Goal: Task Accomplishment & Management: Use online tool/utility

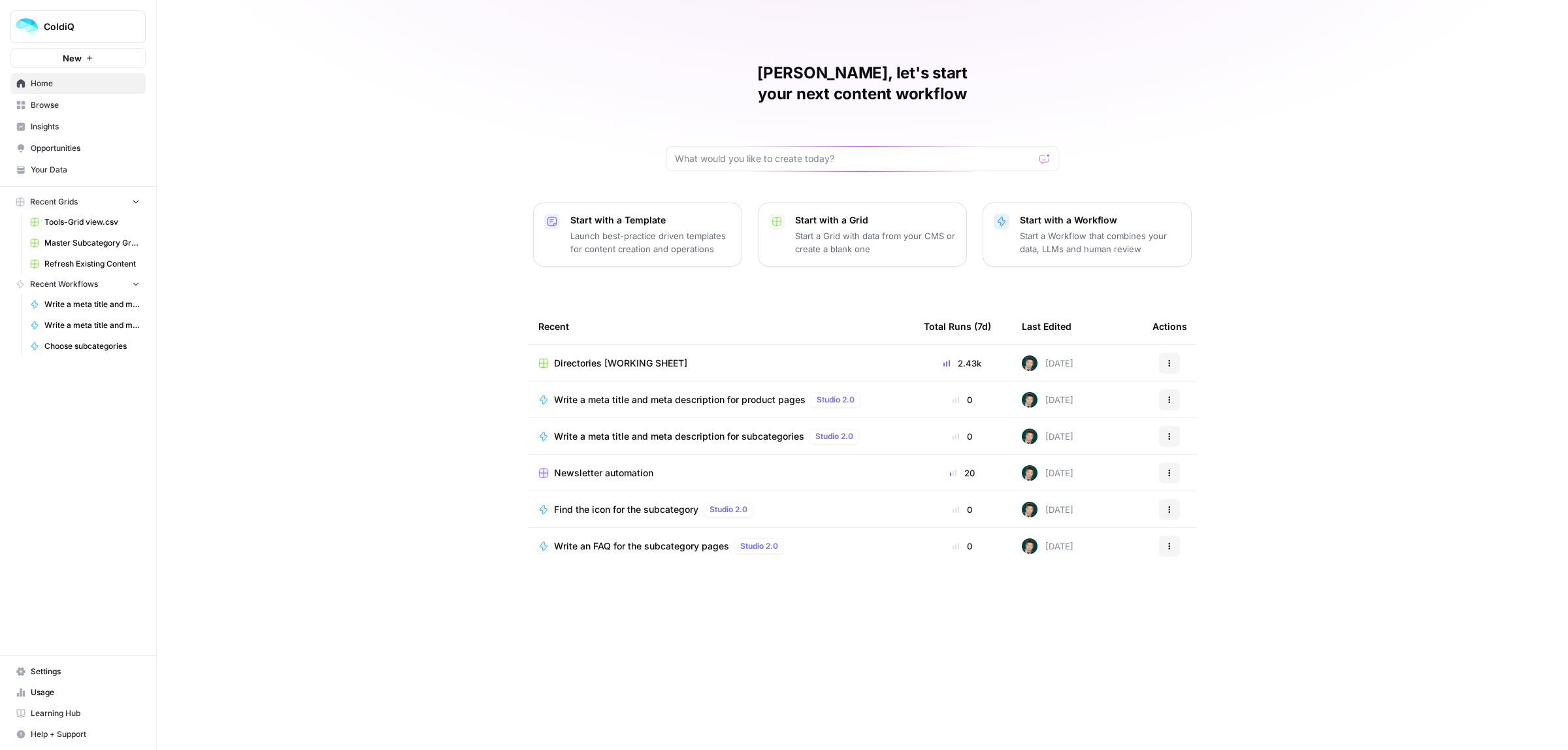
click at [610, 357] on span "Directories [WORKING SHEET]" at bounding box center [621, 363] width 133 height 13
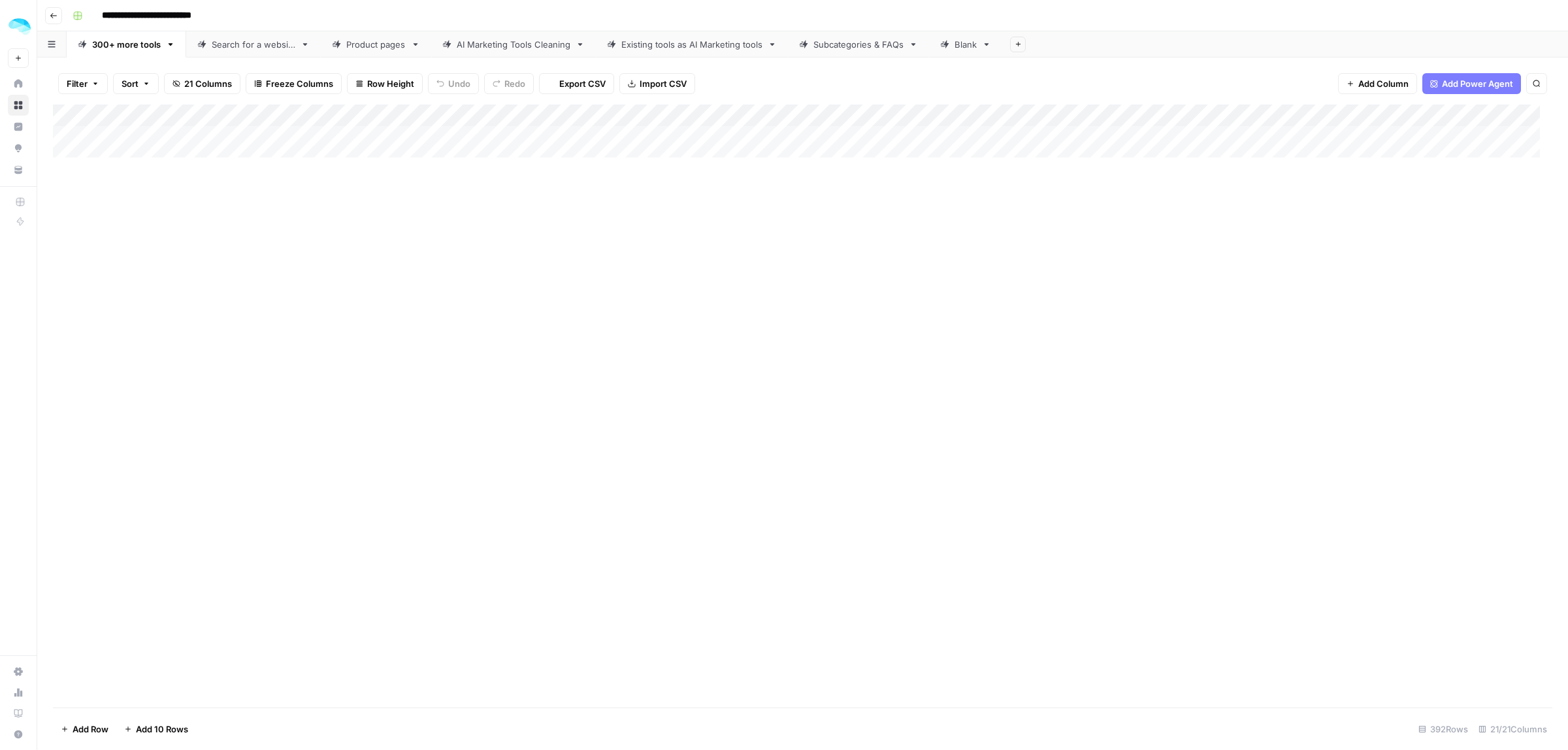
click at [357, 53] on link "Product pages" at bounding box center [376, 44] width 111 height 26
click at [841, 208] on div "Add Column" at bounding box center [802, 406] width 1499 height 603
click at [951, 215] on div "Add Column" at bounding box center [802, 406] width 1499 height 603
click at [952, 233] on div "Add Column" at bounding box center [802, 406] width 1499 height 603
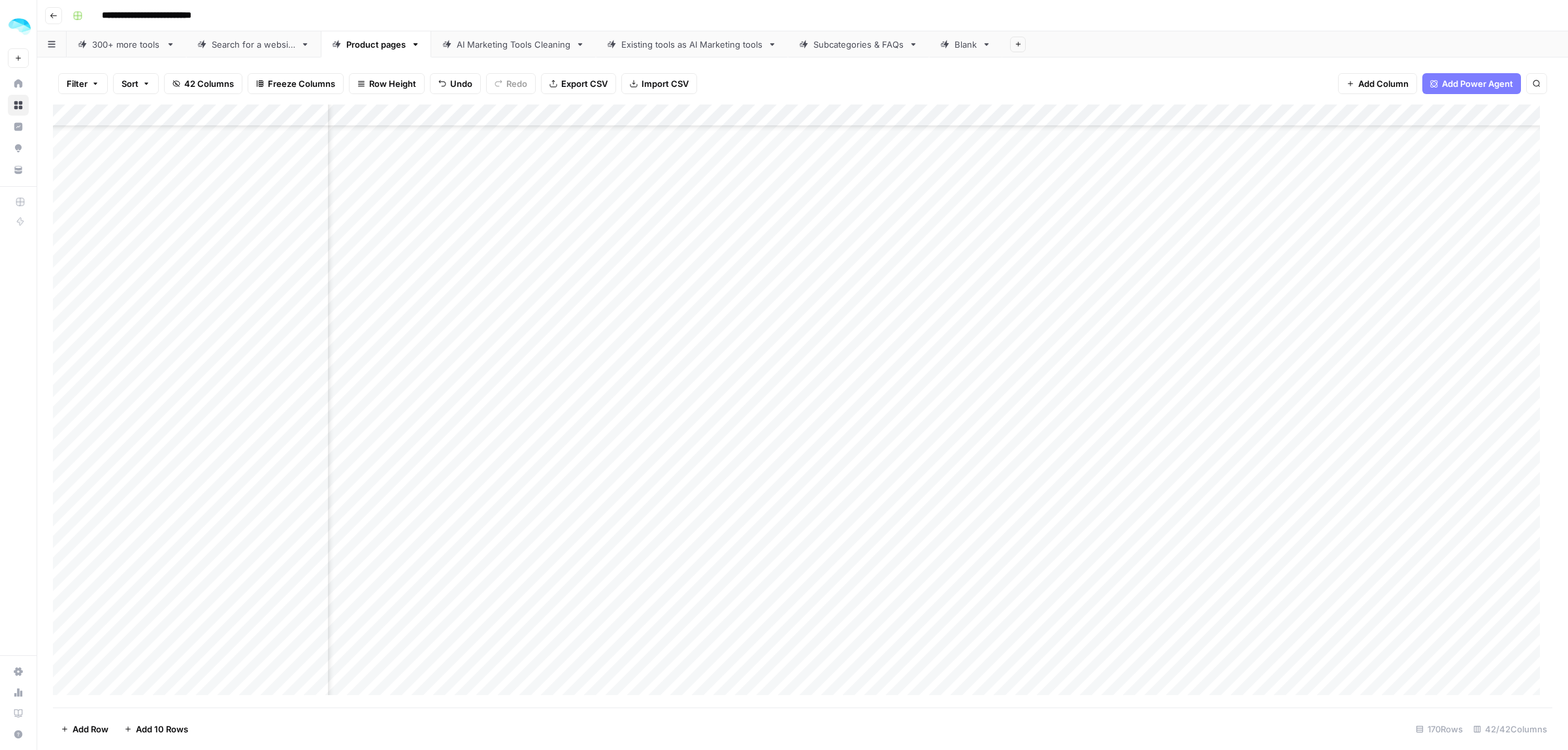
click at [954, 250] on div "Add Column" at bounding box center [802, 406] width 1499 height 603
click at [957, 277] on div "Add Column" at bounding box center [802, 406] width 1499 height 603
click at [954, 299] on div "Add Column" at bounding box center [802, 406] width 1499 height 603
click at [952, 321] on div "Add Column" at bounding box center [802, 406] width 1499 height 603
click at [948, 344] on div "Add Column" at bounding box center [802, 406] width 1499 height 603
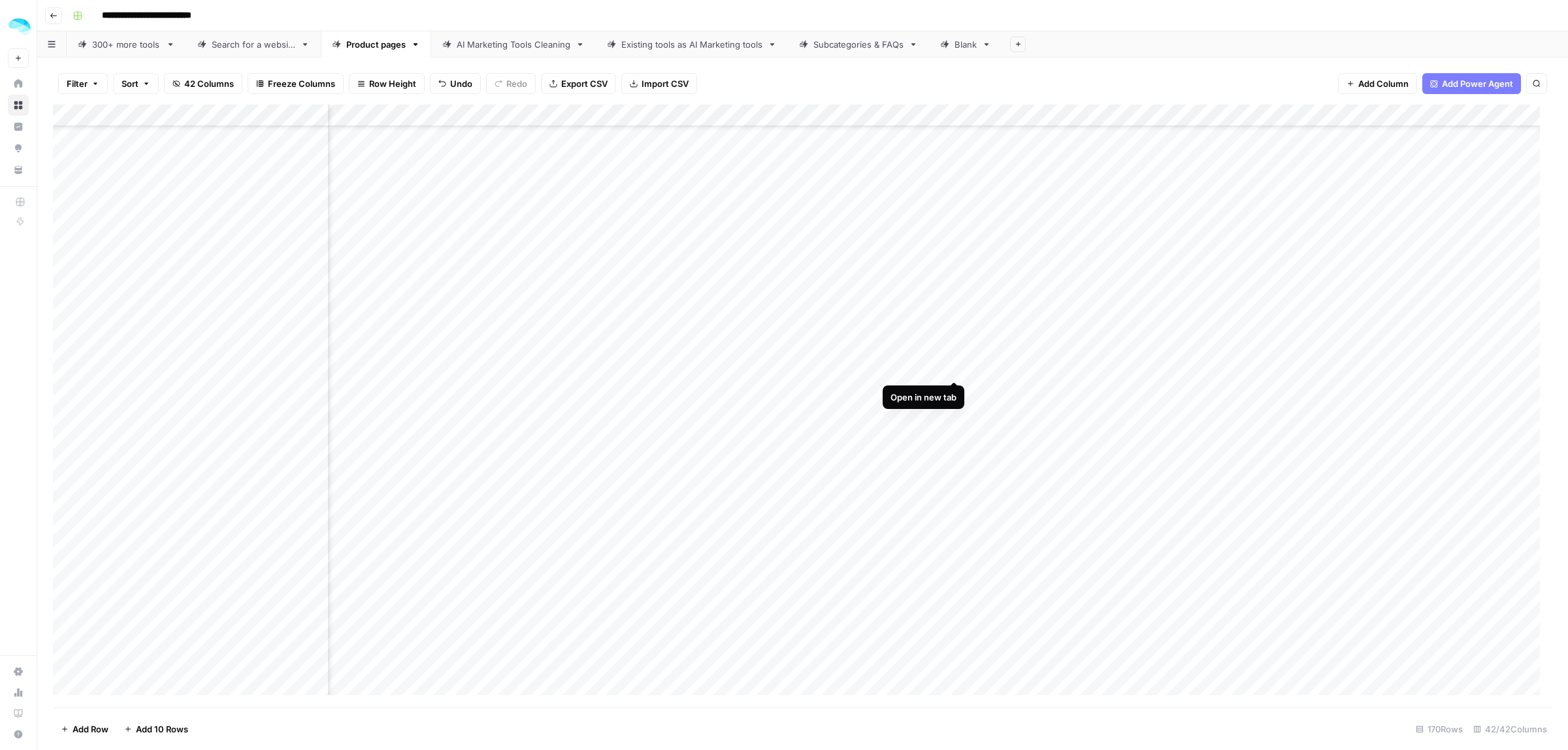
click at [951, 369] on div "Add Column" at bounding box center [802, 406] width 1499 height 603
click at [952, 391] on div "Add Column" at bounding box center [802, 406] width 1499 height 603
click at [954, 409] on div "Add Column" at bounding box center [802, 406] width 1499 height 603
click at [952, 274] on div "Add Column" at bounding box center [802, 406] width 1499 height 603
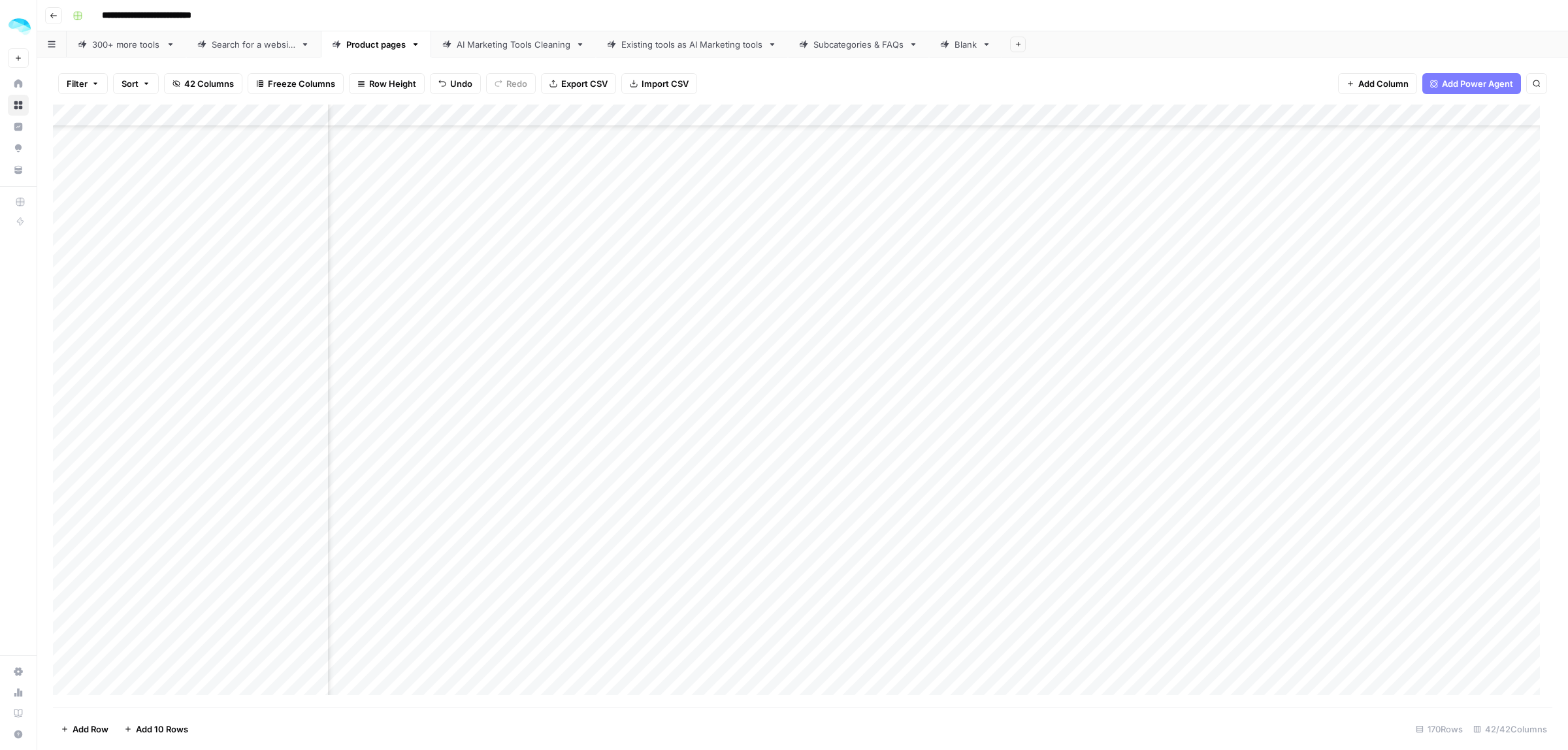
click at [958, 291] on div "Add Column" at bounding box center [802, 406] width 1499 height 603
click at [949, 310] on div "Add Column" at bounding box center [802, 406] width 1499 height 603
click at [315, 315] on div "Add Column" at bounding box center [802, 406] width 1499 height 603
click at [838, 318] on div "Add Column" at bounding box center [802, 406] width 1499 height 603
click at [951, 335] on div "Add Column" at bounding box center [802, 406] width 1499 height 603
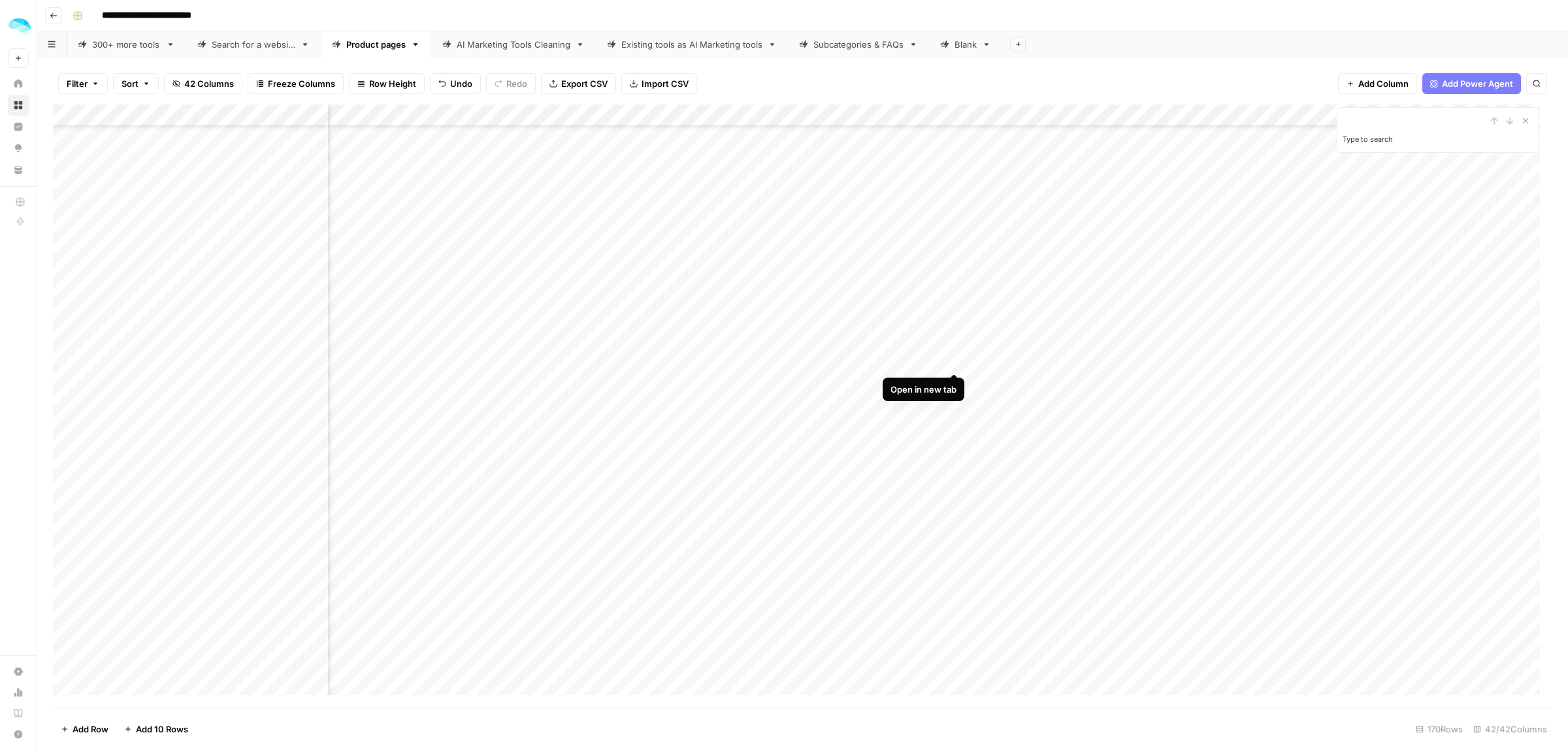
click at [954, 360] on div "Add Column" at bounding box center [802, 406] width 1499 height 603
click at [951, 375] on div "Add Column" at bounding box center [802, 406] width 1499 height 603
click at [955, 405] on div "Add Column" at bounding box center [802, 406] width 1499 height 603
click at [952, 180] on div "Add Column" at bounding box center [802, 406] width 1499 height 603
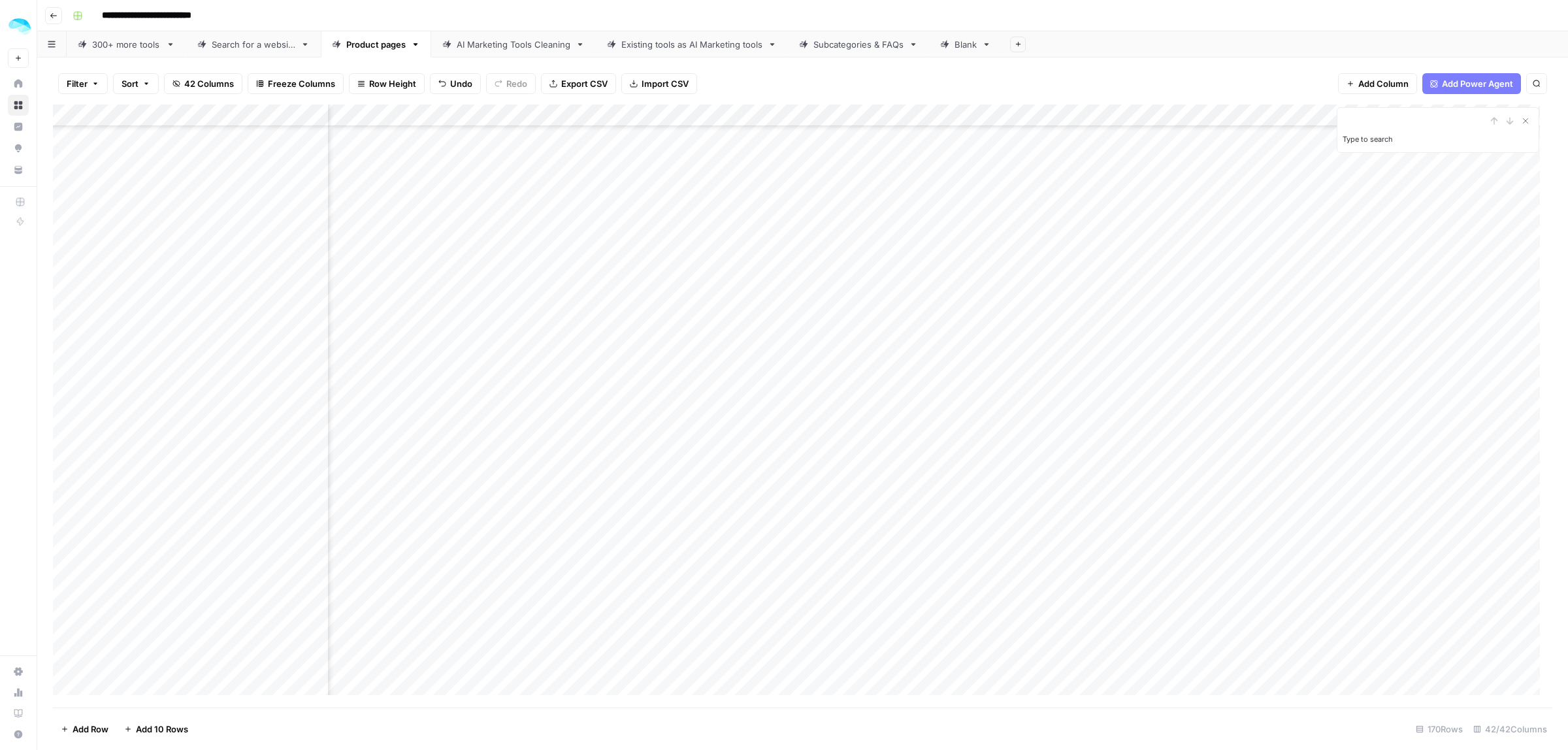
click at [954, 203] on div "Add Column" at bounding box center [802, 406] width 1499 height 603
click at [315, 203] on div "Add Column" at bounding box center [802, 406] width 1499 height 603
click at [854, 204] on div "Add Column" at bounding box center [802, 406] width 1499 height 603
click at [952, 223] on div "Add Column" at bounding box center [802, 406] width 1499 height 603
click at [954, 243] on div "Add Column" at bounding box center [802, 406] width 1499 height 603
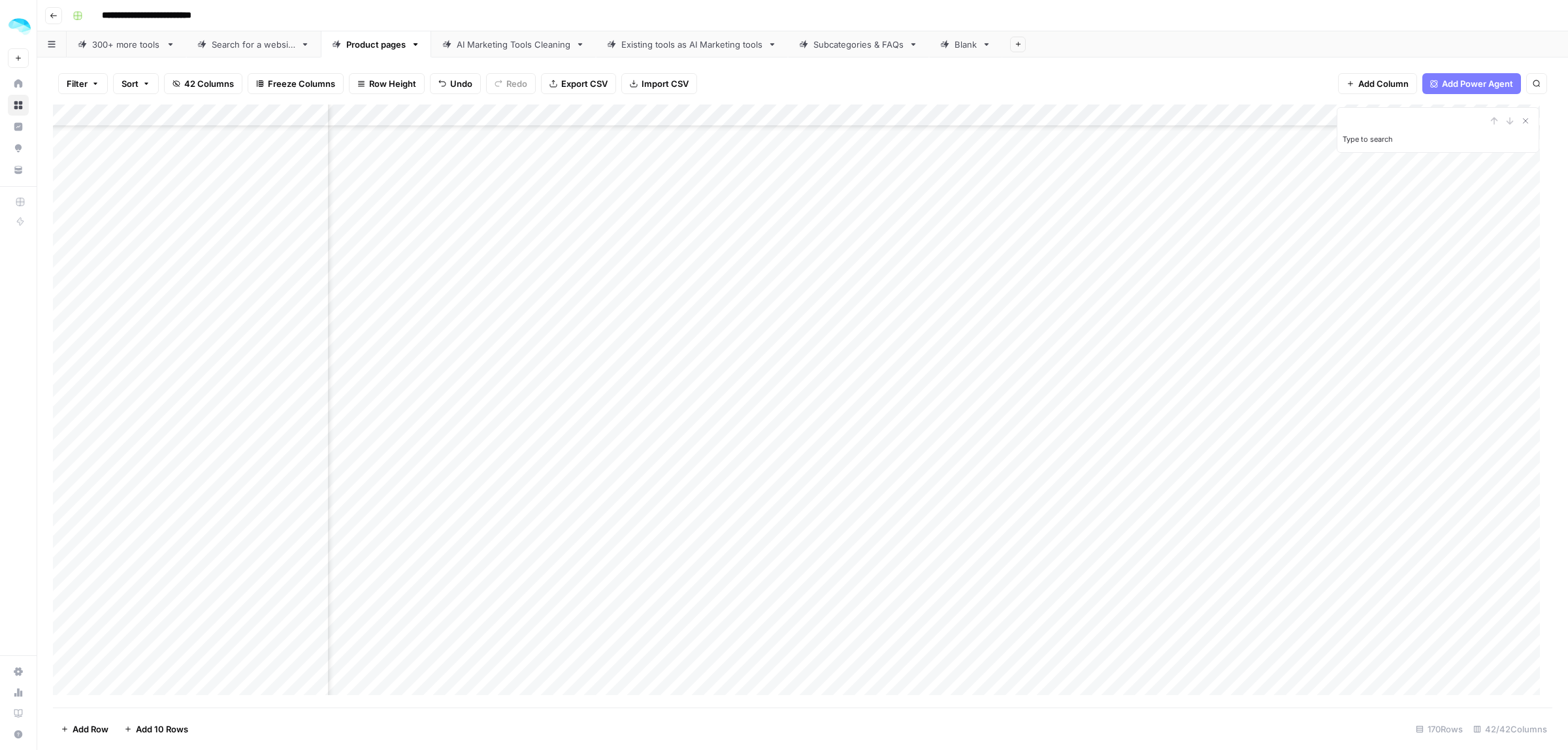
click at [952, 271] on div "Add Column" at bounding box center [802, 406] width 1499 height 603
click at [952, 289] on div "Add Column" at bounding box center [802, 406] width 1499 height 603
click at [950, 314] on div "Add Column" at bounding box center [802, 406] width 1499 height 603
click at [958, 315] on div "Add Column" at bounding box center [802, 406] width 1499 height 603
click at [313, 318] on div "Add Column" at bounding box center [802, 406] width 1499 height 603
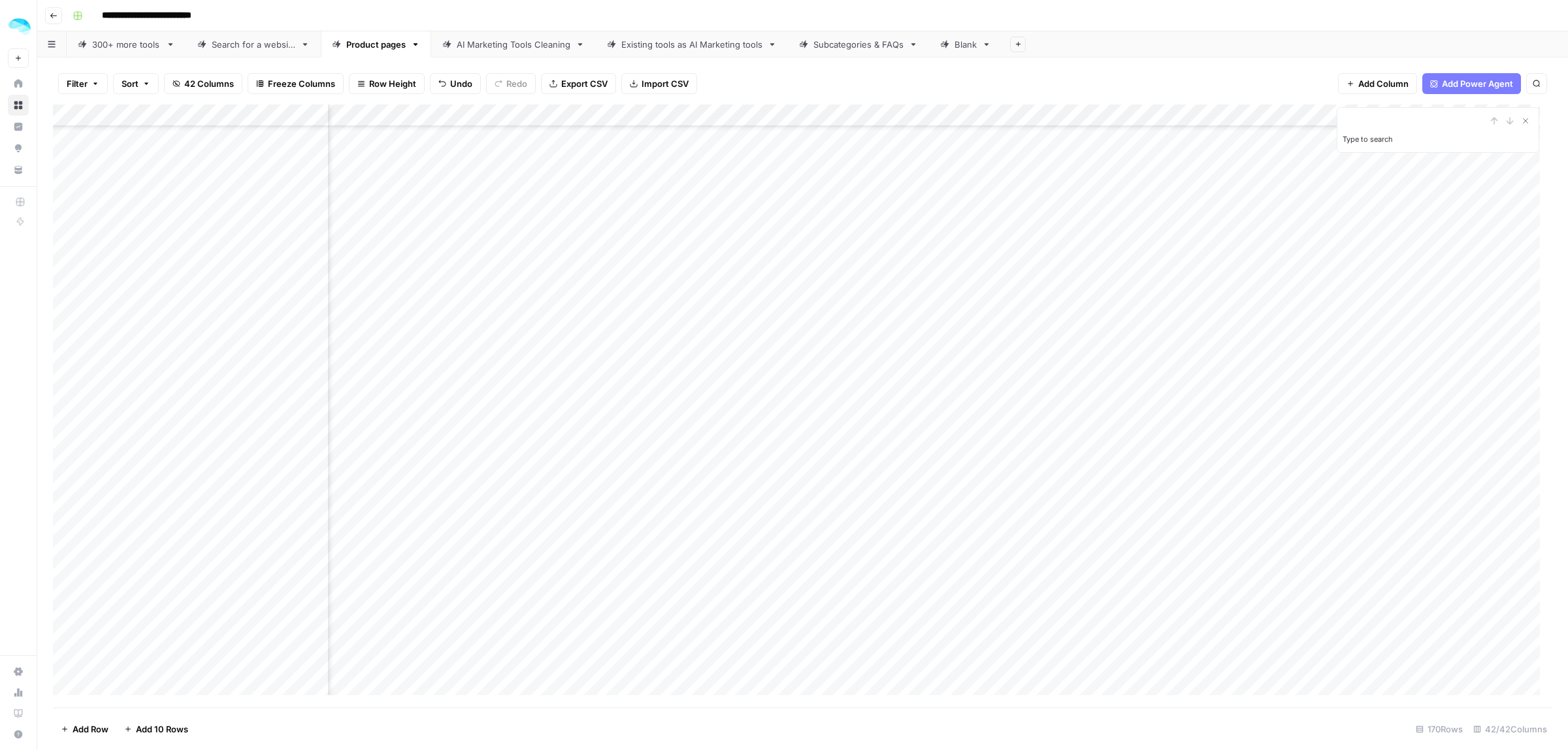
click at [840, 317] on div "Add Column" at bounding box center [802, 406] width 1499 height 603
click at [954, 337] on div "Add Column" at bounding box center [802, 406] width 1499 height 603
click at [952, 361] on div "Add Column" at bounding box center [802, 406] width 1499 height 603
click at [954, 382] on div "Add Column" at bounding box center [802, 406] width 1499 height 603
click at [954, 403] on div "Add Column" at bounding box center [802, 406] width 1499 height 603
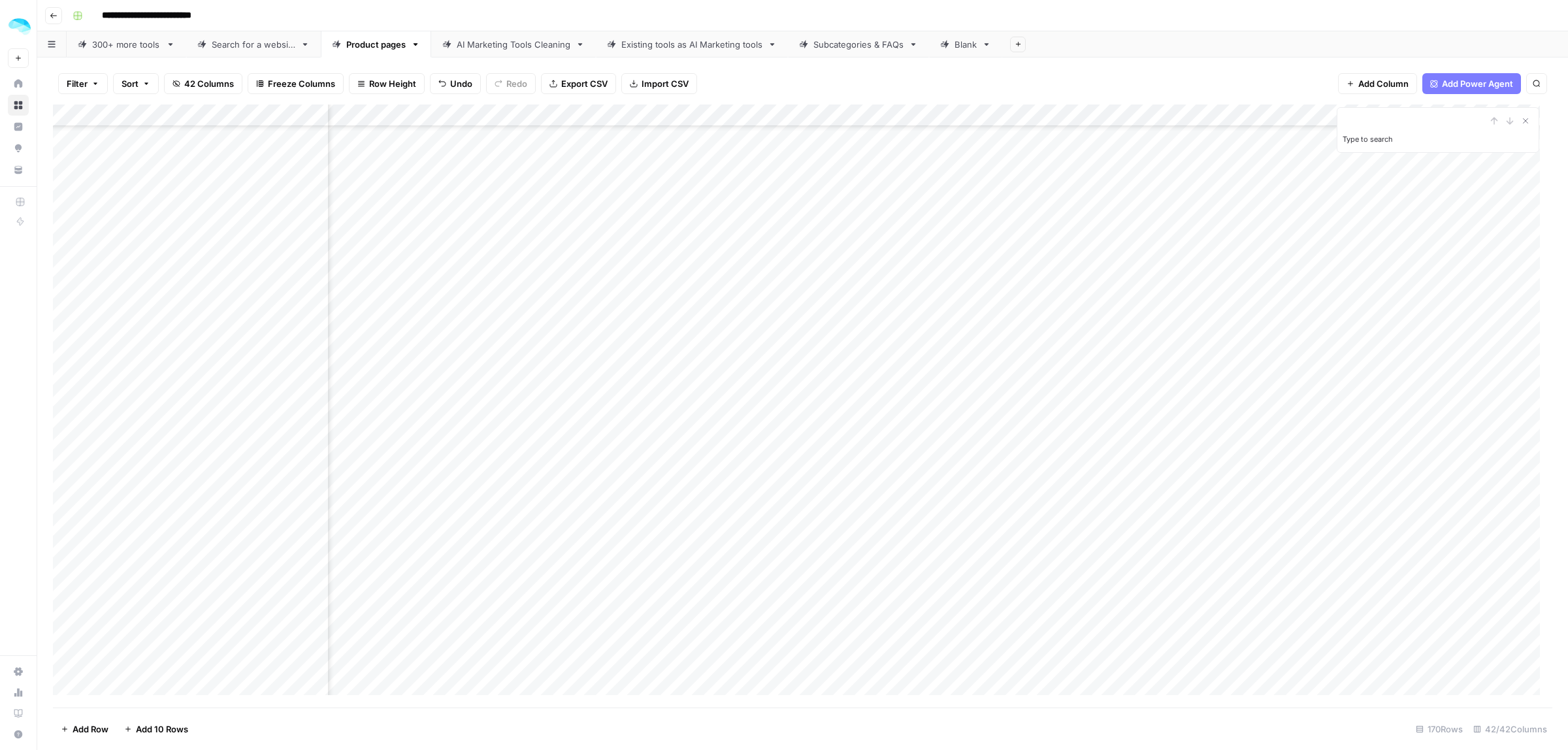
click at [952, 423] on div "Add Column" at bounding box center [802, 406] width 1499 height 603
click at [957, 206] on div "Add Column" at bounding box center [802, 406] width 1499 height 603
click at [313, 201] on div "Add Column" at bounding box center [802, 406] width 1499 height 603
click at [818, 209] on div "Add Column" at bounding box center [802, 406] width 1499 height 603
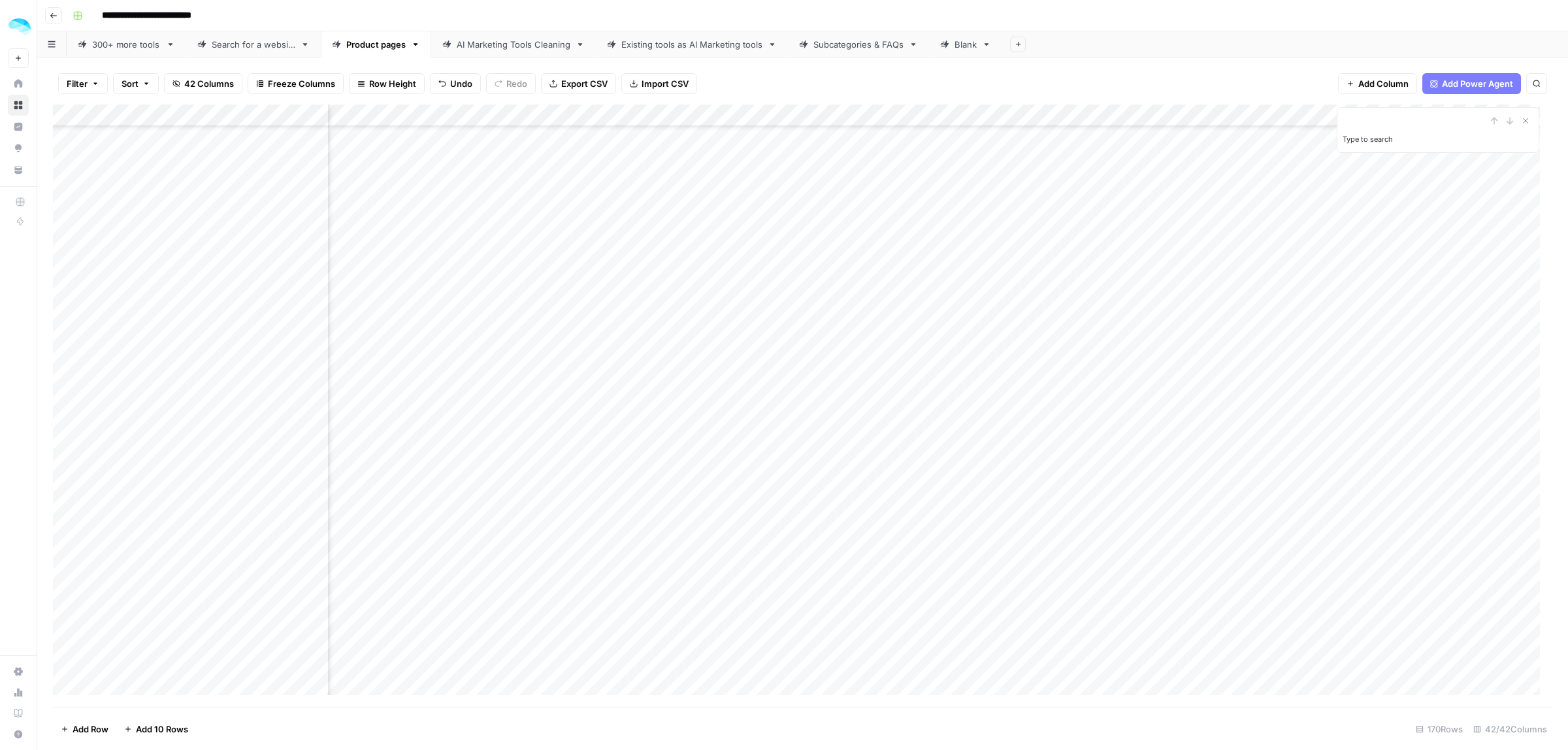
click at [956, 224] on div "Add Column" at bounding box center [802, 406] width 1499 height 603
click at [946, 249] on div "Add Column" at bounding box center [802, 406] width 1499 height 603
click at [952, 249] on div "Add Column" at bounding box center [802, 406] width 1499 height 603
click at [954, 267] on div "Add Column" at bounding box center [802, 406] width 1499 height 603
click at [950, 293] on div "Add Column" at bounding box center [802, 406] width 1499 height 603
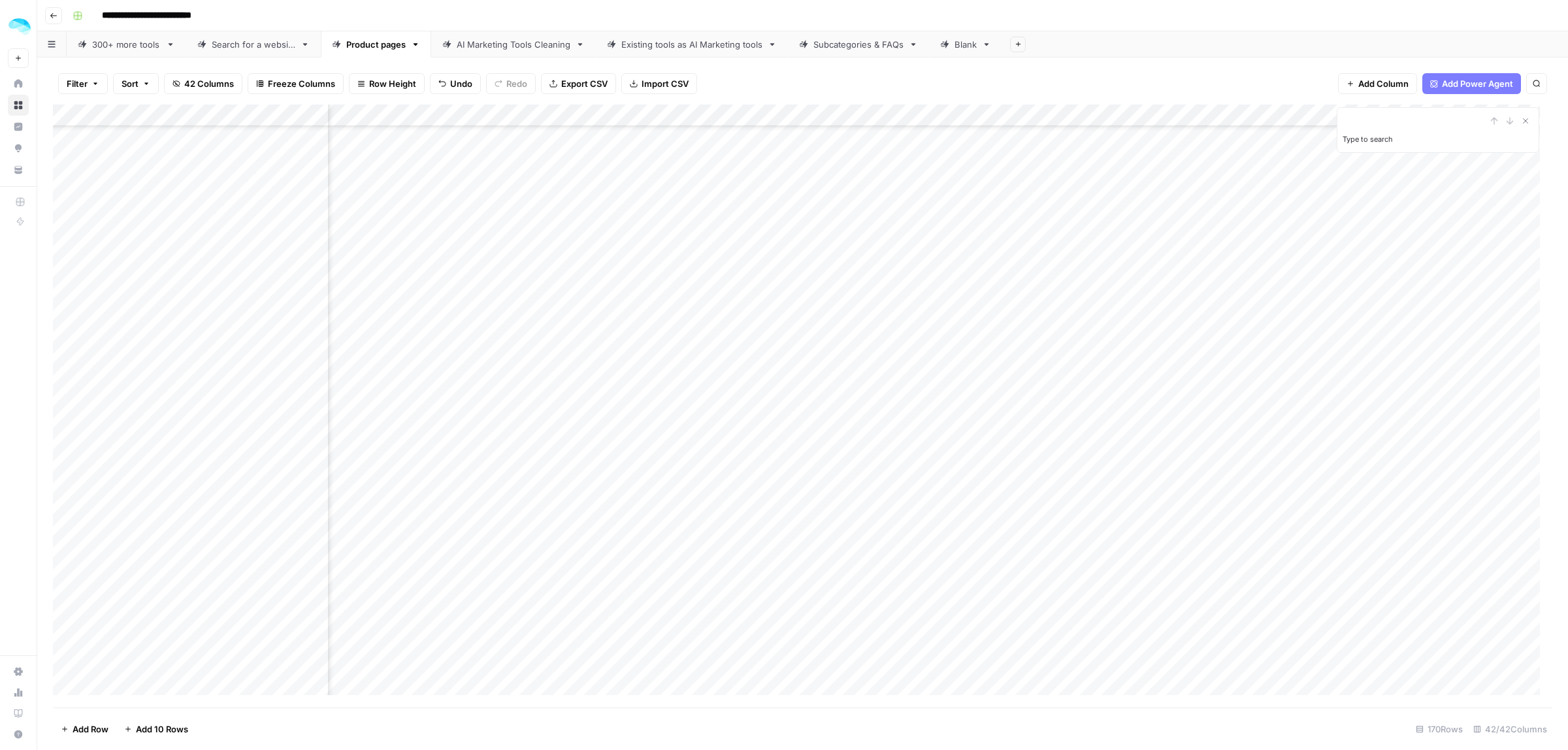
click at [955, 311] on div "Add Column" at bounding box center [802, 406] width 1499 height 603
click at [952, 335] on div "Add Column" at bounding box center [802, 406] width 1499 height 603
click at [736, 357] on div "Add Column" at bounding box center [802, 406] width 1499 height 603
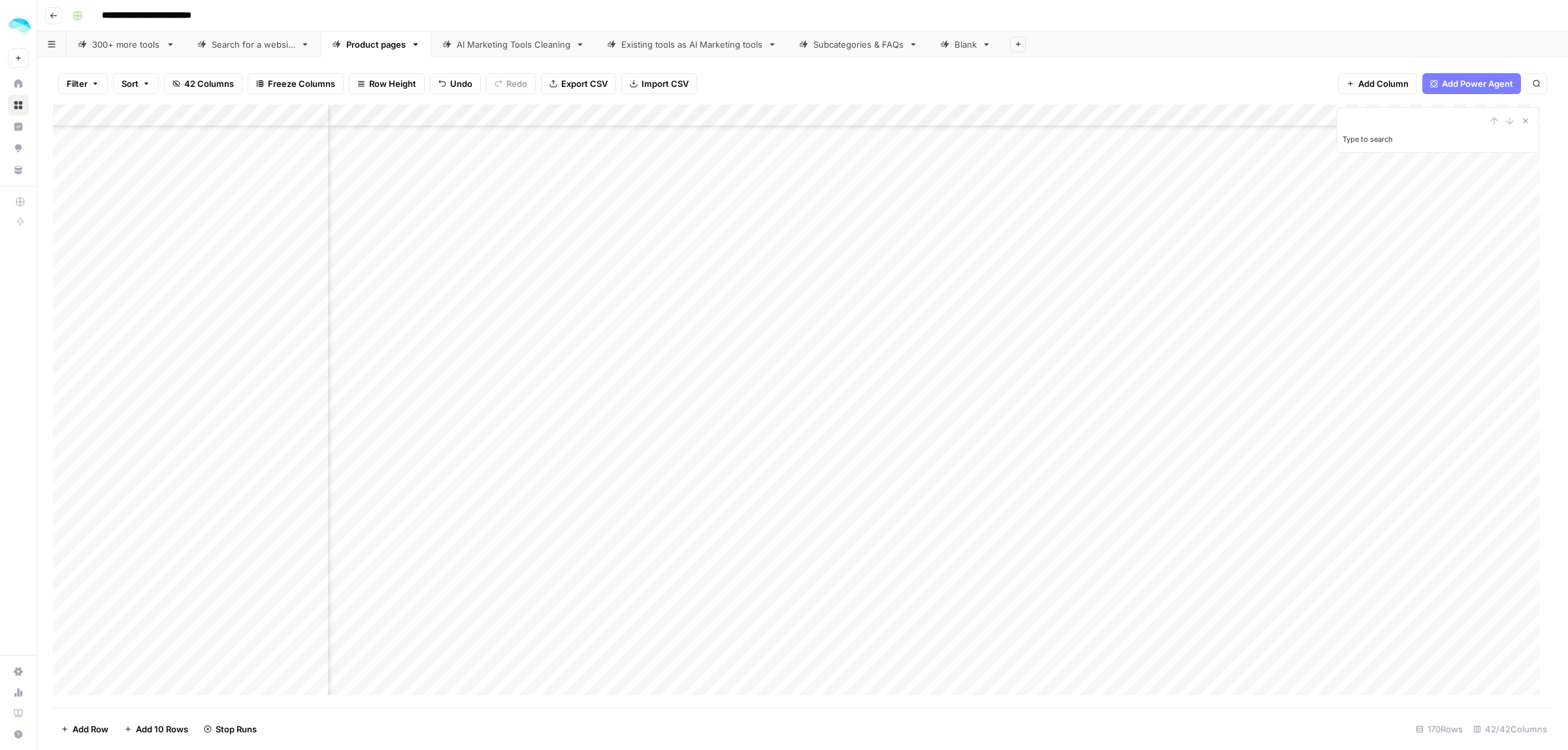
click at [874, 253] on div "Add Column" at bounding box center [802, 406] width 1499 height 603
click at [880, 281] on div "Add Column" at bounding box center [802, 406] width 1499 height 603
click at [958, 276] on div "Add Column" at bounding box center [802, 406] width 1499 height 603
click at [955, 297] on div "Add Column" at bounding box center [802, 406] width 1499 height 603
click at [954, 318] on div "Add Column" at bounding box center [802, 406] width 1499 height 603
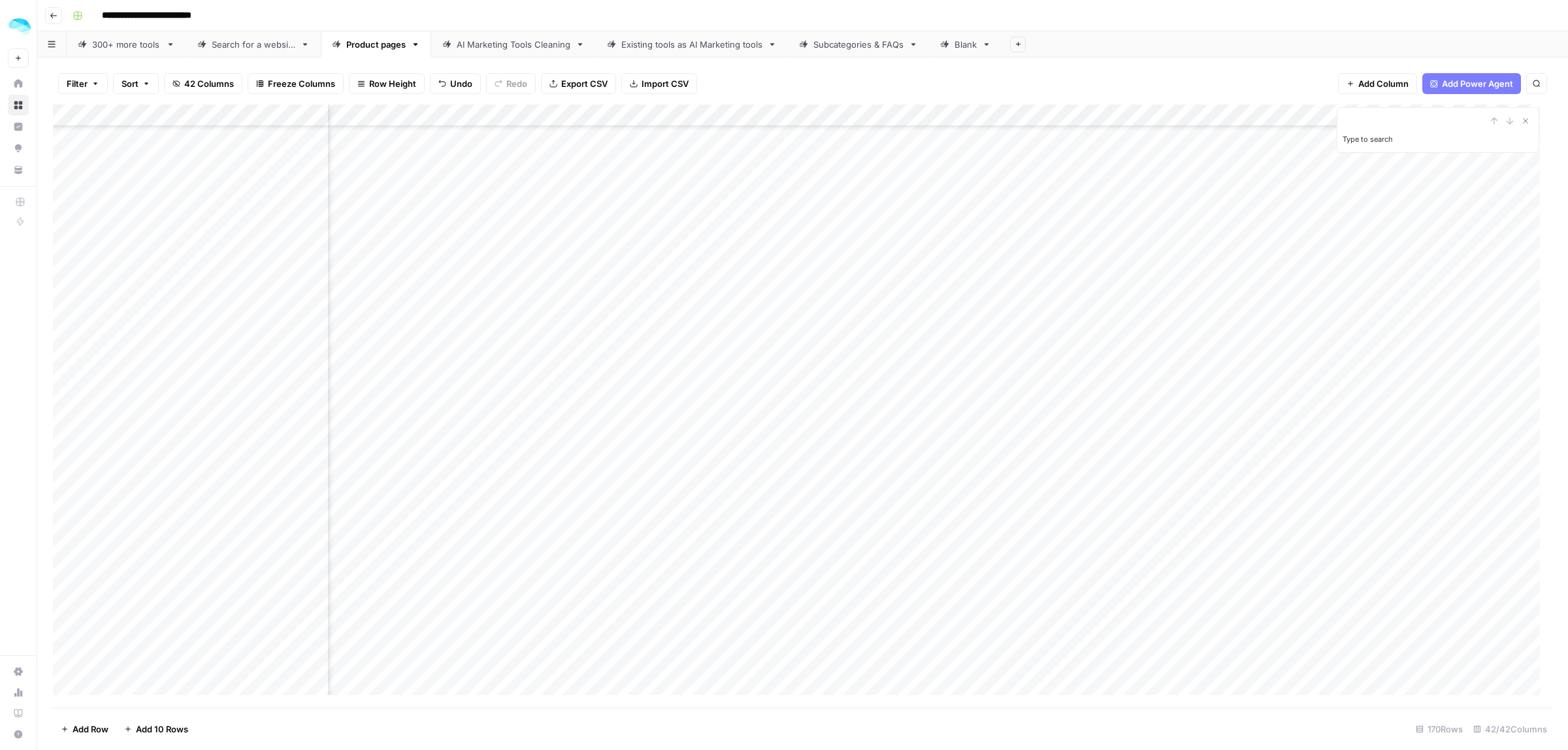
click at [952, 341] on div "Add Column" at bounding box center [802, 406] width 1499 height 603
click at [957, 367] on div "Add Column" at bounding box center [802, 406] width 1499 height 603
click at [954, 391] on div "Add Column" at bounding box center [802, 406] width 1499 height 603
click at [951, 409] on div "Add Column" at bounding box center [802, 406] width 1499 height 603
click at [954, 434] on div "Add Column" at bounding box center [802, 406] width 1499 height 603
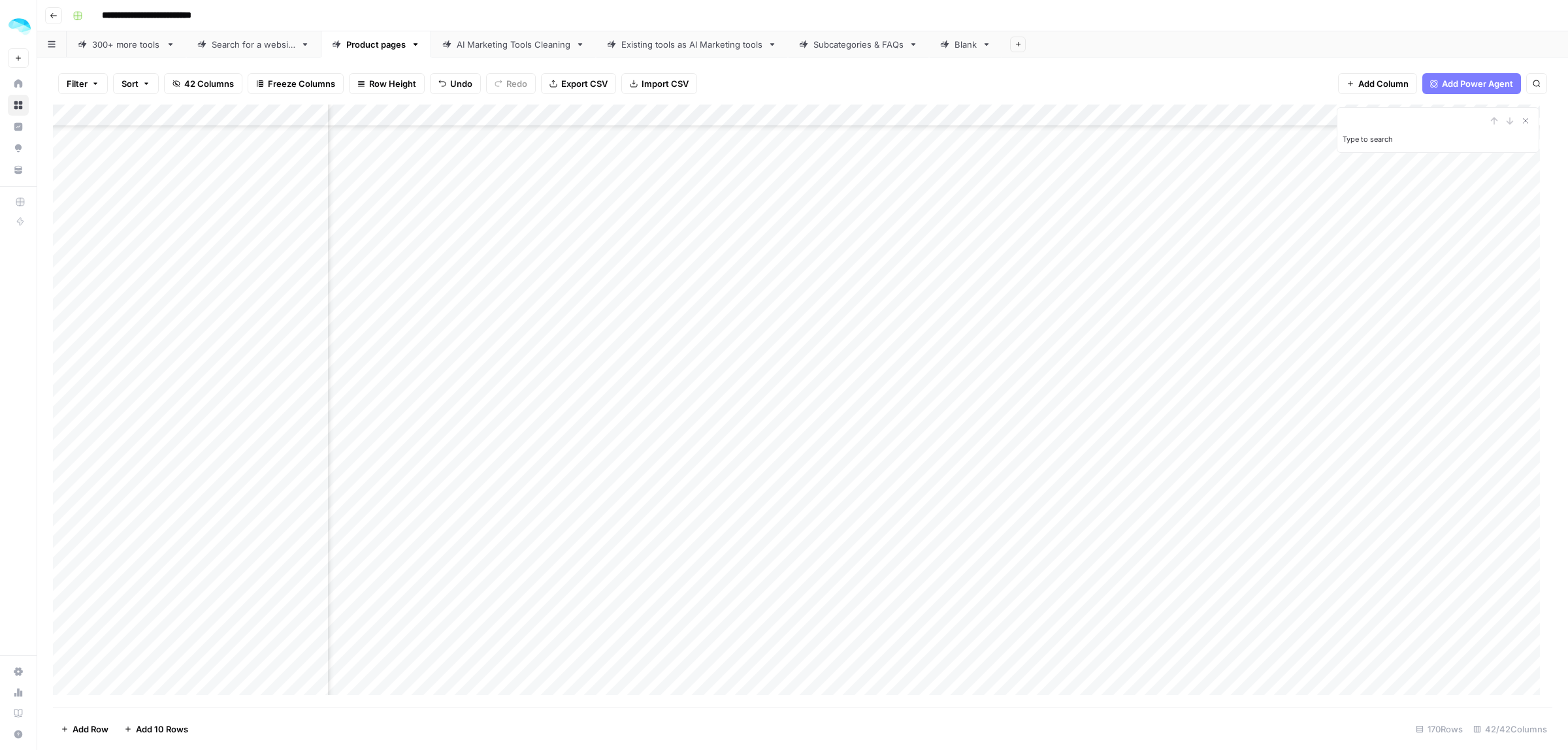
scroll to position [3145, 1511]
click at [956, 165] on div "Add Column" at bounding box center [802, 406] width 1499 height 603
click at [954, 187] on div "Add Column" at bounding box center [802, 406] width 1499 height 603
click at [954, 207] on div "Add Column" at bounding box center [802, 406] width 1499 height 603
click at [145, 243] on div "Add Column" at bounding box center [802, 406] width 1499 height 603
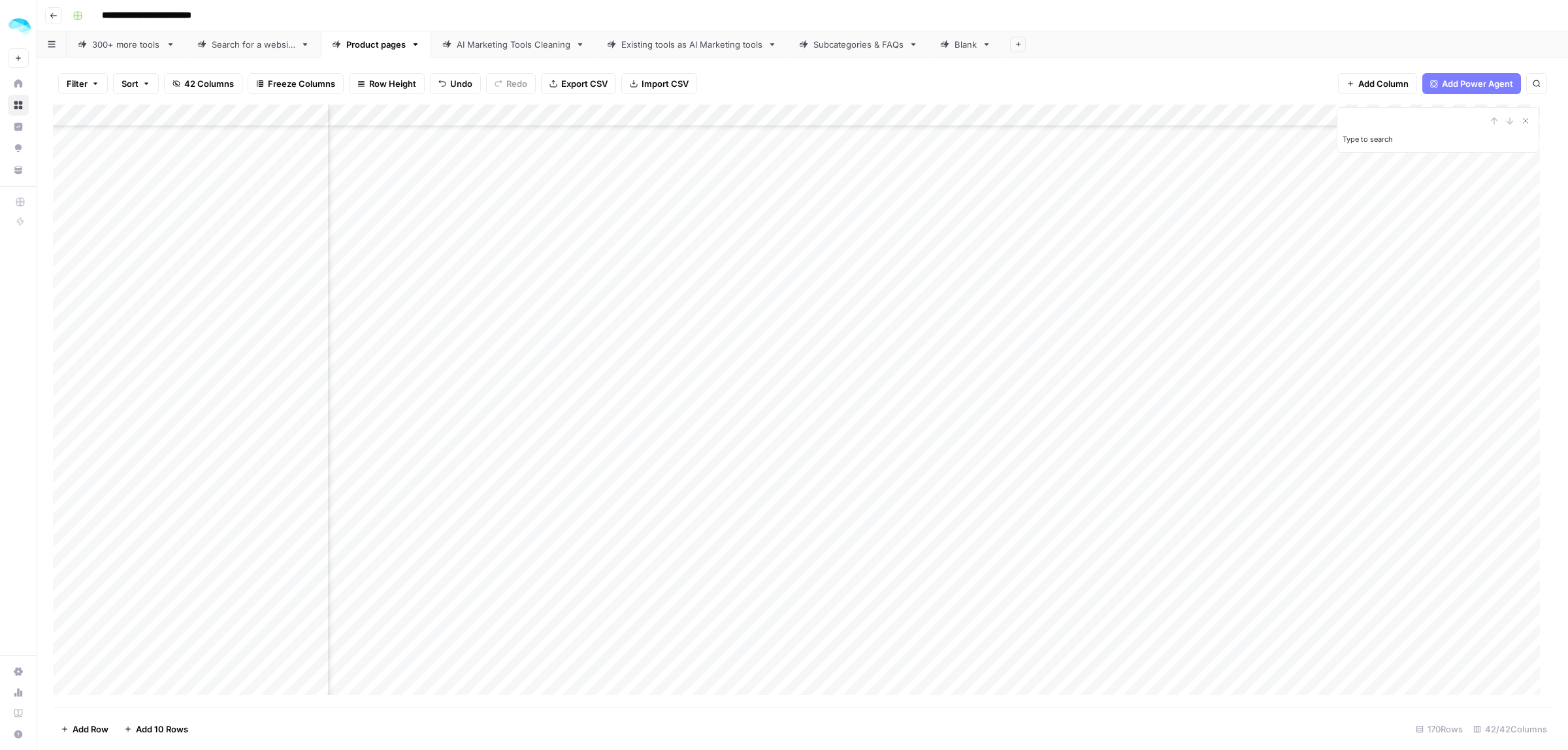
click at [778, 233] on div "Add Column" at bounding box center [802, 406] width 1499 height 603
click at [951, 253] on div "Add Column" at bounding box center [802, 406] width 1499 height 603
click at [313, 171] on div "Add Column" at bounding box center [802, 406] width 1499 height 603
click at [808, 172] on div "Add Column" at bounding box center [802, 406] width 1499 height 603
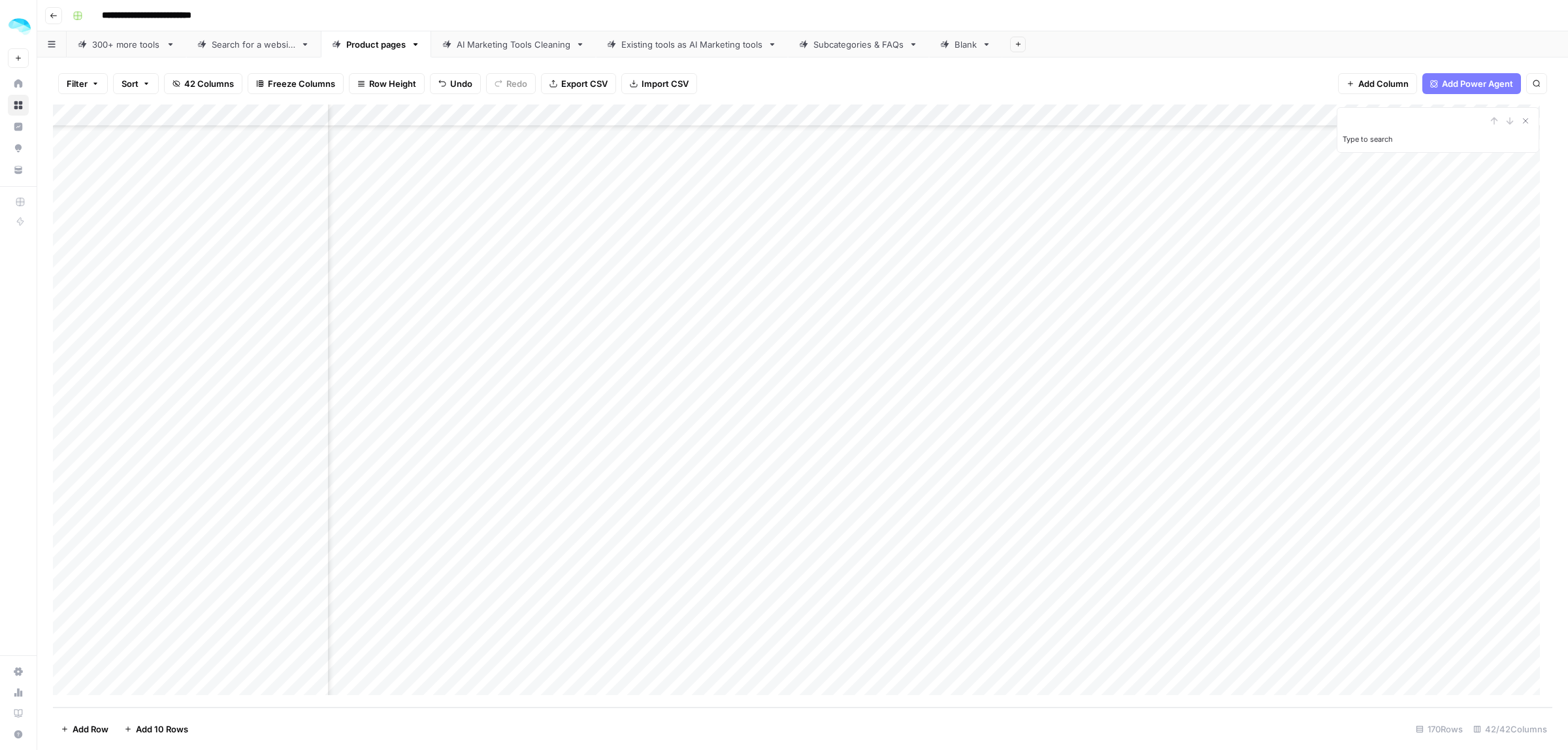
click at [948, 193] on div "Add Column" at bounding box center [802, 406] width 1499 height 603
click at [952, 215] on div "Add Column" at bounding box center [802, 406] width 1499 height 603
click at [950, 237] on div "Add Column" at bounding box center [802, 406] width 1499 height 603
click at [955, 259] on div "Add Column" at bounding box center [802, 406] width 1499 height 603
click at [950, 279] on div "Add Column" at bounding box center [802, 406] width 1499 height 603
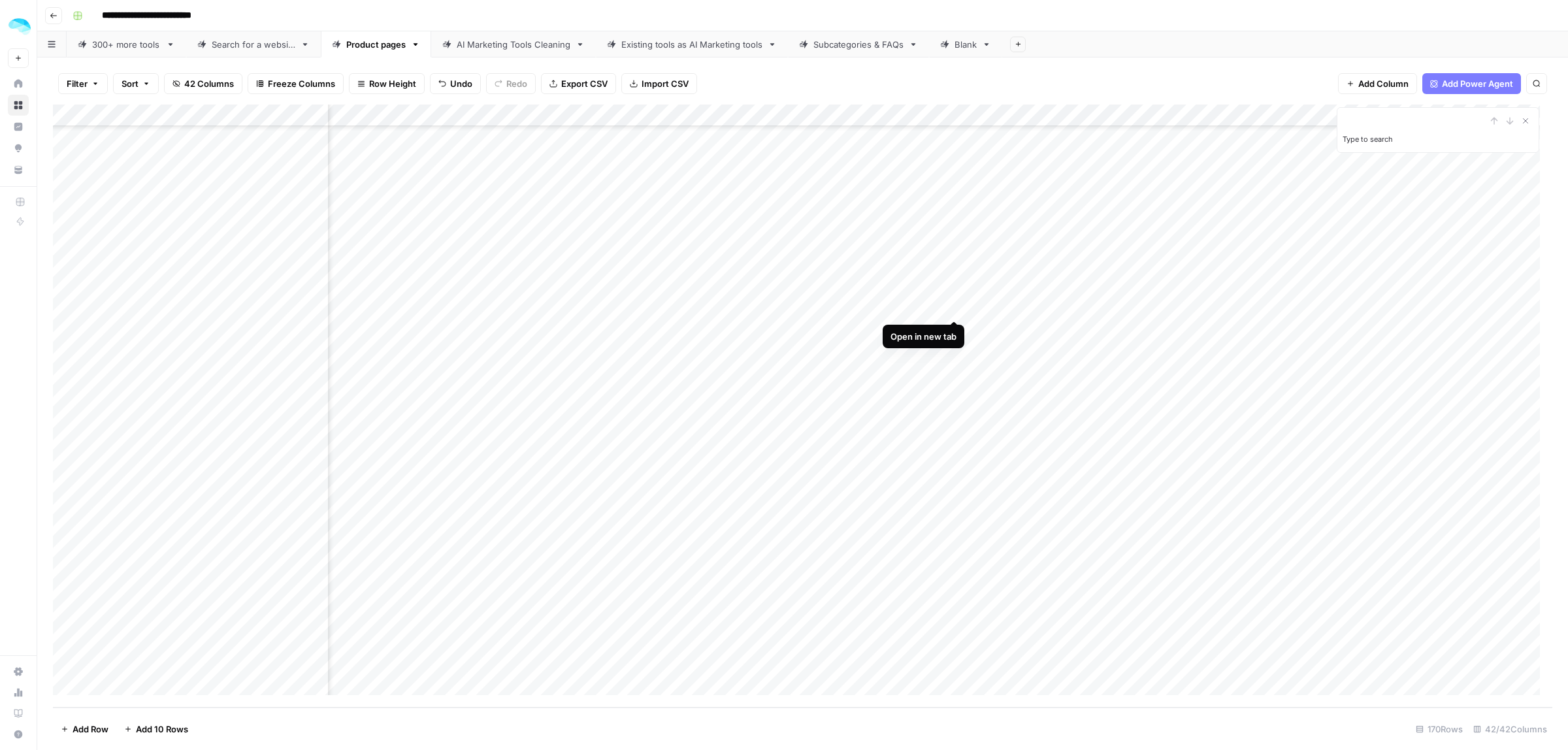
click at [954, 304] on div "Add Column" at bounding box center [802, 406] width 1499 height 603
click at [952, 329] on div "Add Column" at bounding box center [802, 406] width 1499 height 603
click at [951, 348] on div "Add Column" at bounding box center [802, 406] width 1499 height 603
click at [957, 377] on div "Add Column" at bounding box center [802, 406] width 1499 height 603
click at [954, 396] on div "Add Column" at bounding box center [802, 406] width 1499 height 603
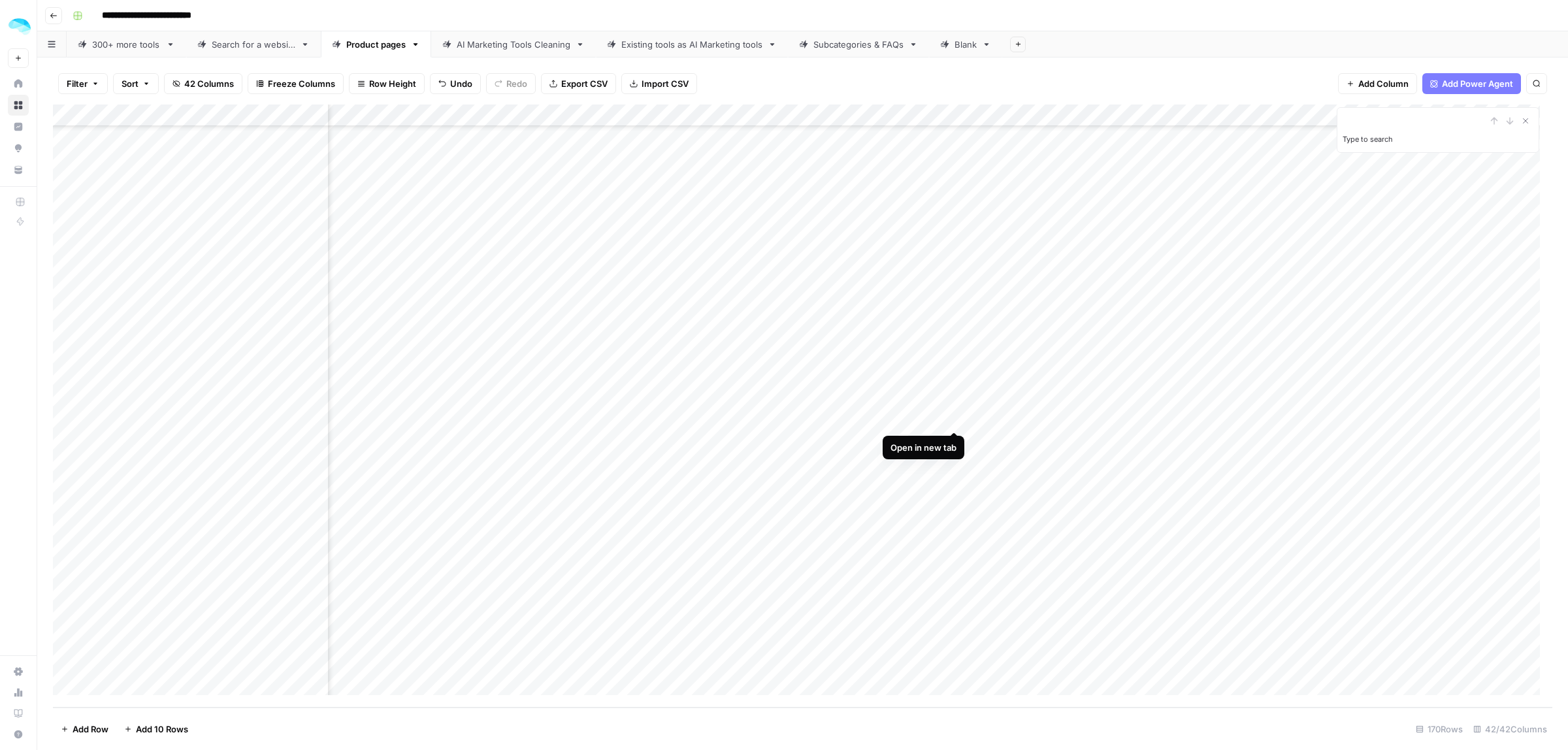
click at [954, 418] on div "Add Column" at bounding box center [802, 406] width 1499 height 603
click at [315, 413] on div "Add Column" at bounding box center [802, 406] width 1499 height 603
click at [776, 425] on div "Add Column" at bounding box center [802, 406] width 1499 height 603
click at [952, 439] on div "Add Column" at bounding box center [802, 406] width 1499 height 603
click at [314, 433] on div "Add Column" at bounding box center [802, 406] width 1499 height 603
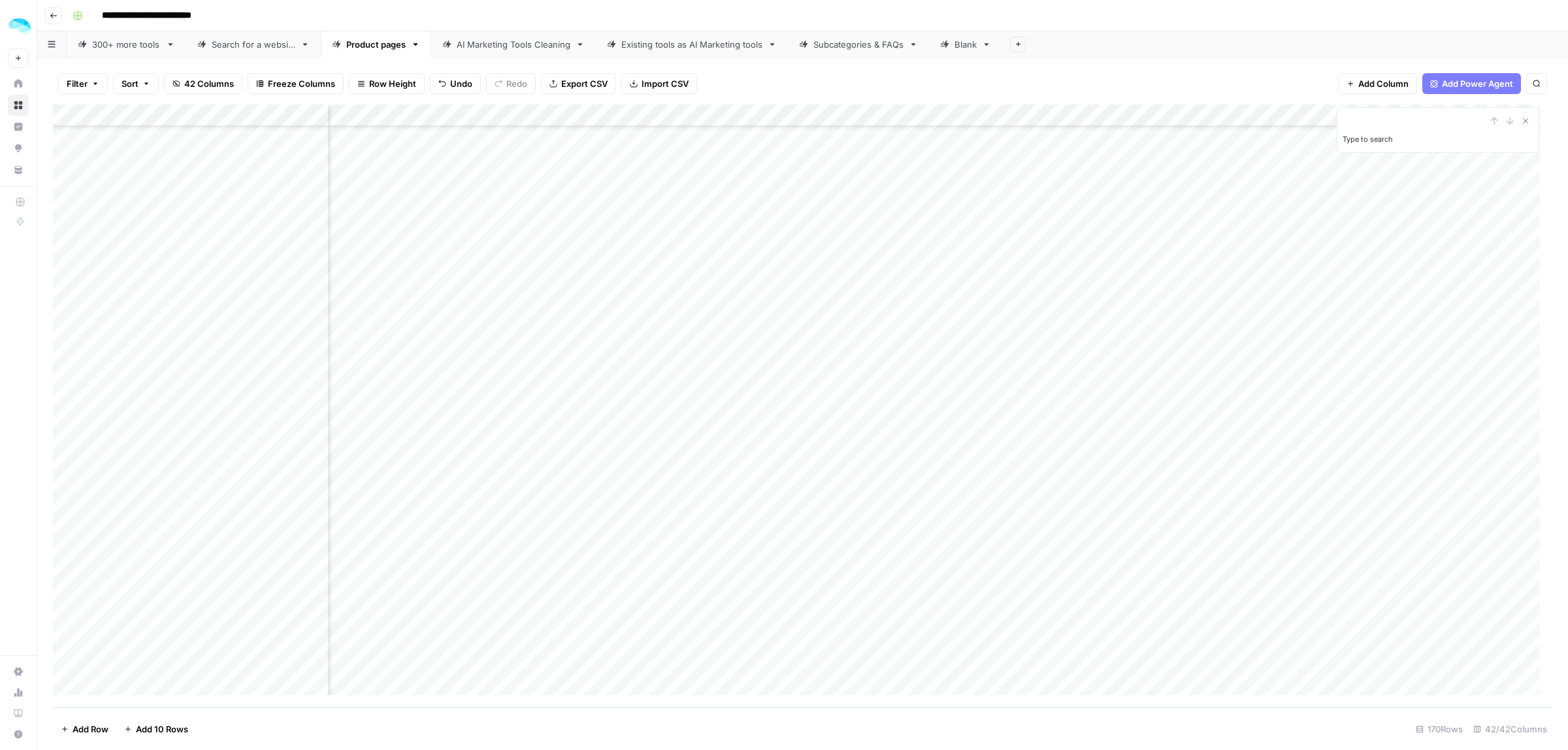
click at [314, 439] on div "Add Column" at bounding box center [802, 406] width 1499 height 603
click at [784, 445] on div "Add Column" at bounding box center [802, 406] width 1499 height 603
click at [952, 461] on div "Add Column" at bounding box center [802, 406] width 1499 height 603
click at [315, 466] on div "Add Column" at bounding box center [802, 406] width 1499 height 603
click at [479, 464] on div "Add Column" at bounding box center [802, 406] width 1499 height 603
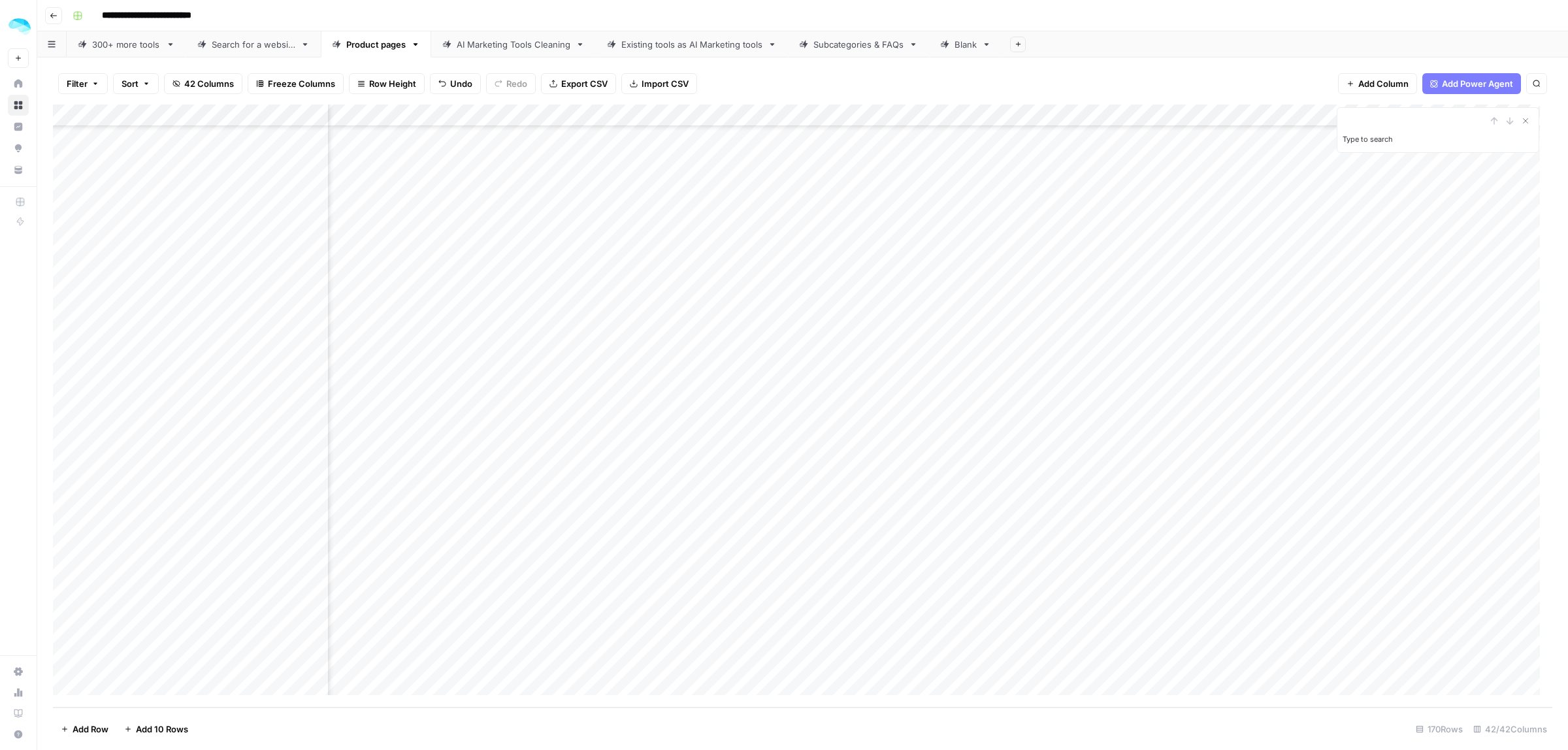
click at [479, 464] on div "Add Column" at bounding box center [802, 406] width 1499 height 603
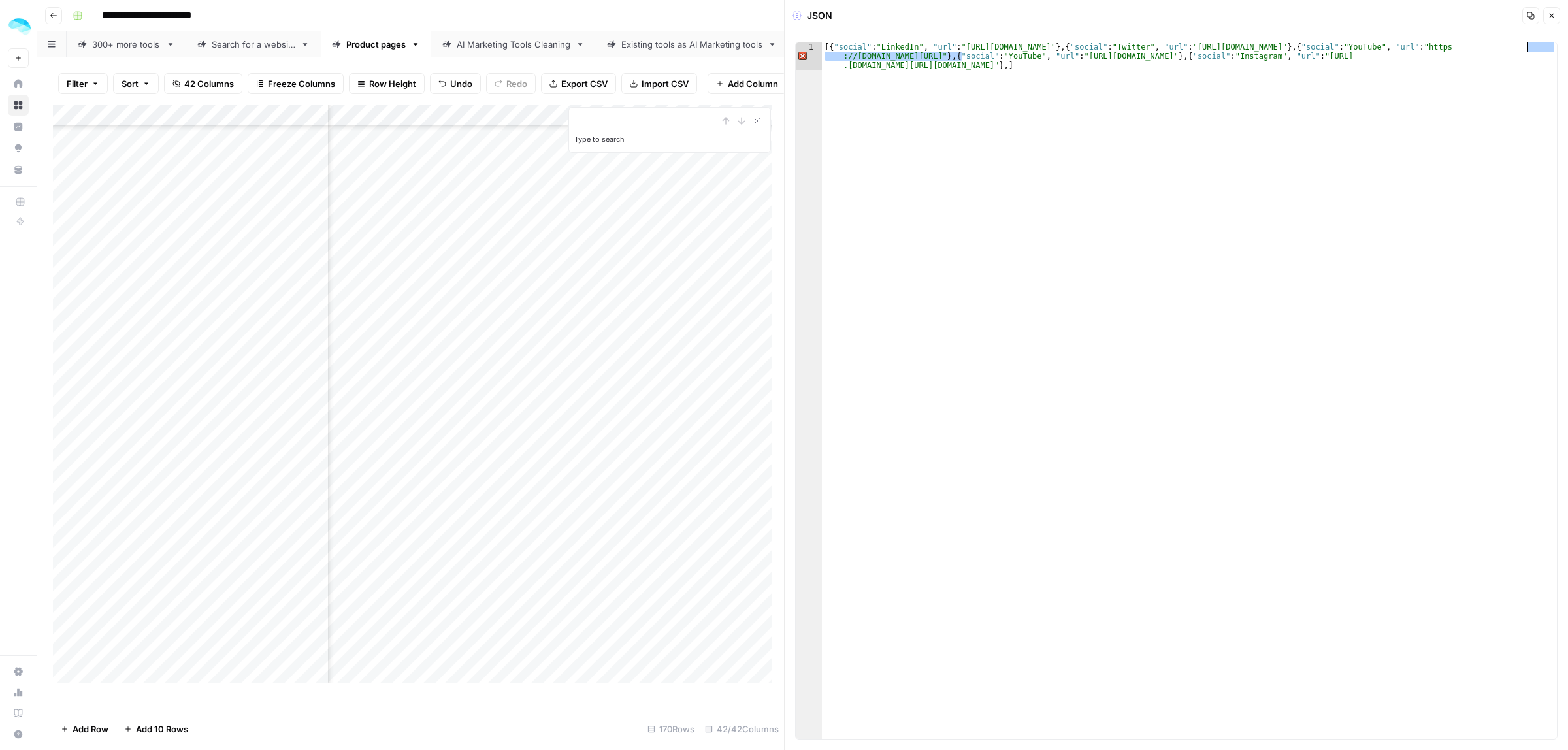
drag, startPoint x: 962, startPoint y: 57, endPoint x: 1529, endPoint y: 46, distance: 567.1
click at [1529, 46] on div "[{ "social" : "LinkedIn" , "url" : "https://www.linkedin.com/company/tl-dv" } ,…" at bounding box center [1189, 418] width 735 height 751
drag, startPoint x: 974, startPoint y: 56, endPoint x: 1399, endPoint y: 48, distance: 425.1
click at [1399, 48] on div "[{ "social" : "LinkedIn" , "url" : "https://www.linkedin.com/company/tl-dv" } ,…" at bounding box center [1189, 418] width 735 height 751
type textarea "**********"
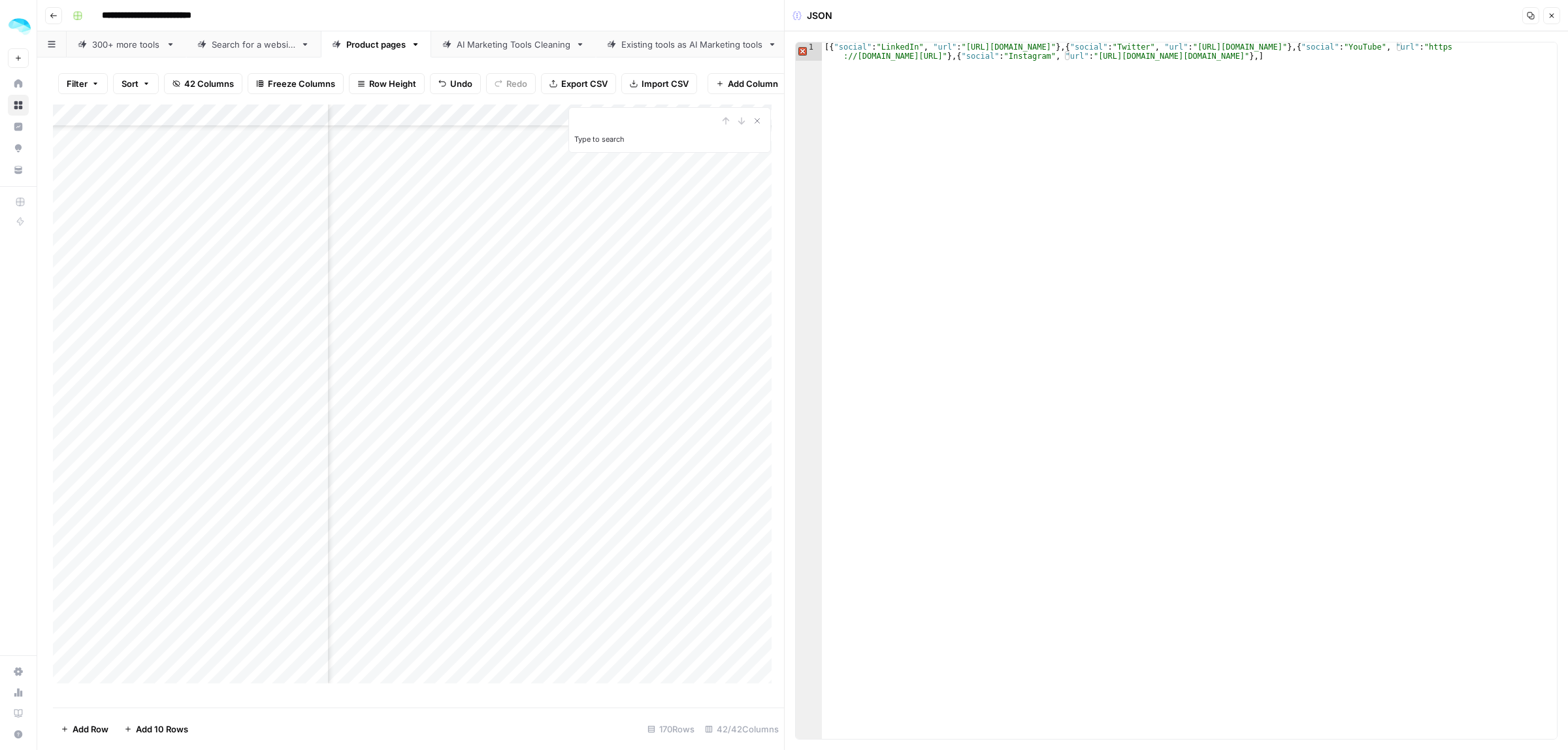
click at [1553, 14] on icon "button" at bounding box center [1552, 16] width 5 height 5
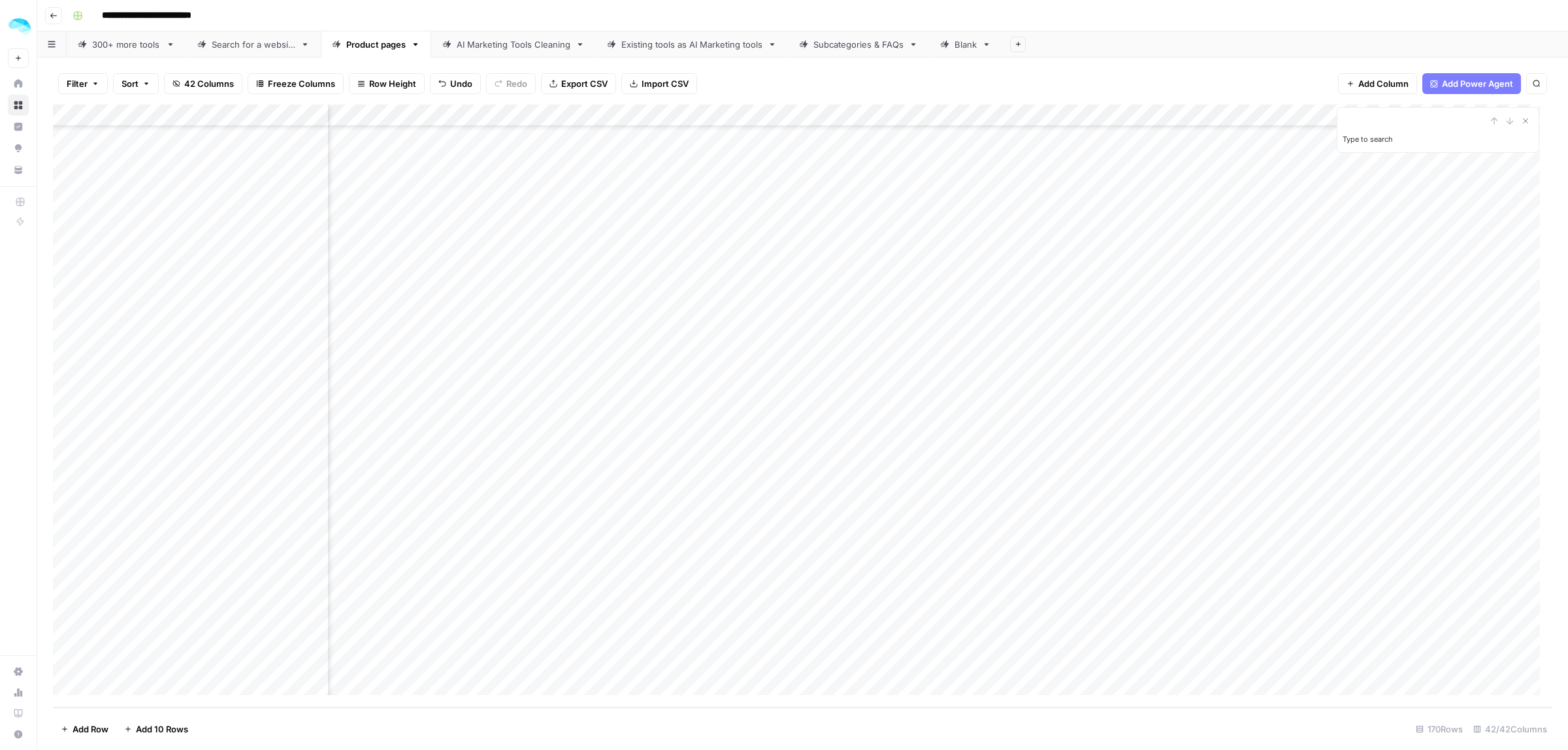
click at [834, 470] on div "Add Column" at bounding box center [802, 406] width 1499 height 603
click at [954, 485] on div "Add Column" at bounding box center [802, 406] width 1499 height 603
click at [315, 485] on div "Add Column" at bounding box center [802, 406] width 1499 height 603
click at [315, 485] on div "Add Column" at bounding box center [802, 406] width 1499 height 603
click at [828, 482] on div "Add Column" at bounding box center [802, 406] width 1499 height 603
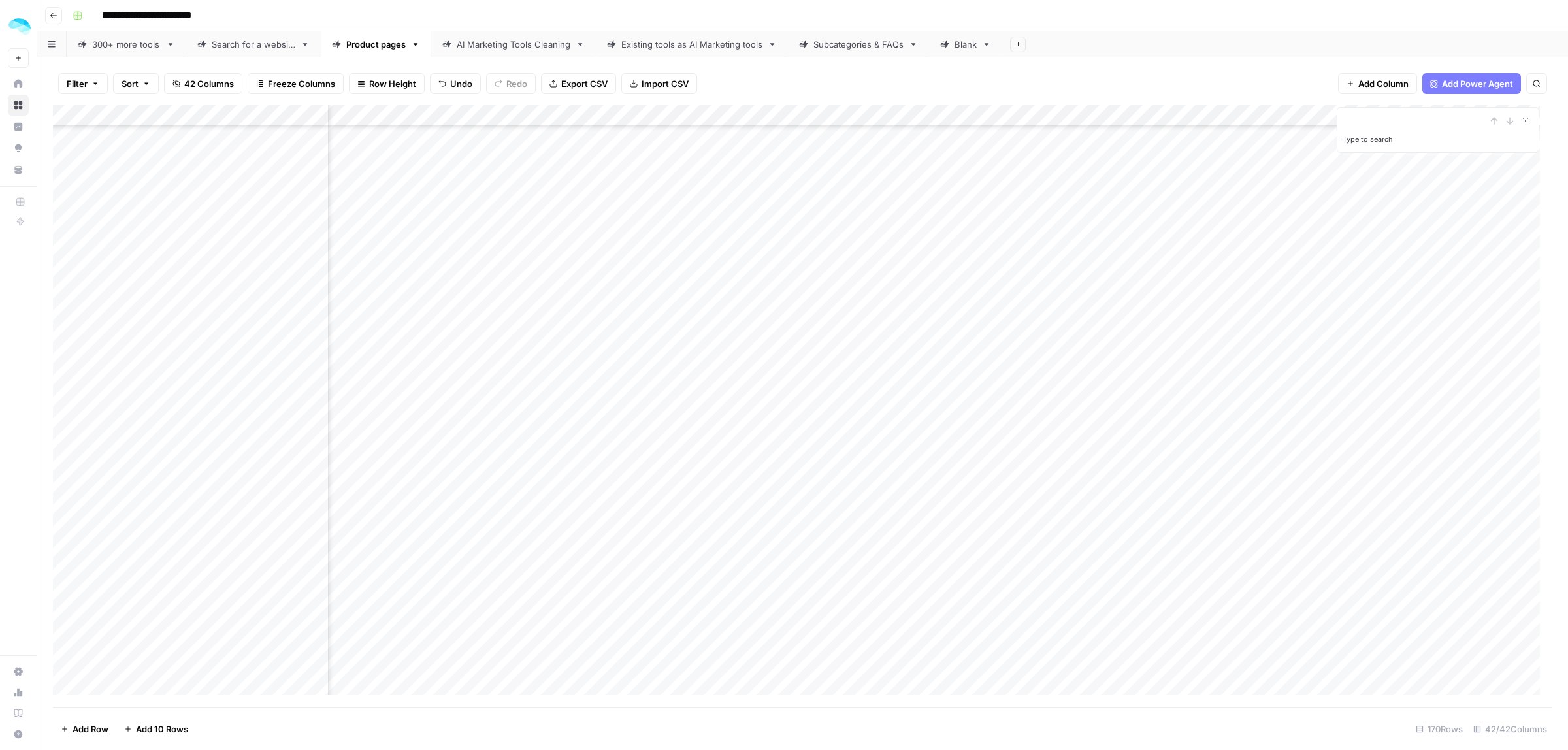
click at [814, 535] on div "Add Column" at bounding box center [802, 406] width 1499 height 603
click at [956, 531] on div "Add Column" at bounding box center [802, 406] width 1499 height 603
click at [850, 551] on div "Add Column" at bounding box center [802, 406] width 1499 height 603
click at [957, 549] on div "Add Column" at bounding box center [802, 406] width 1499 height 603
click at [954, 573] on div "Add Column" at bounding box center [802, 406] width 1499 height 603
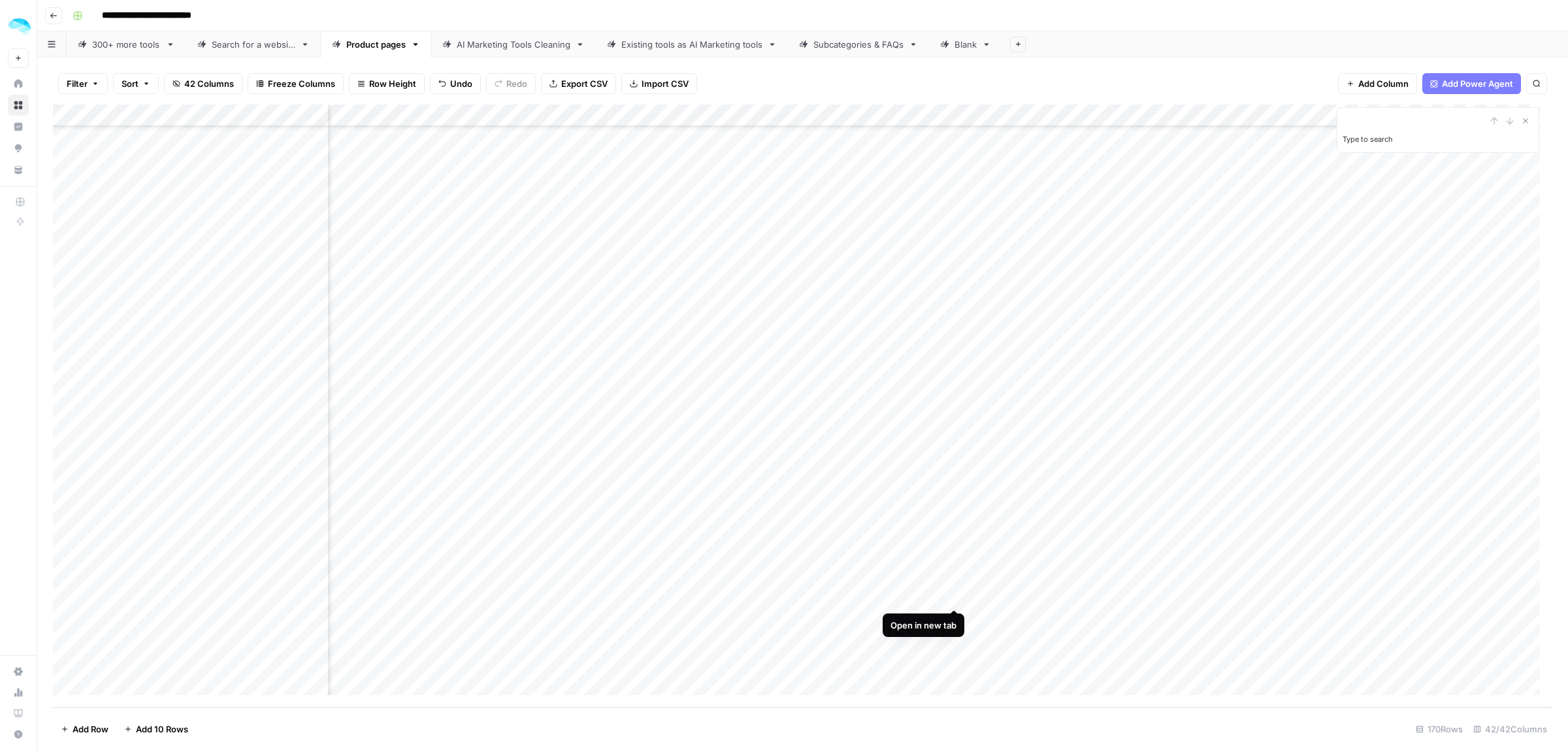
click at [951, 591] on div "Add Column" at bounding box center [802, 406] width 1499 height 603
click at [957, 616] on div "Add Column" at bounding box center [802, 406] width 1499 height 603
click at [954, 638] on div "Add Column" at bounding box center [802, 406] width 1499 height 603
click at [958, 667] on div "Add Column" at bounding box center [802, 406] width 1499 height 603
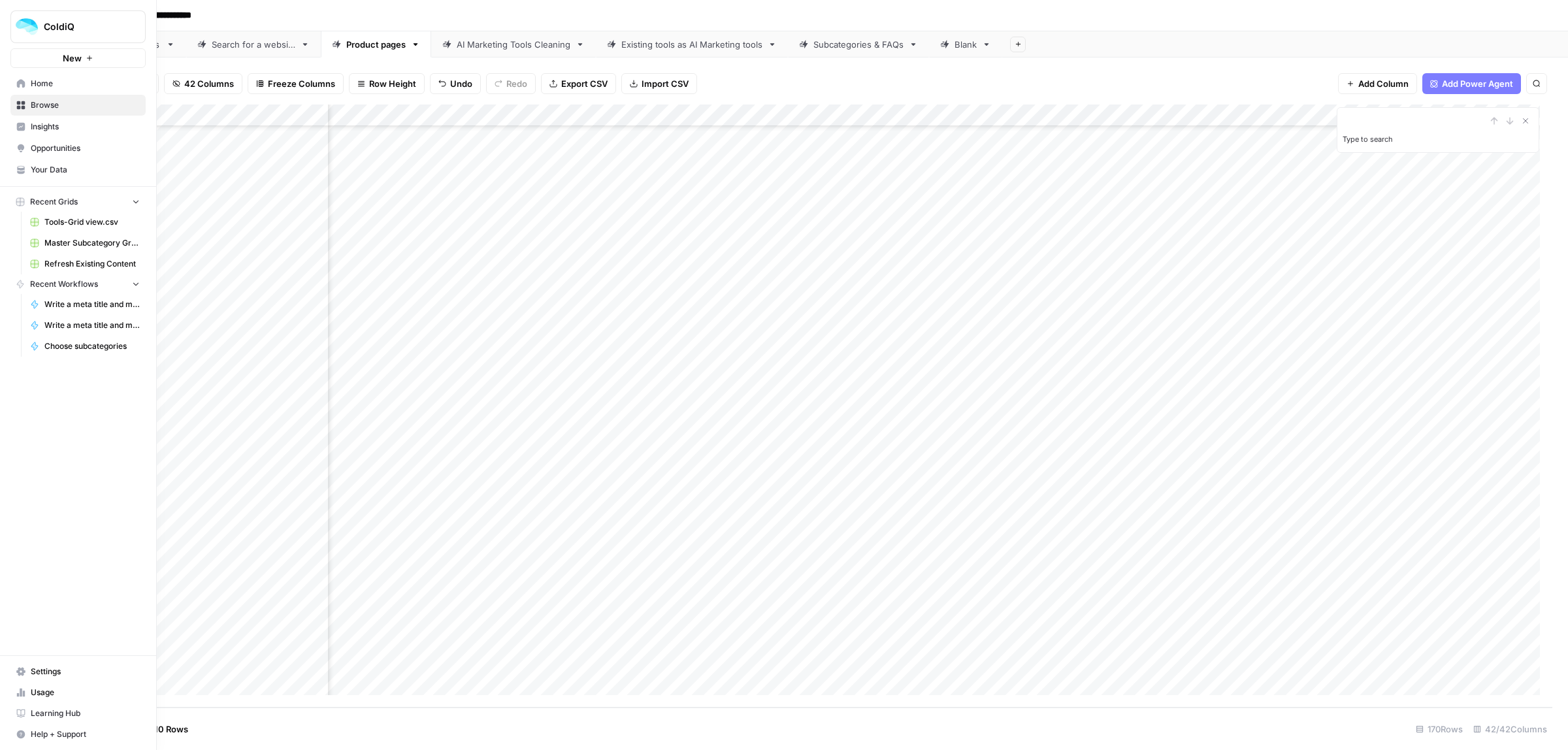
click at [23, 81] on icon at bounding box center [21, 83] width 9 height 9
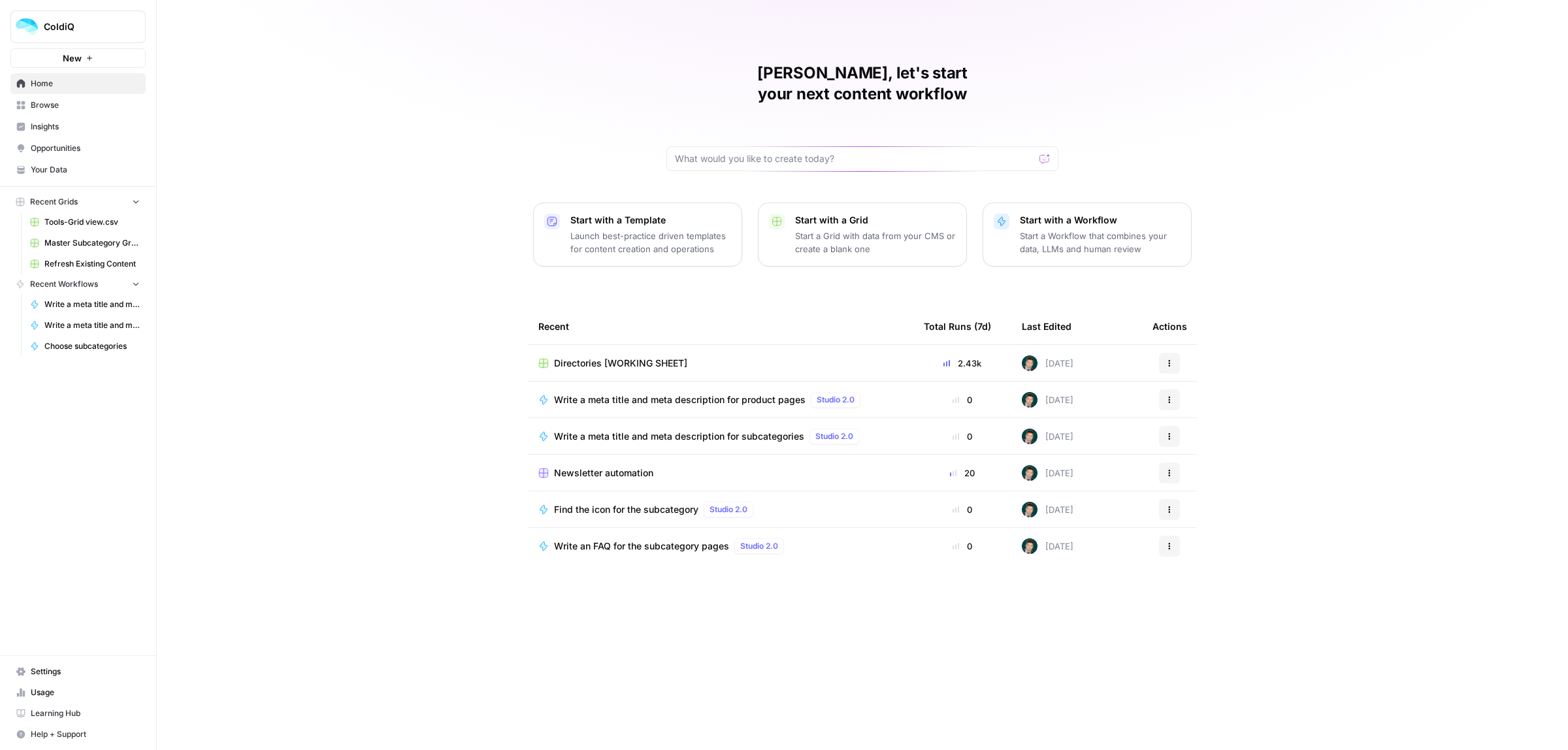
click at [39, 105] on span "Browse" at bounding box center [85, 105] width 109 height 12
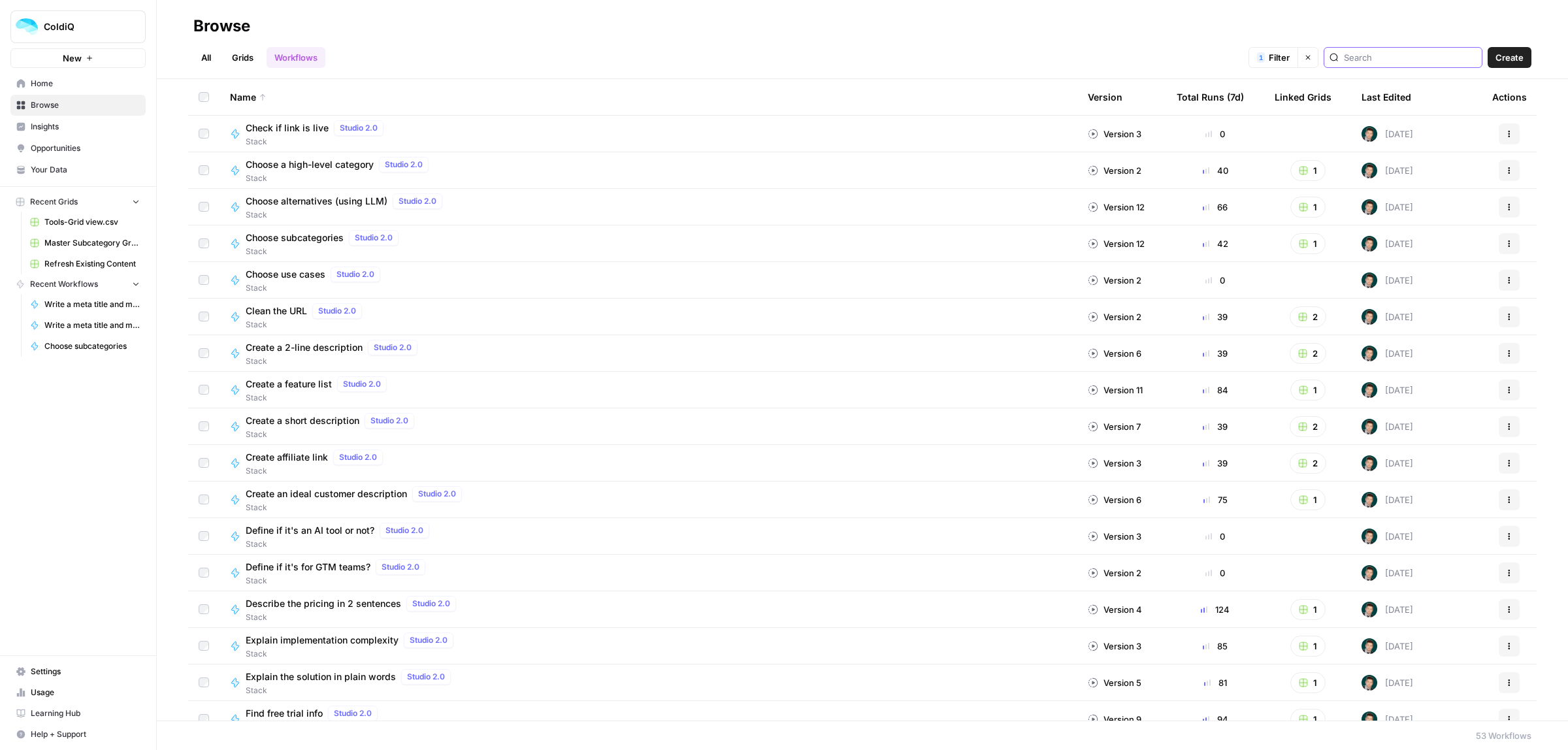
click at [1393, 56] on input "search" at bounding box center [1410, 57] width 133 height 13
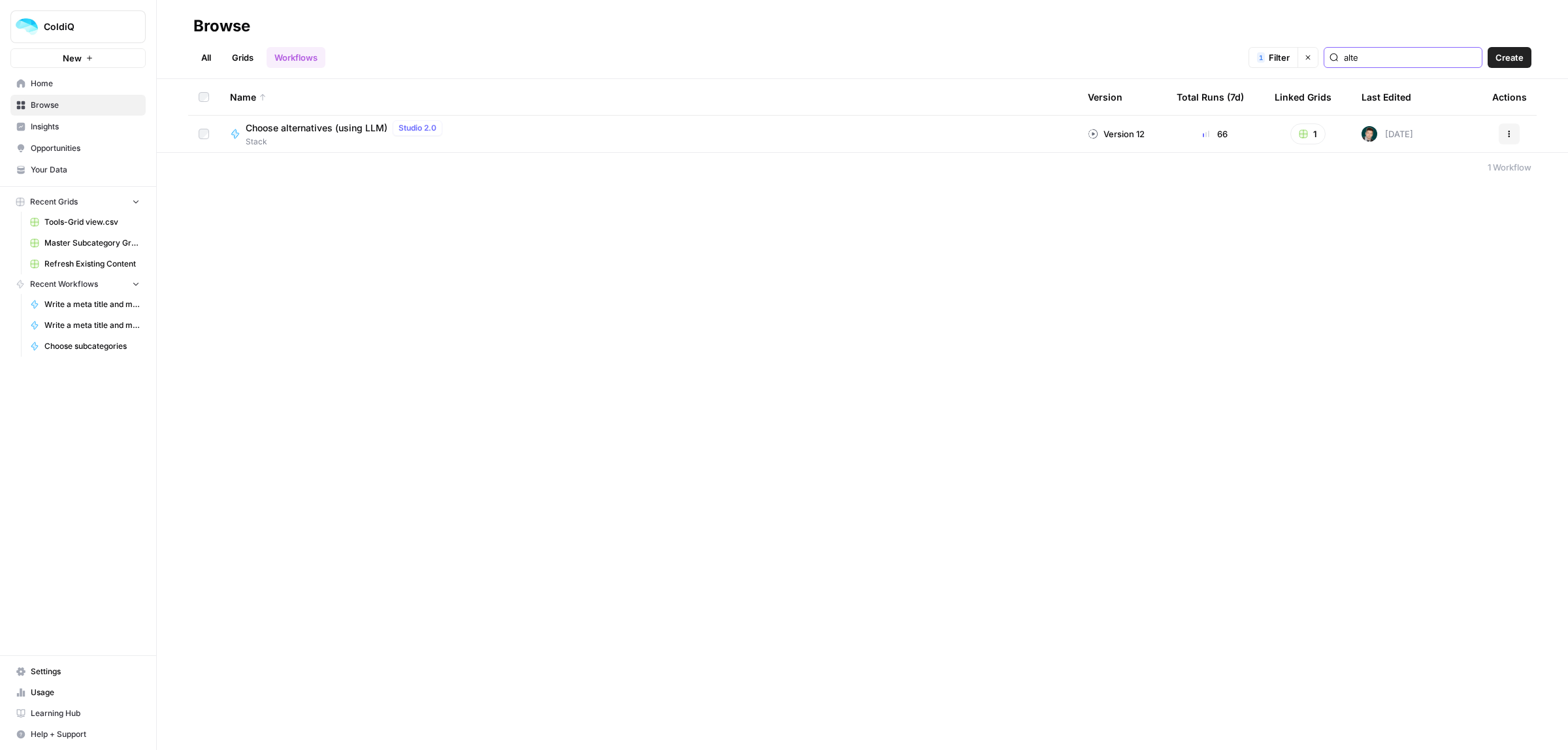
click at [1509, 136] on icon "button" at bounding box center [1509, 137] width 2 height 2
type input "alte"
click at [1427, 268] on span "Duplicate" at bounding box center [1451, 268] width 105 height 13
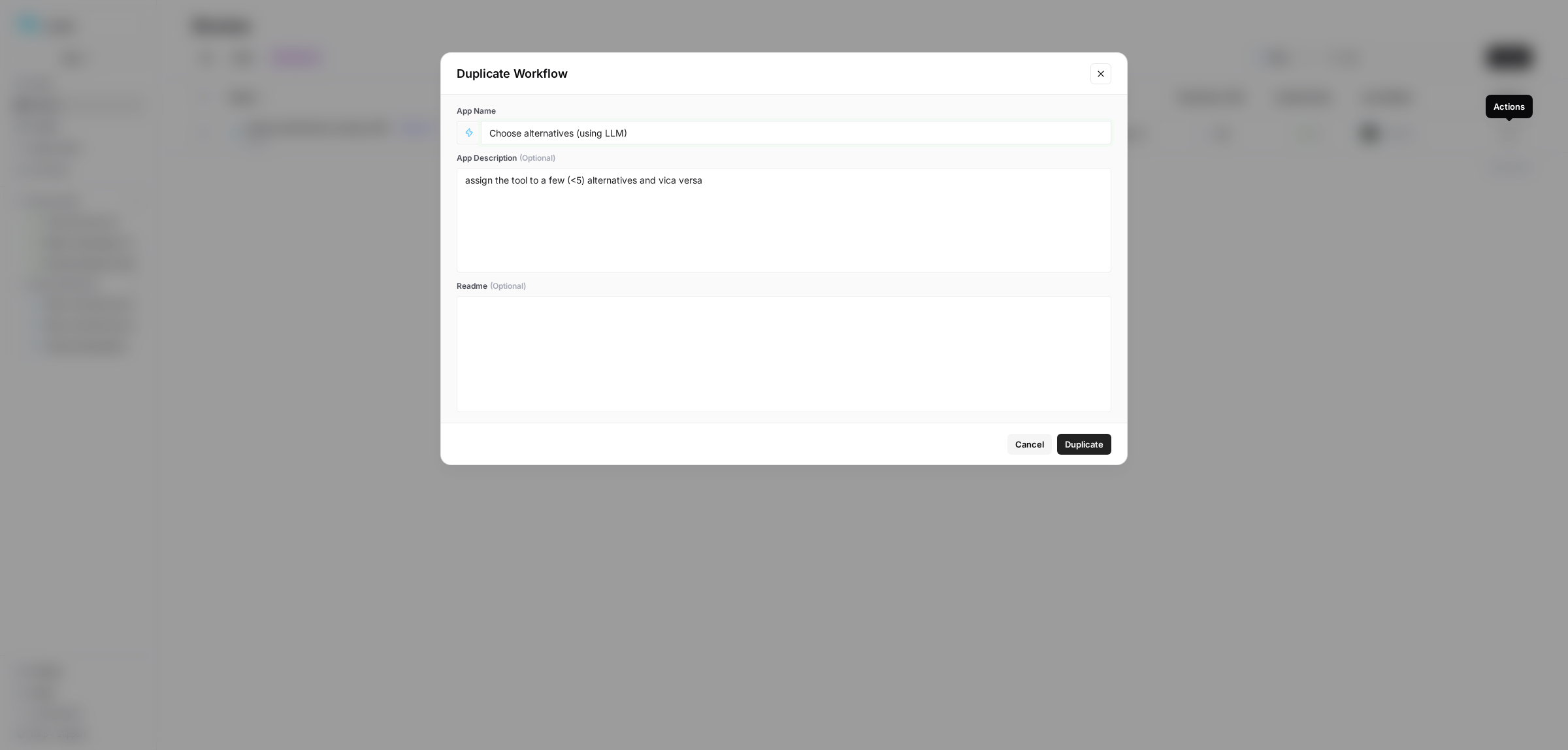
drag, startPoint x: 622, startPoint y: 135, endPoint x: 610, endPoint y: 131, distance: 12.6
click at [610, 131] on input "Choose alternatives (using LLM)" at bounding box center [796, 133] width 614 height 12
type input "Choose alternatives (using Discolike)"
click at [1106, 442] on button "Duplicate" at bounding box center [1084, 444] width 54 height 21
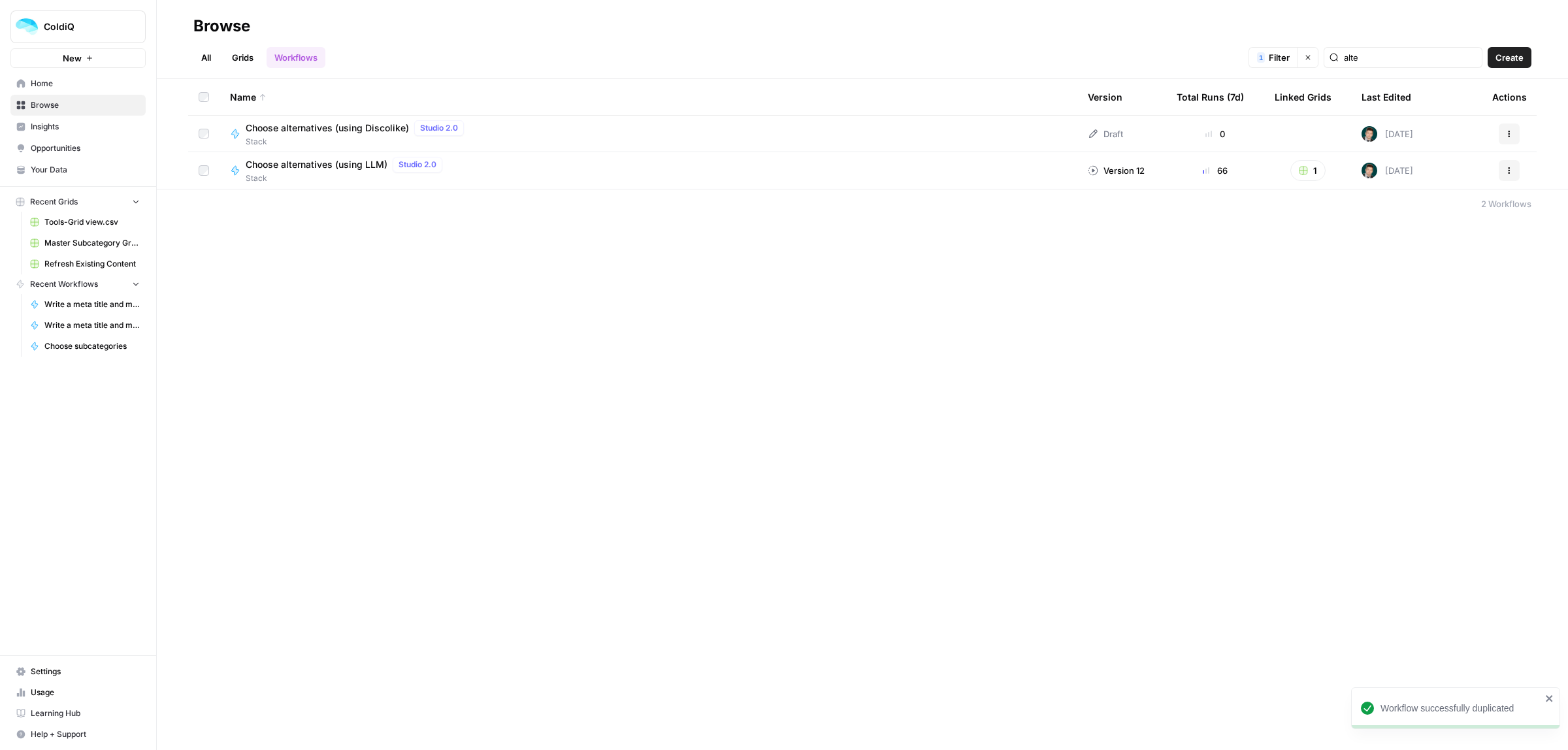
click at [341, 149] on td "Choose alternatives (using Discolike) Studio 2.0 Stack" at bounding box center [648, 133] width 858 height 36
click at [325, 129] on span "Choose alternatives (using Discolike)" at bounding box center [327, 128] width 163 height 13
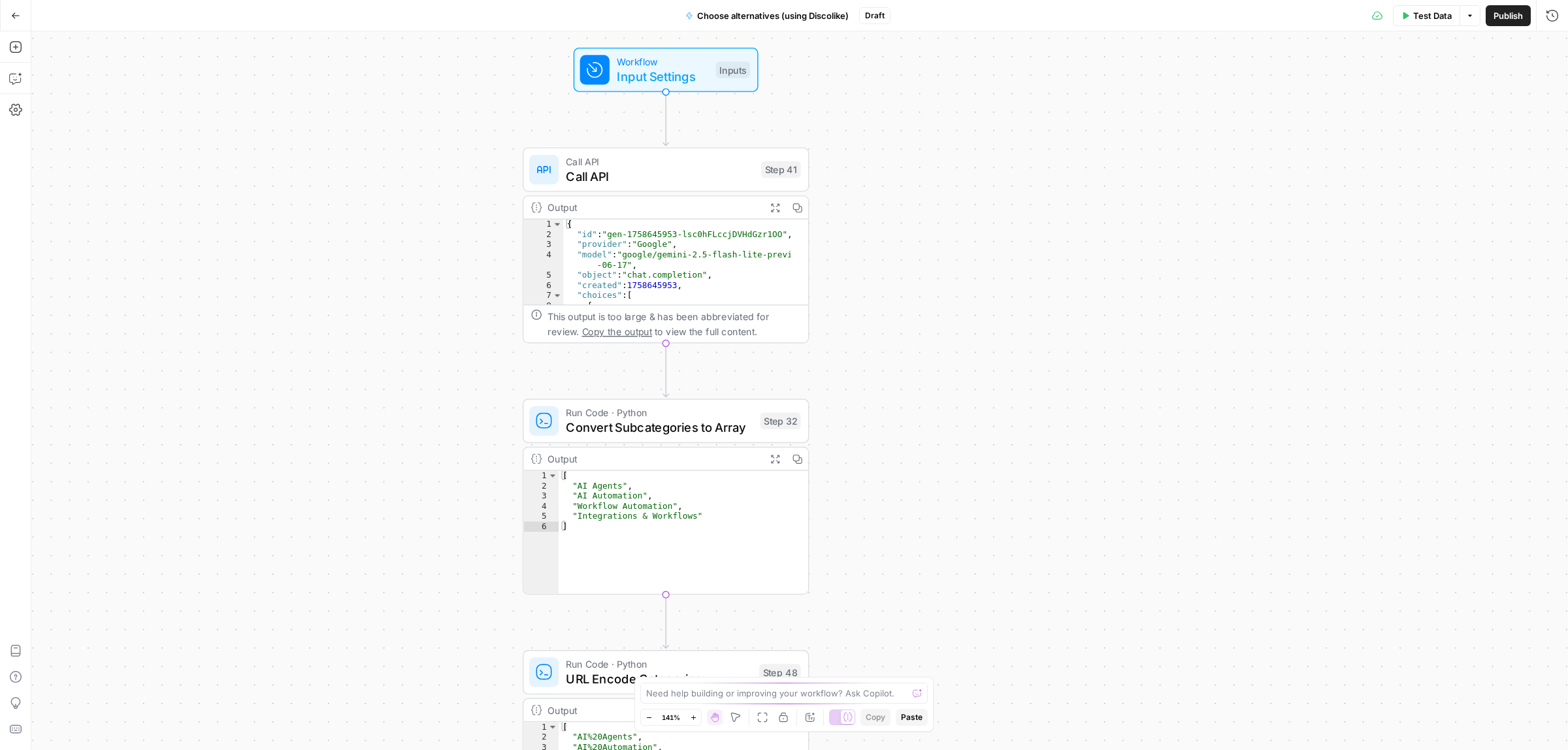
click at [929, 331] on div "Workflow Input Settings Inputs Call API Call API Step 41 Output Expand Output C…" at bounding box center [800, 391] width 1537 height 719
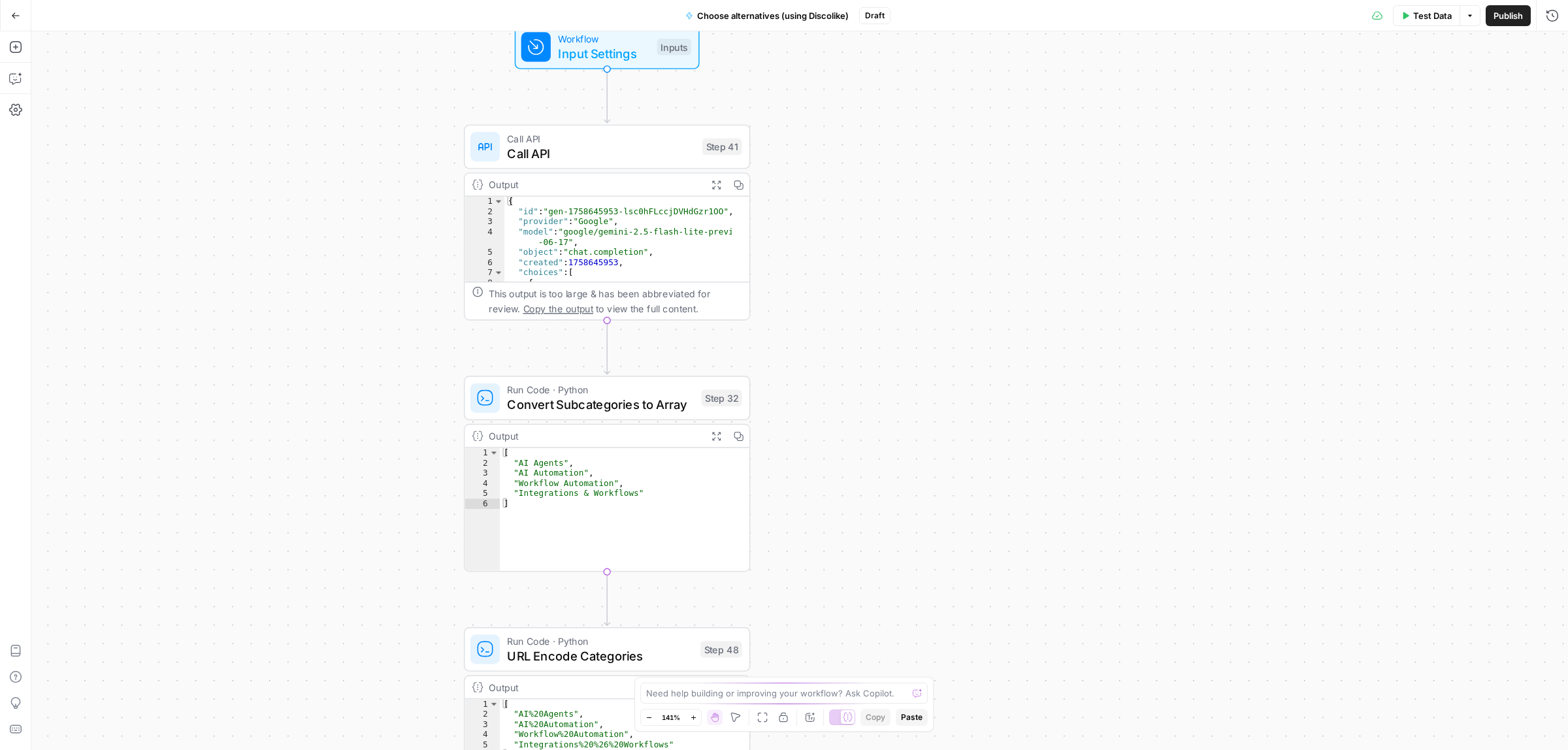
drag, startPoint x: 889, startPoint y: 395, endPoint x: 866, endPoint y: 298, distance: 99.7
click at [879, 429] on div "Workflow Input Settings Inputs Call API Call API Step 41 Output Expand Output C…" at bounding box center [800, 391] width 1537 height 719
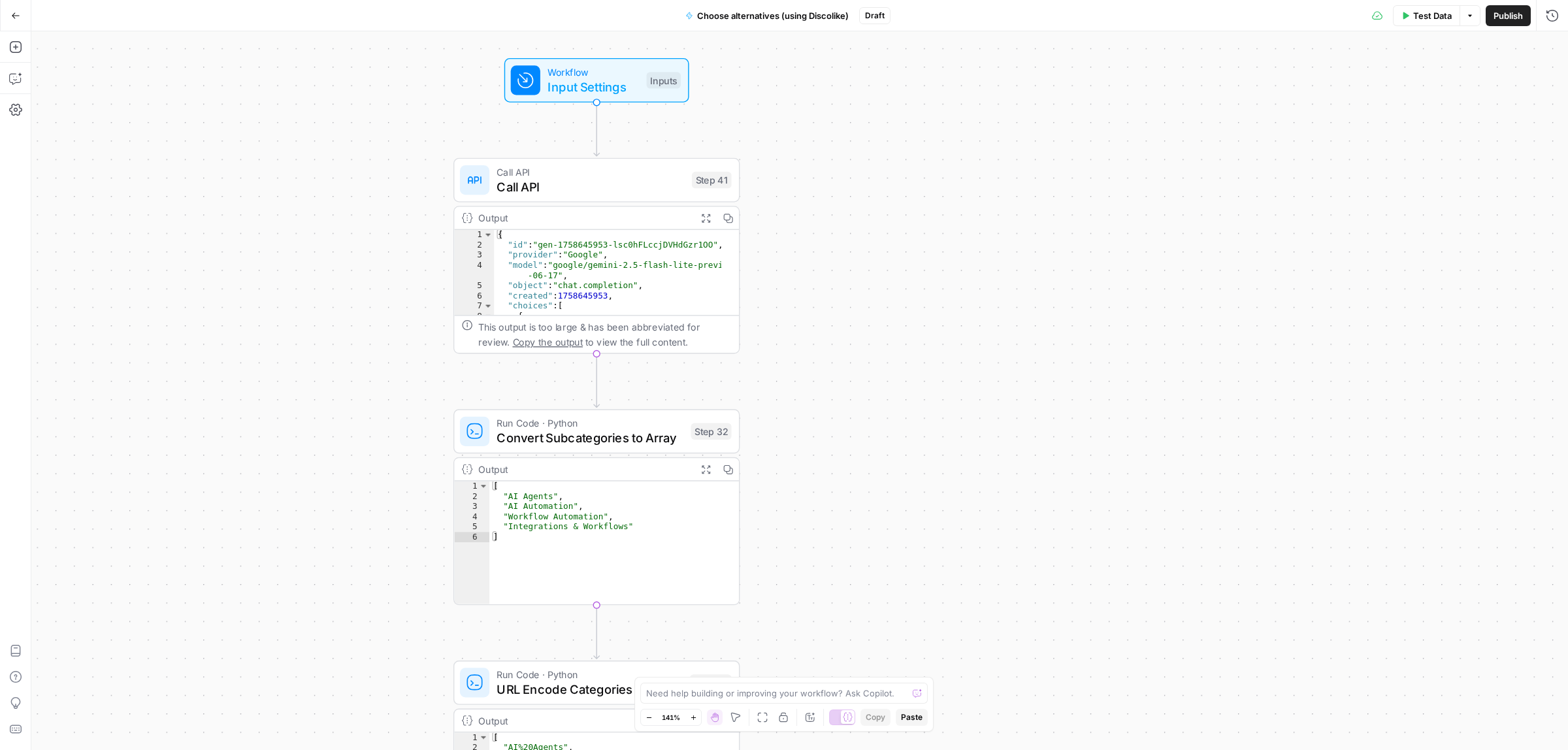
click at [589, 177] on span "Call API" at bounding box center [590, 185] width 187 height 18
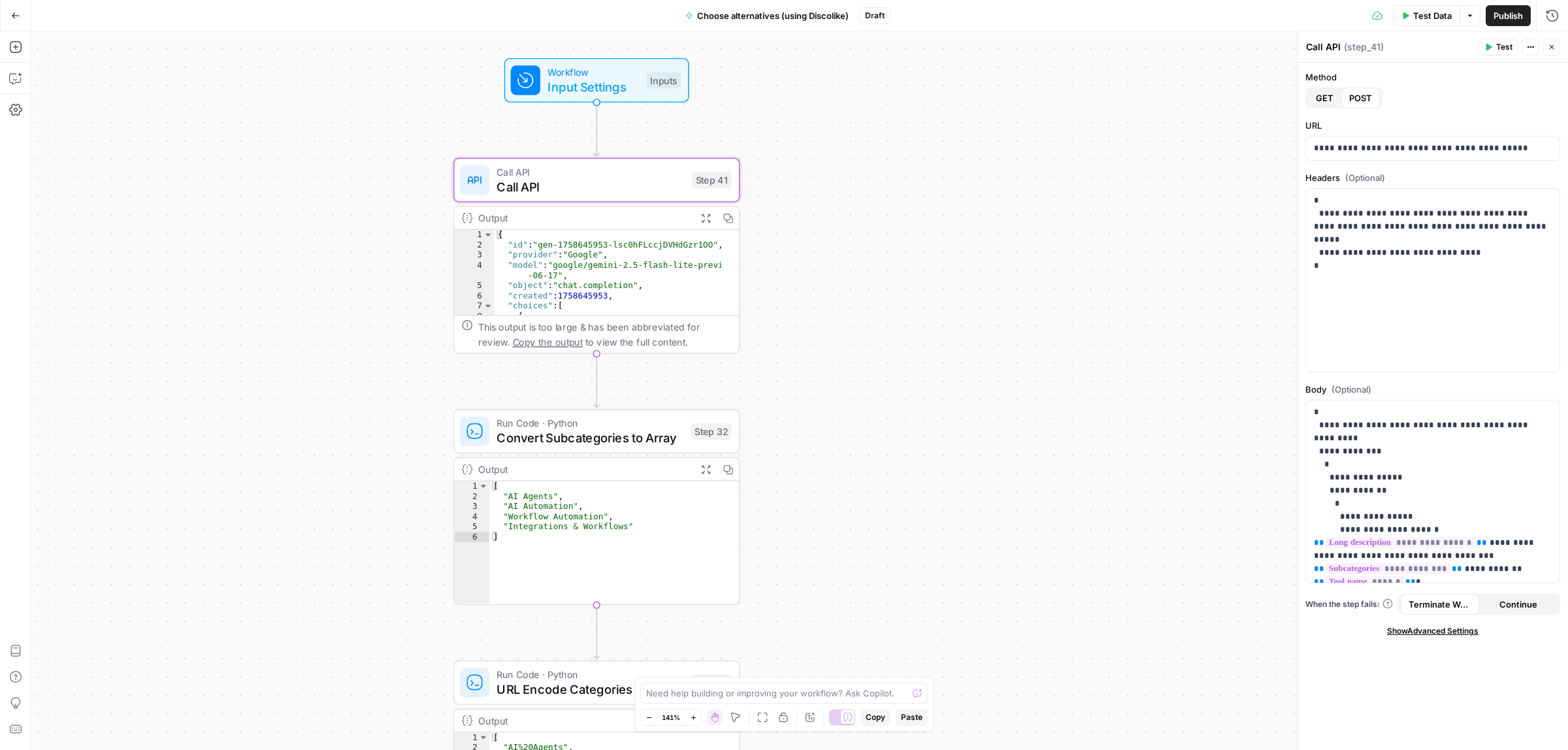
click at [23, 53] on button "Add Steps" at bounding box center [15, 47] width 21 height 21
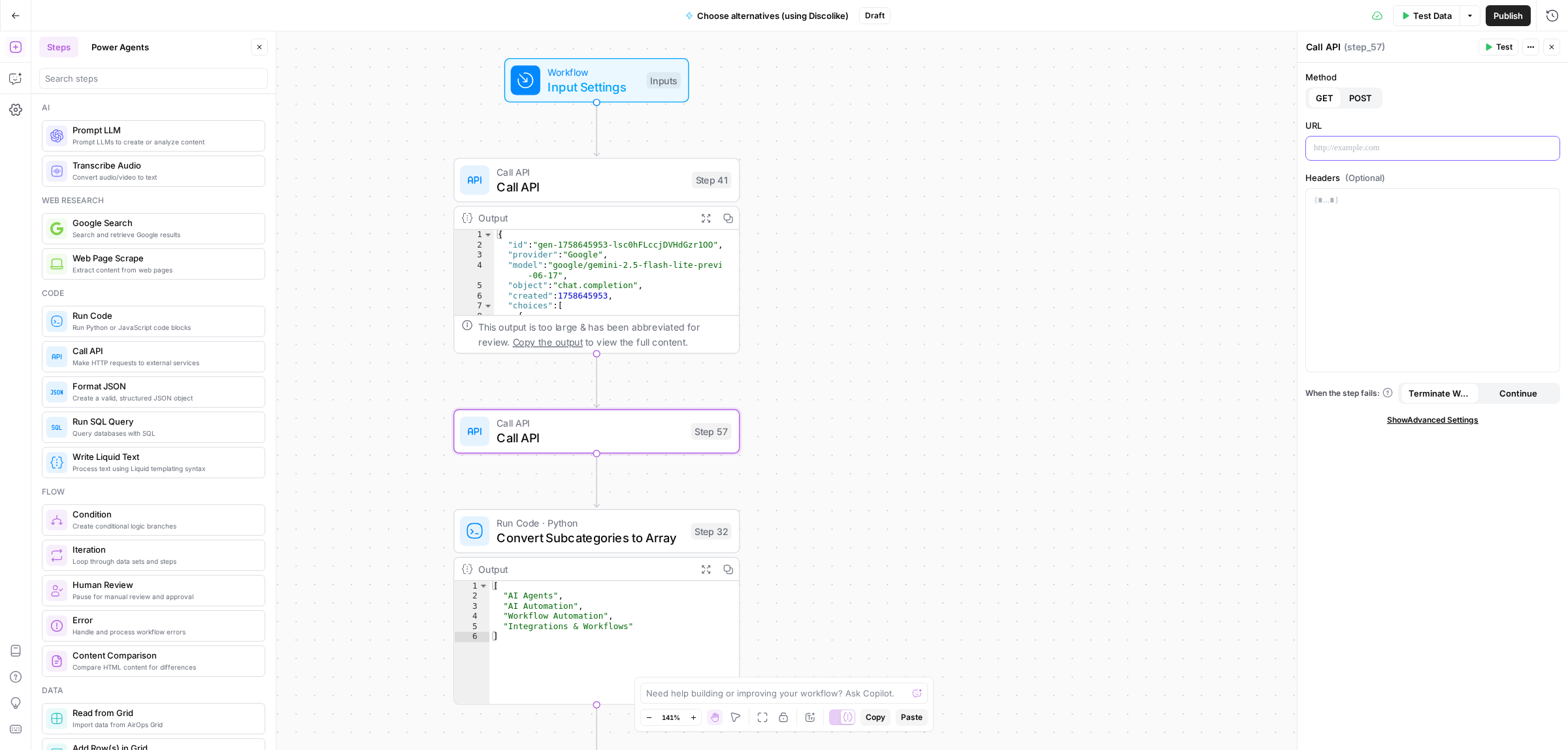
click at [1347, 150] on p at bounding box center [1433, 149] width 238 height 13
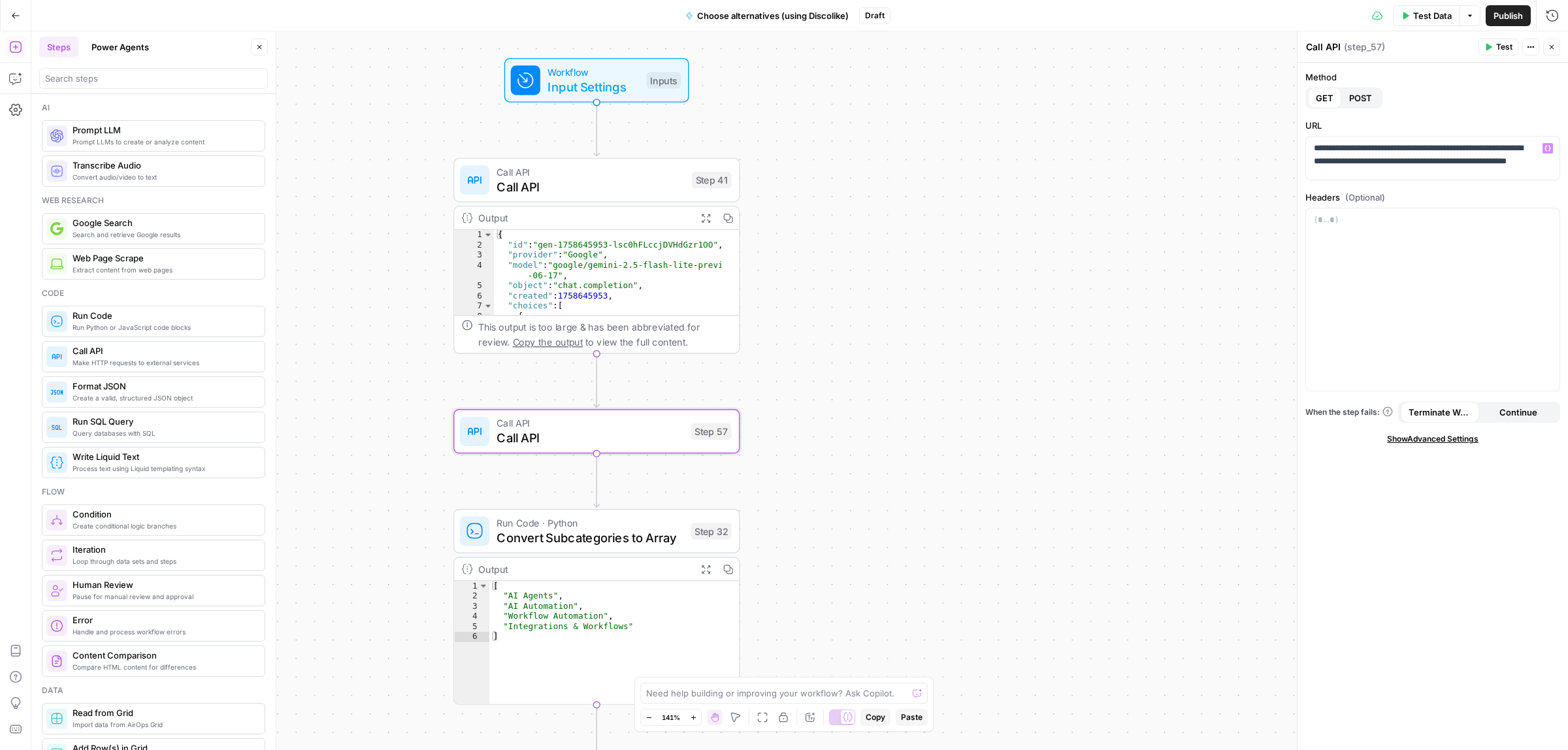
click at [596, 178] on span "Call API" at bounding box center [590, 185] width 187 height 18
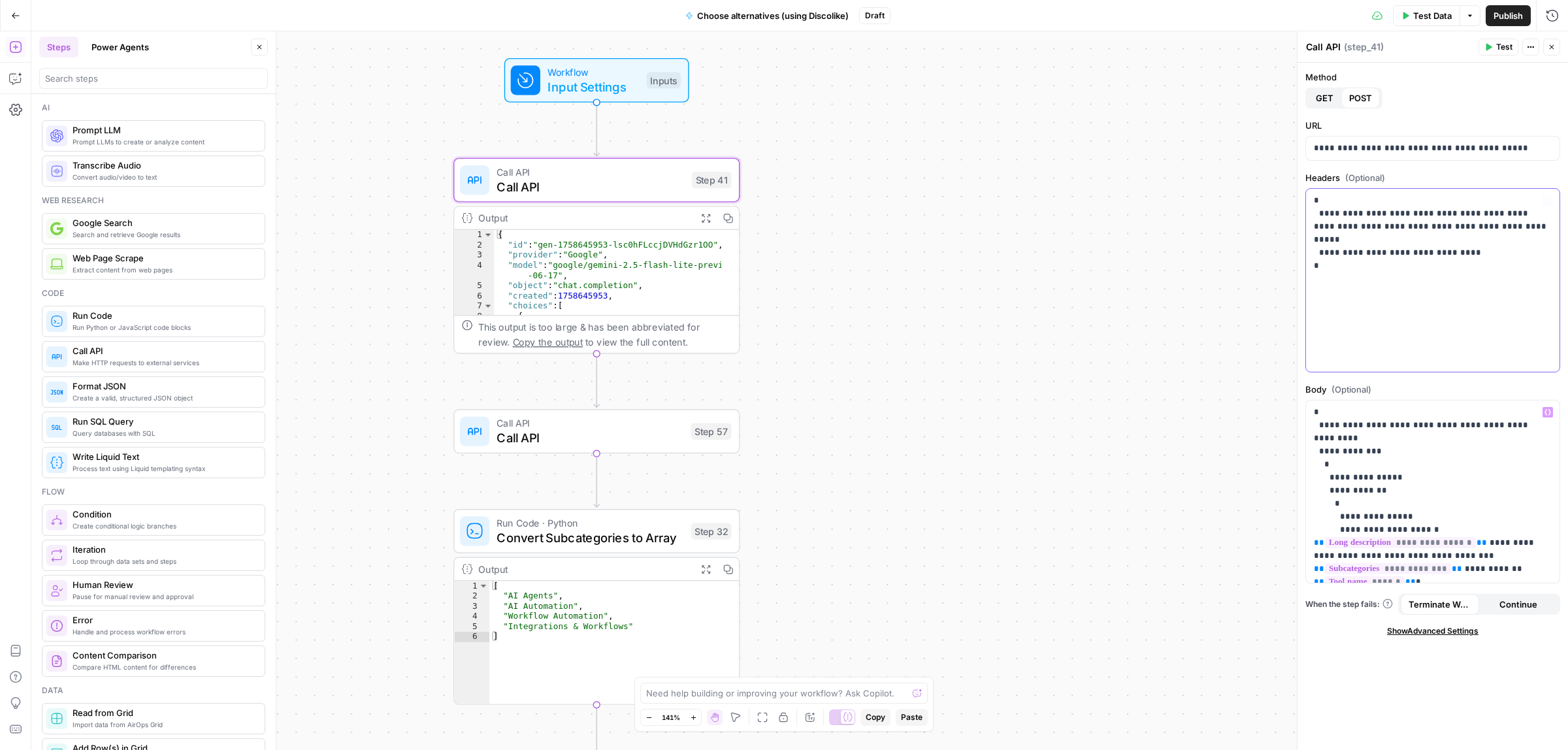
click at [1395, 282] on div "**********" at bounding box center [1433, 280] width 253 height 183
click at [544, 427] on span "Call API" at bounding box center [590, 423] width 187 height 15
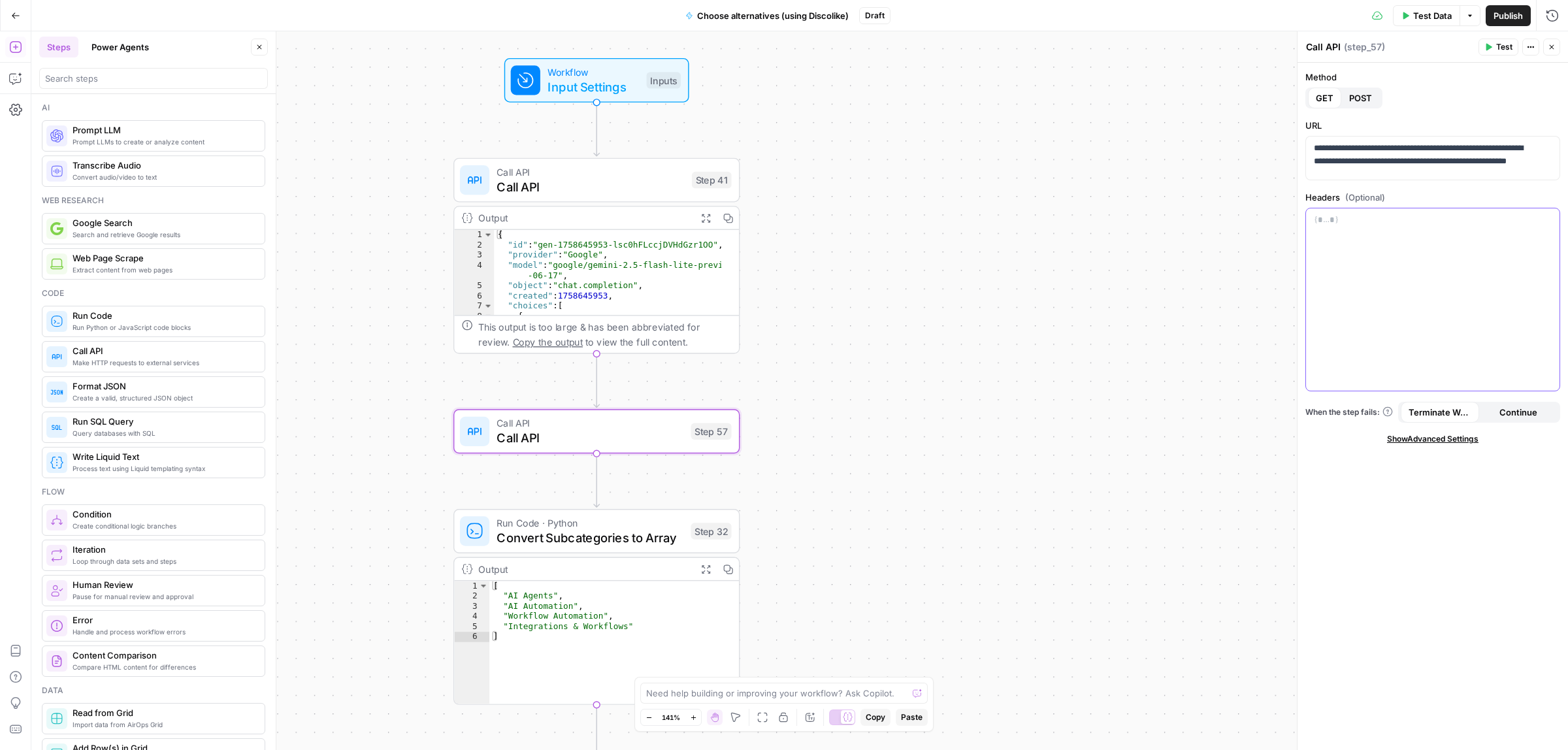
click at [1371, 297] on div at bounding box center [1433, 300] width 253 height 183
drag, startPoint x: 1396, startPoint y: 255, endPoint x: 1320, endPoint y: 235, distance: 78.6
click at [1320, 235] on p "**********" at bounding box center [1433, 253] width 237 height 79
drag, startPoint x: 1475, startPoint y: 268, endPoint x: 1319, endPoint y: 229, distance: 160.8
click at [1319, 229] on p "**********" at bounding box center [1433, 253] width 237 height 79
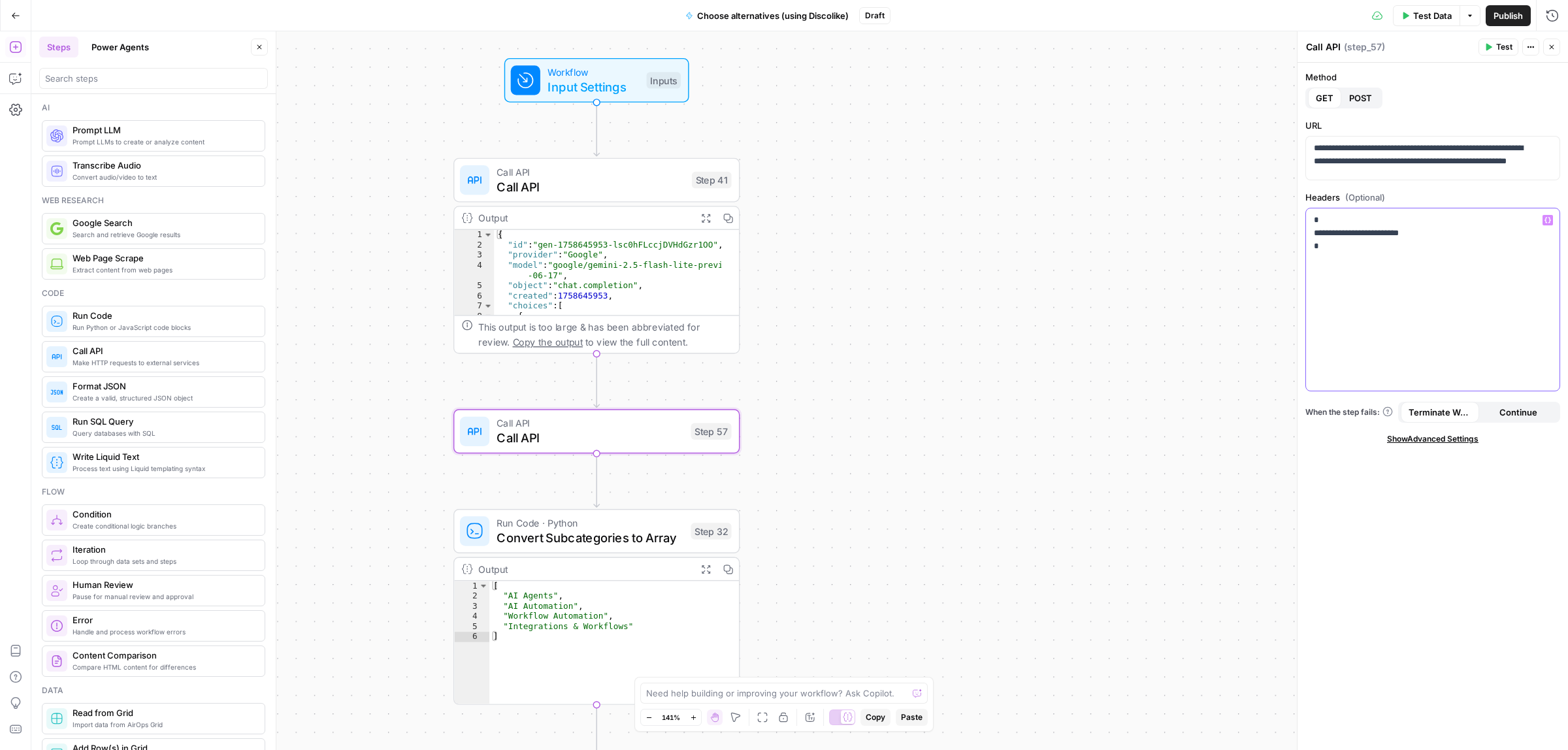
drag, startPoint x: 1423, startPoint y: 231, endPoint x: 1391, endPoint y: 232, distance: 32.0
click at [1391, 232] on p "**********" at bounding box center [1433, 233] width 237 height 39
click at [1500, 45] on span "Test" at bounding box center [1504, 47] width 16 height 12
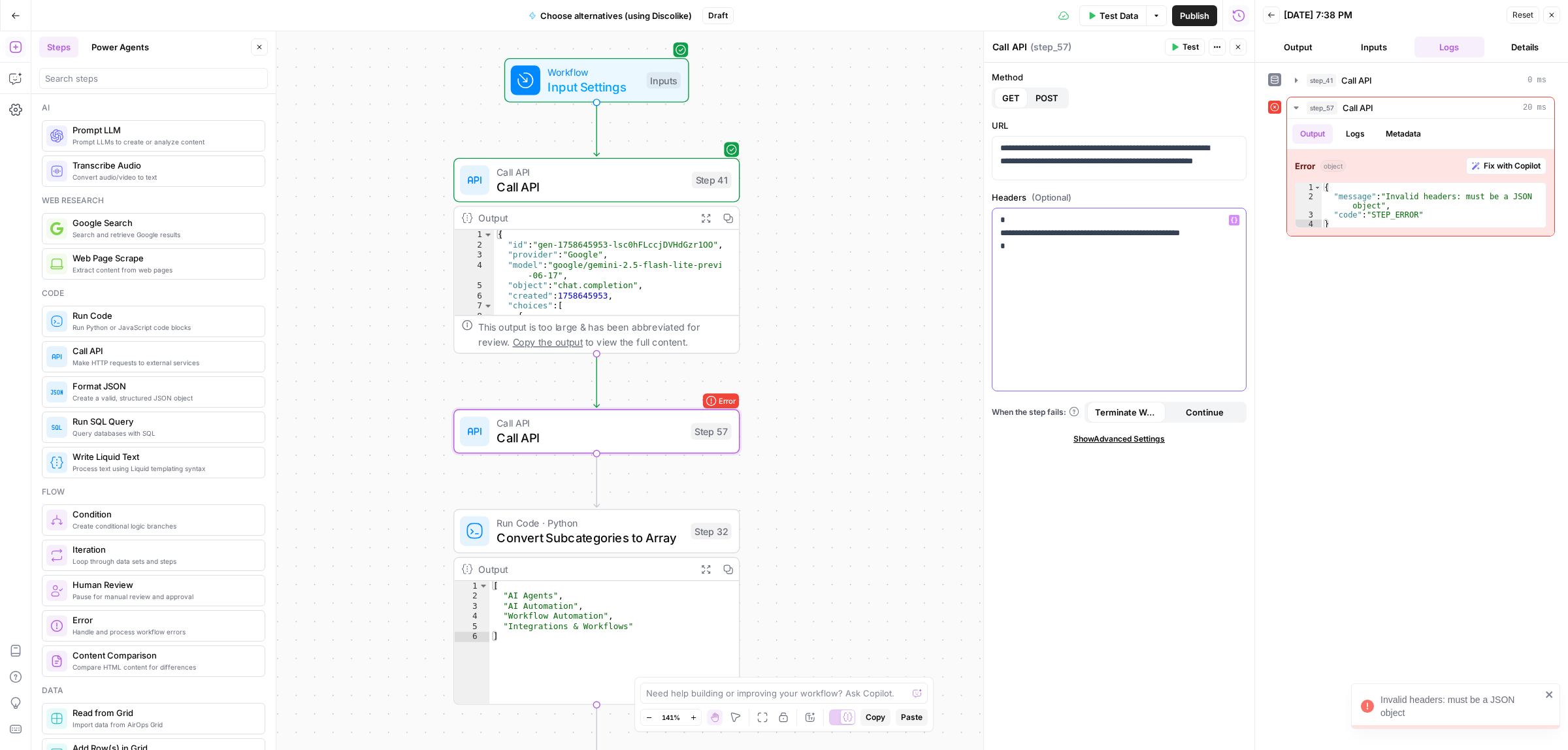
click at [1096, 239] on p "**********" at bounding box center [1119, 239] width 237 height 52
click at [1098, 249] on p "**********" at bounding box center [1119, 239] width 237 height 52
click at [1070, 229] on p "**********" at bounding box center [1119, 239] width 237 height 52
click at [605, 178] on span "Call API" at bounding box center [590, 185] width 187 height 18
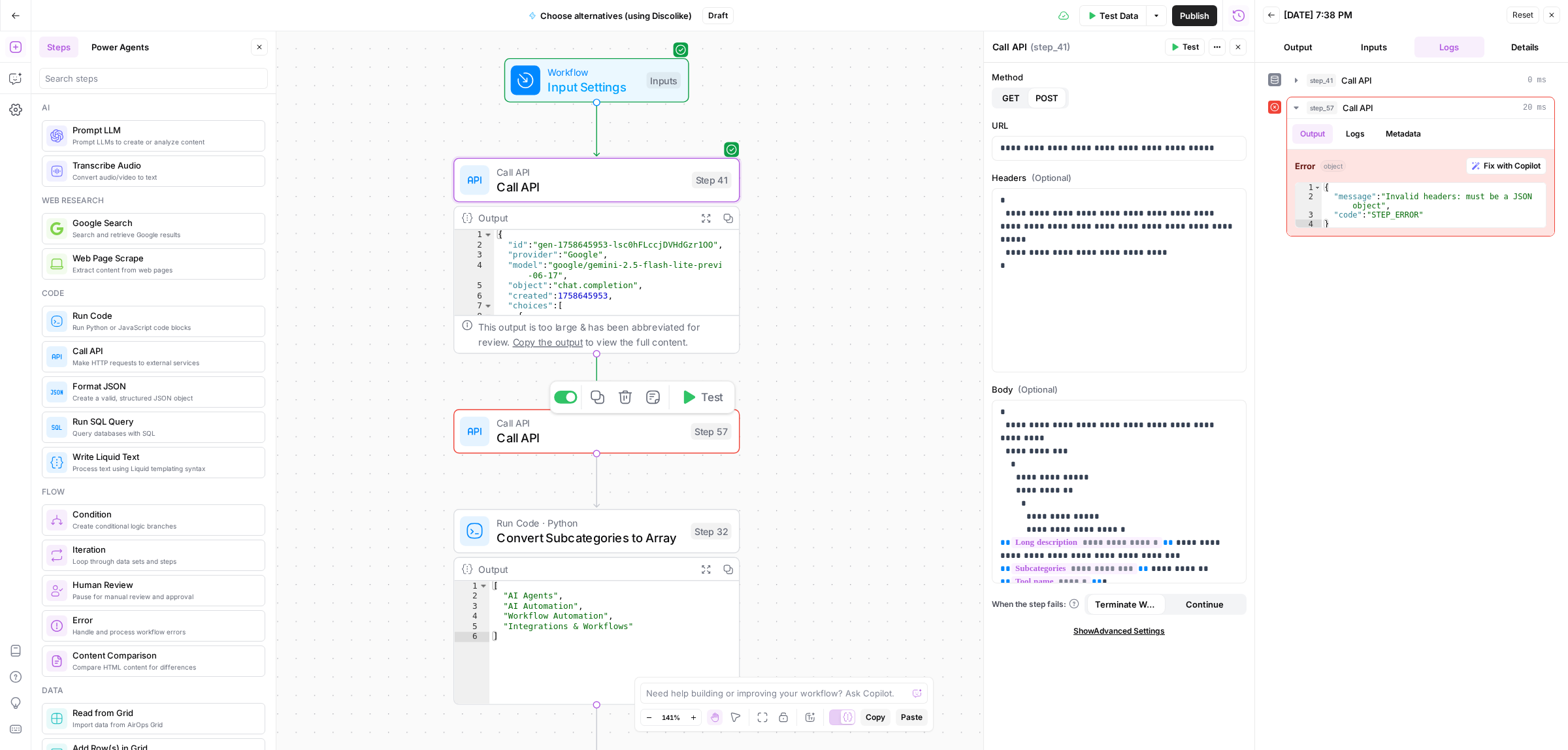
click at [585, 430] on span "Call API" at bounding box center [590, 437] width 187 height 18
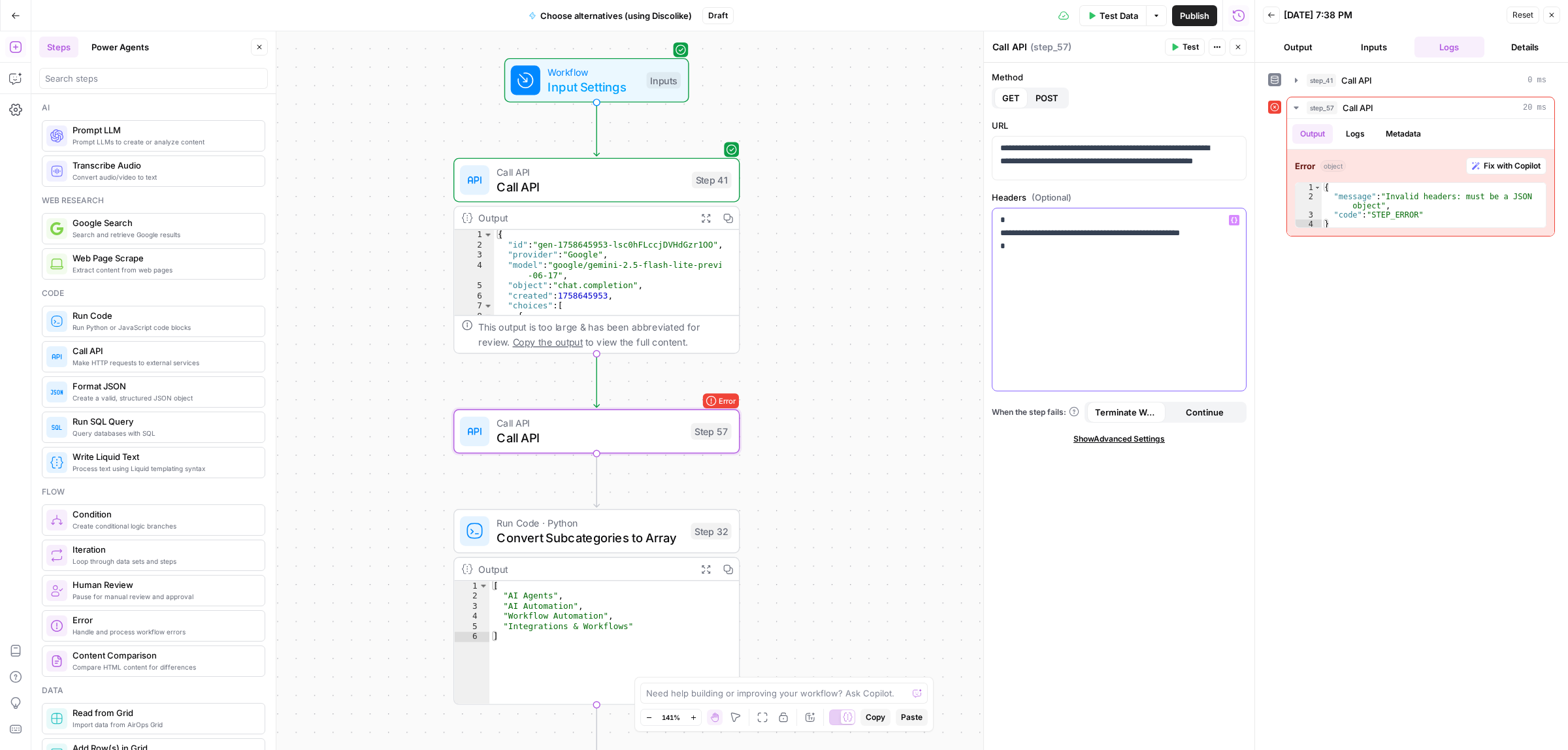
click at [1068, 234] on p "**********" at bounding box center [1119, 239] width 237 height 52
click at [1177, 39] on div "Test Actions Close" at bounding box center [1206, 47] width 81 height 17
click at [1179, 40] on button "Test" at bounding box center [1185, 47] width 40 height 17
click at [1074, 232] on p "**********" at bounding box center [1119, 239] width 237 height 52
click at [1088, 236] on p "**********" at bounding box center [1119, 239] width 237 height 52
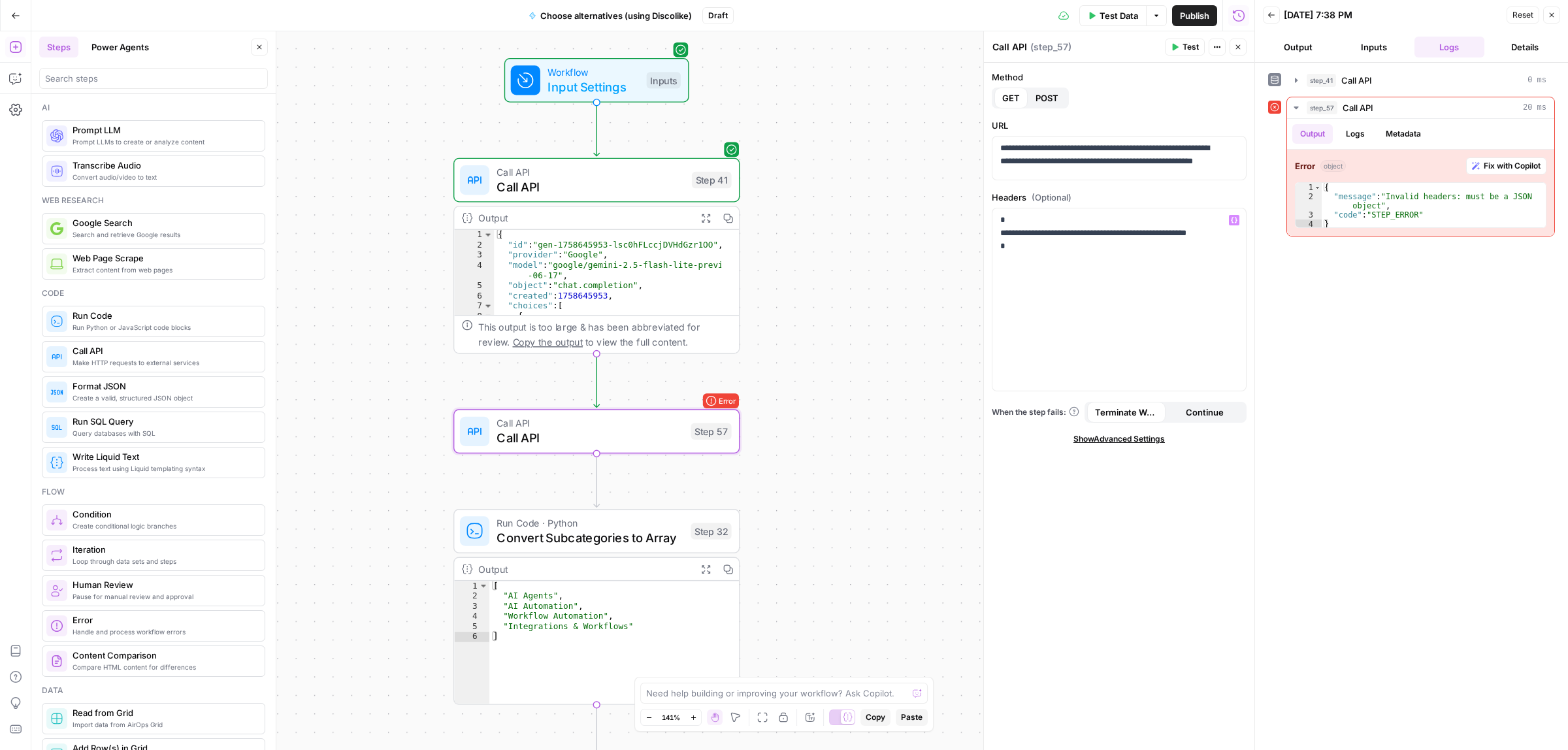
click at [1187, 49] on span "Test" at bounding box center [1191, 47] width 16 height 12
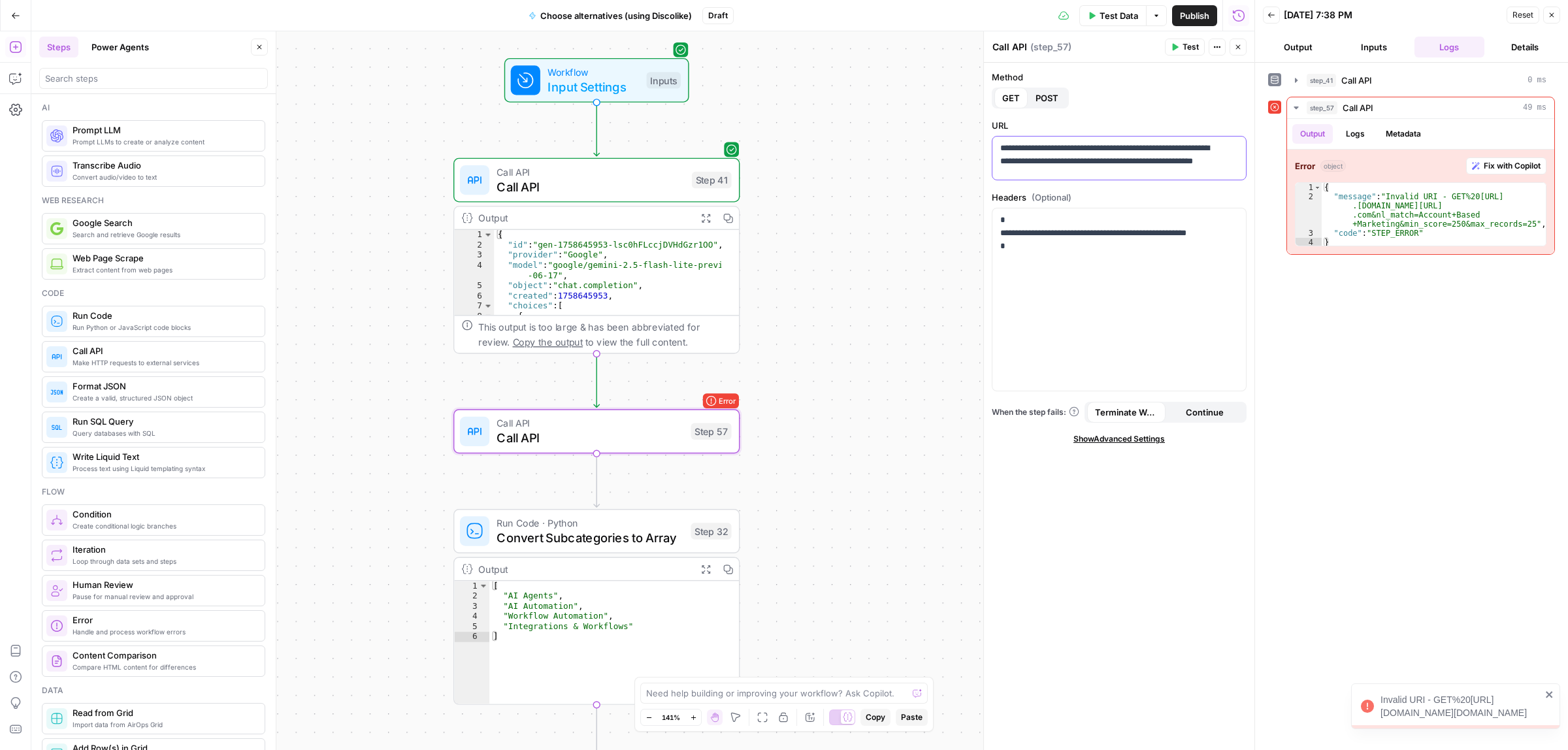
click at [1076, 161] on p "**********" at bounding box center [1113, 161] width 225 height 39
drag, startPoint x: 1022, startPoint y: 149, endPoint x: 976, endPoint y: 153, distance: 46.2
click at [976, 153] on body "Invalid URI - GET%20https://api.discolike.com/v1/discover?domain=discolike.com&…" at bounding box center [784, 375] width 1568 height 750
click at [1023, 145] on p "**********" at bounding box center [1113, 161] width 225 height 39
drag, startPoint x: 1019, startPoint y: 150, endPoint x: 980, endPoint y: 148, distance: 39.1
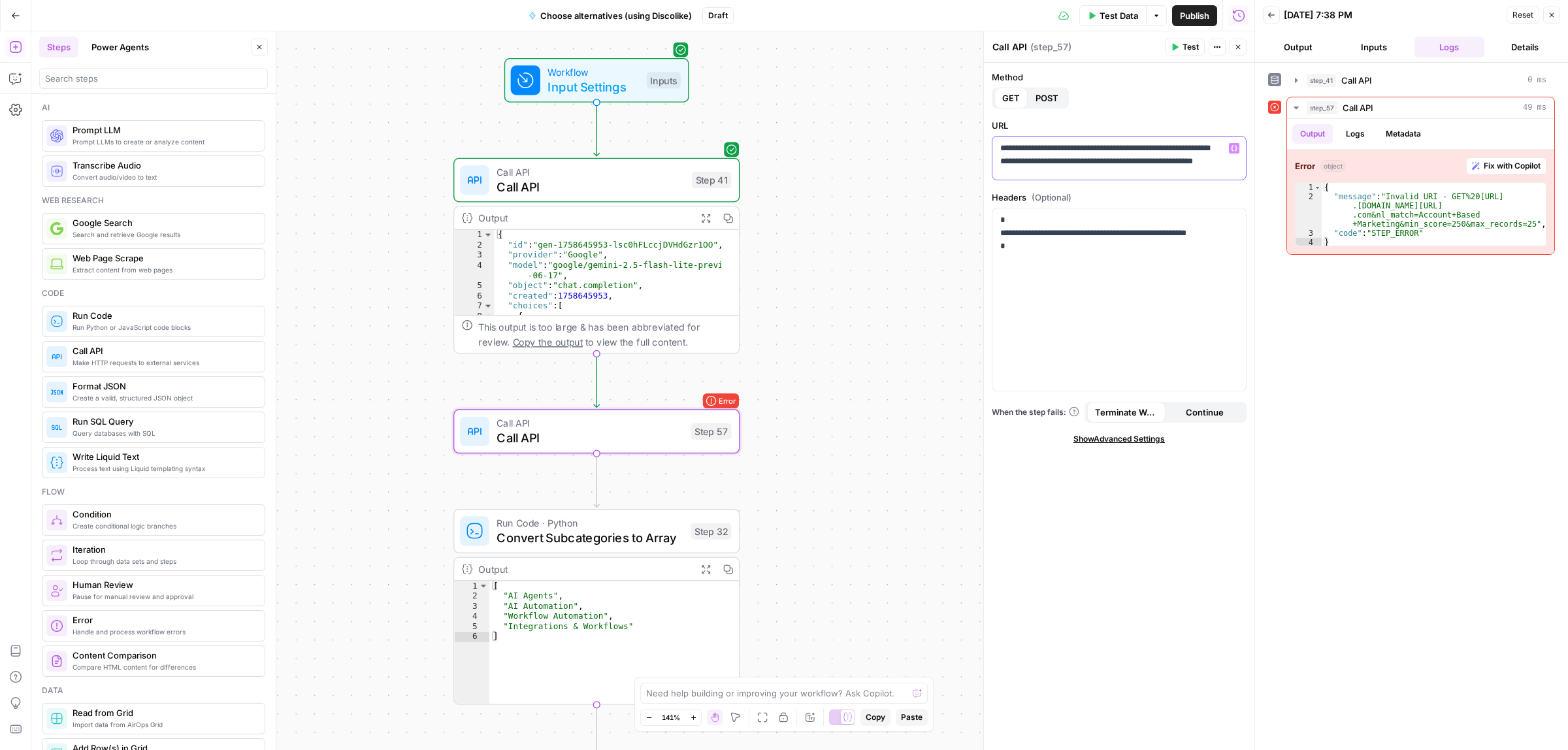
click at [983, 148] on div "**********" at bounding box center [1118, 391] width 271 height 719
click at [1187, 52] on span "Test" at bounding box center [1191, 47] width 16 height 12
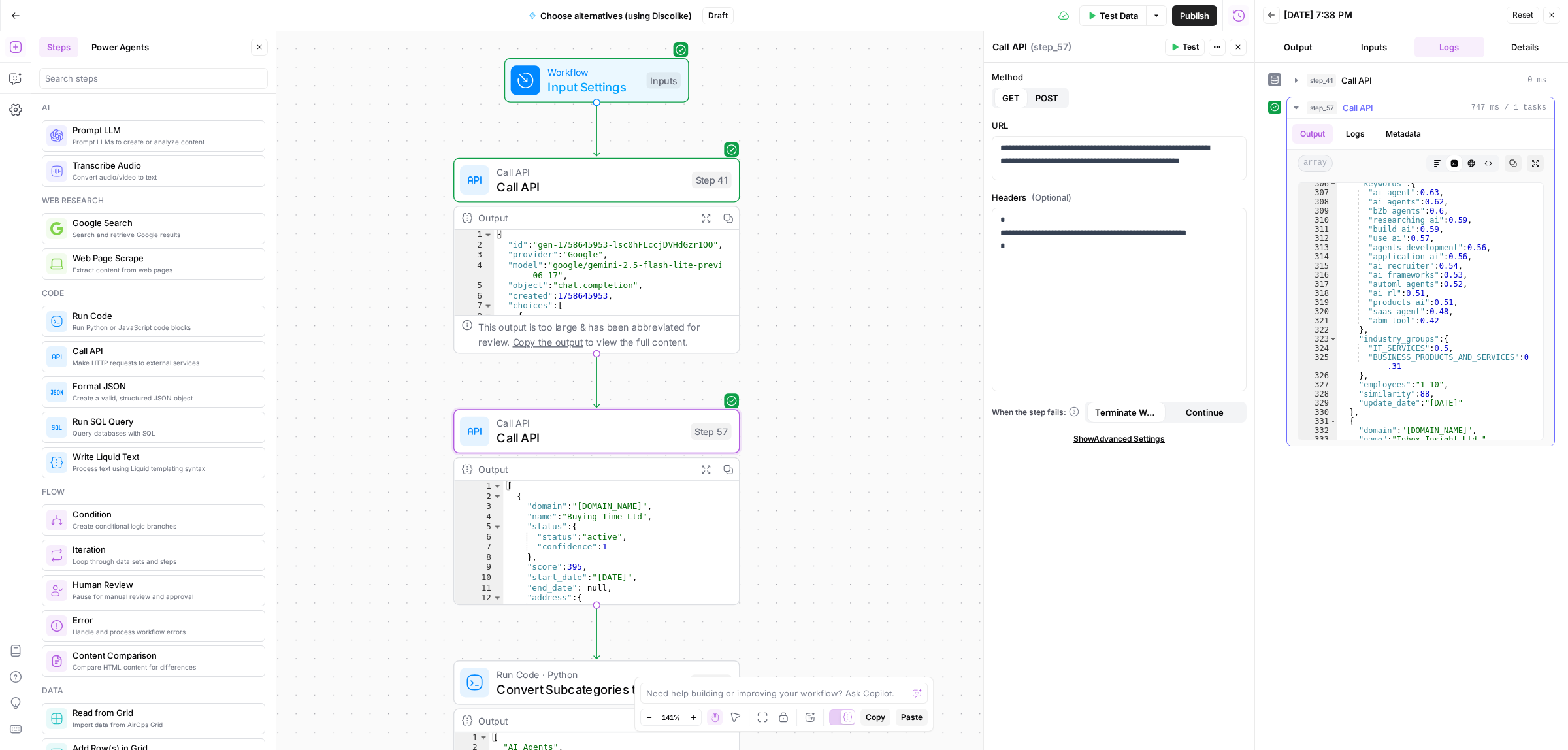
scroll to position [6252, 0]
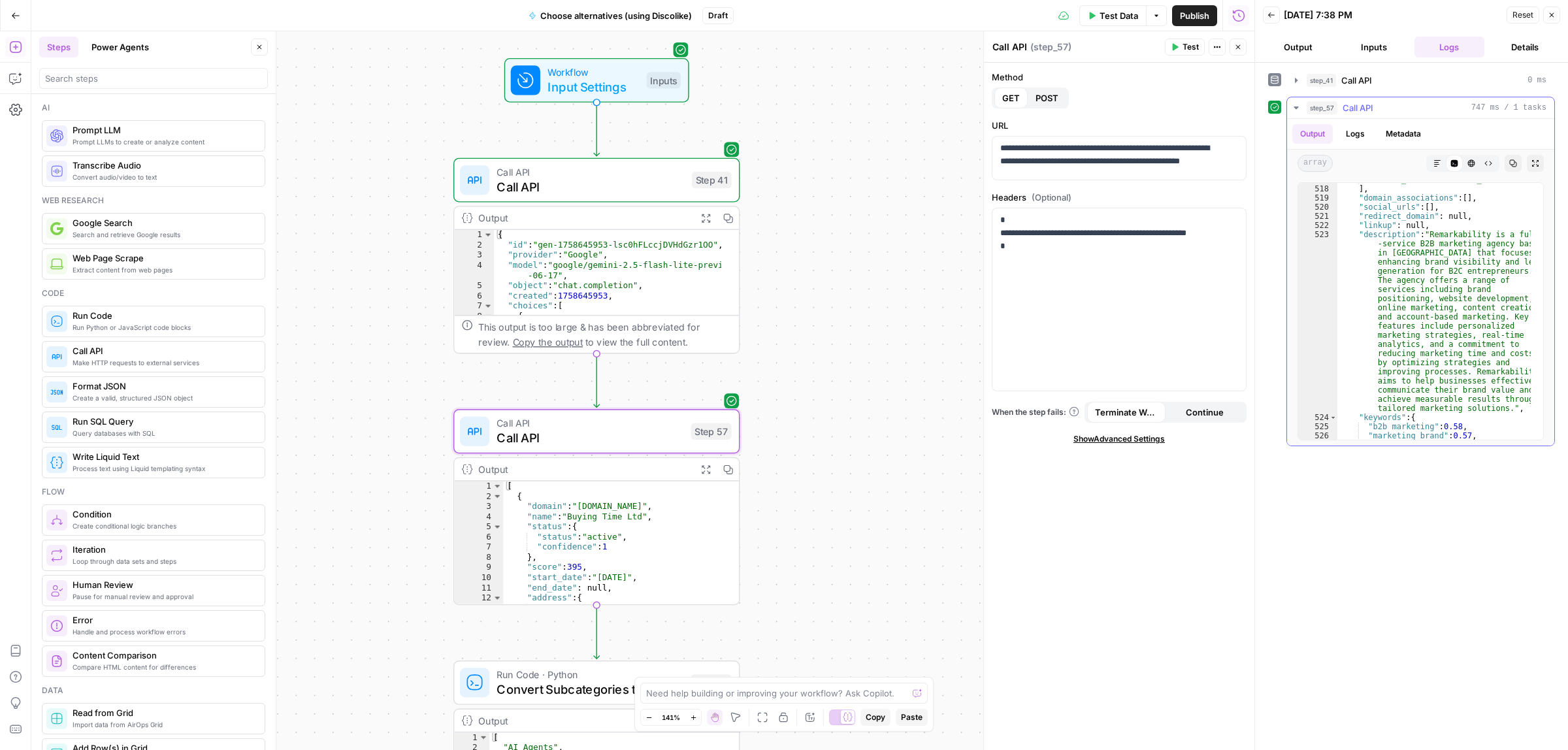
click at [1532, 162] on icon "button" at bounding box center [1535, 163] width 7 height 7
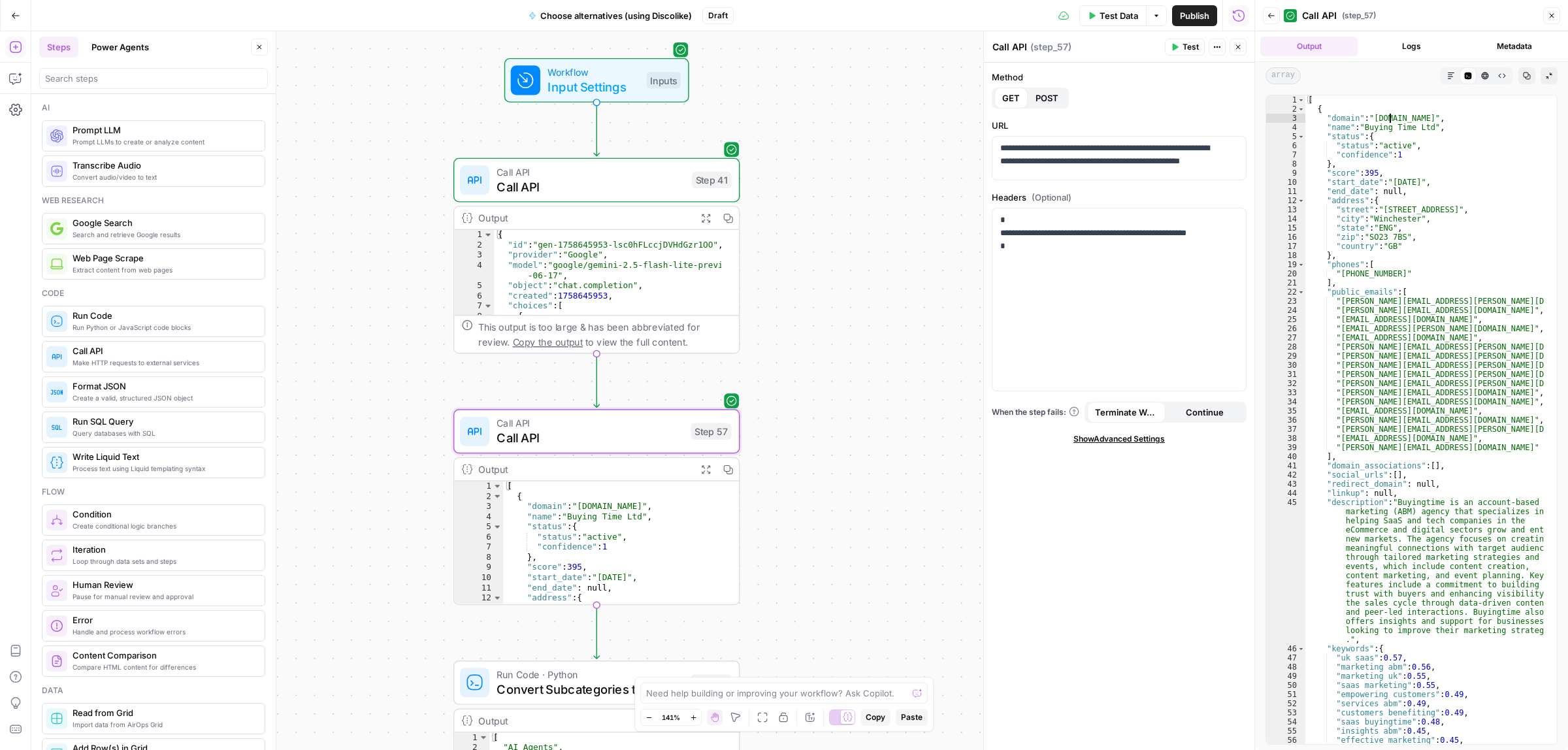
drag, startPoint x: 1417, startPoint y: 117, endPoint x: 1431, endPoint y: 119, distance: 14.1
click at [1429, 117] on div "[ { "domain" : "buyingtime.co.uk" , "name" : "Buying Time Ltd" , "status" : { "…" at bounding box center [1425, 428] width 239 height 666
click at [1370, 128] on div "[ { "domain" : "buyingtime.co.uk" , "name" : "Buying Time Ltd" , "status" : { "…" at bounding box center [1425, 428] width 239 height 666
drag, startPoint x: 1357, startPoint y: 119, endPoint x: 1332, endPoint y: 117, distance: 25.1
click at [1332, 117] on div "[ { "domain" : "buyingtime.co.uk" , "name" : "Buying Time Ltd" , "status" : { "…" at bounding box center [1425, 428] width 239 height 666
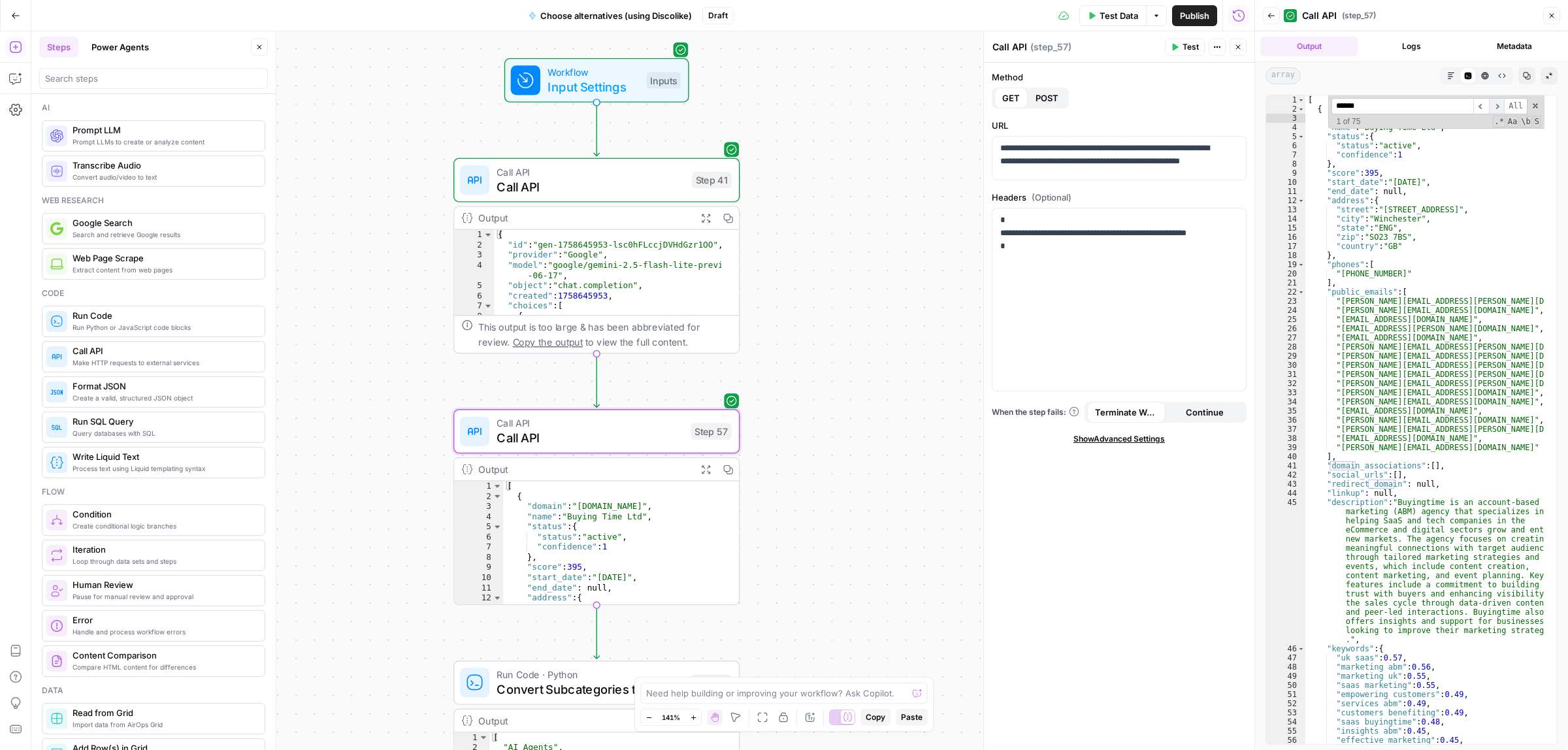
click at [1497, 108] on span "​" at bounding box center [1497, 106] width 16 height 16
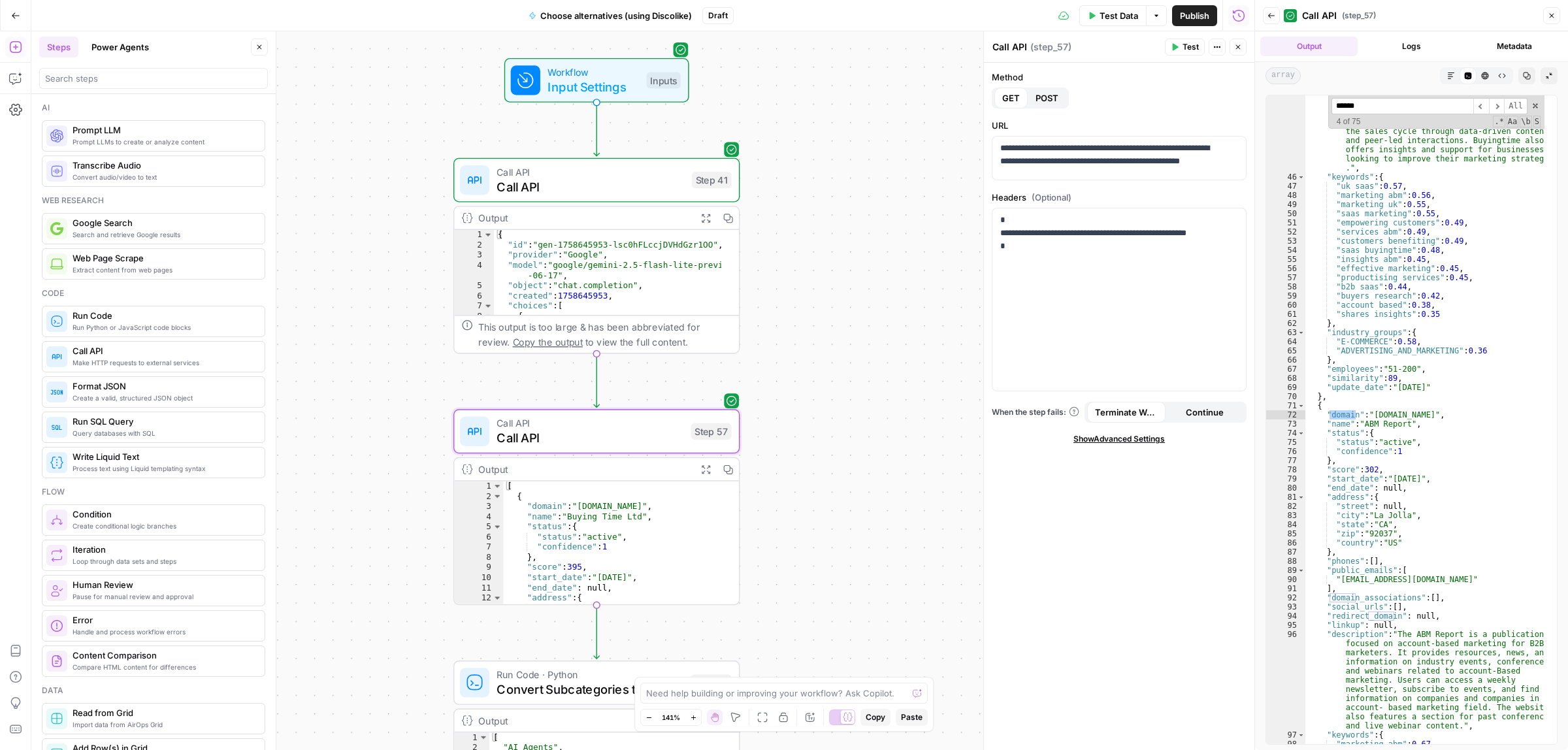
click at [1537, 106] on span at bounding box center [1535, 106] width 9 height 9
drag, startPoint x: 1373, startPoint y: 426, endPoint x: 1403, endPoint y: 425, distance: 30.0
click at [1402, 426] on div ""description" : "Buyingtime is an account-based marketing (ABM) agency that spe…" at bounding box center [1425, 427] width 239 height 803
type textarea "**********"
click at [1405, 425] on div ""description" : "Buyingtime is an account-based marketing (ABM) agency that spe…" at bounding box center [1425, 427] width 239 height 803
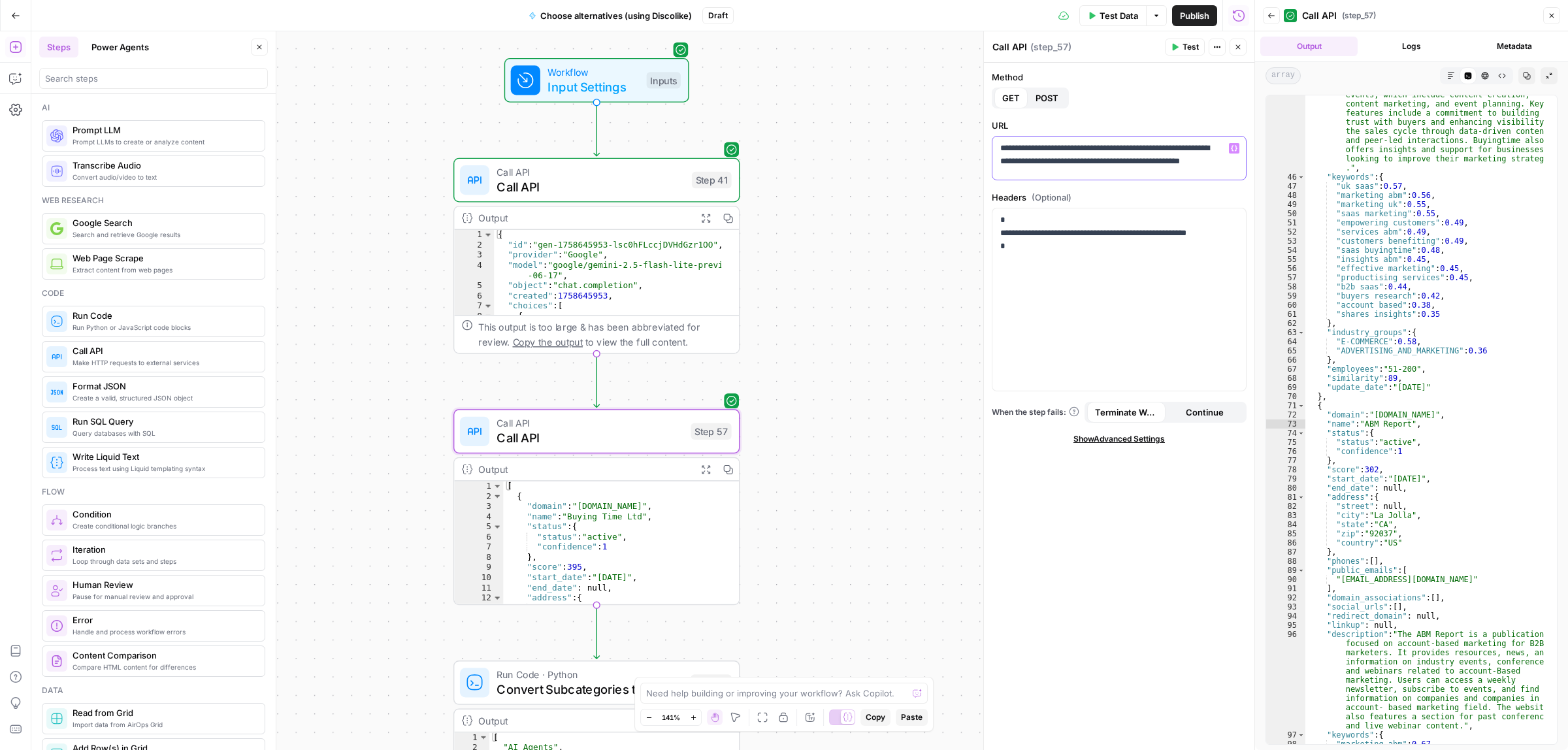
scroll to position [7, 0]
drag, startPoint x: 1091, startPoint y: 165, endPoint x: 1036, endPoint y: 154, distance: 56.1
click at [1036, 154] on p "**********" at bounding box center [1113, 154] width 225 height 39
click at [1105, 167] on p "**********" at bounding box center [1113, 154] width 225 height 39
drag, startPoint x: 1072, startPoint y: 165, endPoint x: 1058, endPoint y: 169, distance: 14.6
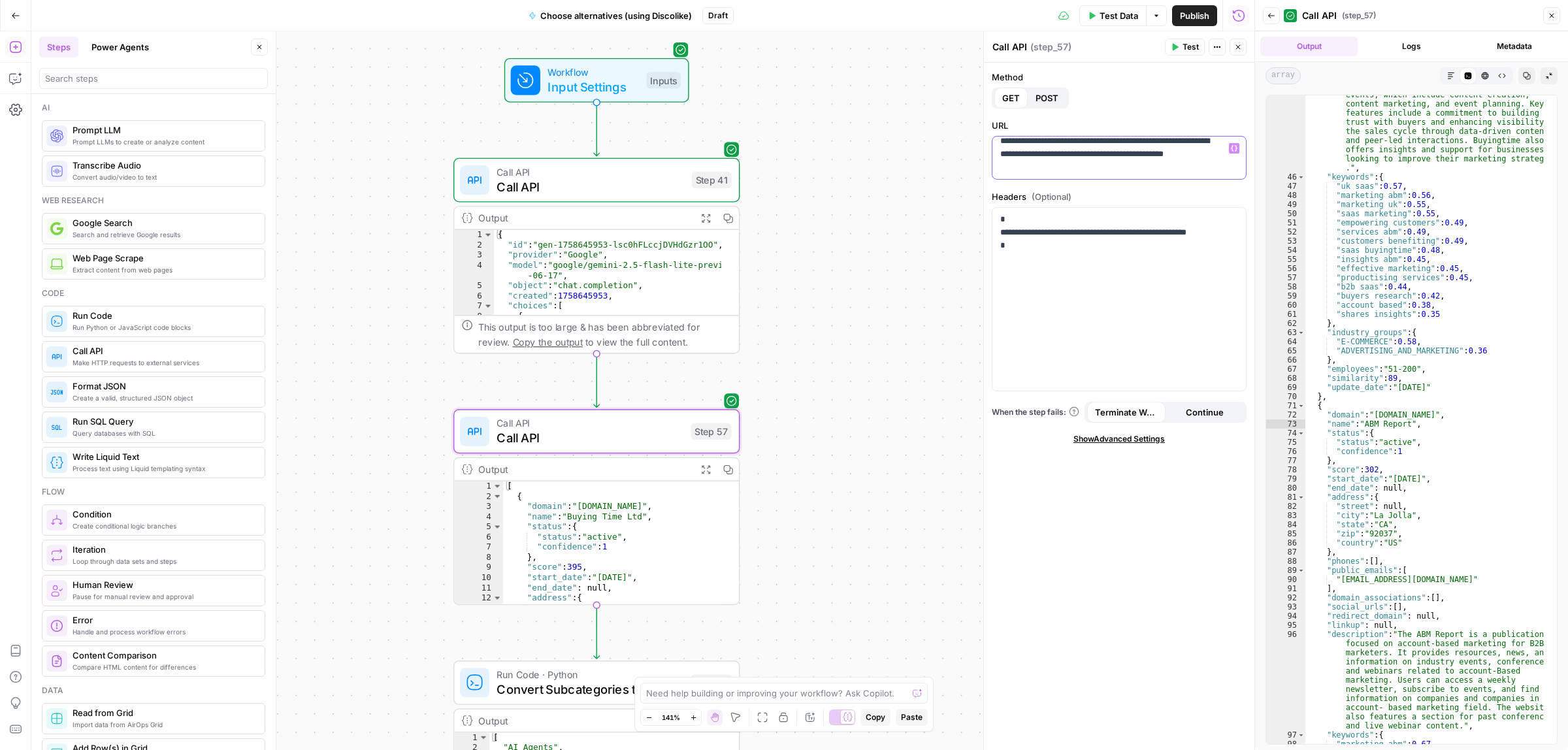
click at [1058, 169] on p "**********" at bounding box center [1113, 154] width 225 height 39
click at [1115, 171] on p "**********" at bounding box center [1113, 154] width 225 height 39
click at [1137, 168] on p "**********" at bounding box center [1113, 154] width 225 height 39
drag, startPoint x: 1118, startPoint y: 152, endPoint x: 1005, endPoint y: 170, distance: 114.4
click at [1005, 170] on p "**********" at bounding box center [1113, 154] width 225 height 39
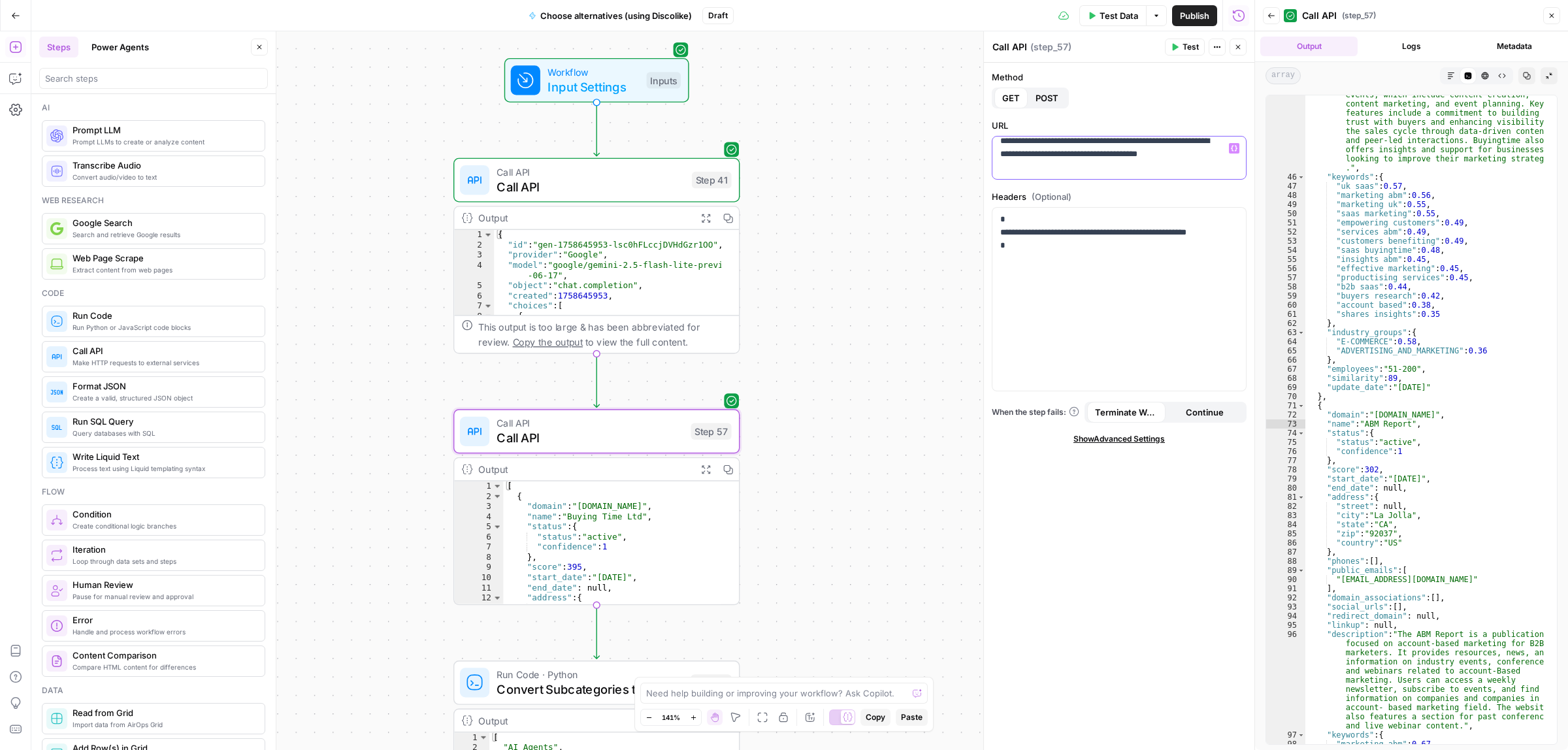
click at [1141, 153] on p "**********" at bounding box center [1113, 154] width 225 height 39
click at [1183, 47] on span "Test" at bounding box center [1191, 47] width 16 height 12
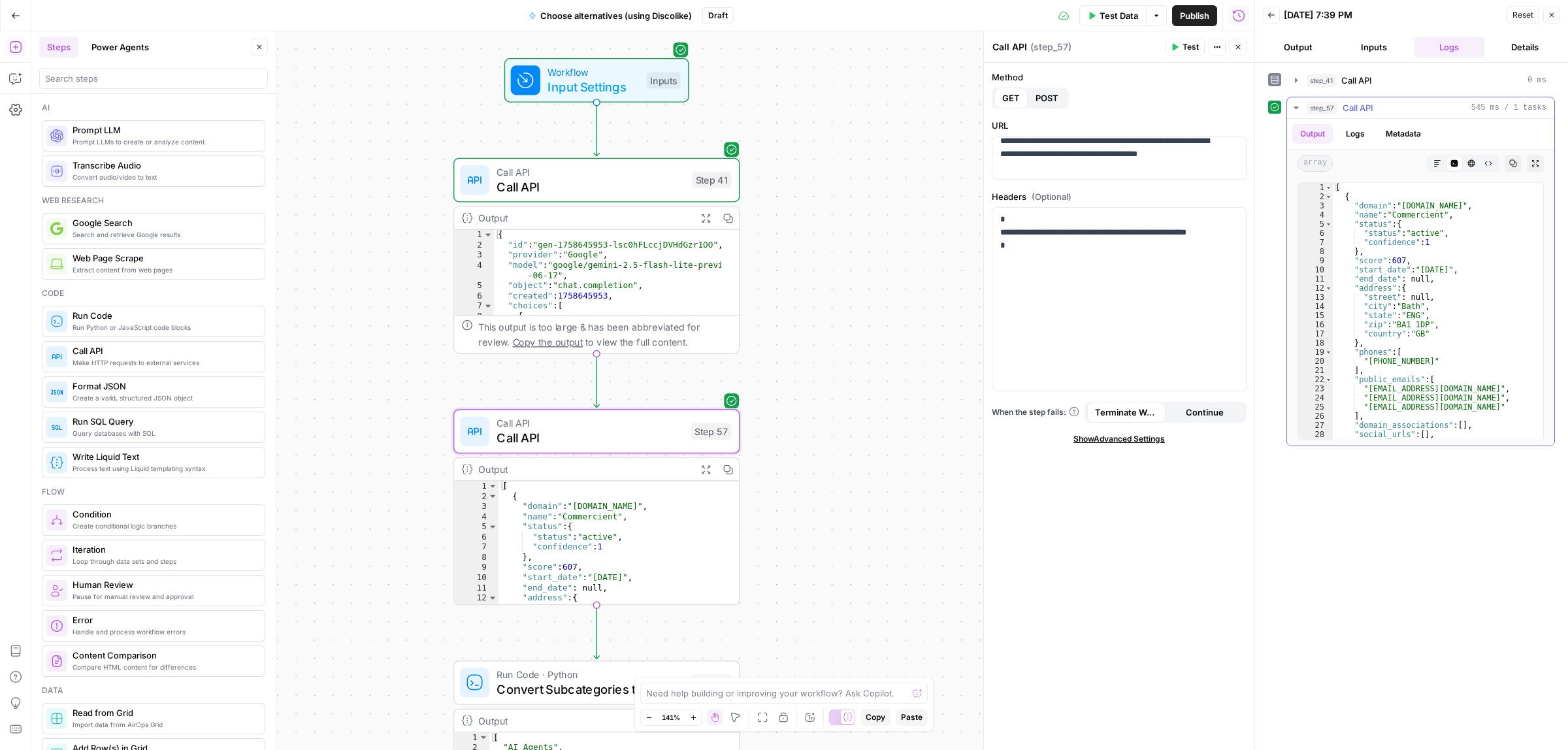
type textarea "**********"
drag, startPoint x: 1465, startPoint y: 208, endPoint x: 1399, endPoint y: 205, distance: 66.1
click at [1399, 205] on div "[ { "domain" : "commercient.com" , "name" : "Commercient" , "status" : { "statu…" at bounding box center [1432, 319] width 198 height 274
drag, startPoint x: 1030, startPoint y: 167, endPoint x: 1044, endPoint y: 210, distance: 45.2
click at [1030, 168] on p "**********" at bounding box center [1113, 154] width 225 height 39
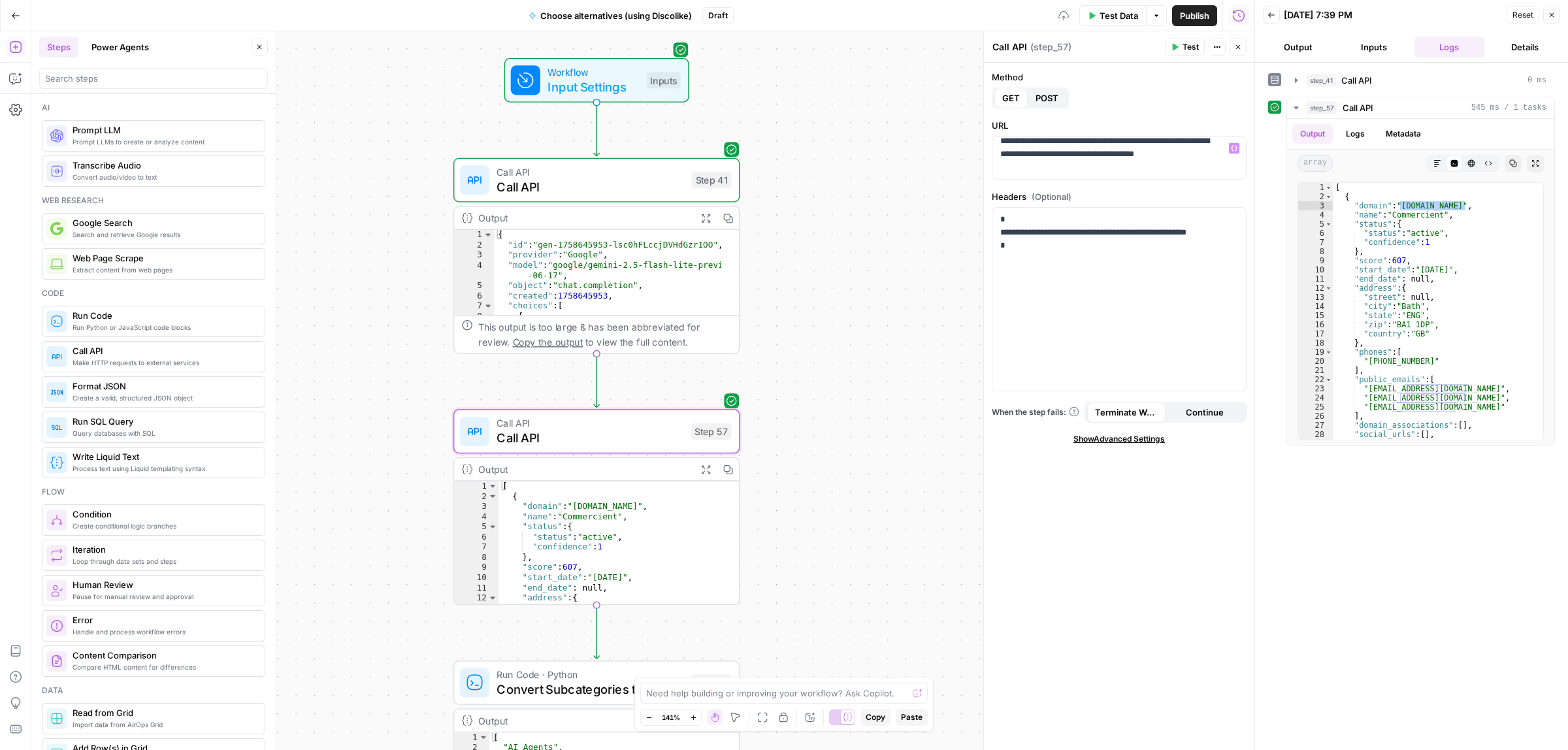
click at [1173, 48] on icon "button" at bounding box center [1176, 47] width 6 height 7
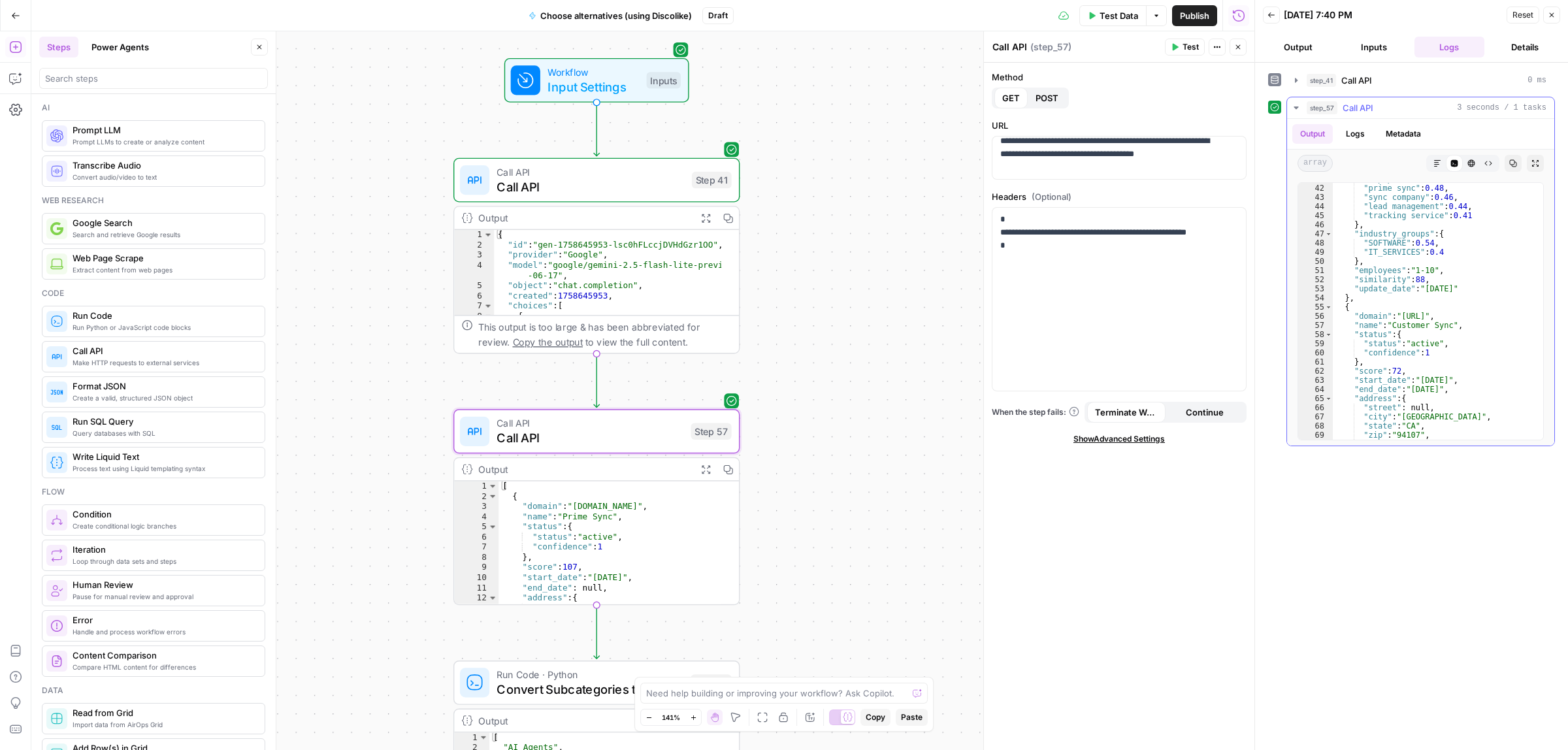
scroll to position [588, 0]
drag, startPoint x: 1467, startPoint y: 269, endPoint x: 1402, endPoint y: 268, distance: 65.0
click at [1402, 268] on div ""industry_groups" : { "SOFTWARE" : 0.54 , "IT_SERVICES" : 0.4 } , "employees" :…" at bounding box center [1432, 317] width 198 height 274
drag, startPoint x: 1423, startPoint y: 231, endPoint x: 1413, endPoint y: 232, distance: 10.0
click at [1413, 232] on div ""industry_groups" : { "SOFTWARE" : 0.54 , "IT_SERVICES" : 0.4 } , "employees" :…" at bounding box center [1432, 317] width 198 height 274
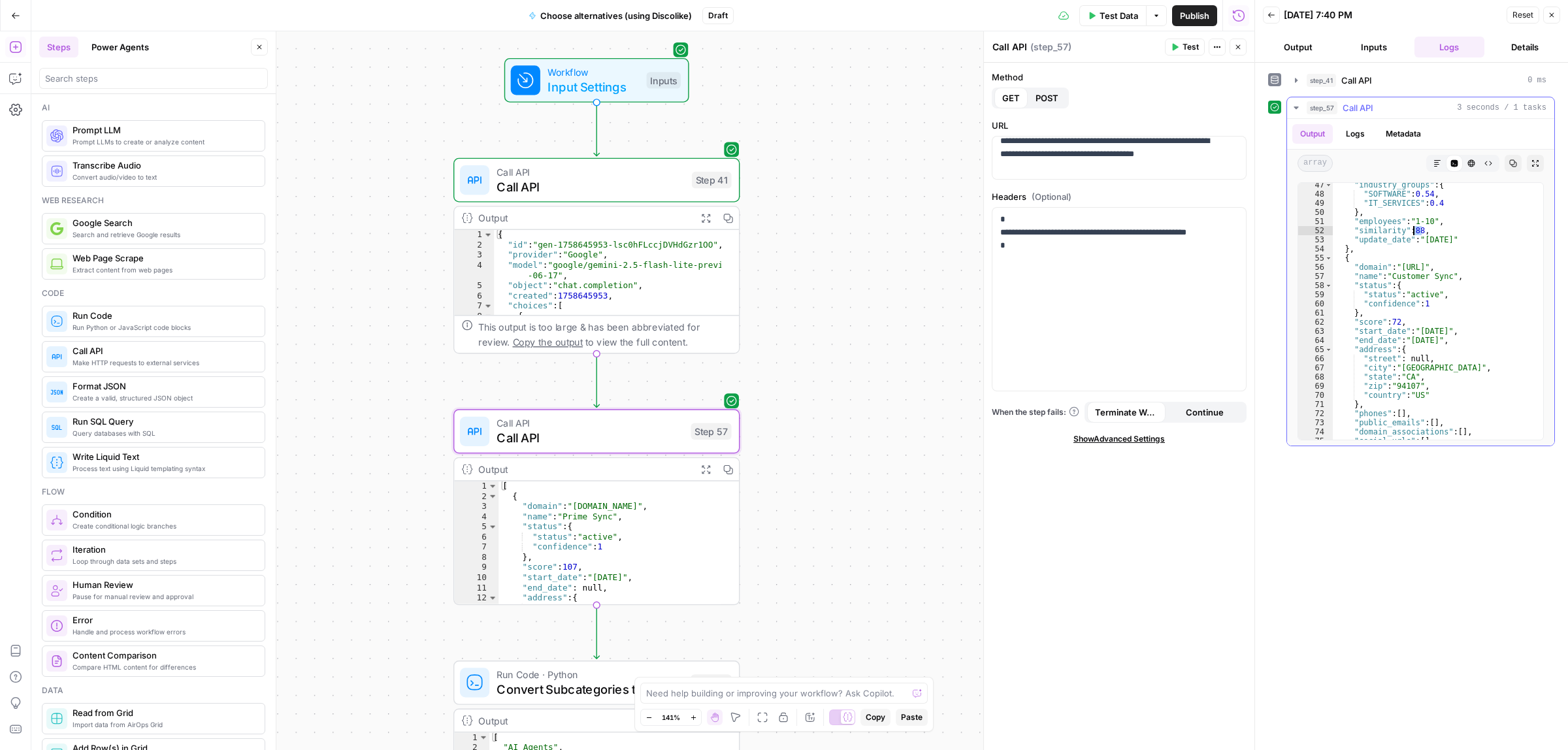
type textarea "**********"
drag, startPoint x: 1072, startPoint y: 152, endPoint x: 1200, endPoint y: 153, distance: 128.0
click at [1200, 153] on p "**********" at bounding box center [1113, 154] width 225 height 39
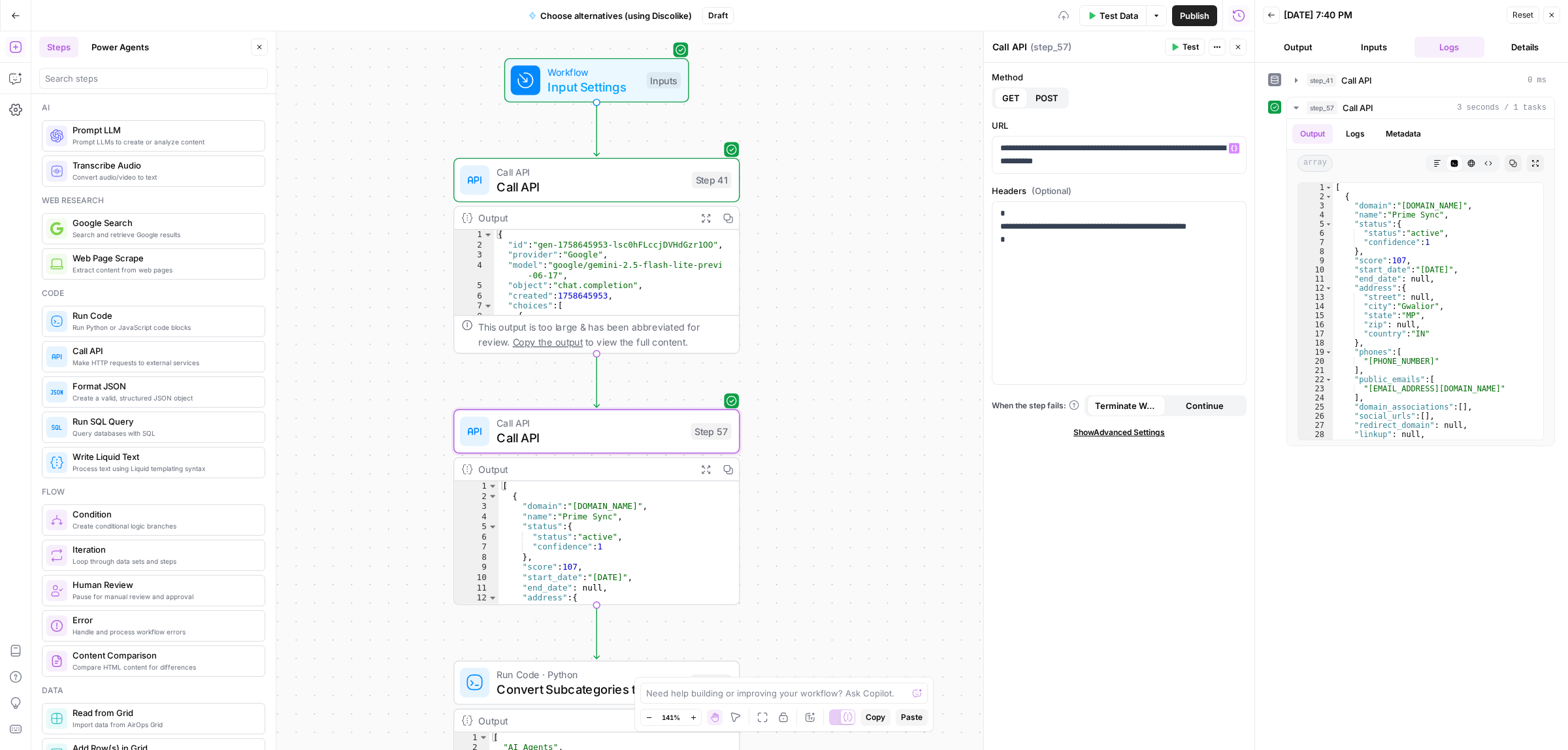
click at [1185, 45] on span "Test" at bounding box center [1191, 47] width 16 height 12
drag, startPoint x: 1451, startPoint y: 209, endPoint x: 1401, endPoint y: 209, distance: 50.0
click at [1401, 209] on div "[ { "domain" : "clayellis.me" , "name" : "Clay" , "status" : { "status" : "acti…" at bounding box center [1432, 319] width 198 height 274
click at [1418, 220] on div "[ { "domain" : "clayellis.me" , "name" : "Clay" , "status" : { "status" : "acti…" at bounding box center [1432, 319] width 198 height 274
drag, startPoint x: 1451, startPoint y: 209, endPoint x: 1402, endPoint y: 208, distance: 49.0
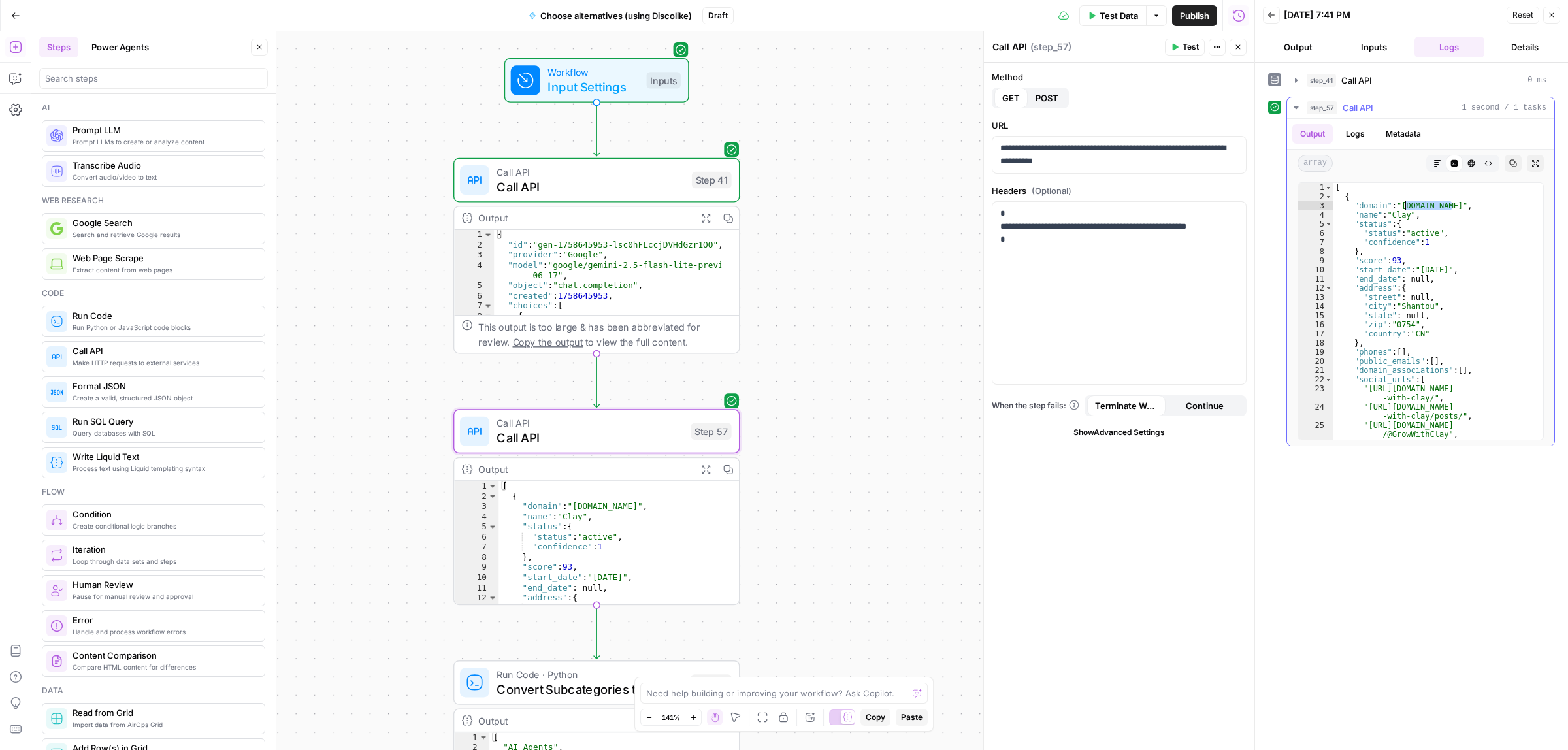
click at [1402, 208] on div "[ { "domain" : "clayellis.me" , "name" : "Clay" , "status" : { "status" : "acti…" at bounding box center [1432, 319] width 198 height 274
click at [1422, 245] on div "[ { "domain" : "clayellis.me" , "name" : "Clay" , "status" : { "status" : "acti…" at bounding box center [1432, 319] width 198 height 274
drag, startPoint x: 1392, startPoint y: 263, endPoint x: 1401, endPoint y: 263, distance: 9.0
click at [1397, 263] on div "[ { "domain" : "clayellis.me" , "name" : "Clay" , "status" : { "status" : "acti…" at bounding box center [1432, 319] width 198 height 274
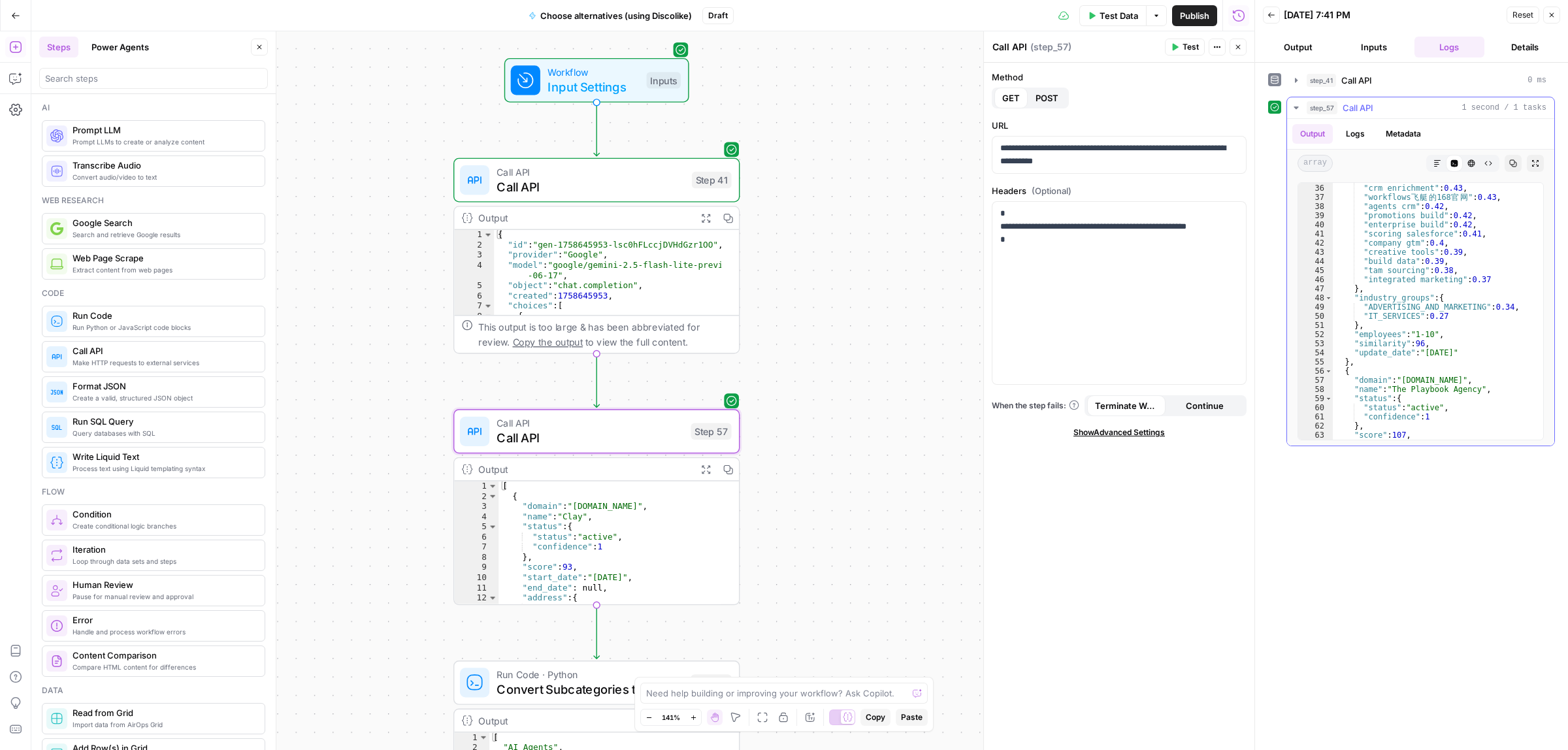
scroll to position [637, 0]
drag, startPoint x: 1477, startPoint y: 283, endPoint x: 1399, endPoint y: 287, distance: 78.1
click at [1399, 287] on div ""integrated marketing" : 0.37 } , "industry_groups" : { "ADVERTISING_AND_MARKET…" at bounding box center [1432, 313] width 198 height 274
type textarea "**********"
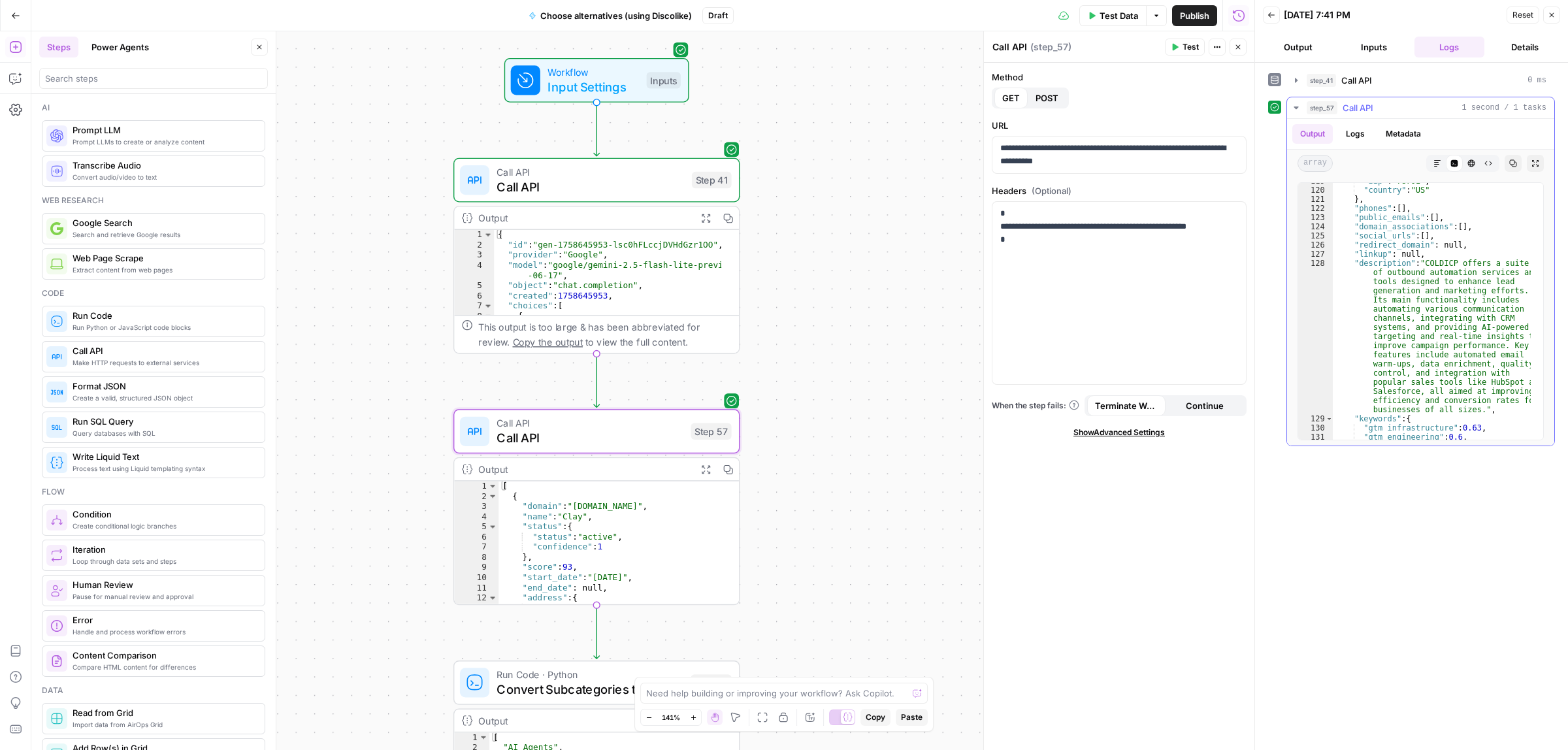
scroll to position [1421, 0]
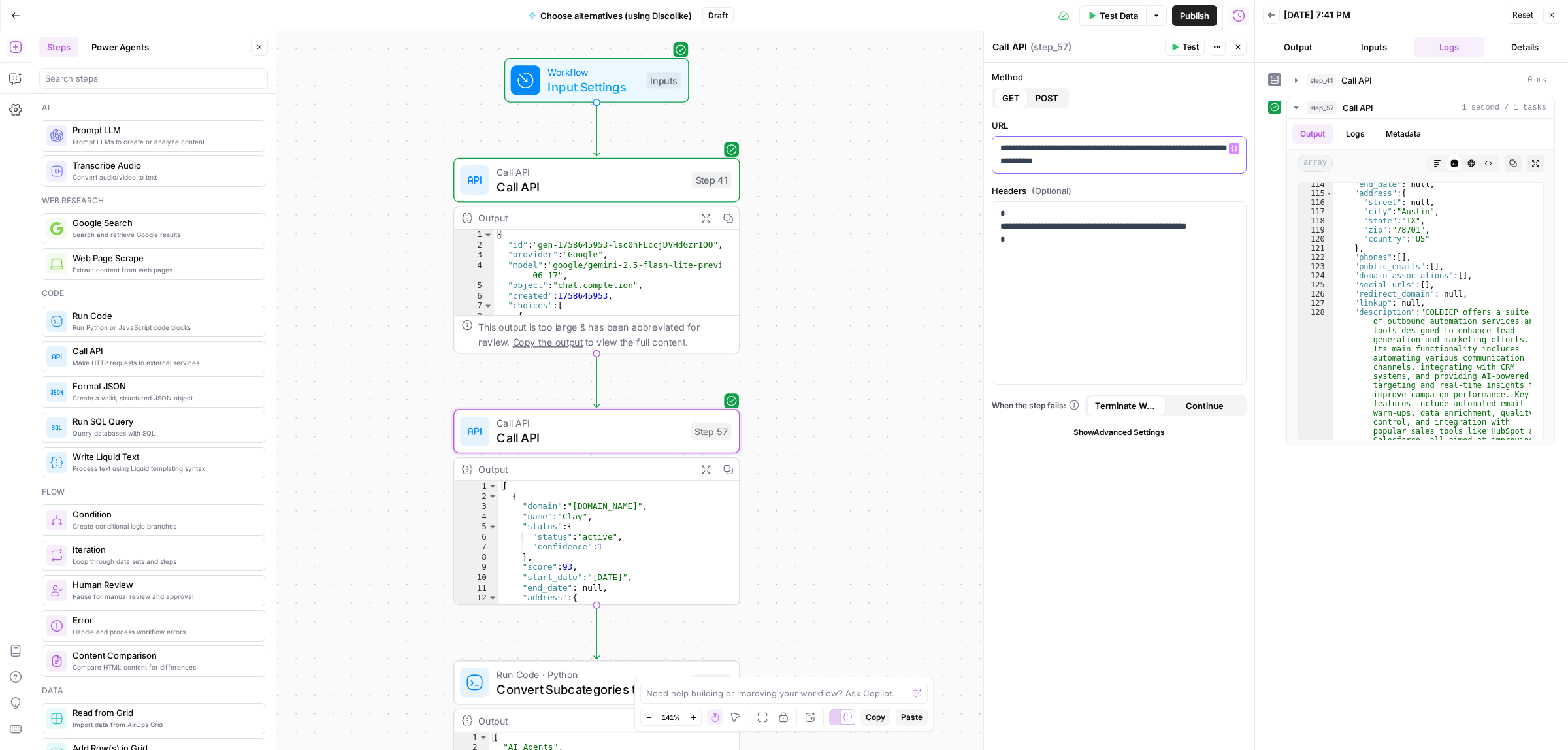
drag, startPoint x: 1070, startPoint y: 157, endPoint x: 1070, endPoint y: 168, distance: 11.0
click at [1070, 158] on p "**********" at bounding box center [1119, 155] width 237 height 26
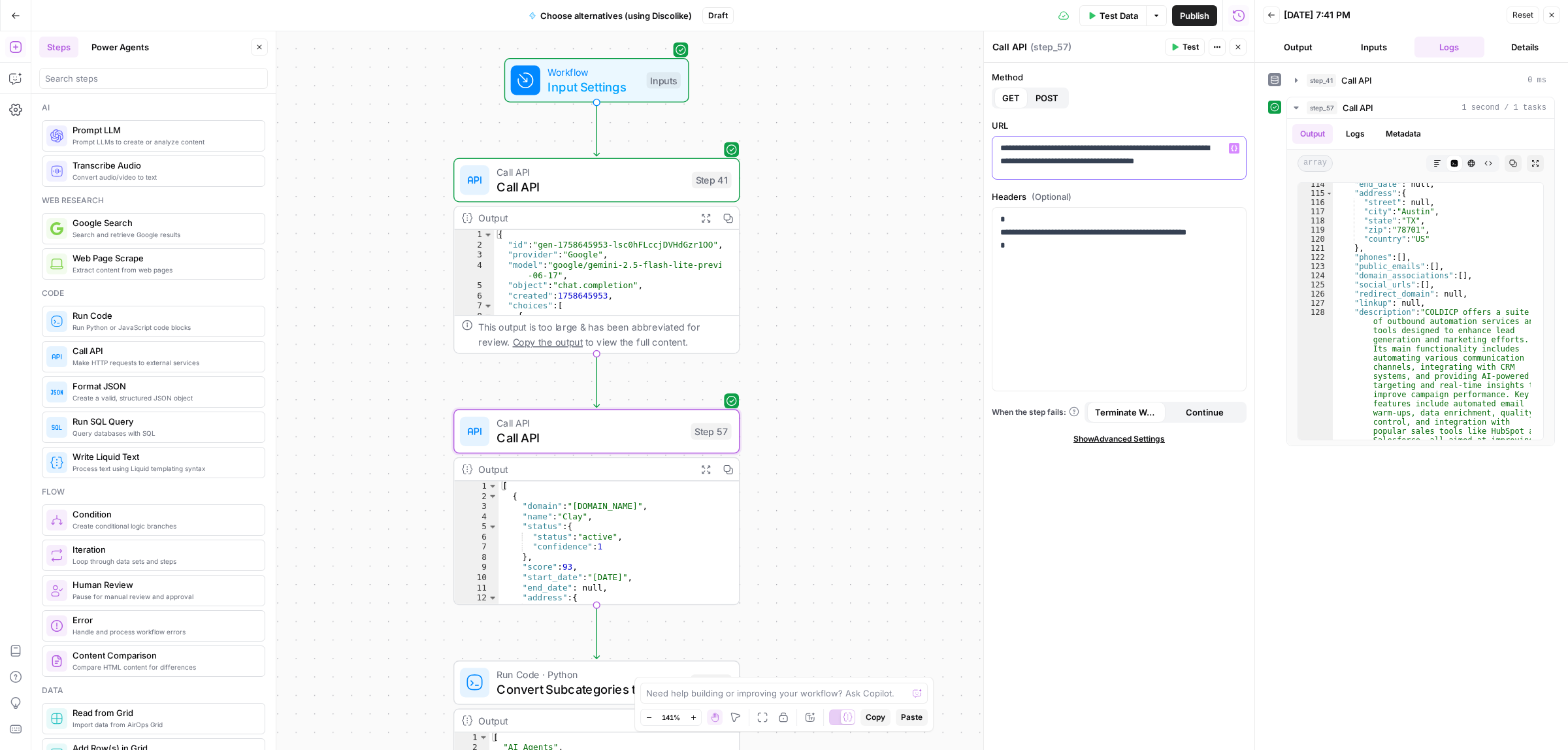
click at [1114, 148] on p "**********" at bounding box center [1113, 161] width 225 height 39
click at [1086, 155] on p "**********" at bounding box center [1113, 161] width 225 height 39
click at [1168, 43] on button "Test" at bounding box center [1185, 47] width 40 height 17
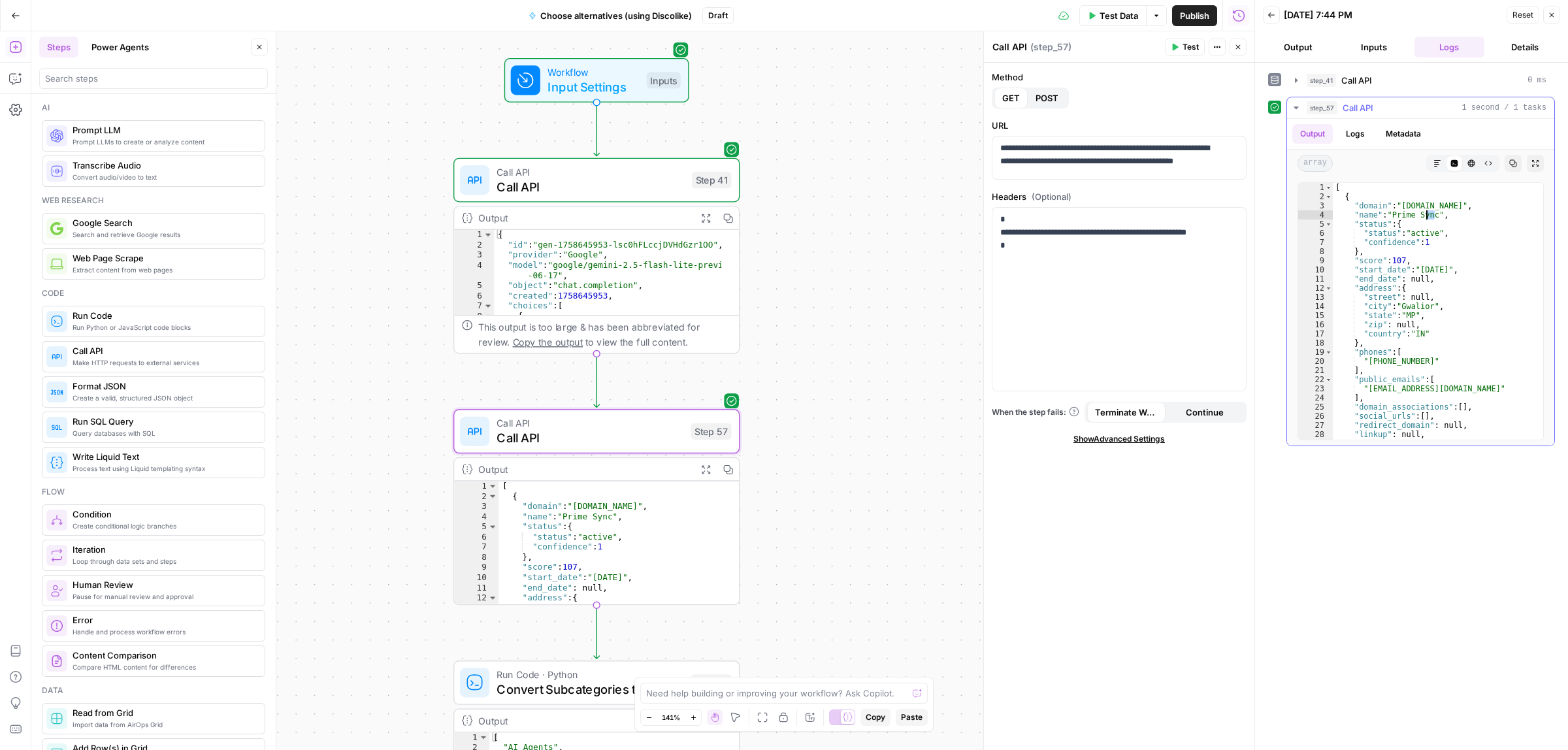
drag, startPoint x: 1430, startPoint y: 219, endPoint x: 1392, endPoint y: 214, distance: 38.3
click at [1393, 214] on div "[ { "domain" : "margservice.in" , "name" : "Prime Sync" , "status" : { "status"…" at bounding box center [1432, 402] width 198 height 439
click at [1439, 272] on div "[ { "domain" : "margservice.in" , "name" : "Prime Sync" , "status" : { "status"…" at bounding box center [1432, 402] width 198 height 439
type textarea "**********"
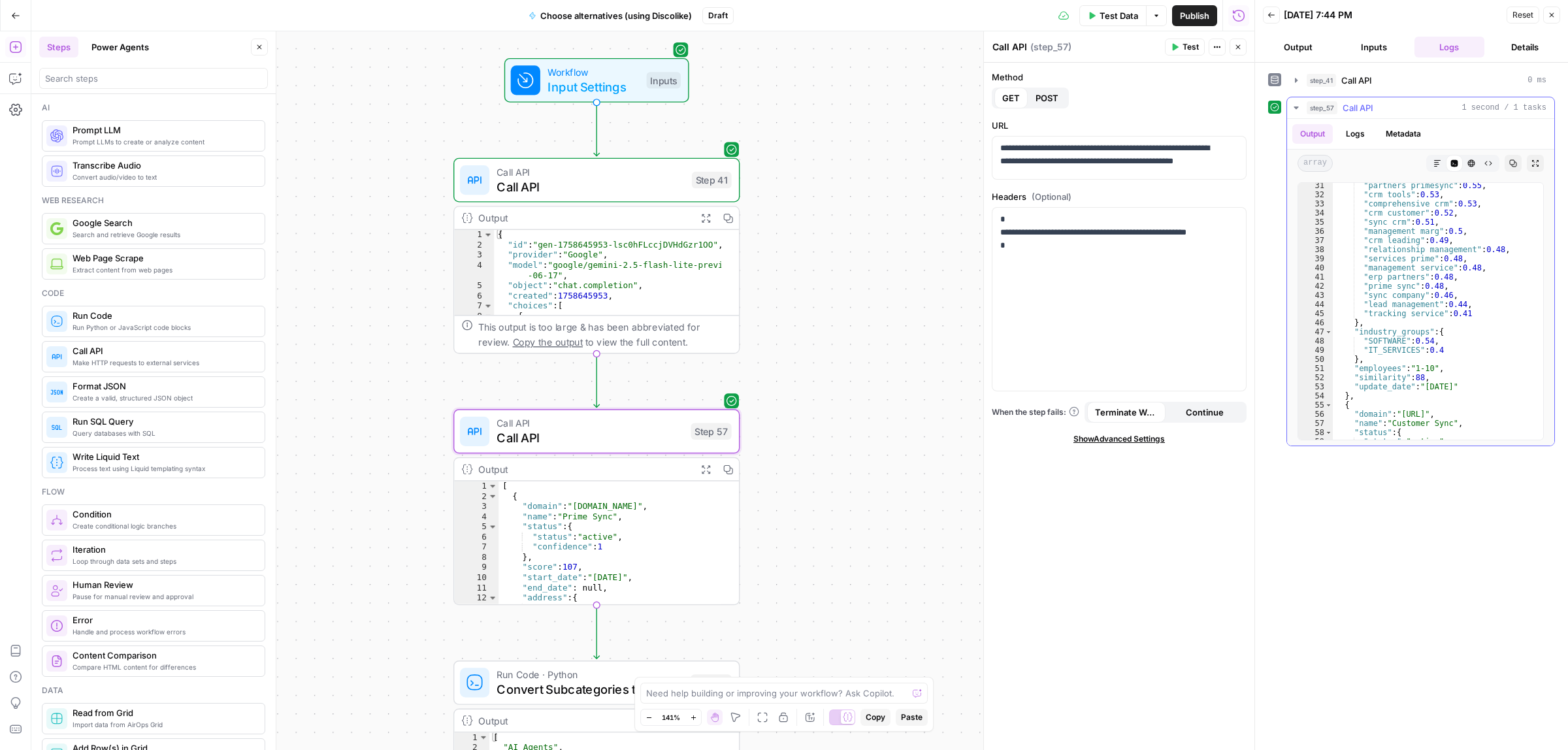
scroll to position [0, 0]
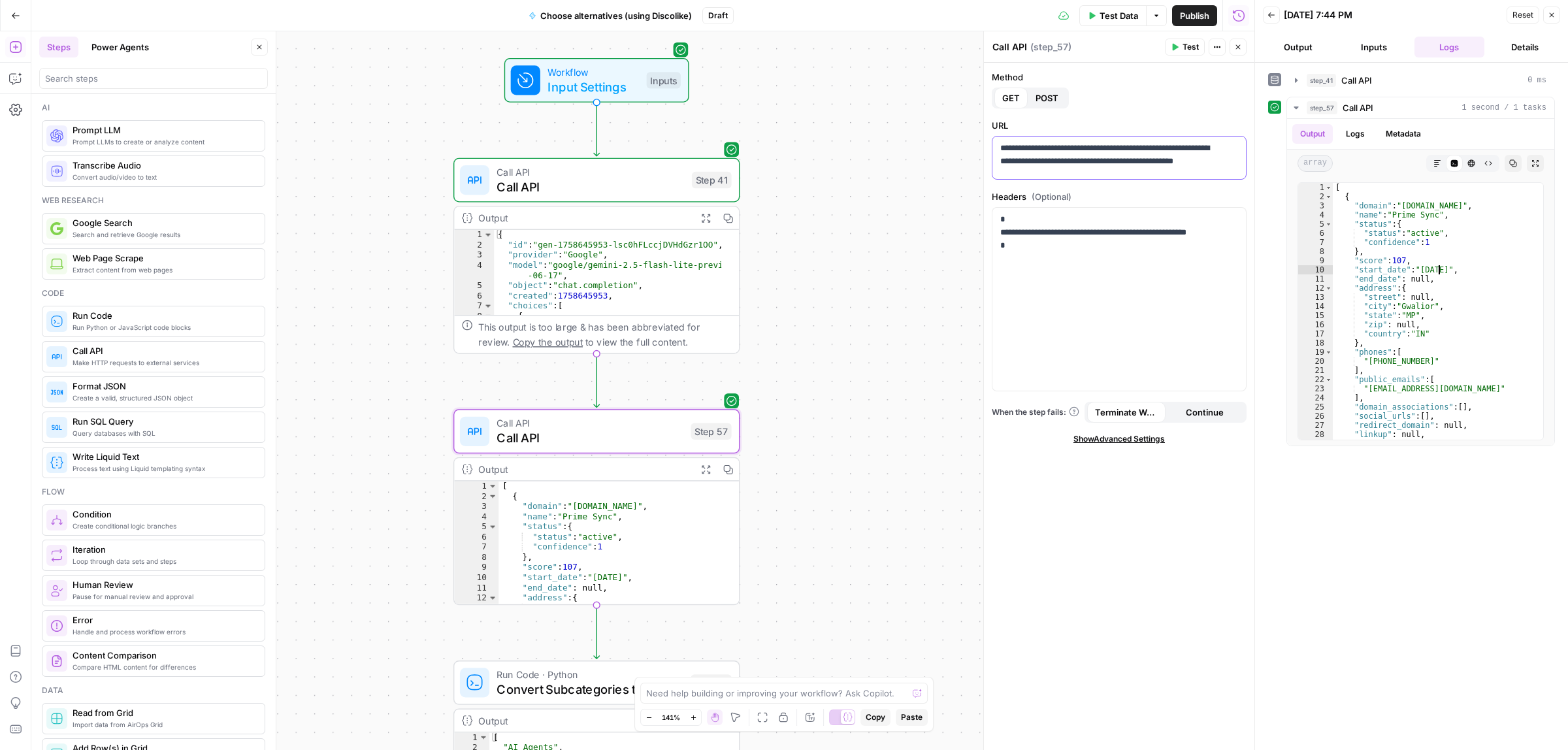
click at [1173, 167] on p "**********" at bounding box center [1113, 161] width 225 height 39
click at [1178, 173] on p "**********" at bounding box center [1113, 161] width 225 height 39
click at [1187, 46] on span "Test" at bounding box center [1191, 47] width 16 height 12
type textarea "**********"
drag, startPoint x: 1444, startPoint y: 209, endPoint x: 1402, endPoint y: 208, distance: 42.0
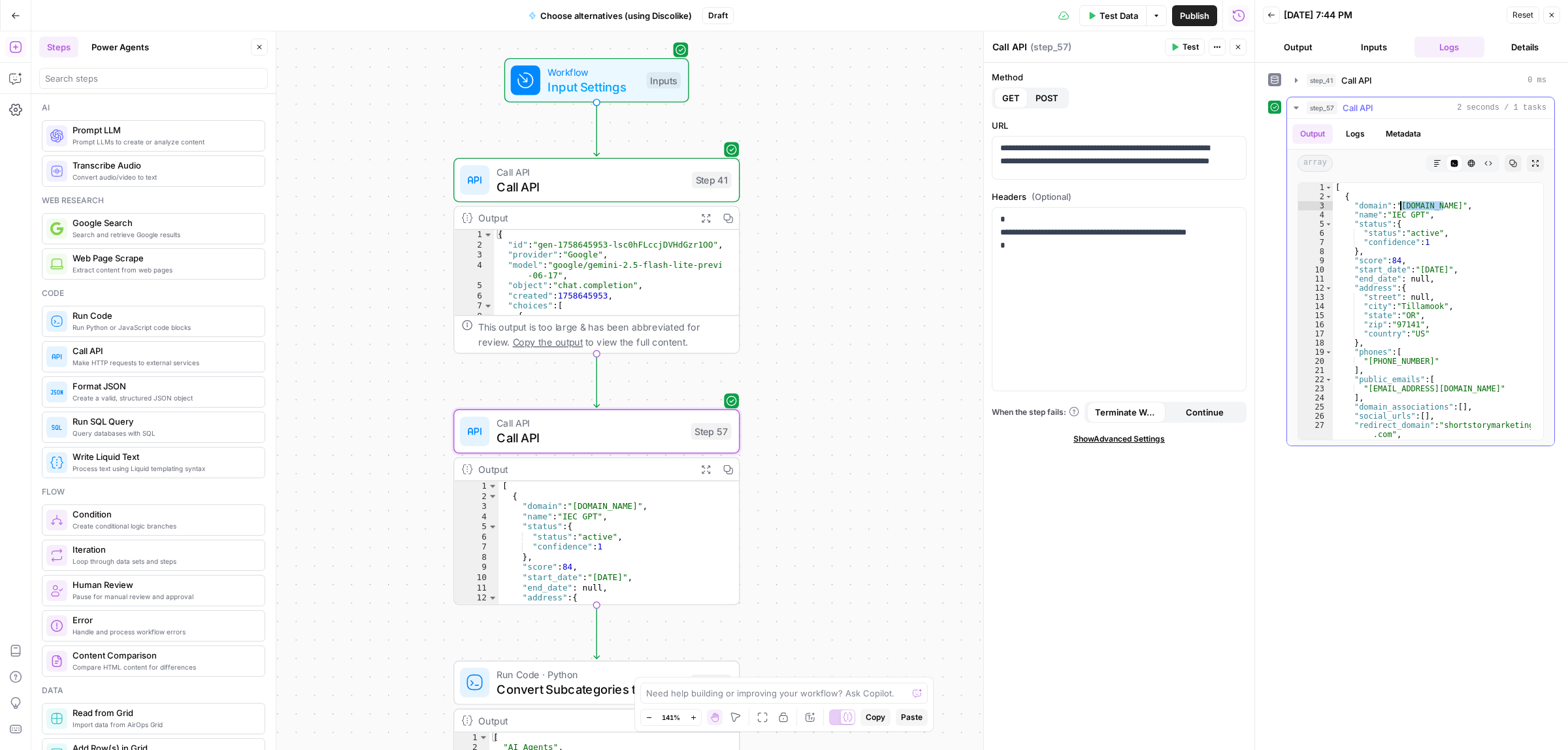
click at [1402, 208] on div "[ { "domain" : "iecgpt.com" , "name" : "IEC GPT" , "status" : { "status" : "act…" at bounding box center [1432, 319] width 198 height 274
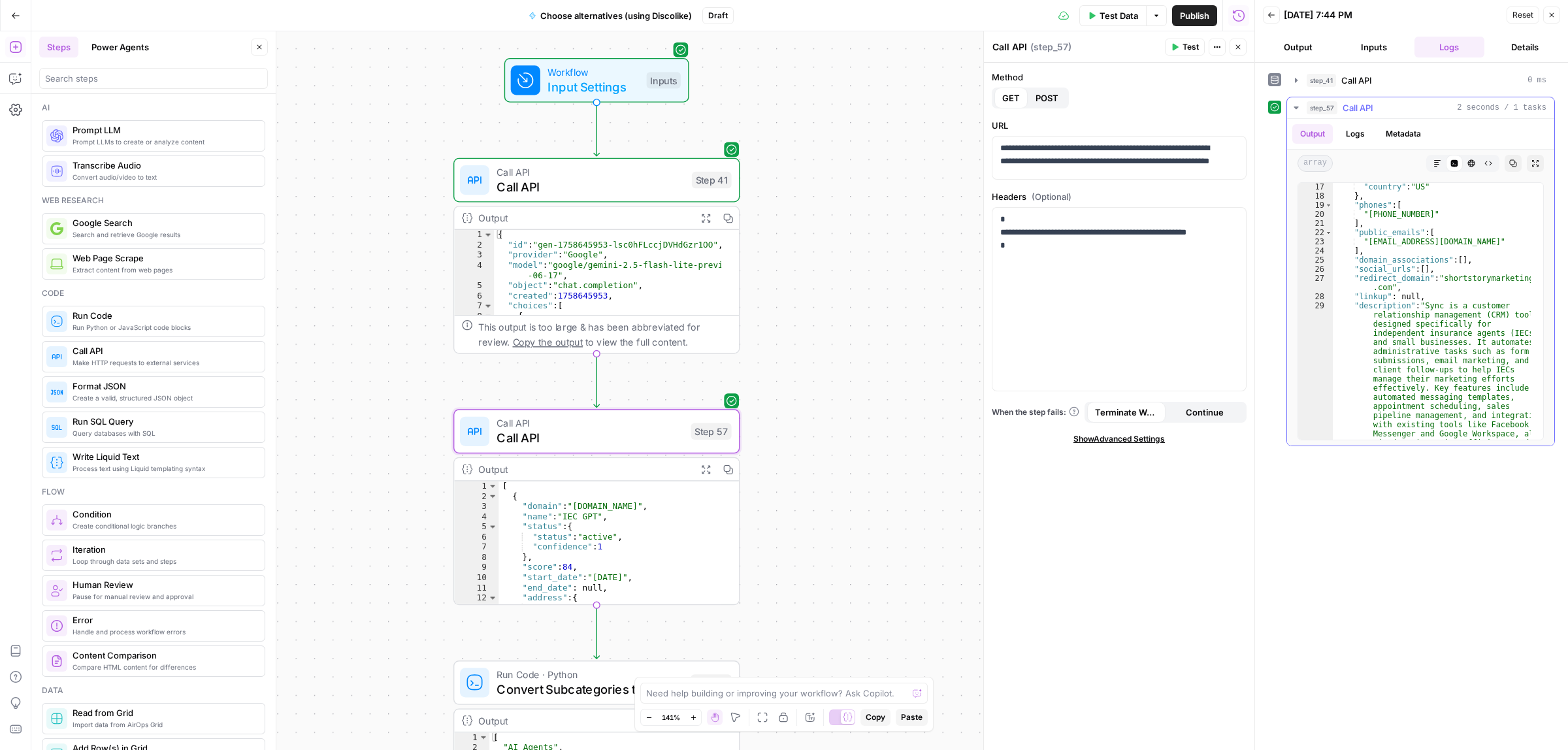
scroll to position [147, 0]
click at [1549, 15] on icon "button" at bounding box center [1552, 15] width 8 height 8
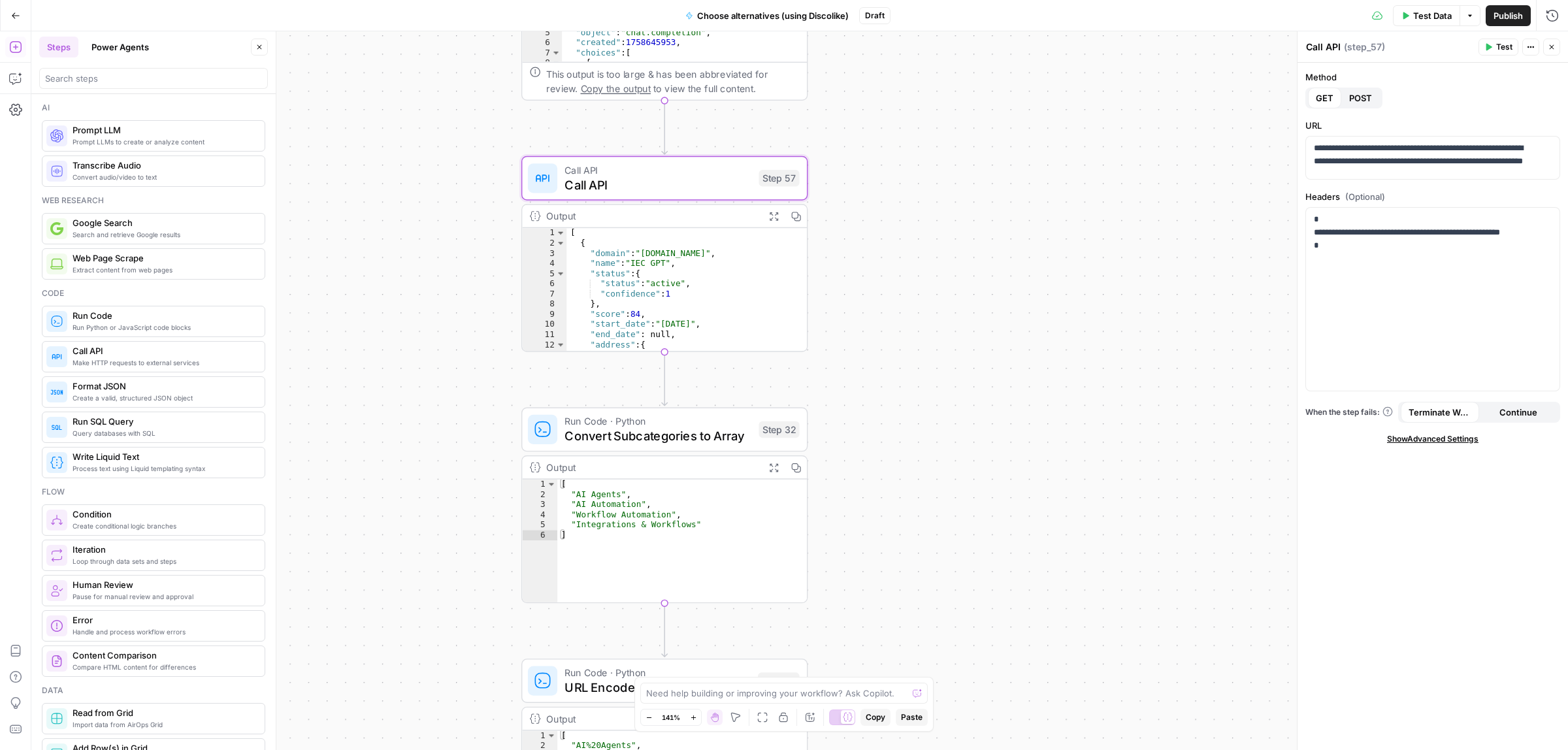
drag, startPoint x: 980, startPoint y: 278, endPoint x: 991, endPoint y: 203, distance: 75.8
click at [991, 203] on div "Workflow Input Settings Inputs Call API Call API Step 41 Output Expand Output C…" at bounding box center [800, 391] width 1537 height 719
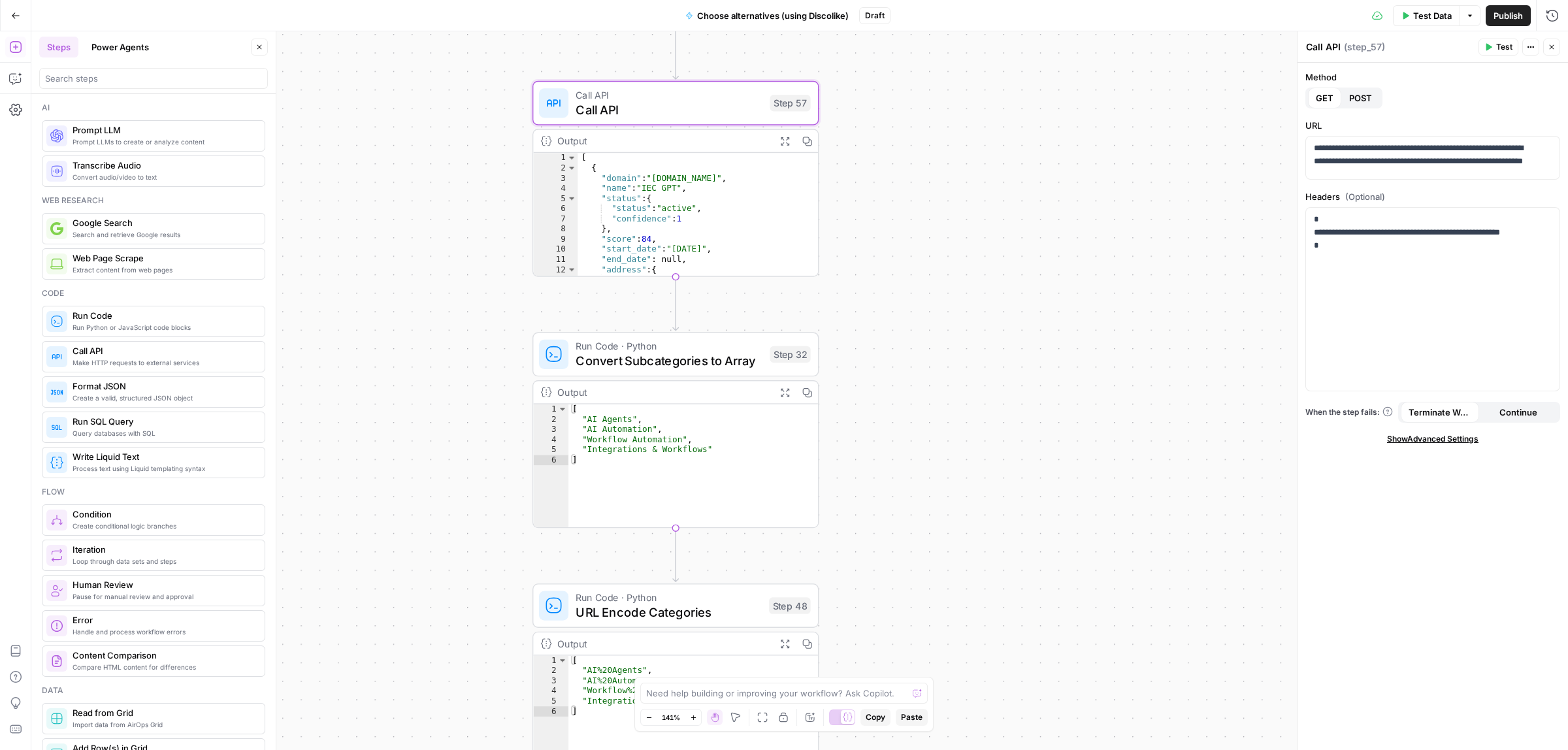
click at [977, 275] on div "Workflow Input Settings Inputs Call API Call API Step 41 Output Expand Output C…" at bounding box center [800, 391] width 1537 height 719
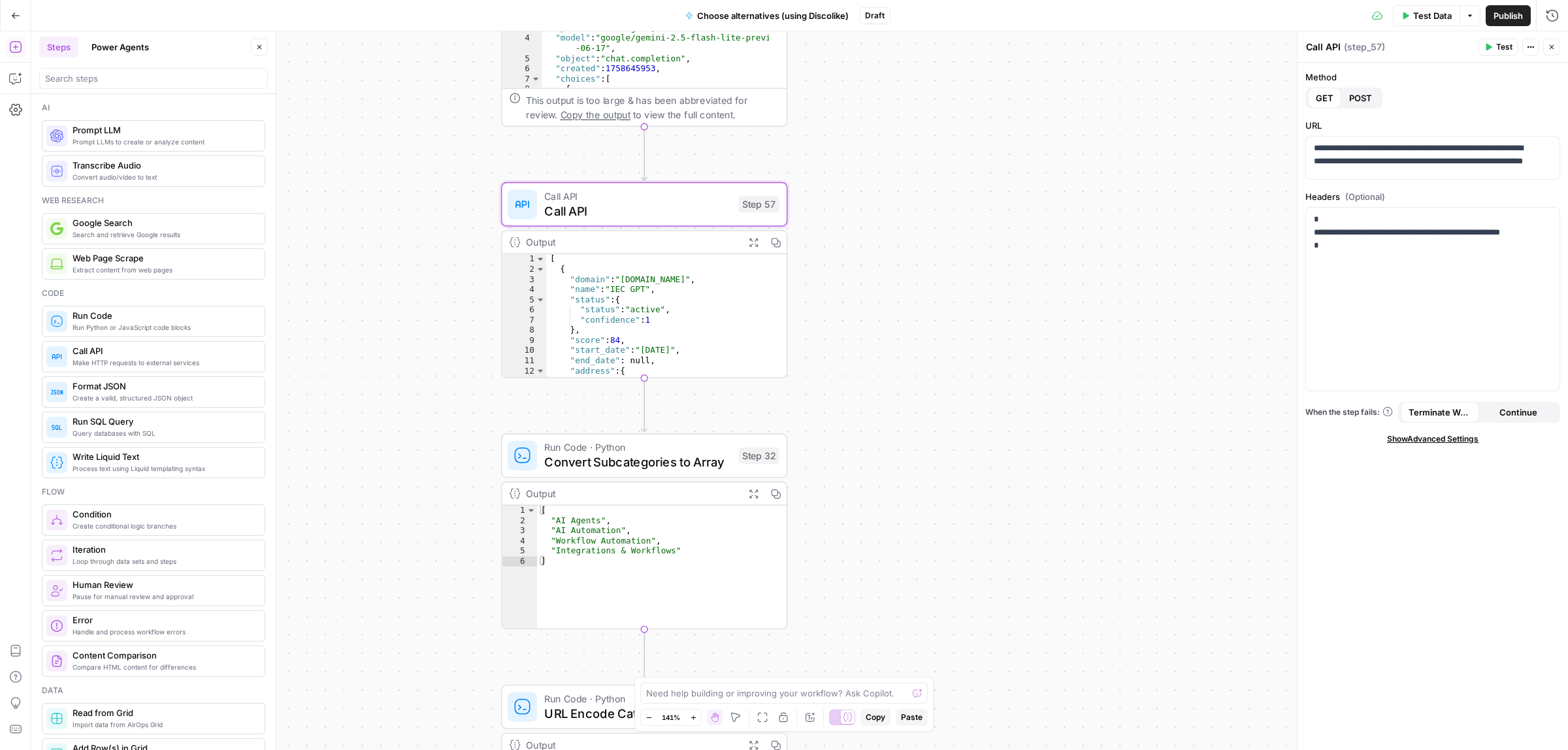
drag, startPoint x: 912, startPoint y: 377, endPoint x: 910, endPoint y: 442, distance: 65.0
click at [910, 442] on div "Workflow Input Settings Inputs Call API Call API Step 41 Output Expand Output C…" at bounding box center [800, 391] width 1537 height 719
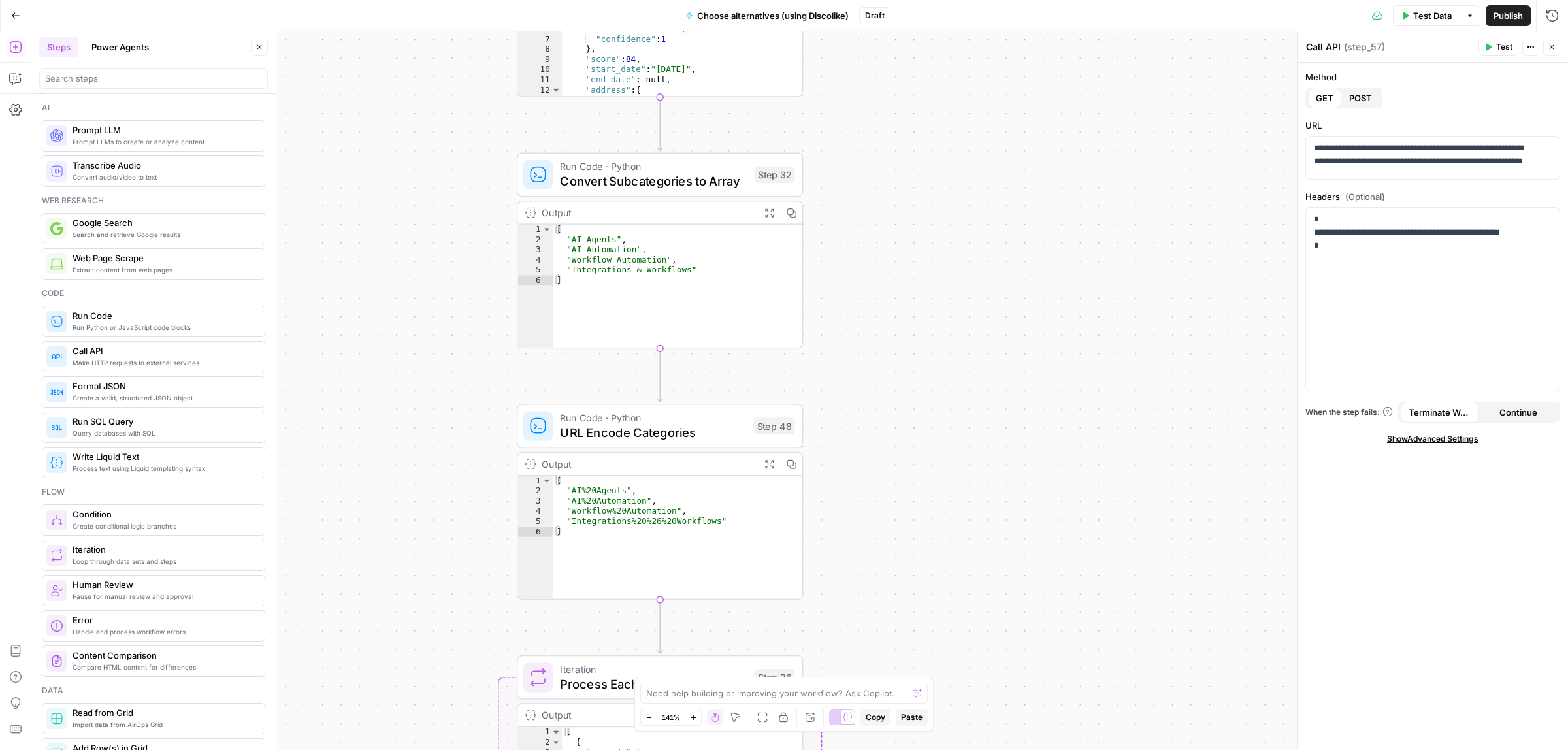
drag, startPoint x: 916, startPoint y: 368, endPoint x: 923, endPoint y: 197, distance: 171.1
click at [923, 153] on div "Workflow Input Settings Inputs Call API Call API Step 41 Output Expand Output C…" at bounding box center [800, 391] width 1537 height 719
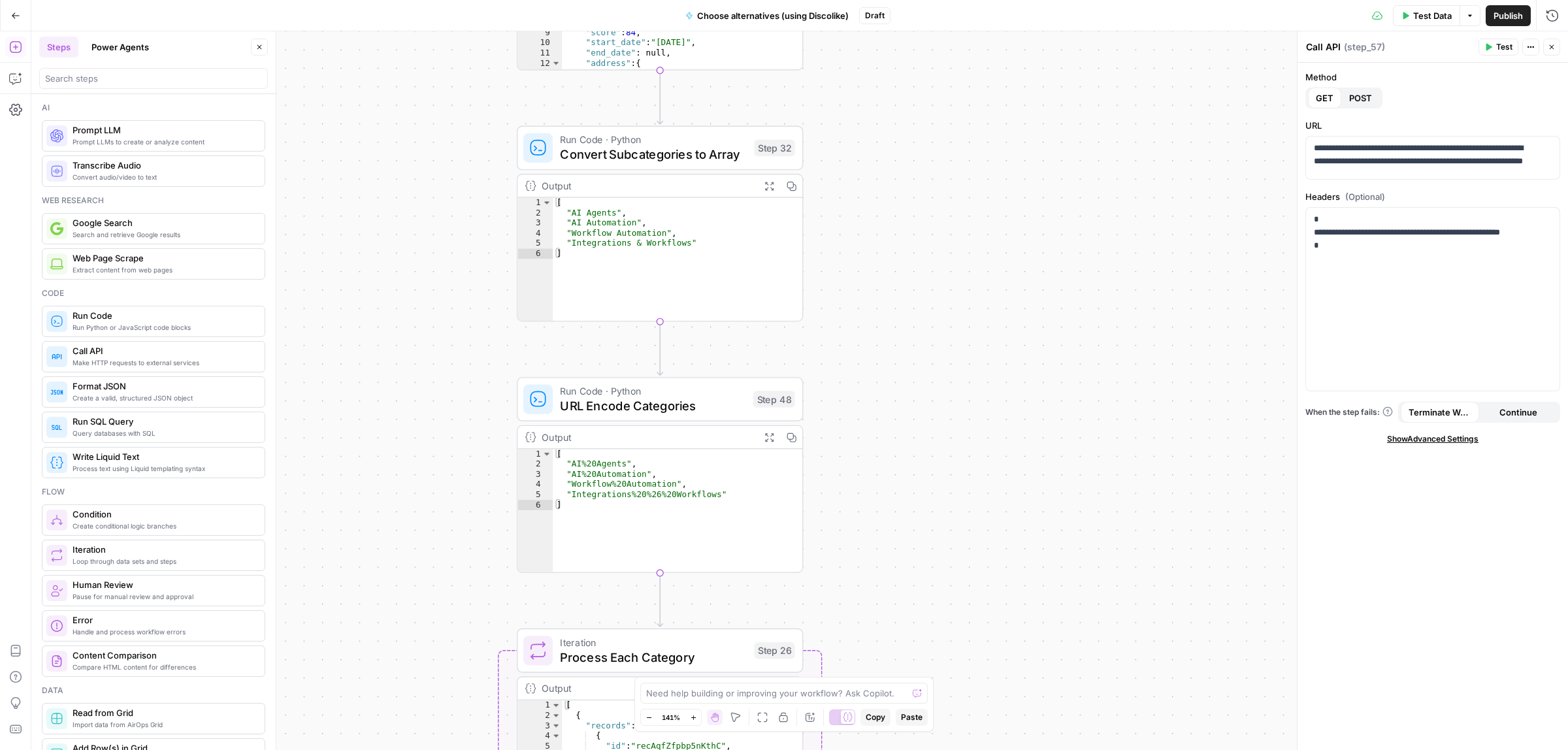
click at [694, 399] on span "URL Encode Categories" at bounding box center [653, 405] width 185 height 18
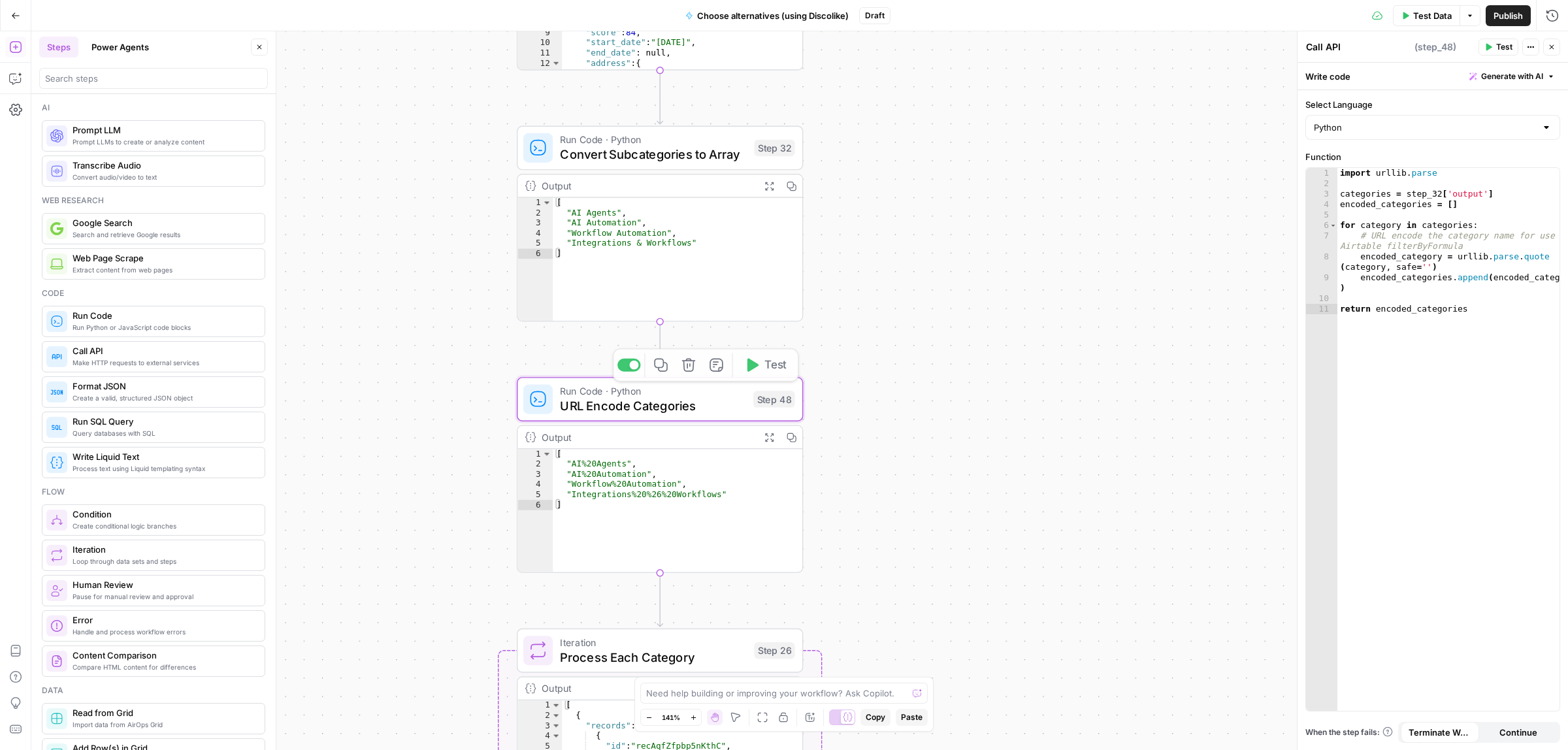
type textarea "URL Encode Categories"
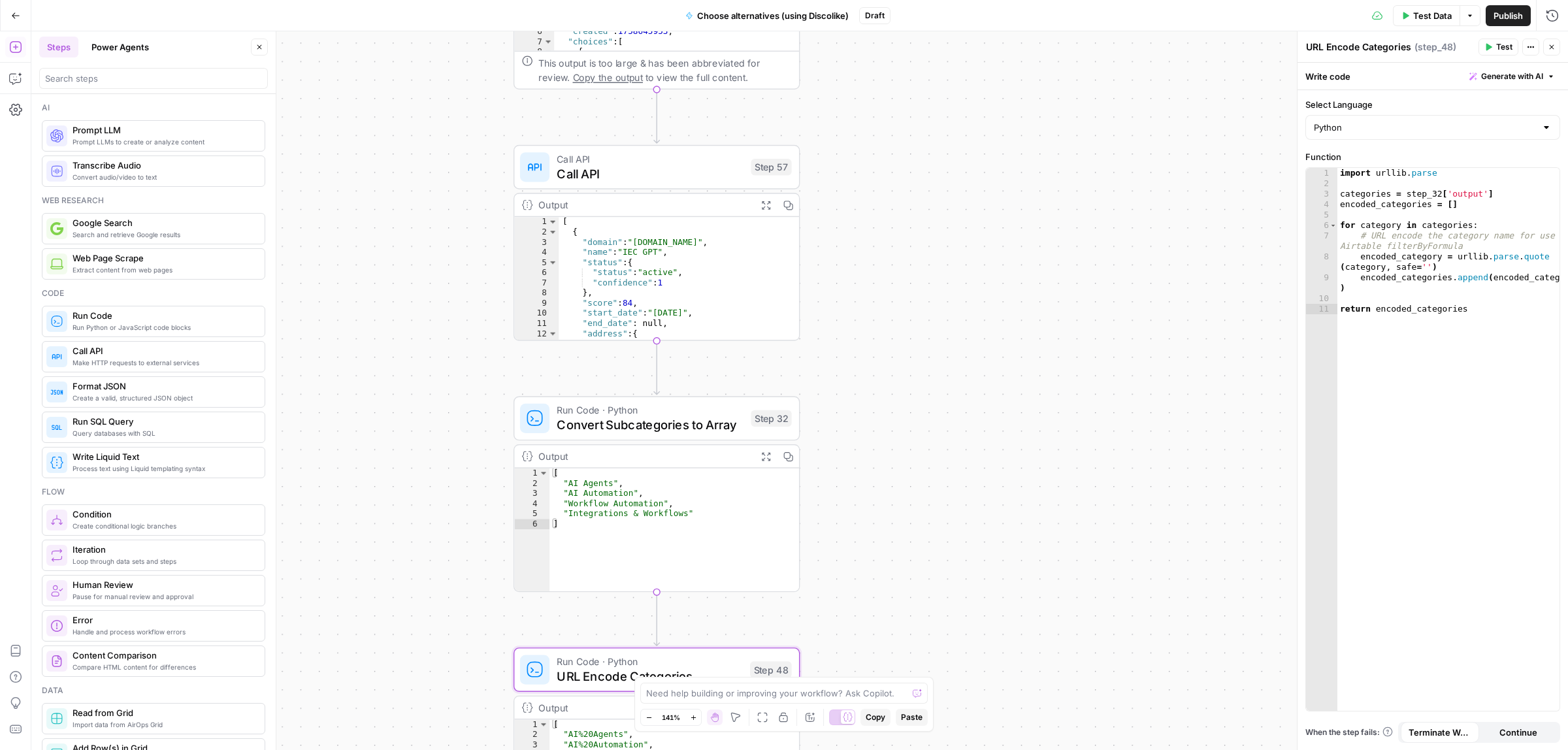
drag, startPoint x: 987, startPoint y: 510, endPoint x: 979, endPoint y: 497, distance: 15.3
click at [986, 560] on div "Workflow Input Settings Inputs Call API Call API Step 41 Output Expand Output C…" at bounding box center [800, 391] width 1537 height 719
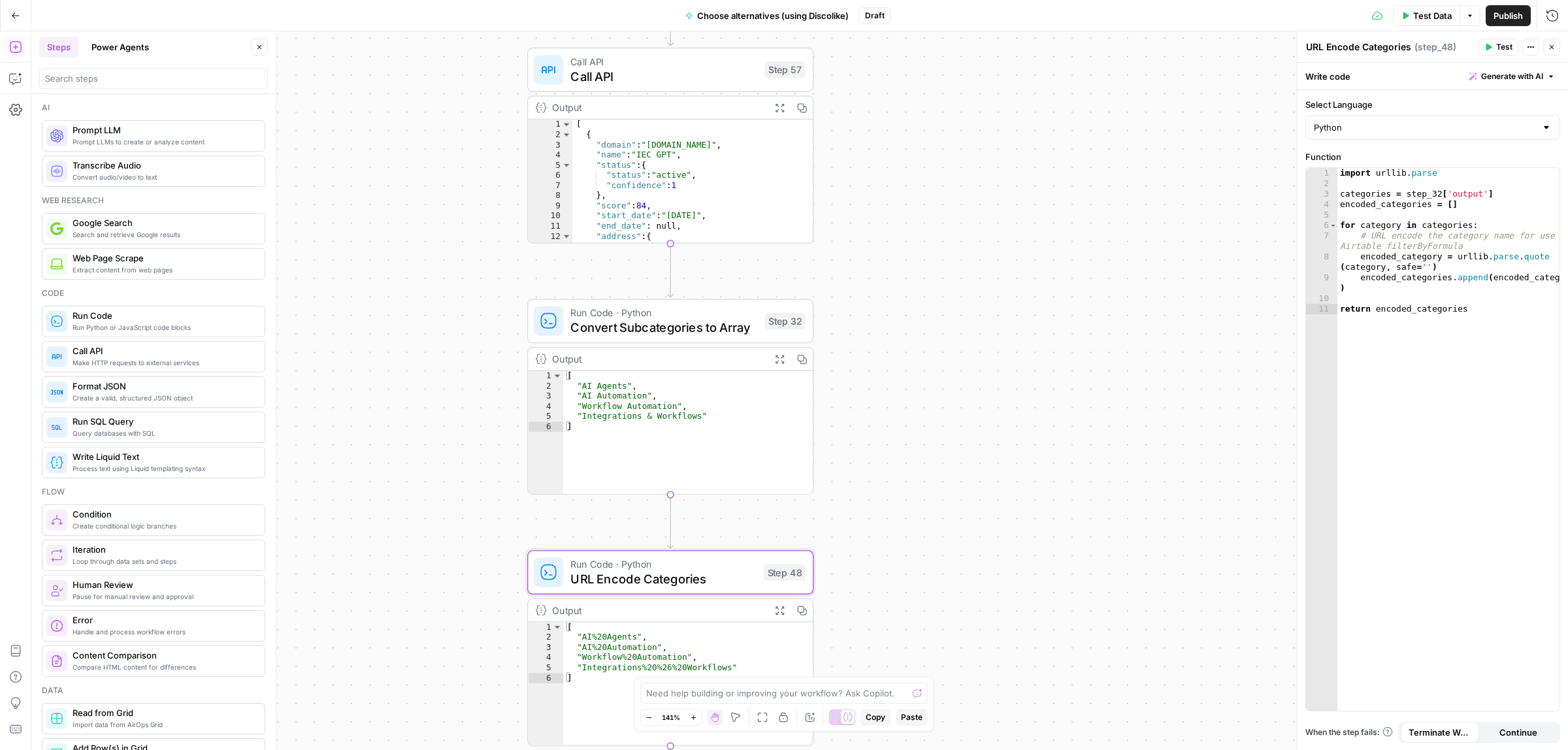
drag, startPoint x: 978, startPoint y: 505, endPoint x: 879, endPoint y: 266, distance: 258.7
click at [993, 353] on div "Workflow Input Settings Inputs Call API Call API Step 41 Output Expand Output C…" at bounding box center [800, 391] width 1537 height 719
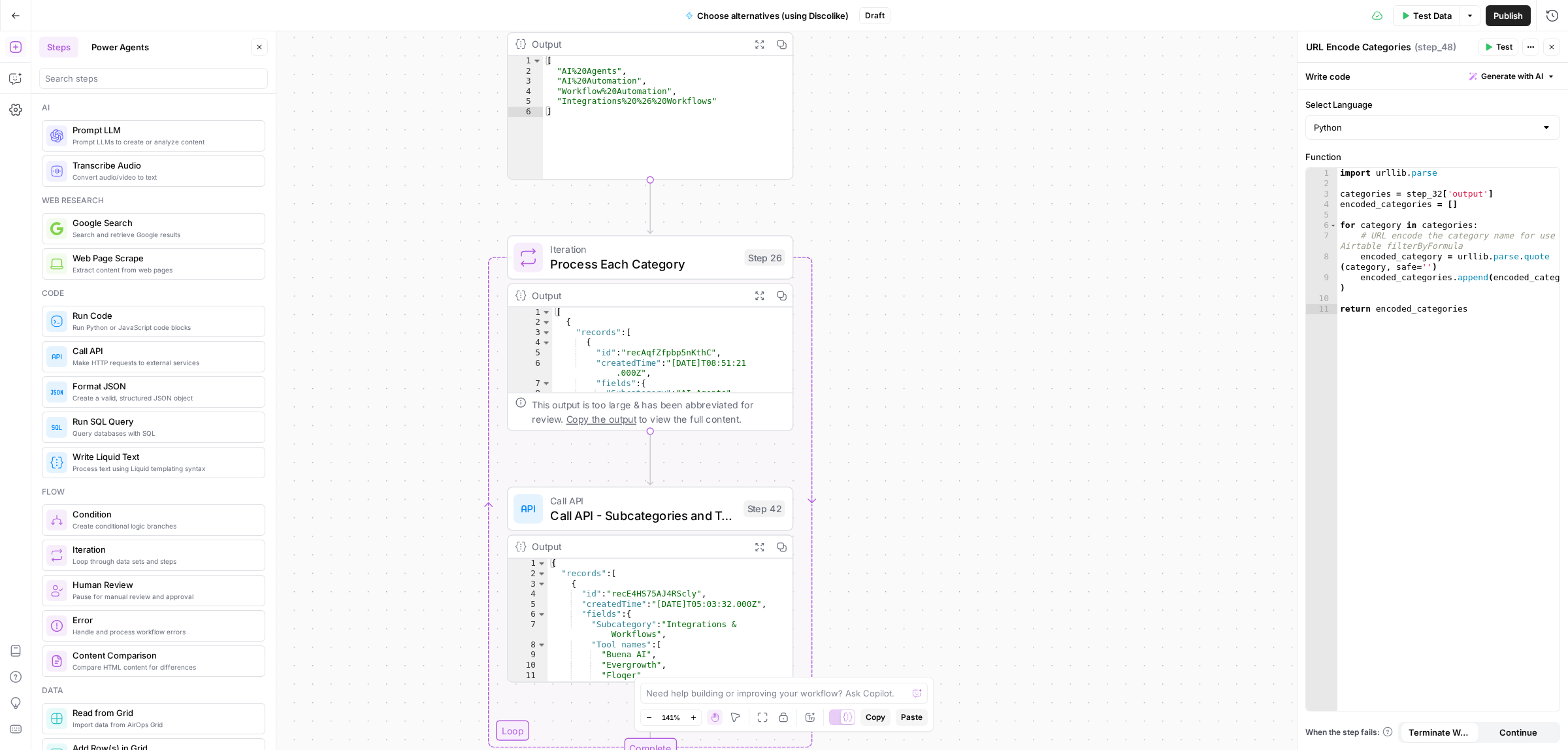
drag, startPoint x: 972, startPoint y: 350, endPoint x: 962, endPoint y: 282, distance: 68.7
click at [962, 282] on div "Workflow Input Settings Inputs Call API Call API Step 41 Output Expand Output C…" at bounding box center [800, 391] width 1537 height 719
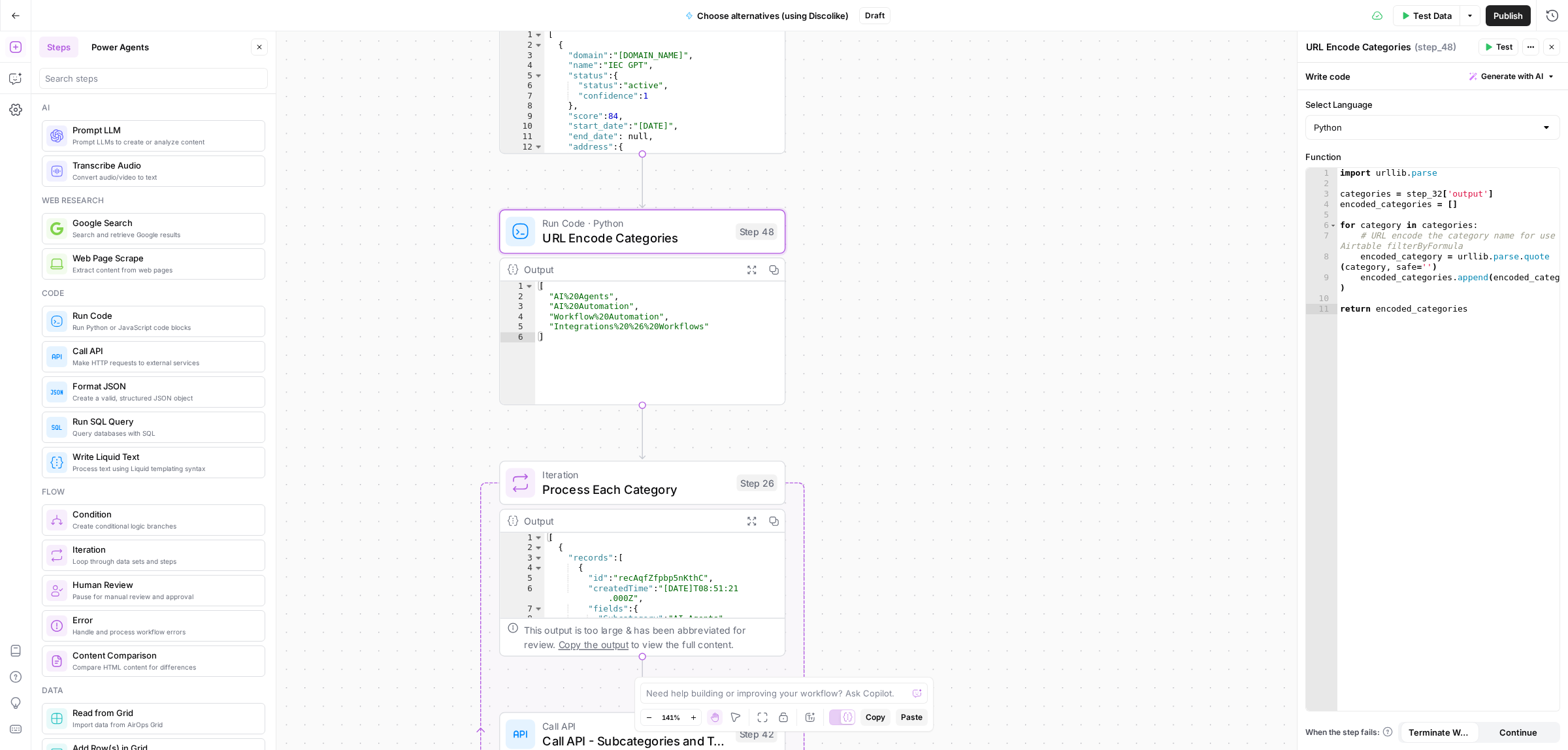
drag, startPoint x: 959, startPoint y: 275, endPoint x: 950, endPoint y: 615, distance: 340.1
click at [950, 635] on div "Workflow Input Settings Inputs Call API Call API Step 41 Output Expand Output C…" at bounding box center [800, 391] width 1537 height 719
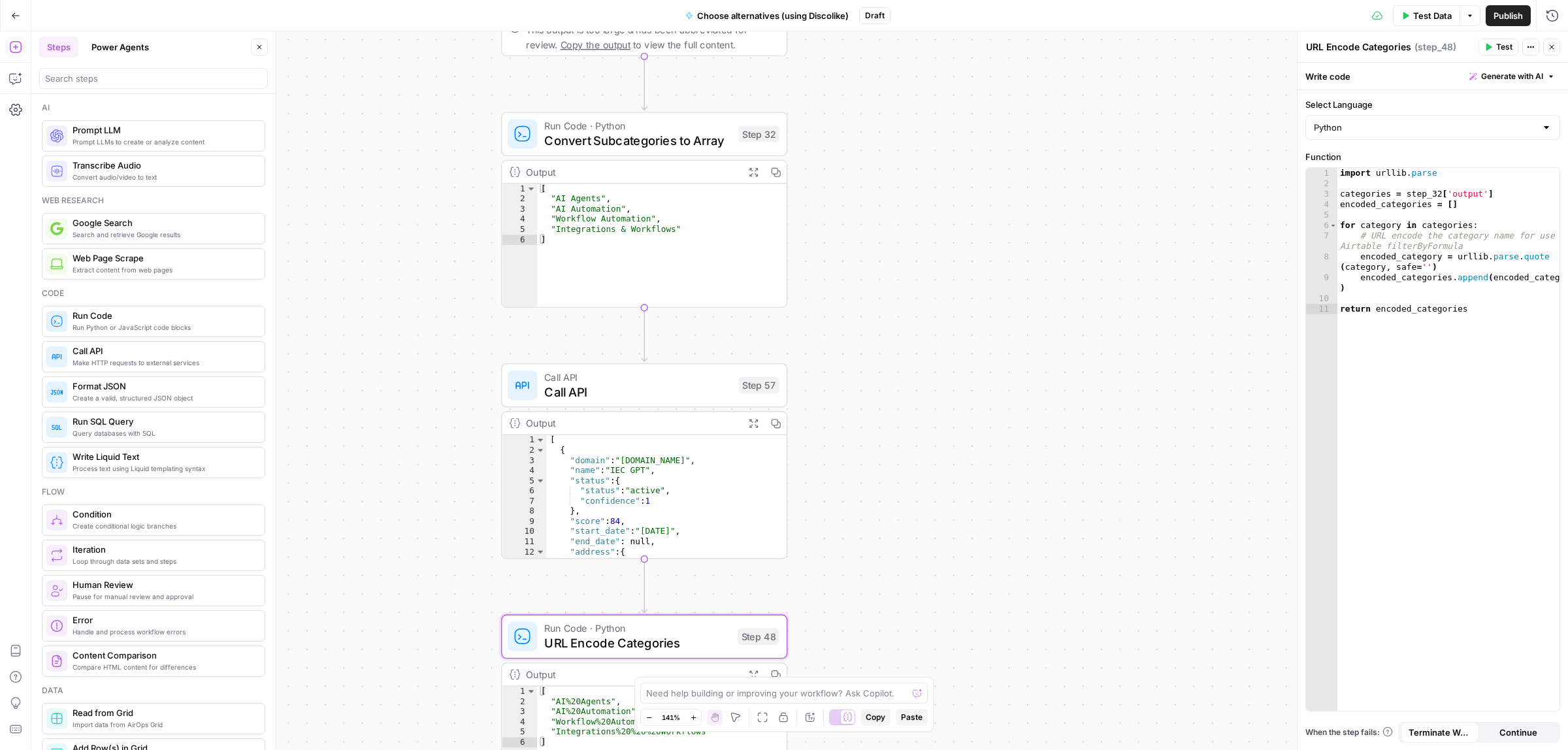
drag, startPoint x: 906, startPoint y: 401, endPoint x: 909, endPoint y: 559, distance: 158.0
click at [909, 559] on div "Workflow Input Settings Inputs Call API Call API Step 41 Output Expand Output C…" at bounding box center [800, 391] width 1537 height 719
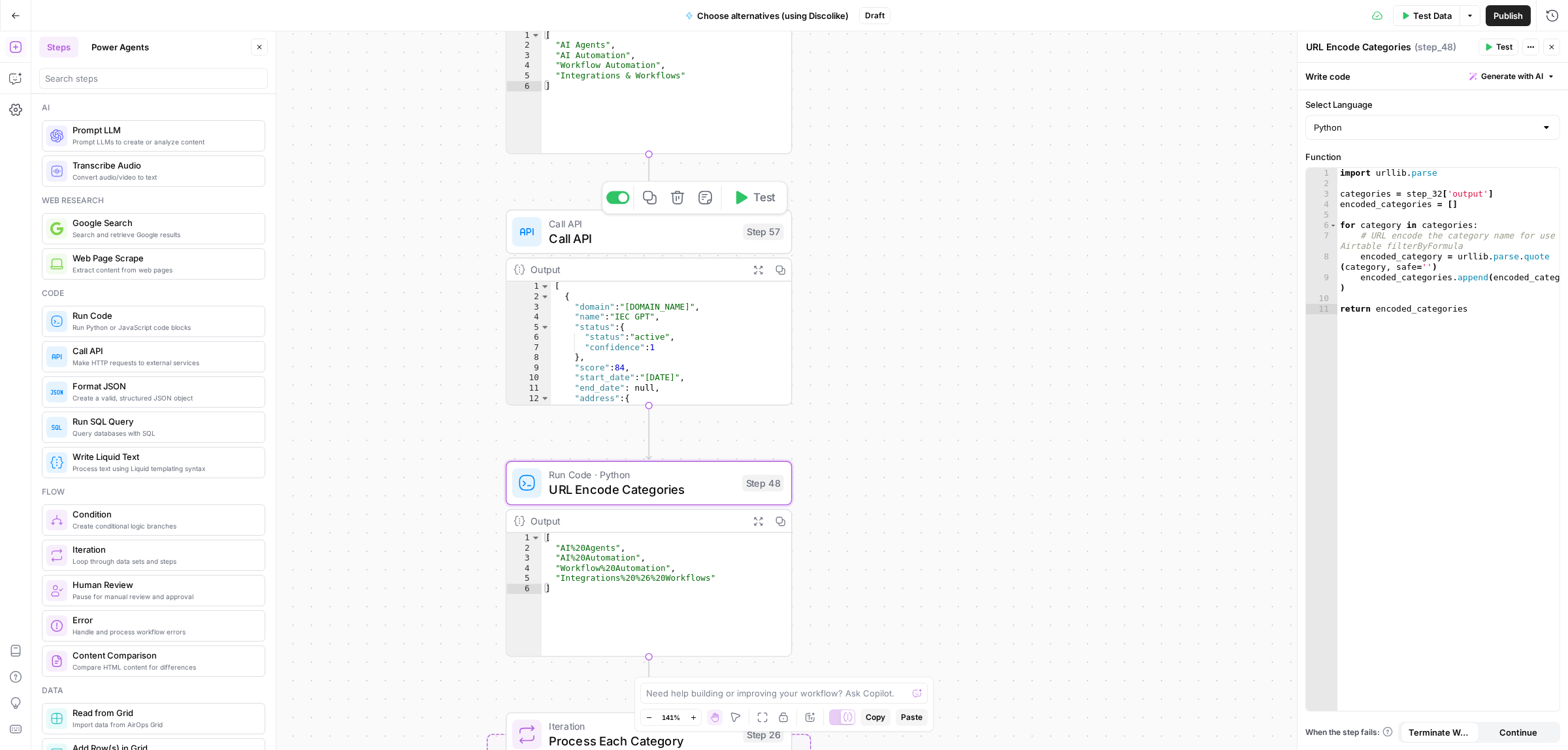
drag, startPoint x: 964, startPoint y: 457, endPoint x: 856, endPoint y: 233, distance: 248.7
click at [974, 263] on div "Workflow Input Settings Inputs Call API Call API Step 41 Output Expand Output C…" at bounding box center [800, 391] width 1537 height 719
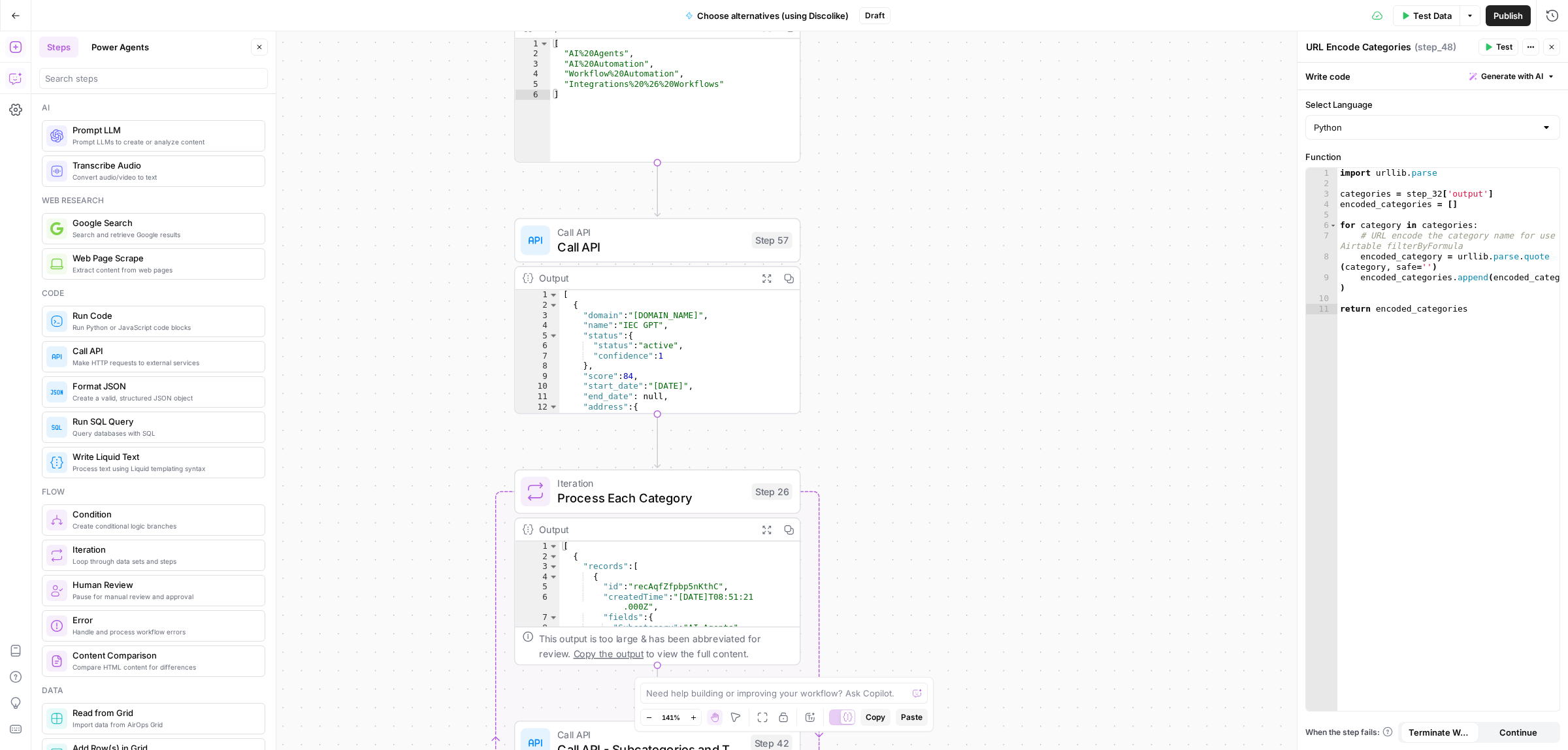
drag, startPoint x: 644, startPoint y: 67, endPoint x: 24, endPoint y: 81, distance: 620.2
click at [17, 75] on icon "button" at bounding box center [16, 79] width 13 height 13
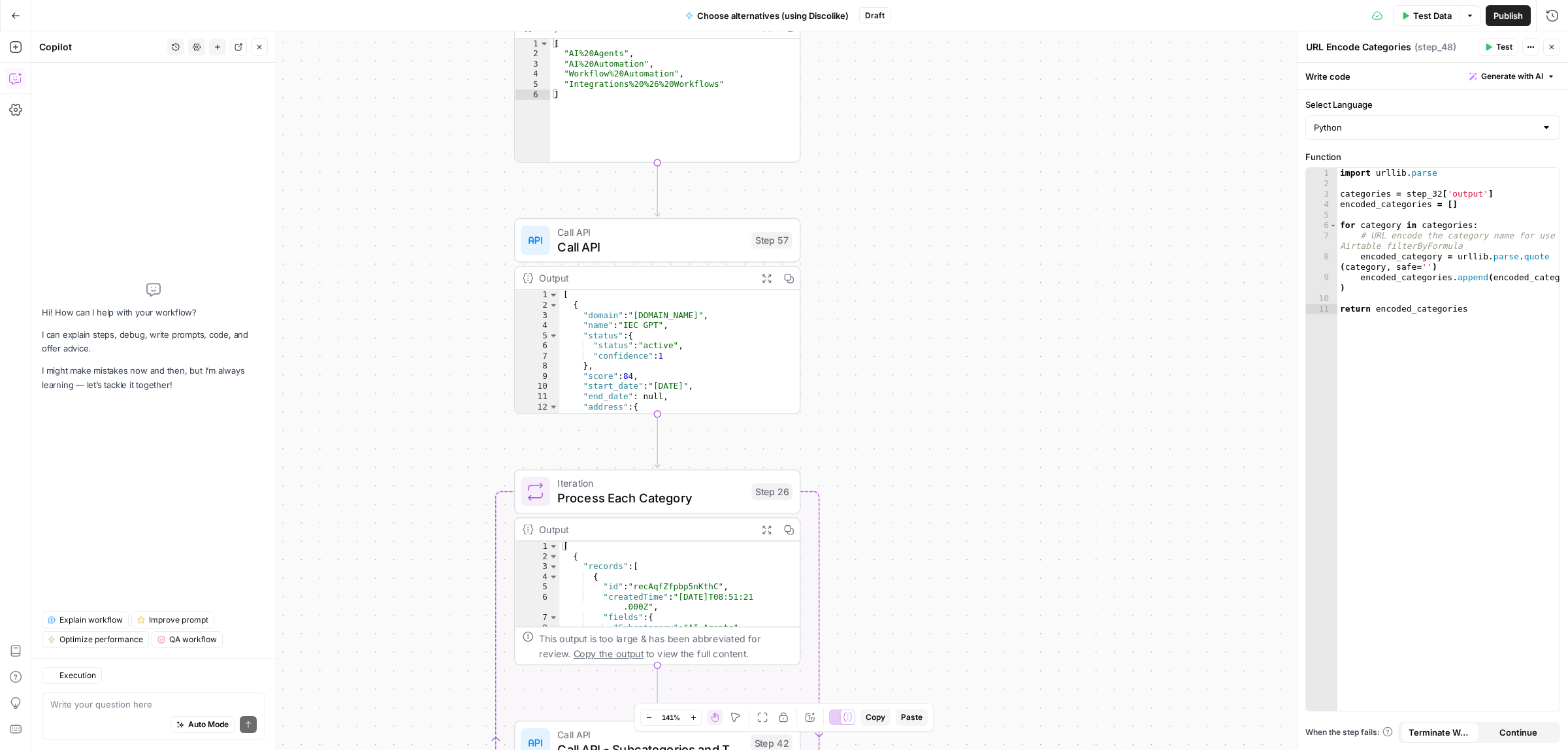
click at [106, 711] on div "Auto Mode Send" at bounding box center [153, 725] width 207 height 29
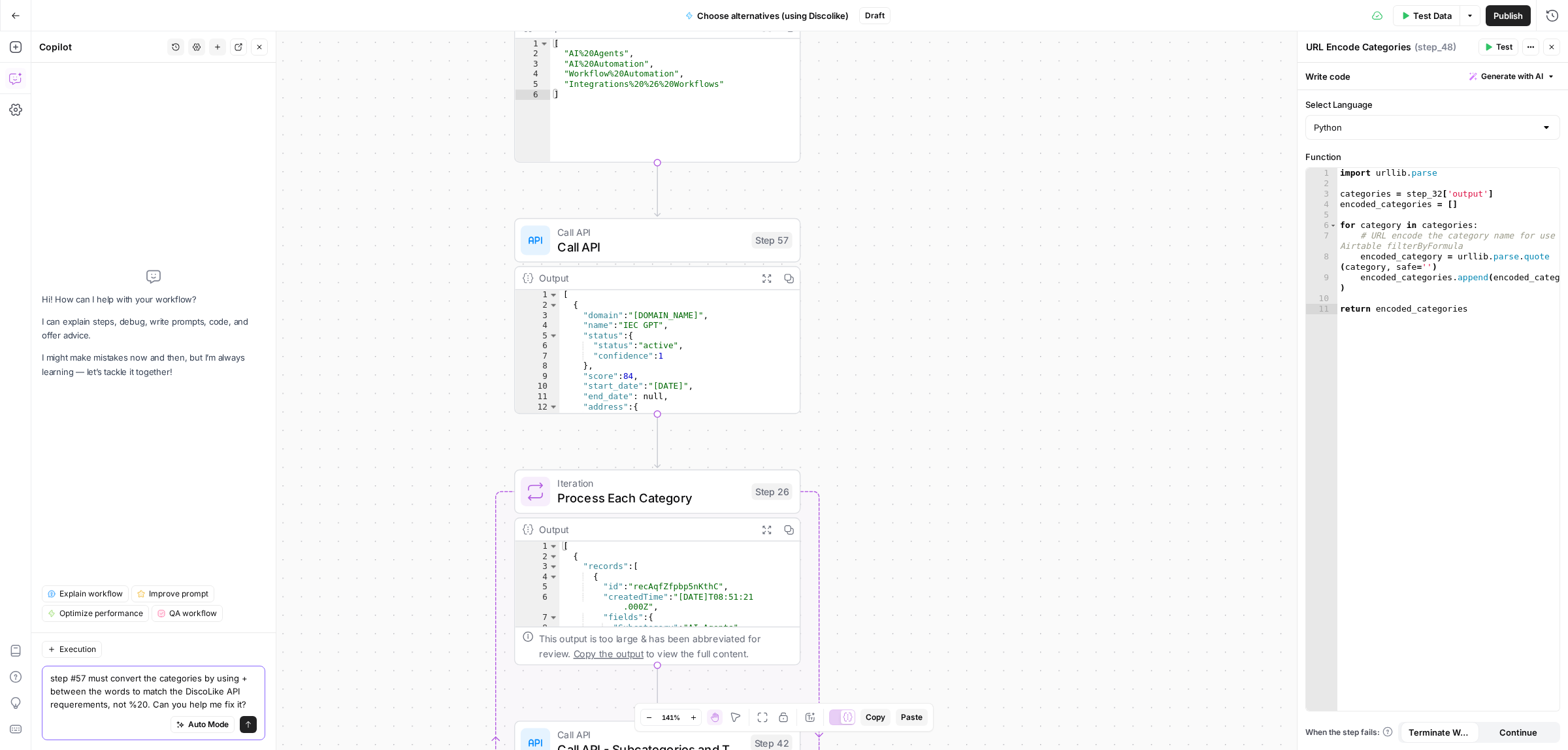
type textarea "step #57 must convert the categories by using + between the words to match the …"
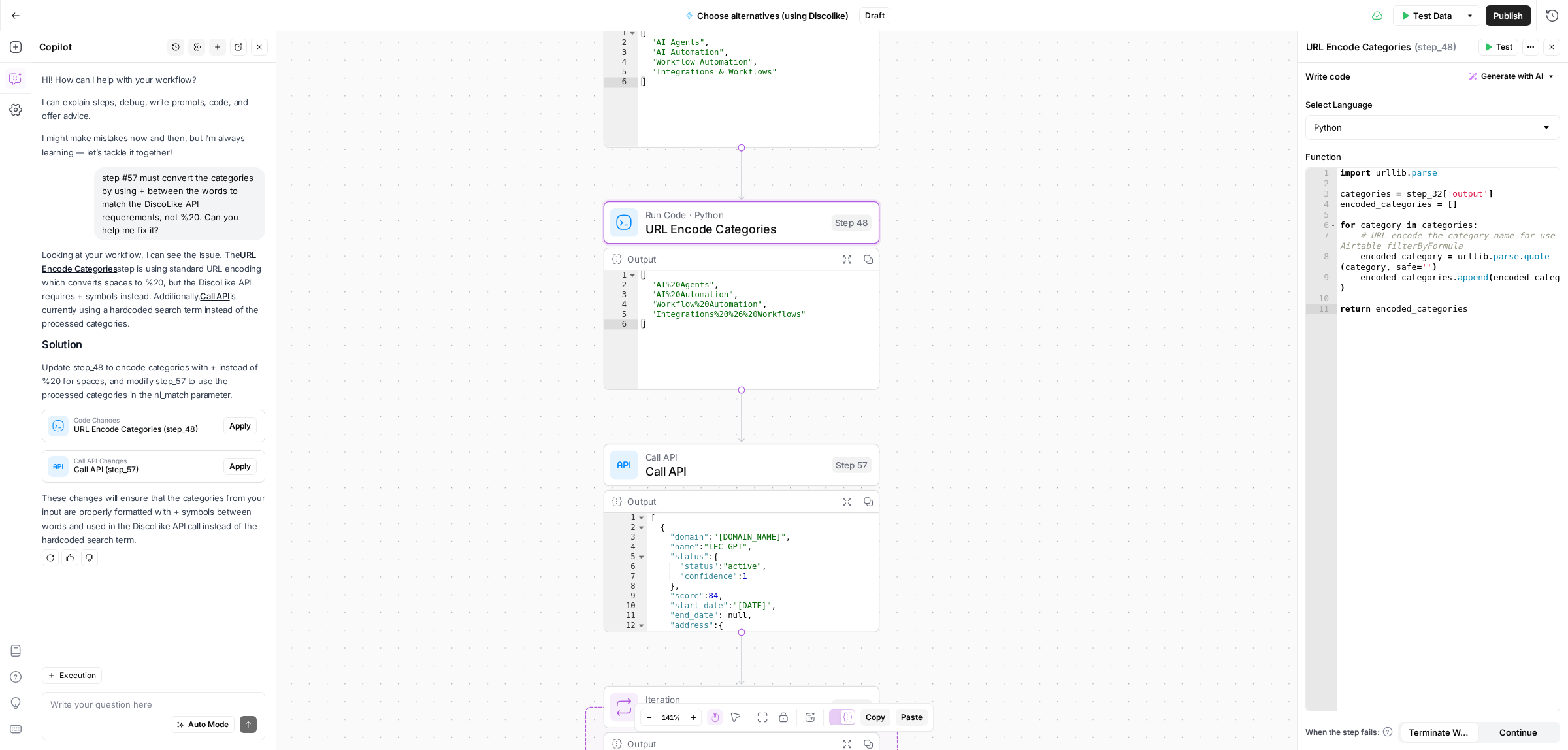
click at [135, 427] on span "URL Encode Categories (step_48)" at bounding box center [146, 429] width 145 height 12
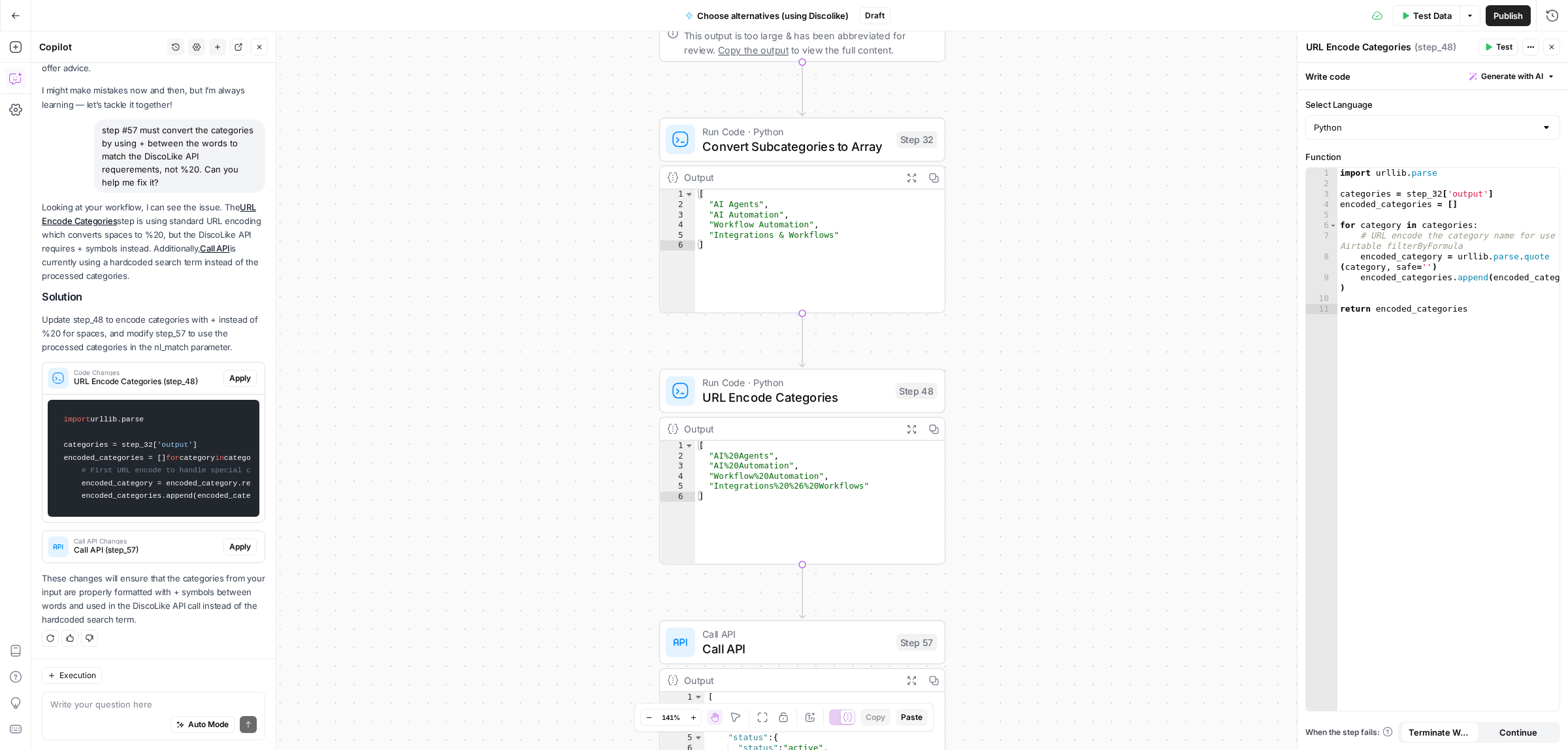
scroll to position [138, 0]
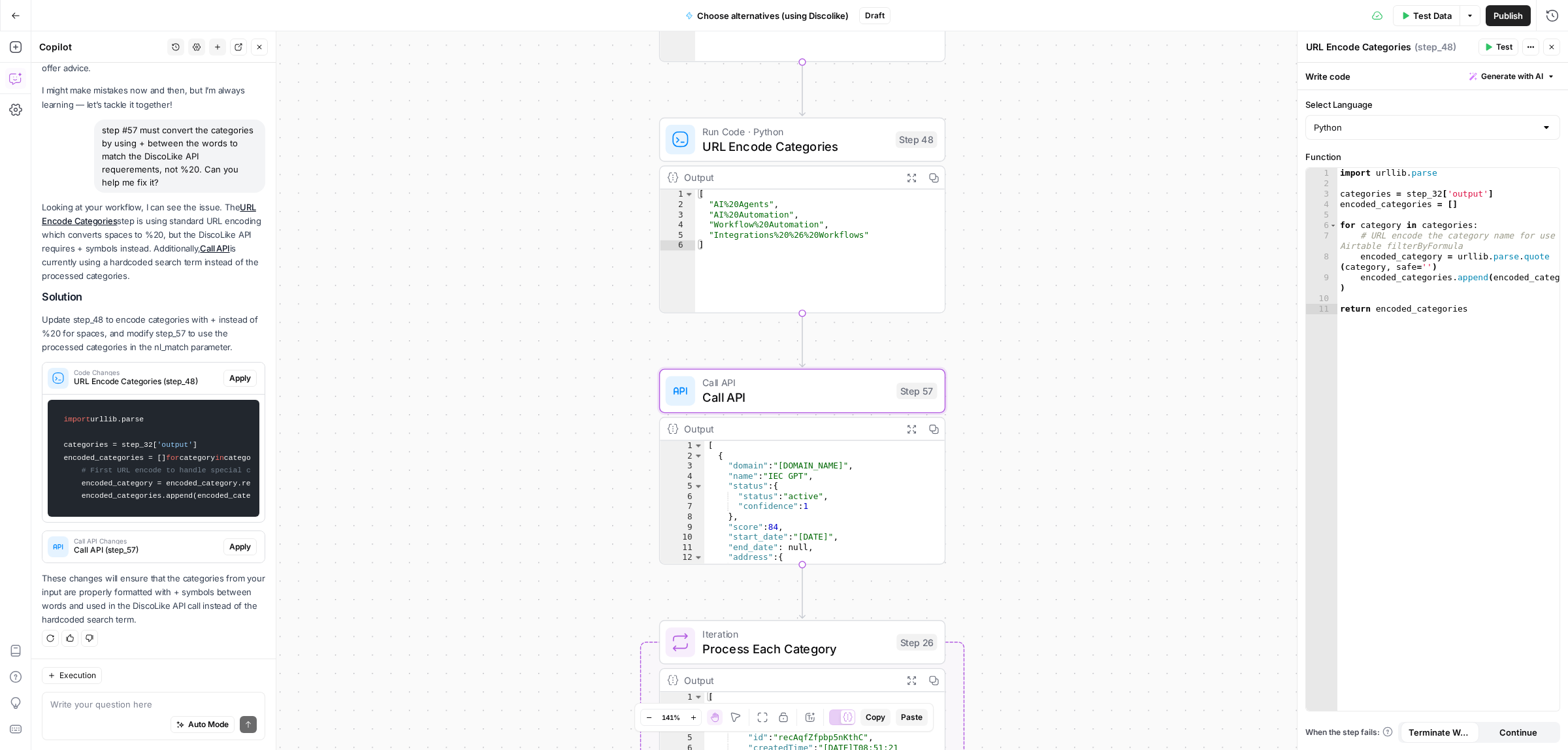
click at [129, 544] on span "Call API (step_57)" at bounding box center [146, 550] width 145 height 12
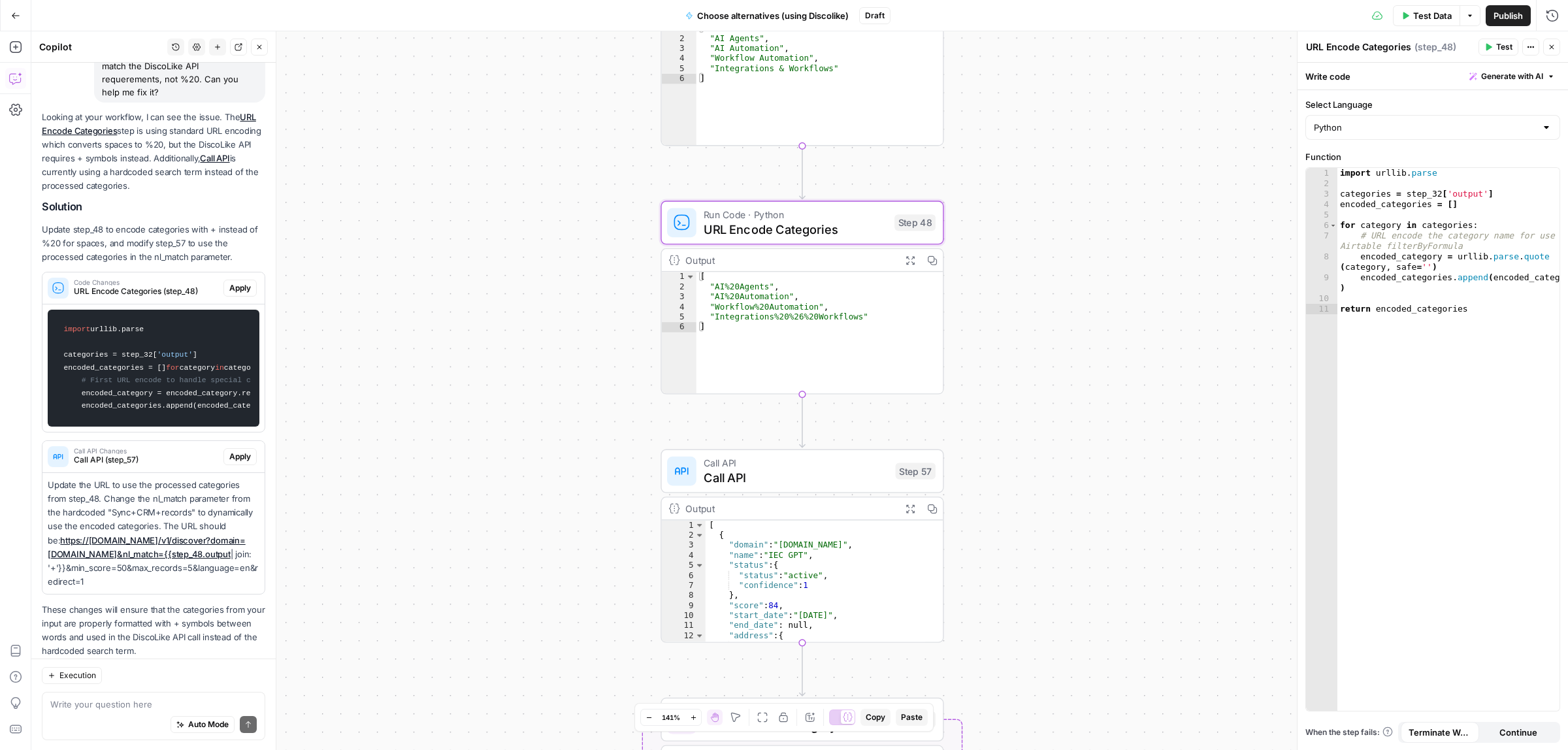
scroll to position [273, 0]
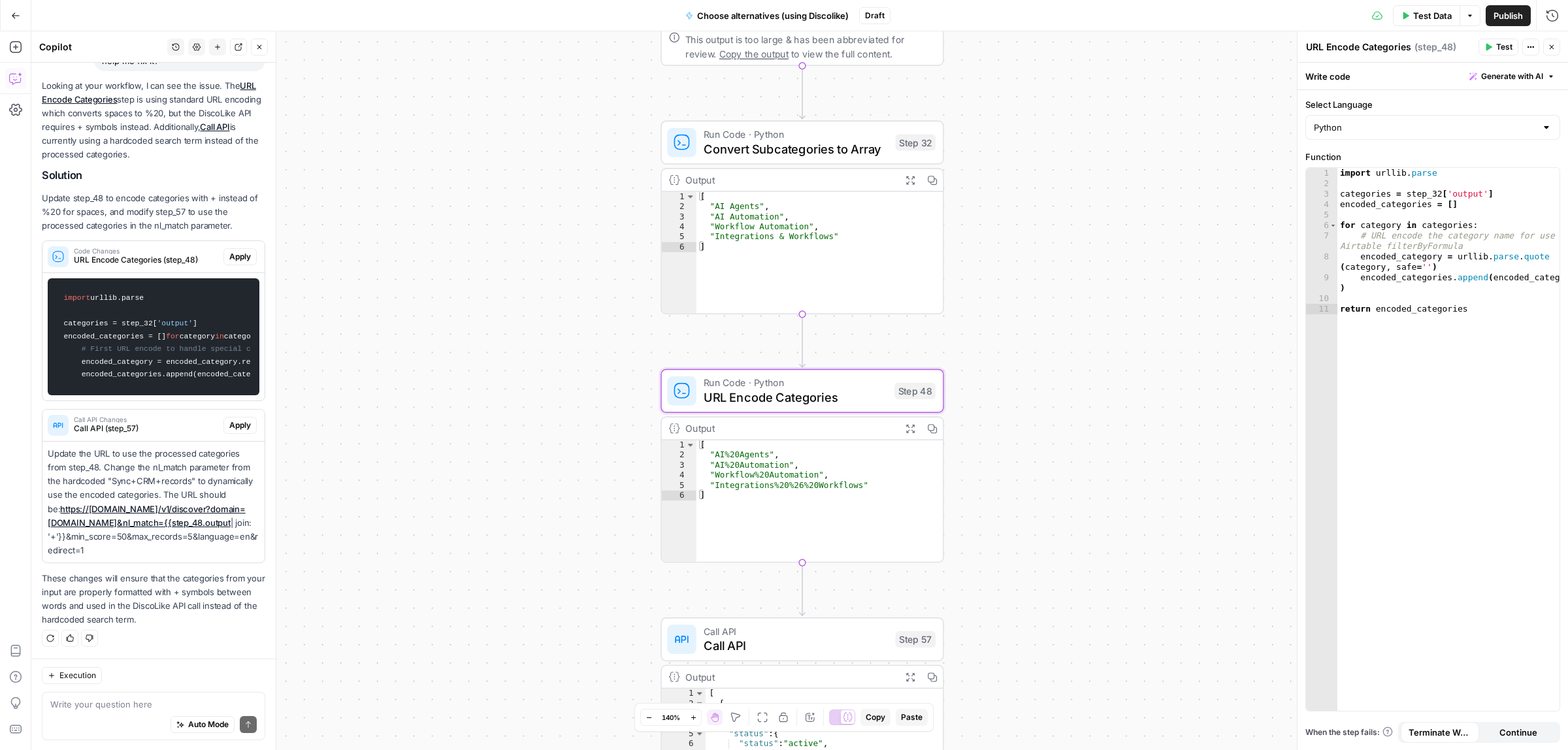
click at [234, 251] on span "Apply" at bounding box center [240, 257] width 21 height 12
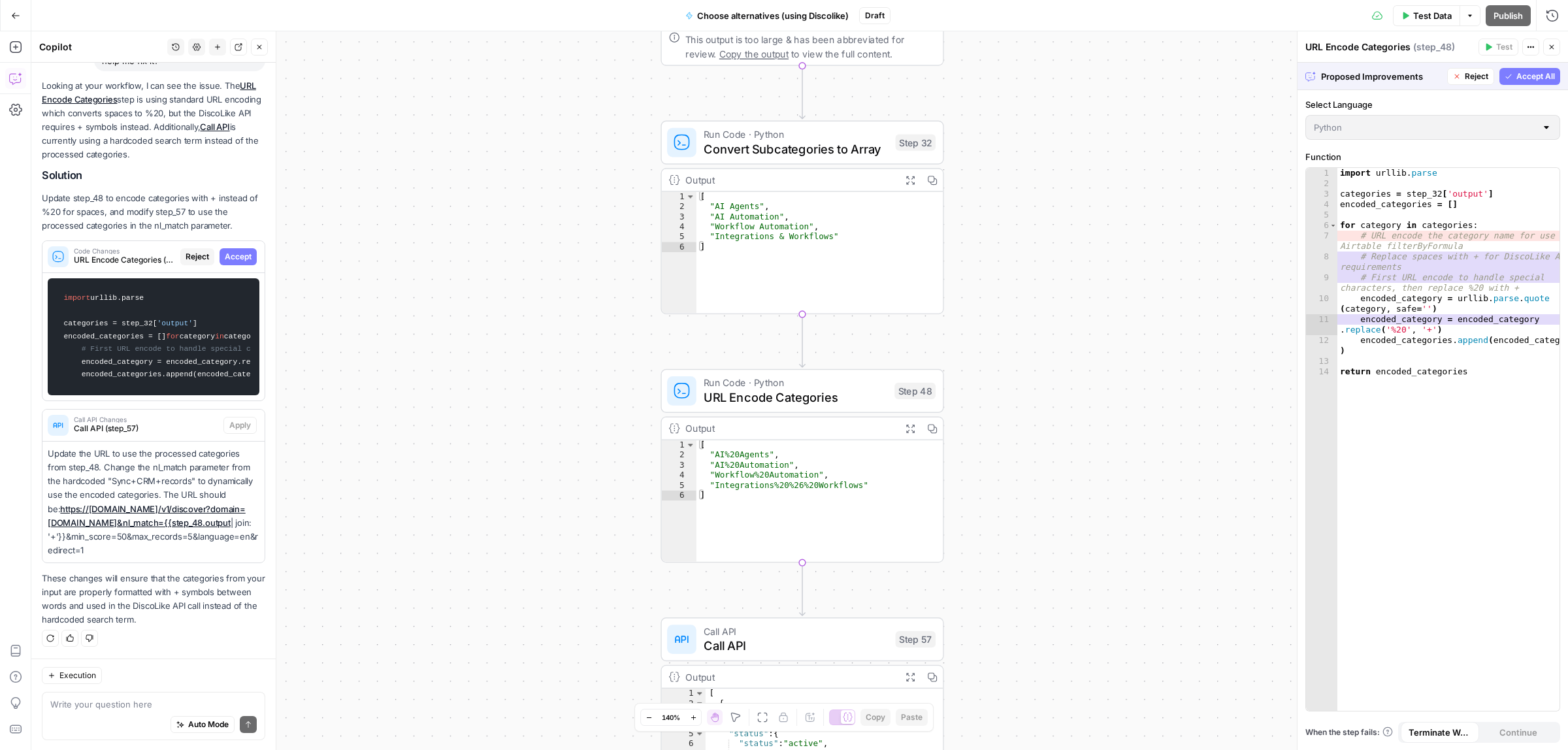
click at [1543, 77] on span "Accept All" at bounding box center [1536, 77] width 39 height 12
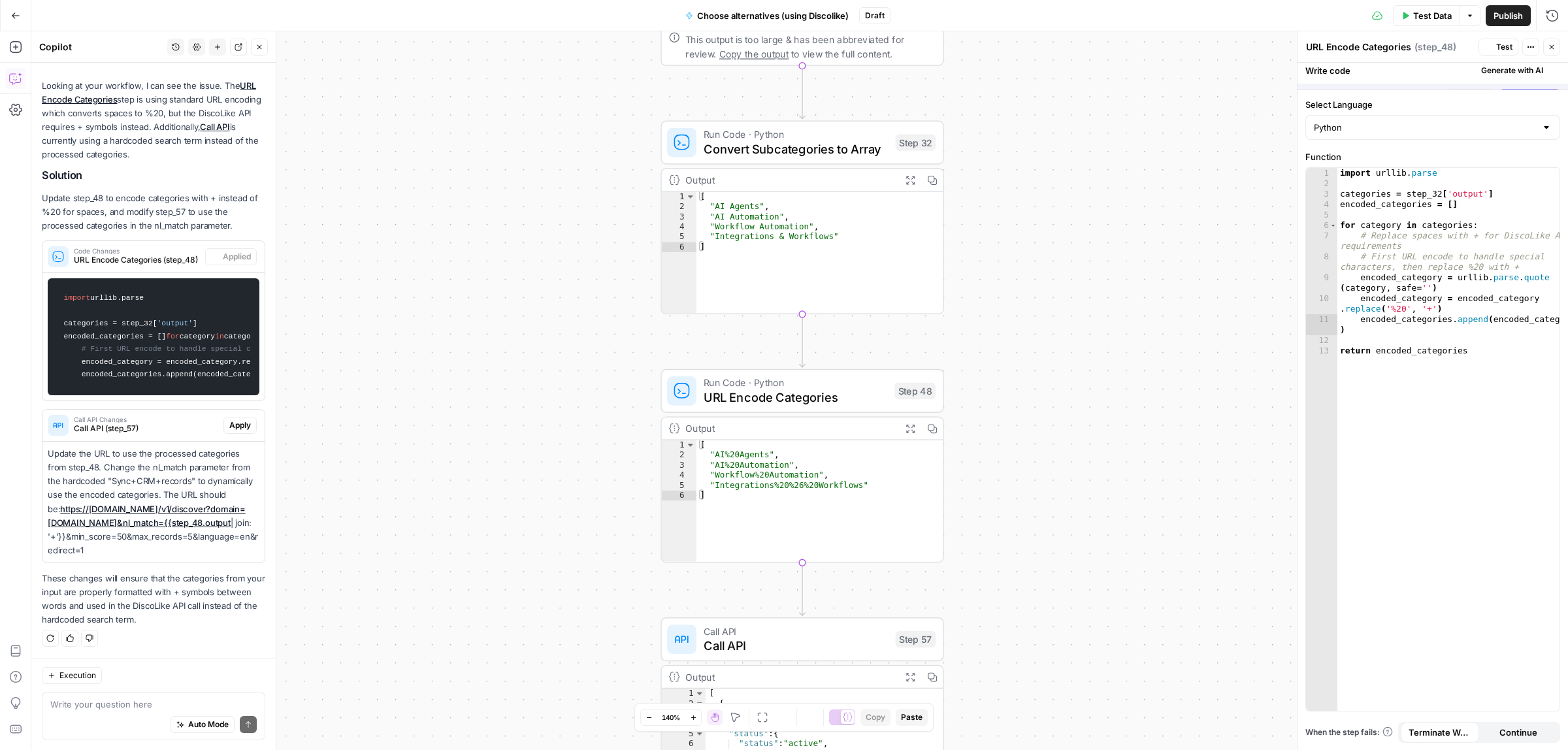
scroll to position [295, 0]
click at [918, 360] on span "Test" at bounding box center [916, 357] width 22 height 16
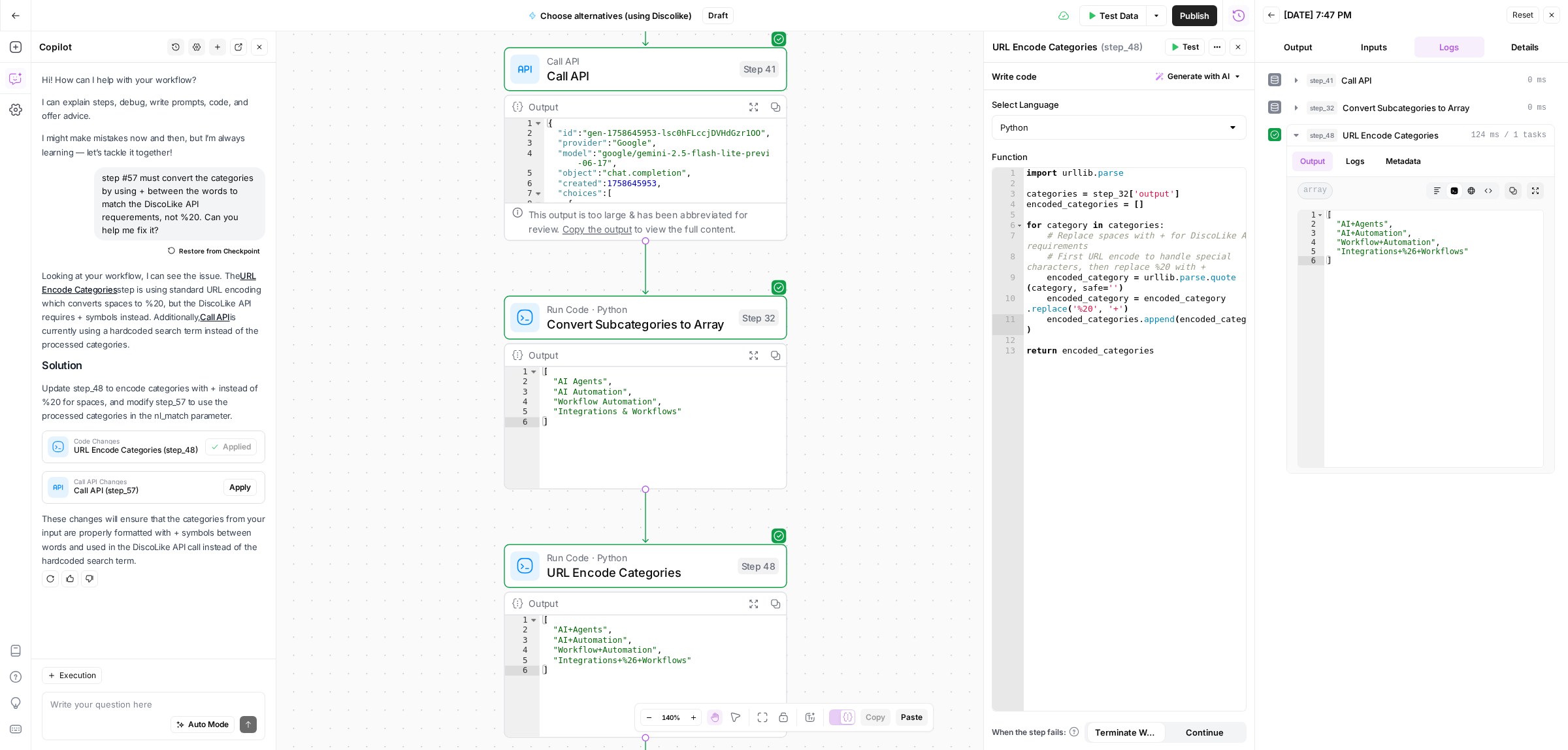
drag, startPoint x: 546, startPoint y: 145, endPoint x: 416, endPoint y: 291, distance: 195.5
click at [394, 331] on div "Workflow Input Settings Inputs Call API Call API Step 41 Output Expand Output C…" at bounding box center [643, 391] width 1223 height 719
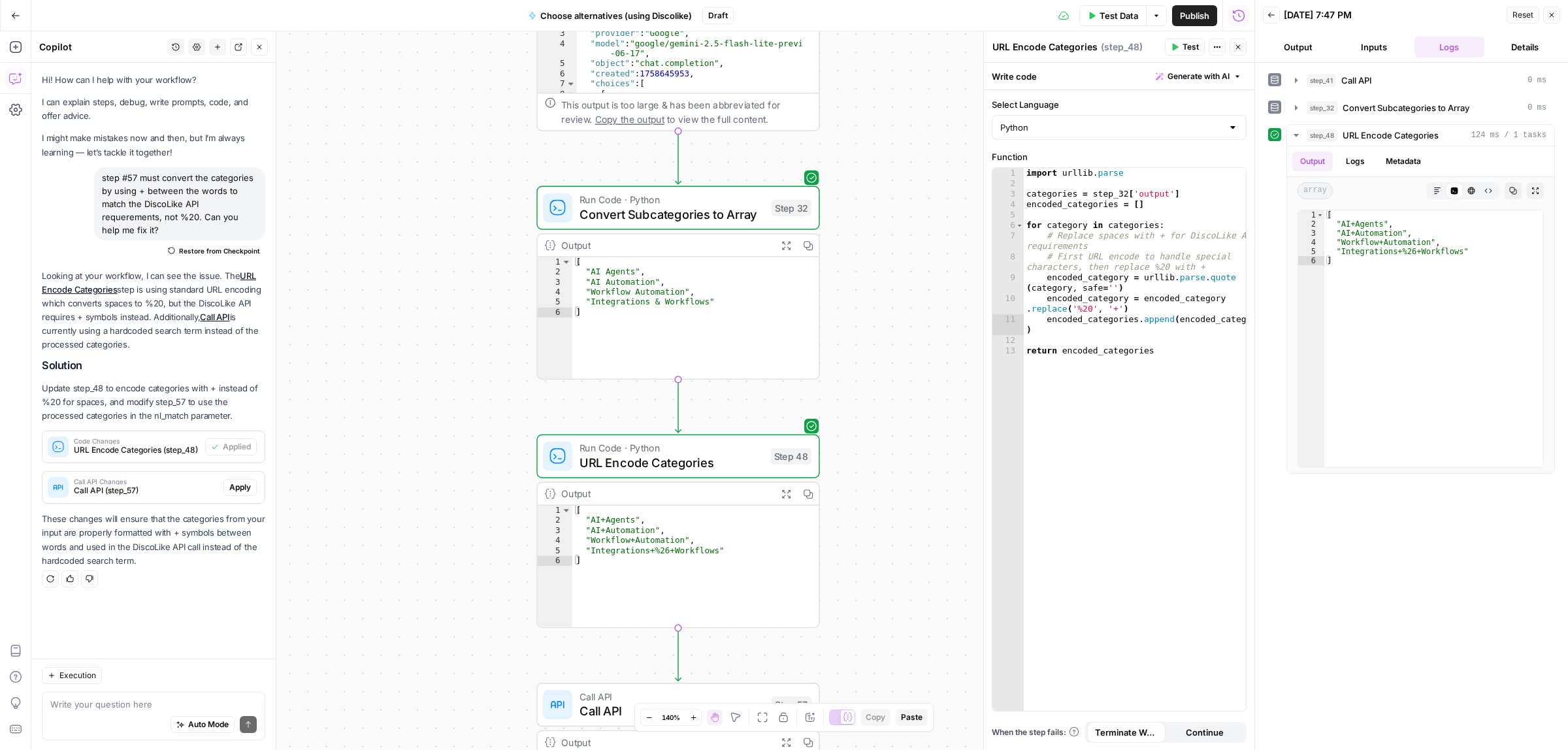
drag, startPoint x: 430, startPoint y: 234, endPoint x: 462, endPoint y: 147, distance: 92.7
click at [458, 113] on div "Workflow Input Settings Inputs Call API Call API Step 41 Output Expand Output C…" at bounding box center [643, 391] width 1223 height 719
click at [704, 170] on icon "button" at bounding box center [706, 173] width 15 height 15
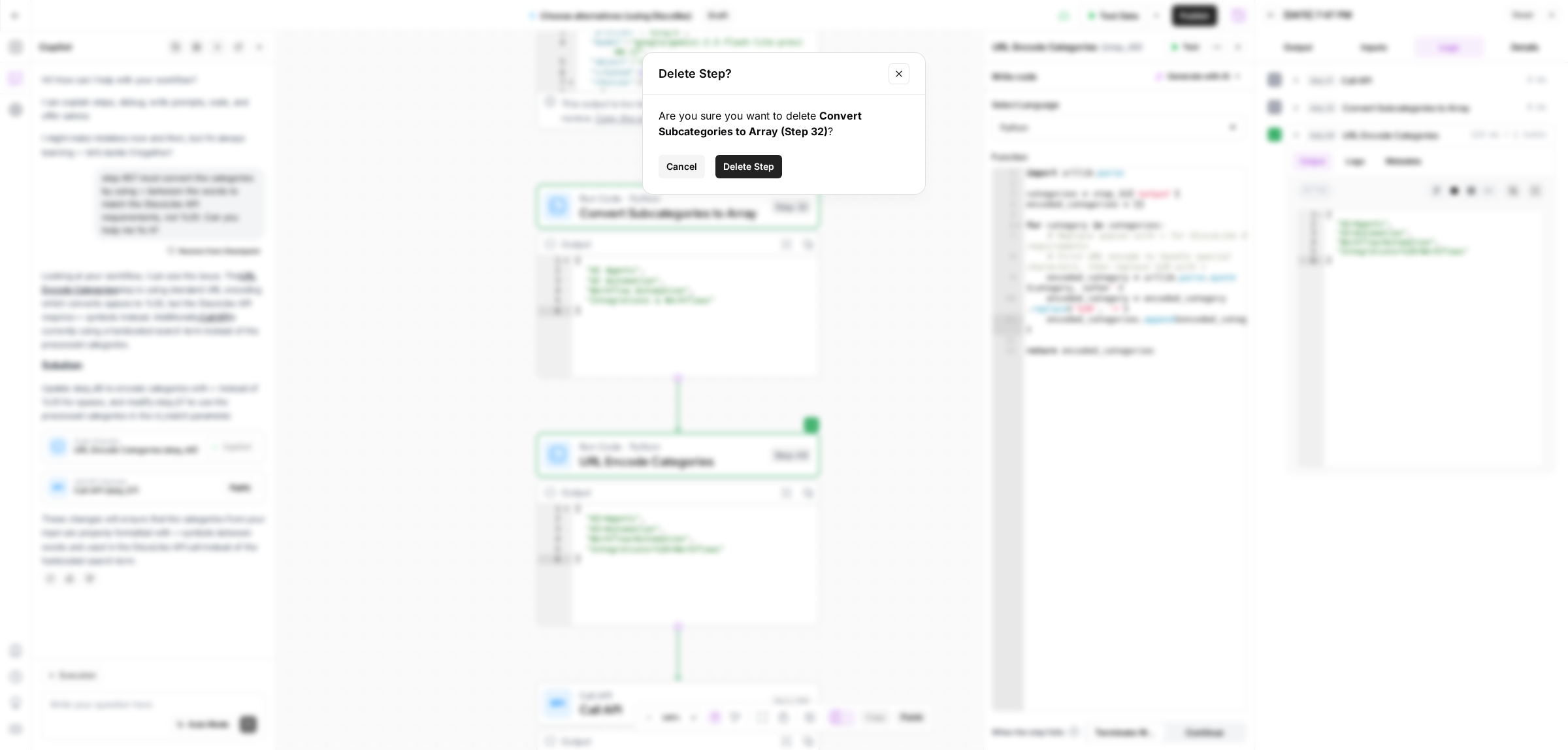
click at [776, 171] on button "Delete Step" at bounding box center [749, 166] width 67 height 23
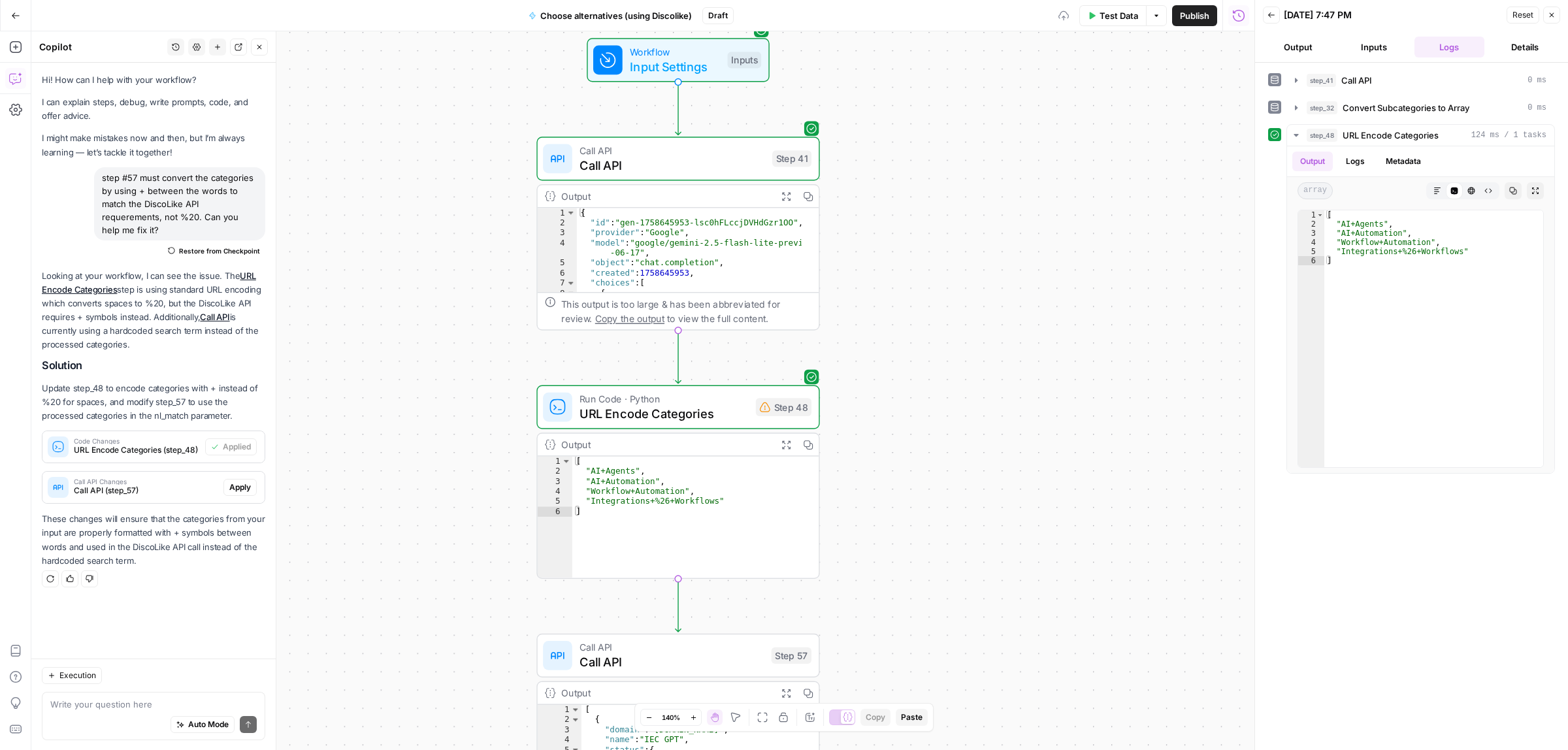
drag, startPoint x: 897, startPoint y: 335, endPoint x: 748, endPoint y: 209, distance: 195.1
click at [896, 343] on div "Workflow Input Settings Inputs Call API Call API Step 41 Output Expand Output C…" at bounding box center [643, 391] width 1223 height 719
click at [687, 173] on span "Call API" at bounding box center [672, 167] width 185 height 18
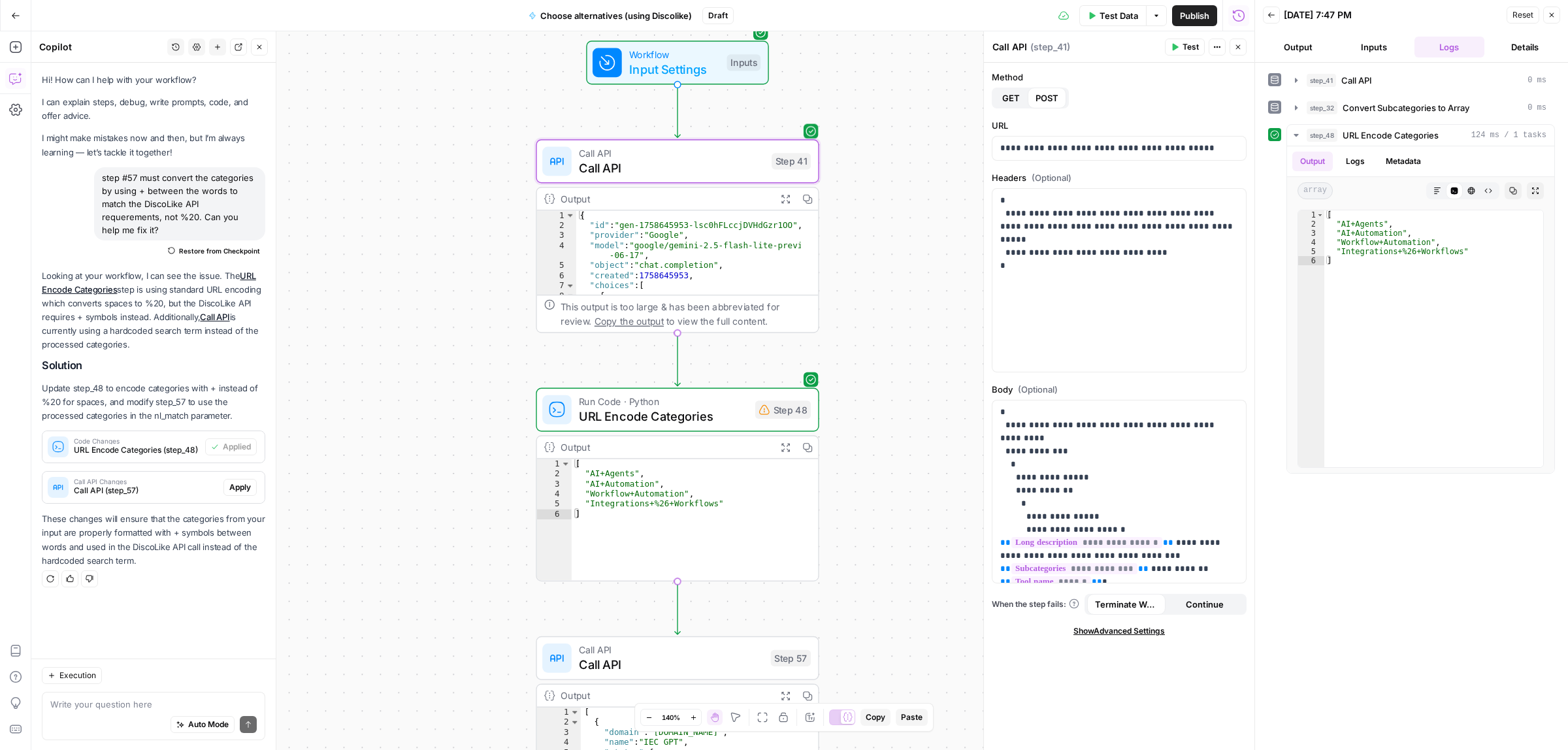
click at [784, 196] on icon "button" at bounding box center [785, 199] width 10 height 10
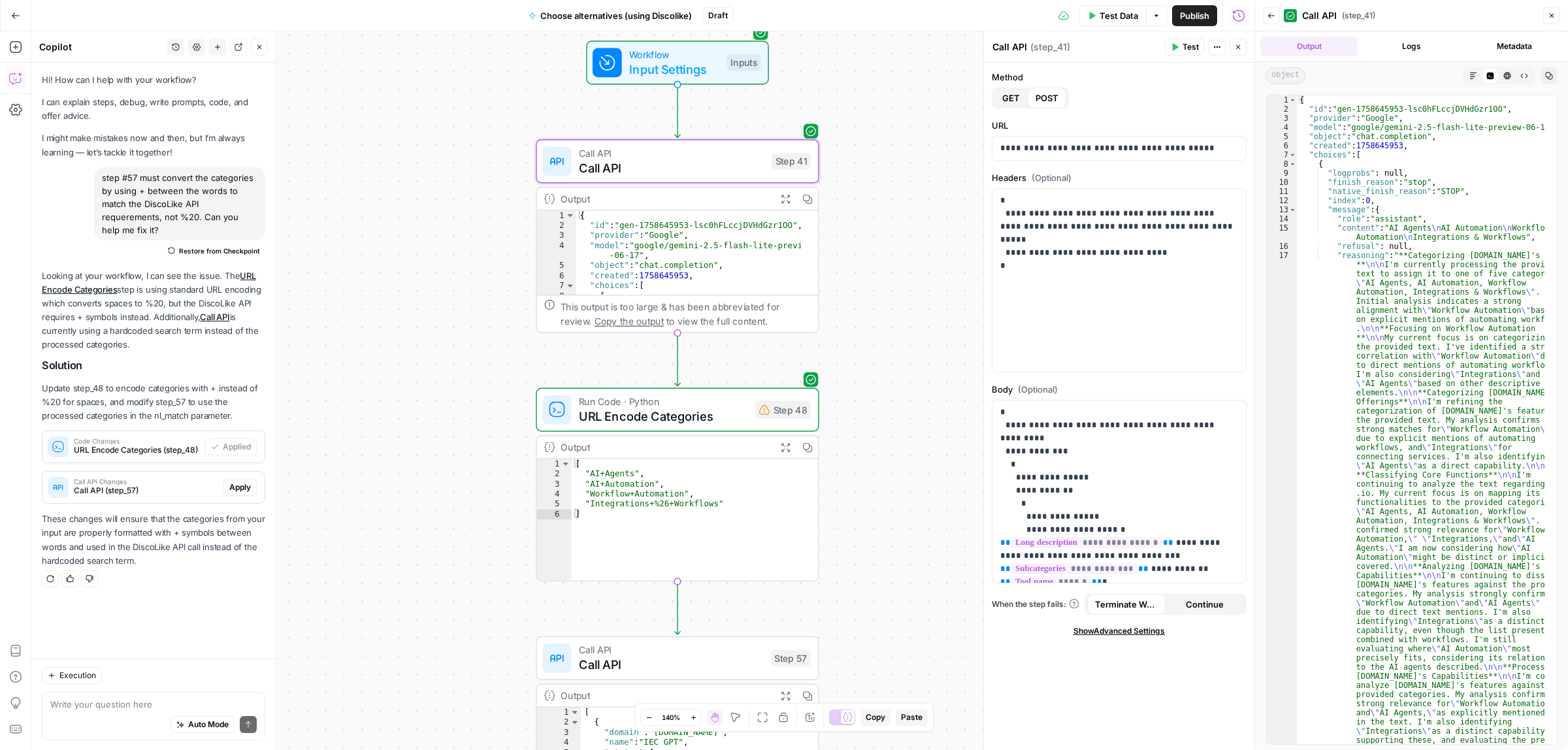
type textarea "**********"
drag, startPoint x: 1369, startPoint y: 229, endPoint x: 1340, endPoint y: 226, distance: 29.2
click at [728, 409] on span "URL Encode Categories" at bounding box center [664, 415] width 169 height 18
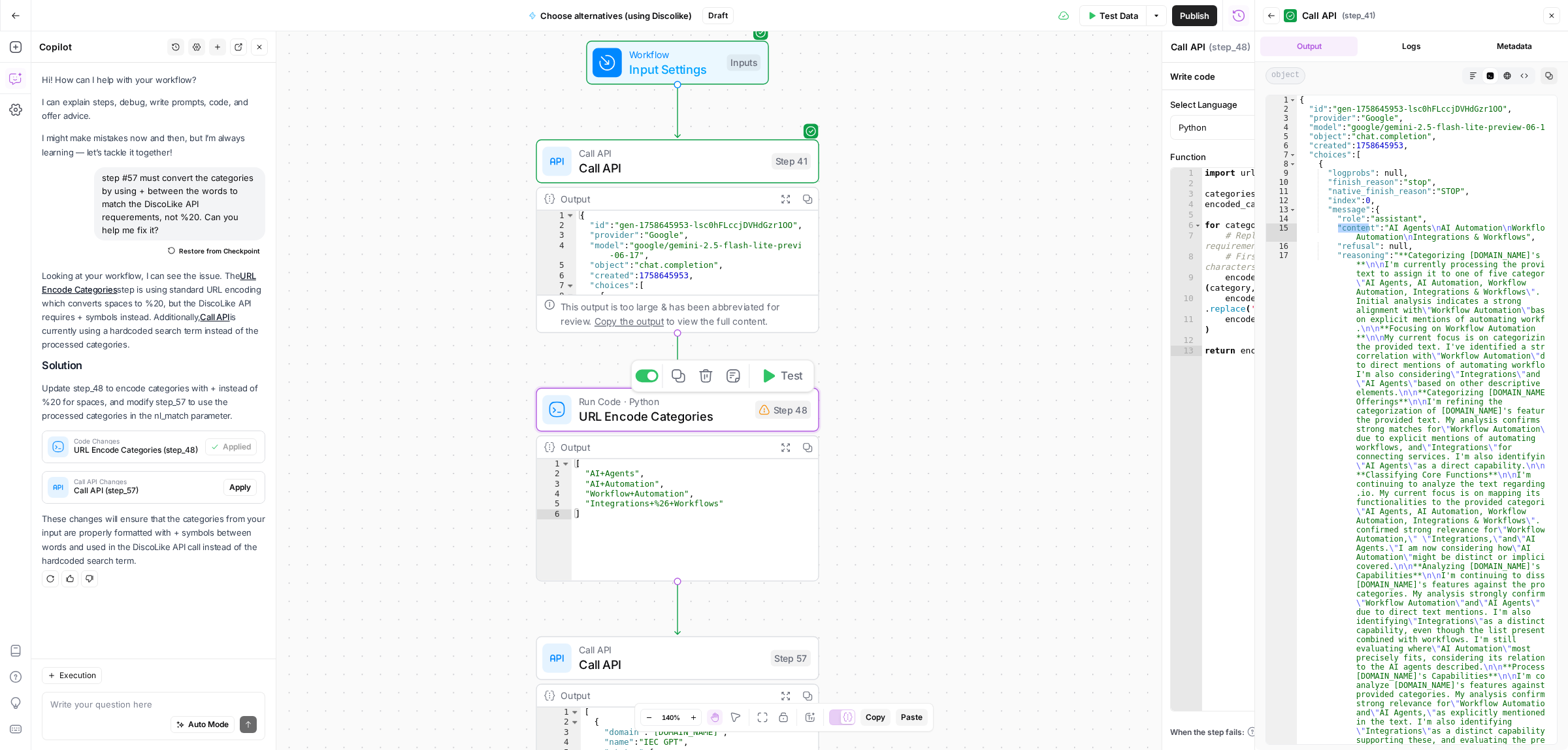
type textarea "URL Encode Categories"
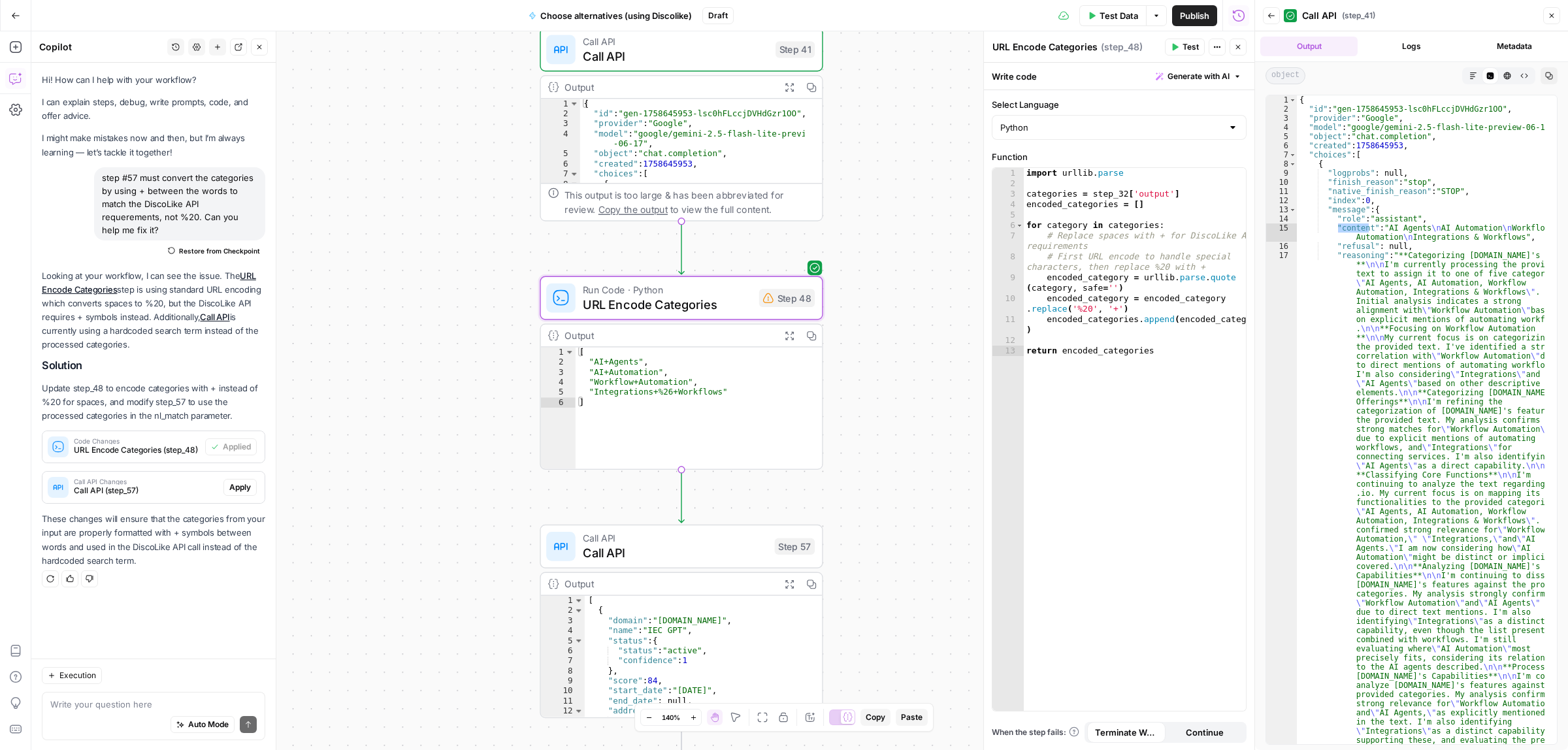
drag, startPoint x: 896, startPoint y: 455, endPoint x: 896, endPoint y: 214, distance: 241.0
click at [896, 214] on div "Workflow Input Settings Inputs Call API Call API Step 41 Output Expand Output C…" at bounding box center [643, 391] width 1223 height 719
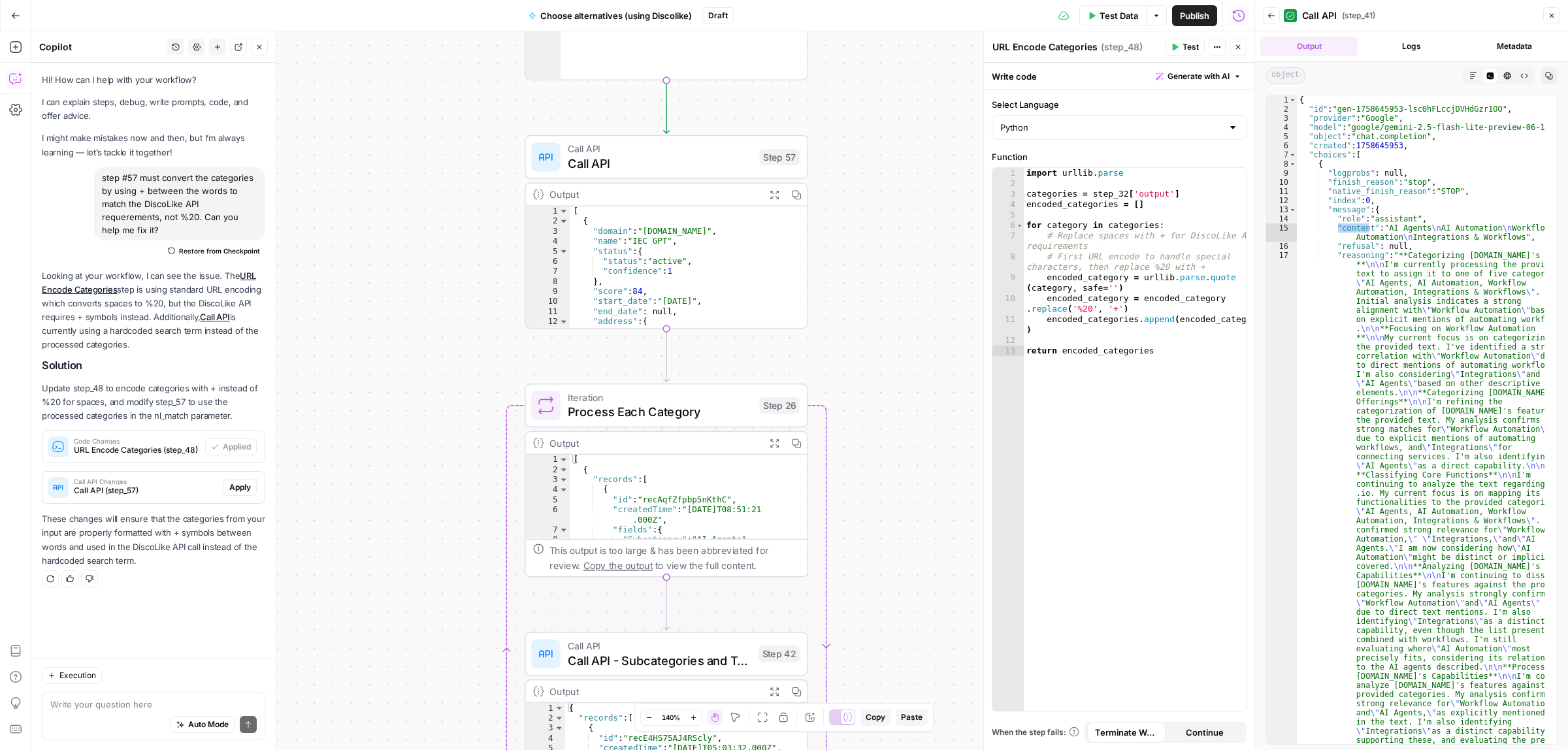
drag, startPoint x: 890, startPoint y: 255, endPoint x: 866, endPoint y: 233, distance: 32.6
click at [886, 233] on div "Workflow Input Settings Inputs Call API Call API Step 41 Output Expand Output C…" at bounding box center [643, 391] width 1223 height 719
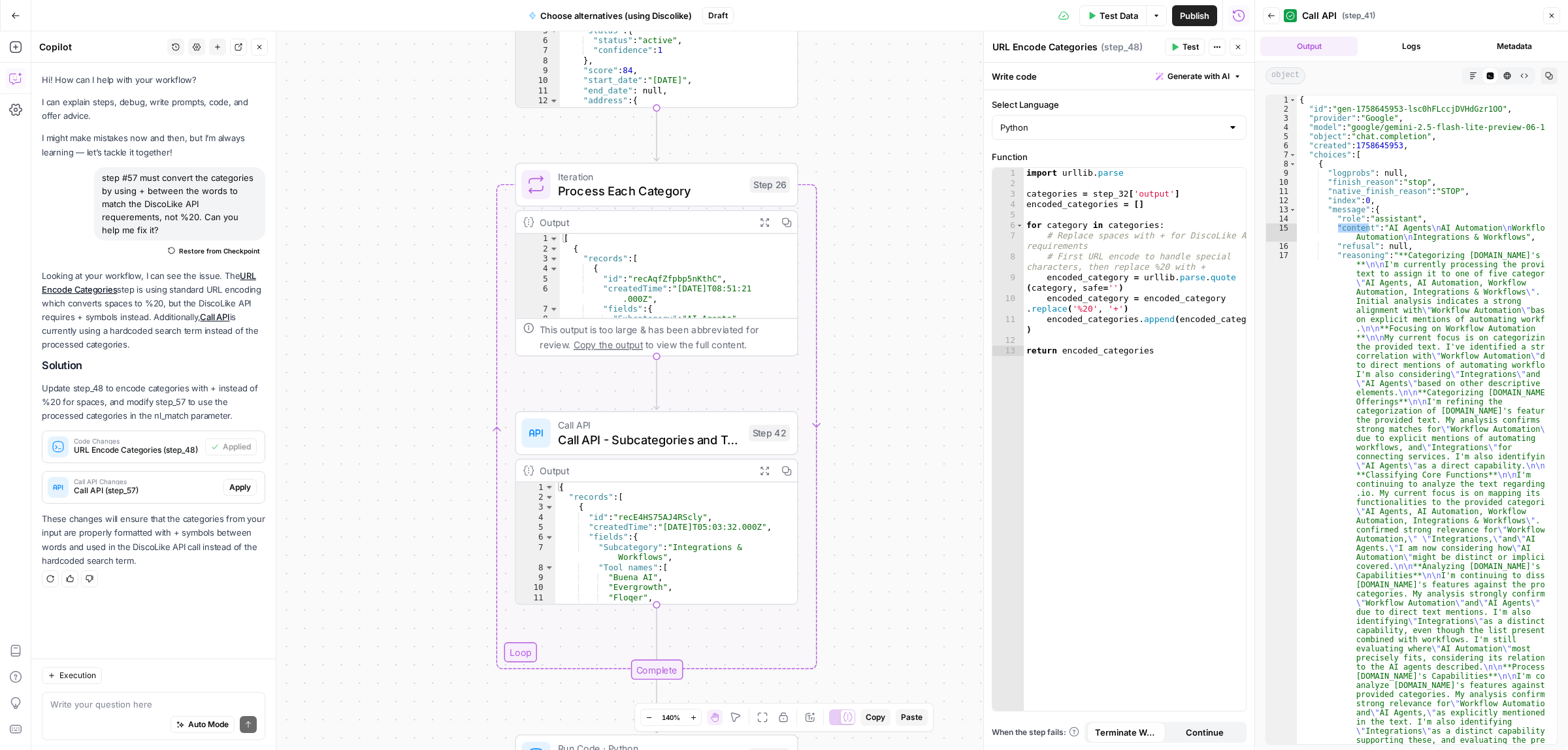
drag, startPoint x: 912, startPoint y: 361, endPoint x: 910, endPoint y: 351, distance: 10.2
click at [910, 351] on div "Workflow Input Settings Inputs Call API Call API Step 41 Output Expand Output C…" at bounding box center [643, 391] width 1223 height 719
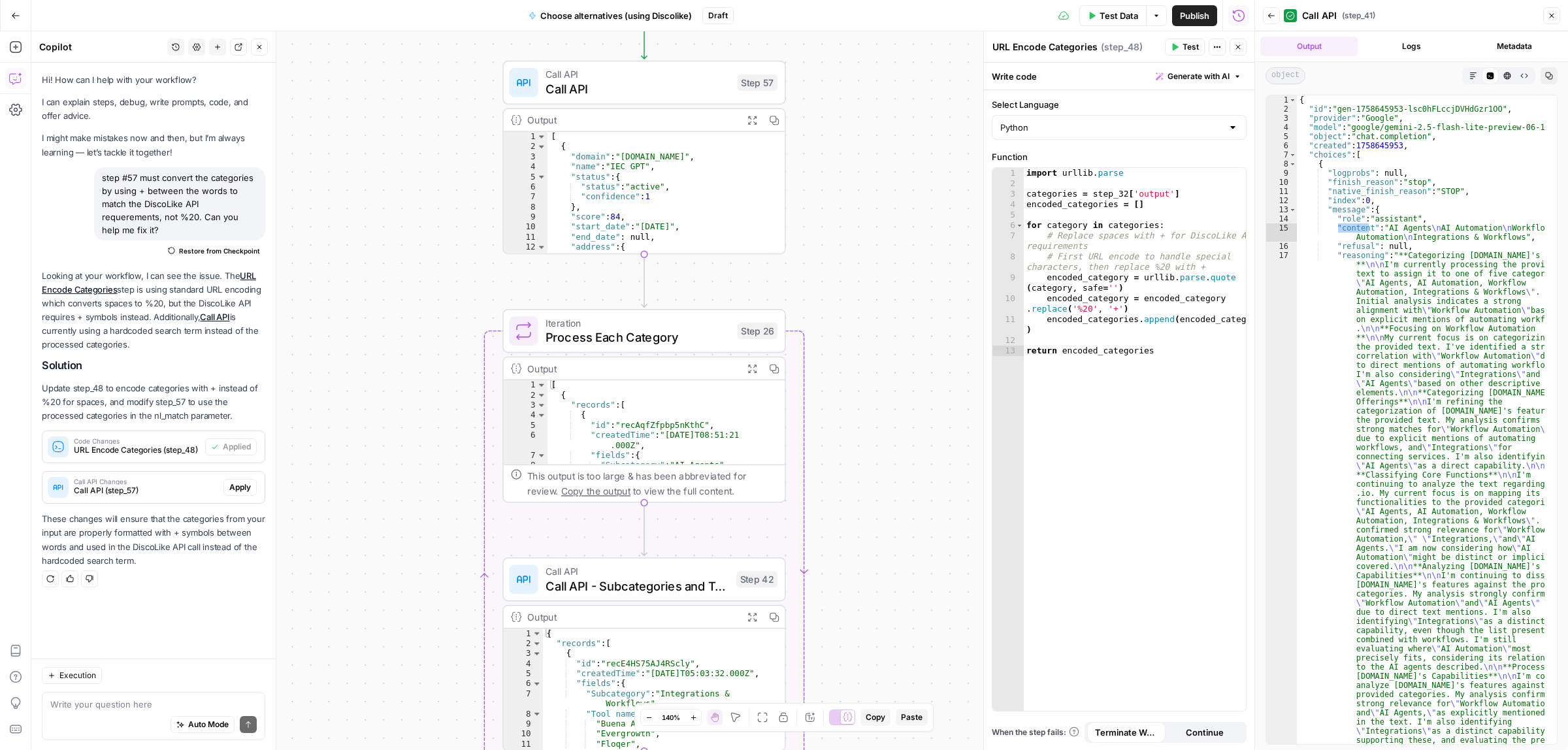
drag, startPoint x: 906, startPoint y: 419, endPoint x: 894, endPoint y: 524, distance: 105.7
click at [894, 524] on div "Workflow Input Settings Inputs Call API Call API Step 41 Output Expand Output C…" at bounding box center [643, 391] width 1223 height 719
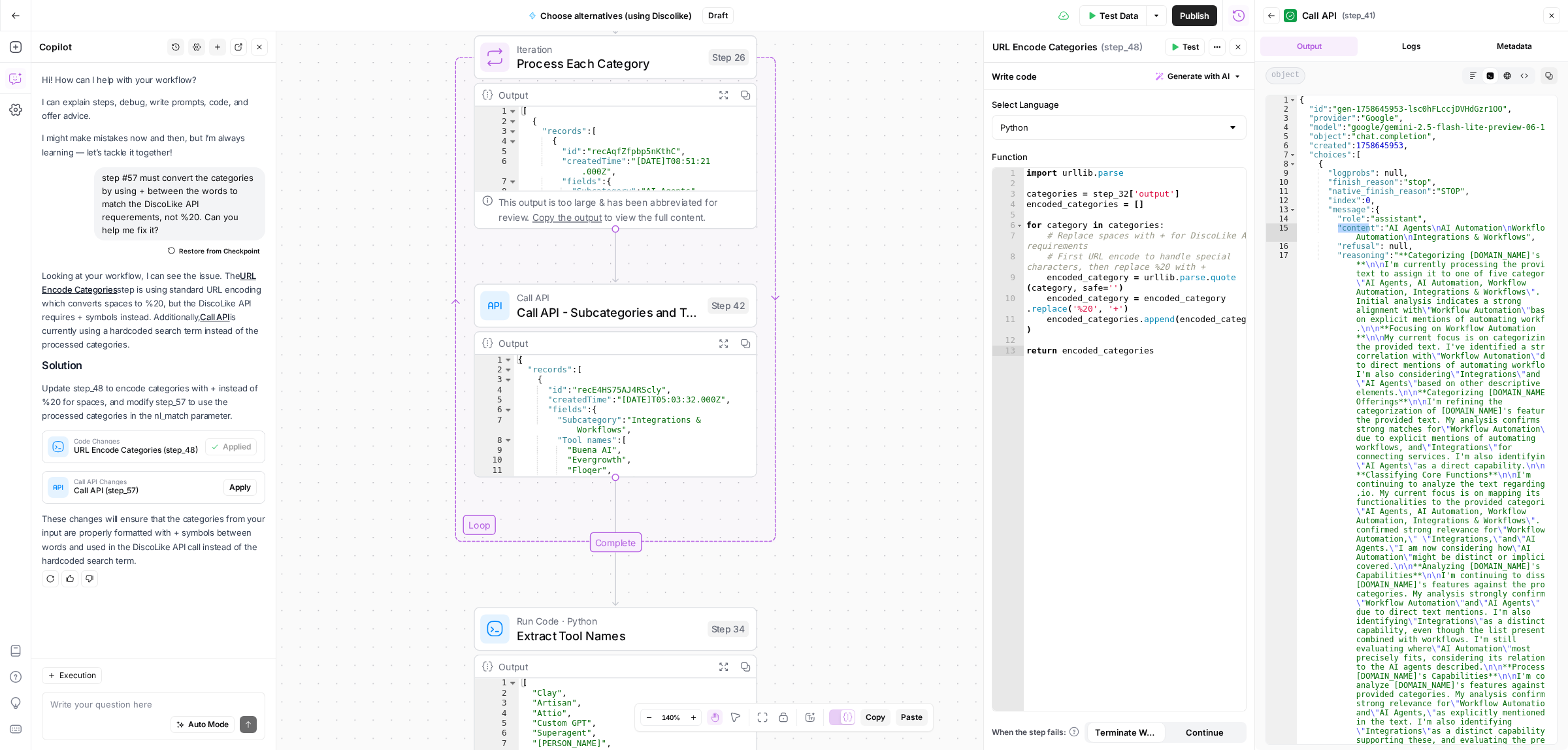
drag, startPoint x: 863, startPoint y: 571, endPoint x: 845, endPoint y: 346, distance: 225.7
click at [834, 273] on div "Workflow Input Settings Inputs Call API Call API Step 41 Output Expand Output C…" at bounding box center [643, 391] width 1223 height 719
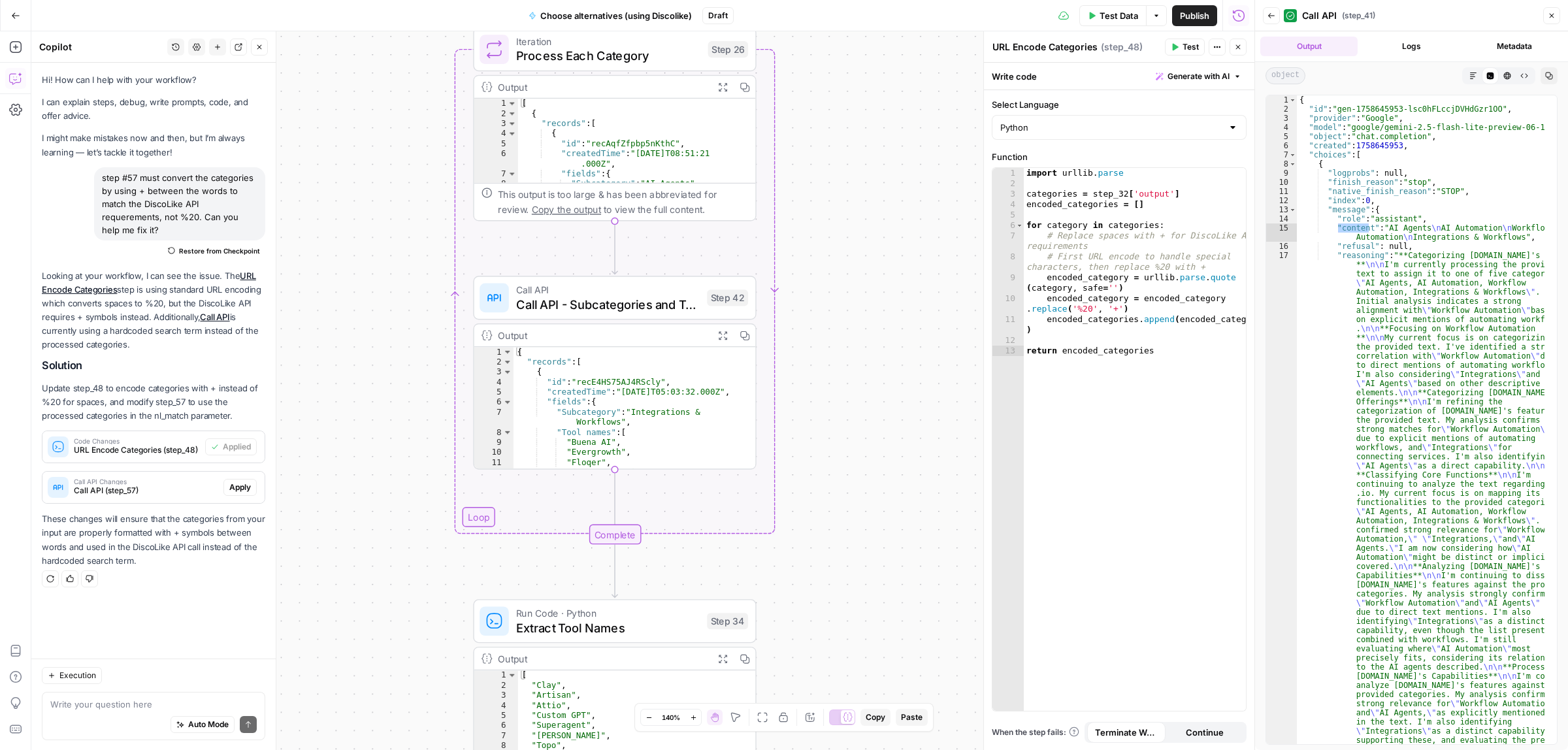
drag, startPoint x: 881, startPoint y: 365, endPoint x: 887, endPoint y: 255, distance: 110.2
click at [887, 255] on div "Workflow Input Settings Inputs Call API Call API Step 41 Output Expand Output C…" at bounding box center [643, 391] width 1223 height 719
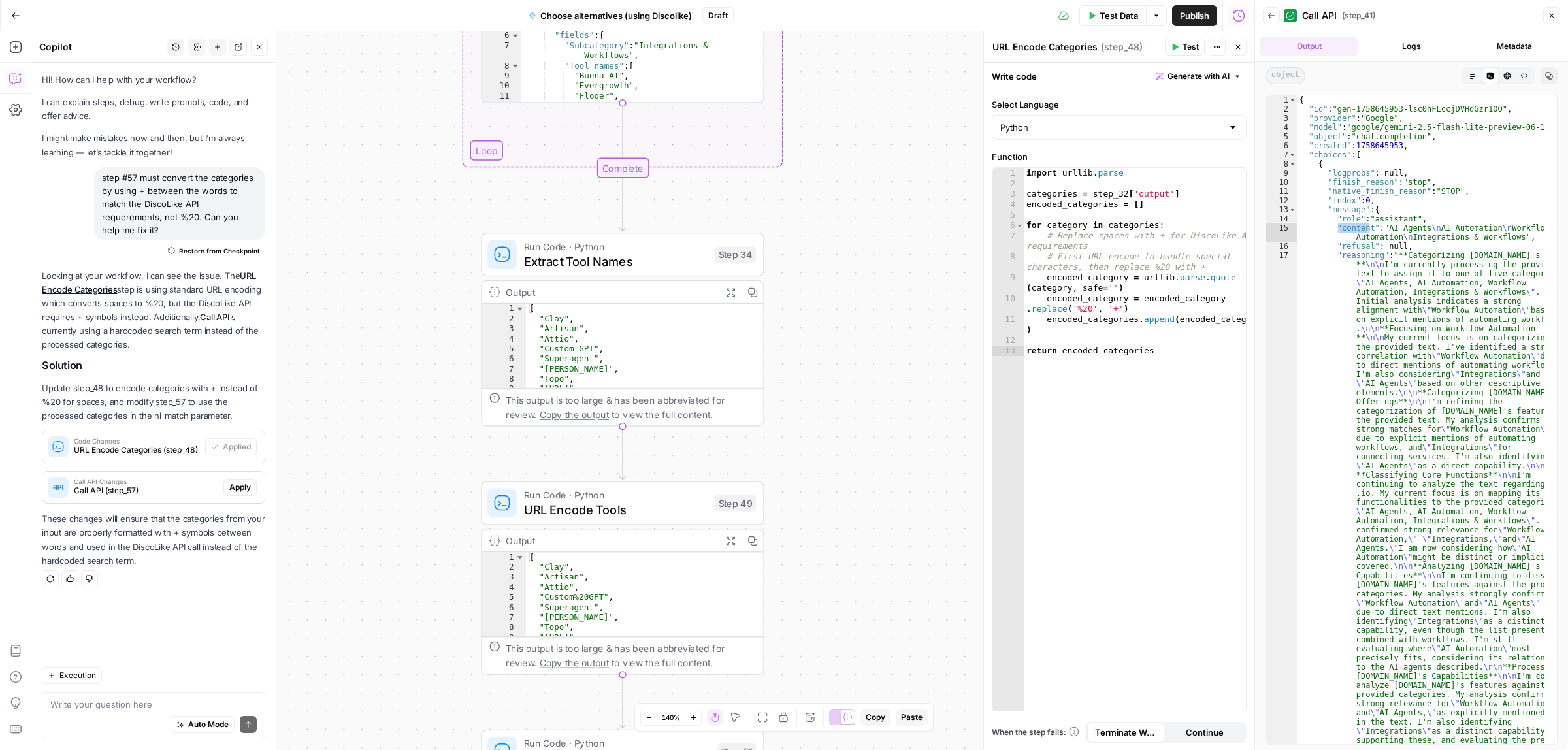
drag, startPoint x: 864, startPoint y: 383, endPoint x: 864, endPoint y: 265, distance: 118.0
click at [864, 265] on div "Workflow Input Settings Inputs Call API Call API Step 41 Output Expand Output C…" at bounding box center [643, 391] width 1223 height 719
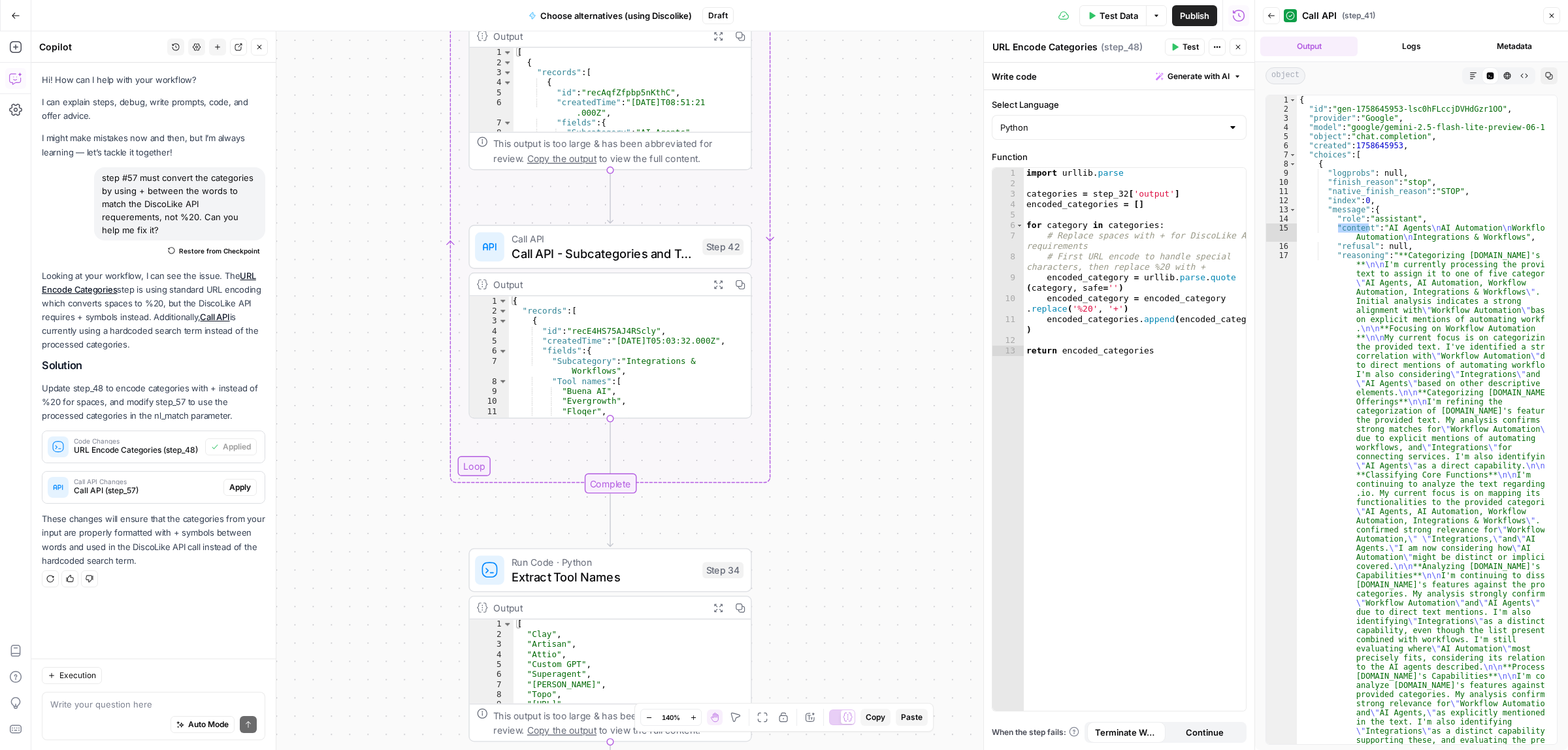
drag, startPoint x: 878, startPoint y: 593, endPoint x: 888, endPoint y: 135, distance: 458.1
click at [874, 596] on div "Workflow Input Settings Inputs Call API Call API Step 41 Output Expand Output C…" at bounding box center [643, 391] width 1223 height 719
drag, startPoint x: 915, startPoint y: 27, endPoint x: 815, endPoint y: 569, distance: 551.1
click at [815, 590] on div "Go Back Choose alternatives (using Discolike) Draft Test Data Options Publish R…" at bounding box center [627, 375] width 1255 height 750
drag, startPoint x: 814, startPoint y: 108, endPoint x: 976, endPoint y: 169, distance: 173.1
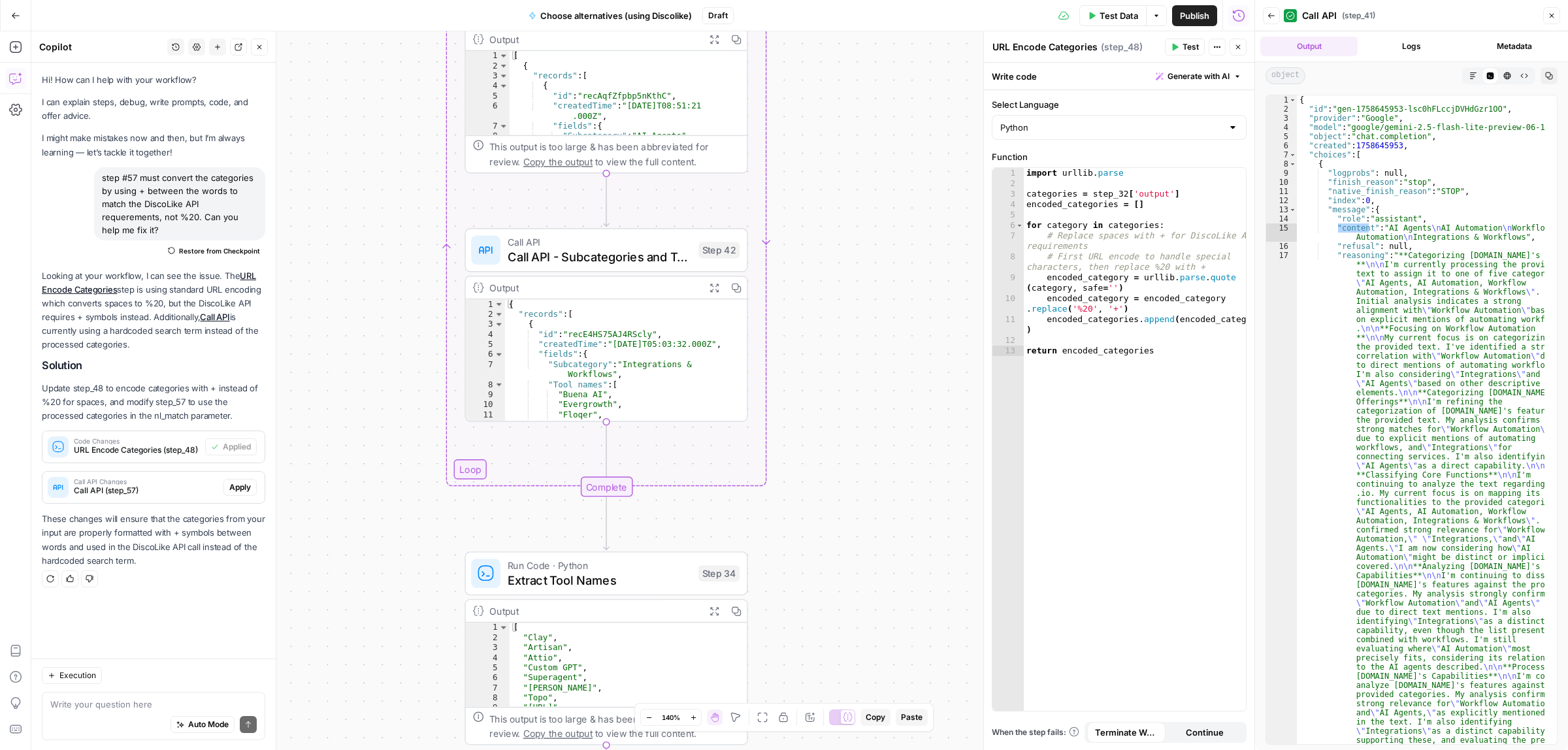
click at [809, 596] on div "Workflow Input Settings Inputs Call API Call API Step 41 Output Expand Output C…" at bounding box center [643, 391] width 1223 height 719
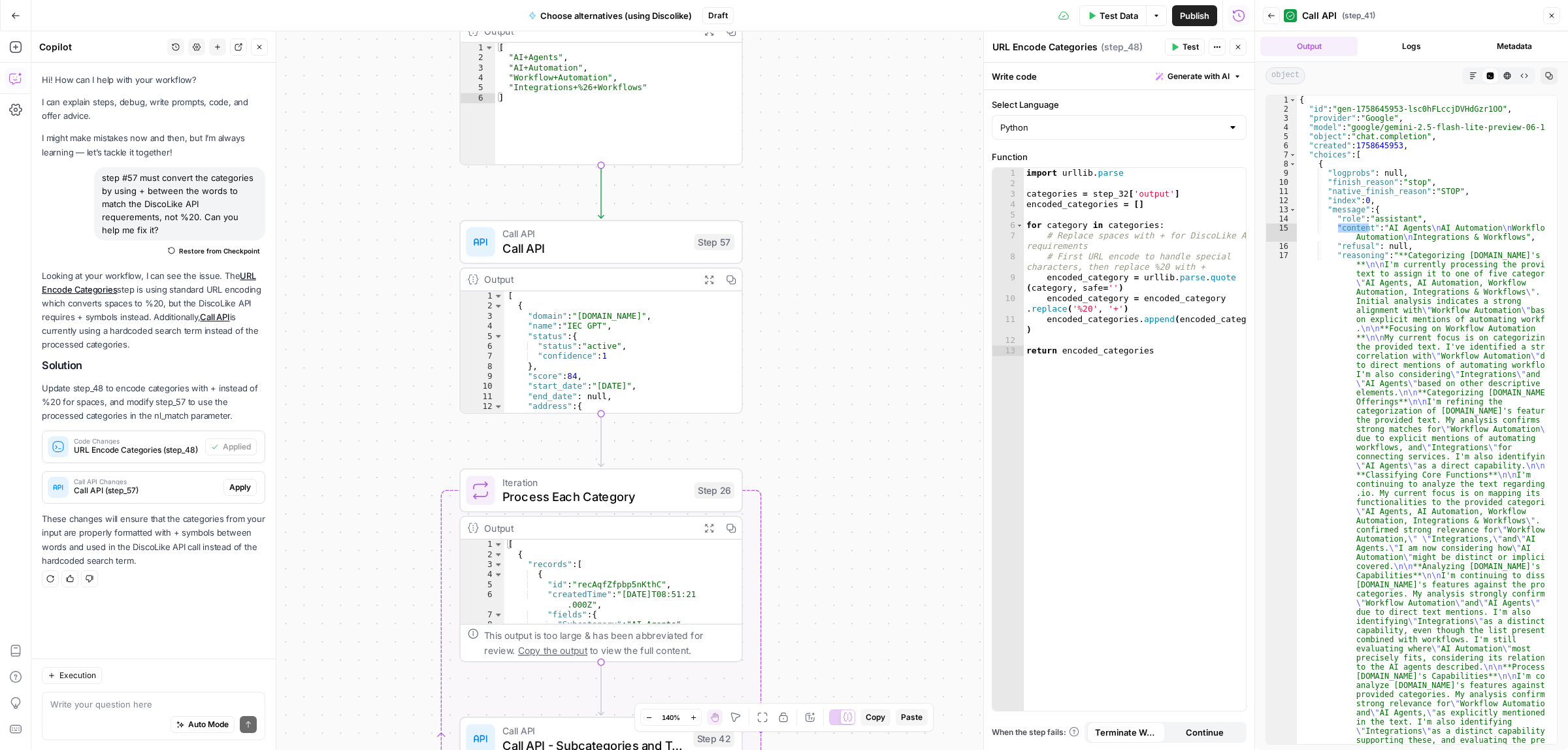
drag, startPoint x: 940, startPoint y: 402, endPoint x: 856, endPoint y: 347, distance: 100.4
click at [879, 471] on body "ColdiQ New Home Browse Insights Opportunities Your Data Recent Grids Tools-Grid…" at bounding box center [784, 375] width 1568 height 750
click at [882, 213] on div "Workflow Input Settings Inputs Call API Call API Step 41 Output Expand Output C…" at bounding box center [643, 391] width 1223 height 719
drag, startPoint x: 867, startPoint y: 127, endPoint x: 816, endPoint y: 484, distance: 360.6
click at [820, 525] on div "Workflow Input Settings Inputs Call API Call API Step 41 Output Expand Output C…" at bounding box center [643, 391] width 1223 height 719
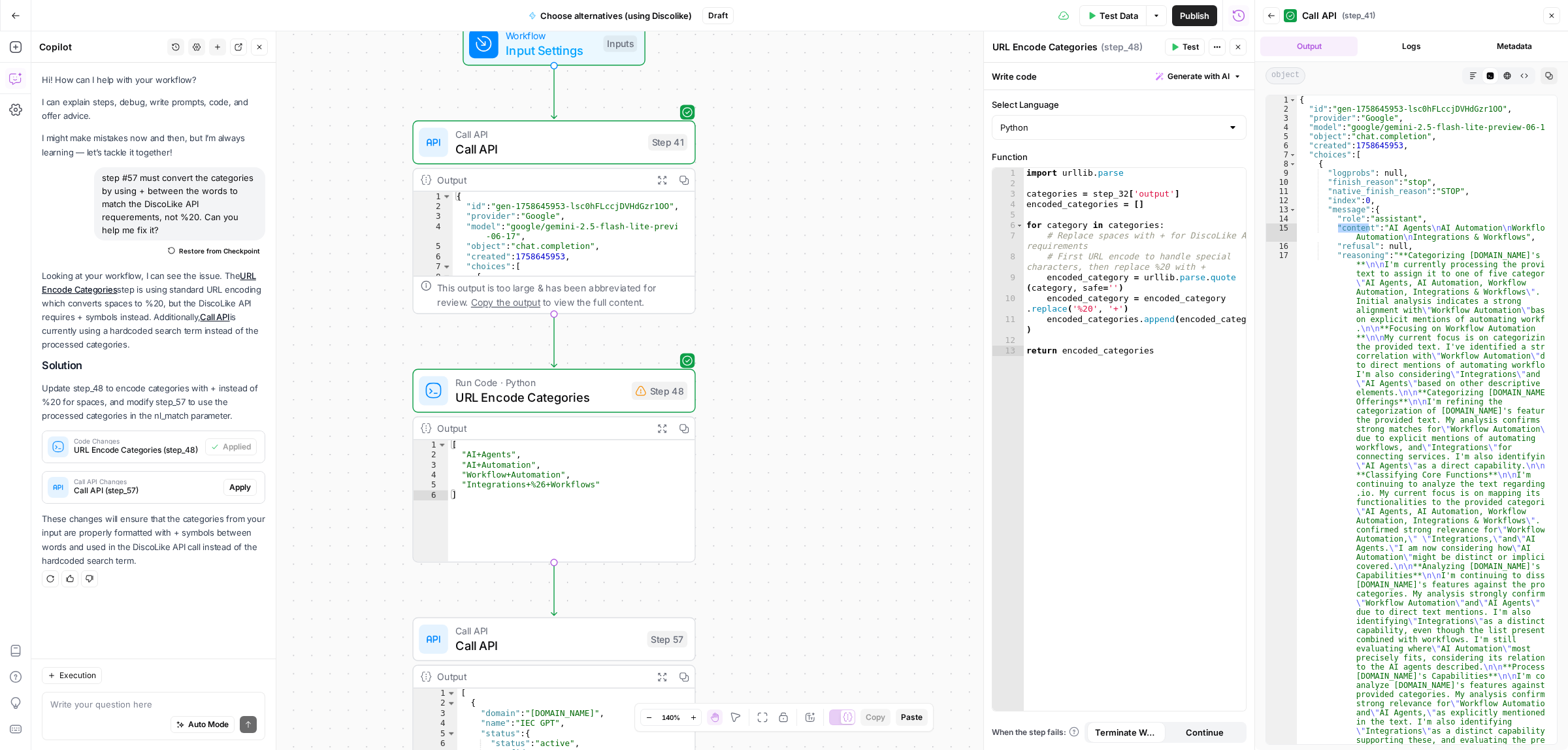
click at [820, 407] on div "Workflow Input Settings Inputs Call API Call API Step 41 Output Expand Output C…" at bounding box center [643, 391] width 1223 height 719
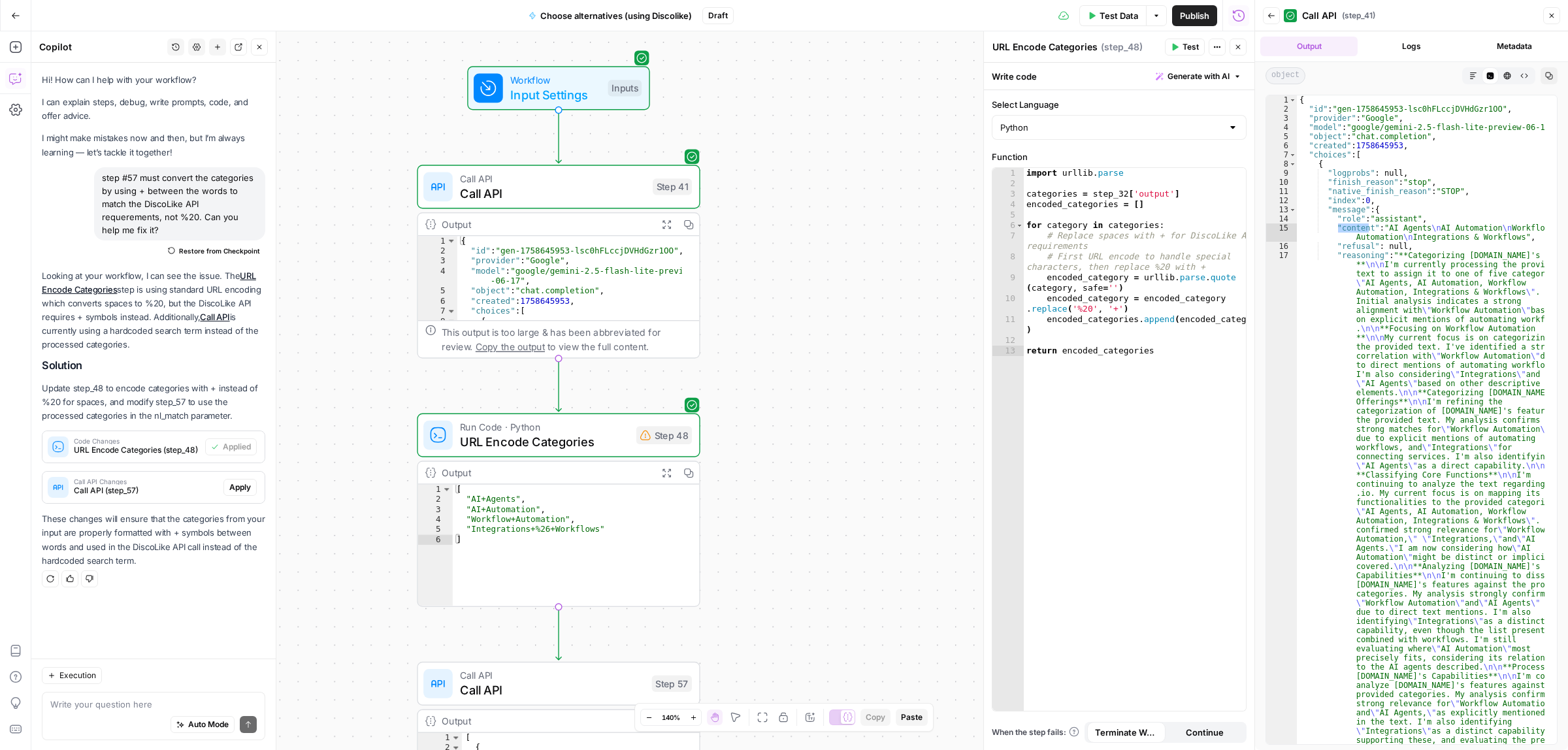
click at [831, 461] on div "Workflow Input Settings Inputs Call API Call API Step 41 Output Expand Output C…" at bounding box center [643, 391] width 1223 height 719
click at [337, 147] on div "Workflow Input Settings Inputs Call API Call API Step 41 Copy step Delete step …" at bounding box center [643, 391] width 1223 height 719
click at [284, 410] on div "Workflow Input Settings Inputs Call API Call API Step 41 Output Expand Output C…" at bounding box center [643, 391] width 1223 height 719
click at [984, 15] on div "Test Data Options Publish Run History" at bounding box center [994, 15] width 521 height 31
drag, startPoint x: 756, startPoint y: 588, endPoint x: 792, endPoint y: 184, distance: 405.6
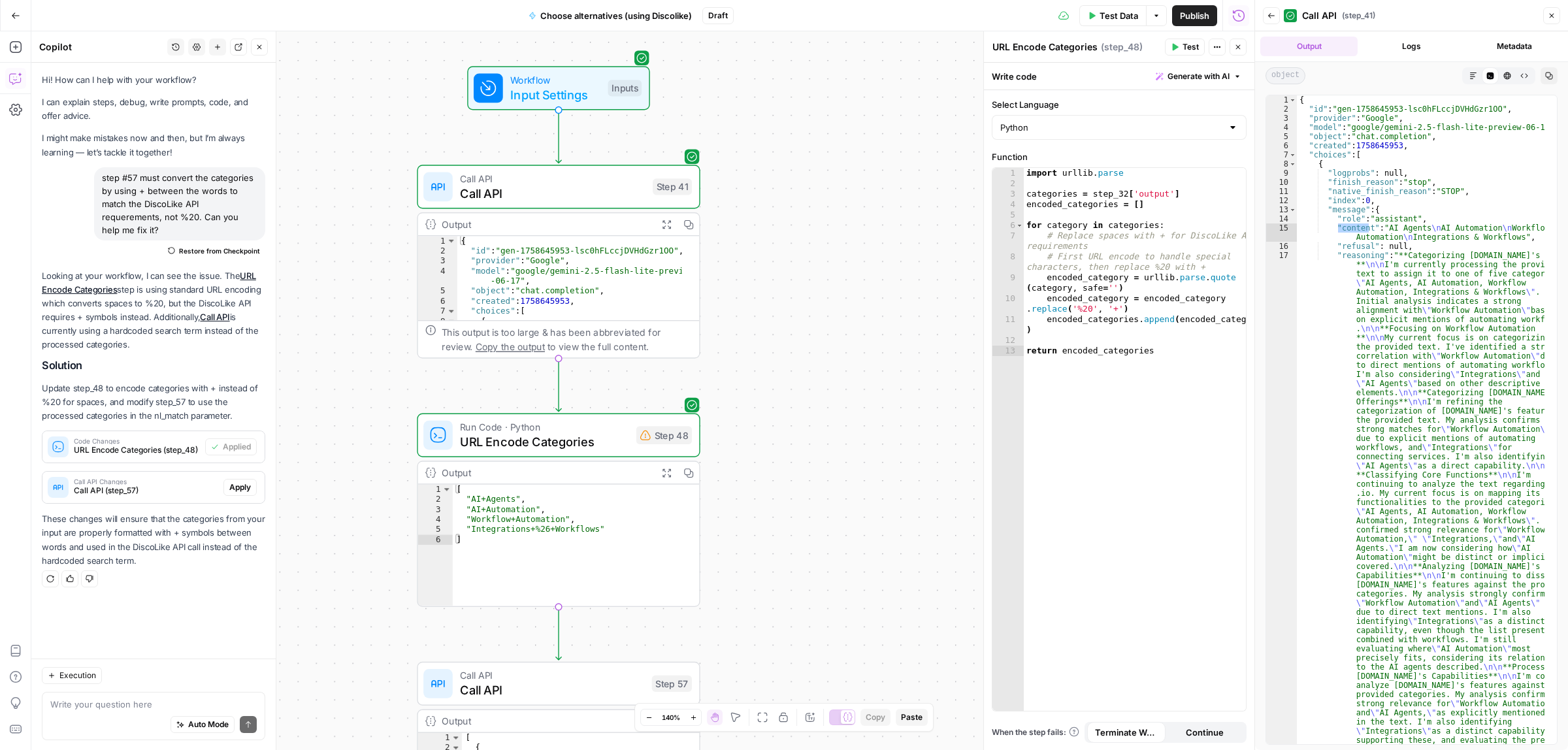
click at [792, 183] on div "Workflow Input Settings Inputs Call API Call API Step 41 Output Expand Output C…" at bounding box center [643, 391] width 1223 height 719
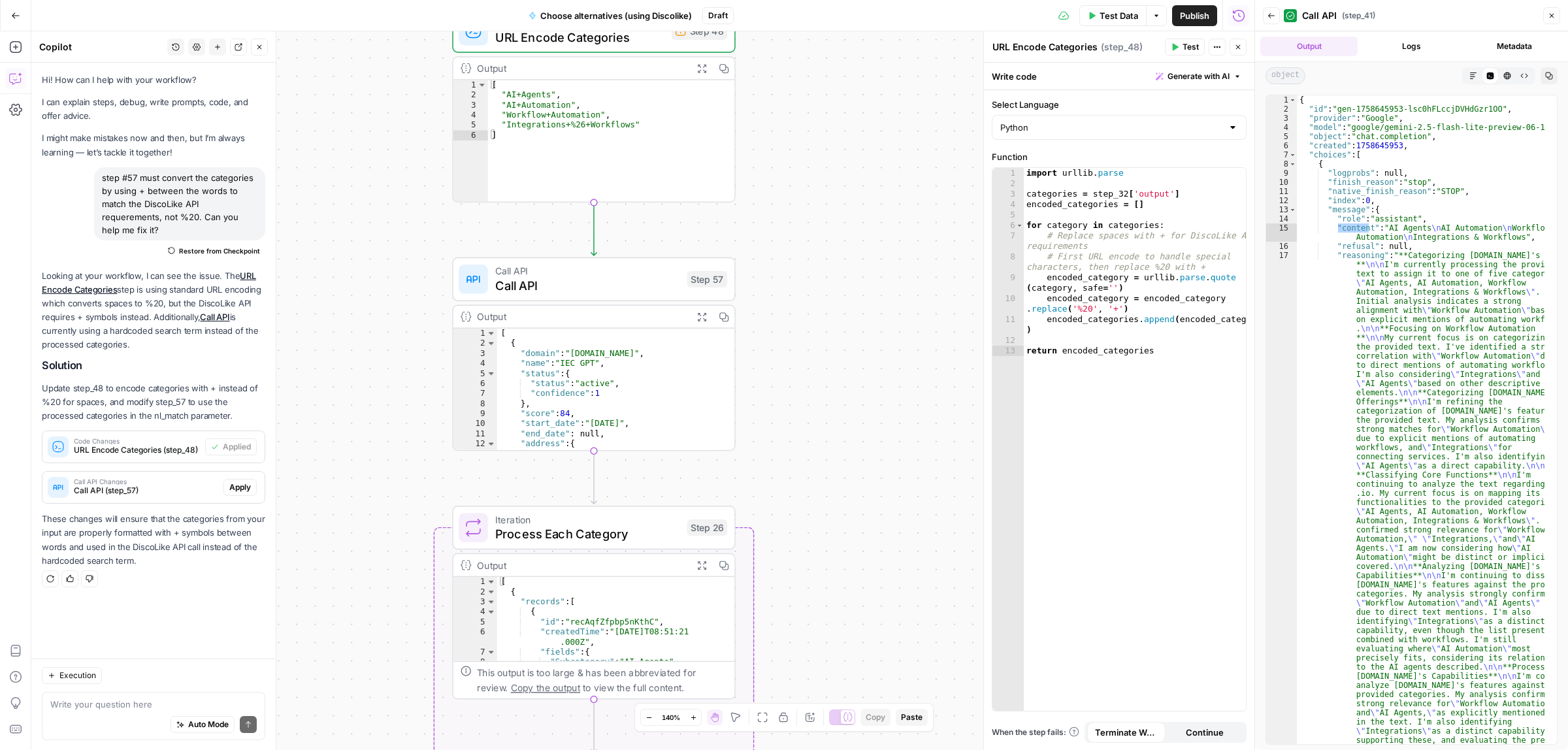
click at [828, 87] on div "Workflow Input Settings Inputs Call API Call API Step 41 Output Expand Output C…" at bounding box center [643, 391] width 1223 height 719
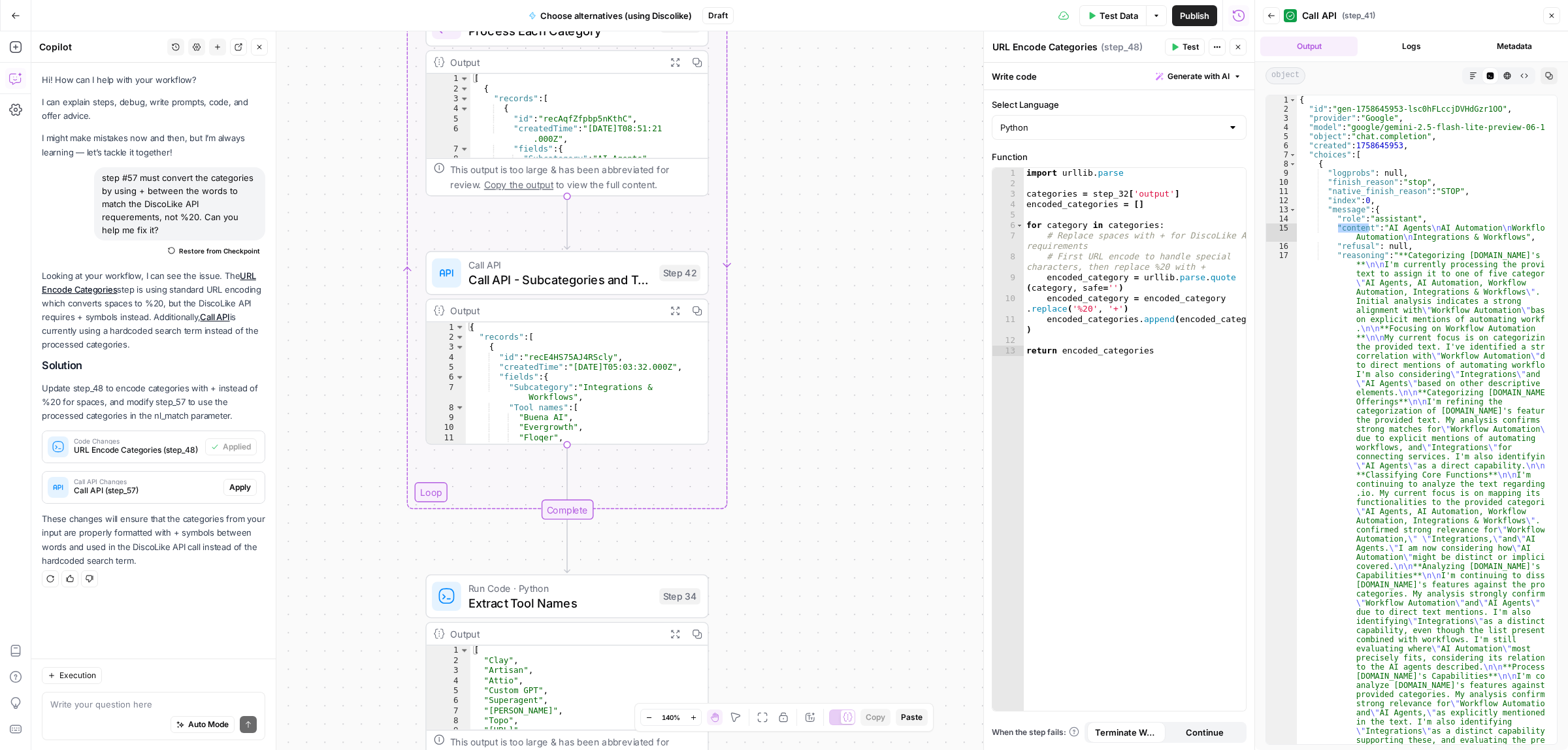
click at [795, 117] on div "Workflow Input Settings Inputs Call API Call API Step 41 Output Expand Output C…" at bounding box center [643, 391] width 1223 height 719
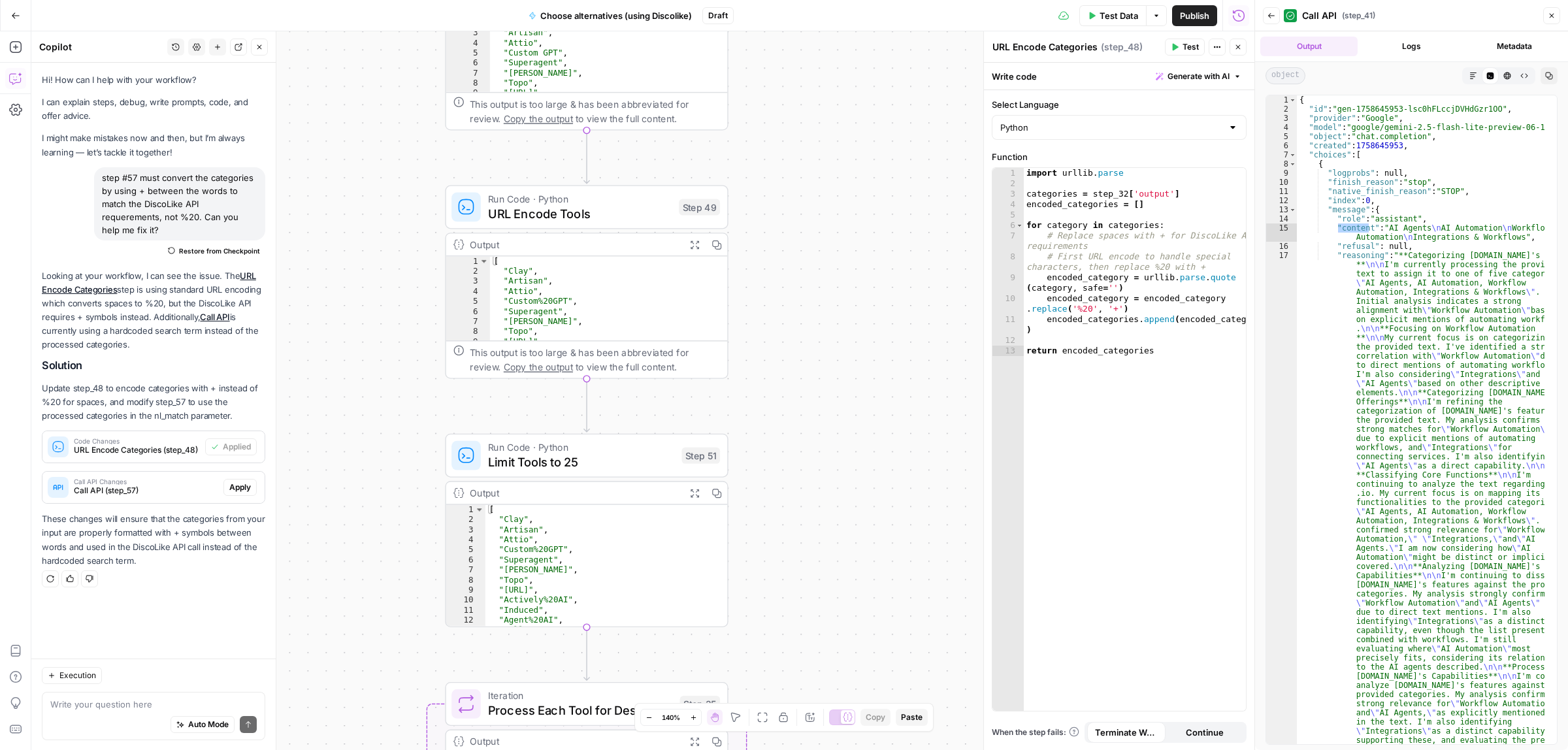
drag, startPoint x: 807, startPoint y: 292, endPoint x: 807, endPoint y: 281, distance: 11.0
click at [807, 281] on div "Workflow Input Settings Inputs Call API Call API Step 41 Output Expand Output C…" at bounding box center [643, 391] width 1223 height 719
click at [570, 465] on span "Limit Tools to 25" at bounding box center [581, 461] width 186 height 18
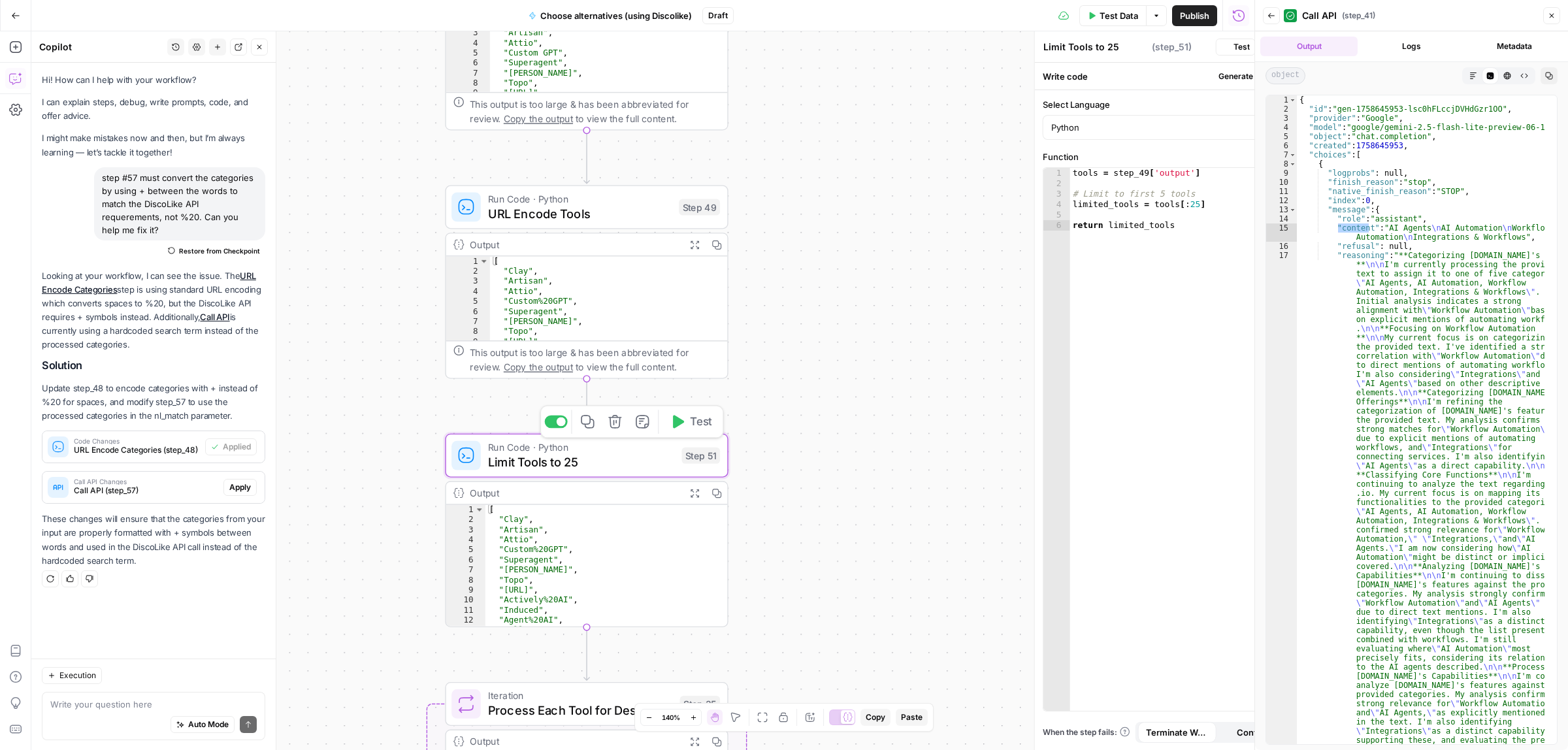
click at [556, 212] on span "URL Encode Tools" at bounding box center [580, 213] width 183 height 18
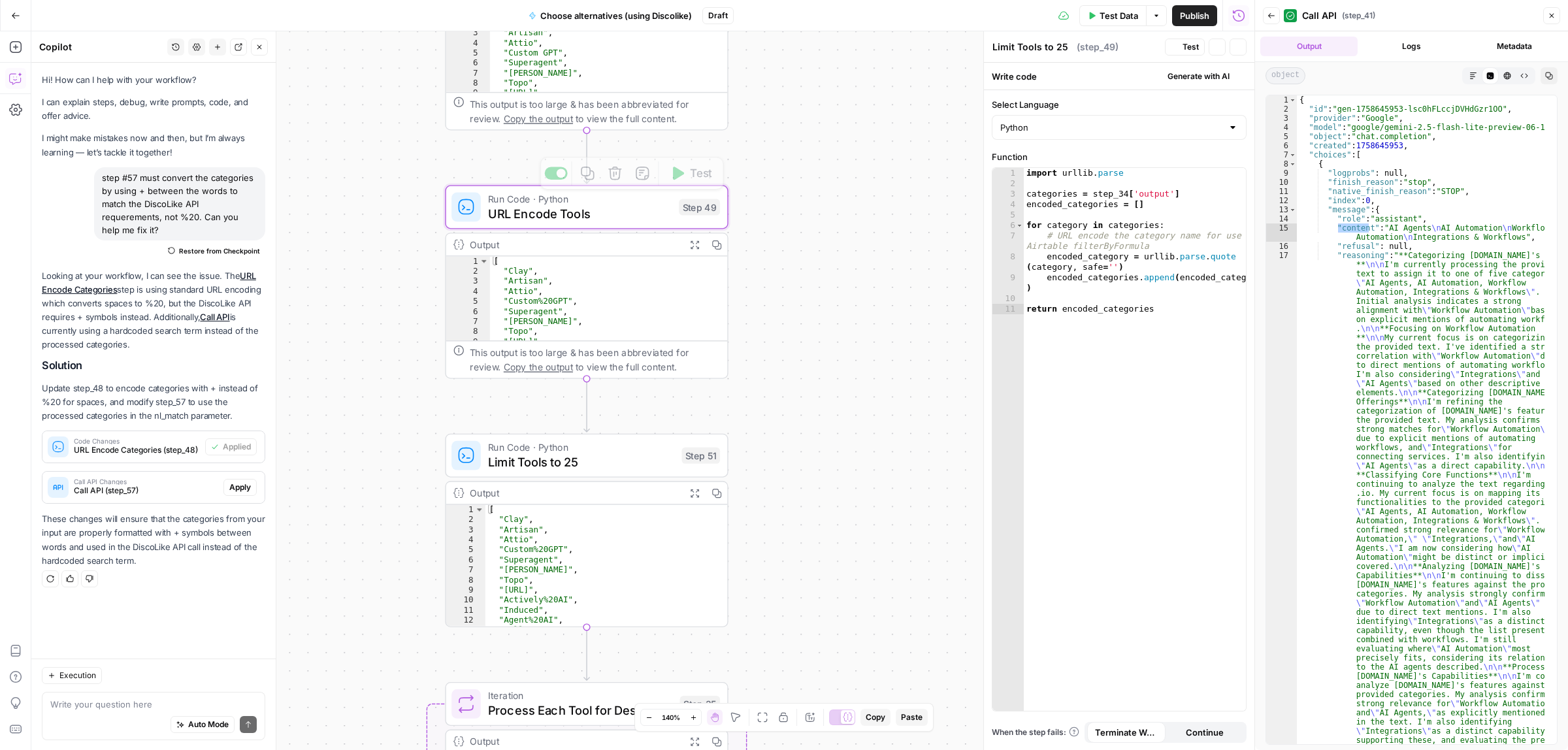
type textarea "URL Encode Tools"
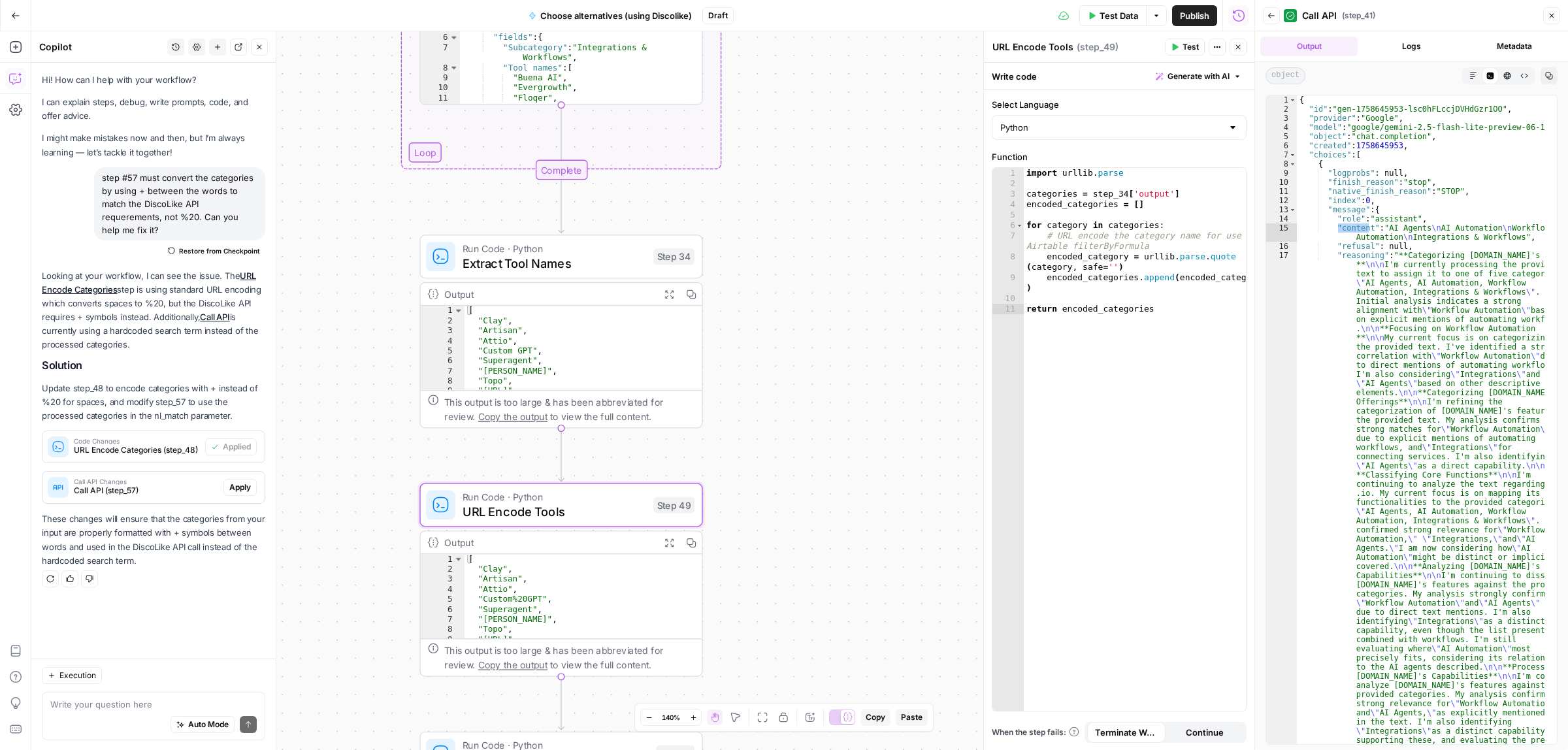
drag, startPoint x: 837, startPoint y: 119, endPoint x: 812, endPoint y: 417, distance: 299.0
click at [812, 417] on div "Workflow Input Settings Inputs Call API Call API Step 41 Output Expand Output C…" at bounding box center [643, 391] width 1223 height 719
click at [526, 241] on span "Run Code · Python" at bounding box center [554, 249] width 183 height 15
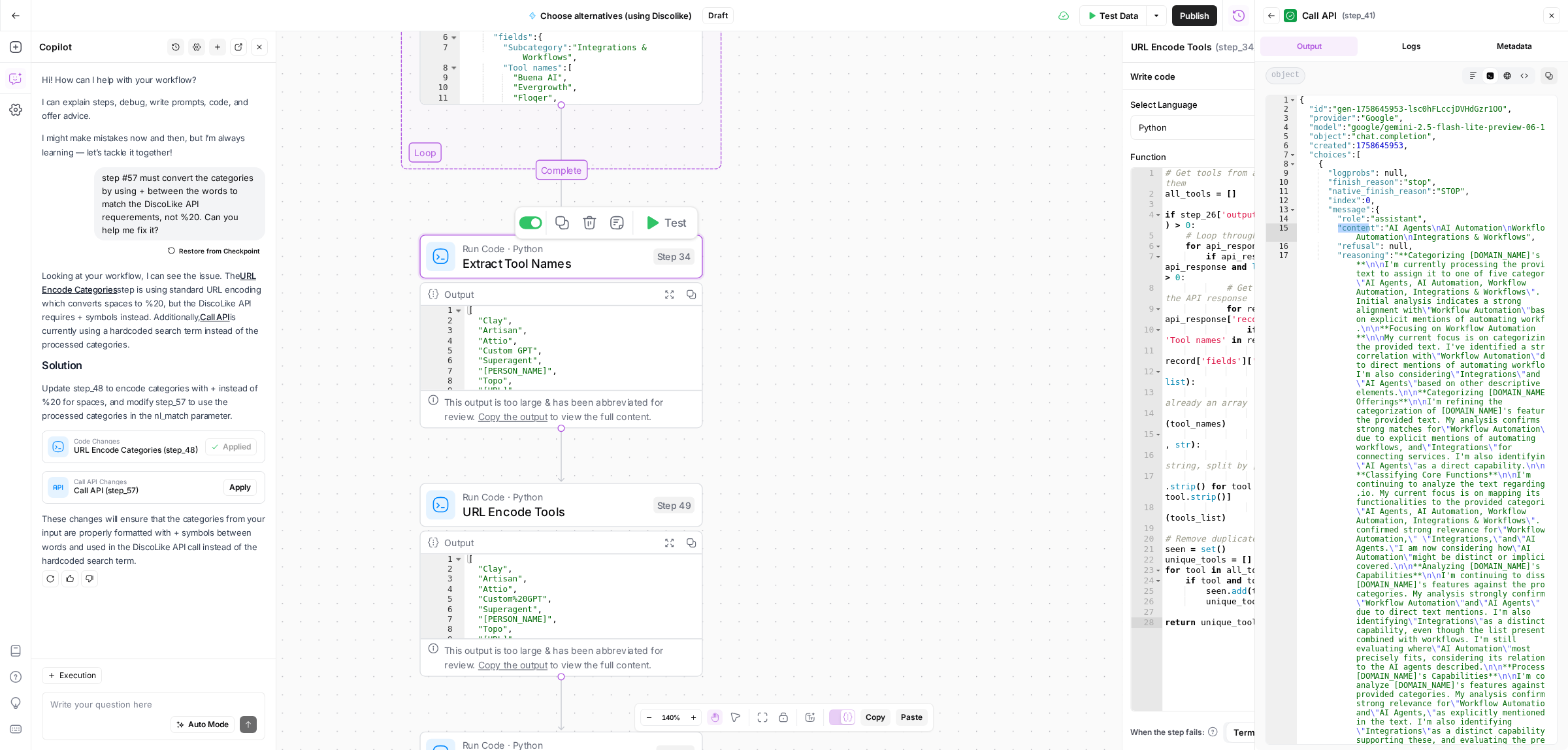
type textarea "Extract Tool Names"
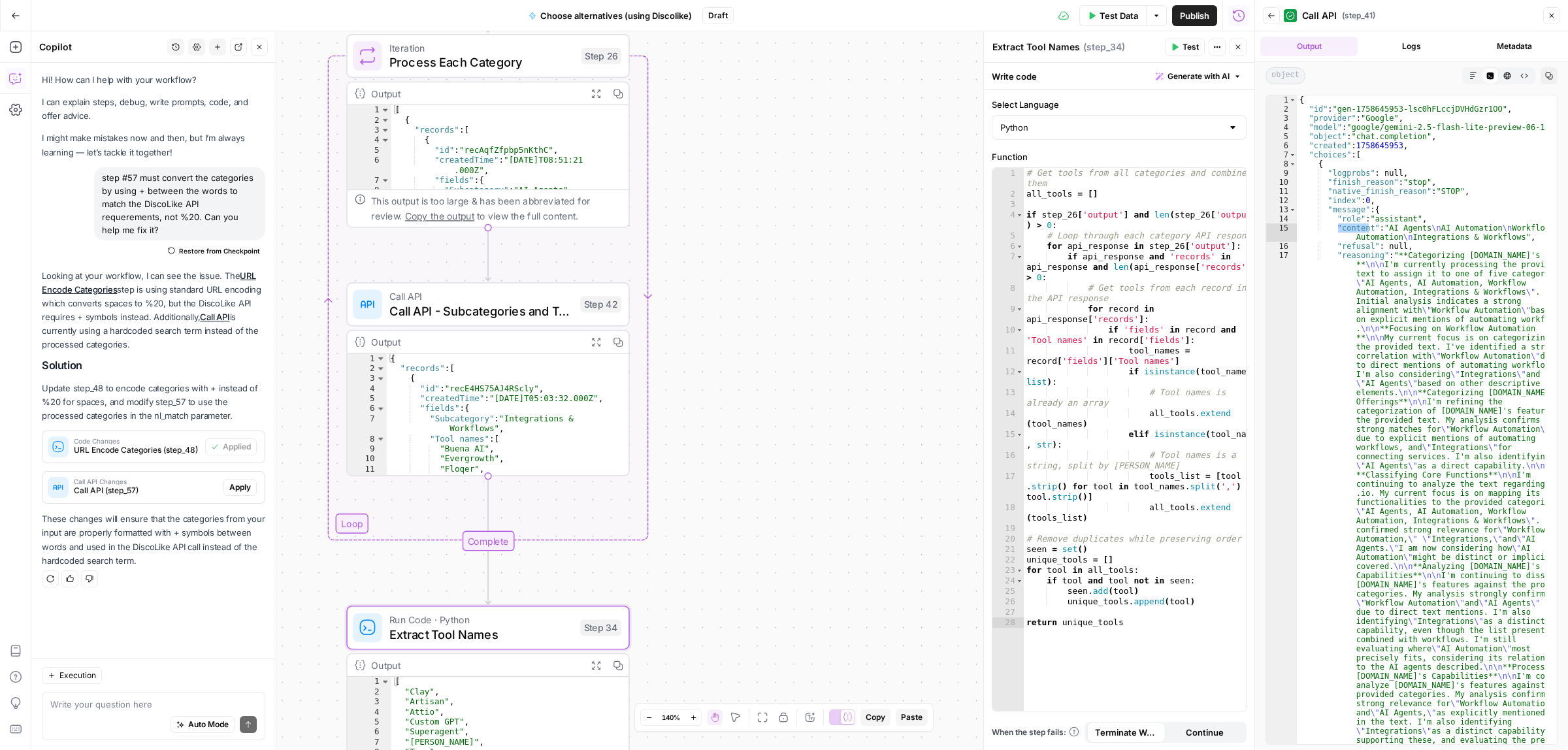
drag, startPoint x: 749, startPoint y: 554, endPoint x: 497, endPoint y: 579, distance: 253.2
click at [725, 619] on div "Workflow Input Settings Inputs Call API Call API Step 41 Output Expand Output C…" at bounding box center [643, 391] width 1223 height 719
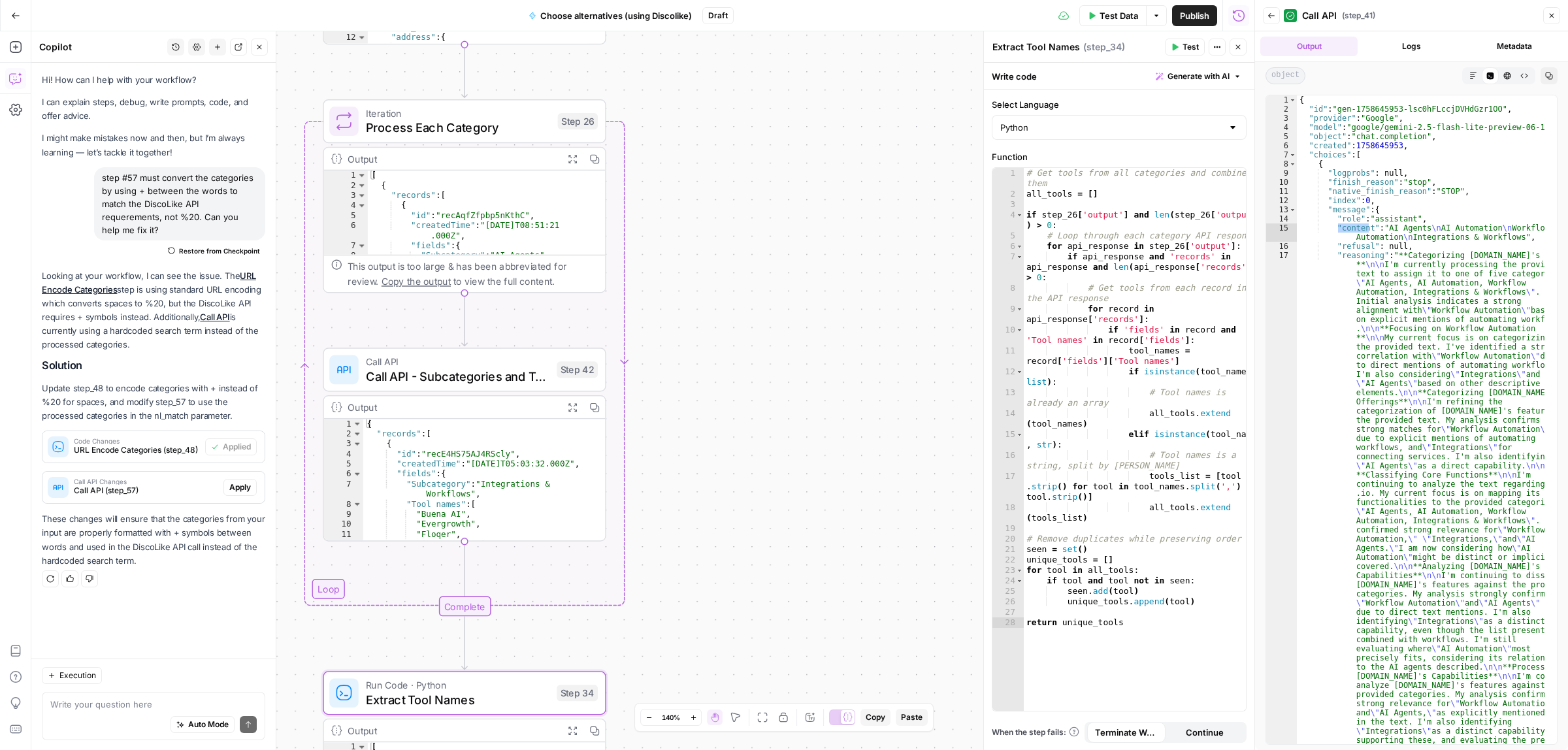
drag, startPoint x: 112, startPoint y: 677, endPoint x: 105, endPoint y: 683, distance: 9.2
click at [109, 679] on div "Execution" at bounding box center [153, 675] width 223 height 17
click at [101, 704] on textarea at bounding box center [153, 704] width 207 height 13
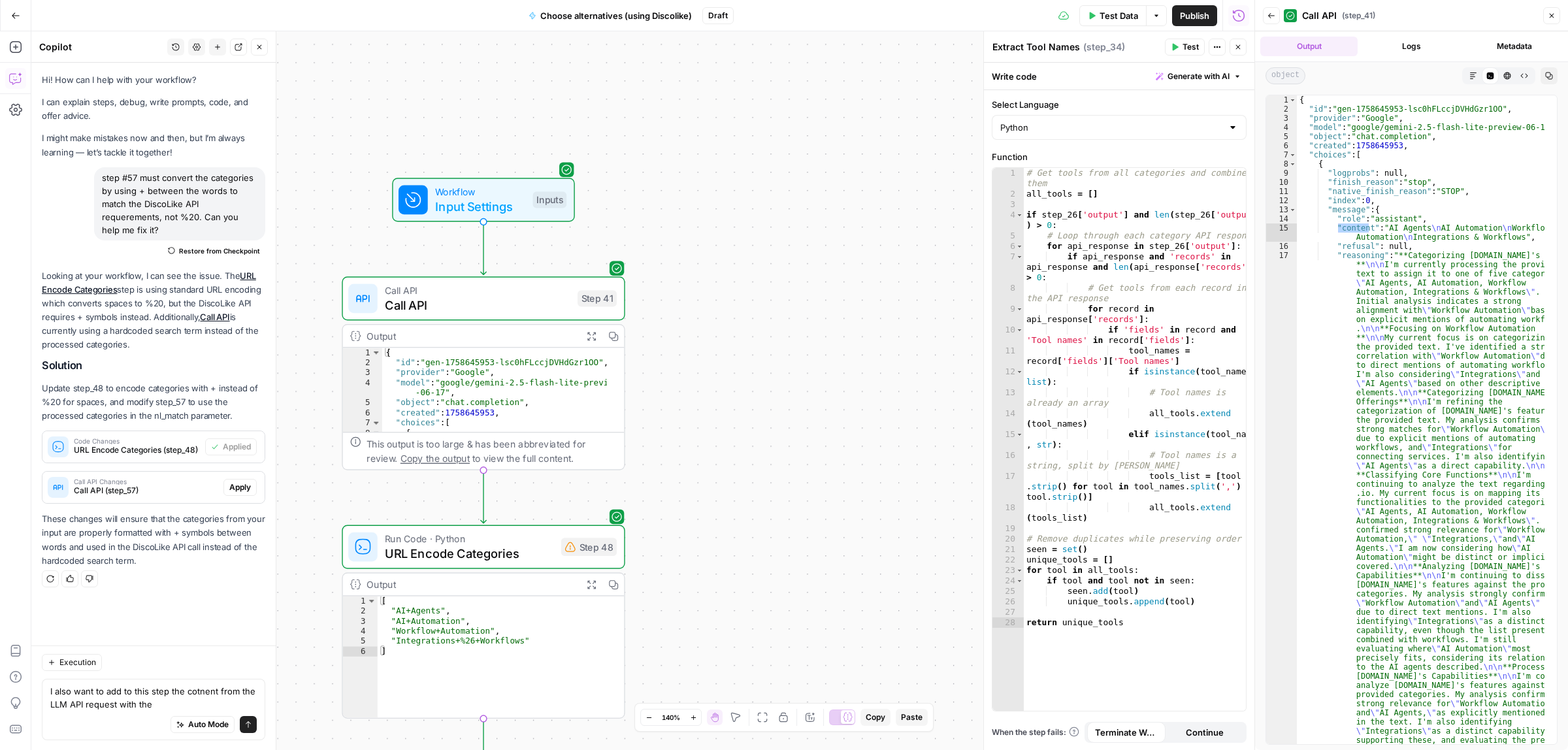
drag, startPoint x: 742, startPoint y: 534, endPoint x: 743, endPoint y: 523, distance: 11.0
click at [744, 539] on div "Workflow Input Settings Inputs Call API Call API Step 41 Output Expand Output C…" at bounding box center [643, 391] width 1223 height 719
click at [593, 343] on icon "button" at bounding box center [593, 341] width 10 height 10
click at [193, 701] on textarea "I also want to add to this step the cotnent from the LLM API request with the" at bounding box center [153, 697] width 207 height 26
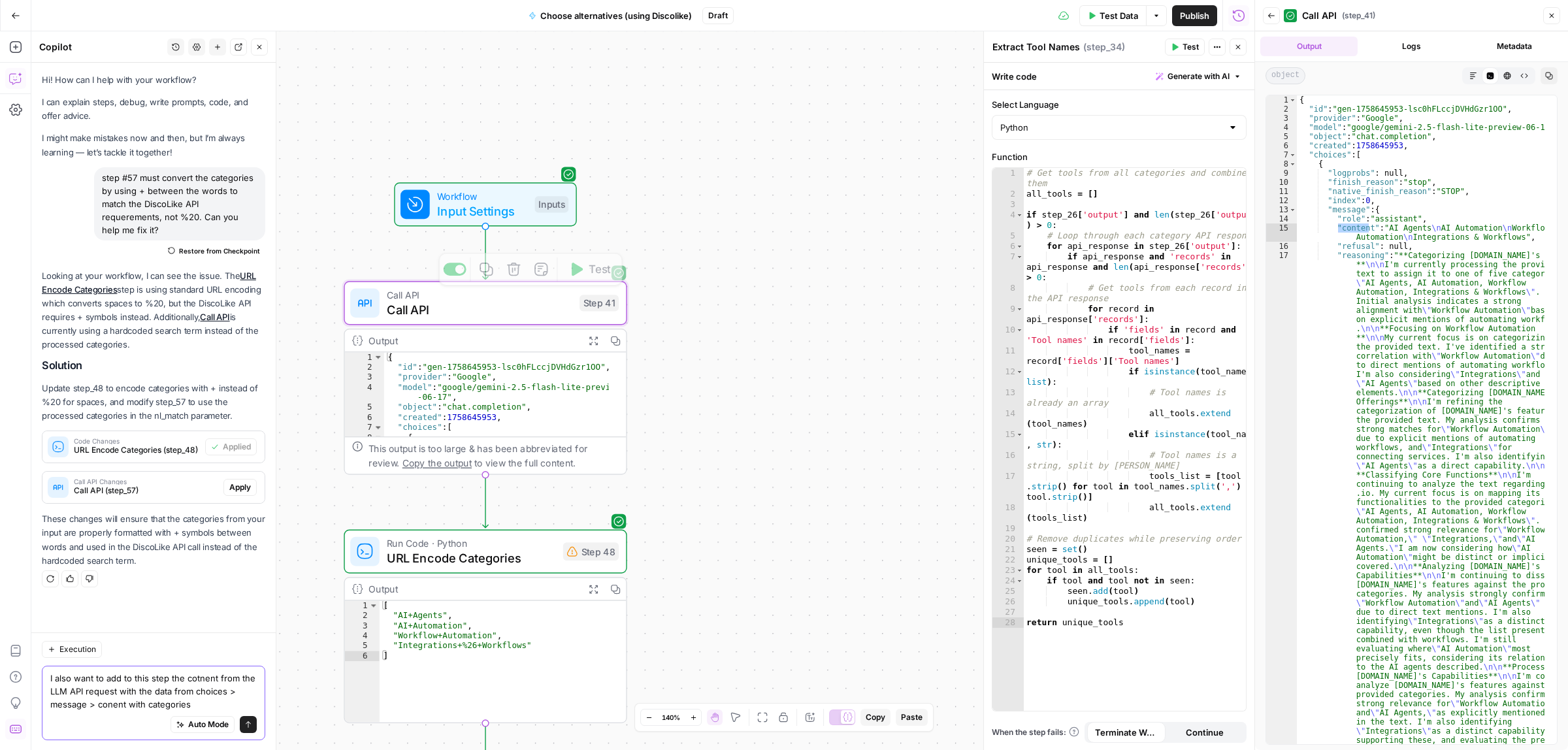
type textarea "I also want to add to this step the cotnent from the LLM API request with the d…"
click at [592, 338] on icon "button" at bounding box center [593, 341] width 10 height 10
click at [489, 307] on span "Call API" at bounding box center [480, 309] width 185 height 18
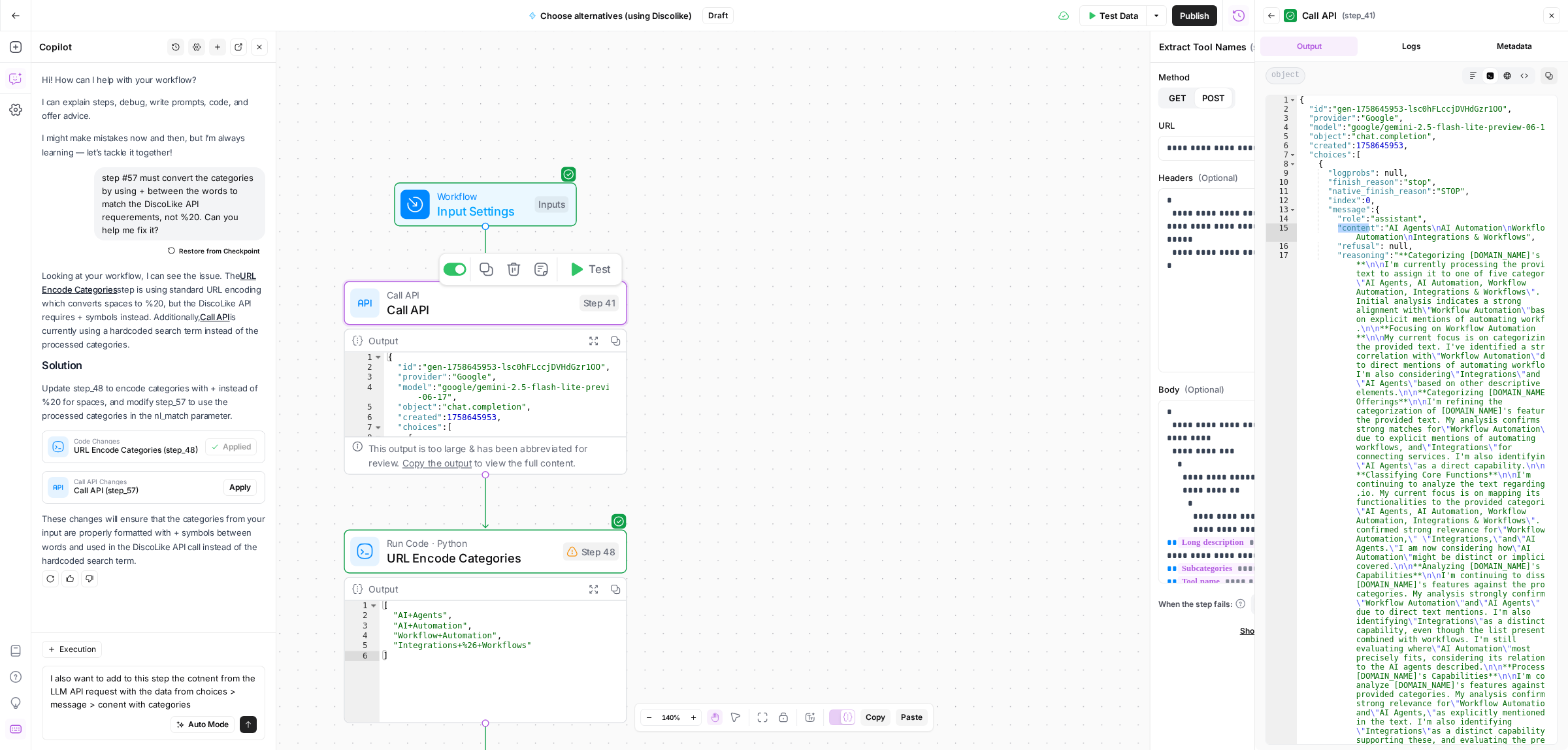
type textarea "Call API"
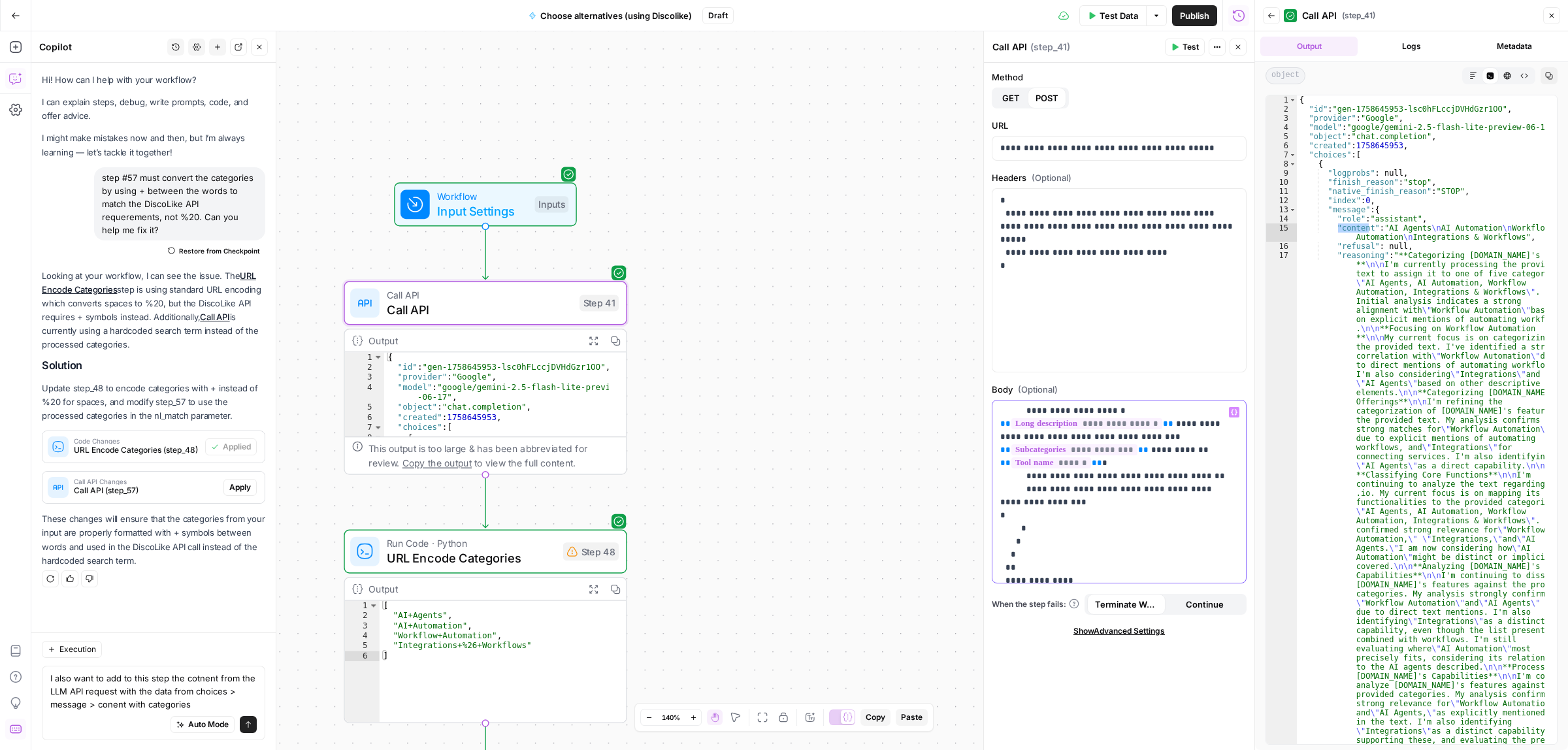
scroll to position [121, 0]
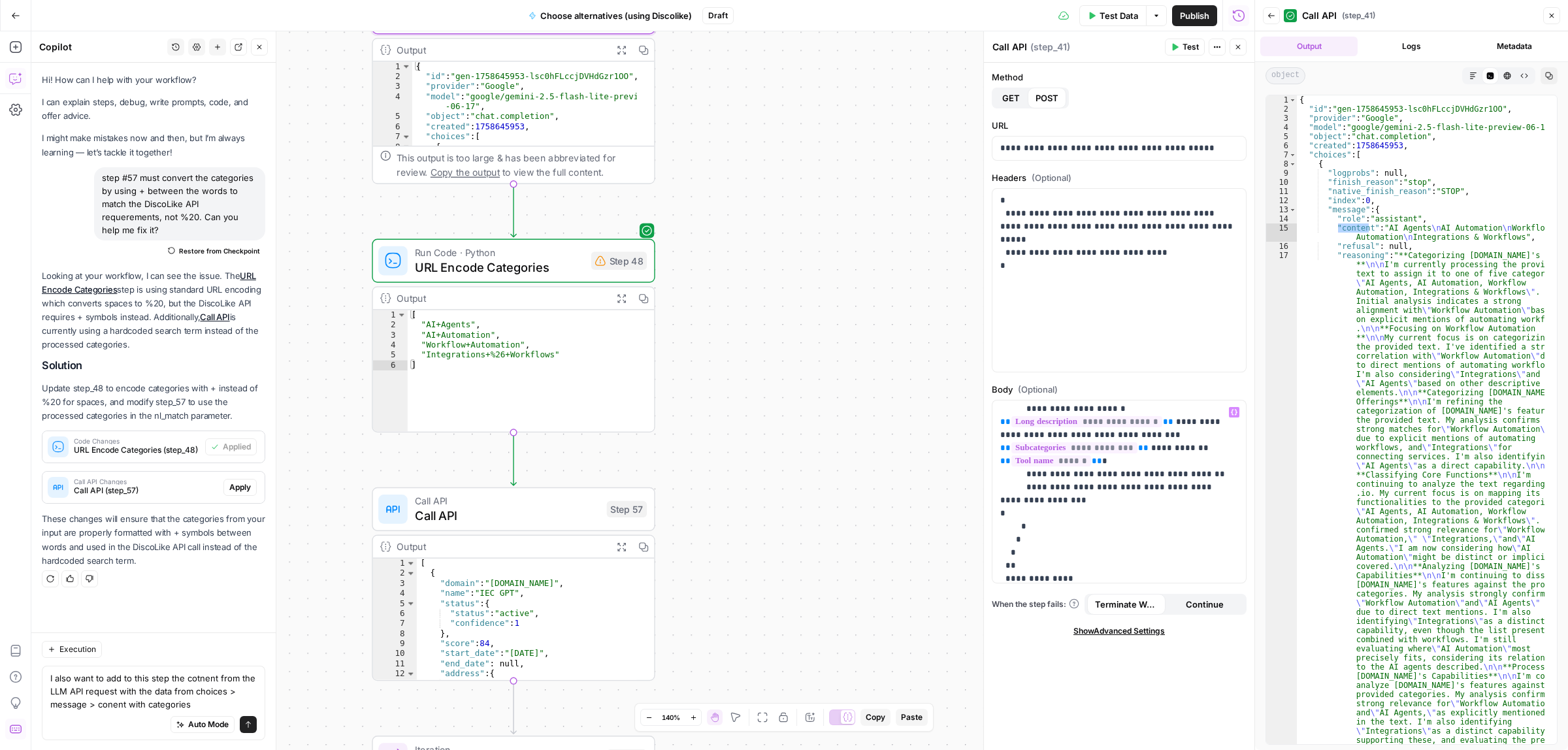
drag, startPoint x: 752, startPoint y: 560, endPoint x: 774, endPoint y: 387, distance: 174.4
click at [780, 260] on div "Workflow Input Settings Inputs Call API Call API Step 41 Output Expand Output C…" at bounding box center [643, 391] width 1223 height 719
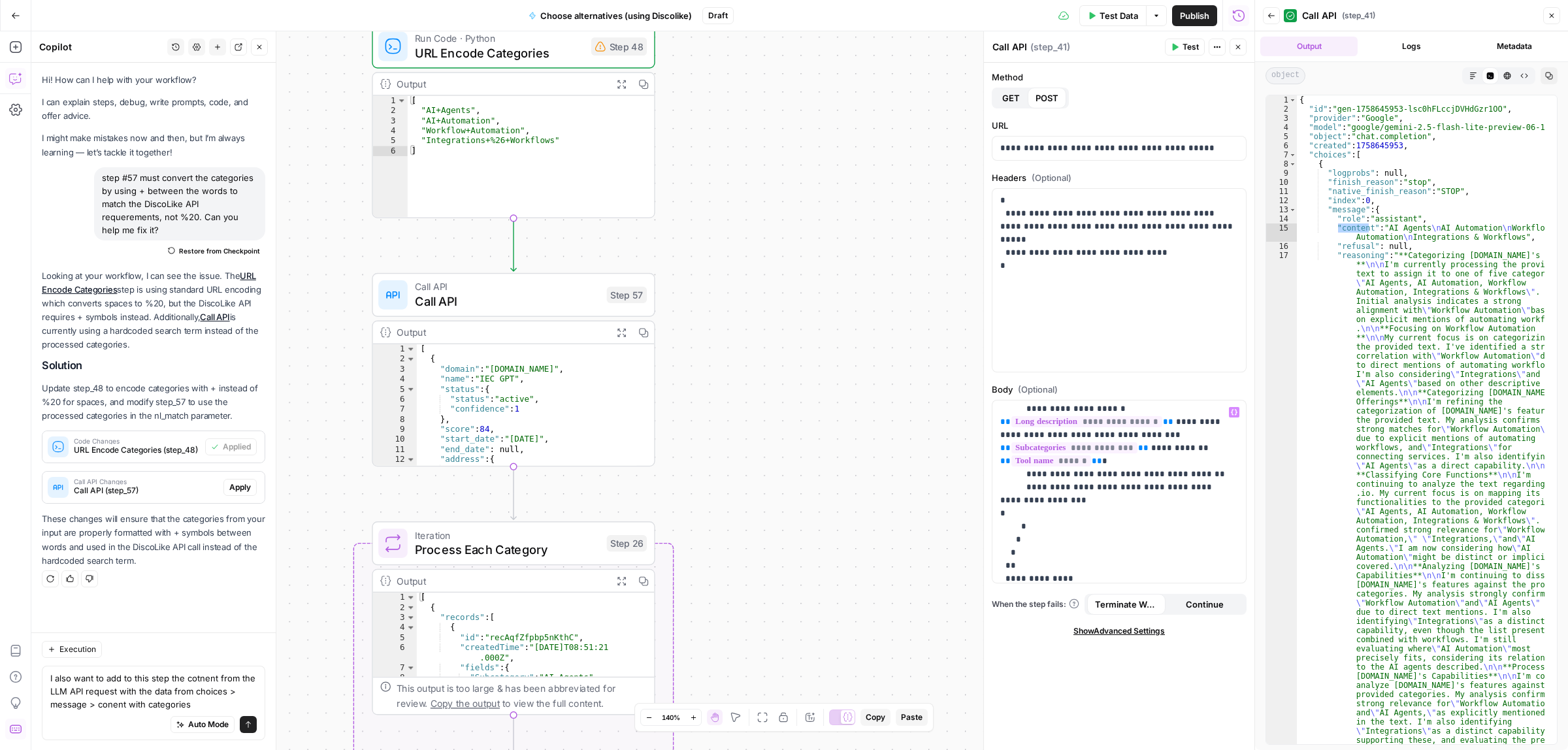
drag, startPoint x: 769, startPoint y: 451, endPoint x: 769, endPoint y: 286, distance: 165.0
click at [769, 286] on div "Workflow Input Settings Inputs Call API Call API Step 41 Output Expand Output C…" at bounding box center [643, 391] width 1223 height 719
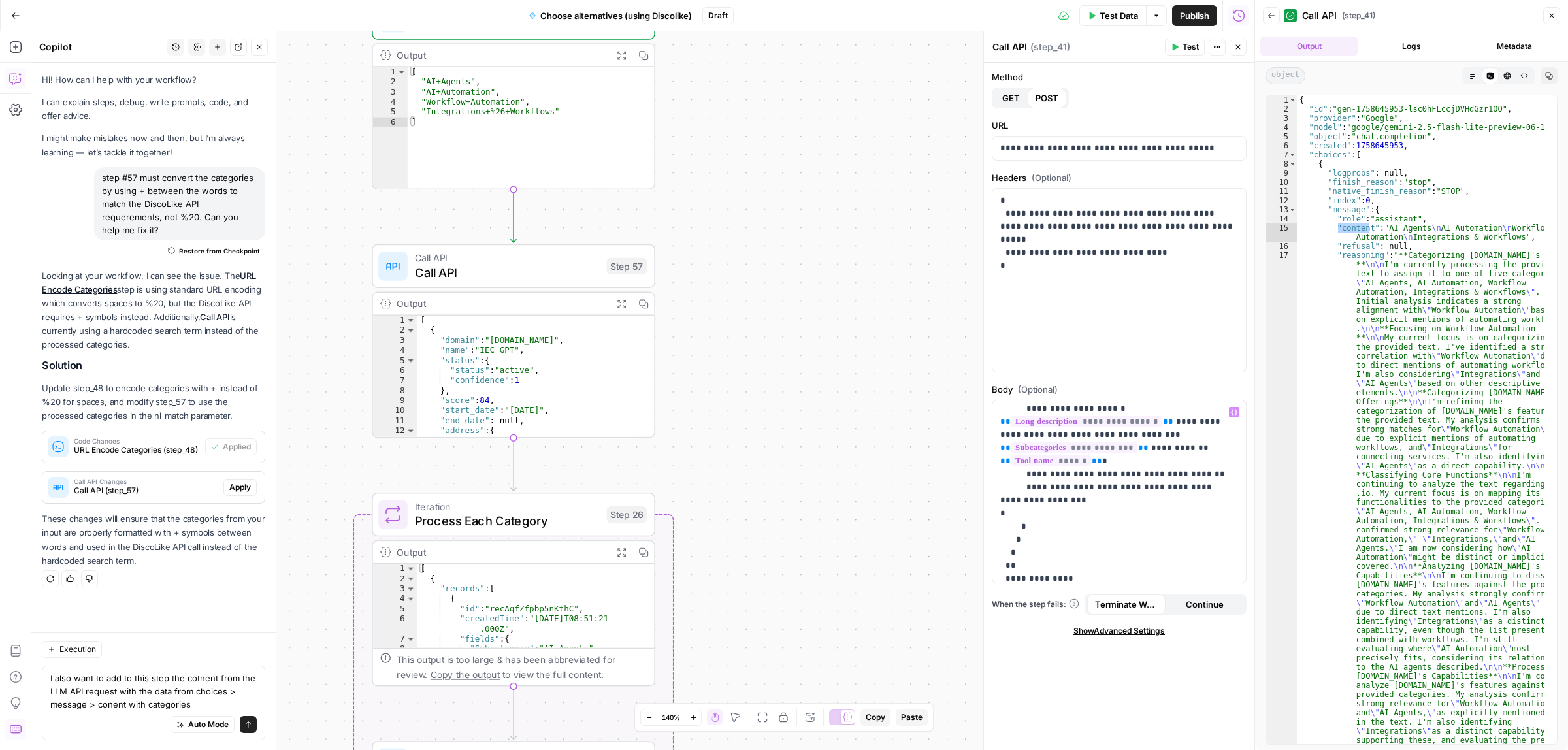
drag, startPoint x: 746, startPoint y: 498, endPoint x: 752, endPoint y: 317, distance: 181.1
click at [752, 317] on div "Workflow Input Settings Inputs Call API Call API Step 41 Output Expand Output C…" at bounding box center [643, 391] width 1223 height 719
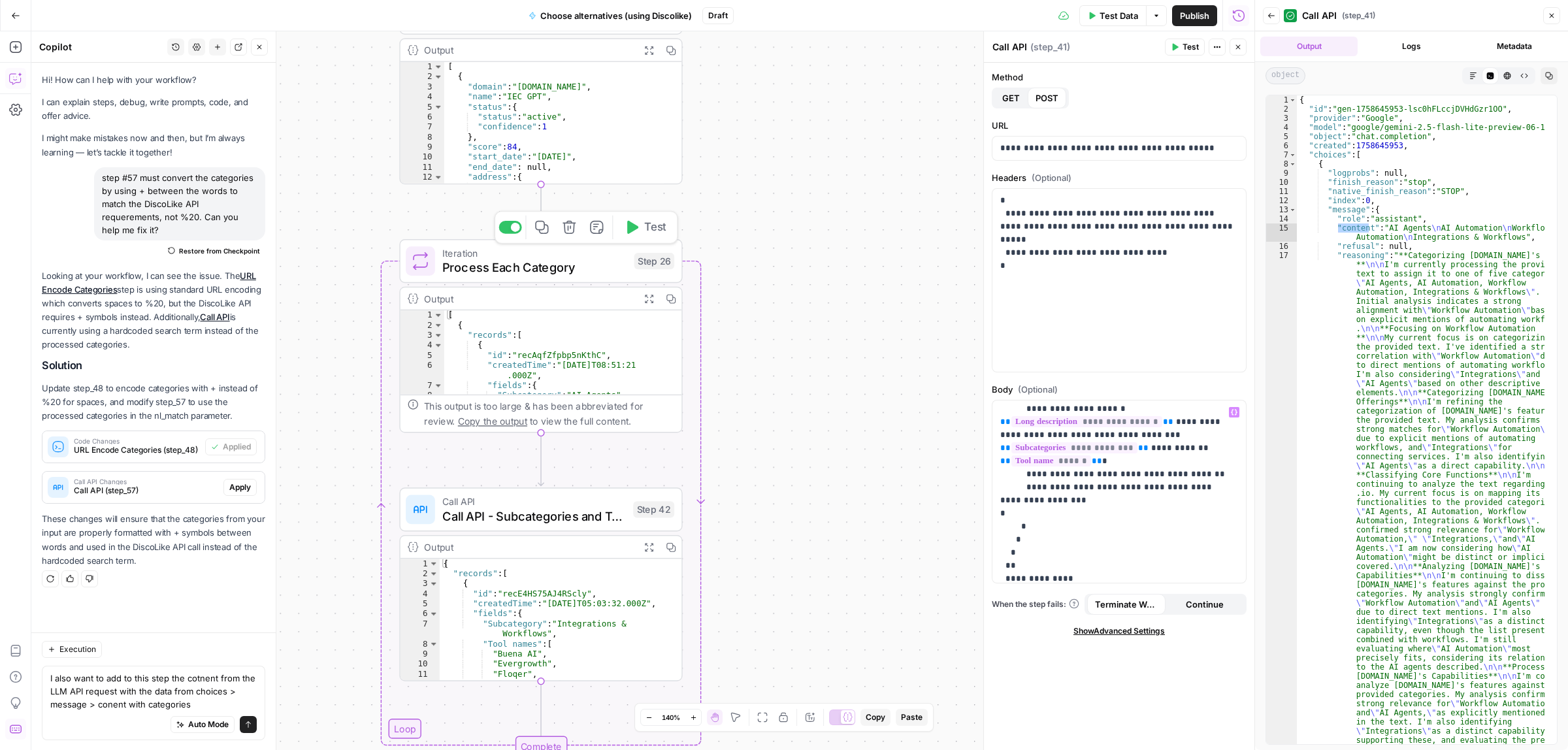
drag, startPoint x: 764, startPoint y: 503, endPoint x: 782, endPoint y: 344, distance: 160.0
click at [782, 344] on div "Workflow Input Settings Inputs Call API Call API Step 41 Output Expand Output C…" at bounding box center [643, 391] width 1223 height 719
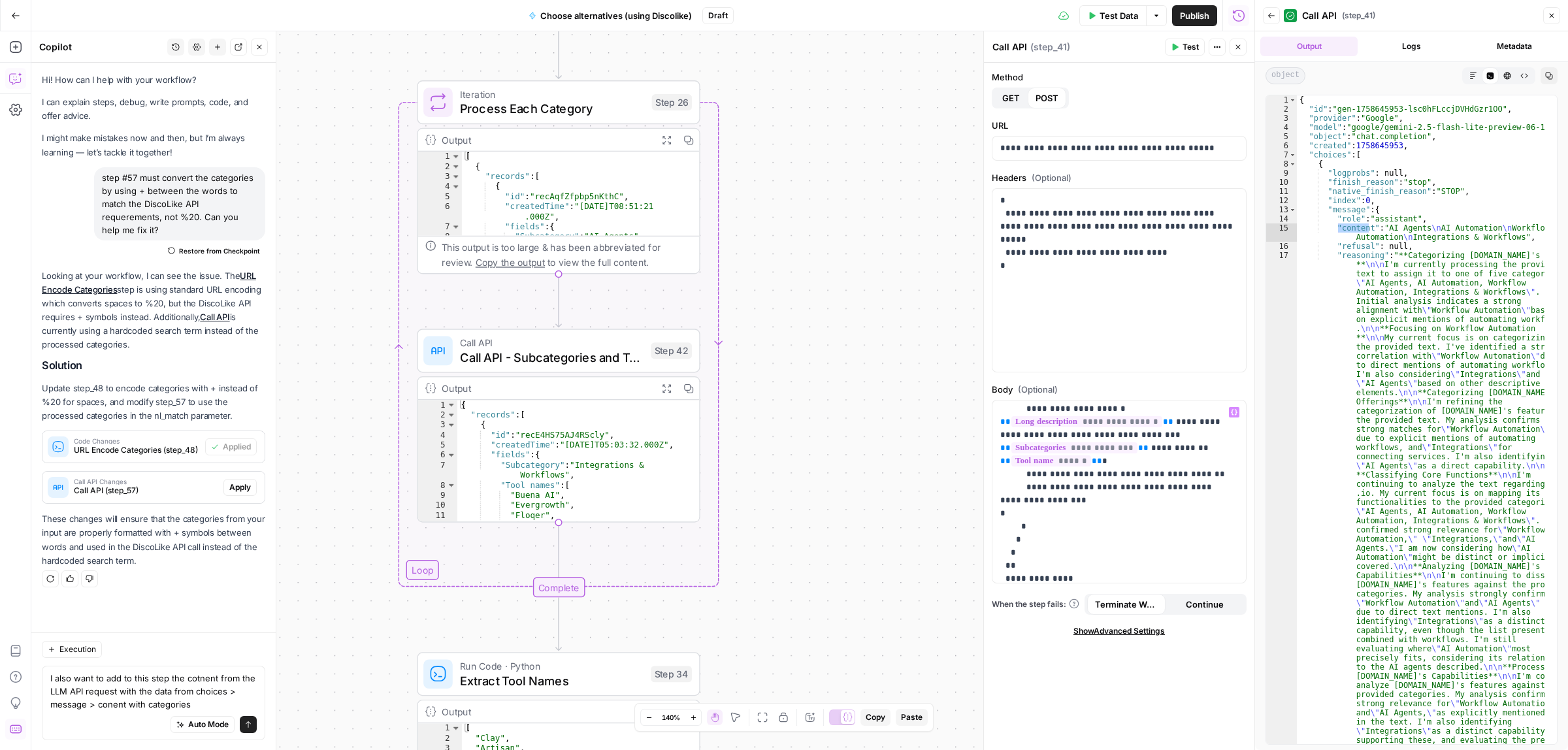
click at [550, 363] on span "Call API - Subcategories and Tools from Airtable" at bounding box center [552, 357] width 183 height 18
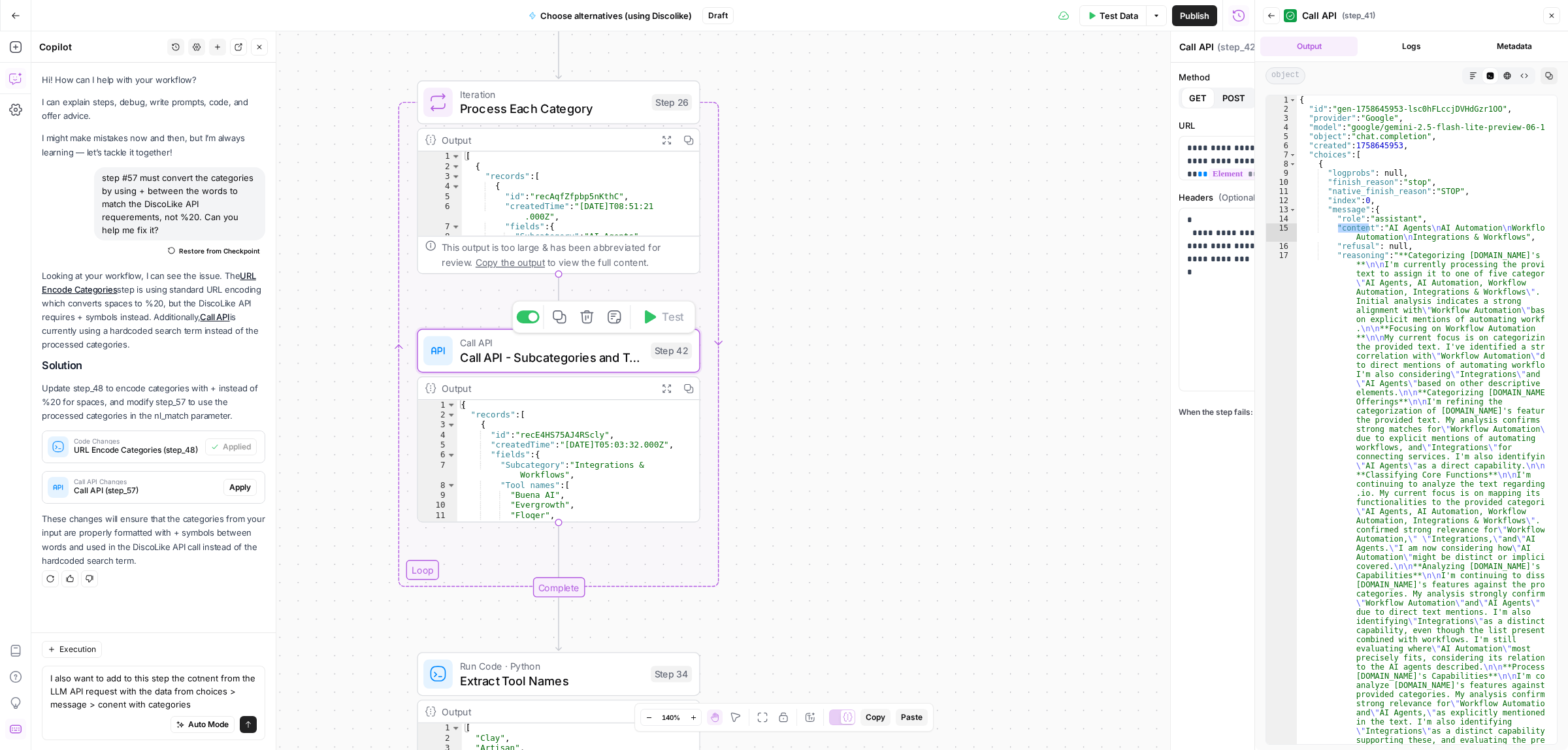
type textarea "Call API - Subcategories and Tools from Airtable"
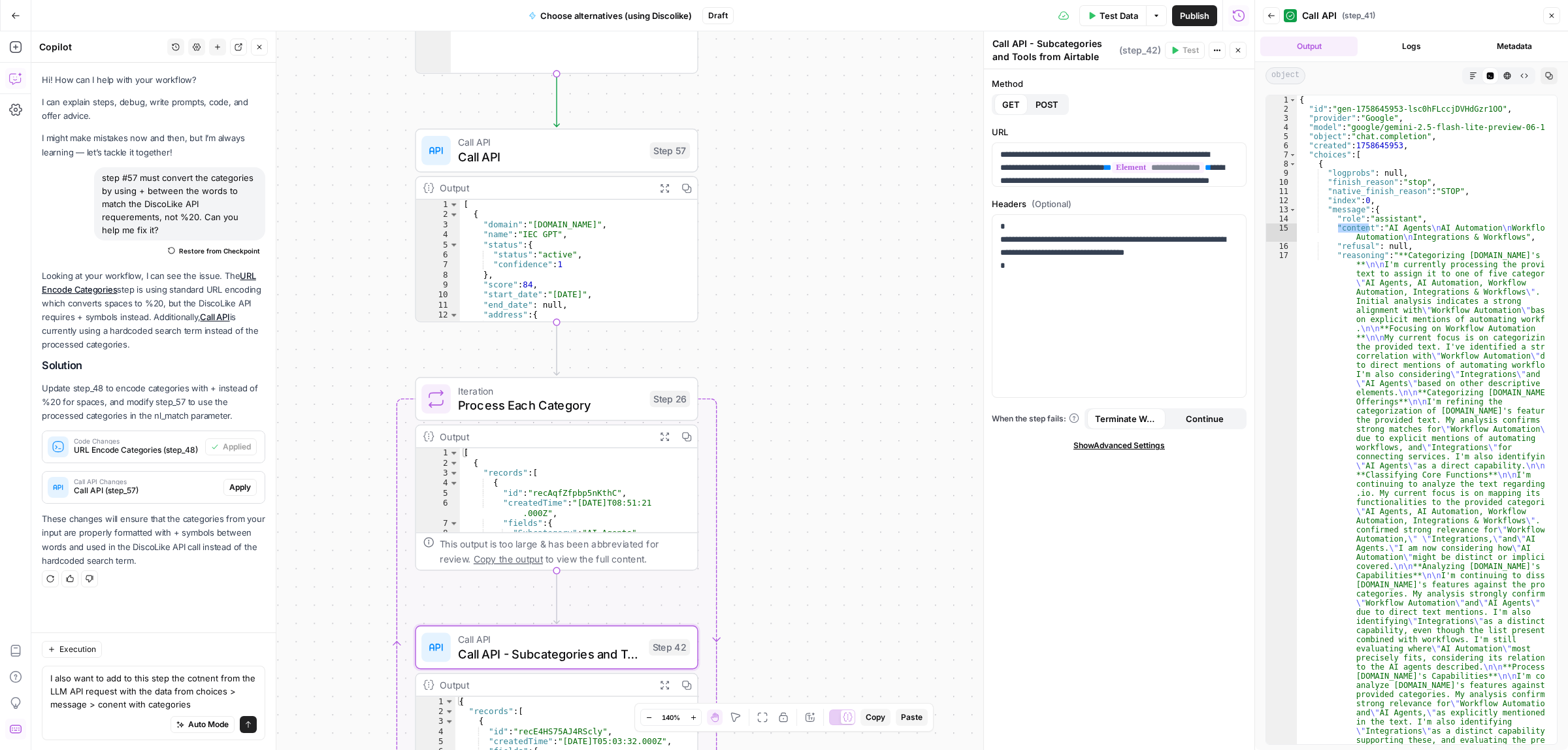
drag, startPoint x: 824, startPoint y: 125, endPoint x: 828, endPoint y: 419, distance: 294.0
click at [821, 492] on div "Workflow Input Settings Inputs Call API Call API Step 41 Output Expand Output C…" at bounding box center [643, 391] width 1223 height 719
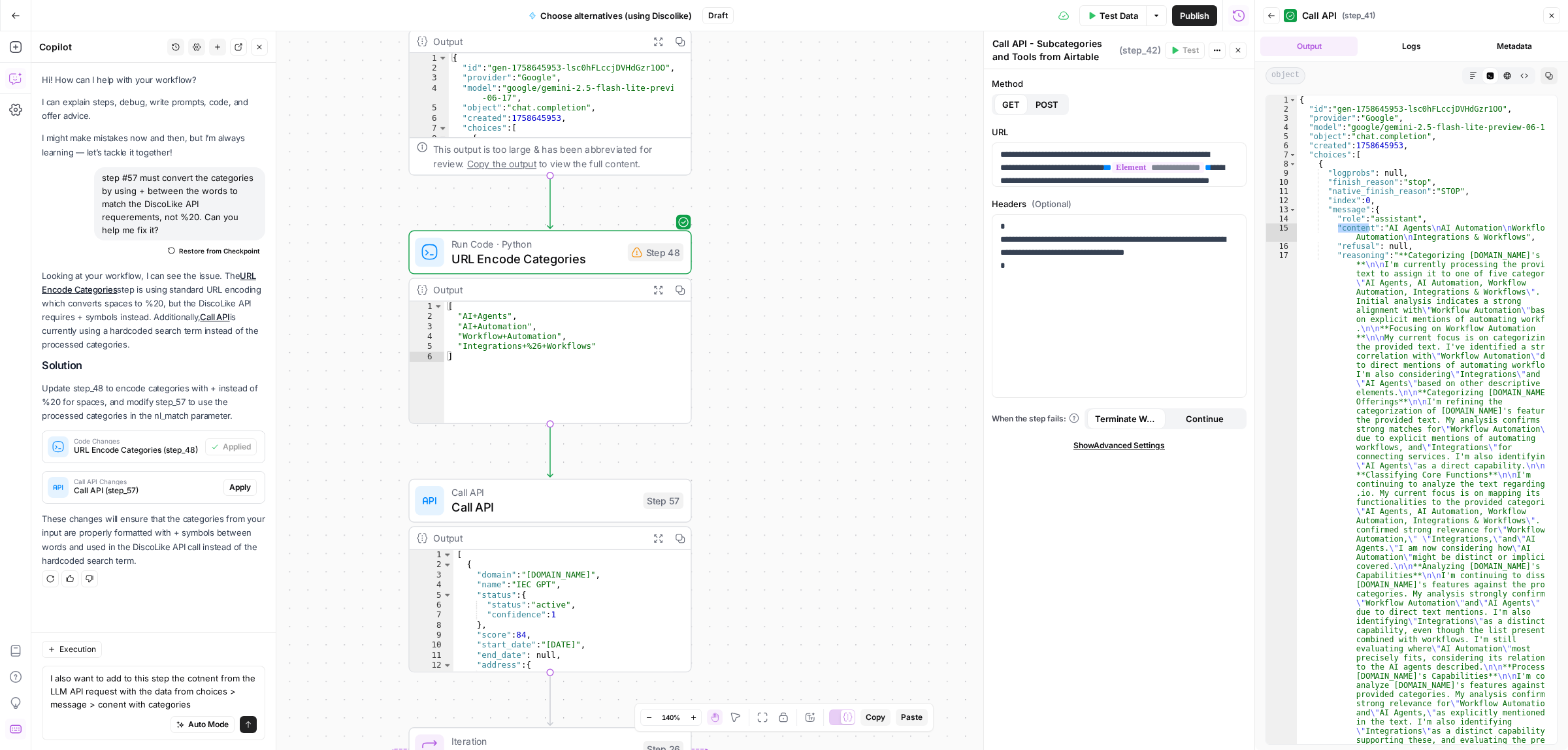
drag, startPoint x: 825, startPoint y: 429, endPoint x: 812, endPoint y: 501, distance: 73.2
click at [820, 550] on div "Workflow Input Settings Inputs Call API Call API Step 41 Output Expand Output C…" at bounding box center [643, 391] width 1223 height 719
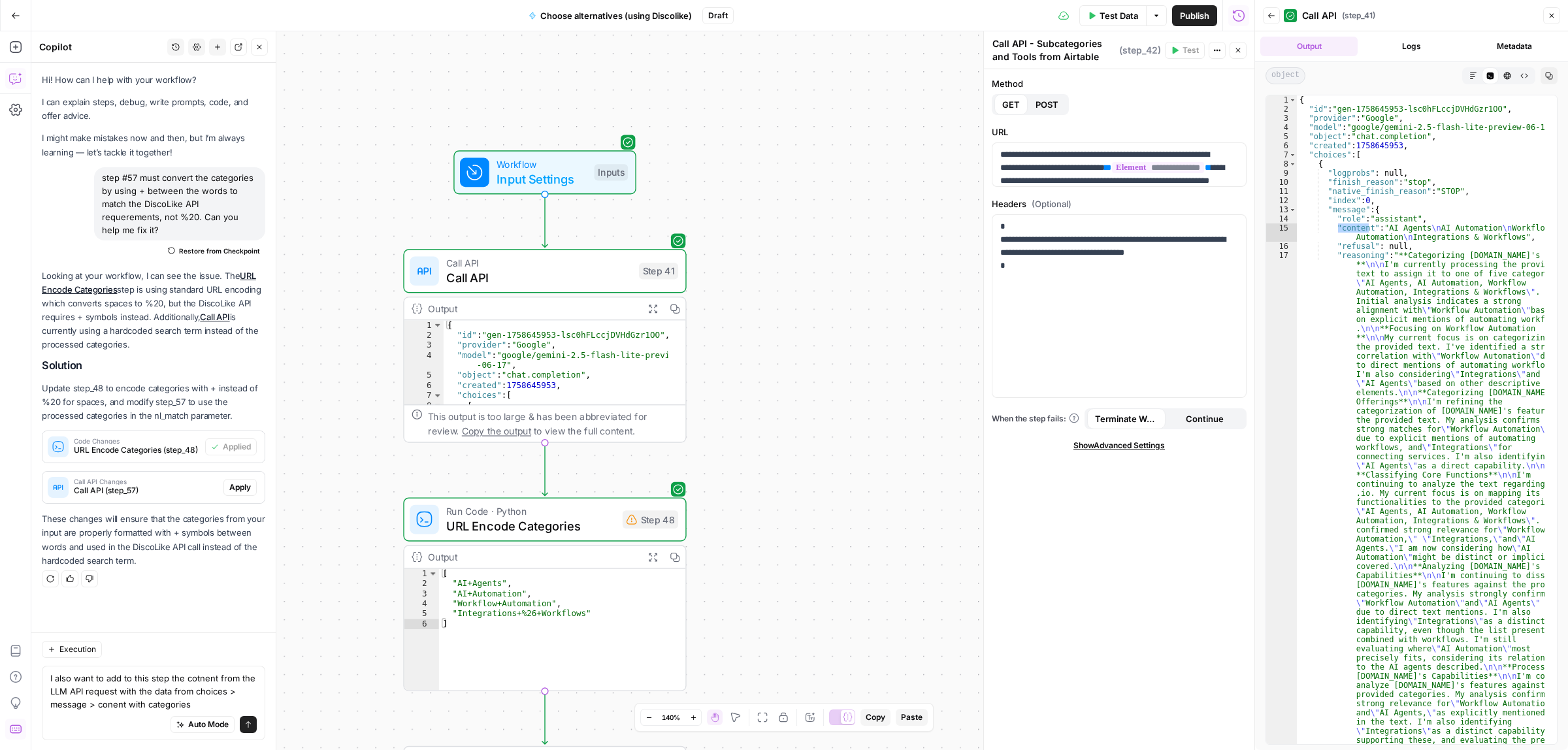
drag, startPoint x: 806, startPoint y: 233, endPoint x: 806, endPoint y: 458, distance: 225.0
click at [806, 458] on div "Workflow Input Settings Inputs Call API Call API Step 41 Output Expand Output C…" at bounding box center [643, 391] width 1223 height 719
click at [572, 239] on icon "button" at bounding box center [573, 237] width 15 height 15
click at [758, 162] on span "Delete Step" at bounding box center [749, 167] width 51 height 13
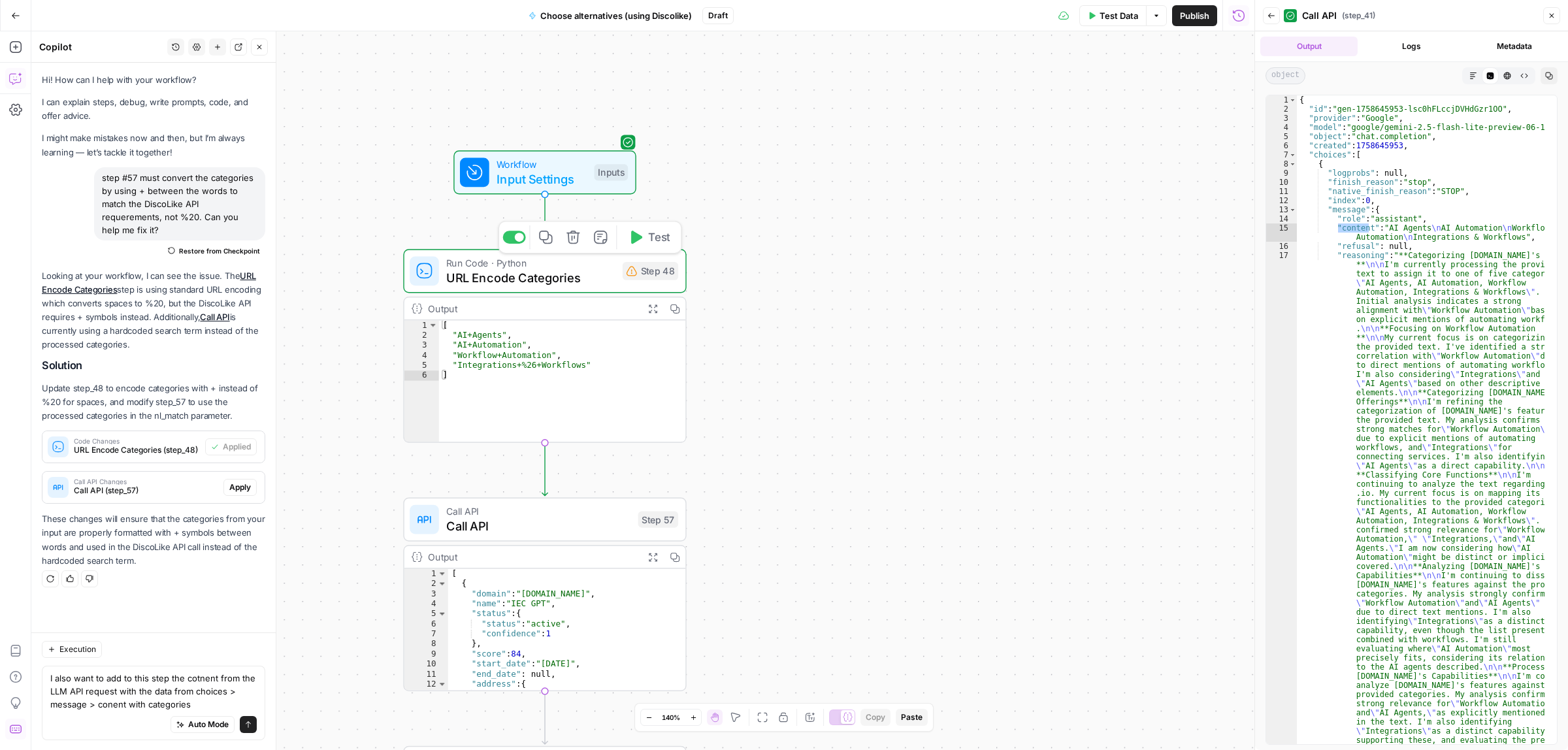
click at [572, 235] on icon "button" at bounding box center [573, 237] width 15 height 15
click at [730, 167] on span "Delete Step" at bounding box center [749, 167] width 51 height 13
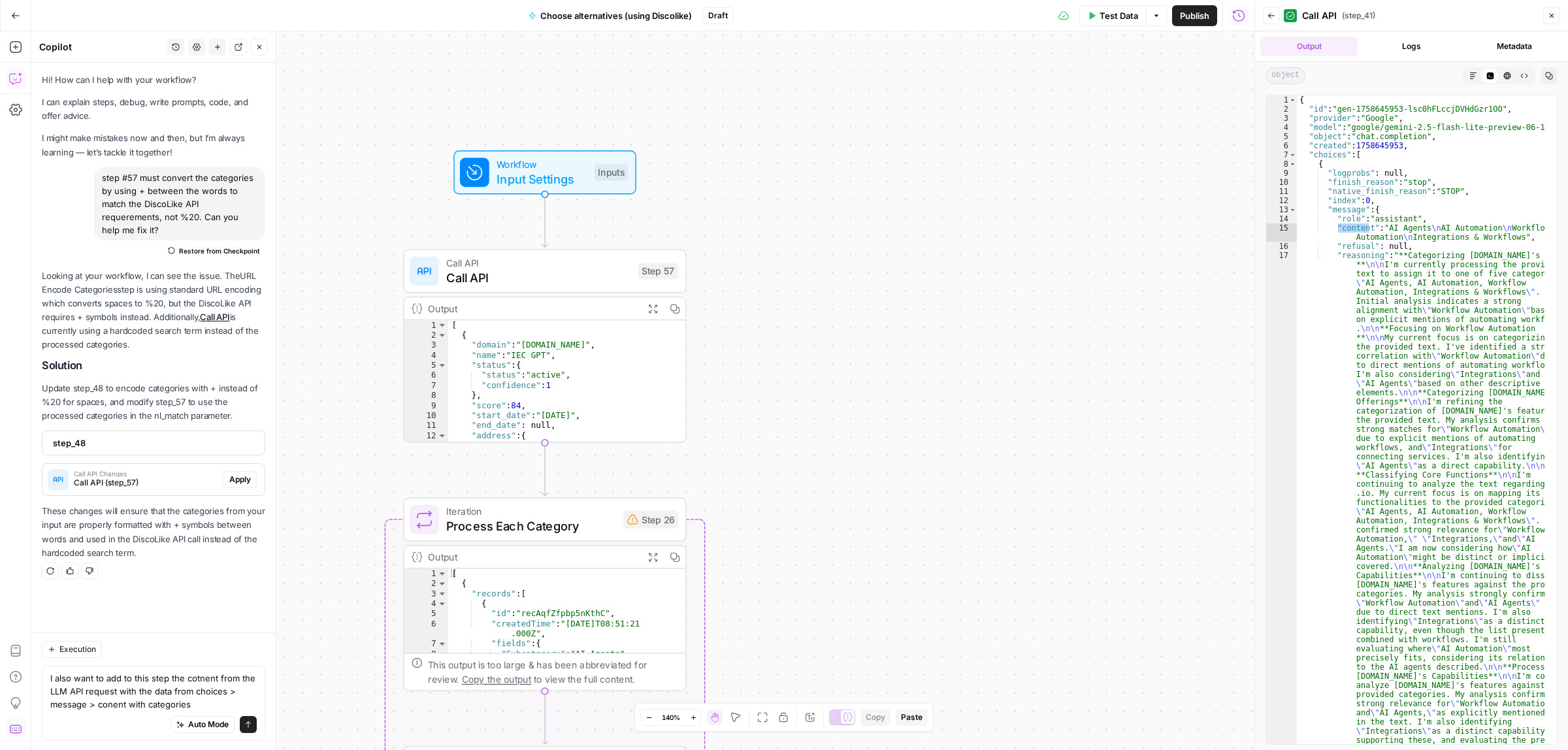
click at [554, 277] on span "Call API" at bounding box center [538, 277] width 184 height 18
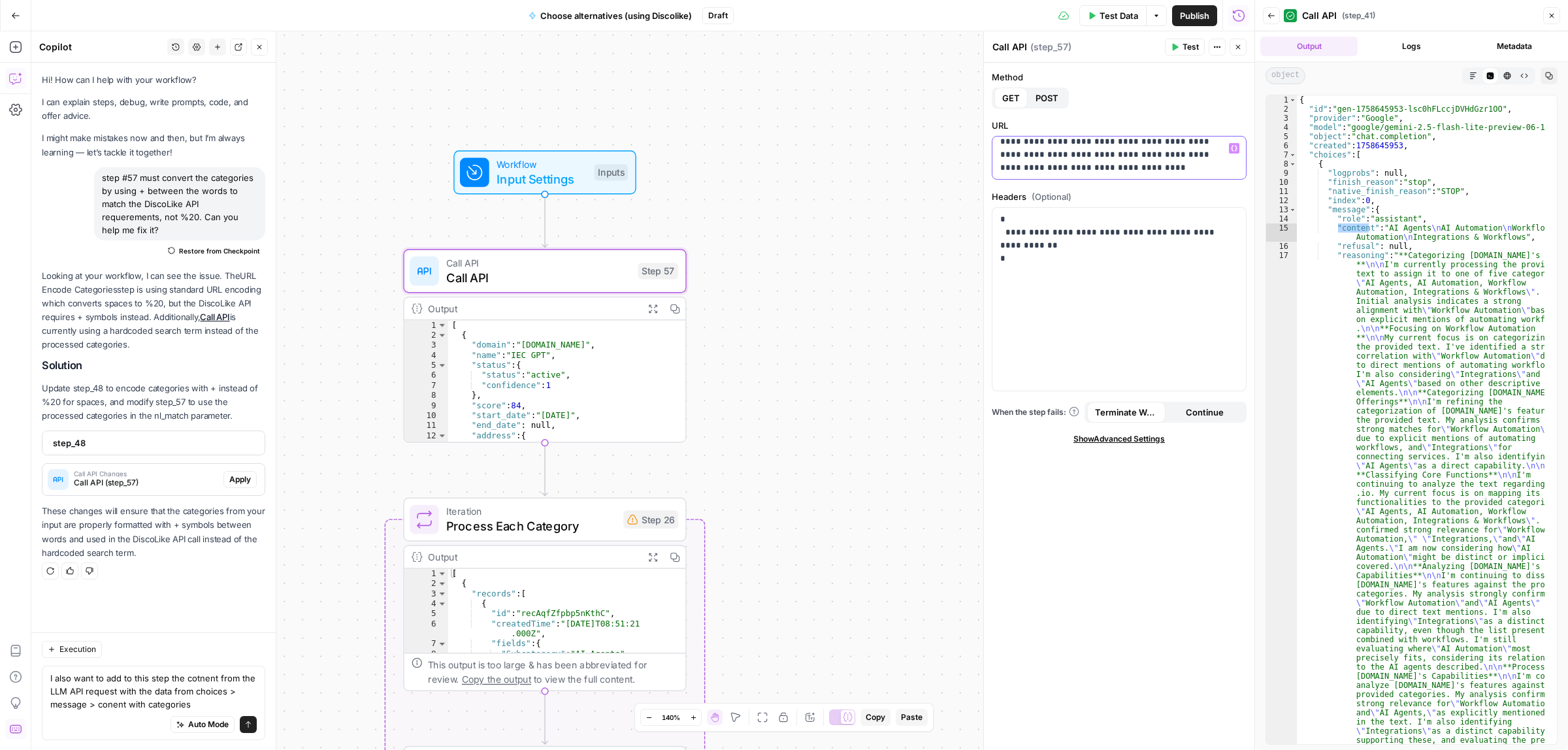
scroll to position [7, 0]
click at [887, 217] on div "Workflow Input Settings Inputs Test Step Call API Call API Step 57 Output Expan…" at bounding box center [643, 391] width 1223 height 719
click at [700, 209] on div "Workflow Input Settings Inputs Call API Call API Step 57 Output Expand Output C…" at bounding box center [643, 391] width 1223 height 719
type textarea "I also want to add to this step the cotnent from the LLM API request with the d…"
drag, startPoint x: 775, startPoint y: 397, endPoint x: 824, endPoint y: 204, distance: 199.1
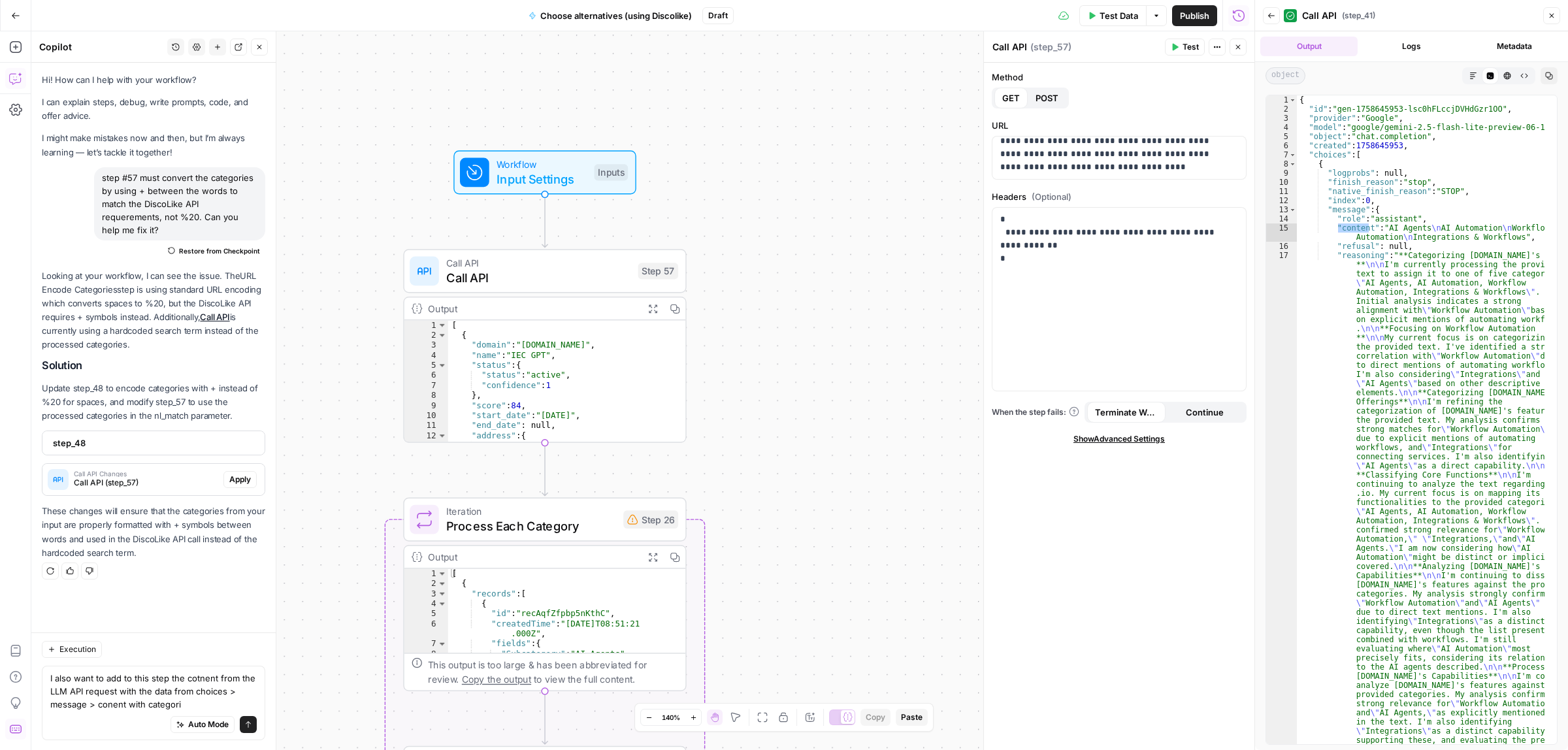
click at [824, 203] on div "Workflow Input Settings Inputs Call API Call API Step 57 Output Expand Output C…" at bounding box center [643, 391] width 1223 height 719
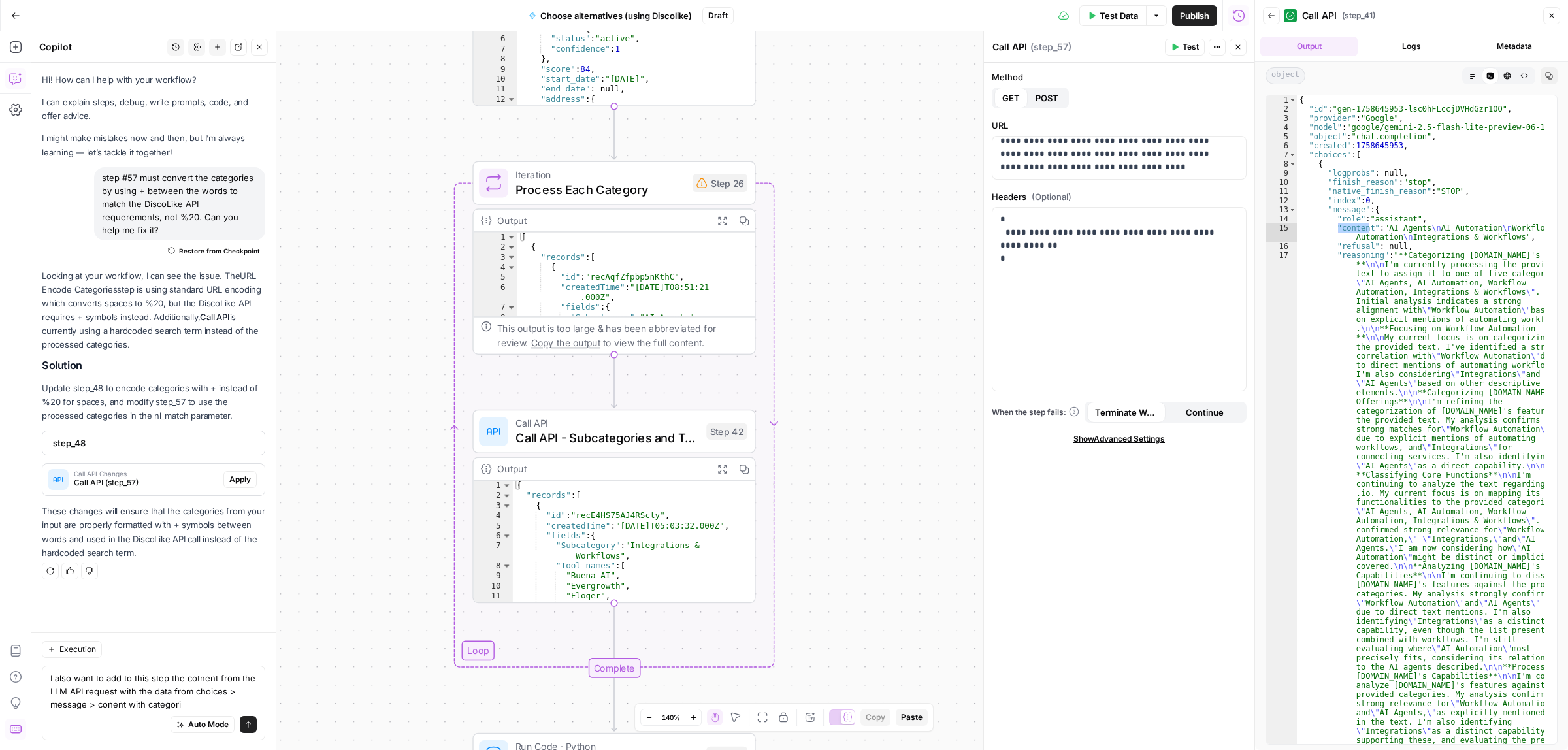
click at [619, 439] on span "Call API - Subcategories and Tools from Airtable" at bounding box center [607, 437] width 183 height 18
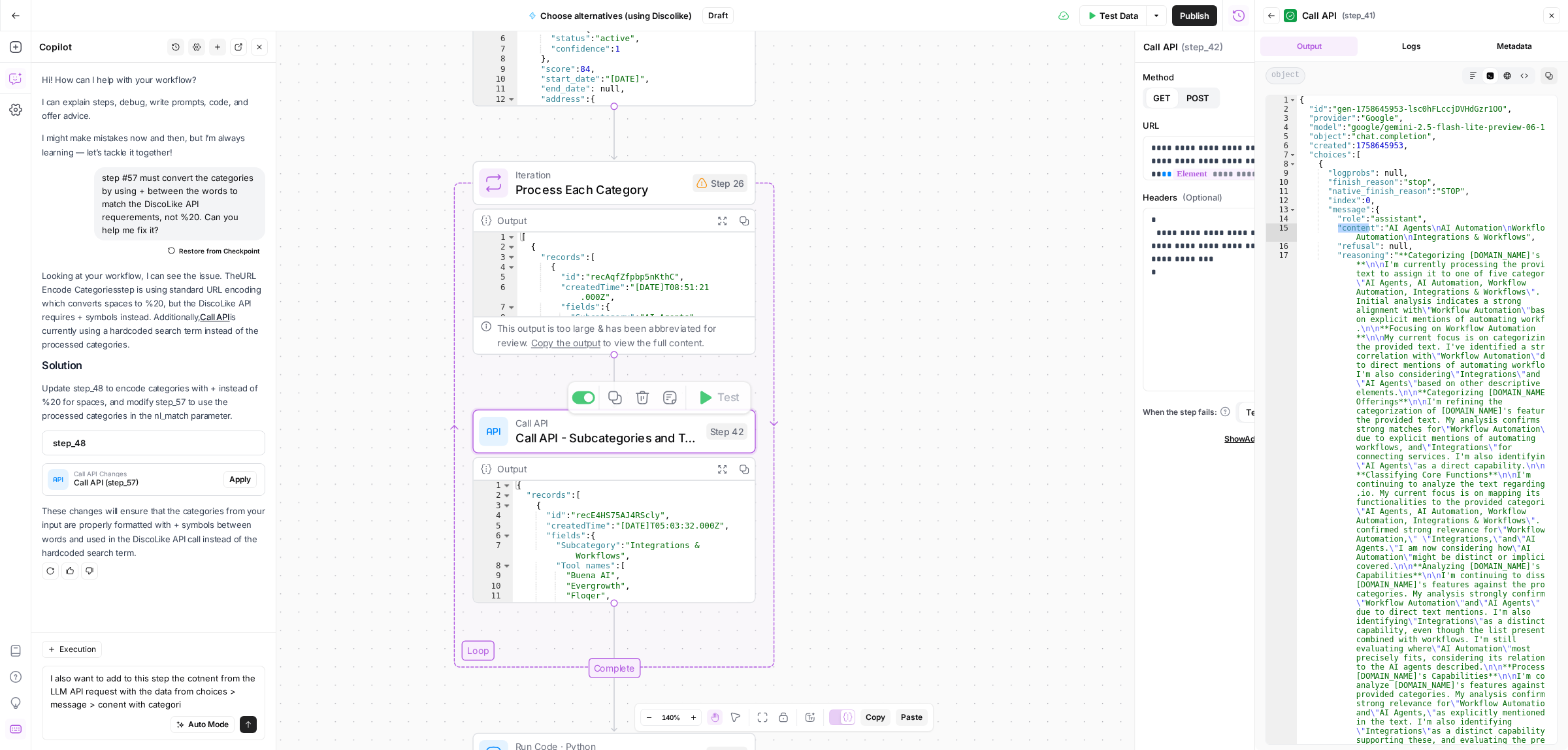
type textarea "Call API - Subcategories and Tools from Airtable"
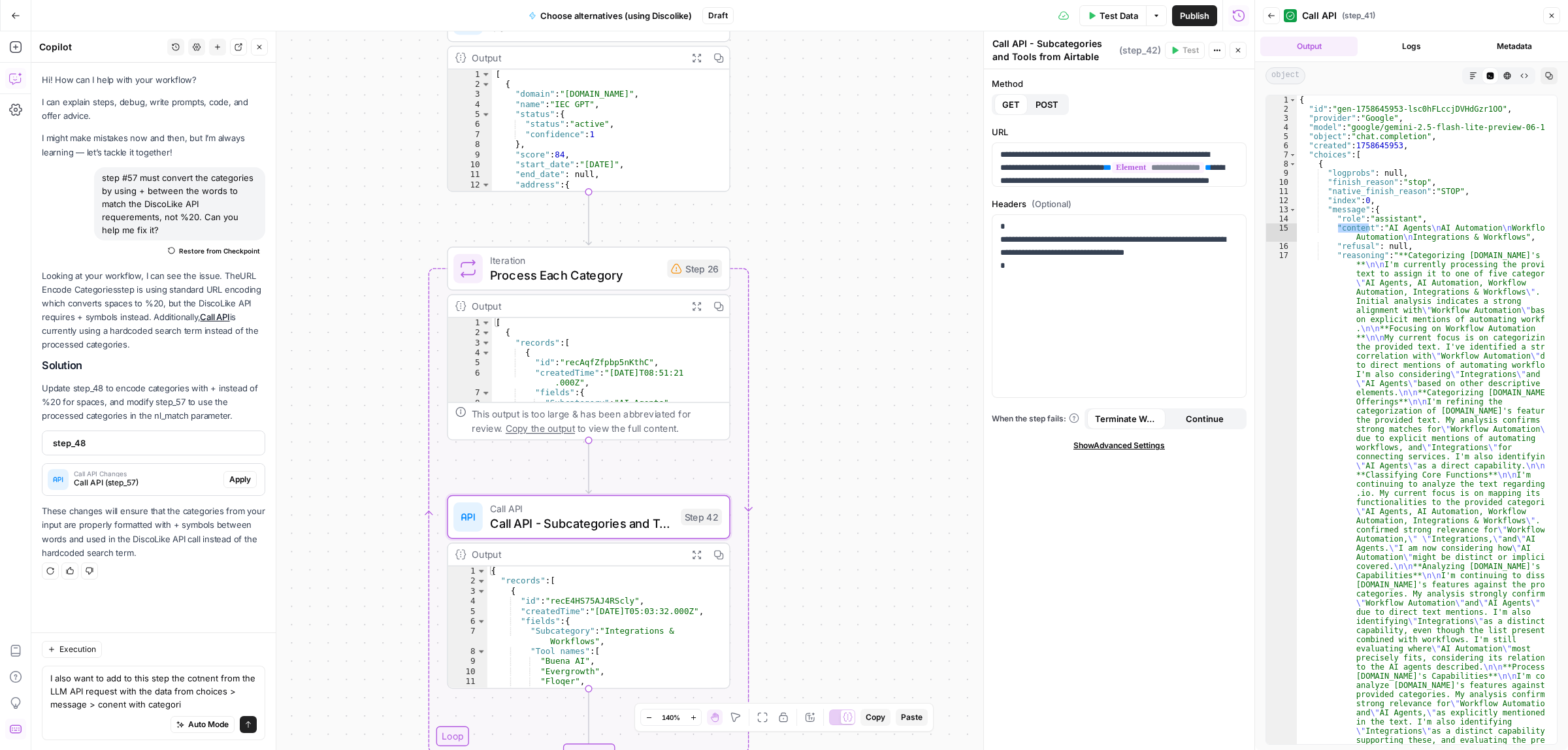
drag, startPoint x: 863, startPoint y: 271, endPoint x: 838, endPoint y: 357, distance: 89.6
click at [838, 357] on div "Workflow Input Settings Inputs Call API Call API Step 57 Output Expand Output C…" at bounding box center [643, 391] width 1223 height 719
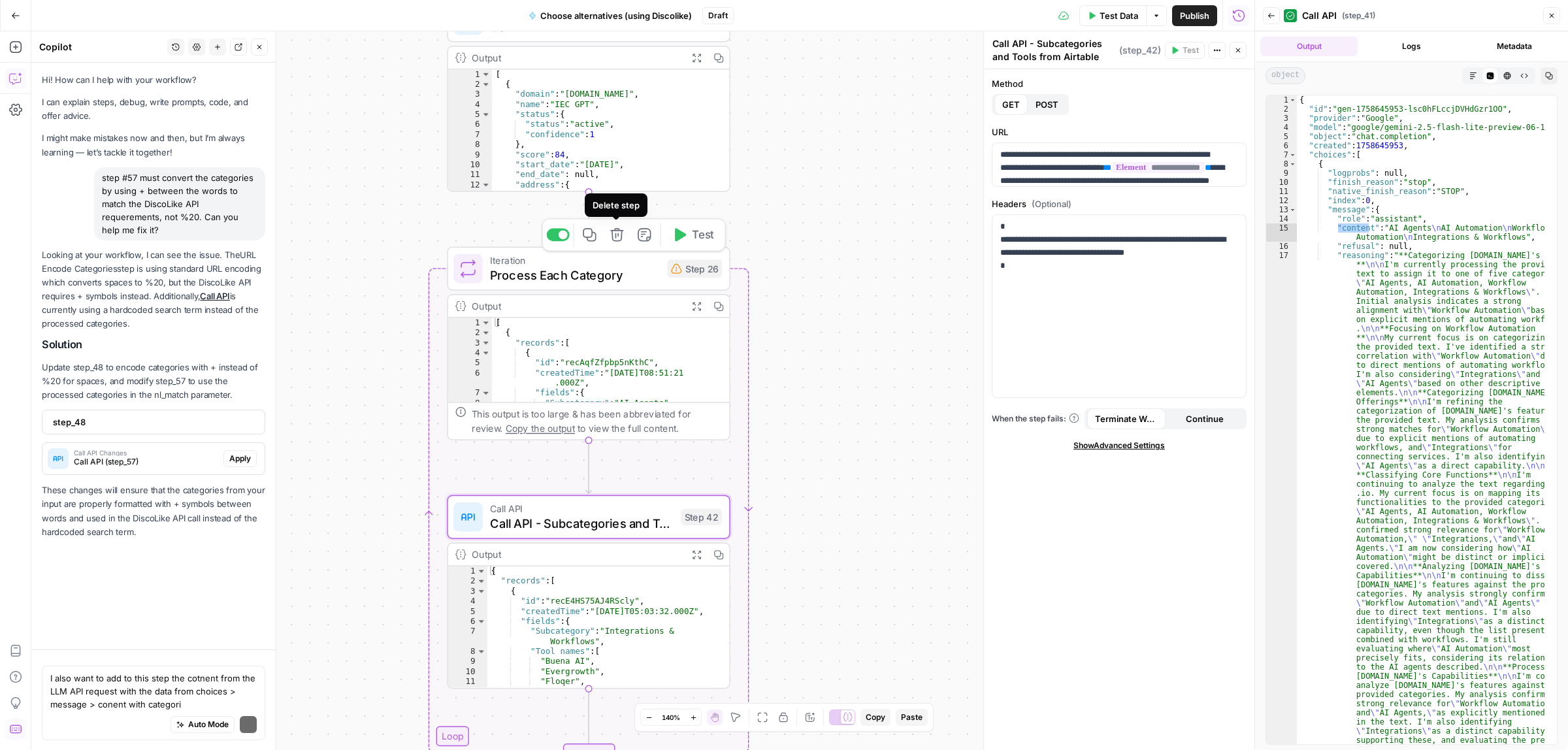
click at [616, 233] on icon "button" at bounding box center [617, 235] width 15 height 15
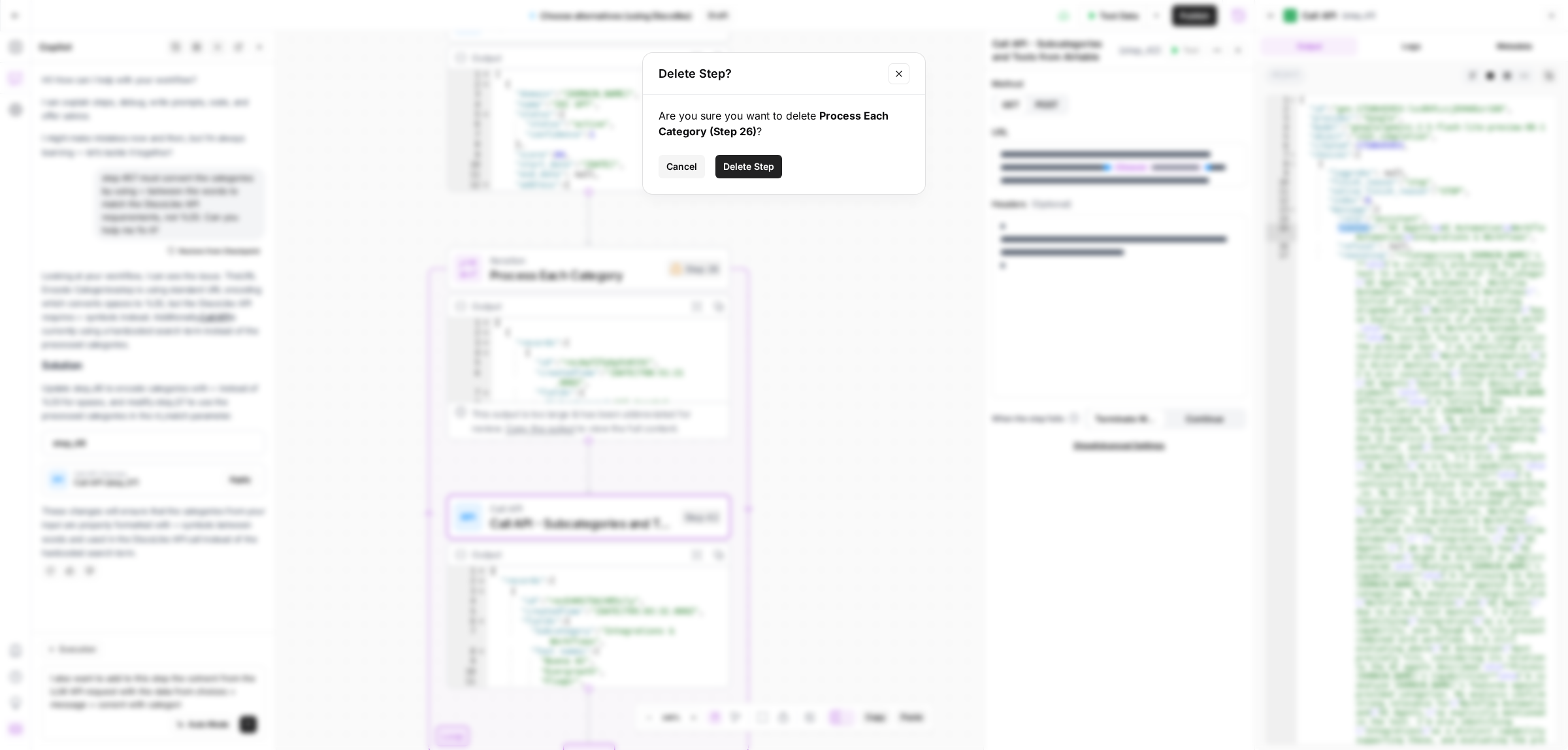
click at [762, 169] on span "Delete Step" at bounding box center [749, 167] width 51 height 13
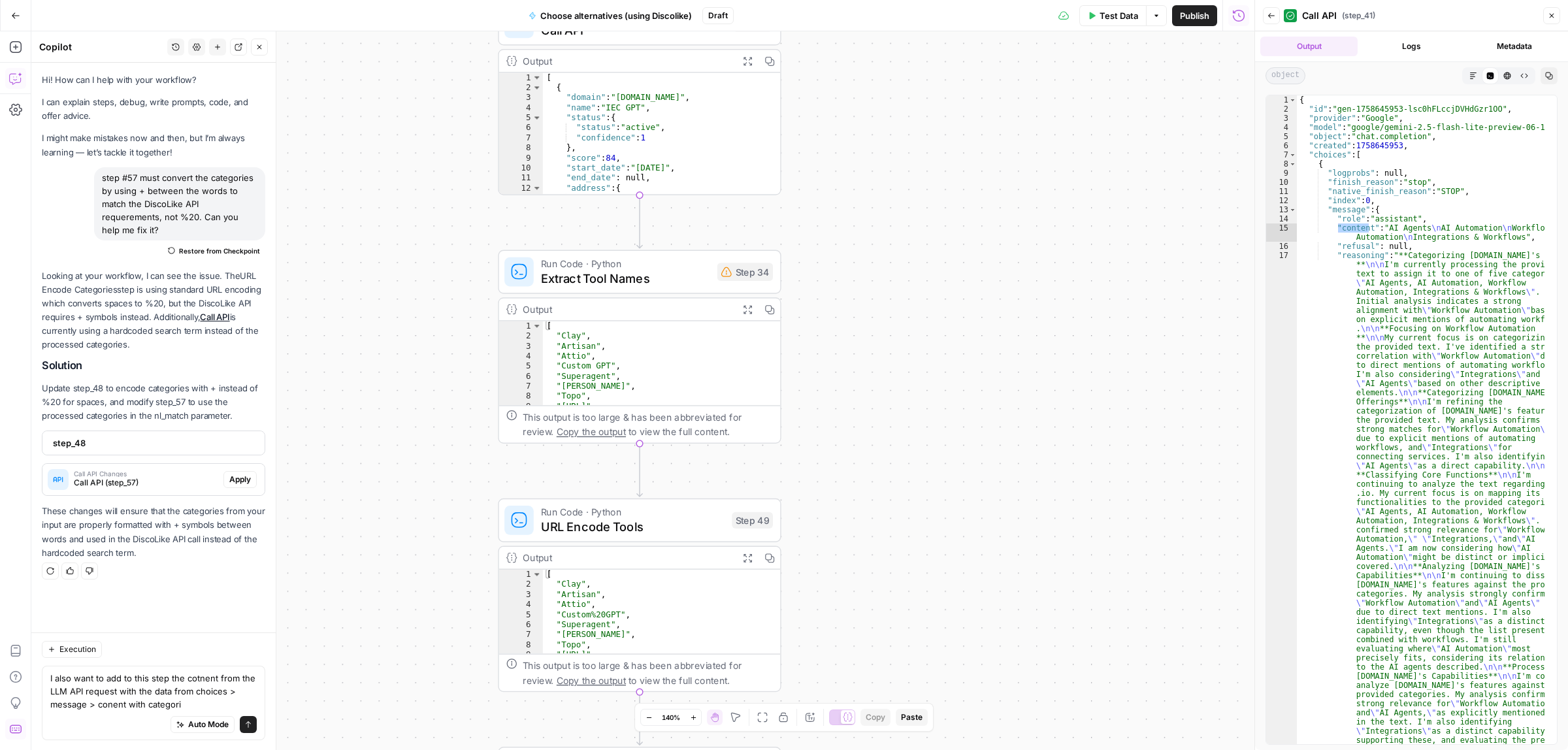
drag, startPoint x: 816, startPoint y: 172, endPoint x: 886, endPoint y: 237, distance: 95.5
click at [886, 131] on div "Workflow Input Settings Inputs Call API Call API Step 57 Output Expand Output C…" at bounding box center [643, 391] width 1223 height 719
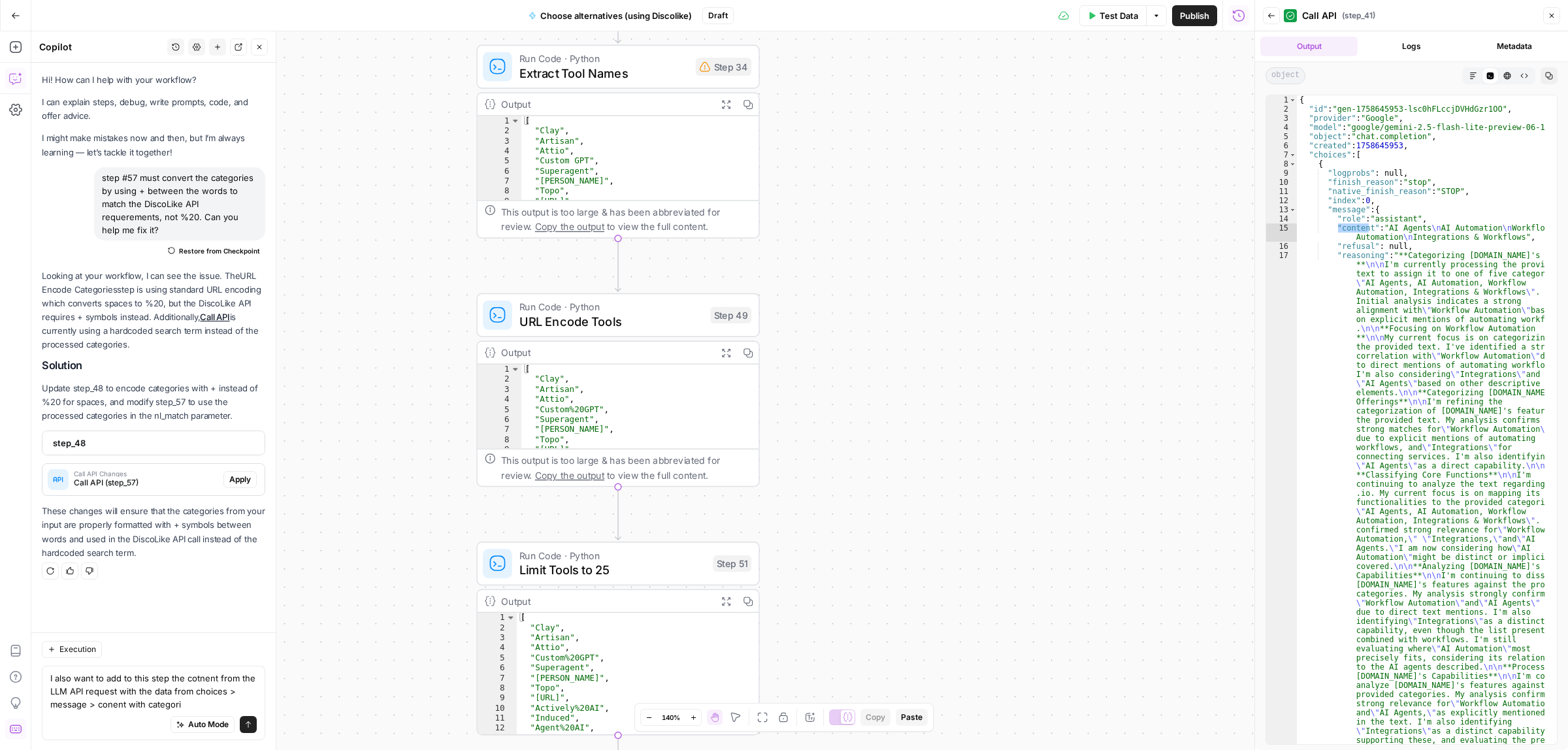
drag, startPoint x: 900, startPoint y: 499, endPoint x: 804, endPoint y: 216, distance: 298.8
click at [804, 216] on div "Workflow Input Settings Inputs Call API Call API Step 57 Output Expand Output C…" at bounding box center [643, 391] width 1223 height 719
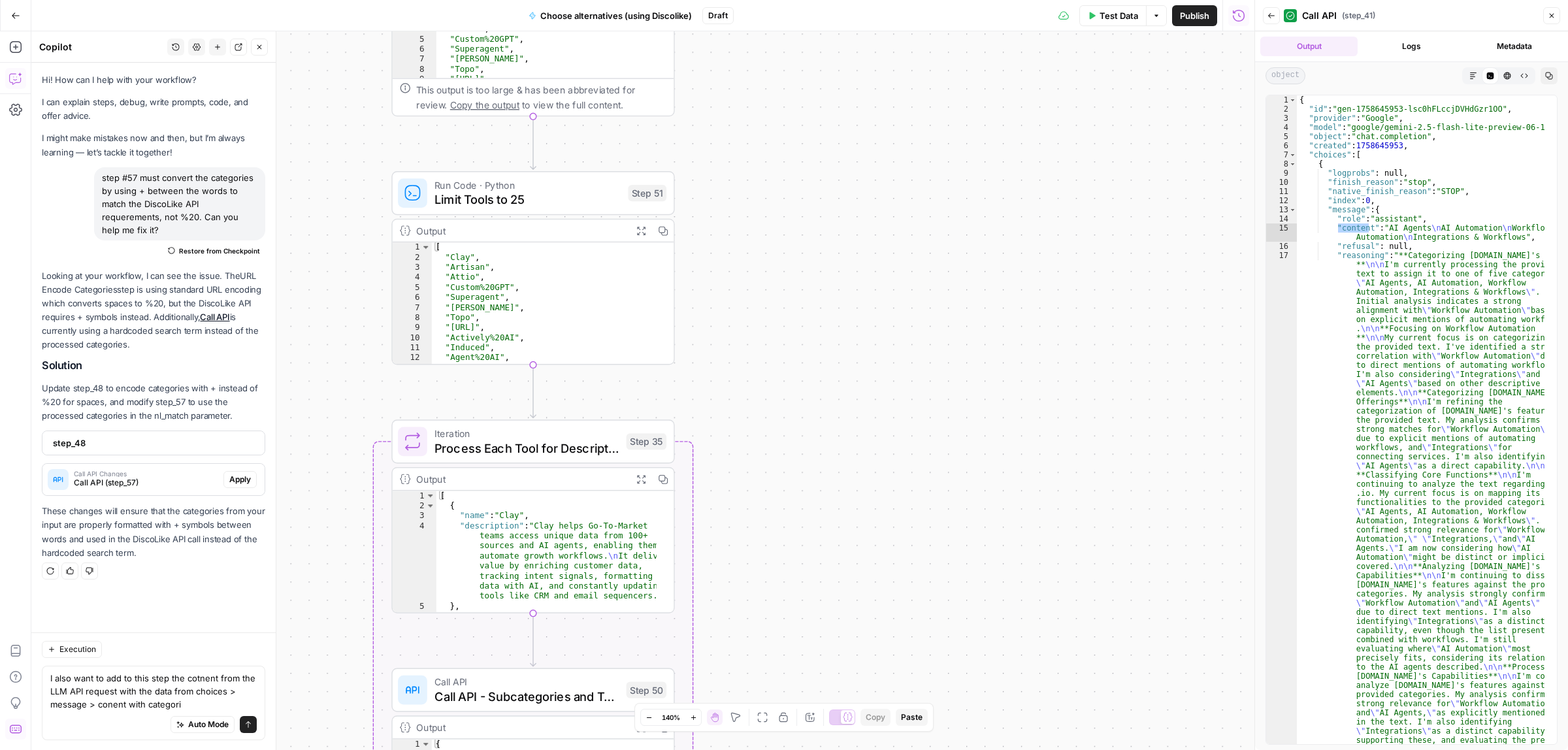
drag, startPoint x: 805, startPoint y: 343, endPoint x: 776, endPoint y: 208, distance: 138.1
click at [776, 208] on div "Workflow Input Settings Inputs Call API Call API Step 57 Output Expand Output C…" at bounding box center [643, 391] width 1223 height 719
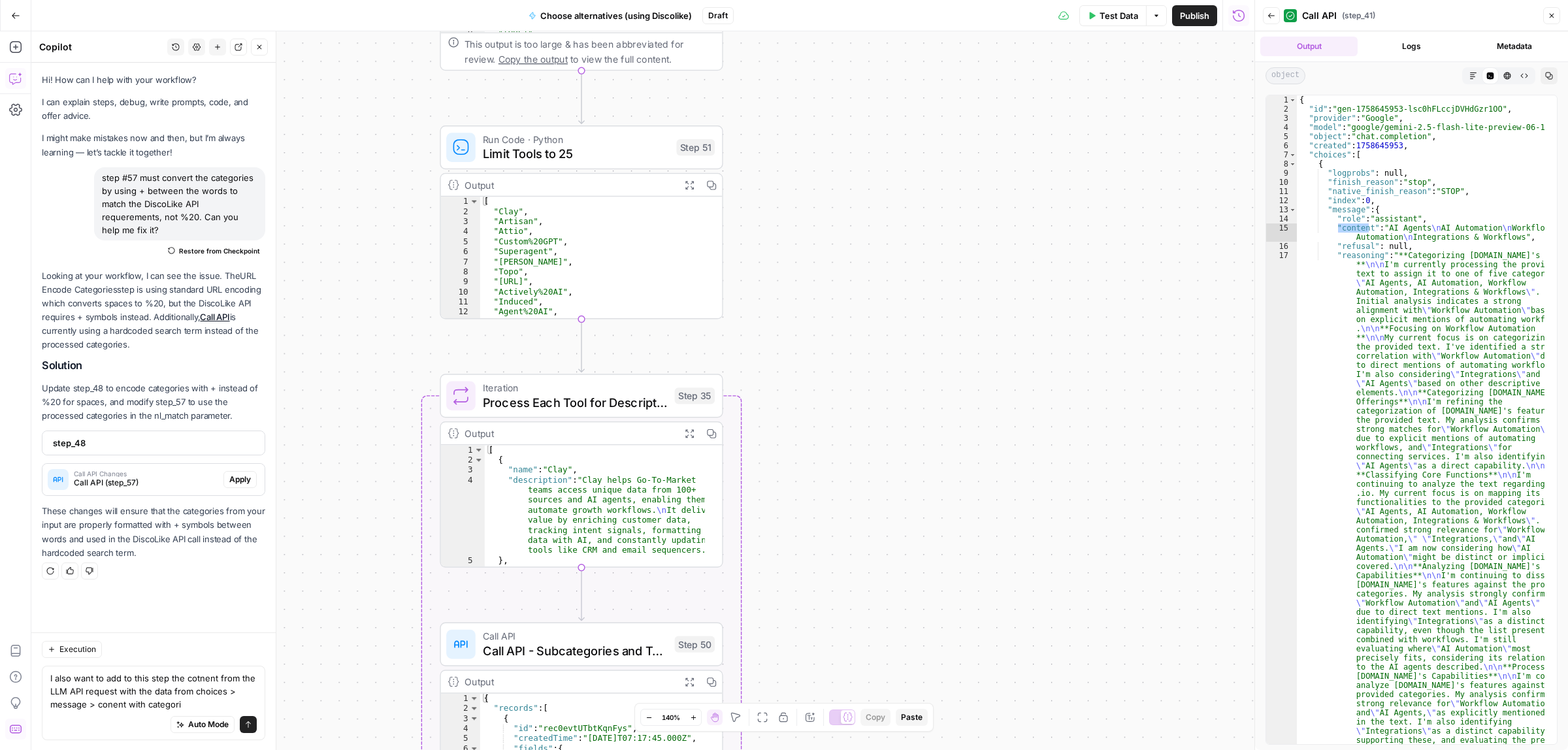
drag, startPoint x: 769, startPoint y: 475, endPoint x: 804, endPoint y: 459, distance: 38.5
click at [811, 471] on div "Workflow Input Settings Inputs Call API Call API Step 57 Output Expand Output C…" at bounding box center [643, 391] width 1223 height 719
click at [615, 369] on icon "button" at bounding box center [610, 365] width 15 height 15
click at [762, 160] on span "Delete Step" at bounding box center [749, 167] width 51 height 13
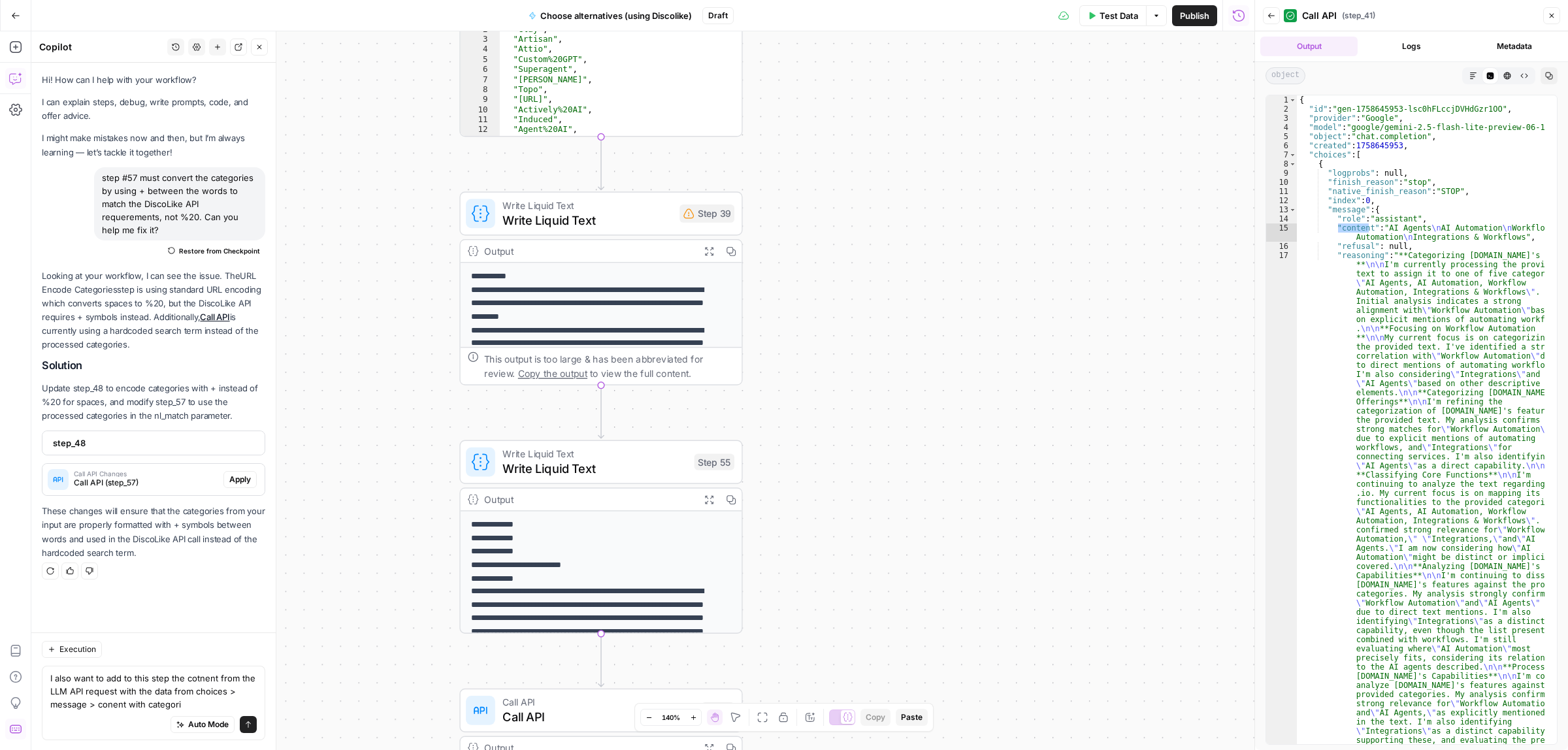
drag, startPoint x: 844, startPoint y: 517, endPoint x: 862, endPoint y: 332, distance: 185.9
click at [862, 332] on div "Workflow Input Settings Inputs Call API Call API Step 57 Output Expand Output C…" at bounding box center [643, 391] width 1223 height 719
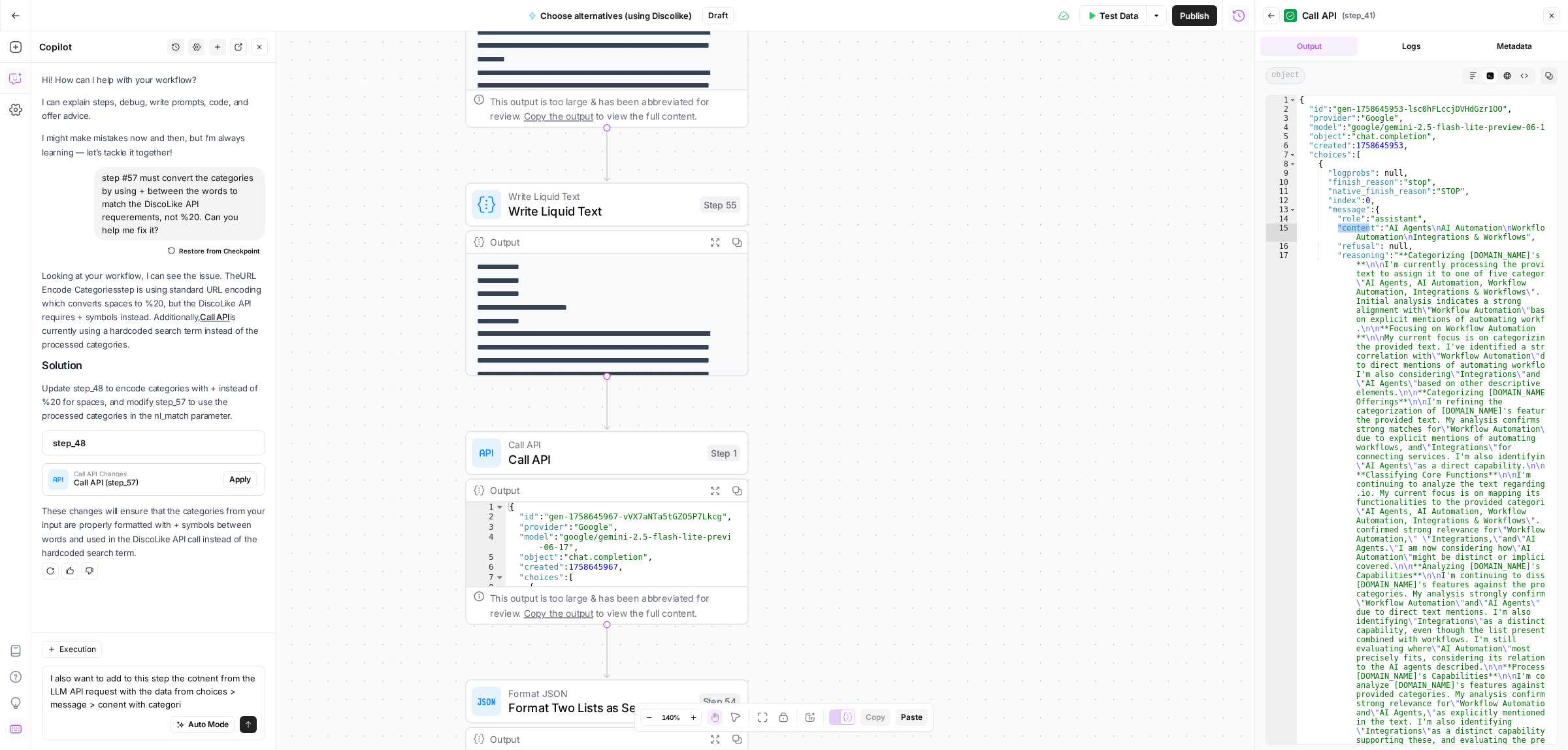
drag, startPoint x: 912, startPoint y: 413, endPoint x: 896, endPoint y: 725, distance: 312.4
click at [896, 725] on body "ColdiQ New Home Browse Insights Opportunities Your Data Recent Grids Tools-Grid…" at bounding box center [784, 375] width 1568 height 750
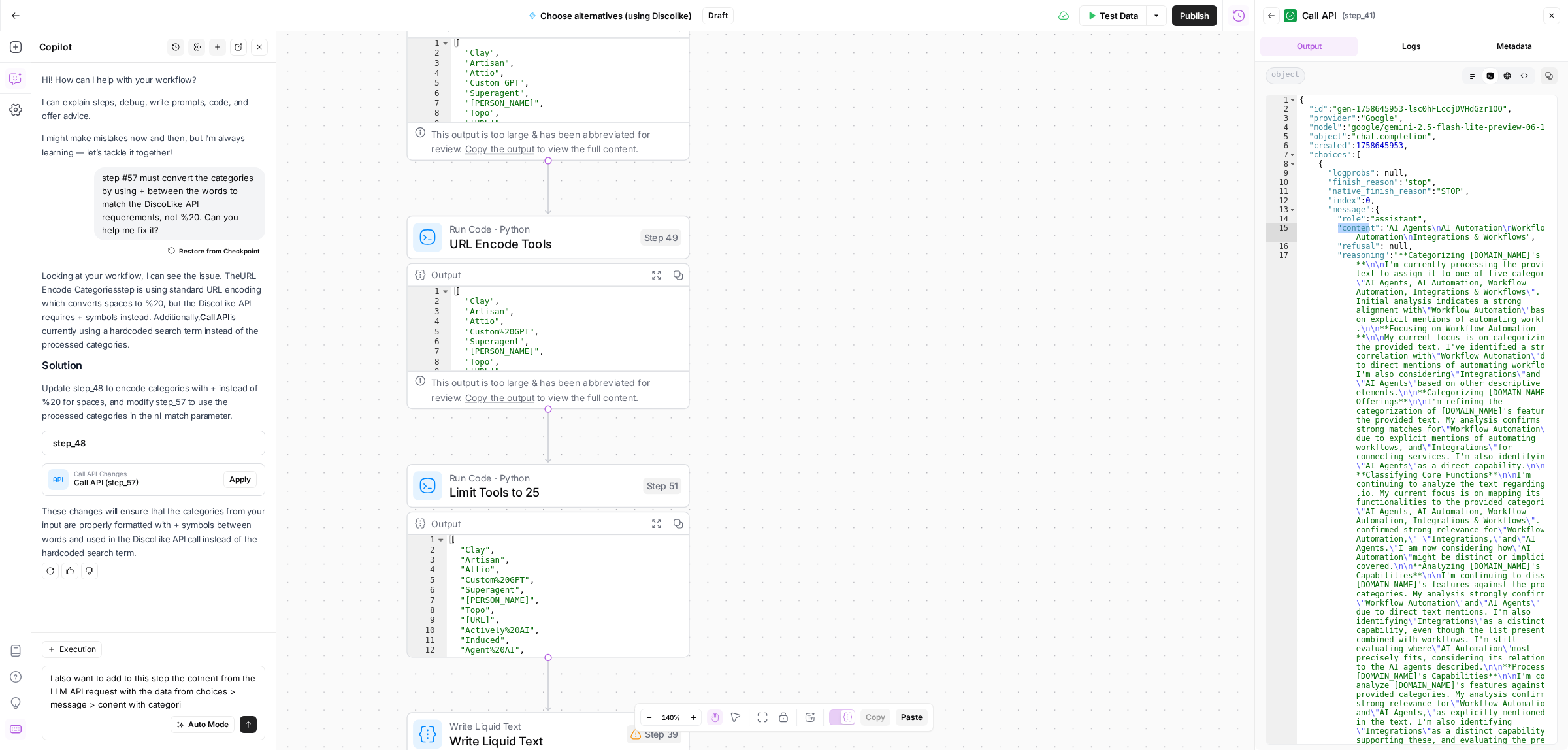
drag, startPoint x: 872, startPoint y: 289, endPoint x: 833, endPoint y: 637, distance: 350.2
click at [833, 665] on div "Workflow Input Settings Inputs Call API Call API Step 57 Output Expand Output C…" at bounding box center [643, 391] width 1223 height 719
drag, startPoint x: 918, startPoint y: 65, endPoint x: 948, endPoint y: 2, distance: 69.8
click at [948, 1] on div "Go Back Choose alternatives (using Discolike) Draft Test Data Options Publish R…" at bounding box center [627, 375] width 1255 height 750
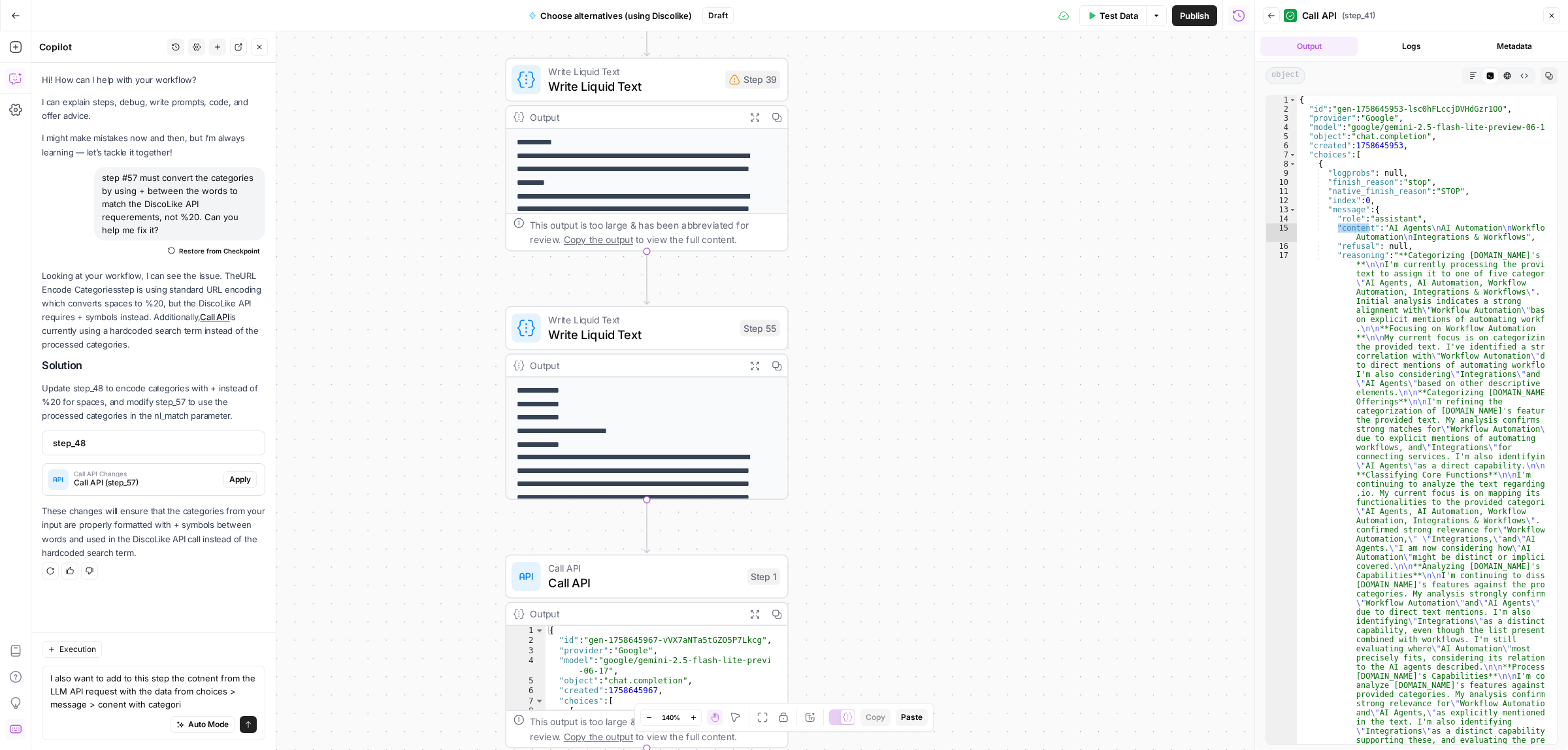
drag, startPoint x: 890, startPoint y: 239, endPoint x: 864, endPoint y: 161, distance: 82.2
click at [867, 163] on div "Workflow Input Settings Inputs Call API Call API Step 57 Output Expand Output C…" at bounding box center [643, 391] width 1223 height 719
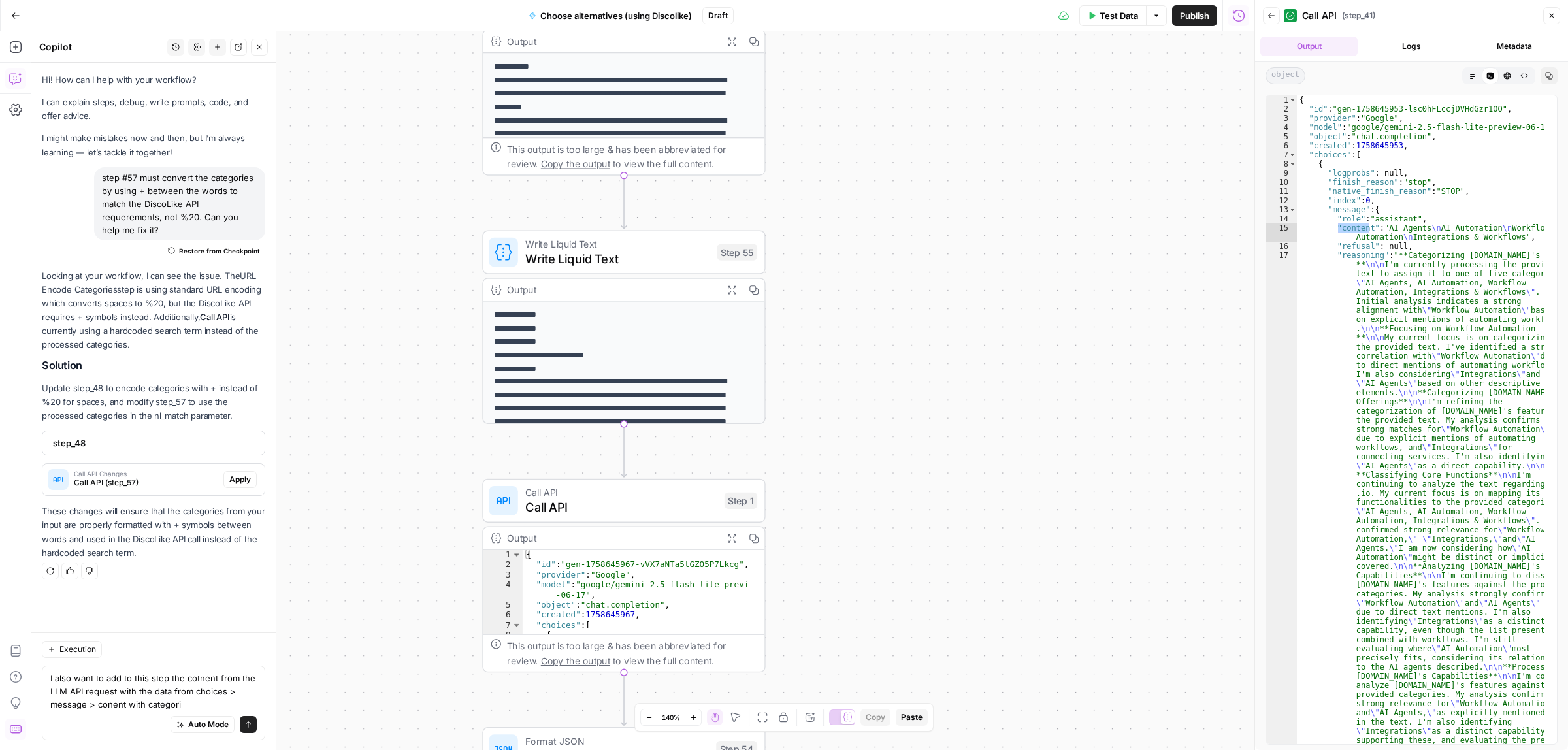
click at [612, 498] on span "Call API" at bounding box center [622, 507] width 192 height 18
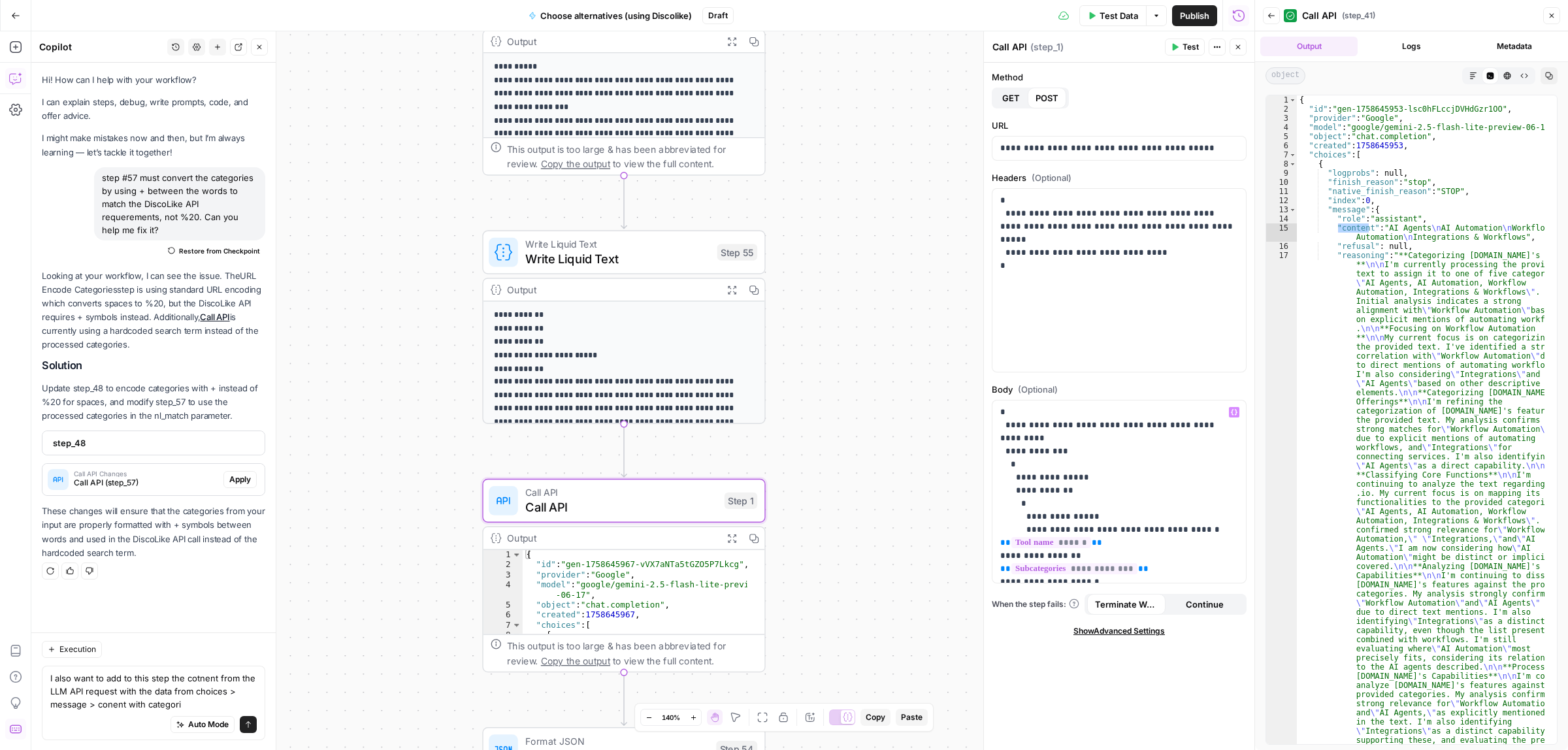
scroll to position [81, 0]
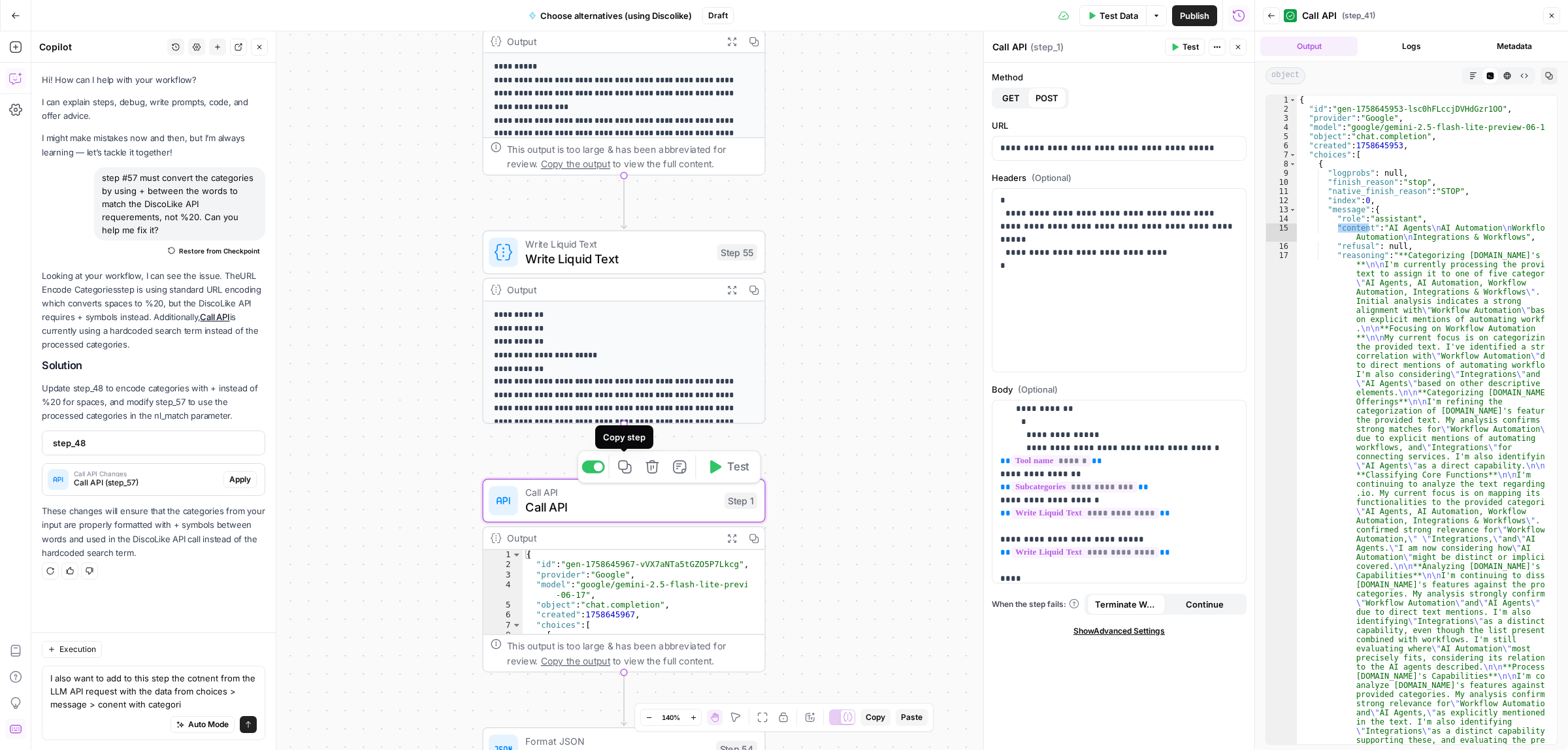
drag, startPoint x: 869, startPoint y: 184, endPoint x: 820, endPoint y: 557, distance: 376.2
click at [820, 557] on div "Workflow Input Settings Inputs Call API Call API Step 57 Output Expand Output C…" at bounding box center [643, 391] width 1223 height 719
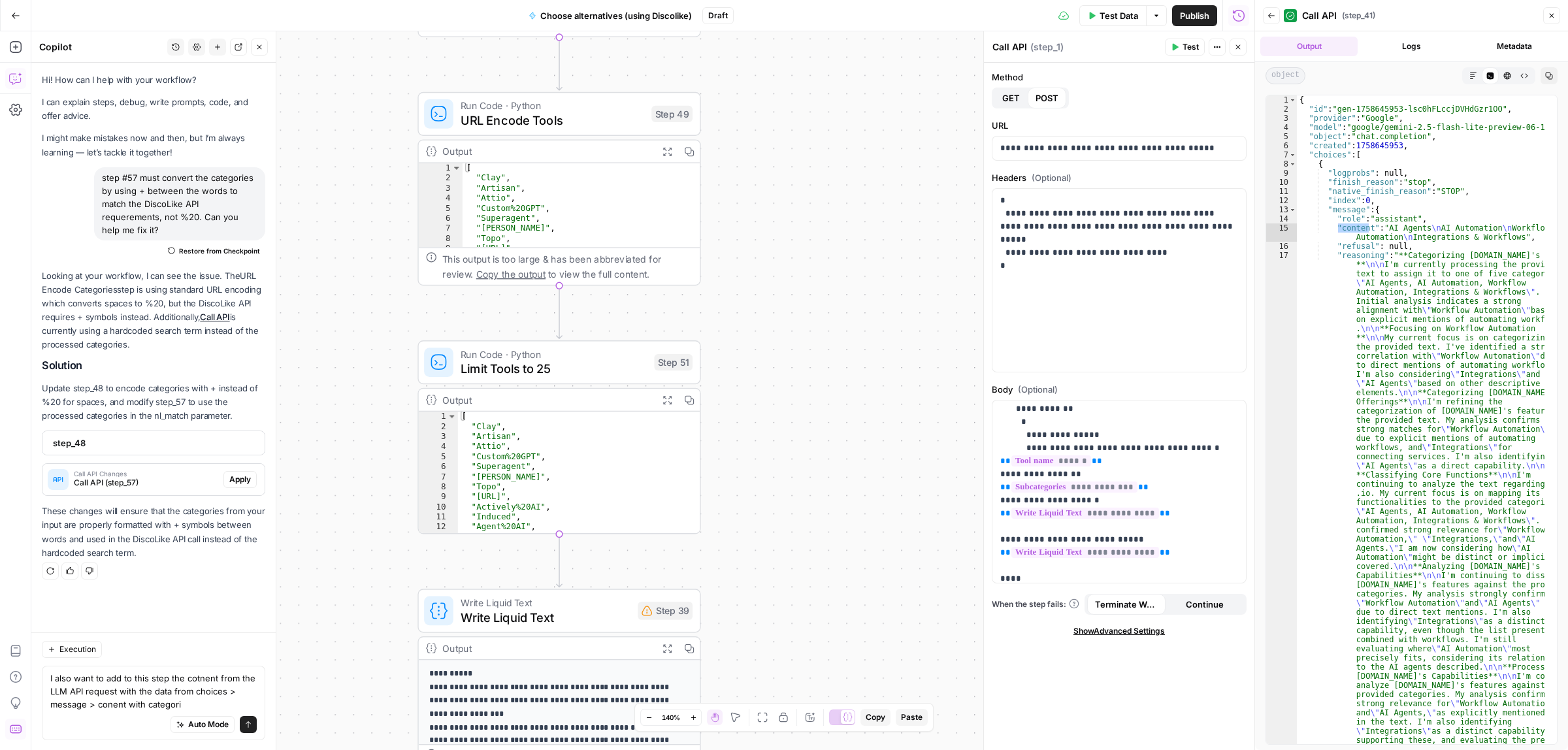
drag, startPoint x: 820, startPoint y: 311, endPoint x: 788, endPoint y: 572, distance: 263.0
click at [788, 575] on div "Workflow Input Settings Inputs Call API Call API Step 57 Output Expand Output C…" at bounding box center [643, 391] width 1223 height 719
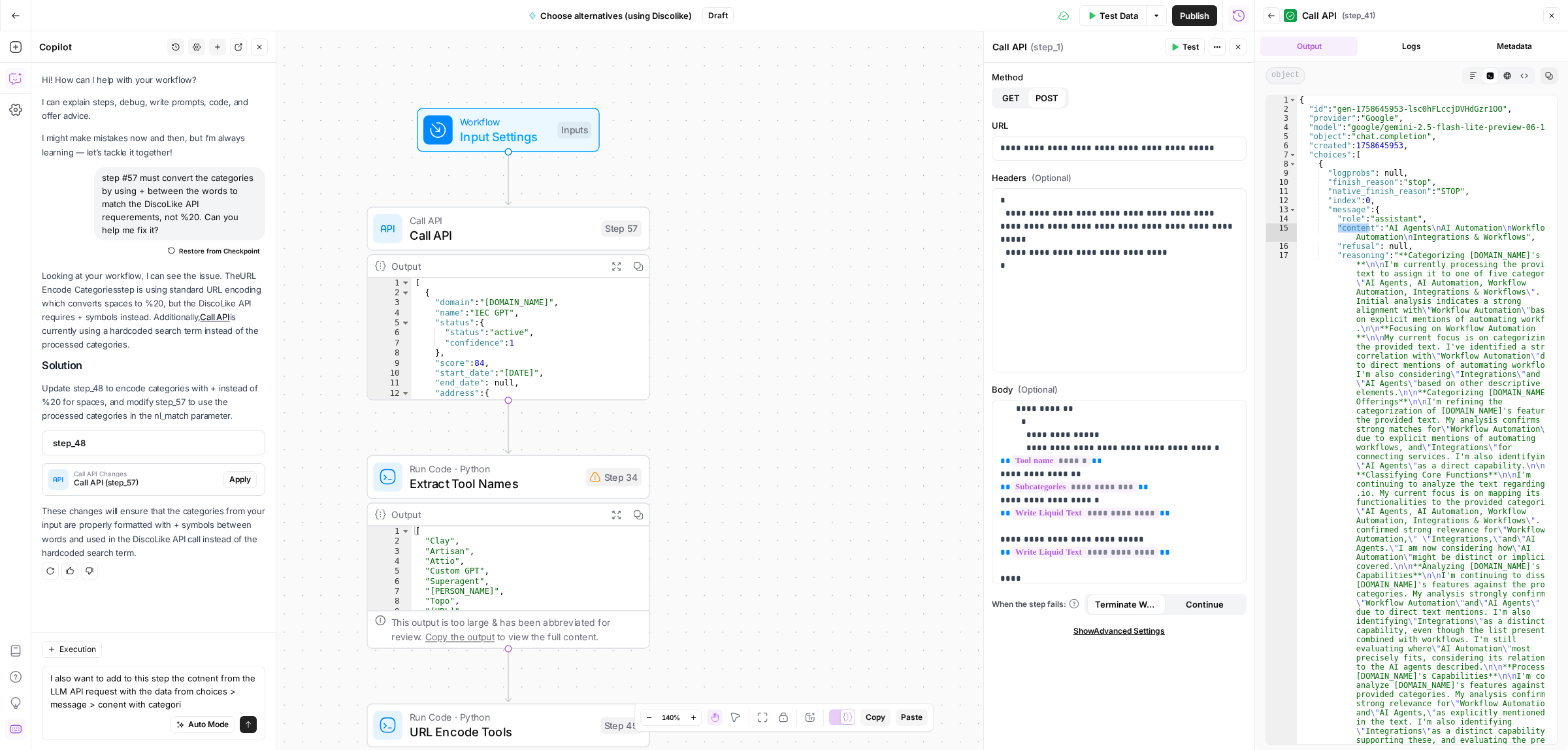
drag, startPoint x: 769, startPoint y: 525, endPoint x: 762, endPoint y: 493, distance: 32.8
click at [768, 611] on div "Workflow Input Settings Inputs Call API Call API Step 57 Output Expand Output C…" at bounding box center [643, 391] width 1223 height 719
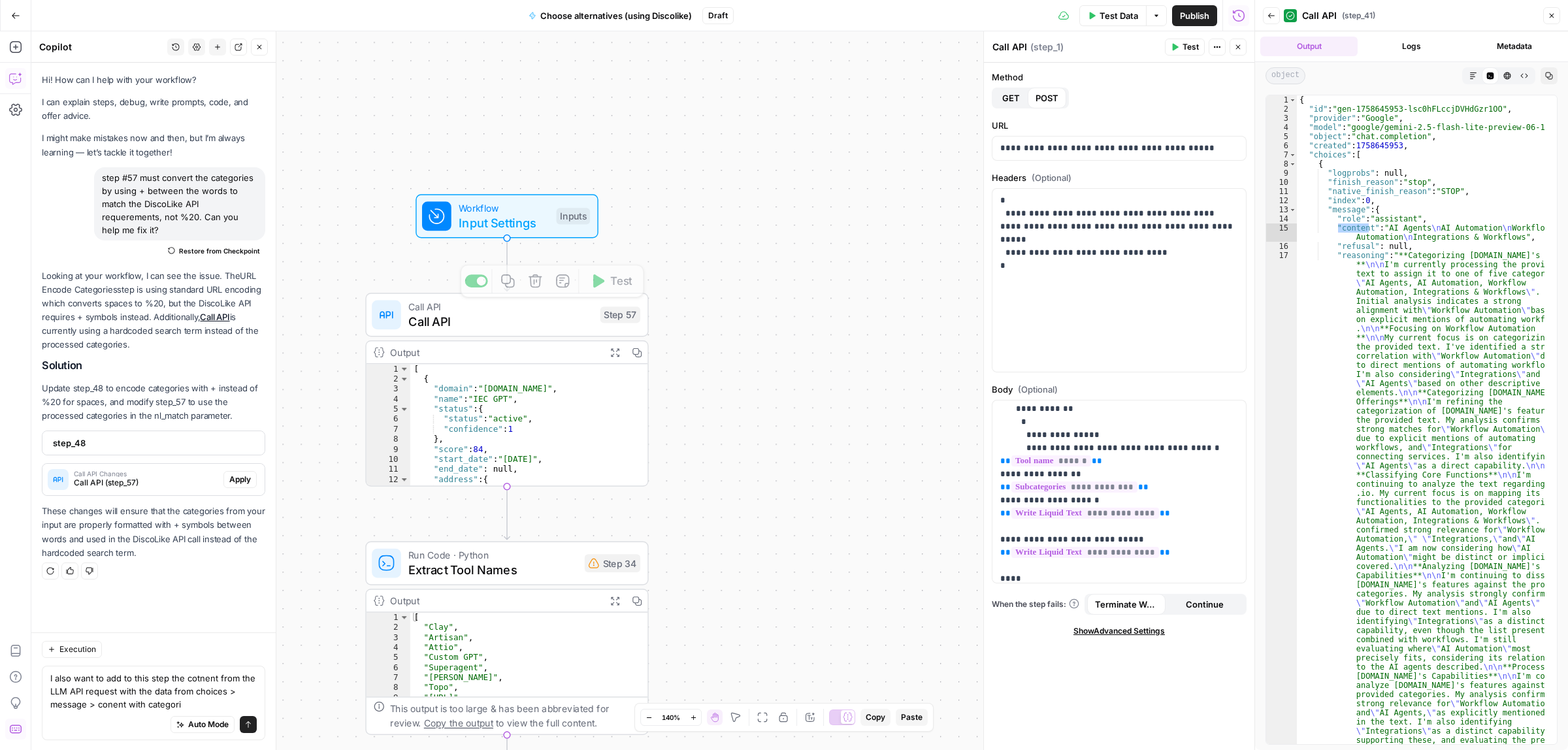
click at [511, 213] on span "Input Settings" at bounding box center [504, 222] width 90 height 18
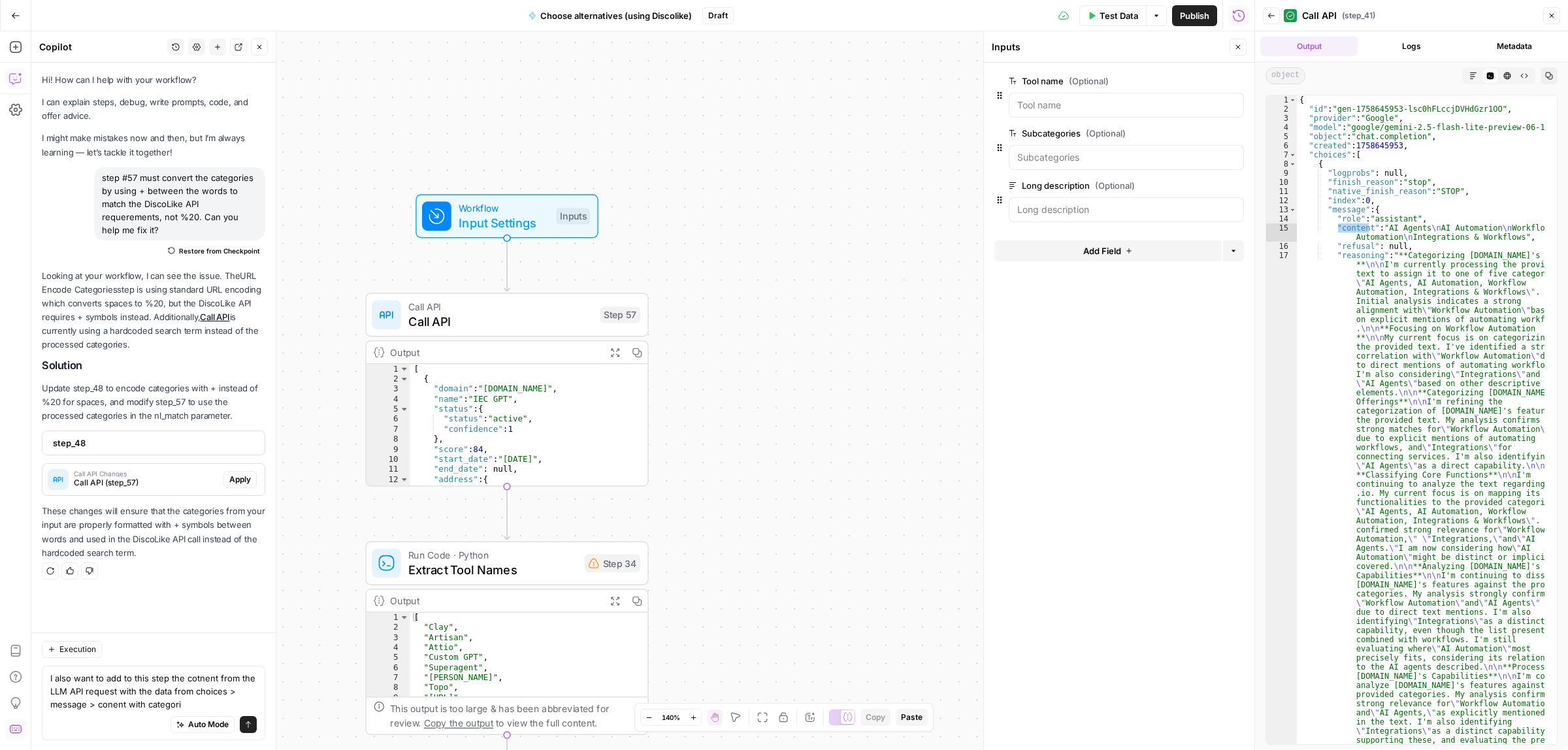
click at [1124, 7] on button "Test Data" at bounding box center [1112, 15] width 67 height 21
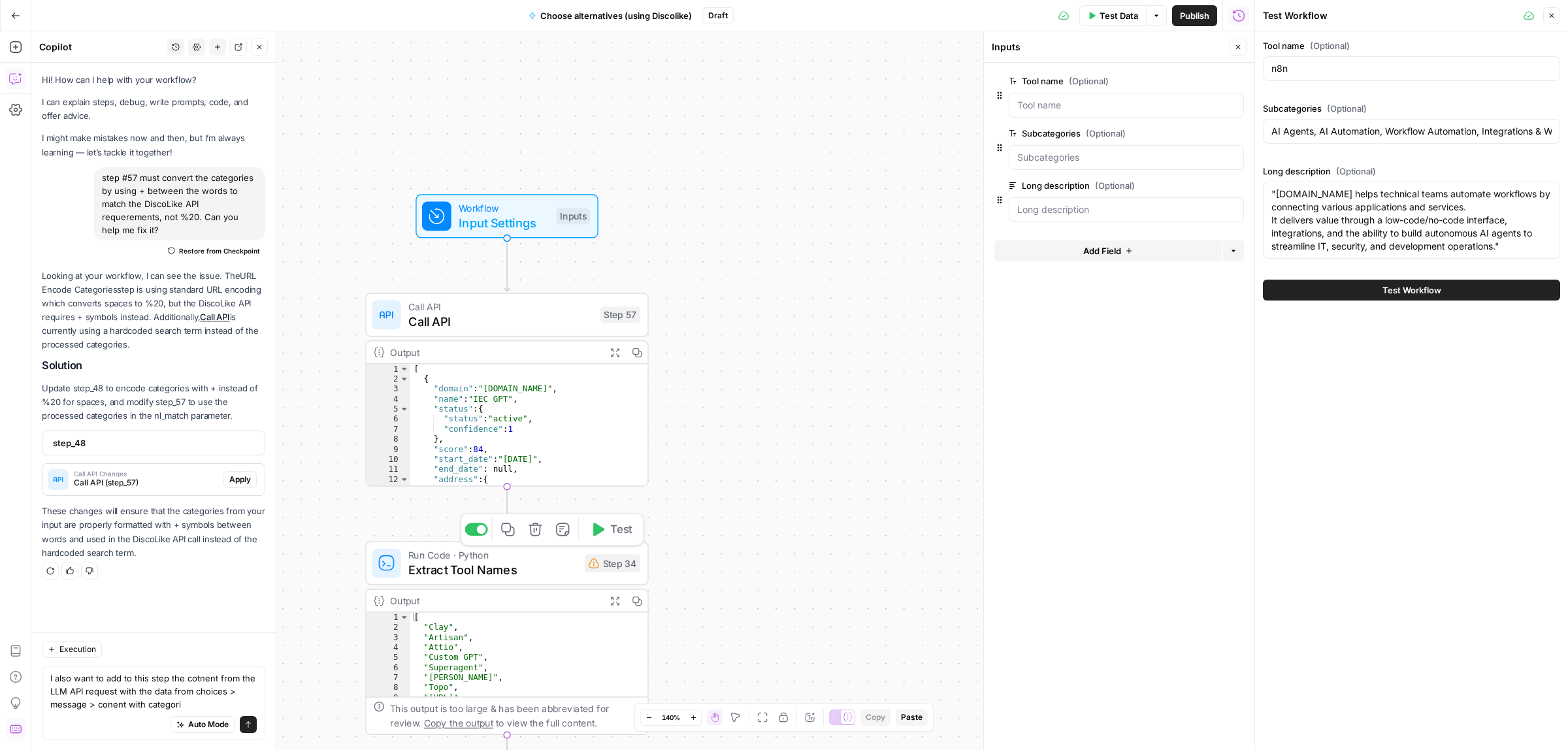
click at [480, 533] on div at bounding box center [476, 530] width 23 height 13
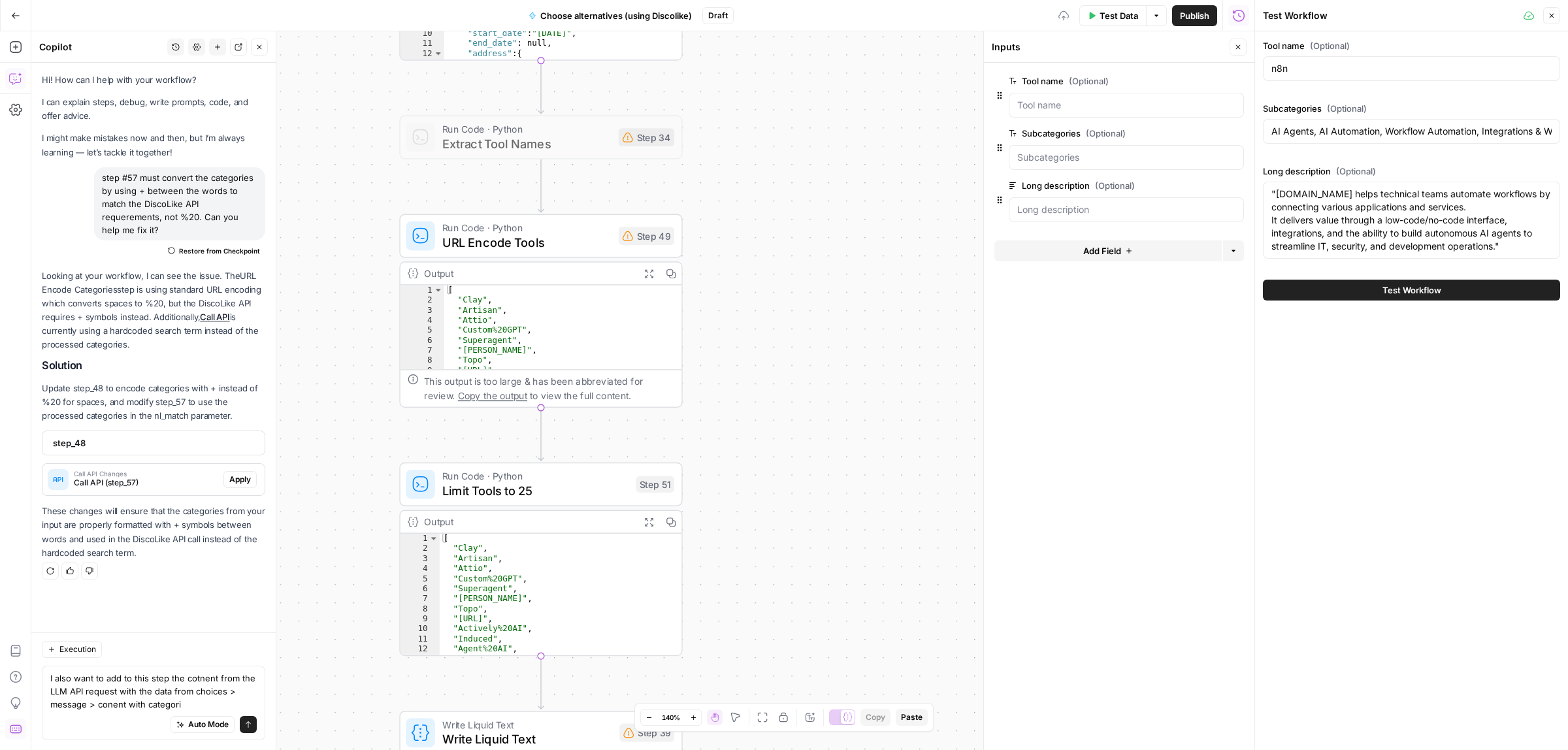
drag, startPoint x: 810, startPoint y: 226, endPoint x: 758, endPoint y: 217, distance: 52.8
click at [810, 189] on div "Workflow Input Settings Inputs Call API Call API Step 57 Output Expand Output C…" at bounding box center [643, 391] width 1223 height 719
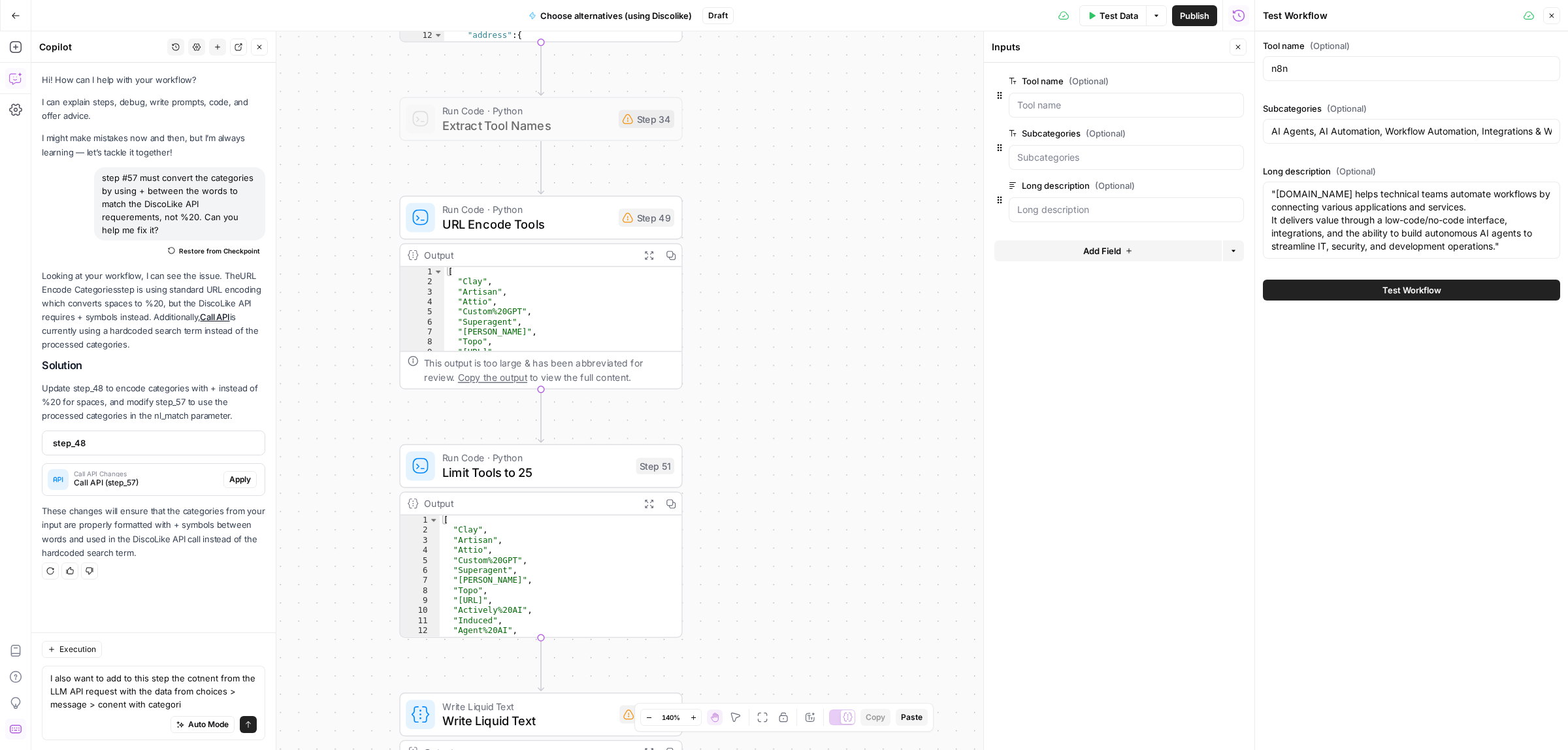
click at [574, 219] on span "URL Encode Tools" at bounding box center [527, 223] width 169 height 18
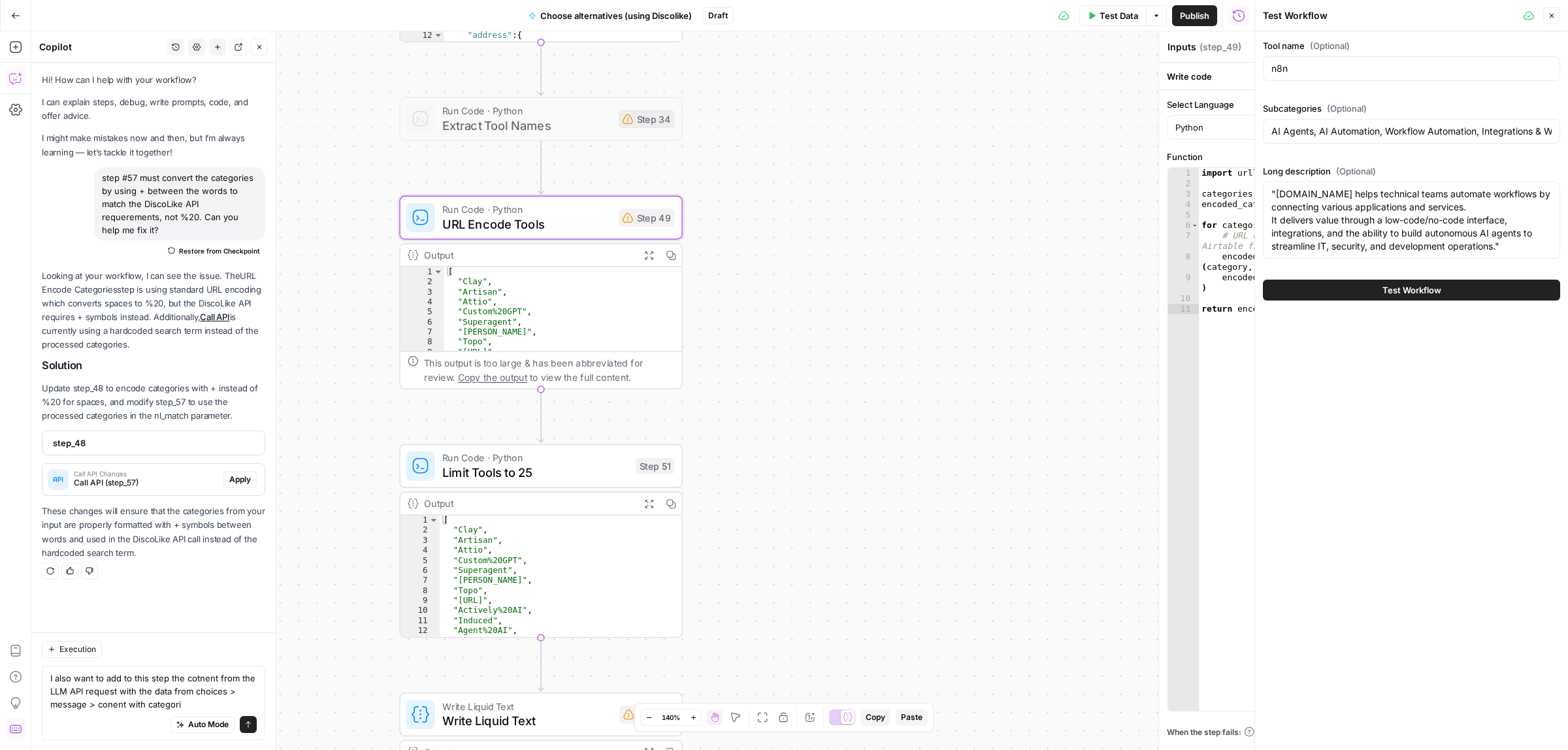
type textarea "URL Encode Tools"
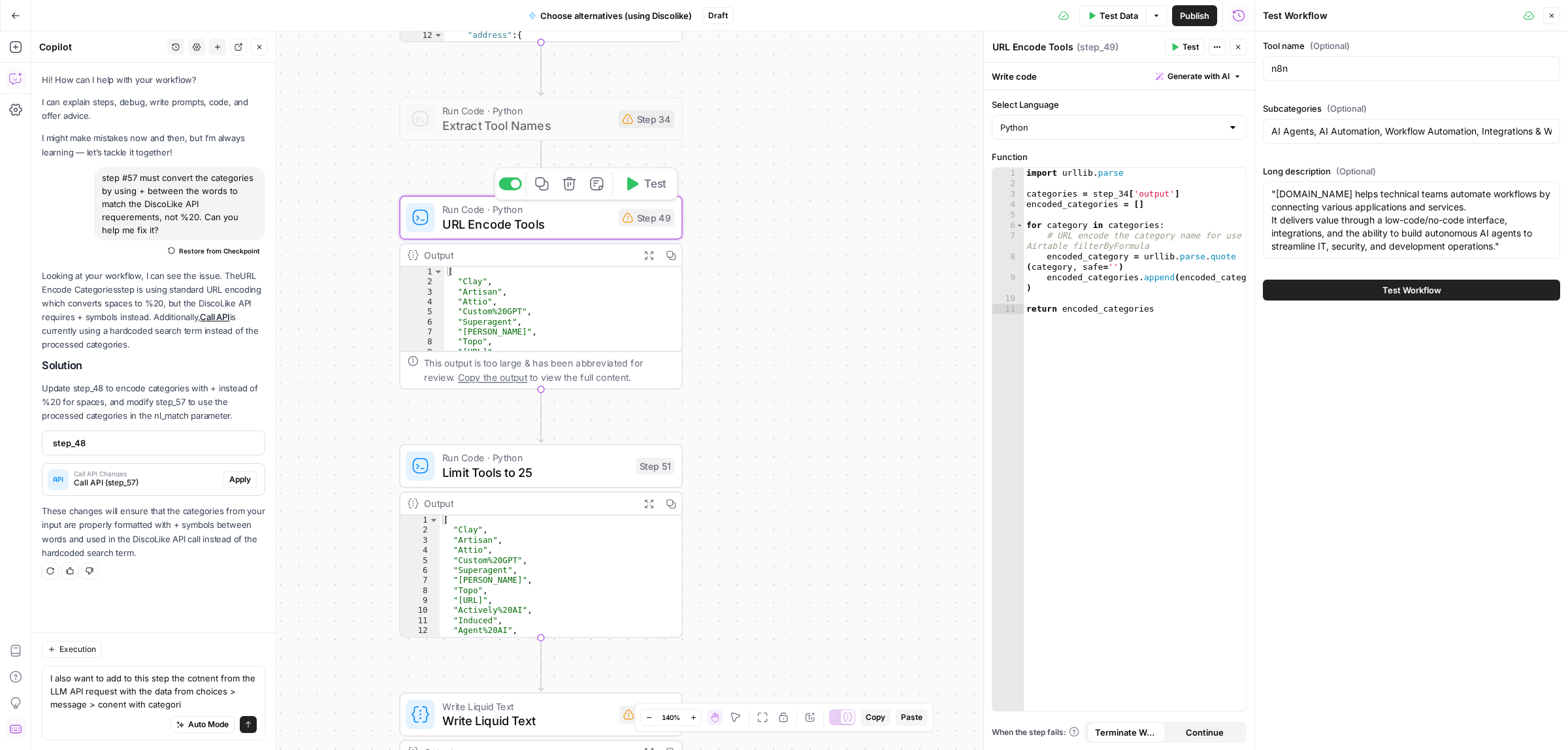
click at [513, 185] on div at bounding box center [516, 183] width 9 height 9
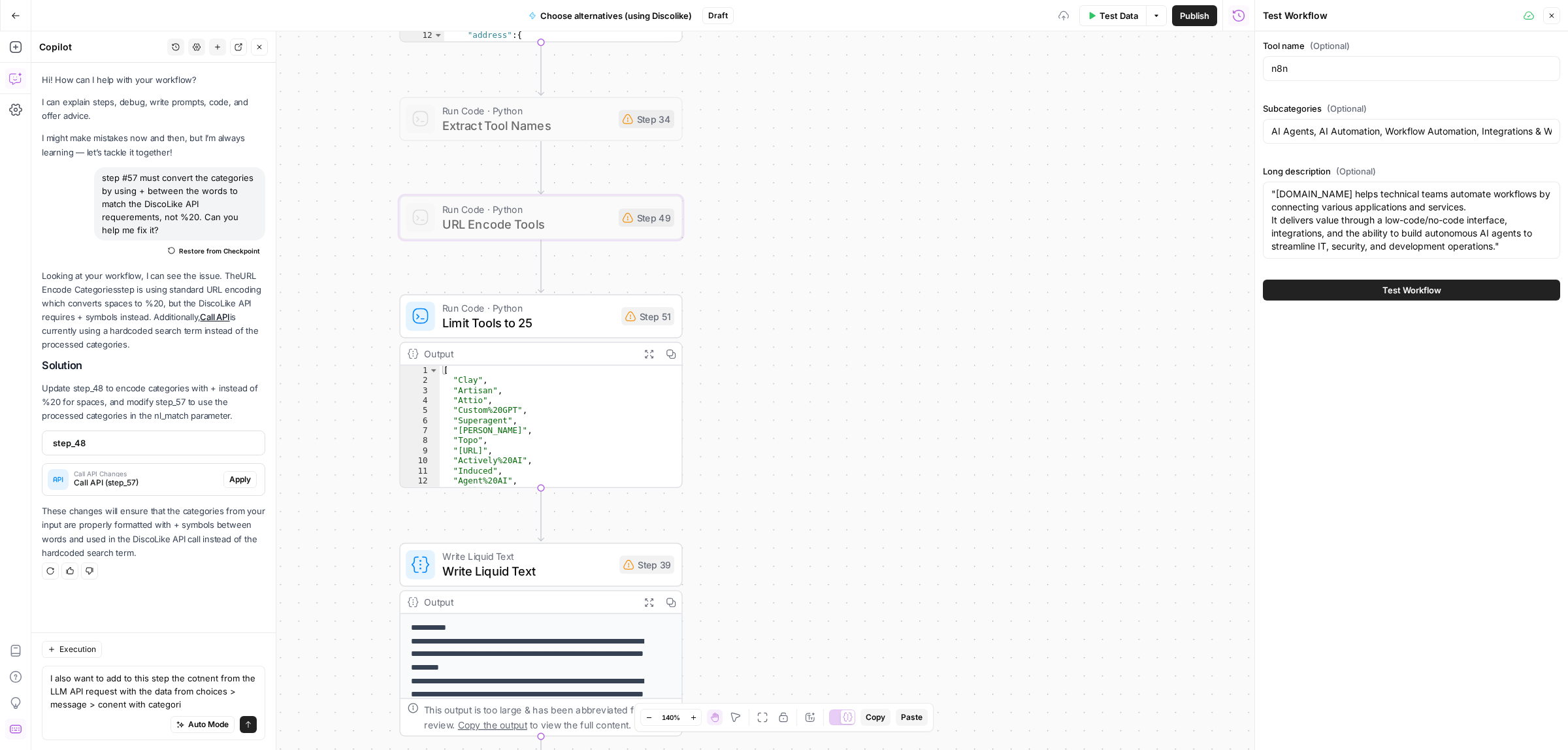
click at [558, 321] on span "Limit Tools to 25" at bounding box center [528, 322] width 172 height 18
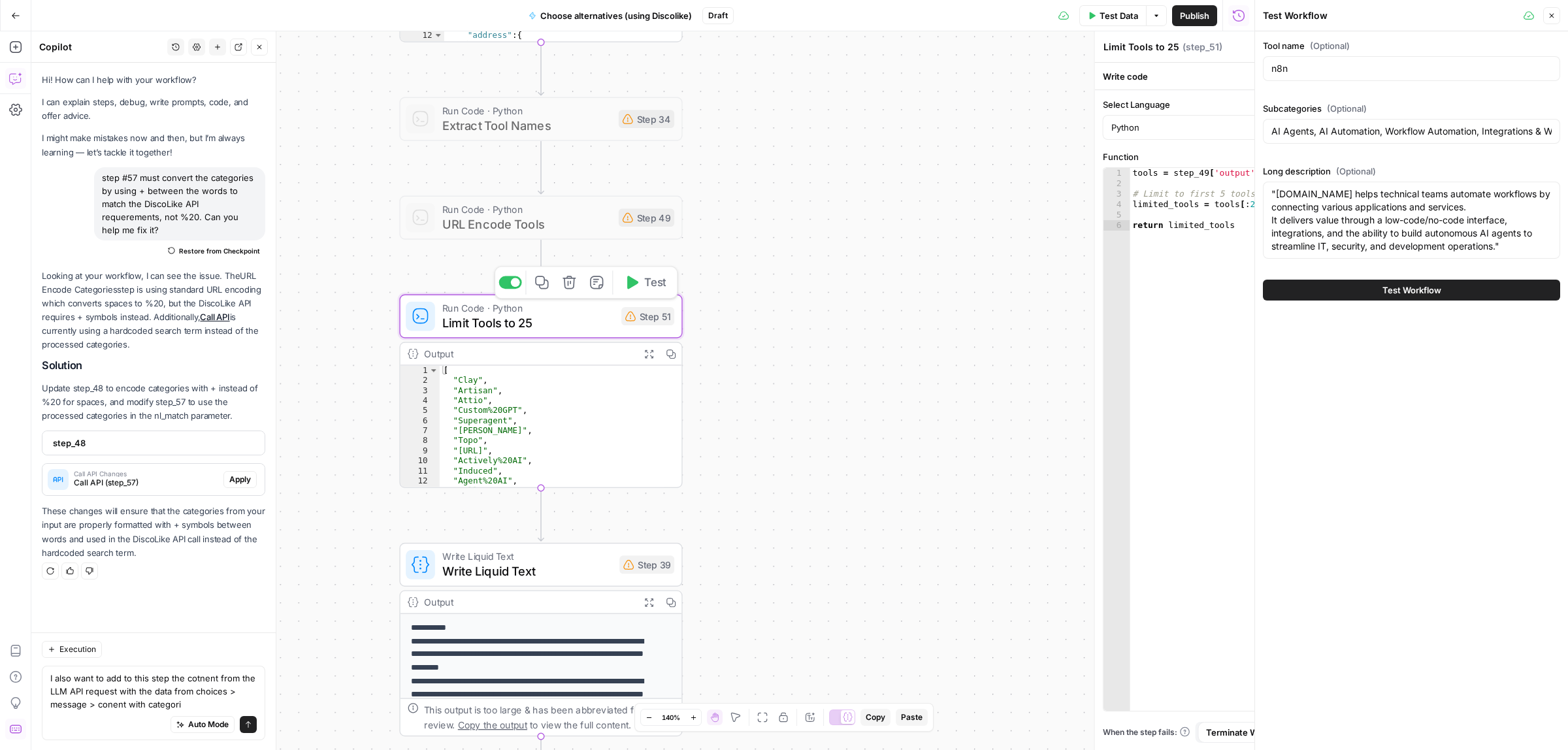
click at [514, 282] on div at bounding box center [516, 282] width 9 height 9
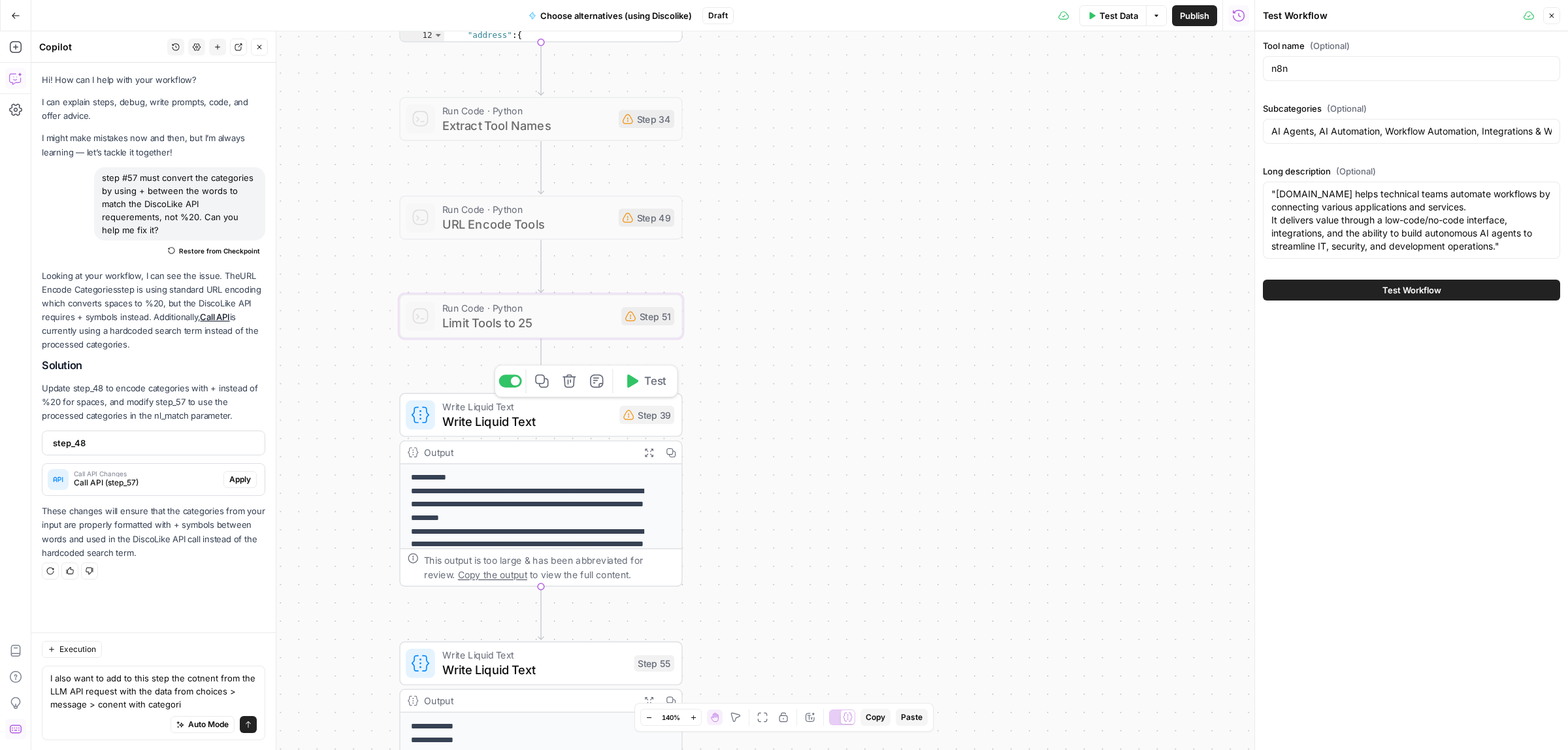
click at [514, 377] on div at bounding box center [516, 381] width 9 height 9
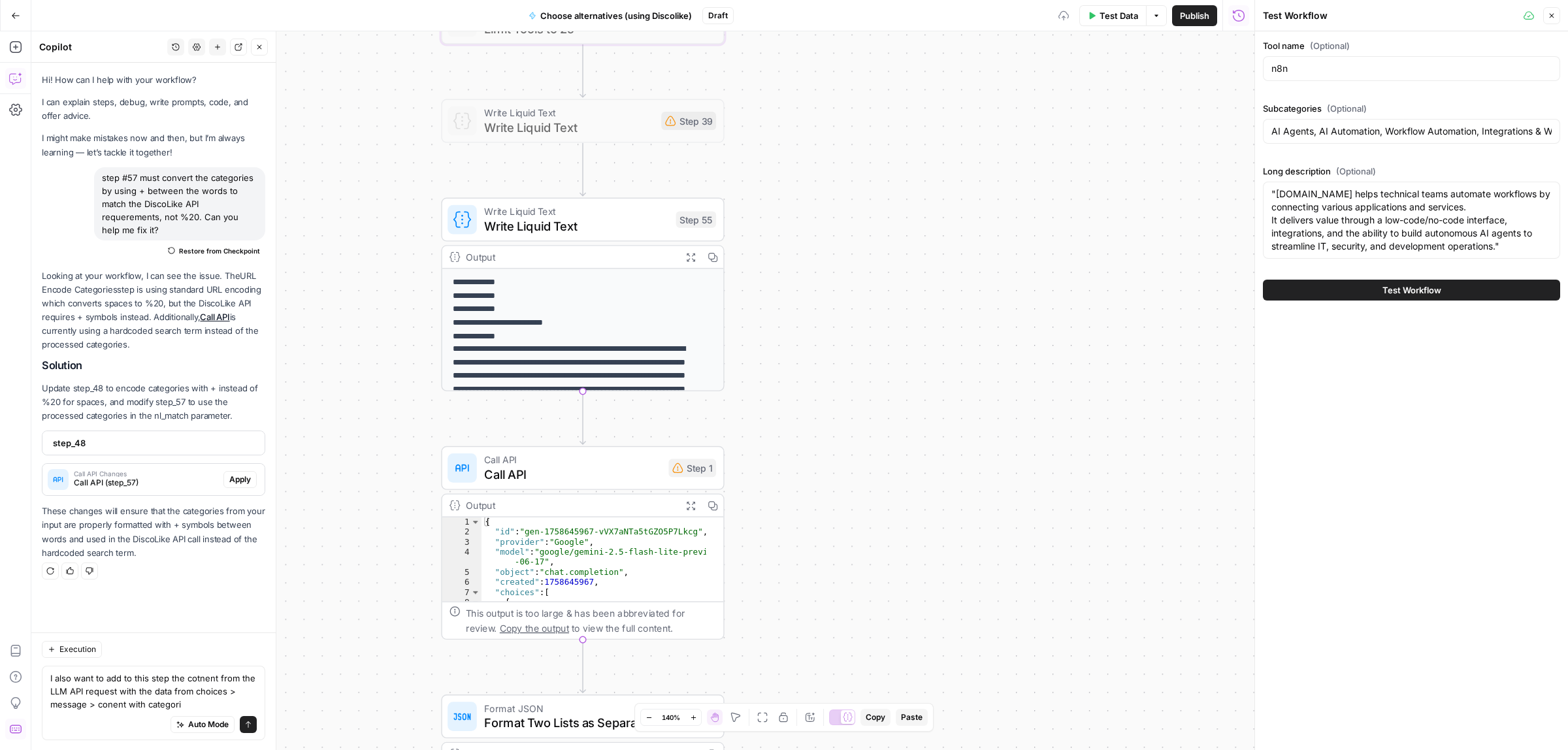
drag, startPoint x: 808, startPoint y: 351, endPoint x: 759, endPoint y: 250, distance: 112.3
click at [800, 252] on div "Workflow Input Settings Inputs Call API Call API Step 57 Output Expand Output C…" at bounding box center [643, 391] width 1223 height 719
click at [553, 188] on div at bounding box center [550, 185] width 23 height 13
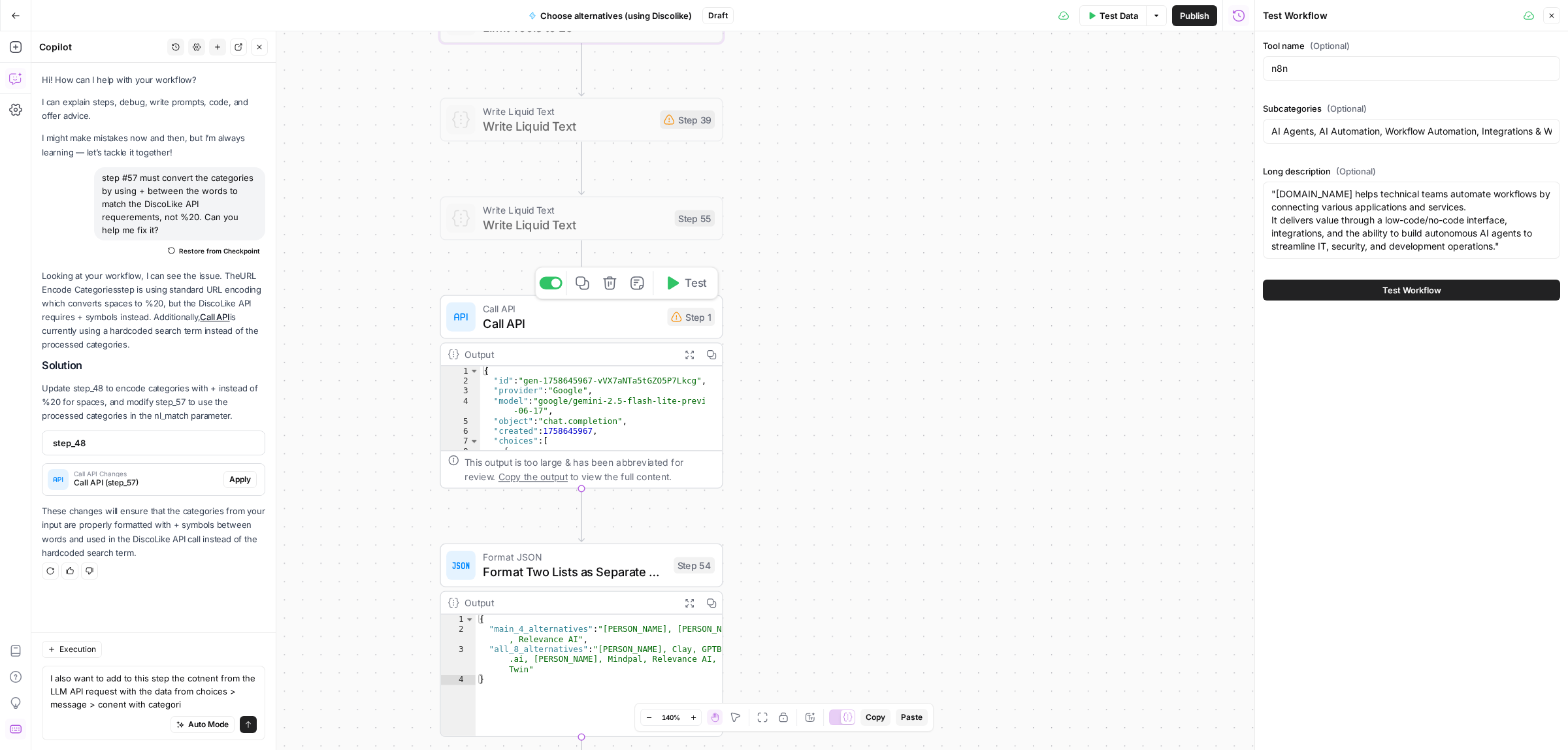
click at [547, 275] on div "Copy step Delete step Add Note Test" at bounding box center [626, 283] width 183 height 33
click at [552, 283] on div at bounding box center [556, 283] width 9 height 9
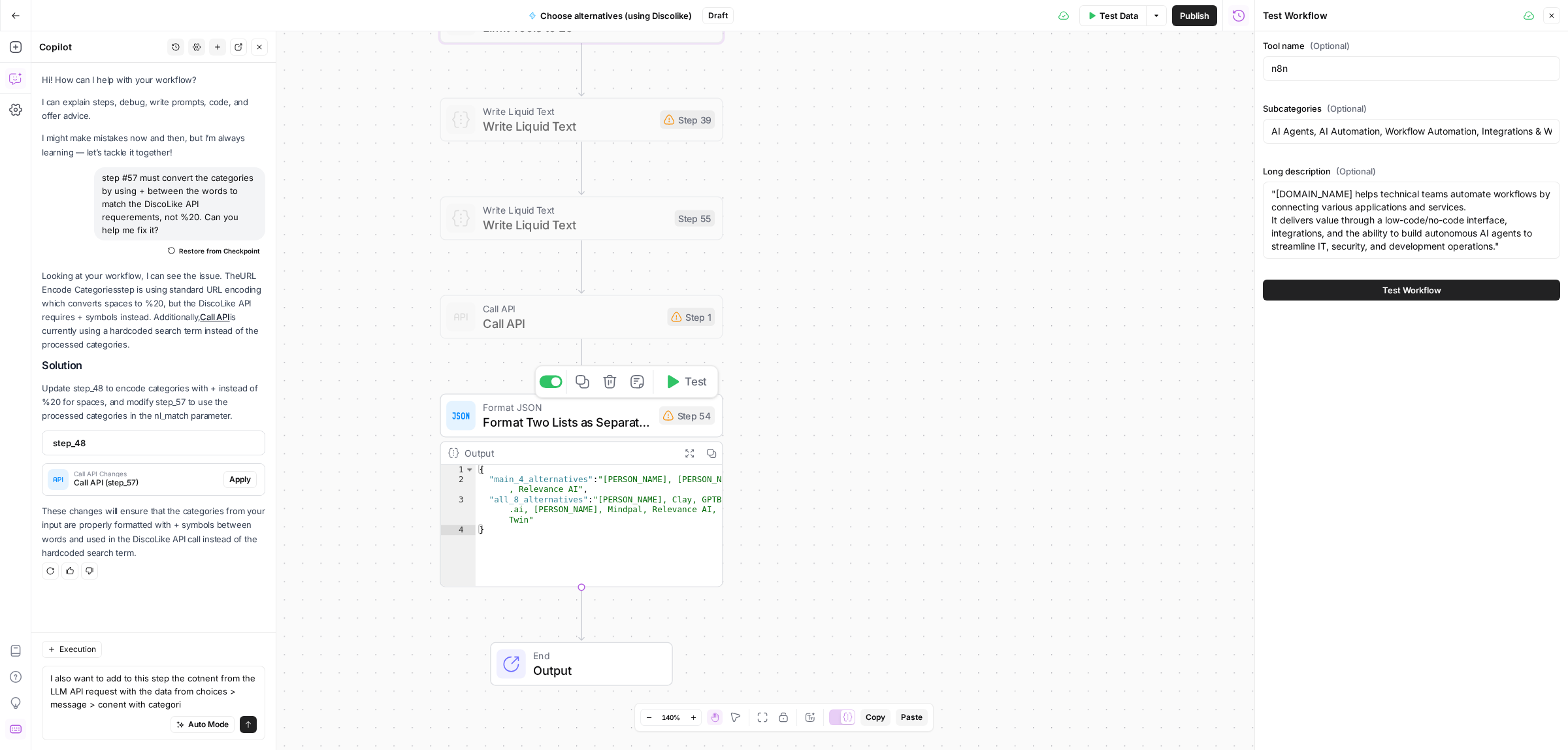
click at [554, 383] on div at bounding box center [556, 381] width 9 height 9
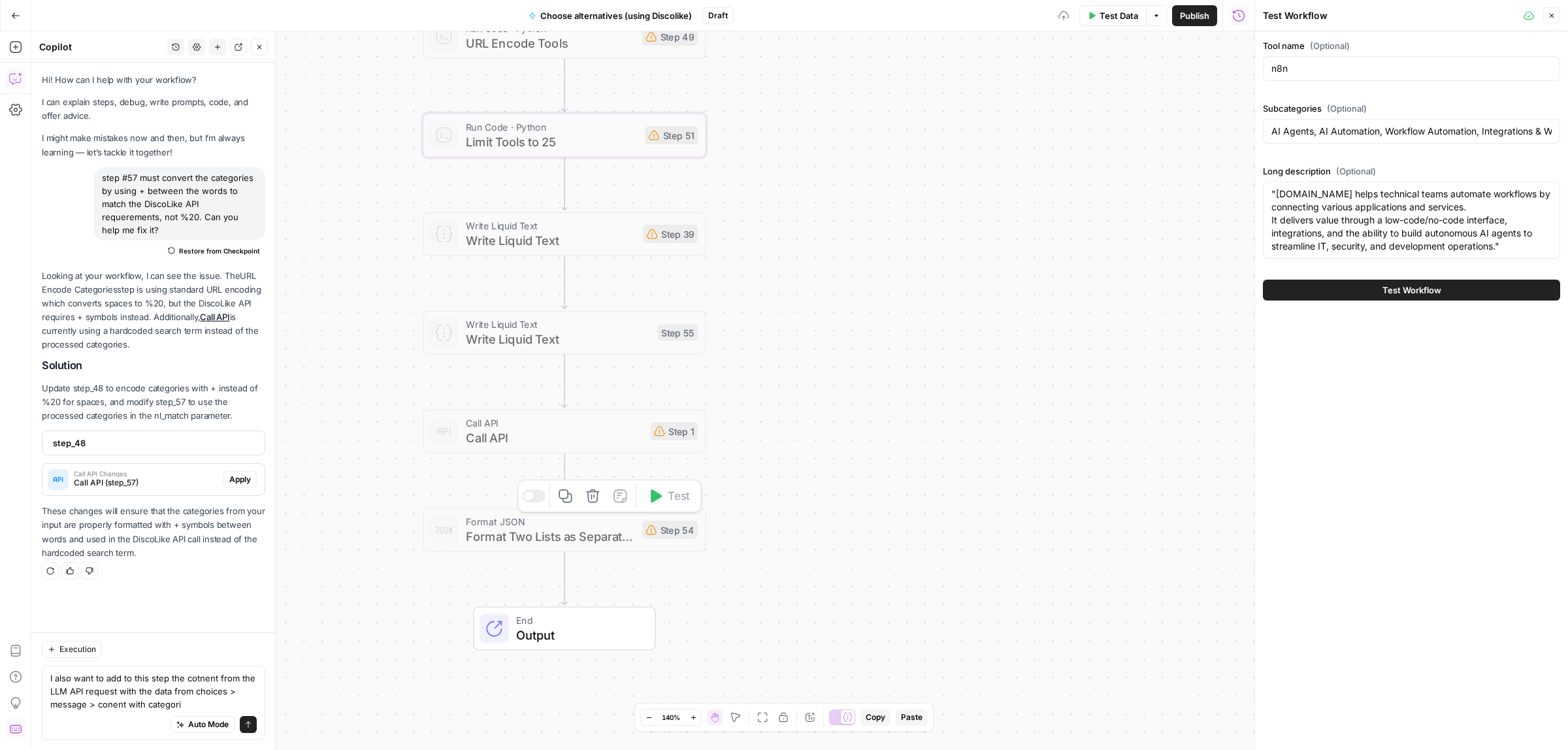
drag, startPoint x: 790, startPoint y: 312, endPoint x: 776, endPoint y: 527, distance: 215.5
click at [776, 540] on div "Workflow Input Settings Inputs Call API Call API Step 57 Output Expand Output C…" at bounding box center [643, 391] width 1223 height 719
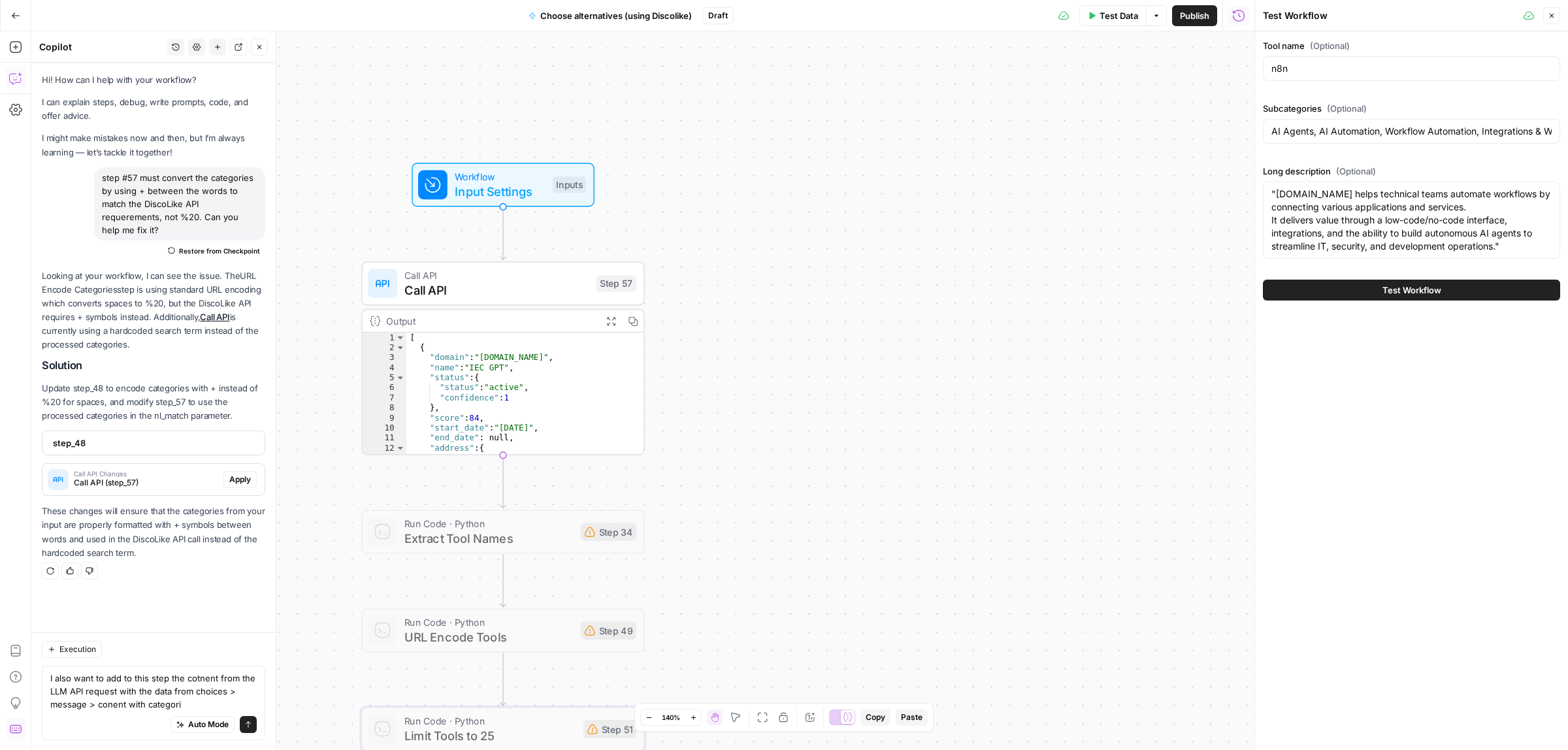
drag, startPoint x: 783, startPoint y: 429, endPoint x: 735, endPoint y: 657, distance: 233.0
click at [735, 657] on div "Workflow Input Settings Inputs Call API Call API Step 57 Output Expand Output C…" at bounding box center [643, 391] width 1223 height 719
click at [524, 292] on span "Call API" at bounding box center [496, 289] width 184 height 18
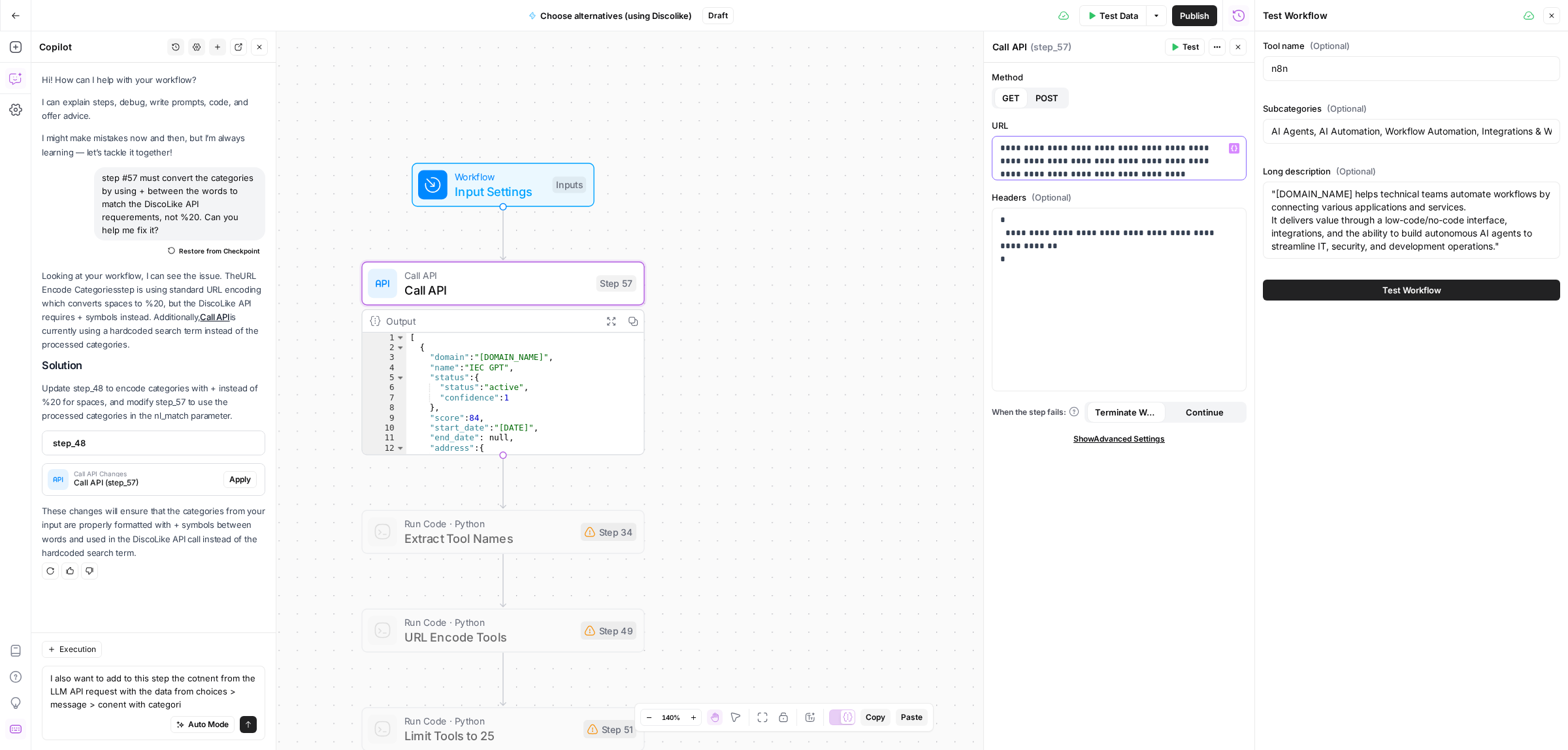
scroll to position [7, 0]
drag, startPoint x: 1072, startPoint y: 161, endPoint x: 1036, endPoint y: 157, distance: 36.2
click at [1036, 157] on p "**********" at bounding box center [1113, 154] width 225 height 39
click at [547, 185] on div "Workflow Input Settings Inputs" at bounding box center [502, 185] width 168 height 31
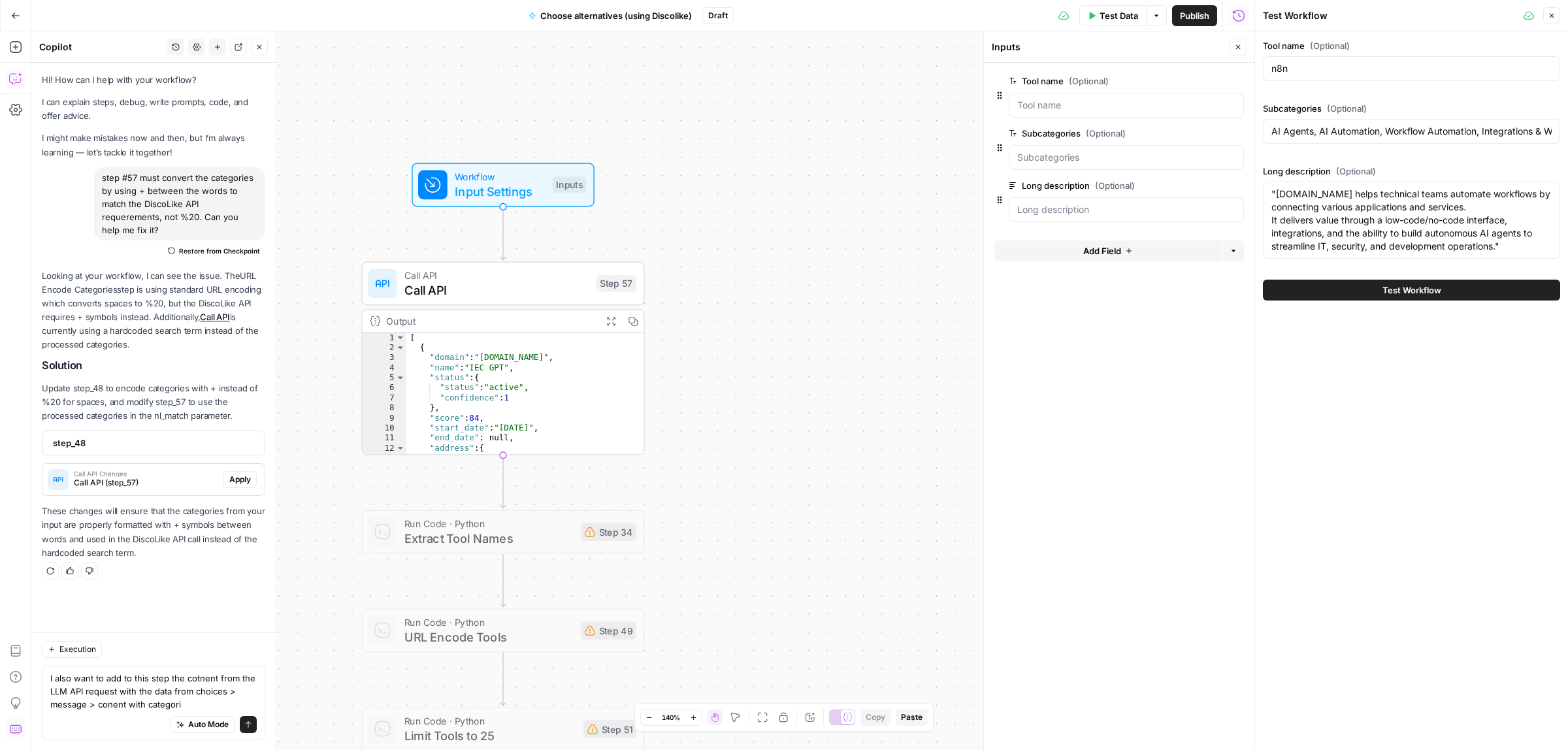
click at [518, 186] on span "Input Settings" at bounding box center [500, 191] width 90 height 18
click at [1199, 80] on span "edit field" at bounding box center [1195, 81] width 29 height 11
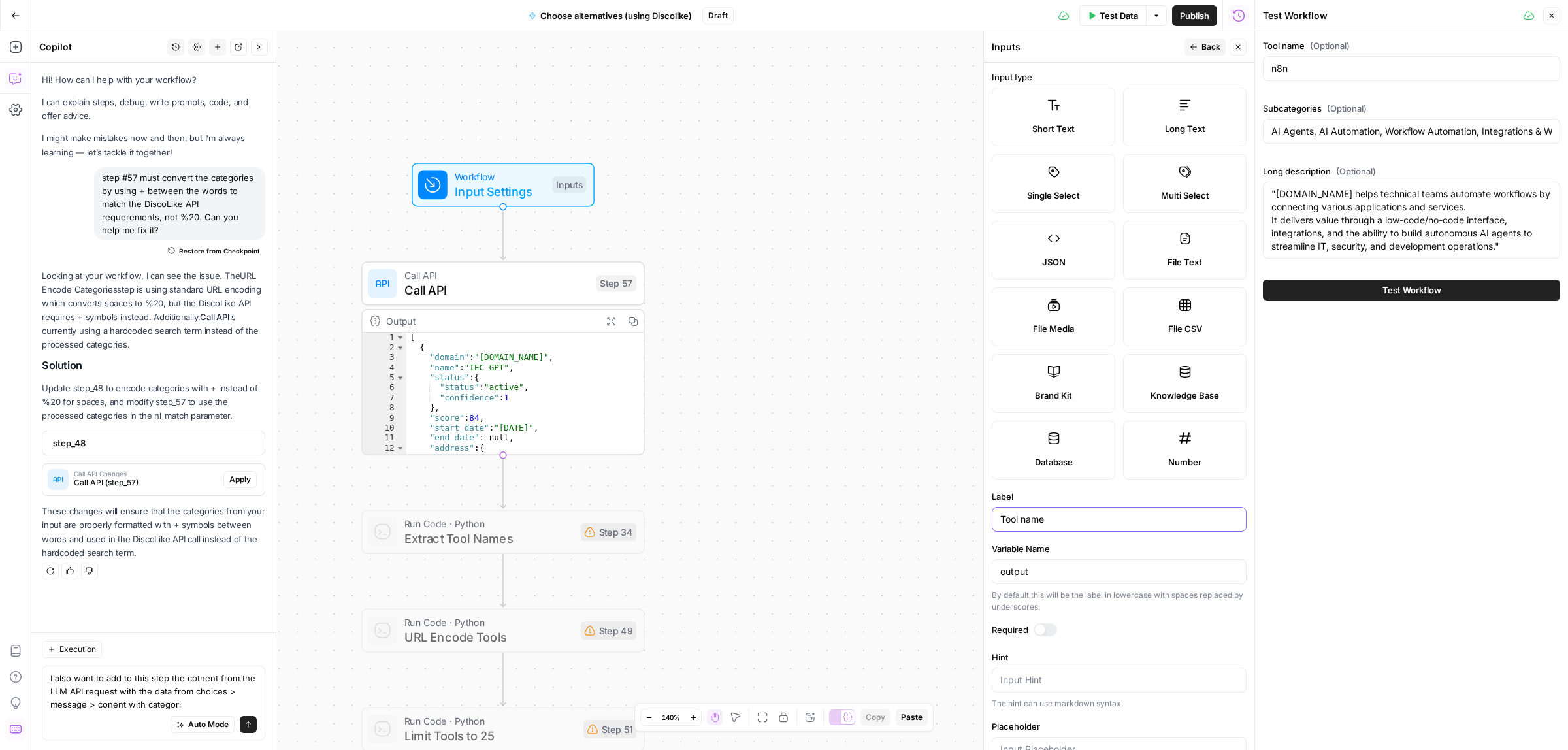
drag, startPoint x: 1062, startPoint y: 527, endPoint x: 957, endPoint y: 520, distance: 105.2
click at [957, 520] on body "ColdiQ New Home Browse Insights Opportunities Your Data Recent Grids Tools-Grid…" at bounding box center [784, 375] width 1568 height 750
type input "Tool"
type input "url"
type input "tool homepage"
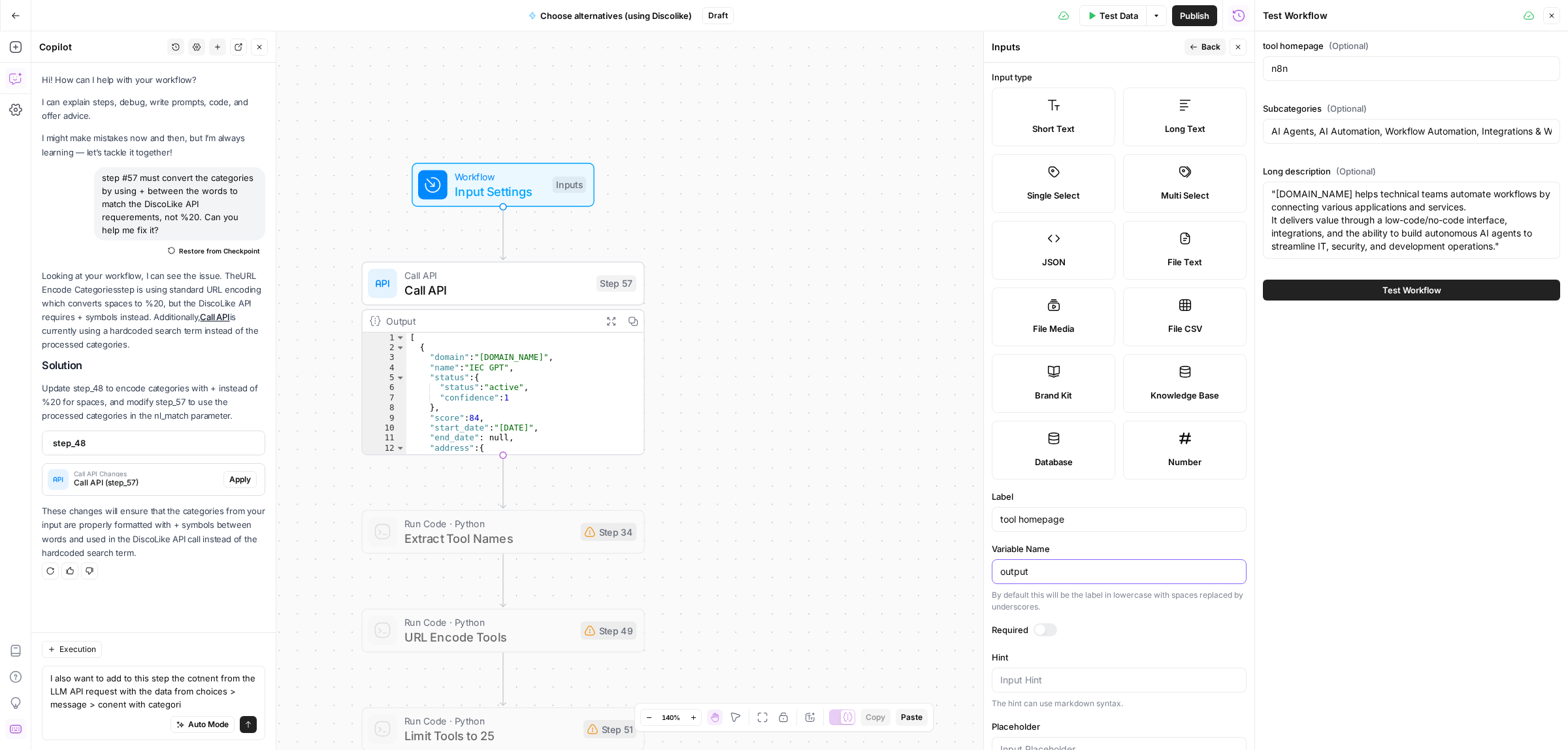
click at [1100, 568] on input "output" at bounding box center [1119, 571] width 238 height 13
paste input "tool homepage"
click at [1021, 581] on div "tool homepage" at bounding box center [1119, 571] width 255 height 25
type input "tool_homepage"
click at [521, 195] on span "Input Settings" at bounding box center [500, 191] width 90 height 18
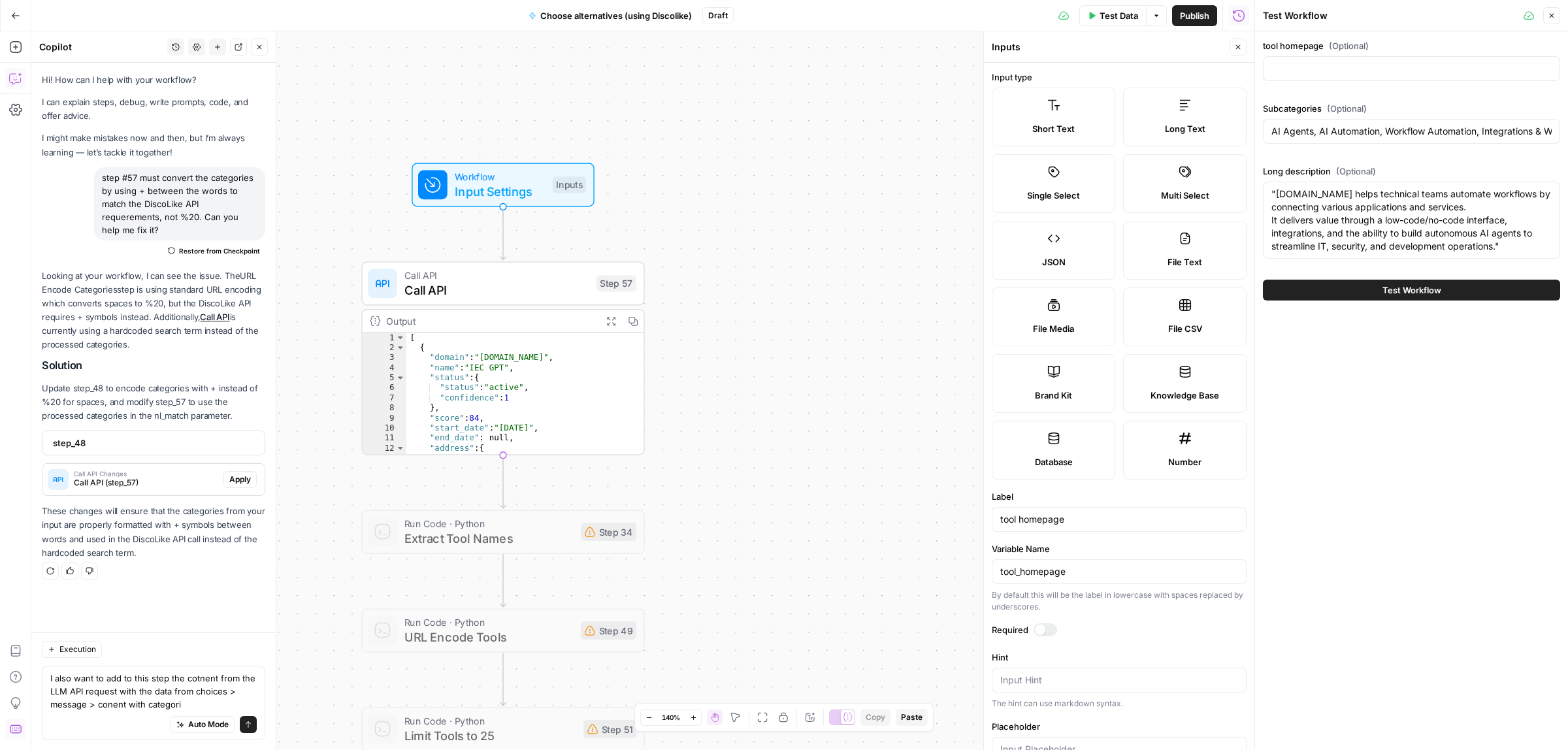
click at [1227, 48] on div "Inputs Close" at bounding box center [1119, 47] width 255 height 17
click at [1236, 49] on icon "button" at bounding box center [1239, 47] width 8 height 8
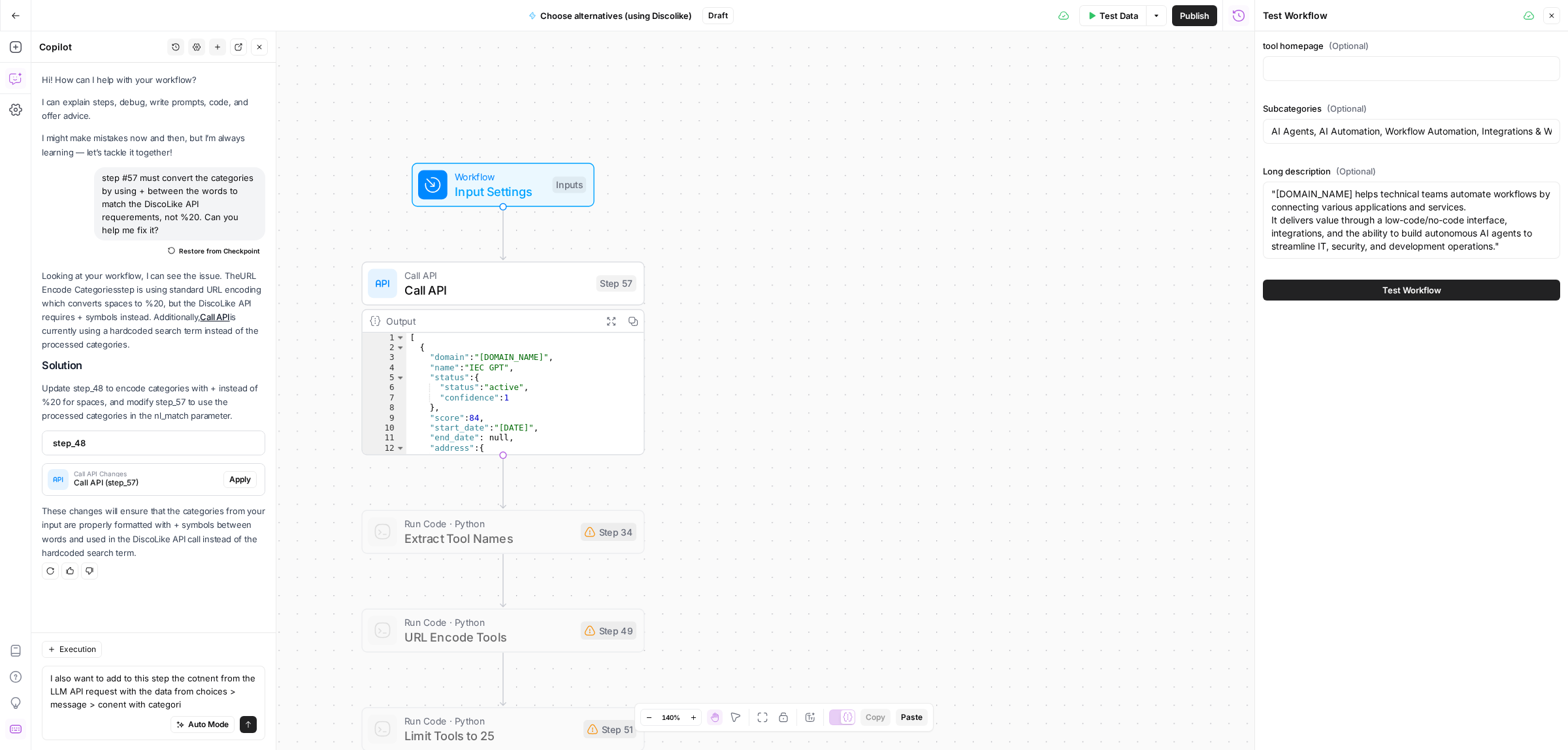
click at [501, 186] on span "Input Settings" at bounding box center [500, 191] width 90 height 18
click at [1514, 243] on textarea ""n8n.io helps technical teams automate workflows by connecting various applicat…" at bounding box center [1411, 220] width 280 height 65
click at [1276, 195] on textarea ""n8n.io helps technical teams automate workflows by connecting various applicat…" at bounding box center [1411, 220] width 280 height 65
drag, startPoint x: 1298, startPoint y: 196, endPoint x: 1268, endPoint y: 197, distance: 30.0
click at [1268, 197] on div "n8n.io helps technical teams automate workflows by connecting various applicati…" at bounding box center [1412, 220] width 297 height 77
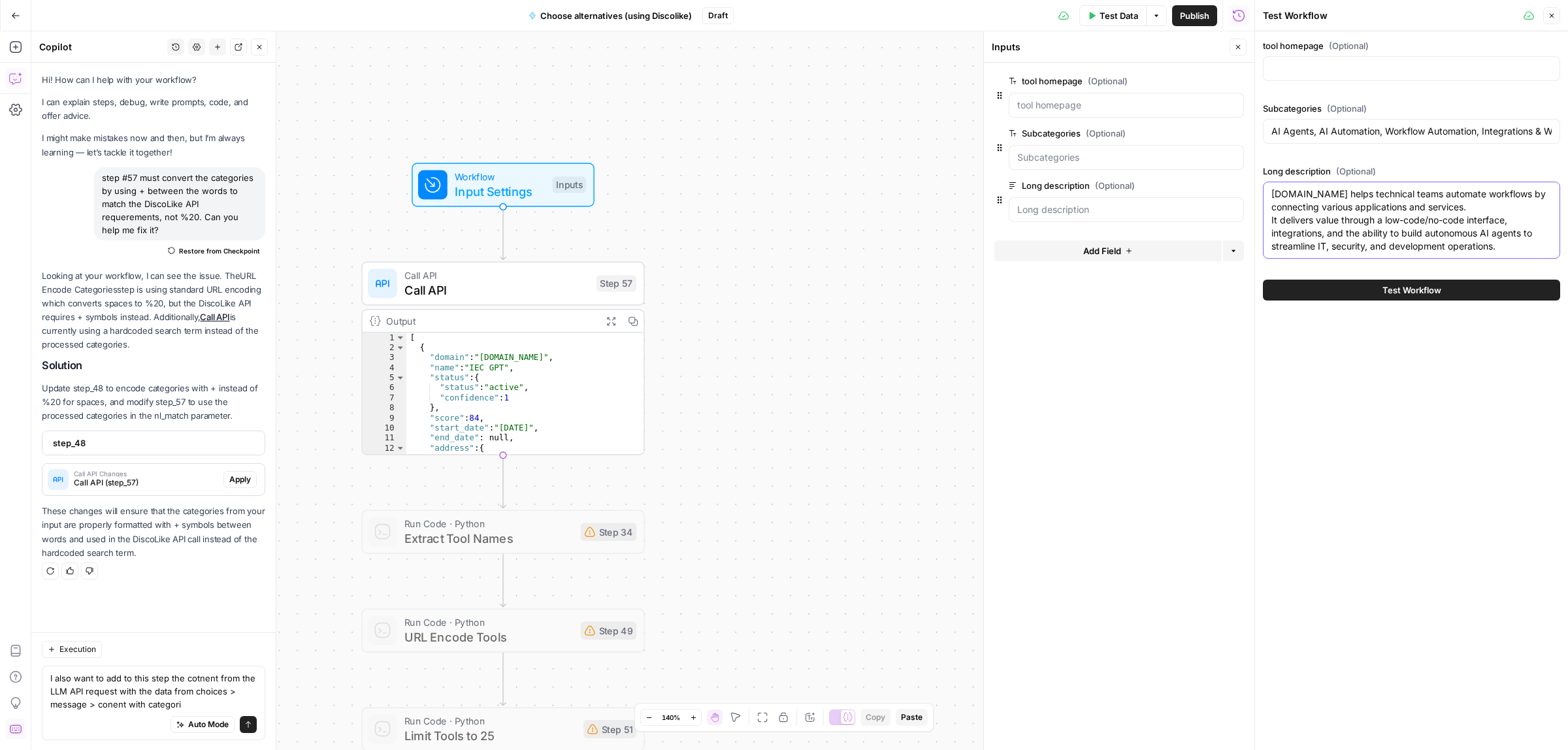
type textarea "n8n.io helps technical teams automate workflows by connecting various applicati…"
click at [1304, 71] on input "tool homepage (Optional)" at bounding box center [1411, 69] width 280 height 13
paste input "n8n.io"
type input "n8n.io"
click at [1236, 133] on icon "button" at bounding box center [1237, 133] width 7 height 7
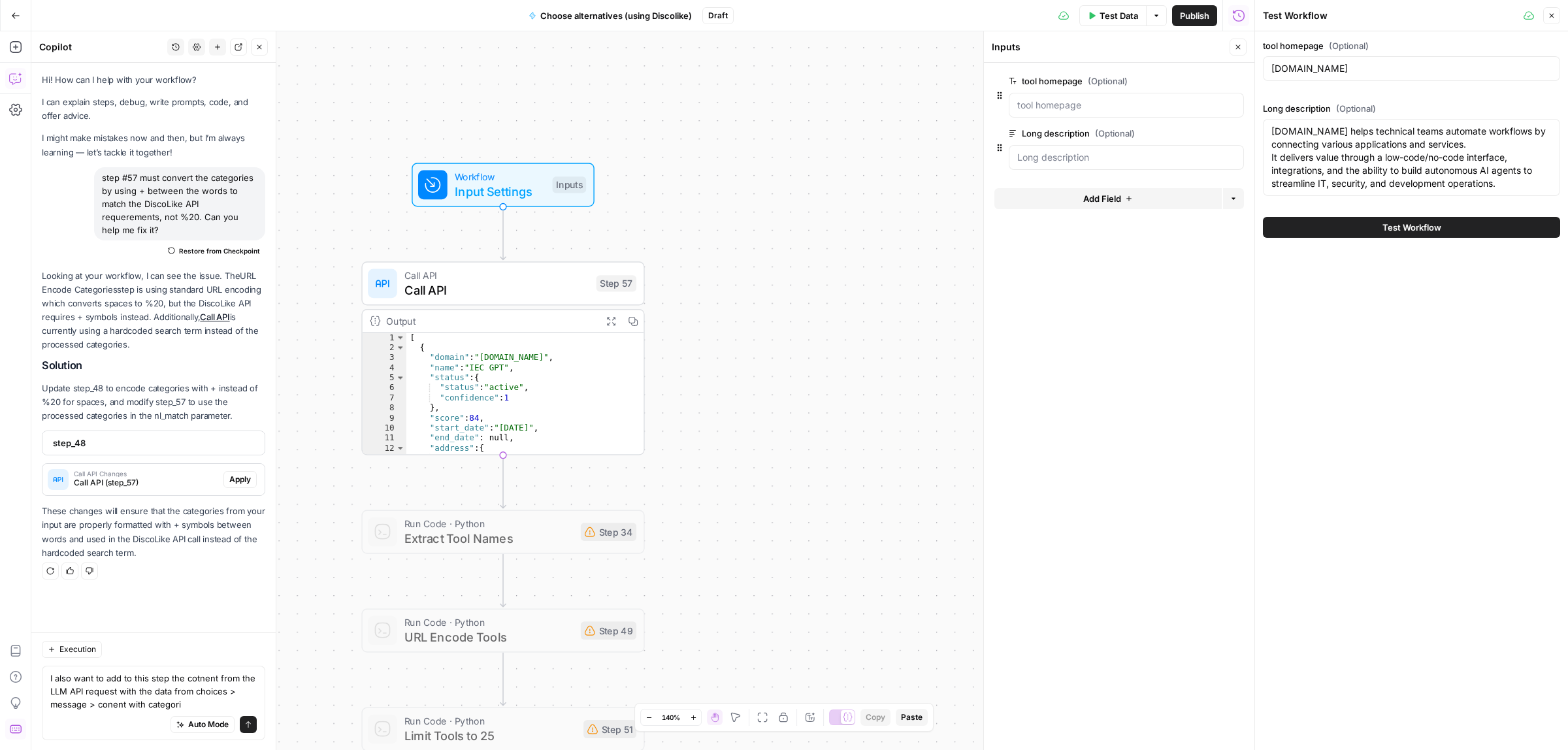
drag, startPoint x: 827, startPoint y: 229, endPoint x: 521, endPoint y: 255, distance: 307.1
click at [824, 227] on div "Workflow Input Settings Inputs Call API Call API Step 57 Output Expand Output C…" at bounding box center [643, 391] width 1223 height 719
click at [484, 274] on span "Call API" at bounding box center [494, 273] width 184 height 15
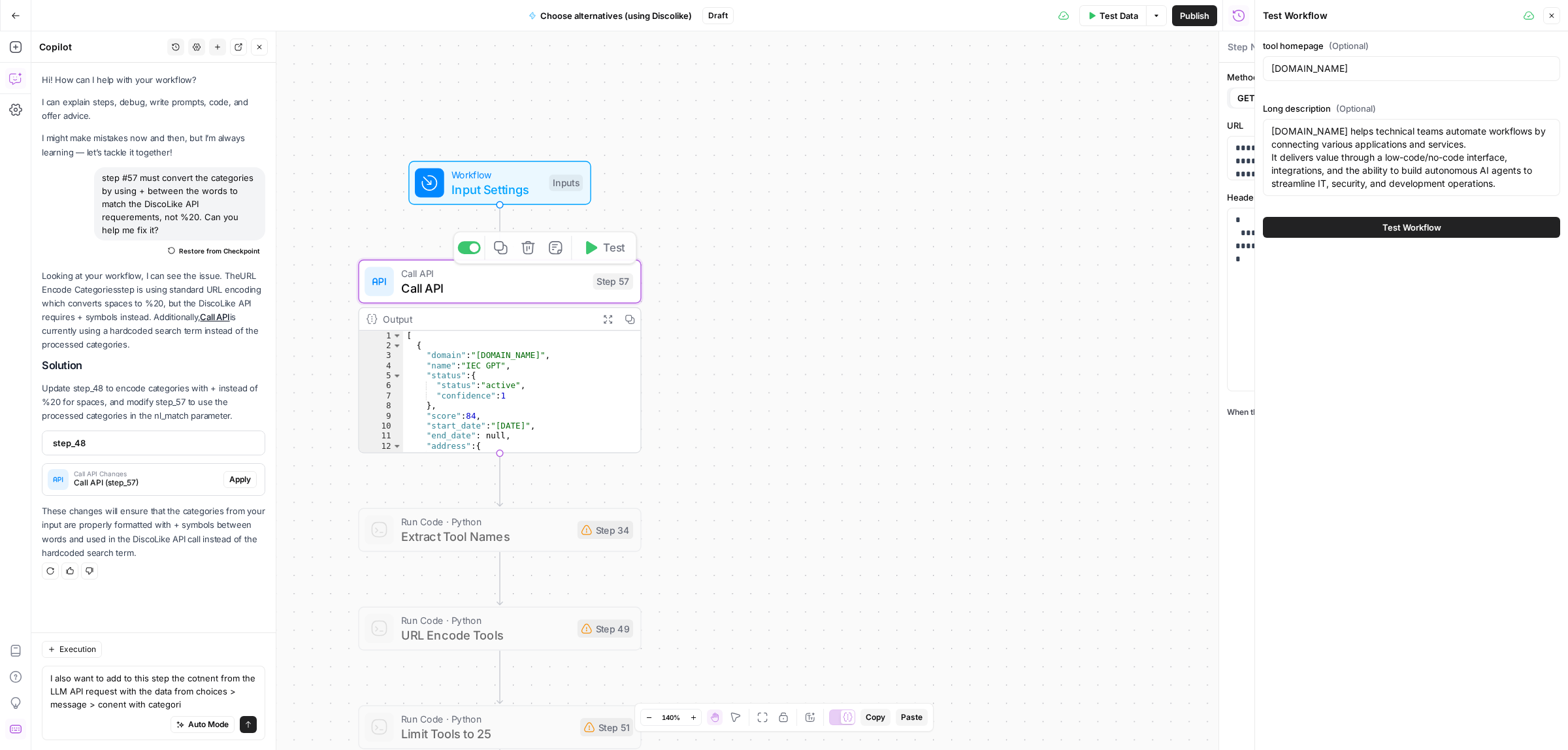
type textarea "Call API"
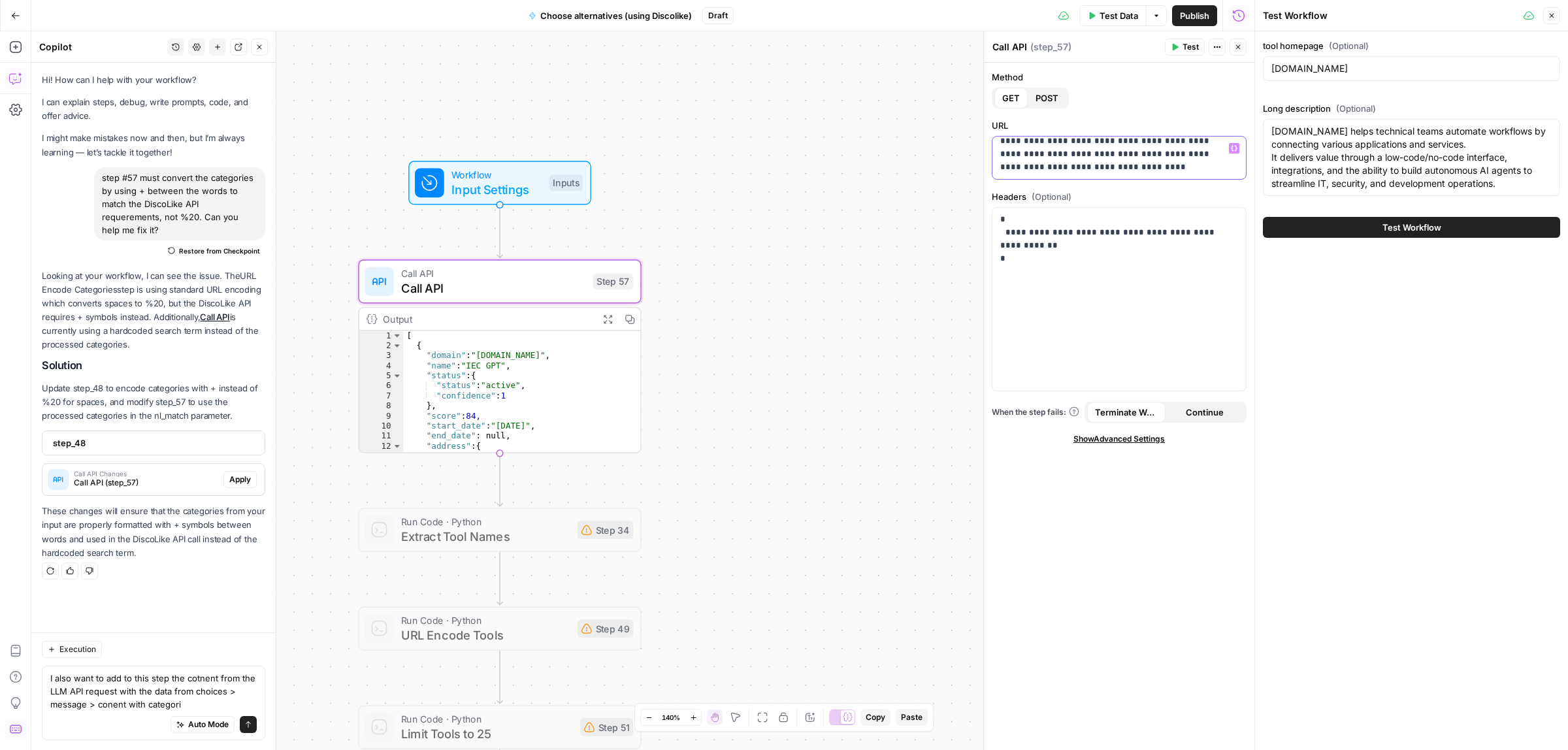
scroll to position [0, 0]
drag, startPoint x: 1072, startPoint y: 161, endPoint x: 1038, endPoint y: 161, distance: 34.0
click at [1038, 161] on p "**********" at bounding box center [1113, 161] width 225 height 39
click at [1234, 145] on icon "button" at bounding box center [1235, 148] width 7 height 7
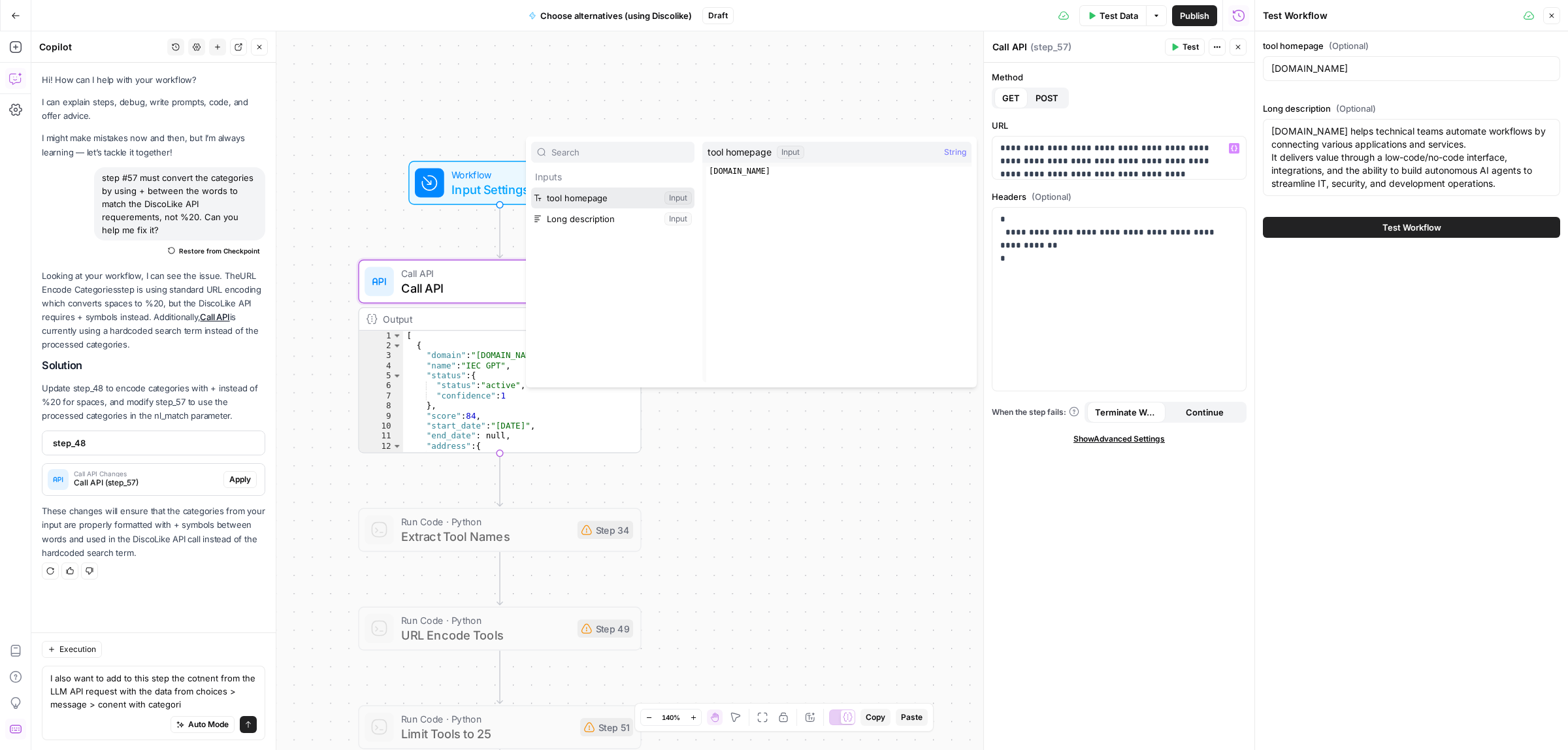
click at [567, 195] on button "Select variable tool homepage" at bounding box center [612, 197] width 163 height 21
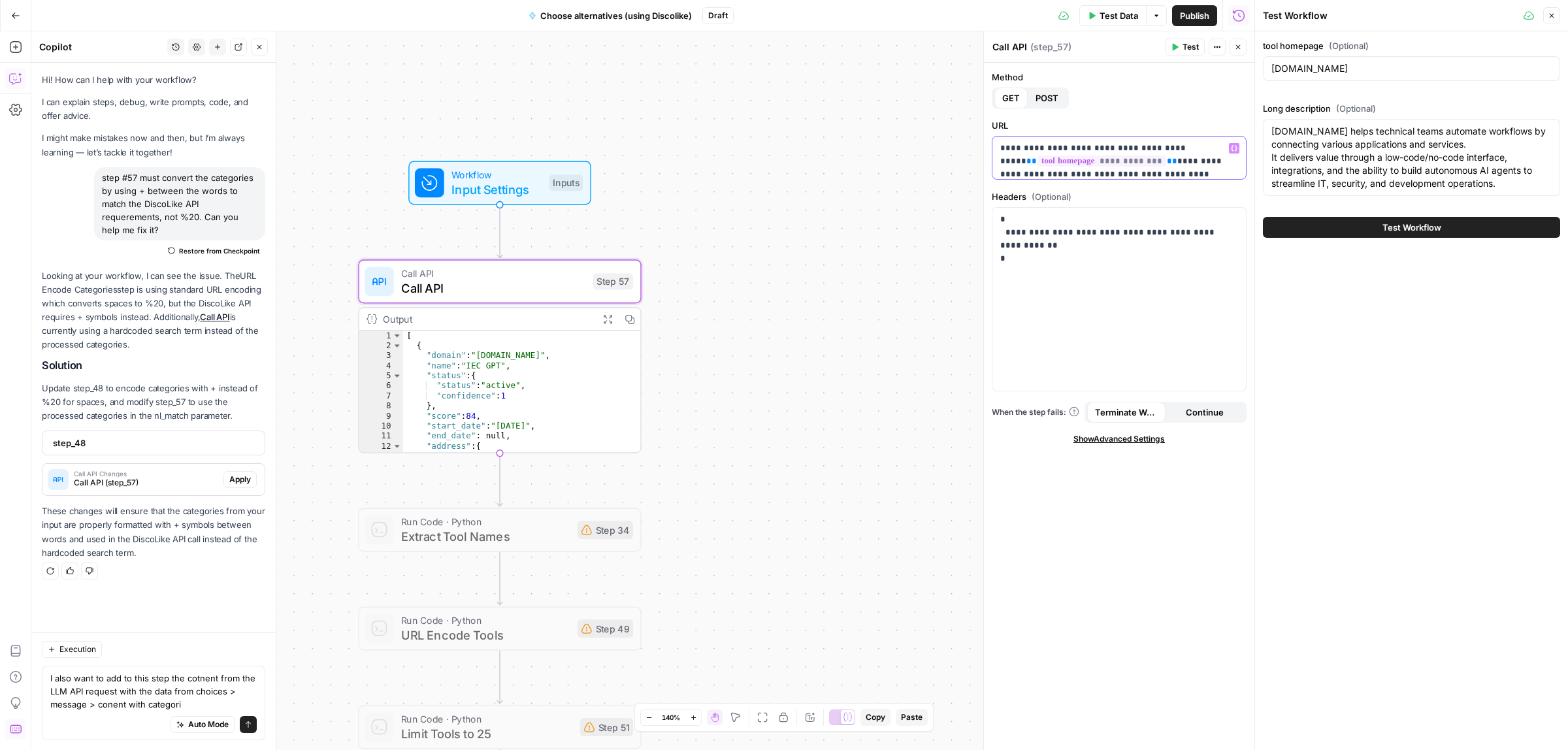
scroll to position [20, 0]
drag, startPoint x: 1197, startPoint y: 158, endPoint x: 1056, endPoint y: 154, distance: 141.1
click at [1056, 154] on p "**********" at bounding box center [1113, 147] width 225 height 52
click at [1239, 150] on button "Variables Menu" at bounding box center [1235, 149] width 11 height 11
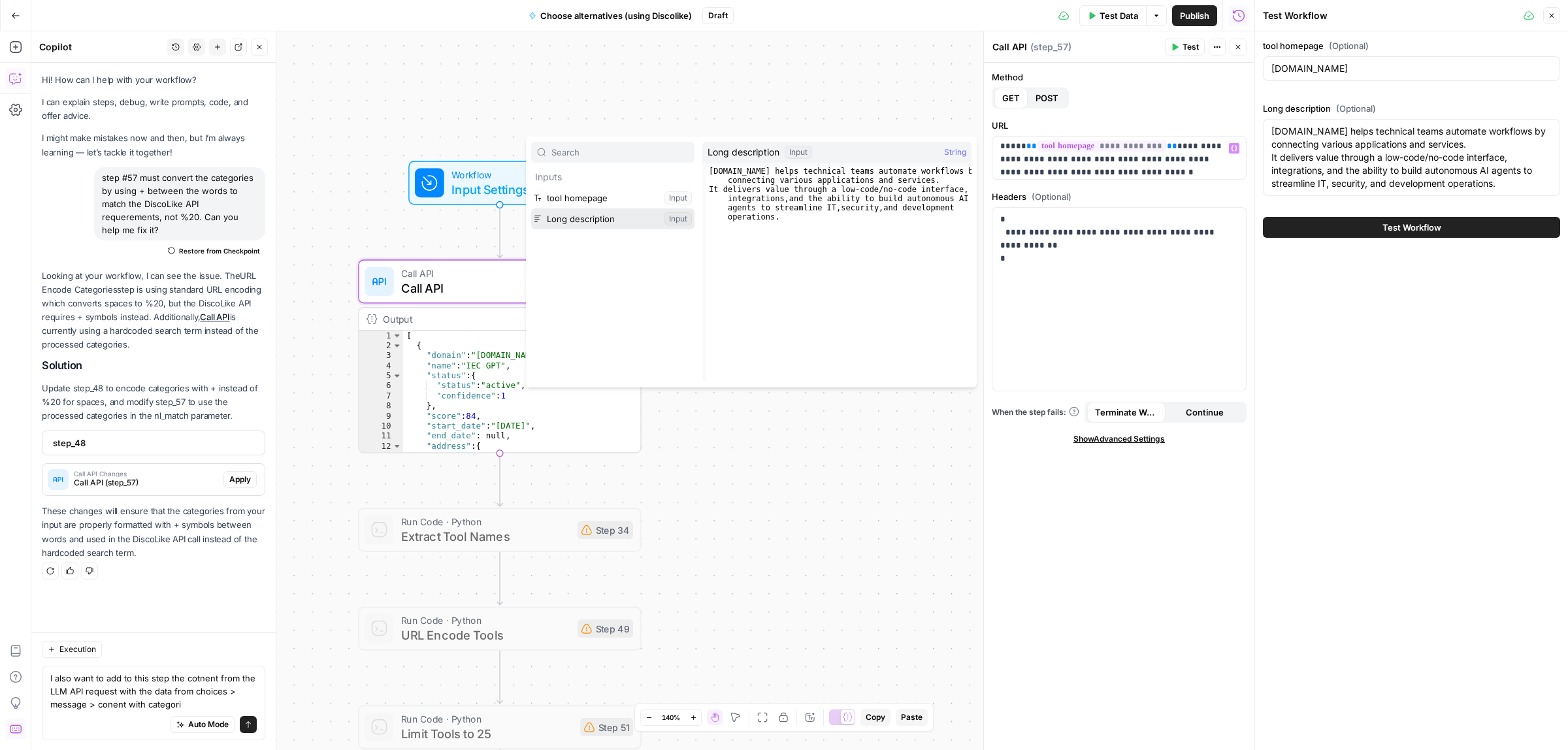
click at [578, 219] on button "Select variable Long description" at bounding box center [612, 219] width 163 height 21
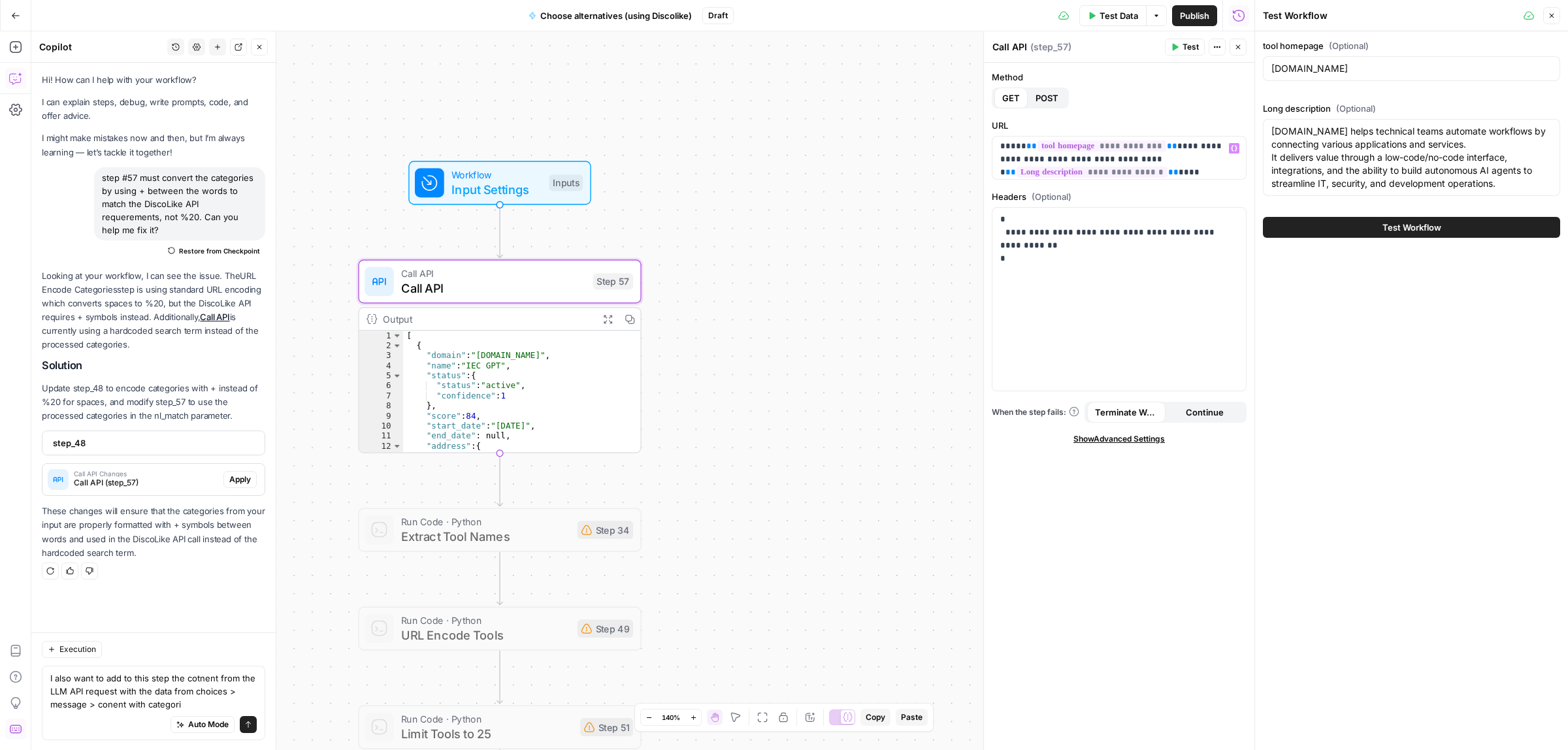
click at [1183, 44] on span "Test" at bounding box center [1191, 47] width 16 height 12
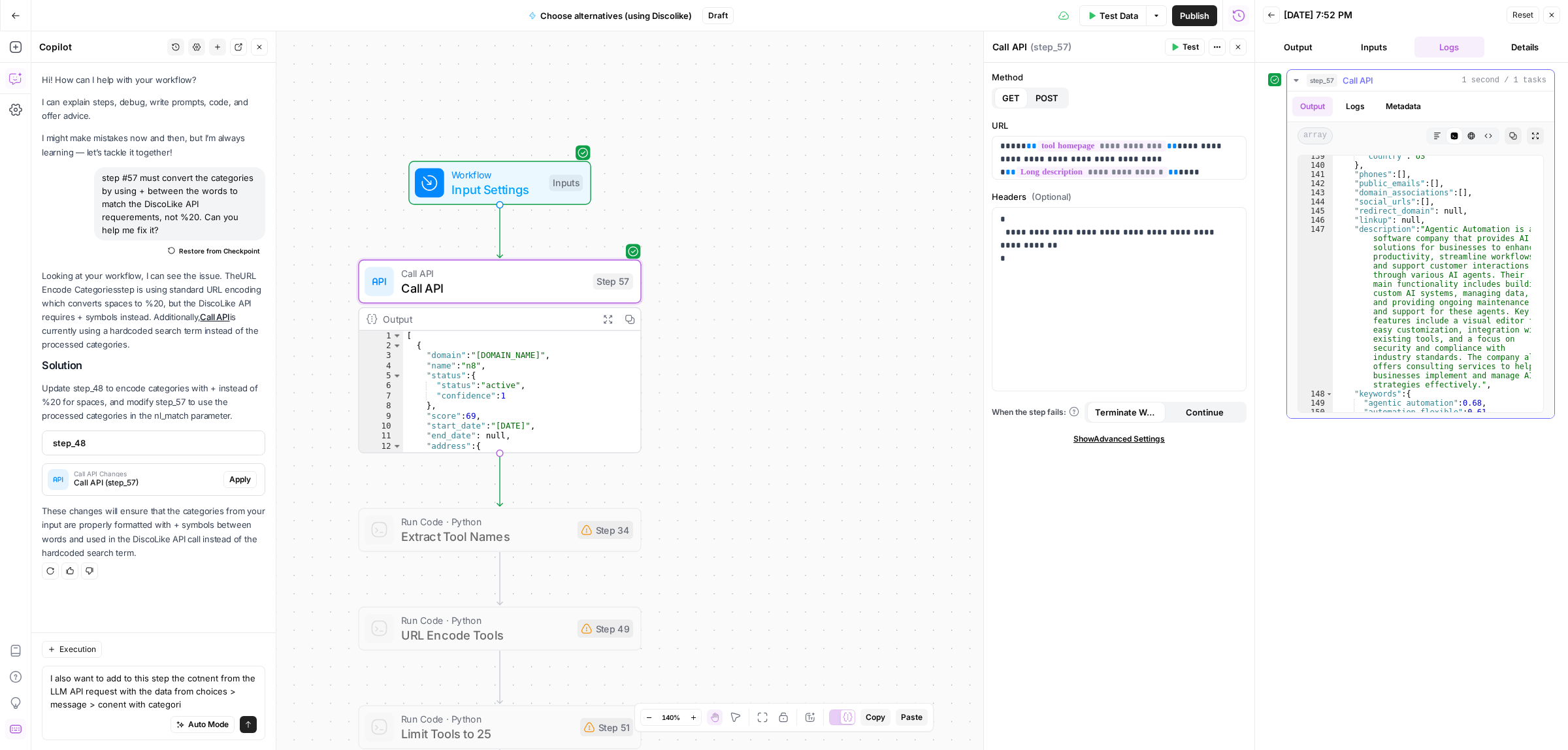
scroll to position [1421, 0]
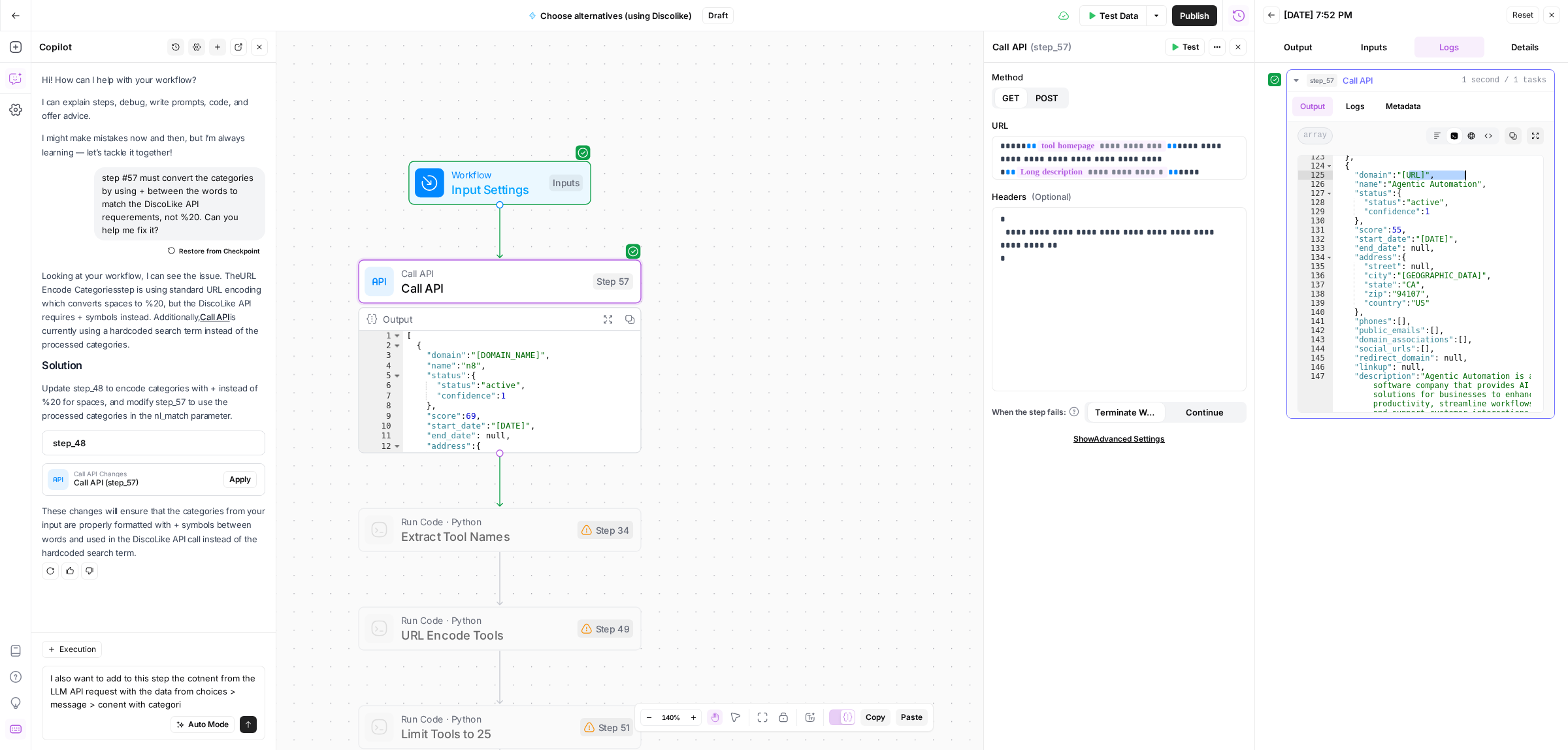
drag, startPoint x: 1432, startPoint y: 178, endPoint x: 1475, endPoint y: 178, distance: 43.0
click at [1475, 178] on div "} , { "domain" : "agentic-automation.ai" , "name" : "Agentic Automation" , "sta…" at bounding box center [1432, 367] width 198 height 430
click at [1475, 178] on div "} , { "domain" : "agentic-automation.ai" , "name" : "Agentic Automation" , "sta…" at bounding box center [1432, 283] width 198 height 257
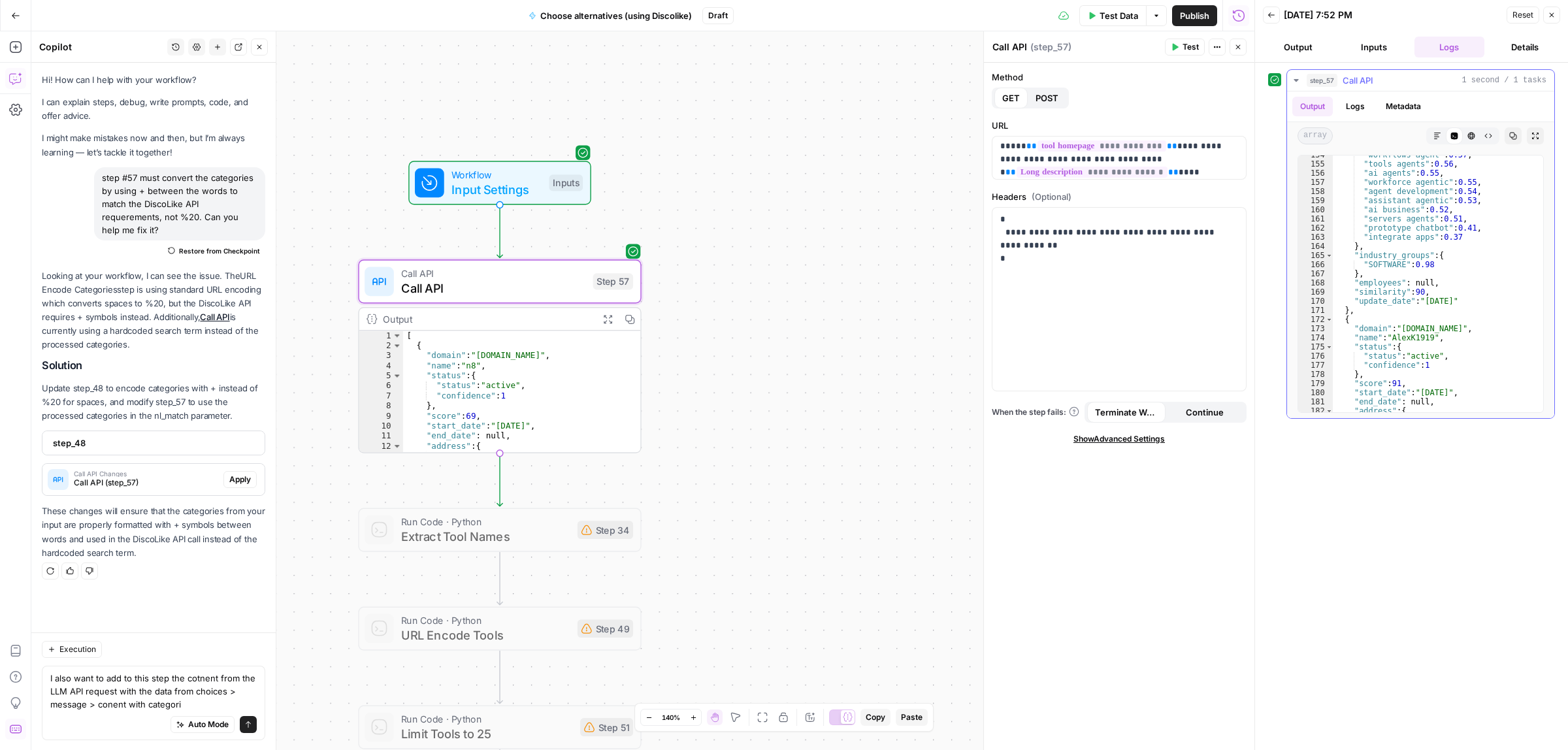
scroll to position [1959, 0]
drag, startPoint x: 1456, startPoint y: 233, endPoint x: 1400, endPoint y: 231, distance: 56.0
click at [1400, 231] on div ""industry_groups" : { "SOFTWARE" : 0.98 } , "employees" : null , "similarity" :…" at bounding box center [1432, 289] width 198 height 274
click at [1471, 247] on div ""industry_groups" : { "SOFTWARE" : 0.98 } , "employees" : null , "similarity" :…" at bounding box center [1432, 289] width 198 height 274
drag, startPoint x: 1457, startPoint y: 235, endPoint x: 1402, endPoint y: 229, distance: 55.3
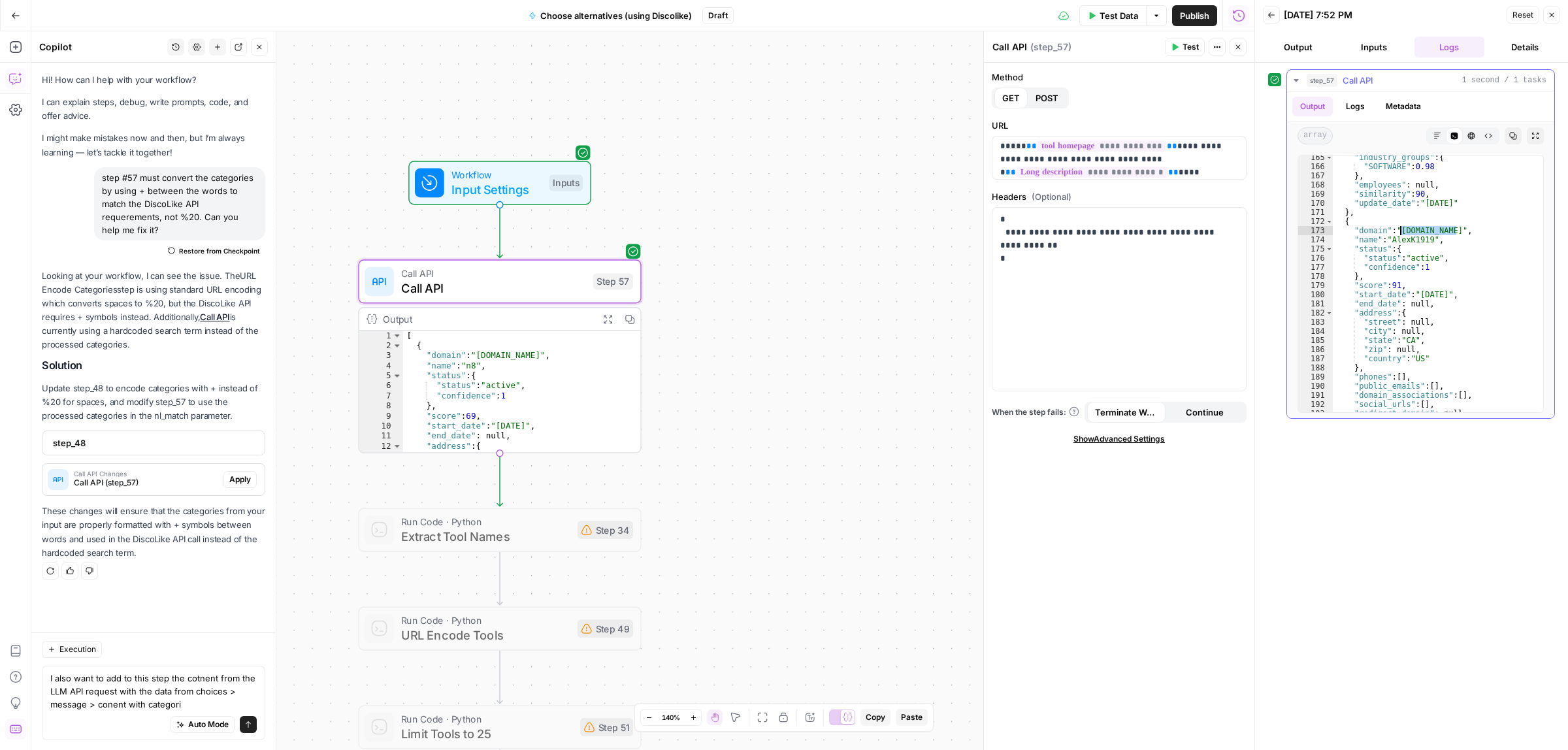
click at [1402, 229] on div ""industry_groups" : { "SOFTWARE" : 0.98 } , "employees" : null , "similarity" :…" at bounding box center [1432, 289] width 198 height 274
drag, startPoint x: 1422, startPoint y: 267, endPoint x: 1399, endPoint y: 263, distance: 23.3
click at [1399, 263] on div ""ai native" : 0.43 , "saas tools" : 0.42 } , "industry_groups" : { "SOFTWARE" :…" at bounding box center [1432, 287] width 198 height 274
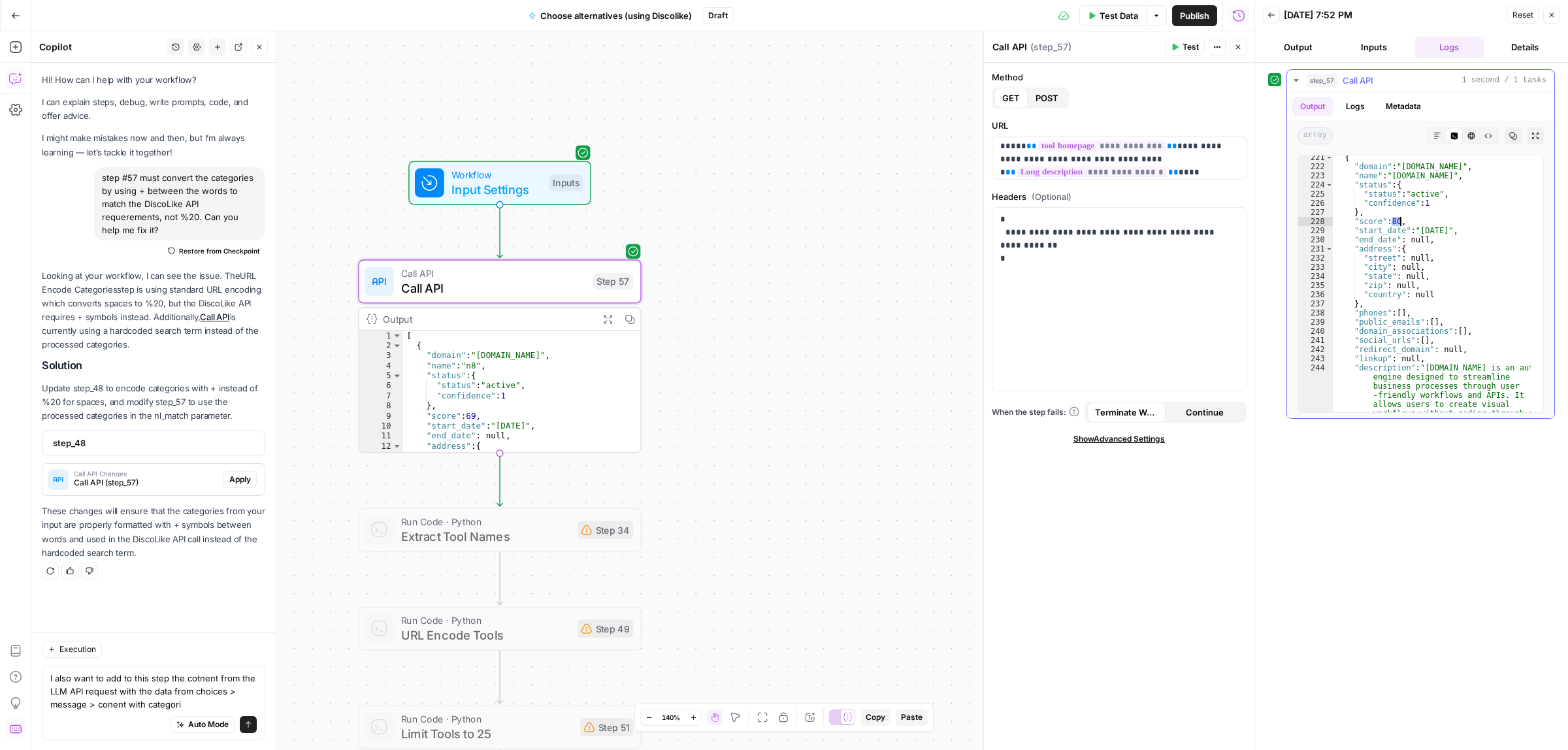
drag, startPoint x: 1391, startPoint y: 221, endPoint x: 1401, endPoint y: 223, distance: 10.2
click at [1401, 223] on div "{ "domain" : "a2n.io" , "name" : "A2N.IO" , "status" : { "status" : "active" , …" at bounding box center [1432, 363] width 198 height 421
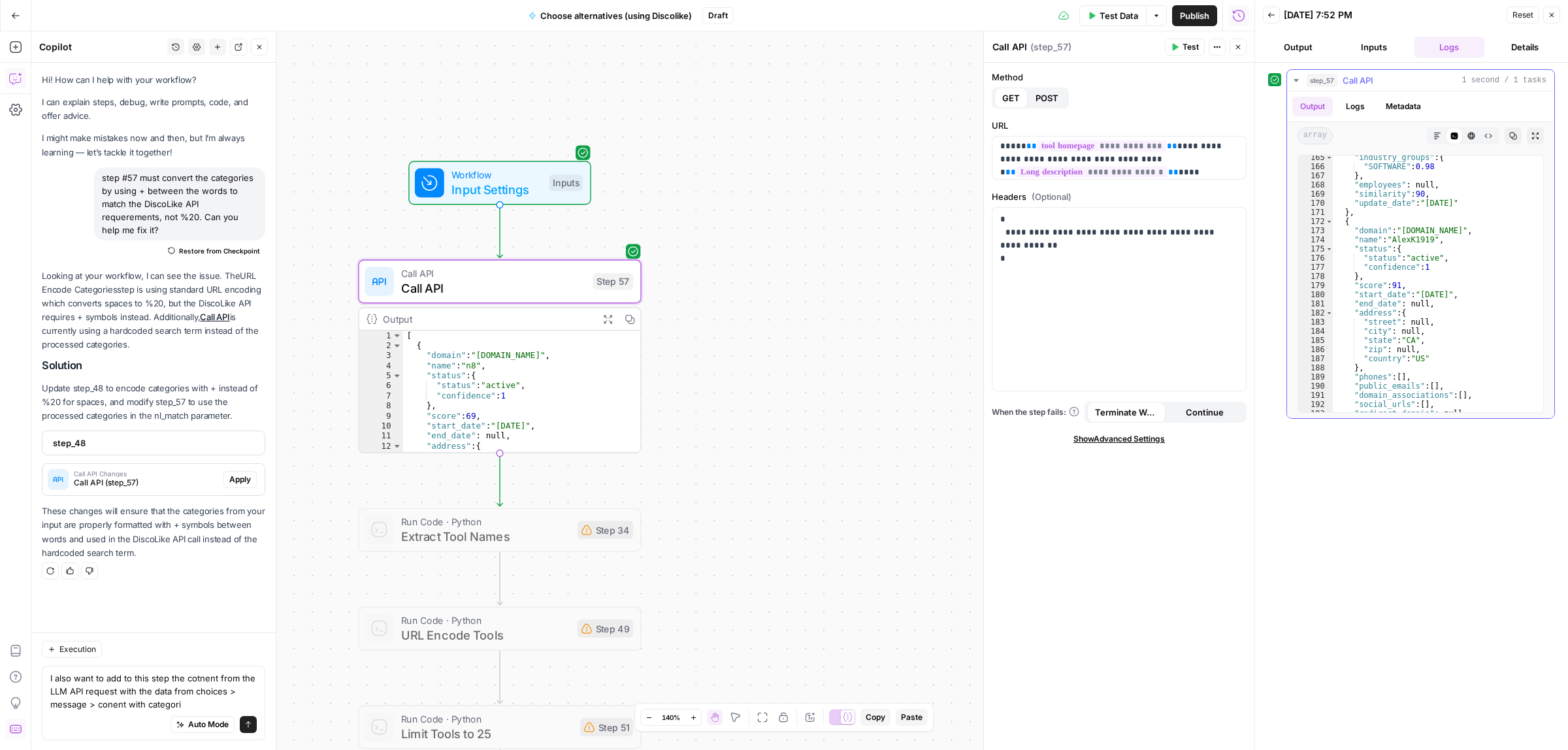
scroll to position [1959, 0]
drag, startPoint x: 1393, startPoint y: 286, endPoint x: 1400, endPoint y: 289, distance: 7.6
click at [1400, 289] on div ""industry_groups" : { "SOFTWARE" : 0.98 } , "employees" : null , "similarity" :…" at bounding box center [1432, 289] width 198 height 274
type textarea "**********"
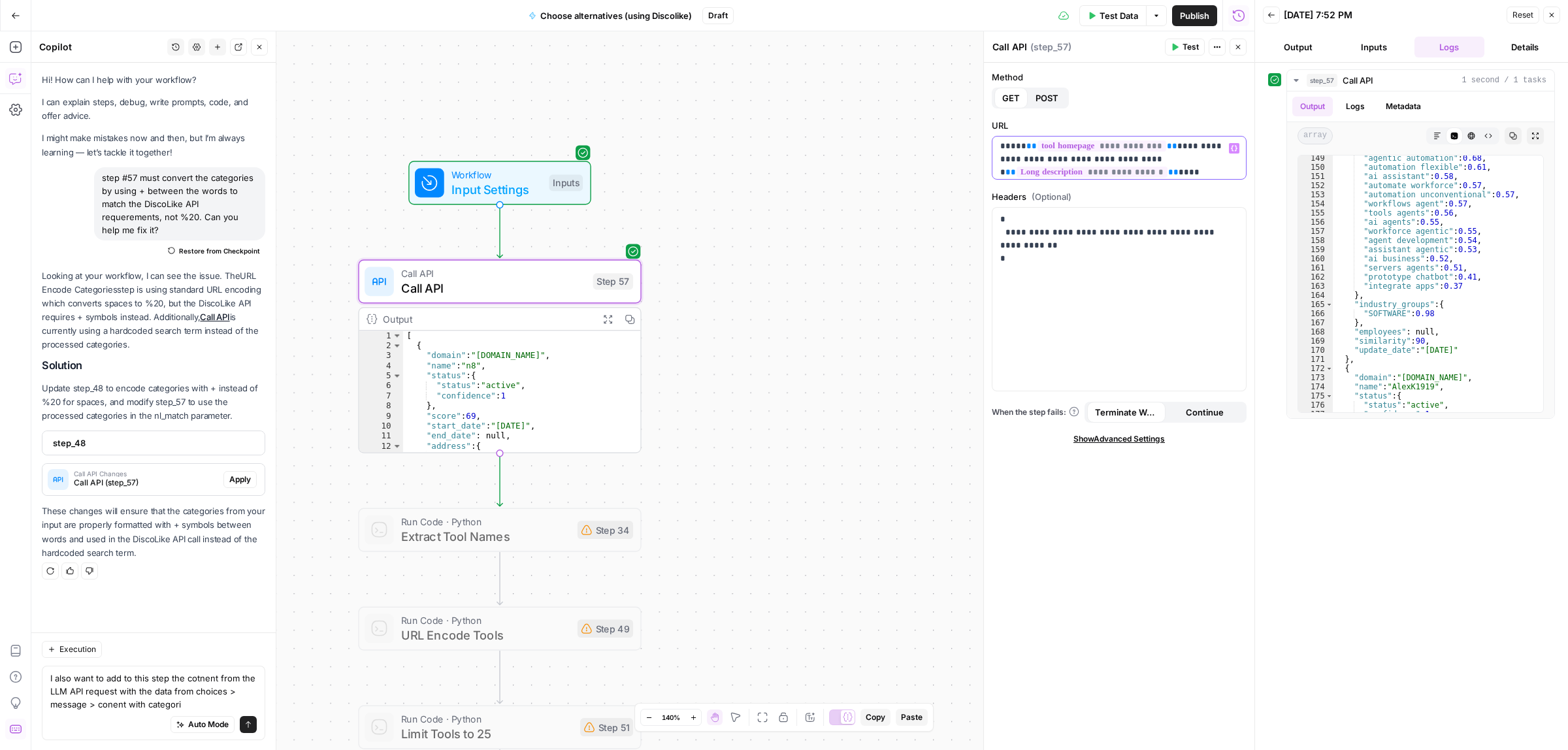
click at [1213, 168] on p "**********" at bounding box center [1113, 159] width 225 height 65
click at [1187, 46] on span "Test" at bounding box center [1191, 47] width 16 height 12
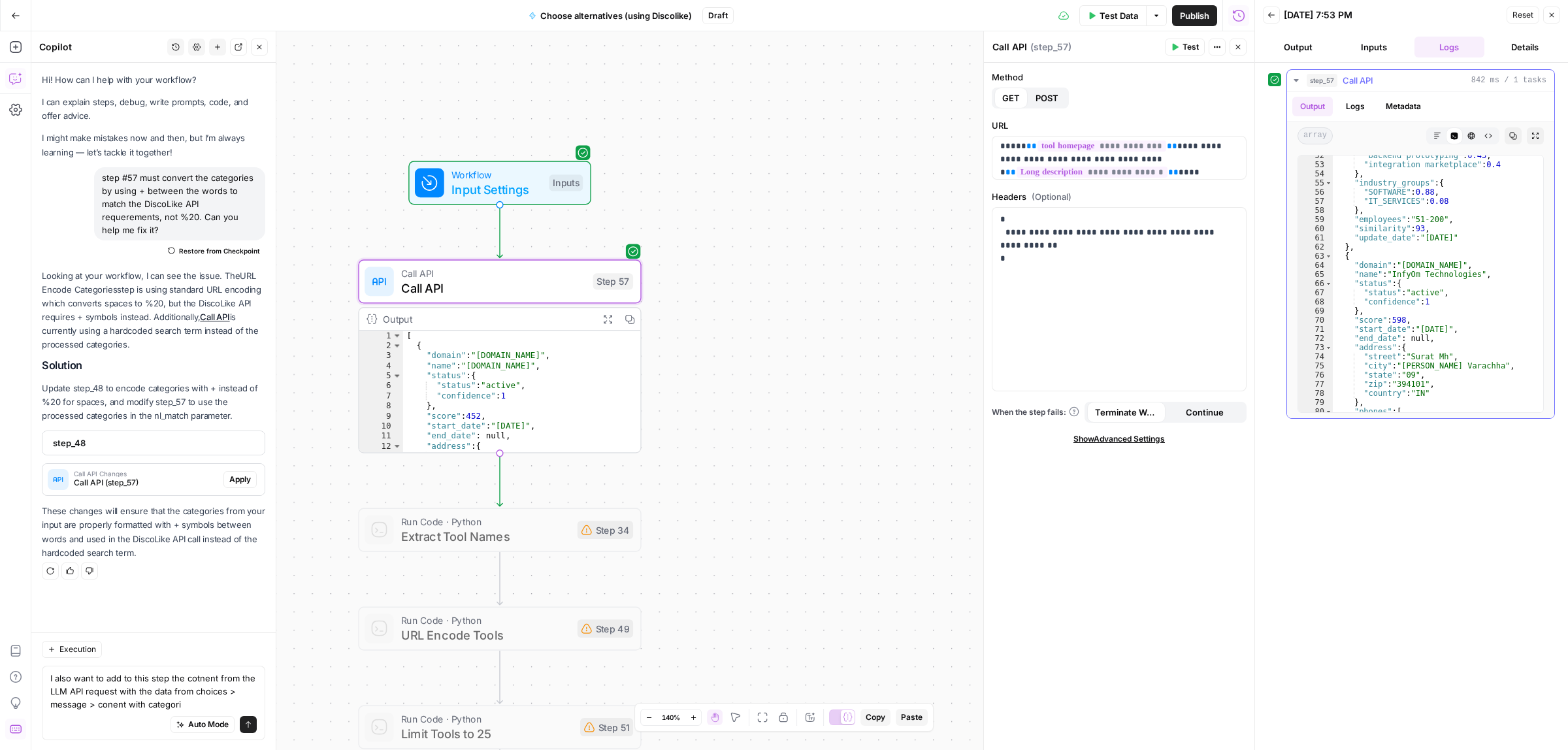
scroll to position [665, 0]
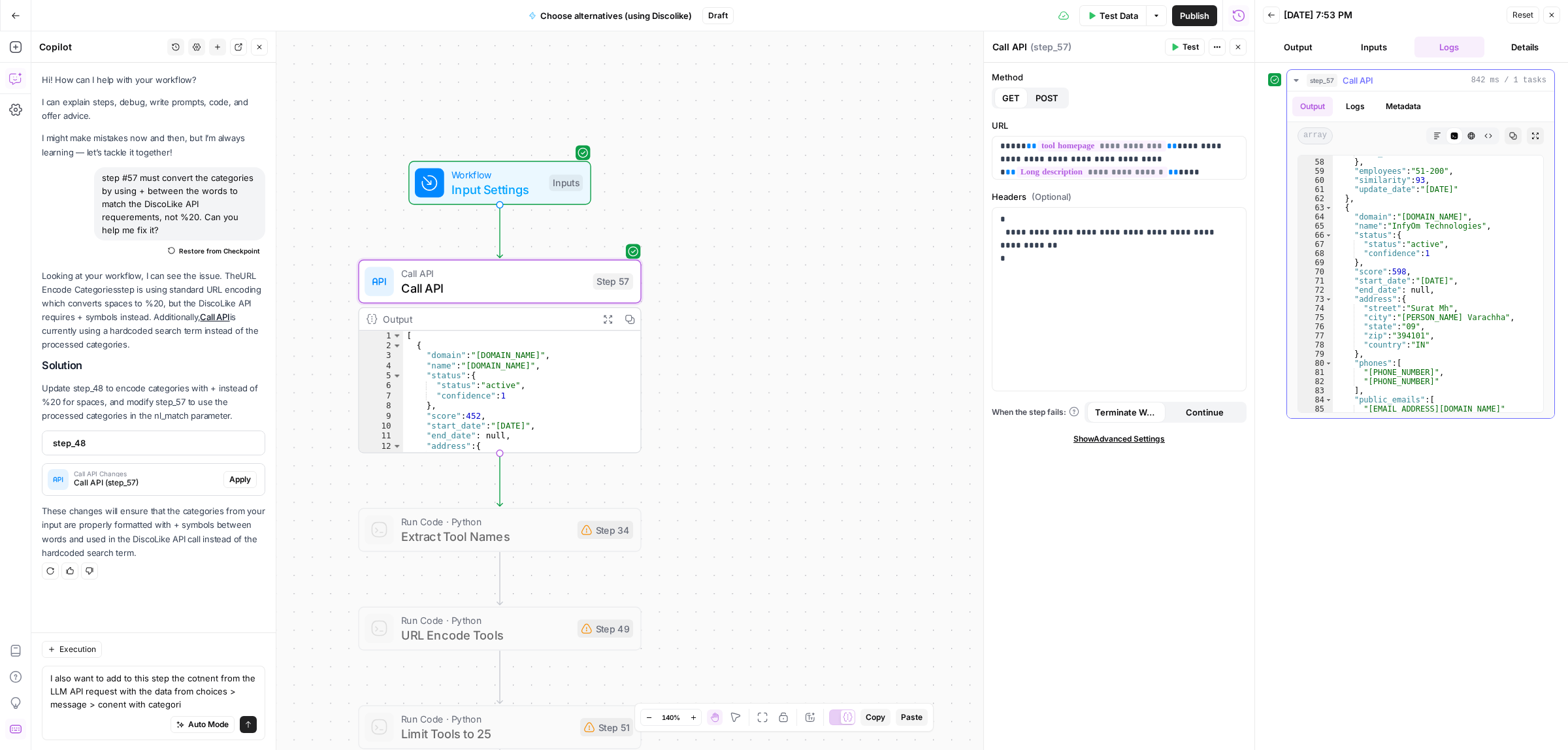
type textarea "**********"
drag, startPoint x: 1445, startPoint y: 217, endPoint x: 1400, endPoint y: 219, distance: 45.0
click at [1400, 219] on div ""IT_SERVICES" : 0.08 } , "employees" : "51-200" , "similarity" : 93 , "update_d…" at bounding box center [1432, 285] width 198 height 274
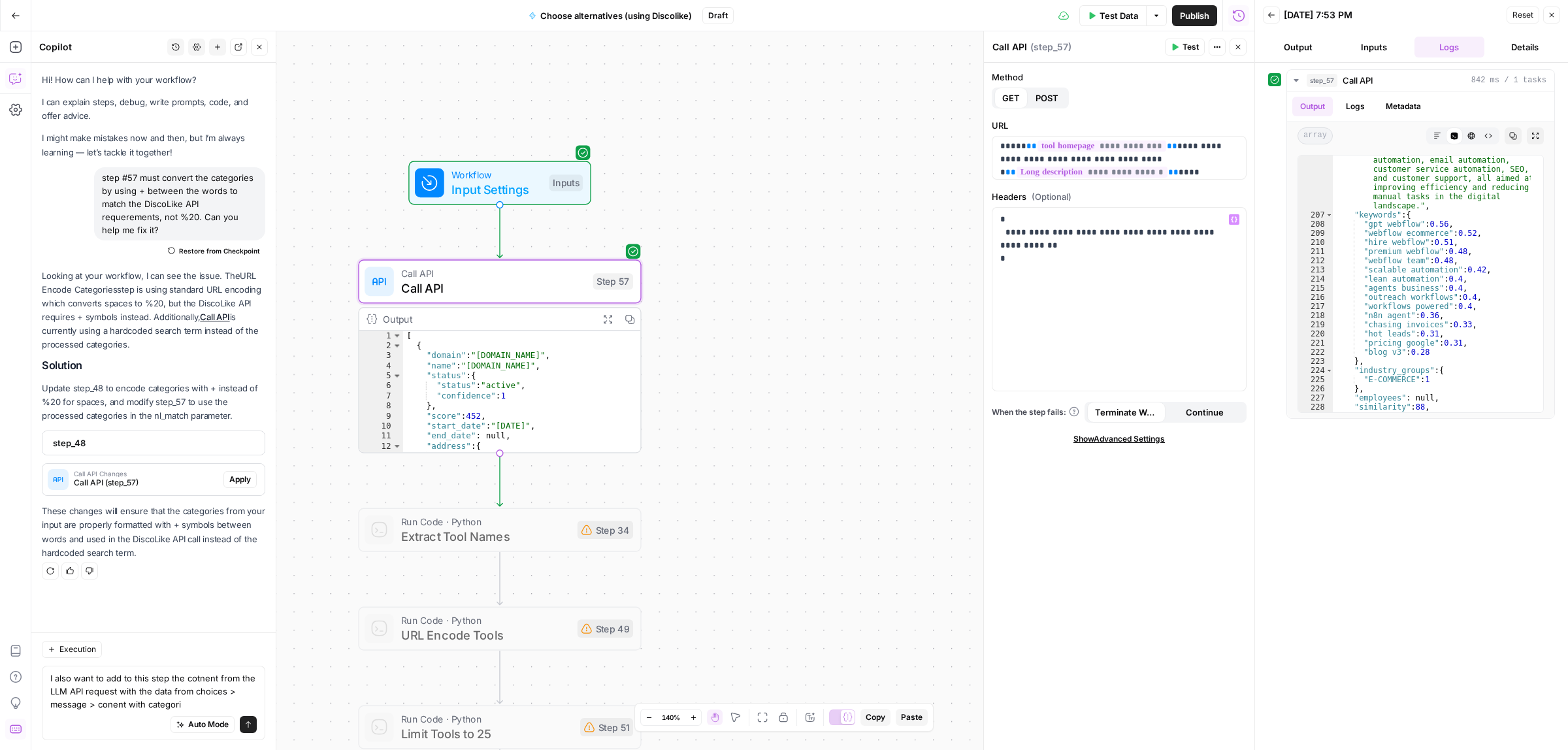
scroll to position [33, 0]
click at [1197, 165] on p "**********" at bounding box center [1113, 141] width 225 height 65
click at [1179, 43] on button "Test" at bounding box center [1185, 47] width 40 height 17
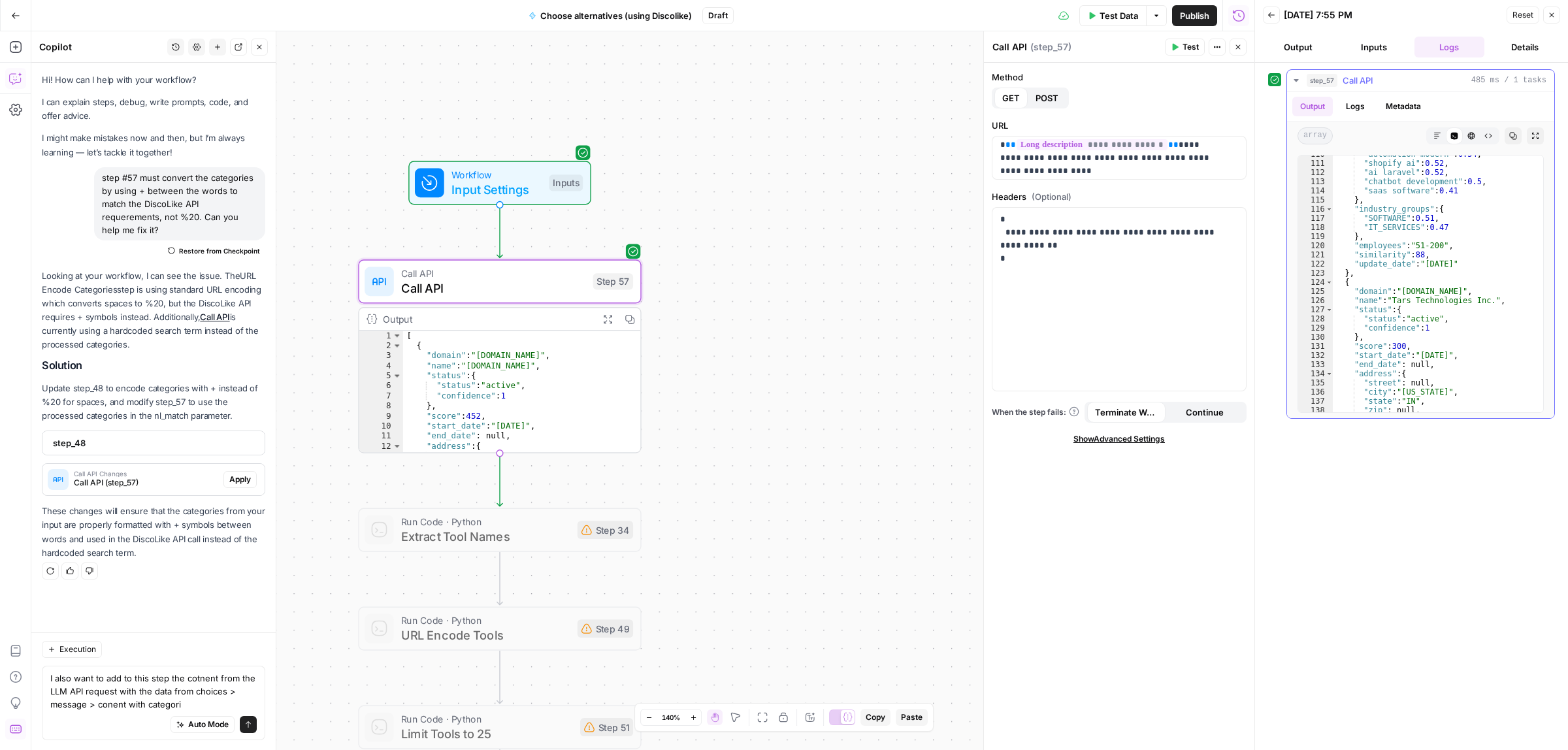
scroll to position [1323, 0]
drag, startPoint x: 1459, startPoint y: 292, endPoint x: 1402, endPoint y: 289, distance: 57.1
click at [1402, 289] on div ""automation modern" : 0.54 , "shopify ai" : 0.52 , "ai laravel" : 0.52 , "chatb…" at bounding box center [1432, 286] width 198 height 274
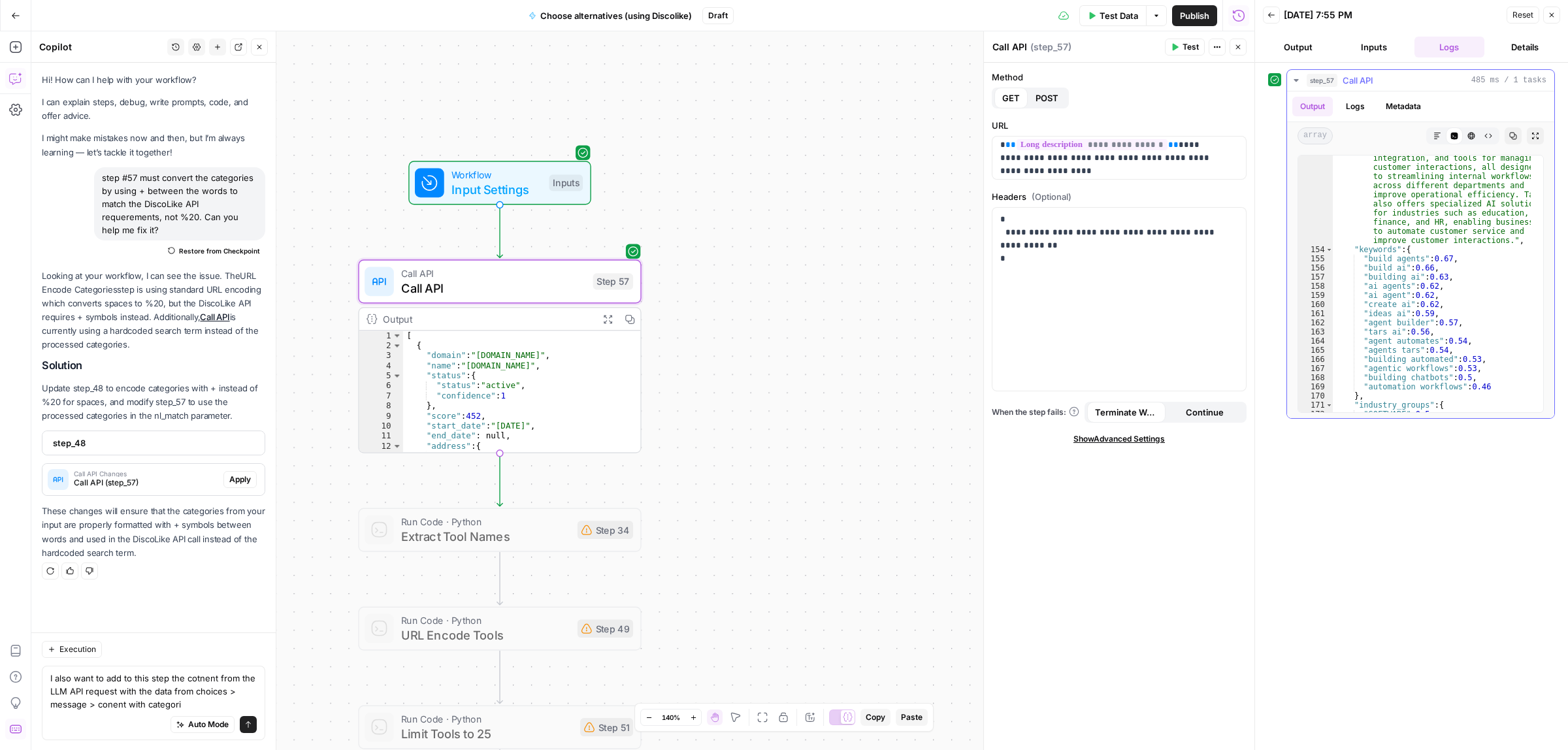
scroll to position [2009, 0]
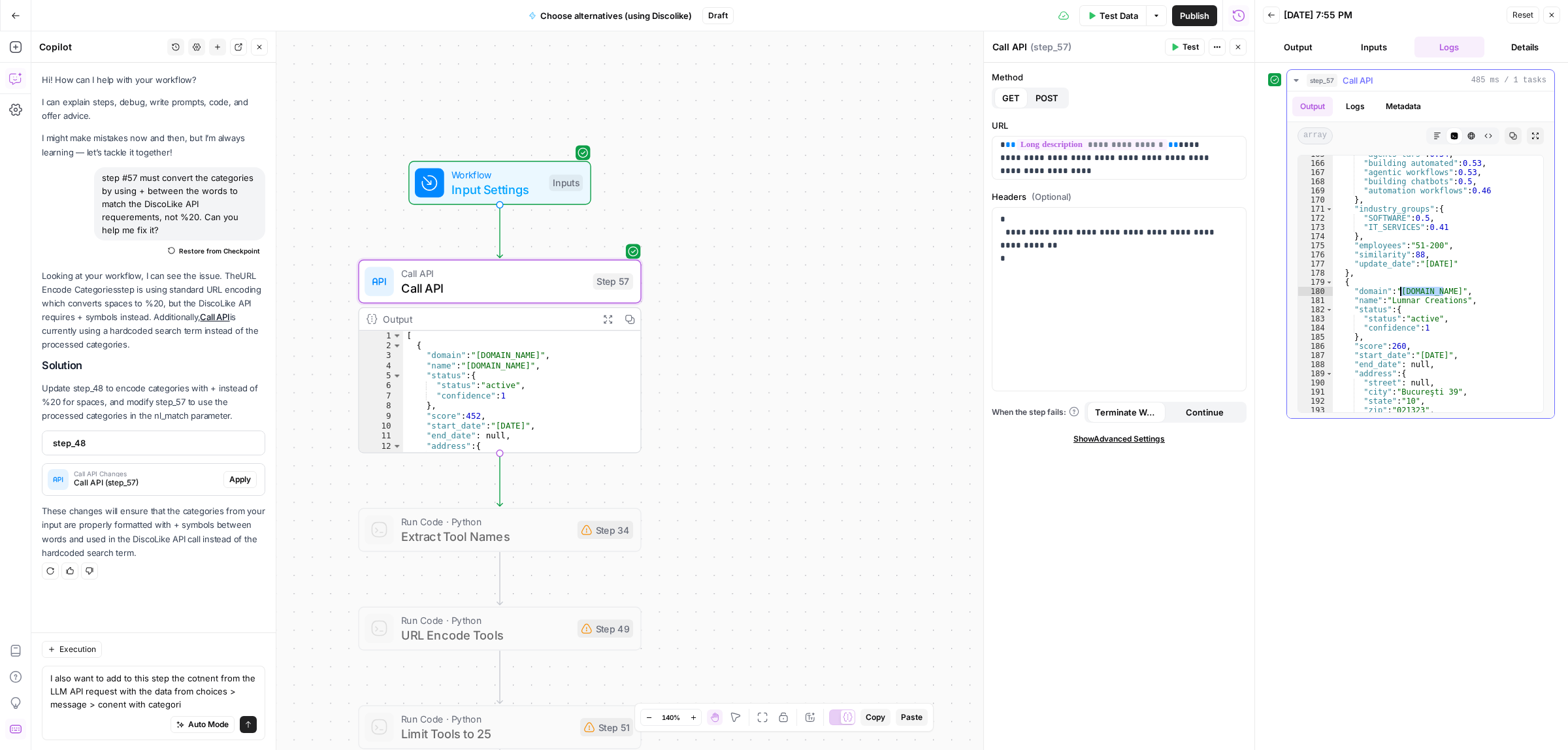
drag, startPoint x: 1445, startPoint y: 288, endPoint x: 1402, endPoint y: 288, distance: 43.0
click at [1402, 288] on div ""agents tars" : 0.54 , "building automated" : 0.53 , "agentic workflows" : 0.53…" at bounding box center [1432, 286] width 198 height 274
type textarea "**********"
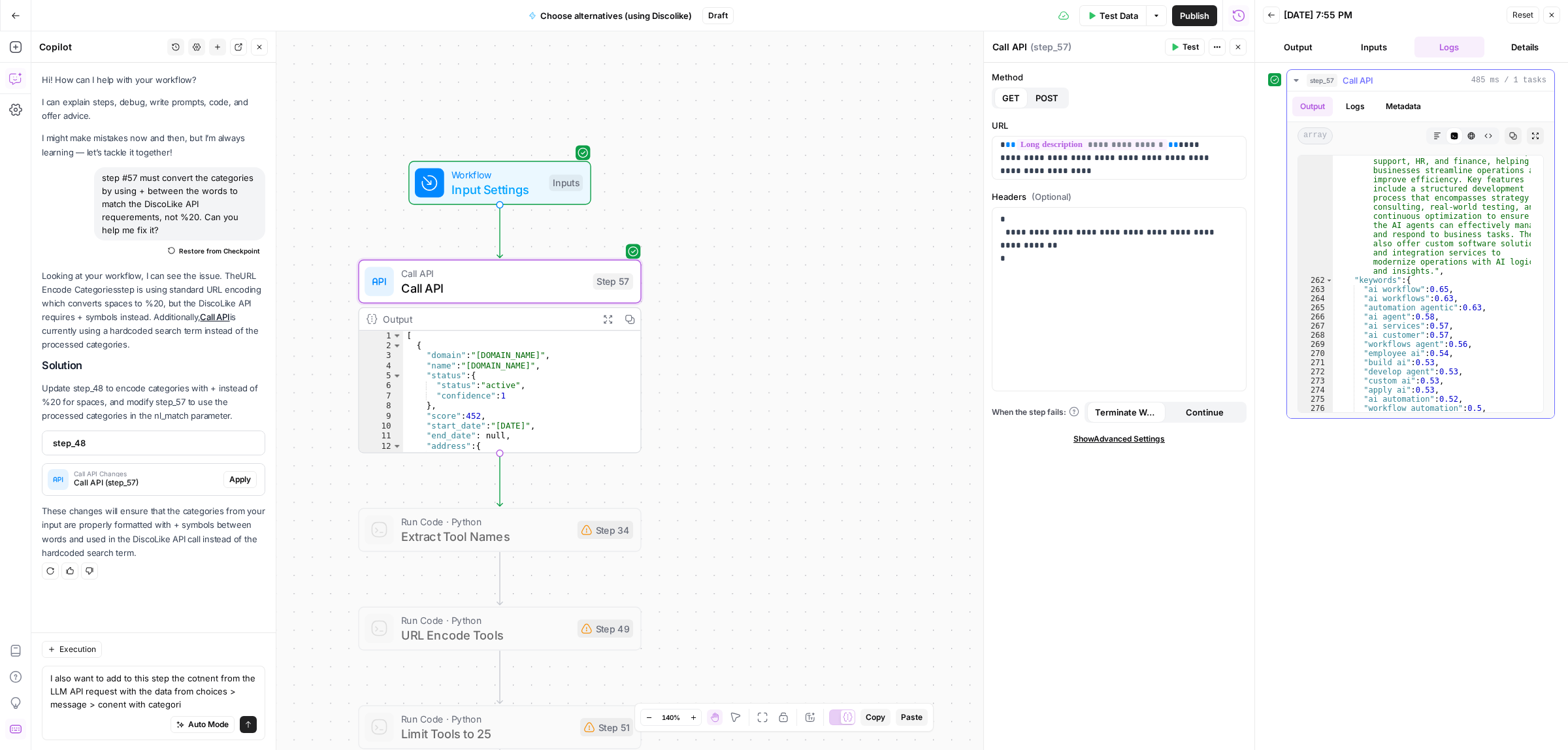
scroll to position [3236, 0]
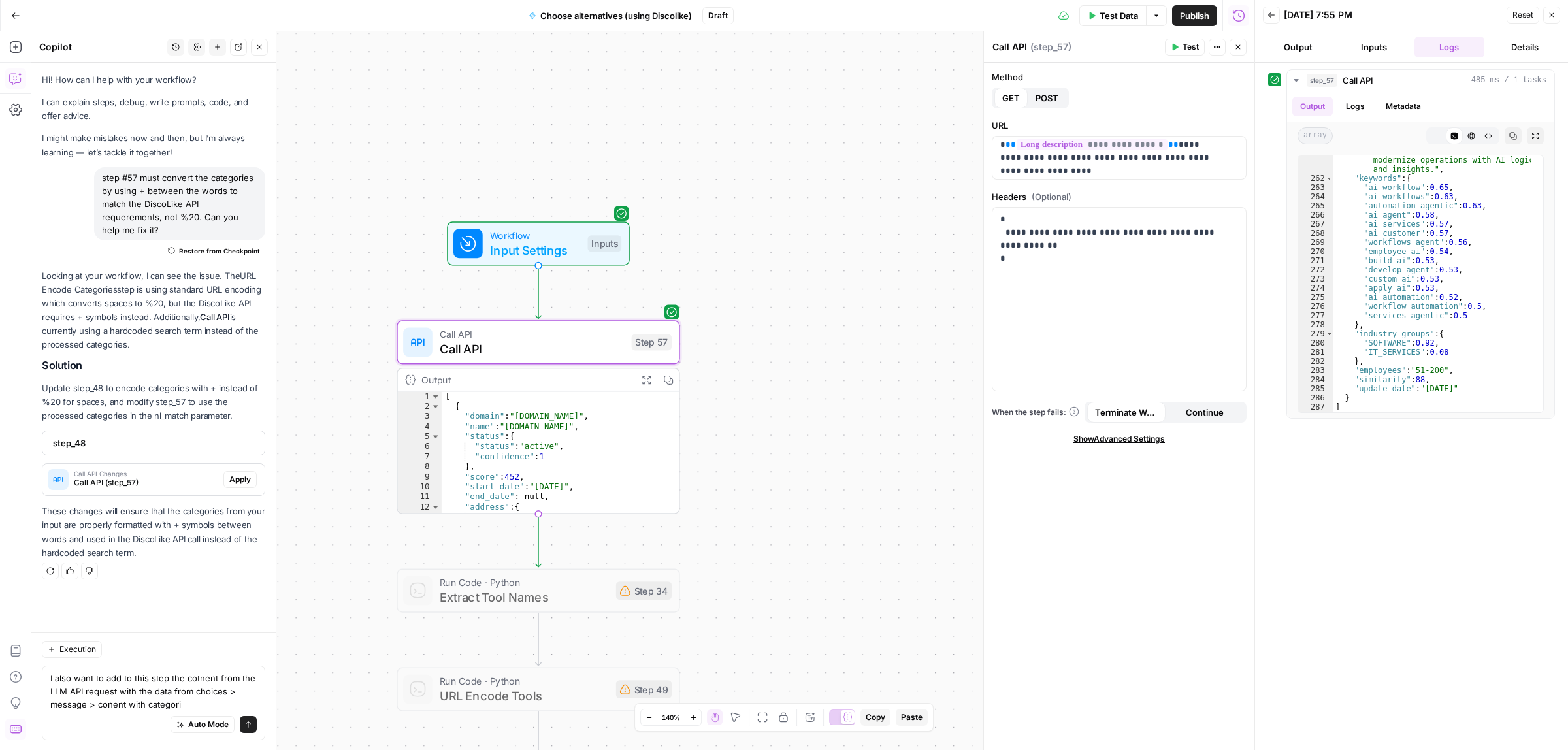
drag, startPoint x: 848, startPoint y: 305, endPoint x: 886, endPoint y: 366, distance: 71.9
click at [886, 366] on div "Workflow Input Settings Inputs Call API Call API Step 57 Output Expand Output C…" at bounding box center [643, 391] width 1223 height 719
drag, startPoint x: 857, startPoint y: 396, endPoint x: 871, endPoint y: 309, distance: 88.1
click at [870, 320] on div "Workflow Input Settings Inputs Call API Call API Step 57 Output Expand Output C…" at bounding box center [643, 391] width 1223 height 719
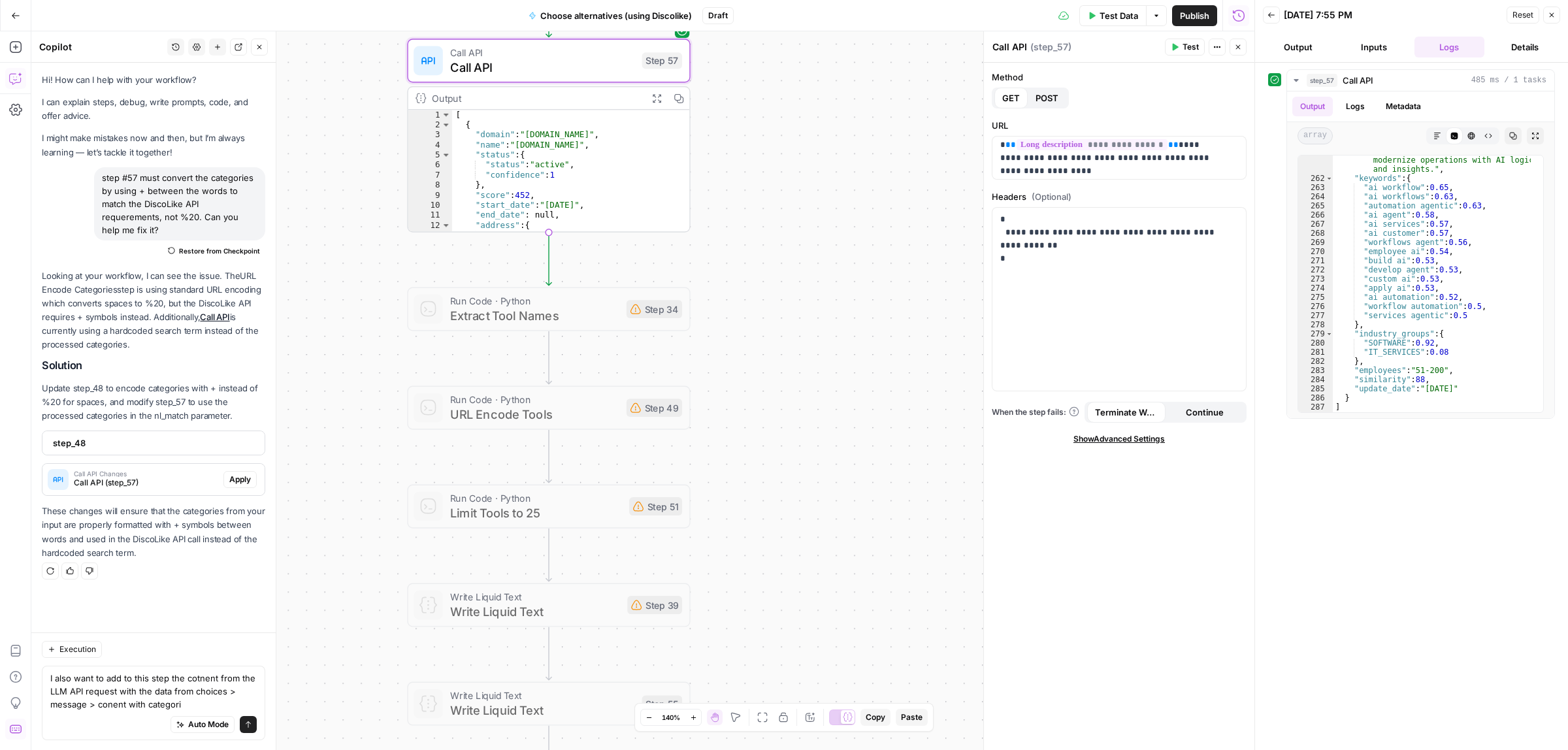
drag, startPoint x: 844, startPoint y: 484, endPoint x: 841, endPoint y: 295, distance: 189.0
click at [841, 295] on div "Workflow Input Settings Inputs Call API Call API Step 57 Output Expand Output C…" at bounding box center [643, 391] width 1223 height 719
click at [590, 315] on span "Extract Tool Names" at bounding box center [535, 314] width 169 height 18
click at [508, 271] on div "Workflow Input Settings Inputs Call API Call API Step 57 Output Expand Output C…" at bounding box center [643, 391] width 1223 height 719
click at [523, 277] on div at bounding box center [518, 275] width 23 height 13
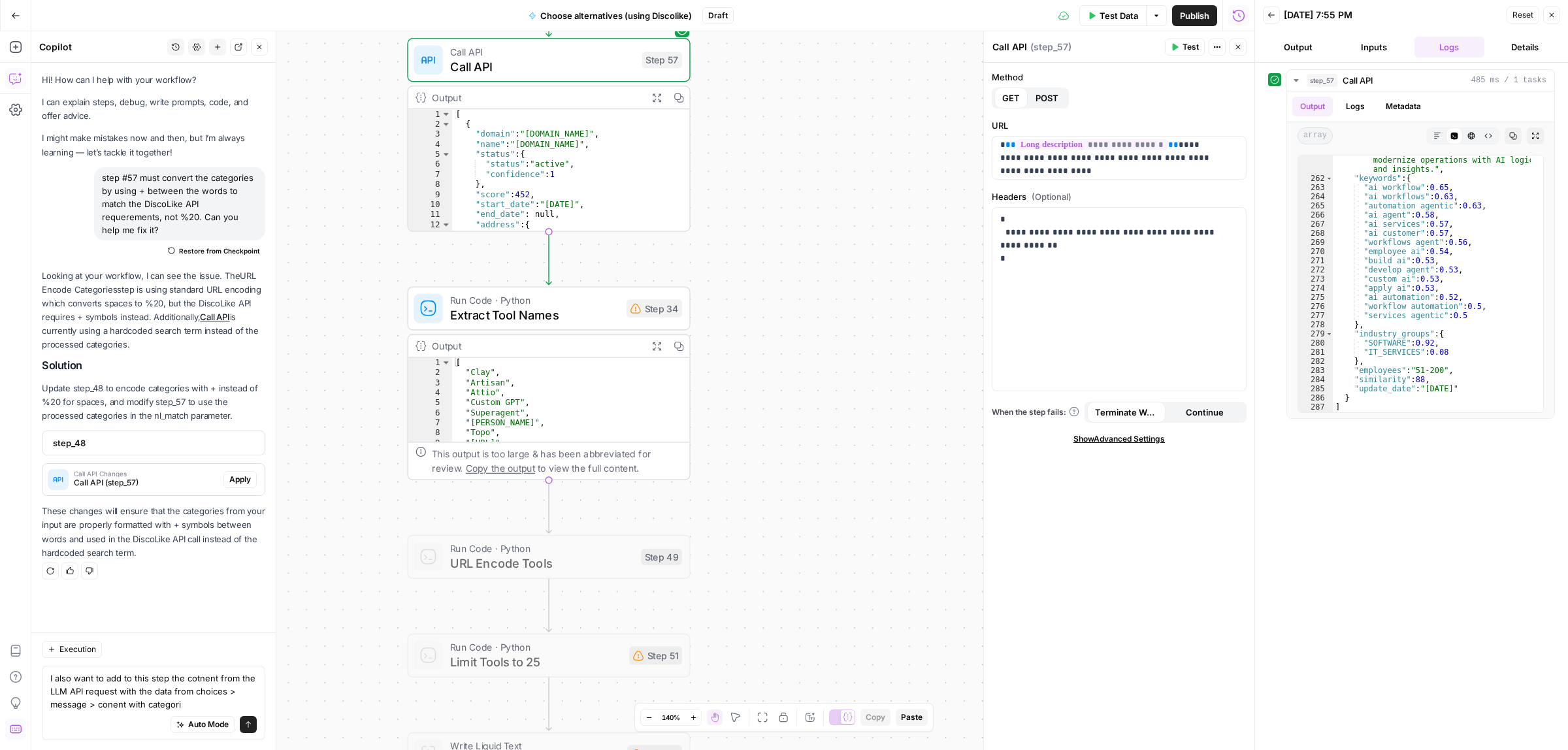
click at [602, 317] on span "Extract Tool Names" at bounding box center [535, 314] width 169 height 18
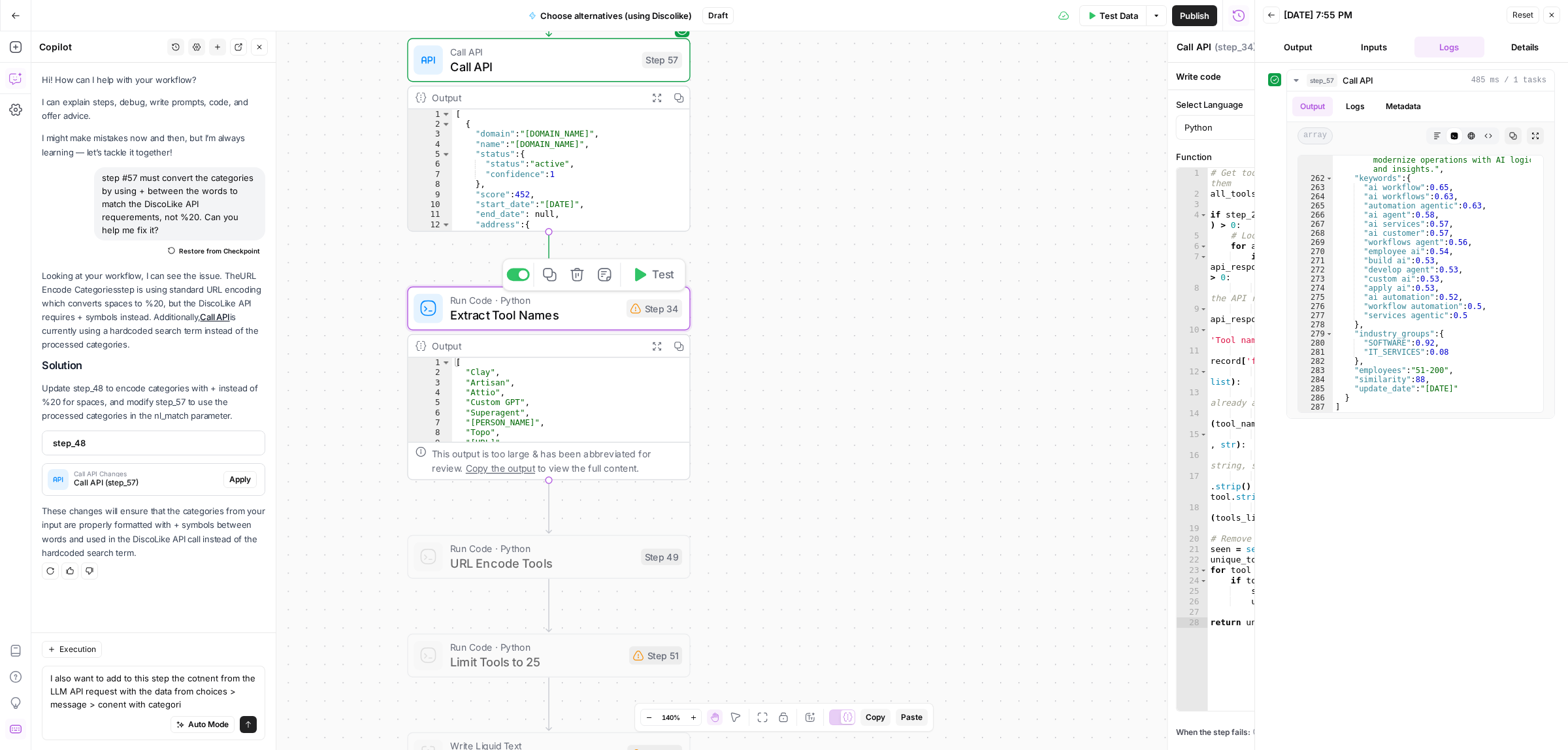
type textarea "Extract Tool Names"
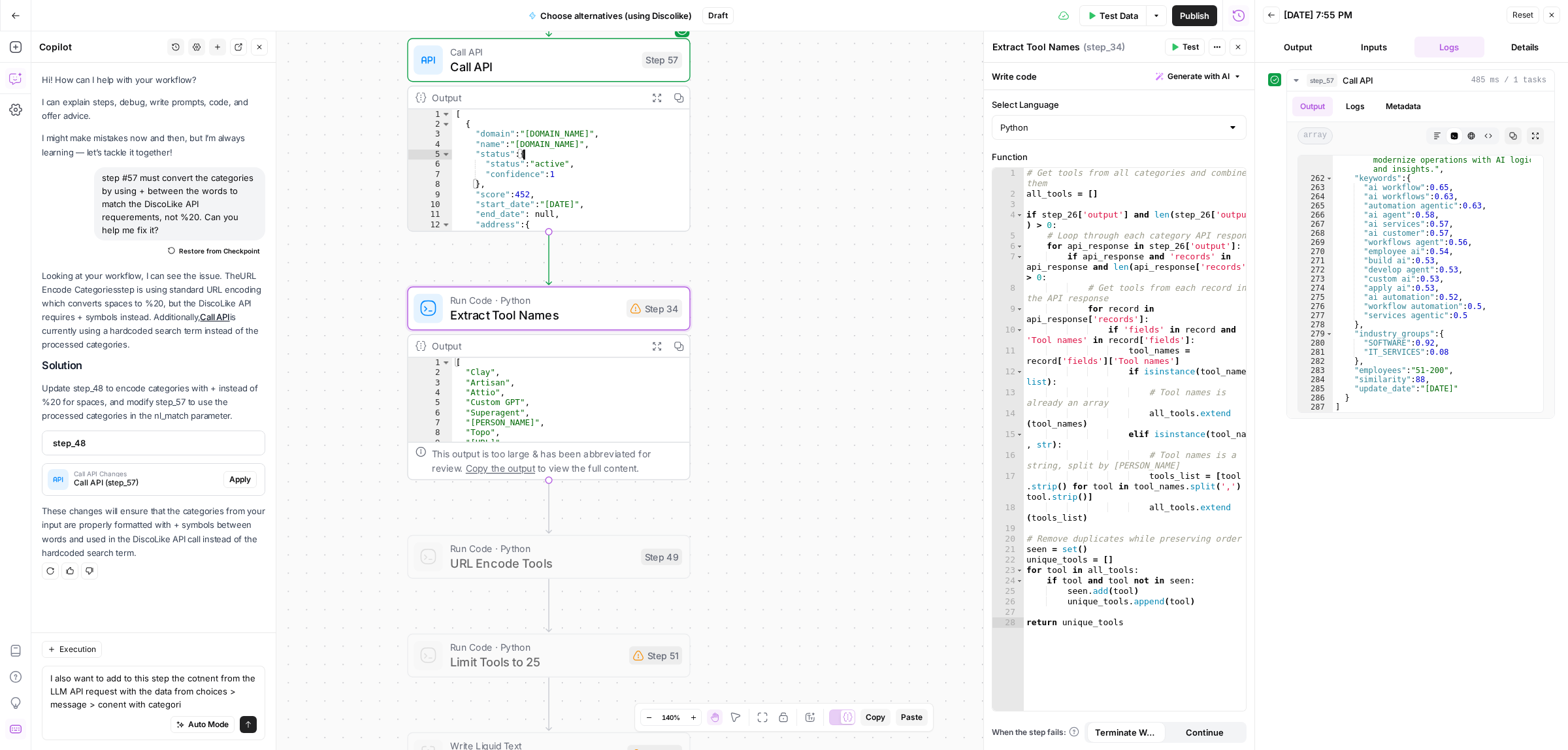
drag, startPoint x: 532, startPoint y: 144, endPoint x: 516, endPoint y: 145, distance: 16.0
click at [516, 145] on div "[ { "domain" : "n8n.cloud" , "name" : "n.io" , "status" : { "status" : "active"…" at bounding box center [562, 179] width 220 height 141
drag, startPoint x: 536, startPoint y: 143, endPoint x: 510, endPoint y: 142, distance: 26.0
click at [510, 142] on div "[ { "domain" : "n8n.cloud" , "name" : "n.io" , "status" : { "status" : "active"…" at bounding box center [562, 179] width 220 height 141
click at [524, 142] on div "[ { "domain" : "n8n.cloud" , "name" : "n.io" , "status" : { "status" : "active"…" at bounding box center [562, 179] width 220 height 141
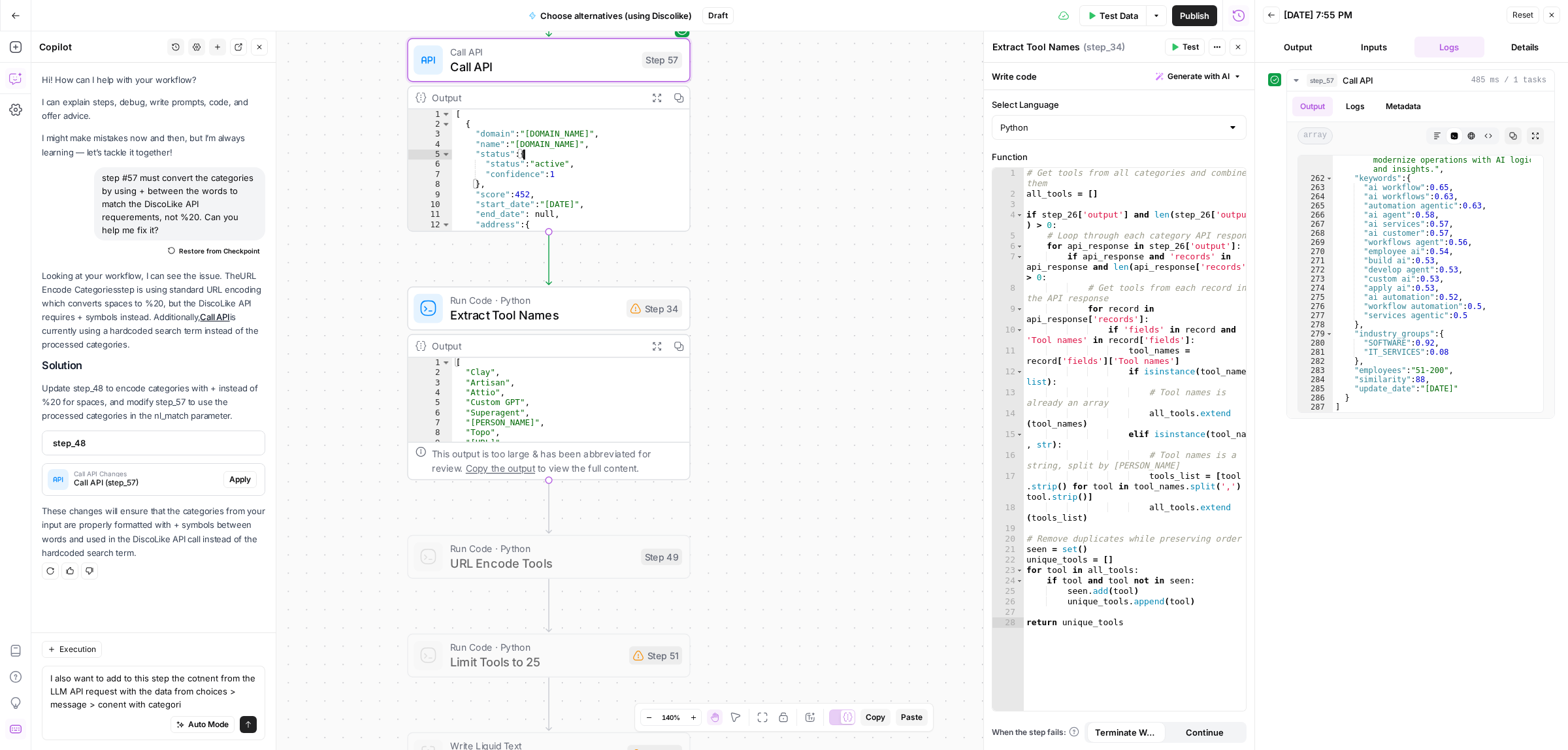
click at [560, 159] on div "[ { "domain" : "n8n.cloud" , "name" : "n.io" , "status" : { "status" : "active"…" at bounding box center [562, 179] width 220 height 141
drag, startPoint x: 479, startPoint y: 136, endPoint x: 504, endPoint y: 134, distance: 25.1
click at [504, 134] on div "[ { "domain" : "n8n.cloud" , "name" : "n.io" , "status" : { "status" : "active"…" at bounding box center [562, 179] width 220 height 141
click at [523, 139] on div "[ { "domain" : "n8n.cloud" , "name" : "n.io" , "status" : { "status" : "active"…" at bounding box center [562, 179] width 220 height 141
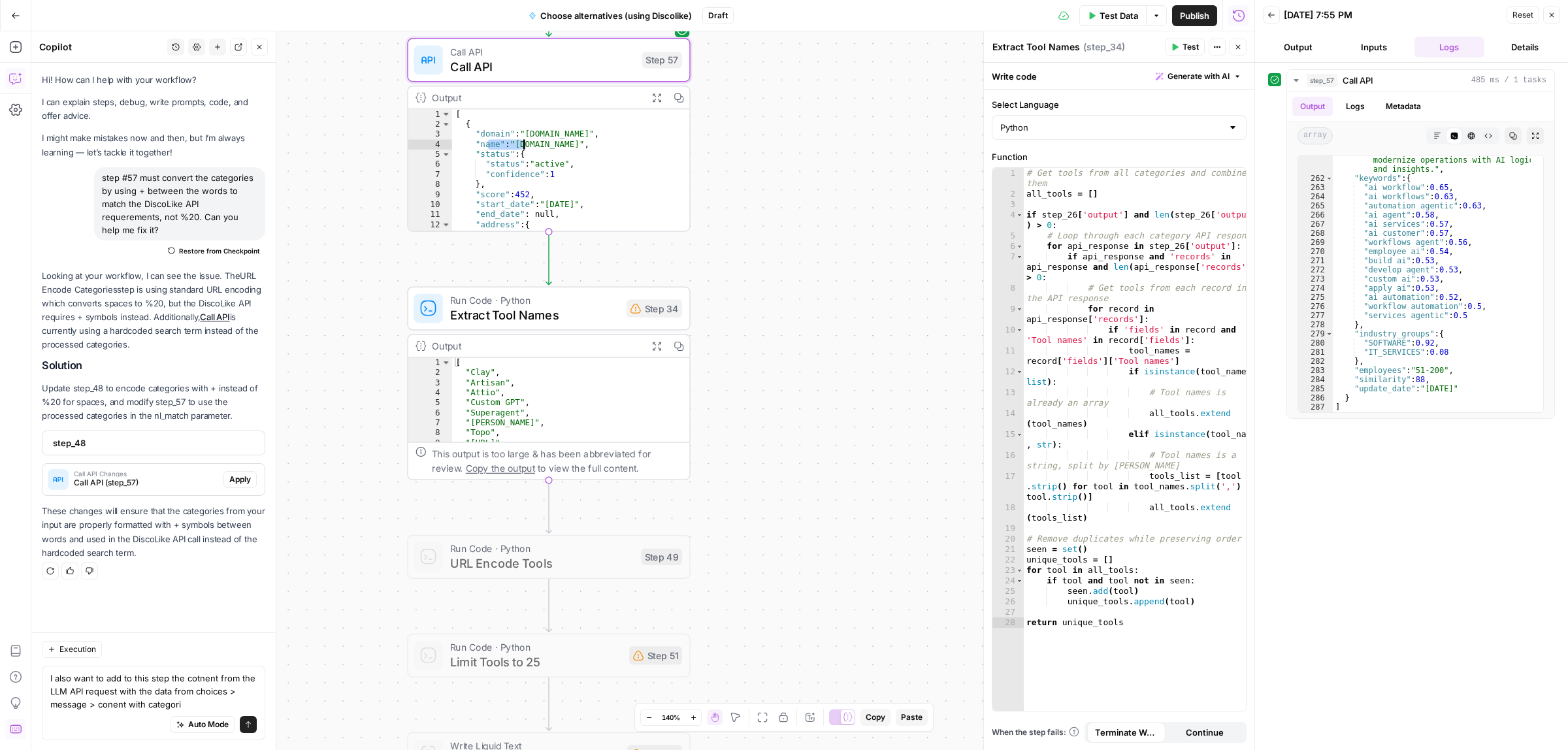
type textarea "**********"
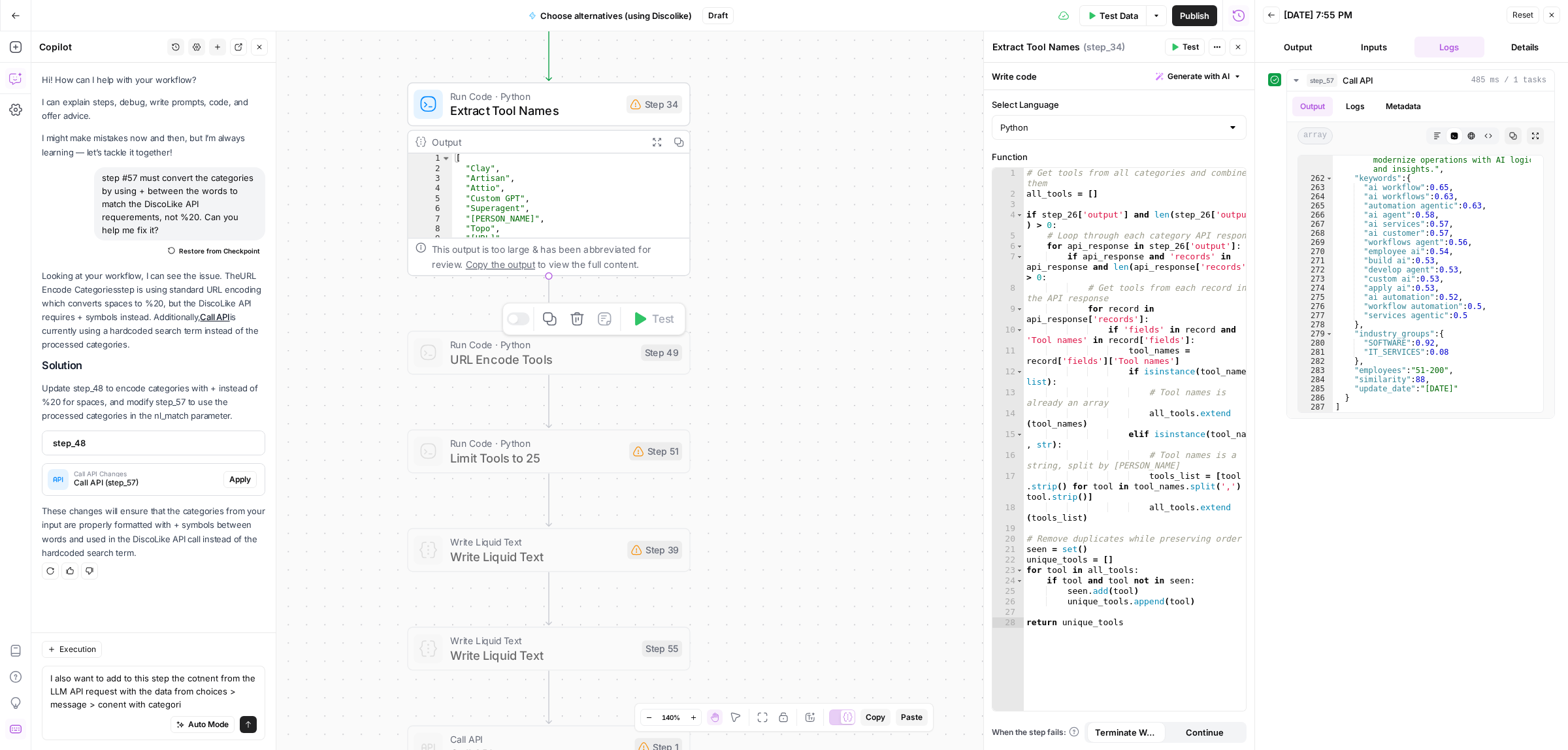
click at [580, 357] on span "URL Encode Tools" at bounding box center [542, 359] width 183 height 18
click at [576, 323] on icon "button" at bounding box center [577, 319] width 15 height 15
click at [734, 171] on span "Delete Step" at bounding box center [749, 167] width 51 height 13
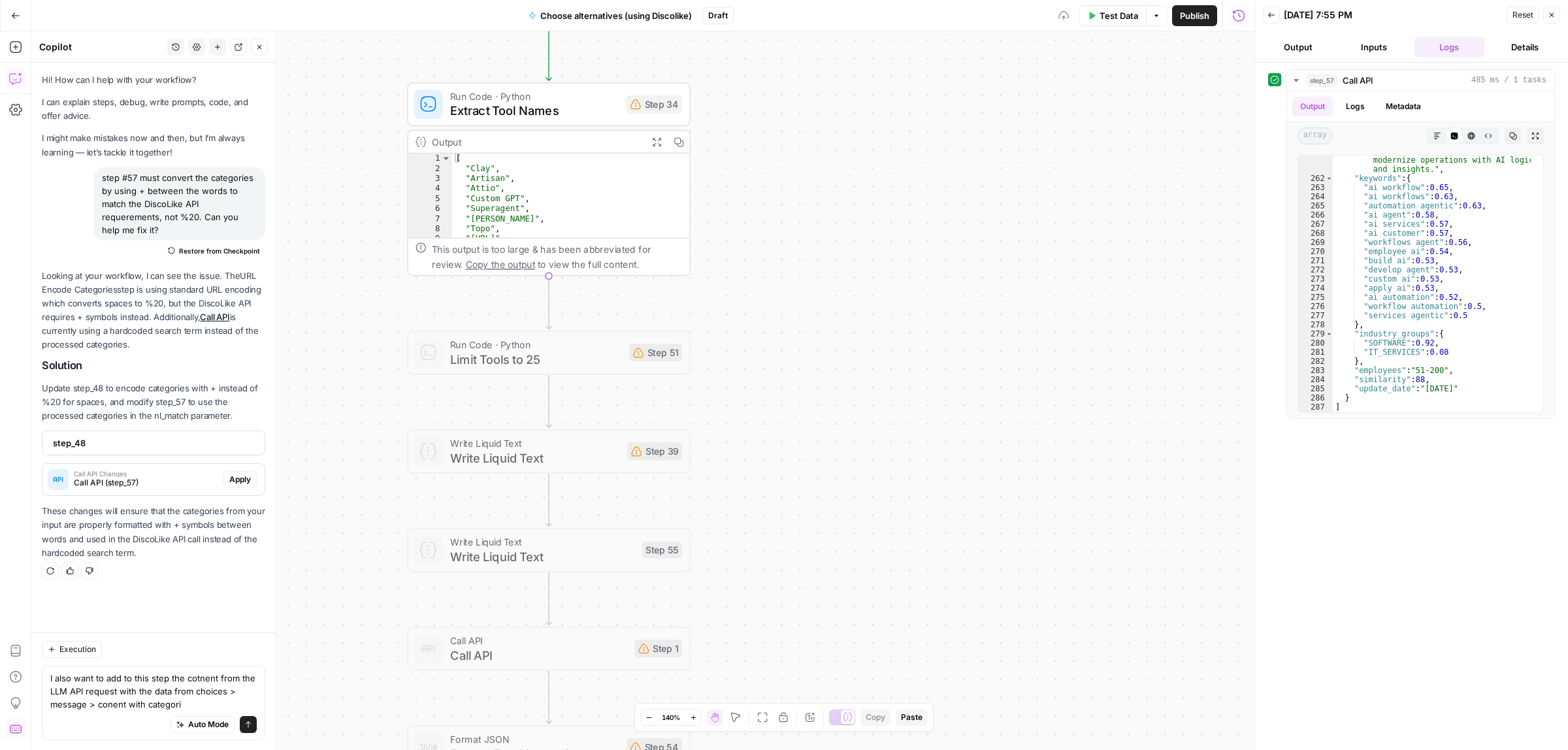
click at [596, 345] on span "Run Code · Python" at bounding box center [536, 345] width 172 height 15
click at [573, 324] on icon "button" at bounding box center [577, 319] width 13 height 13
click at [739, 165] on span "Delete Step" at bounding box center [749, 167] width 51 height 13
click at [572, 323] on icon "button" at bounding box center [577, 319] width 13 height 13
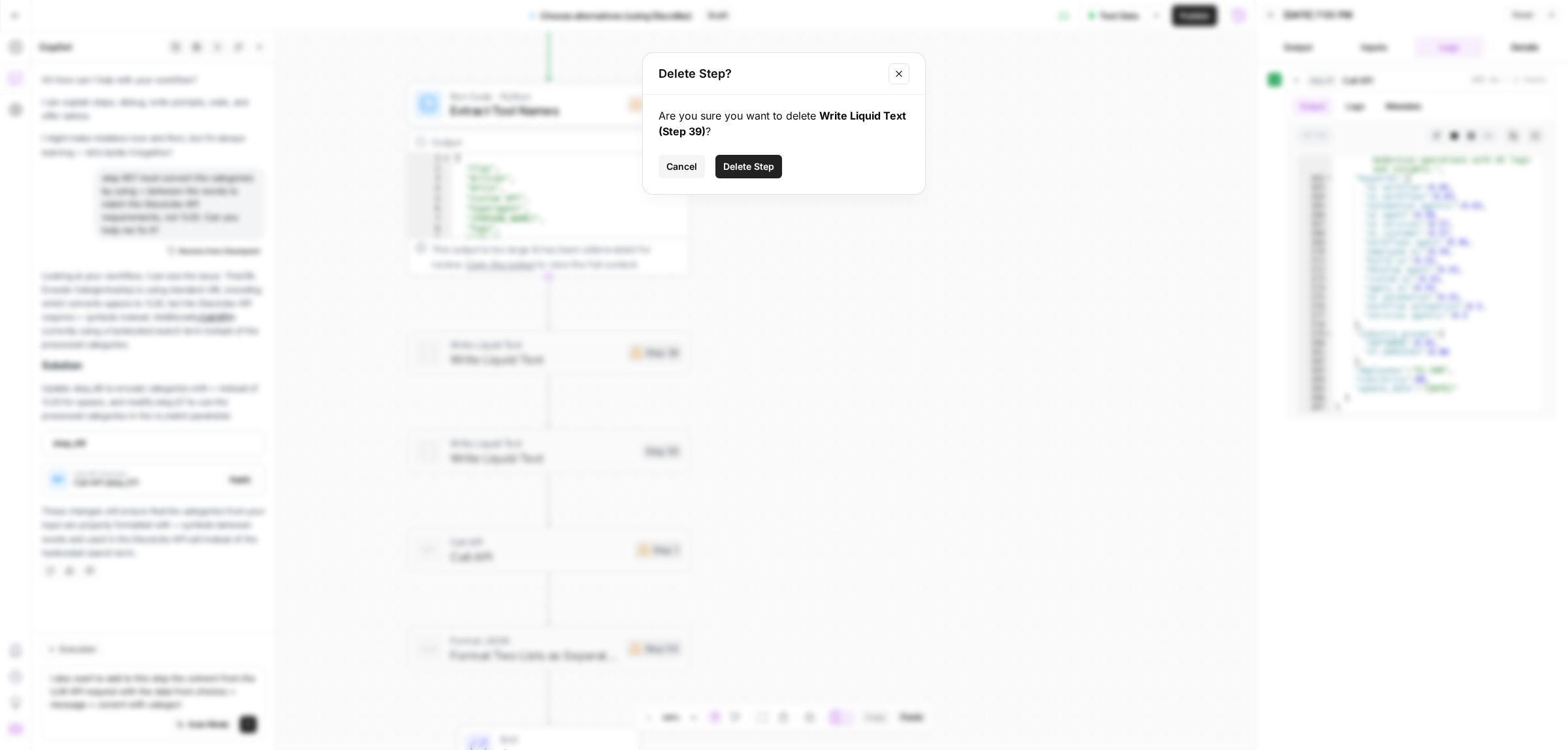
click at [737, 160] on span "Delete Step" at bounding box center [749, 167] width 51 height 13
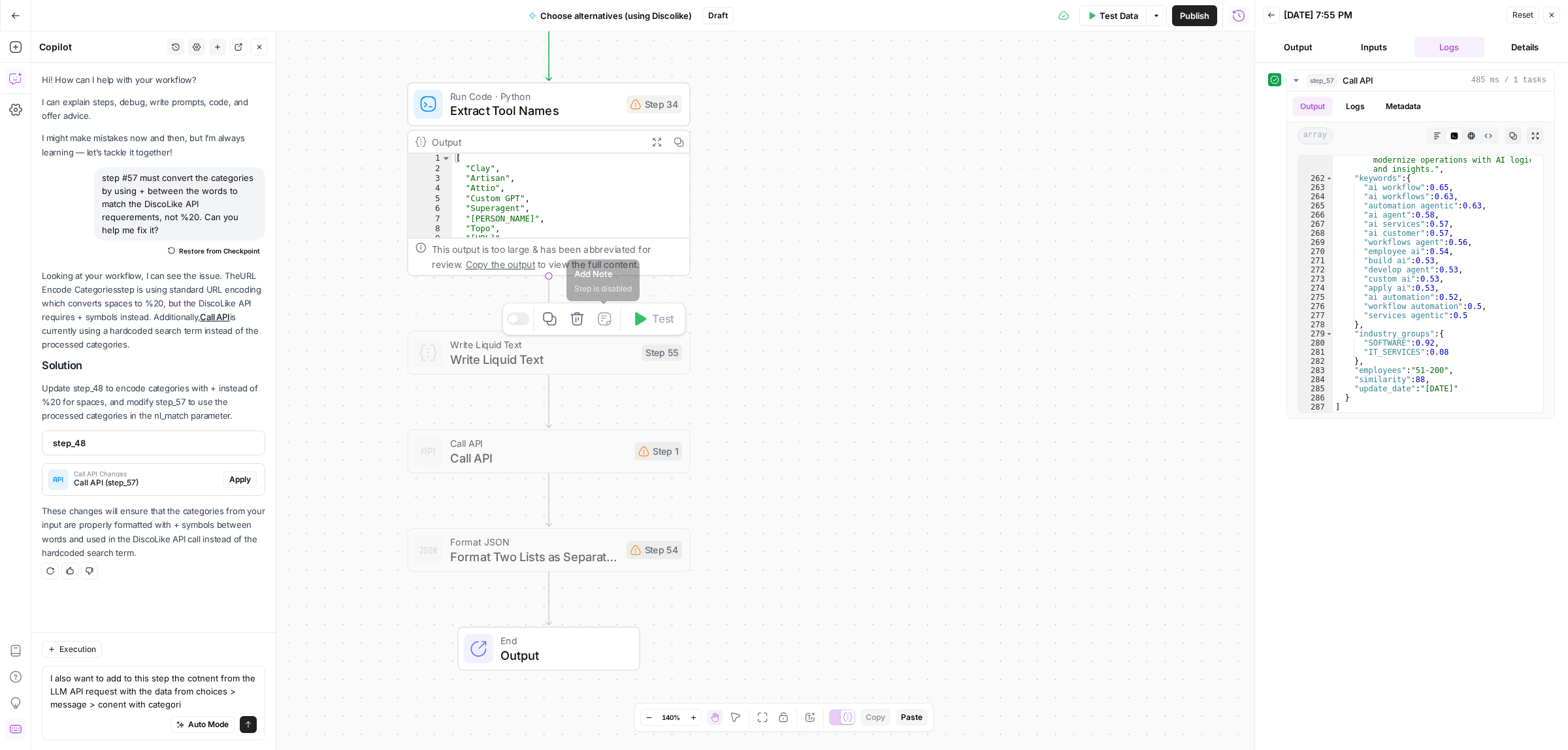
click at [576, 320] on icon "button" at bounding box center [577, 319] width 13 height 13
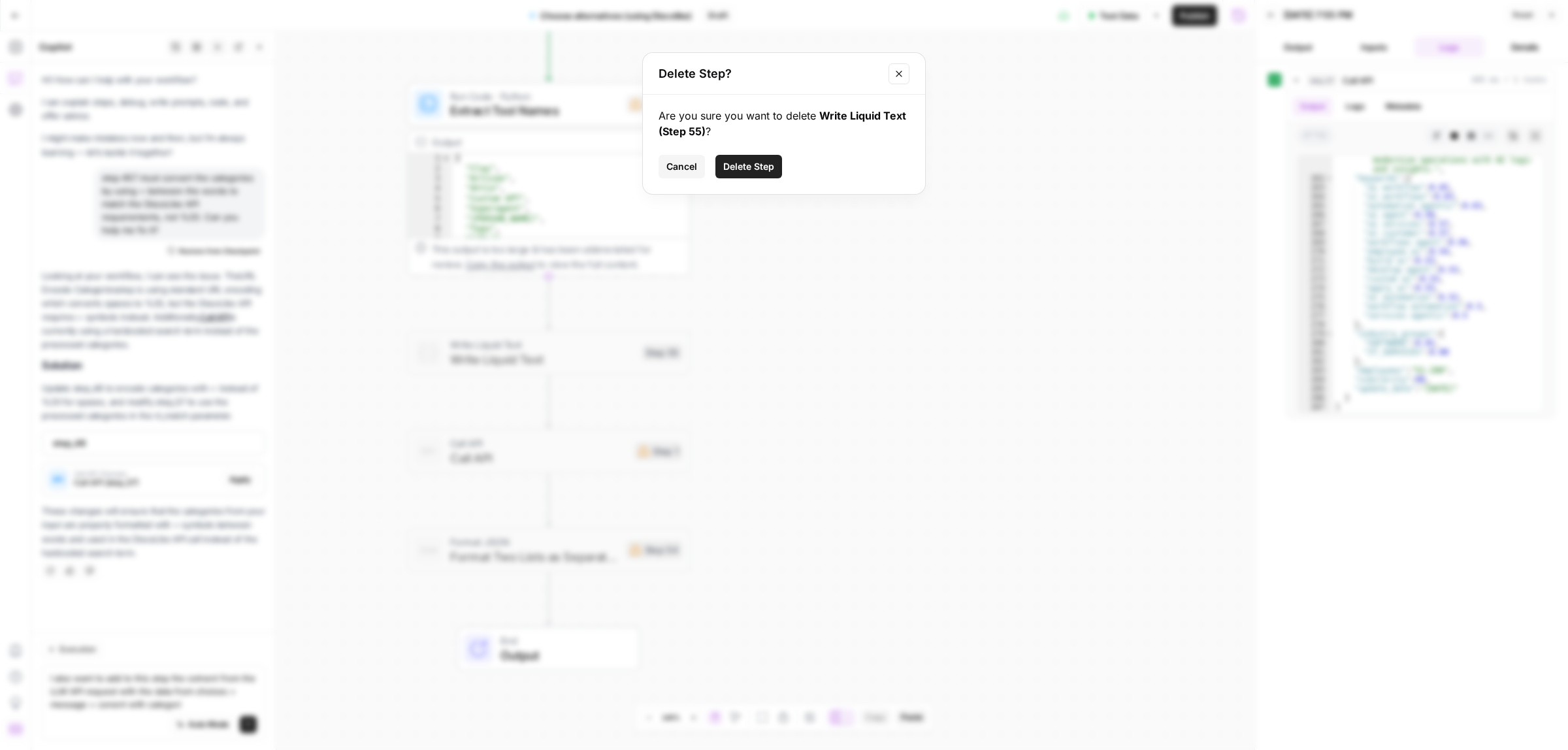
click at [734, 164] on span "Delete Step" at bounding box center [749, 167] width 51 height 13
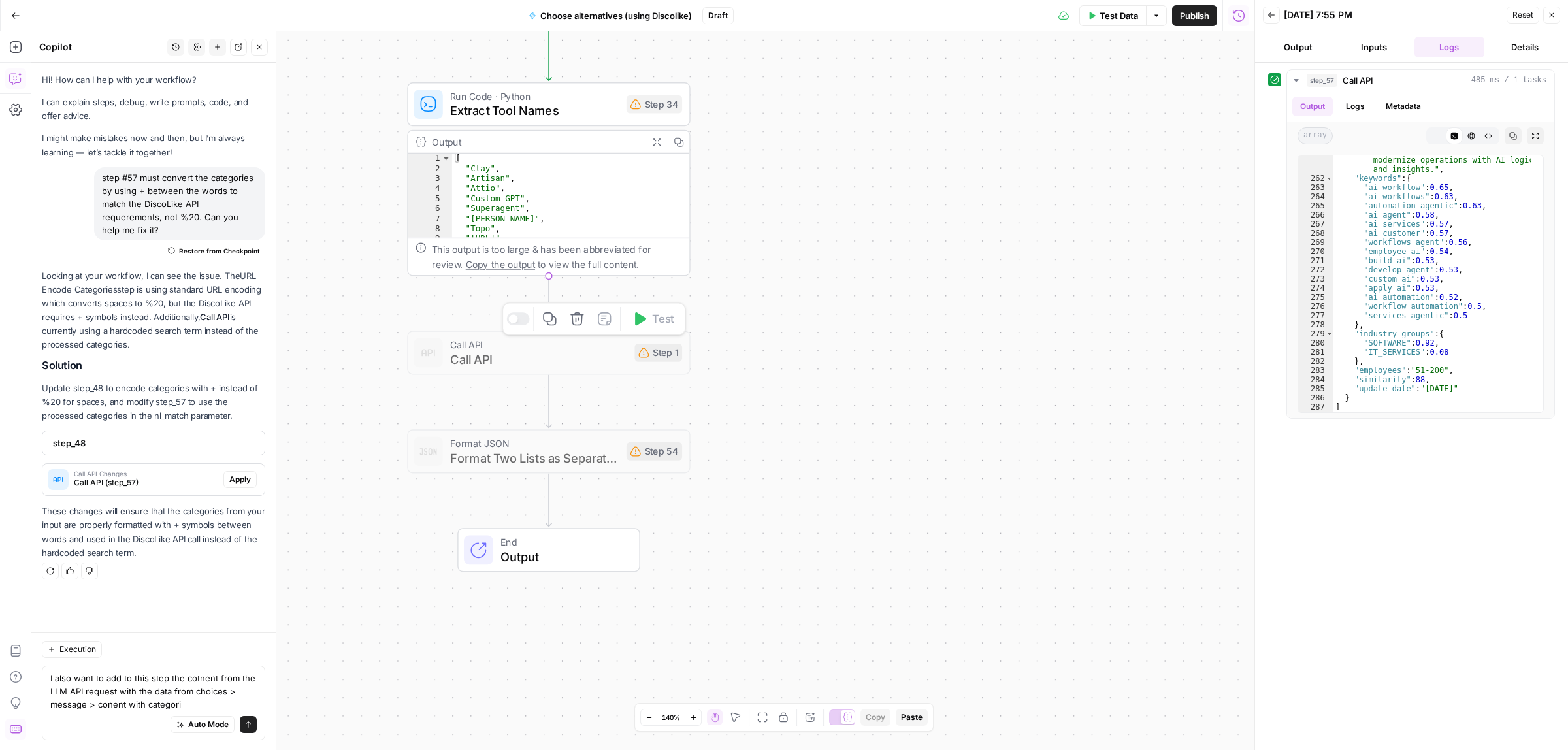
click at [572, 319] on icon "button" at bounding box center [577, 319] width 15 height 15
click at [743, 149] on span "Delete Step" at bounding box center [749, 151] width 51 height 13
click at [576, 312] on icon "button" at bounding box center [577, 319] width 13 height 13
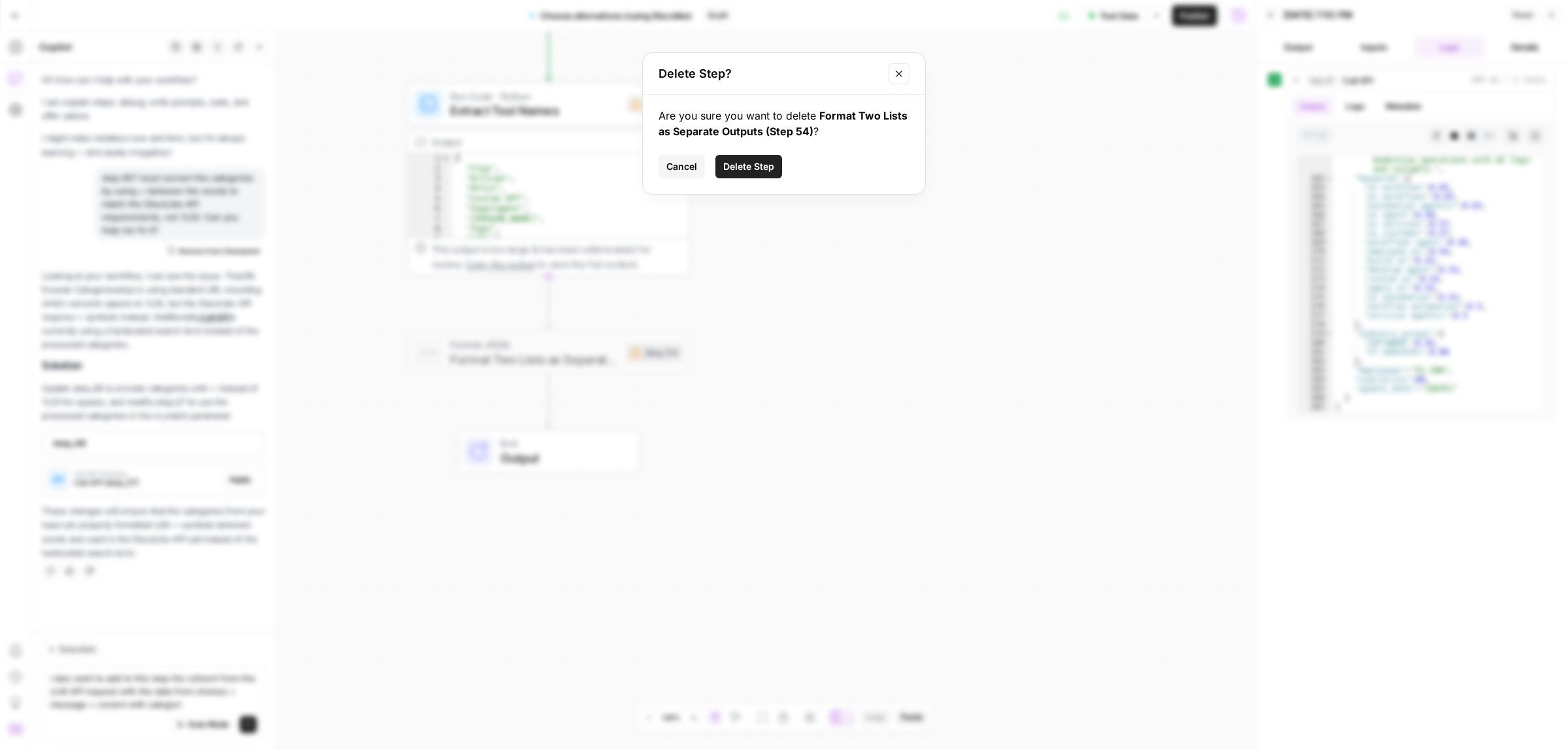
click at [740, 167] on span "Delete Step" at bounding box center [749, 167] width 51 height 13
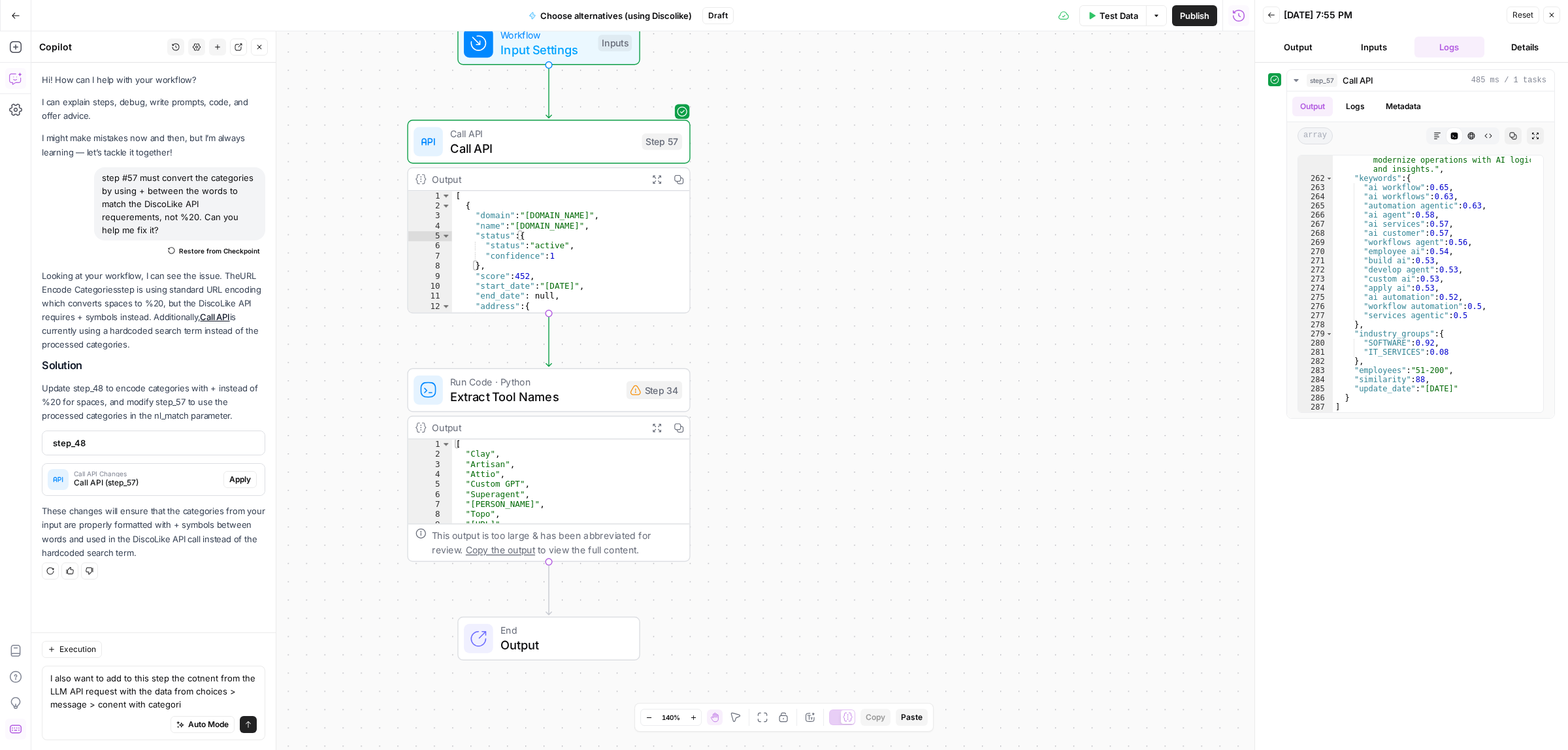
click at [1559, 12] on button "Close" at bounding box center [1551, 15] width 17 height 17
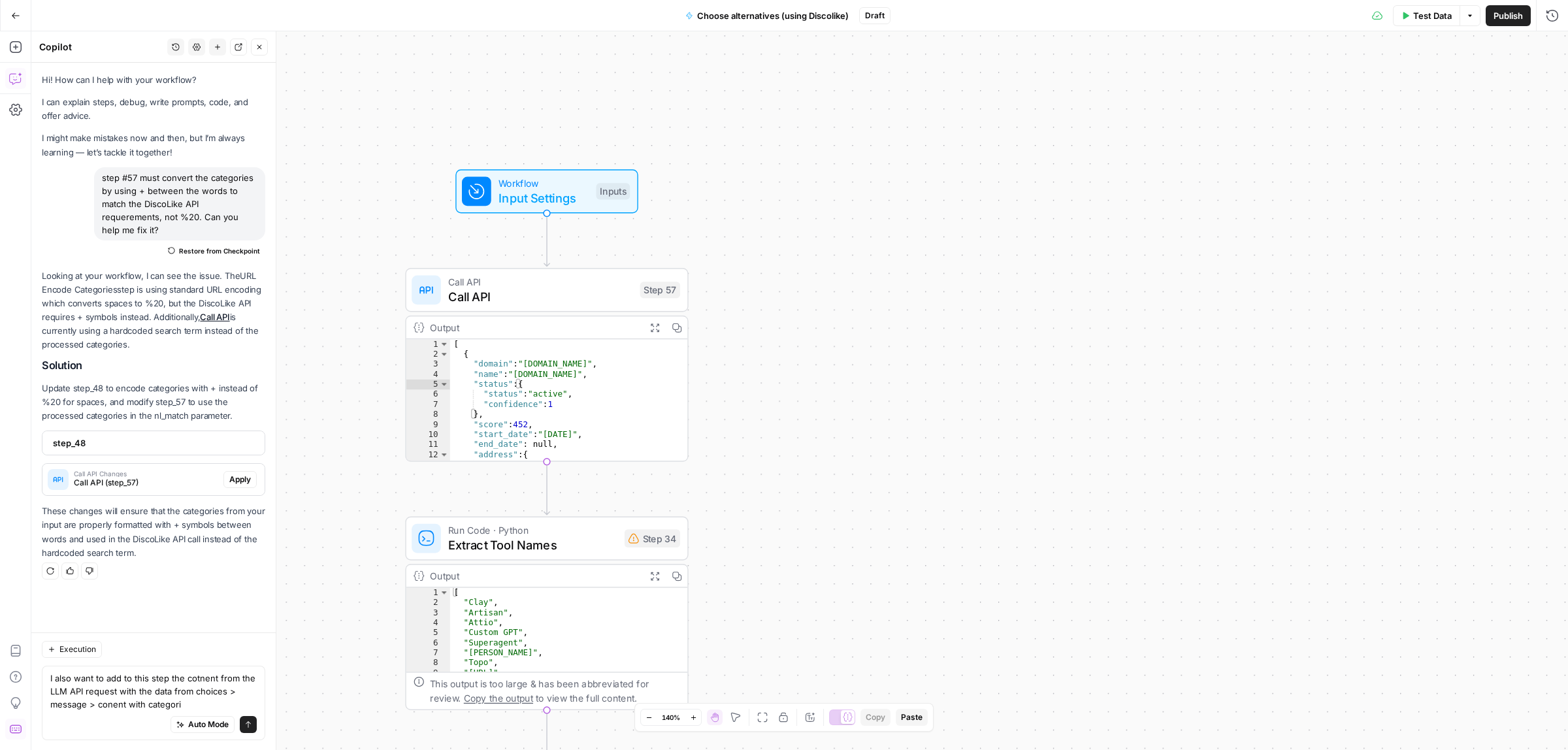
drag, startPoint x: 830, startPoint y: 298, endPoint x: 840, endPoint y: 386, distance: 88.6
click at [840, 386] on div "**********" at bounding box center [800, 391] width 1537 height 719
click at [518, 294] on span "Call API" at bounding box center [542, 297] width 184 height 18
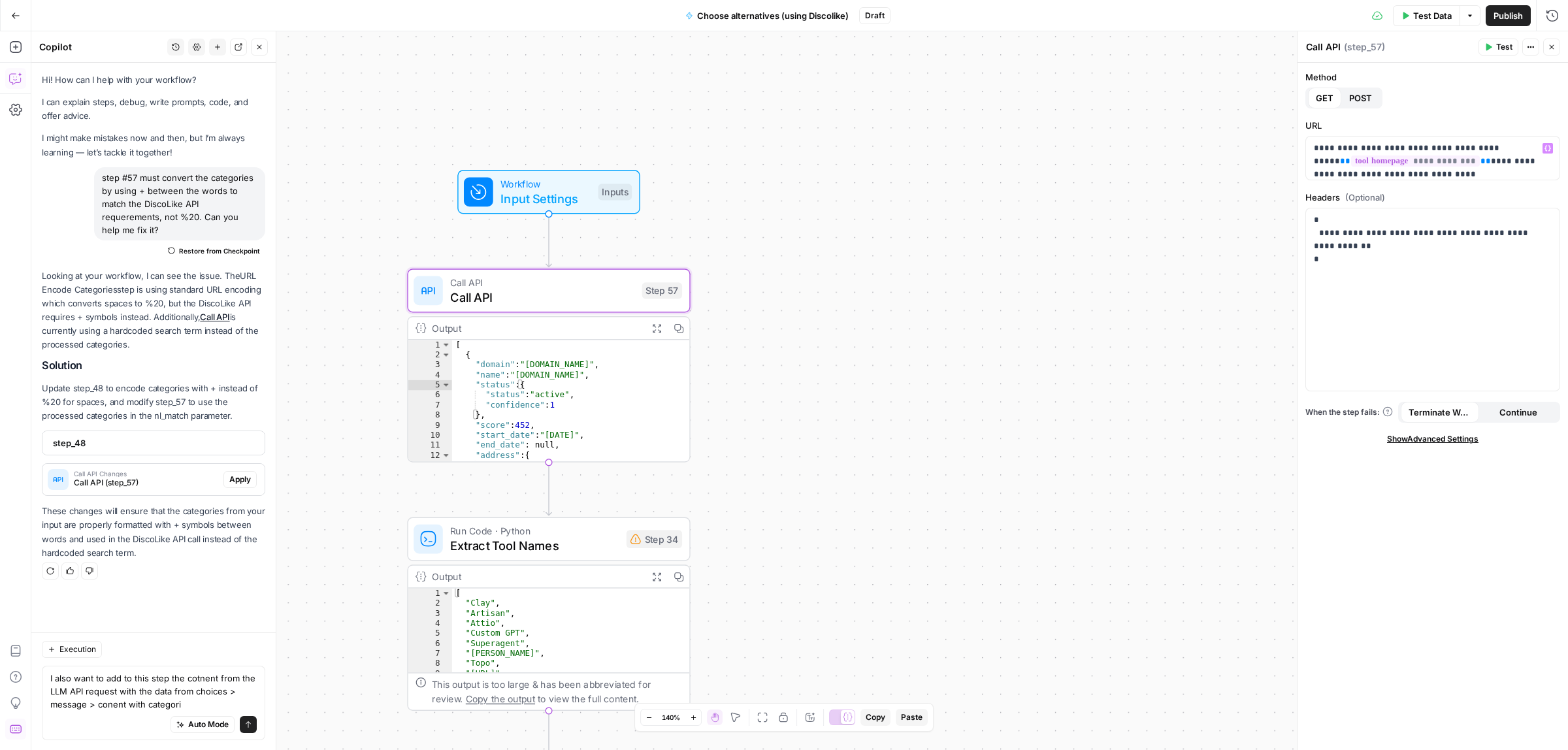
scroll to position [47, 0]
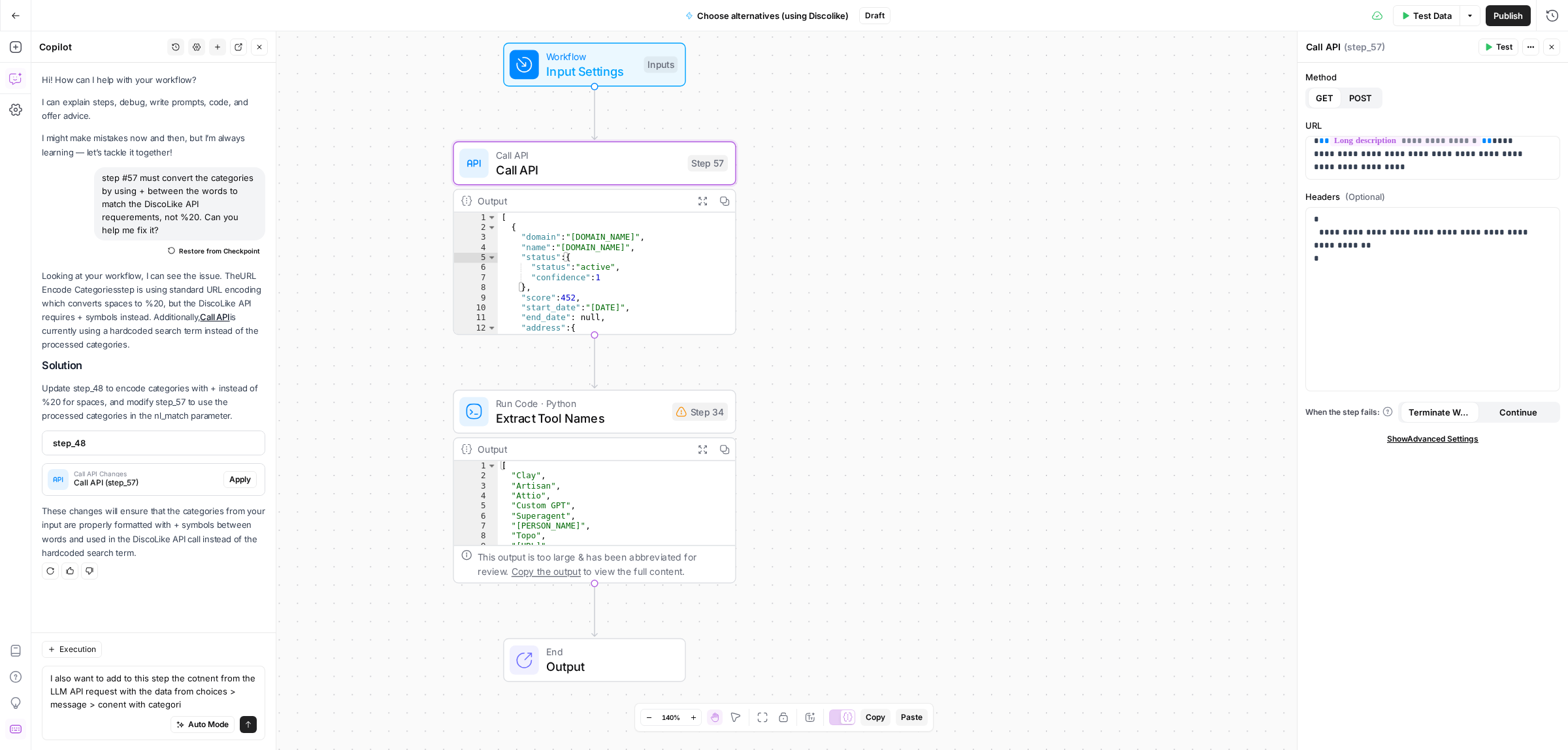
drag, startPoint x: 820, startPoint y: 271, endPoint x: 840, endPoint y: 239, distance: 37.7
click at [840, 239] on div "**********" at bounding box center [800, 391] width 1537 height 719
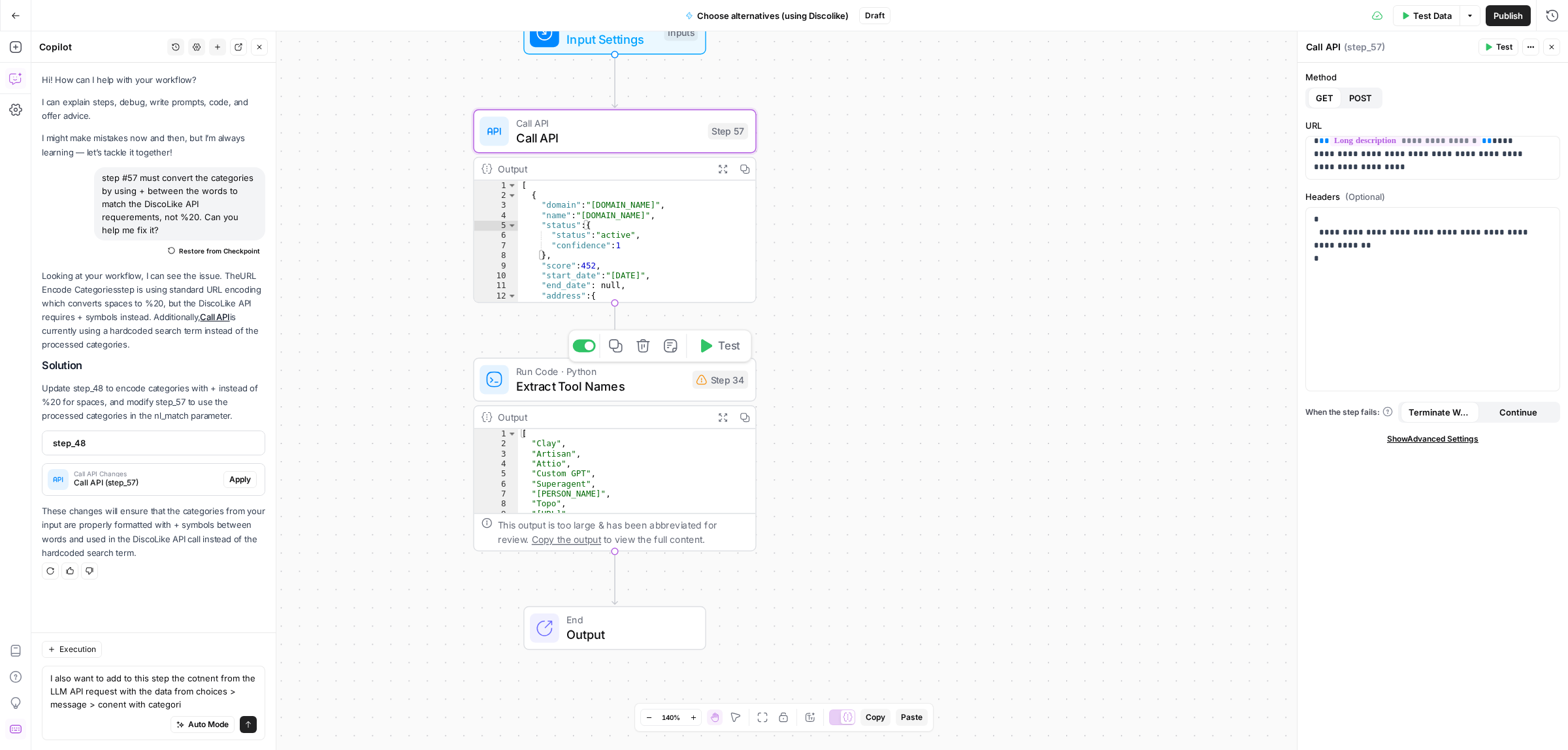
click at [678, 387] on span "Extract Tool Names" at bounding box center [601, 385] width 169 height 18
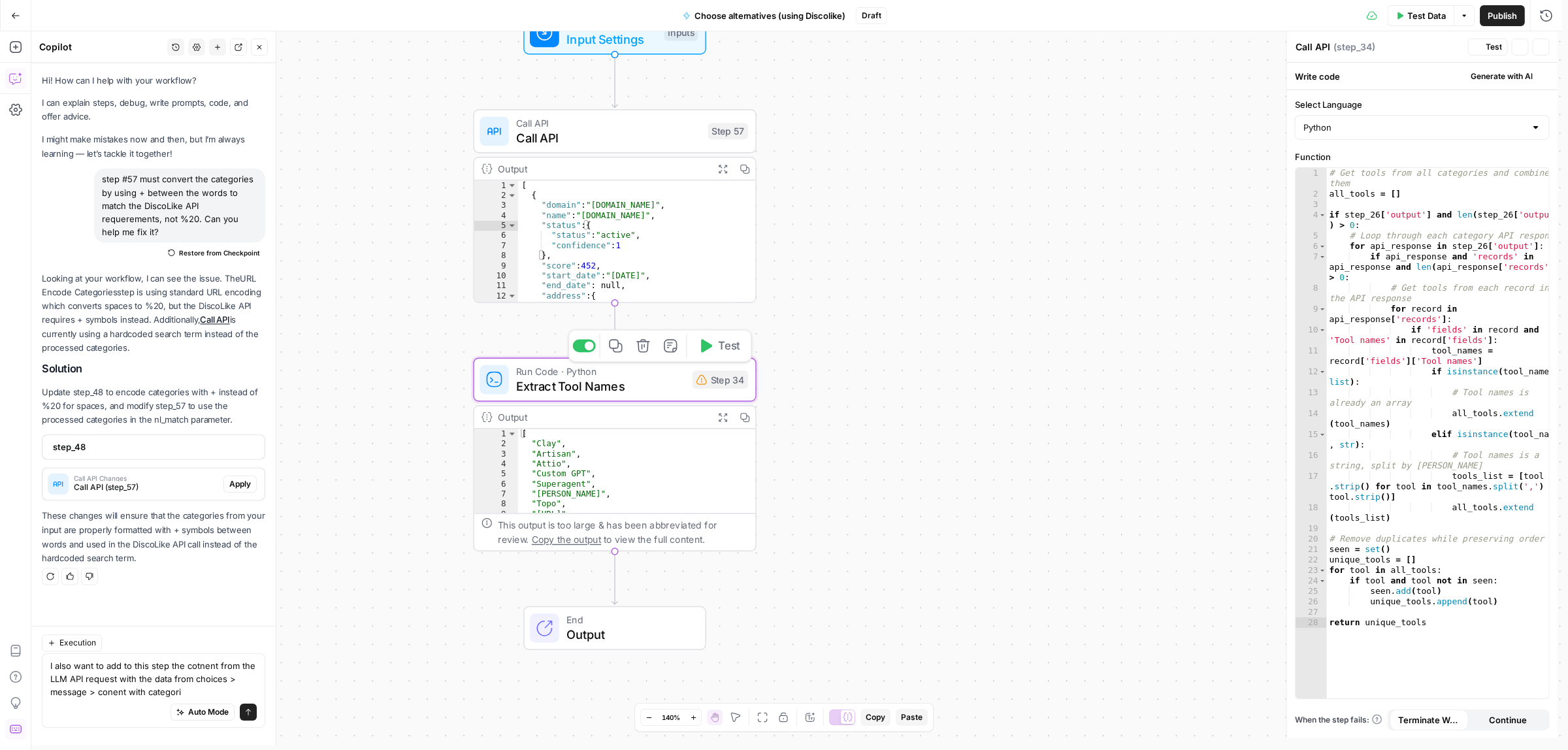
type textarea "Extract Tool Names"
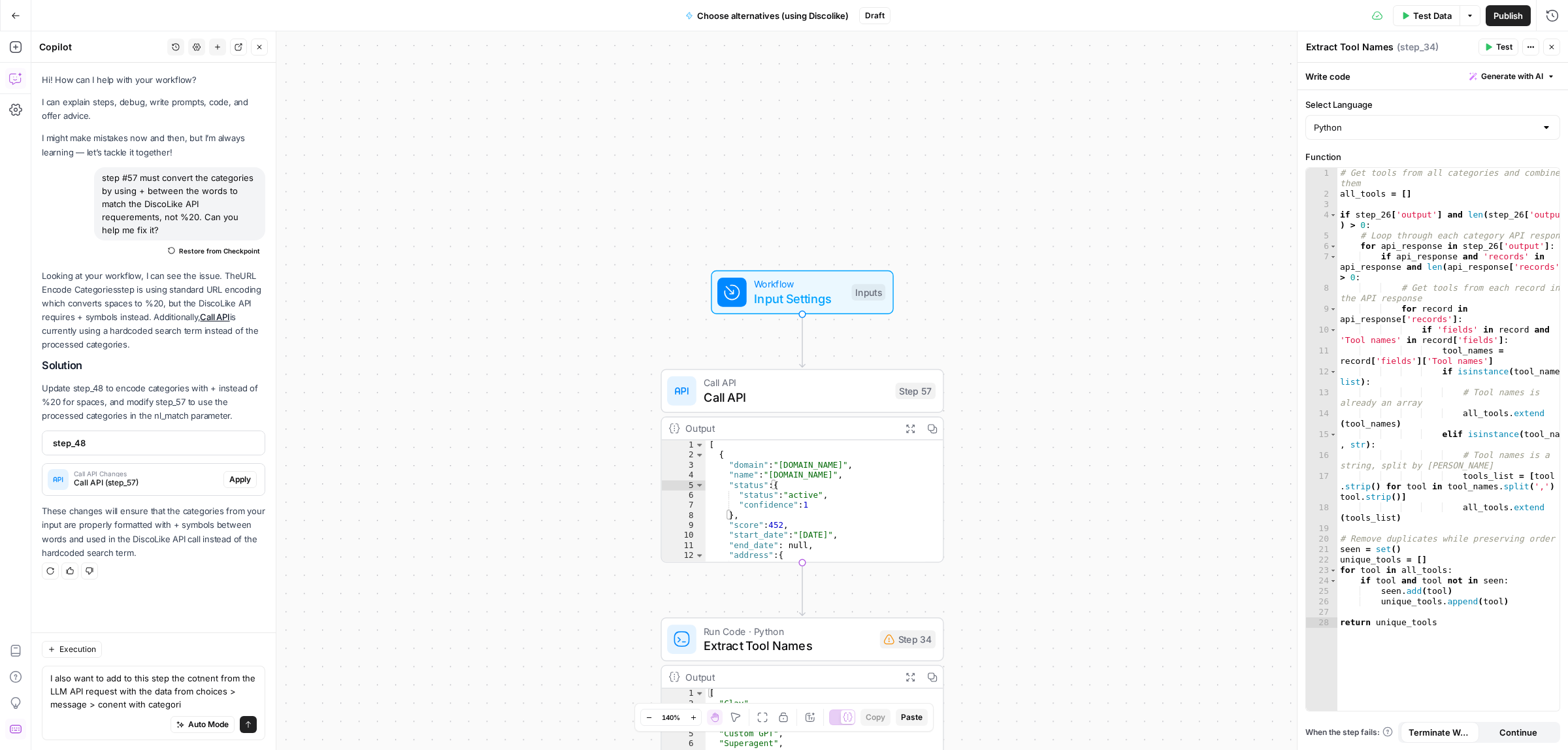
click at [83, 711] on div "Auto Mode Send" at bounding box center [153, 725] width 207 height 29
type textarea "from Step %57 I need to take only the domains. cAn you help me with that?"
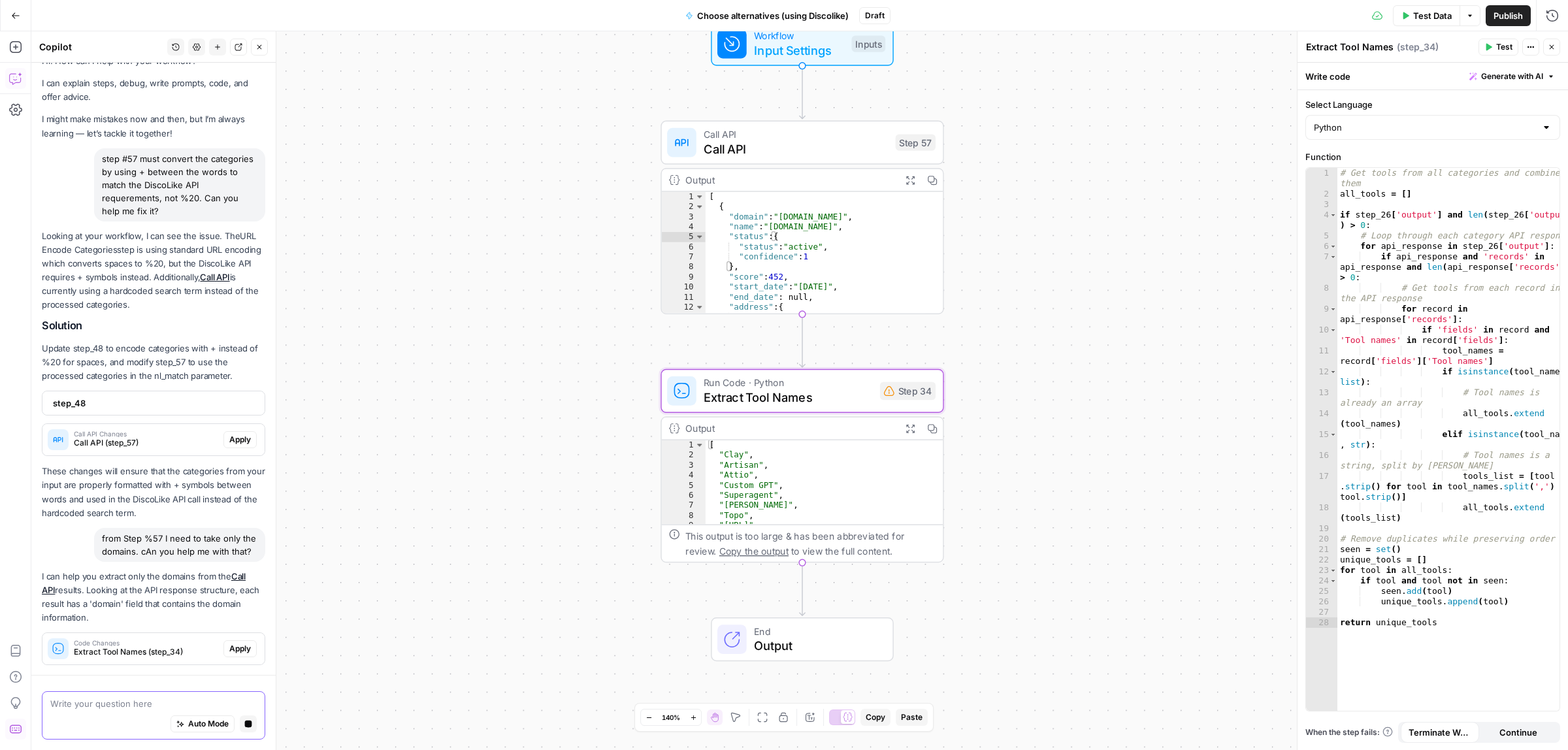
scroll to position [34, 0]
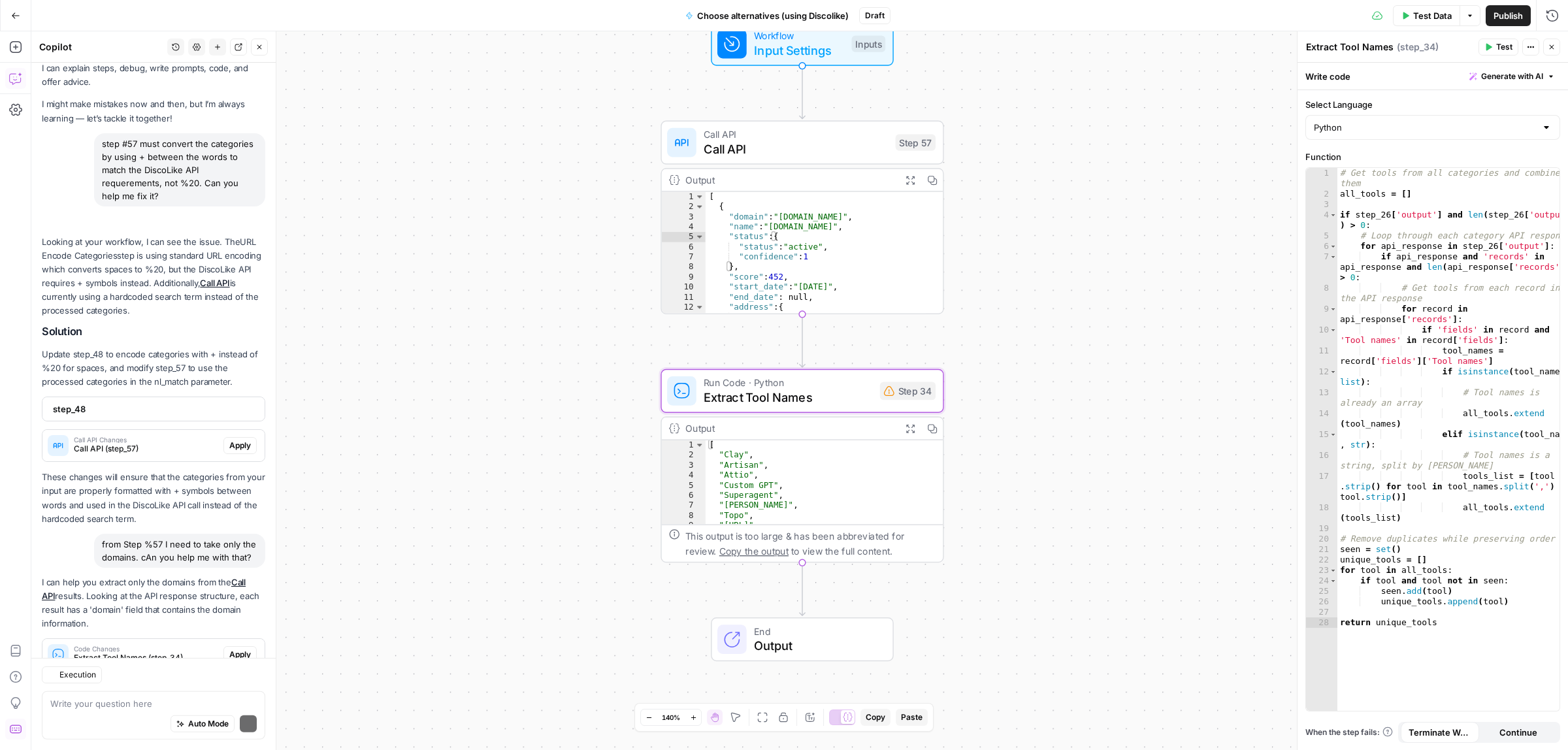
click at [223, 673] on div "Regenerate Helpful Not helpful" at bounding box center [153, 681] width 223 height 17
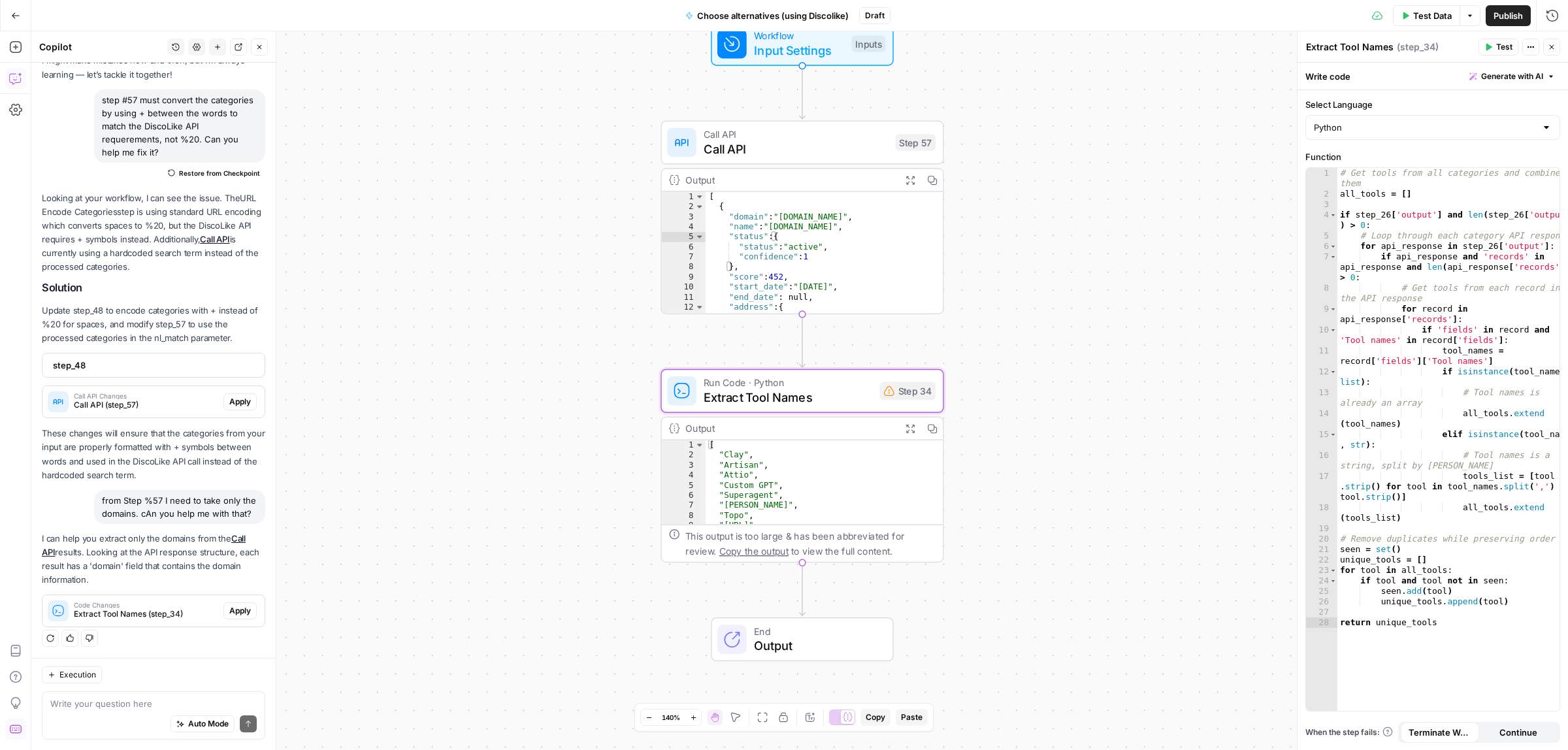
click at [229, 611] on span "Apply" at bounding box center [240, 611] width 21 height 12
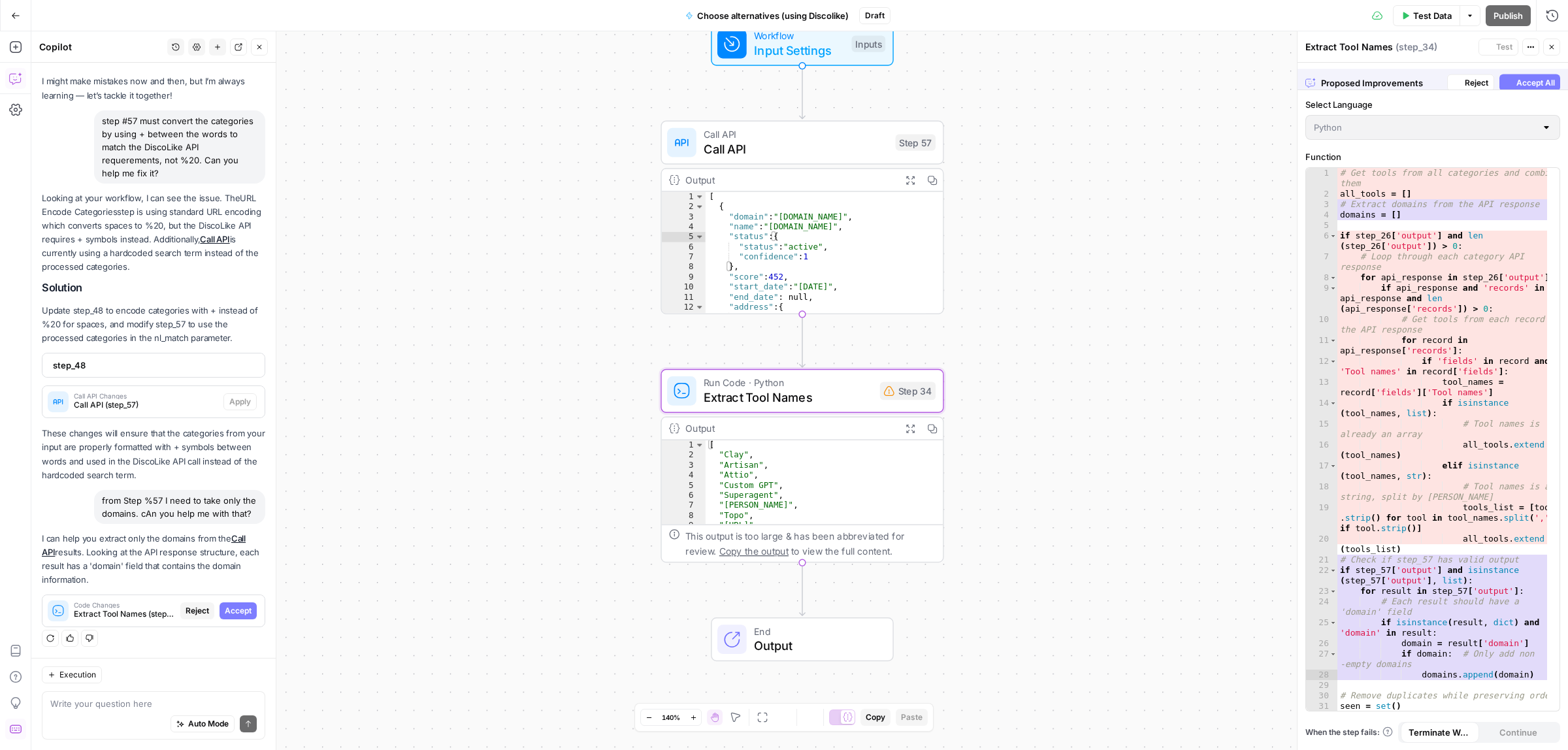
scroll to position [73, 0]
click at [1531, 80] on span "Accept All" at bounding box center [1536, 77] width 39 height 12
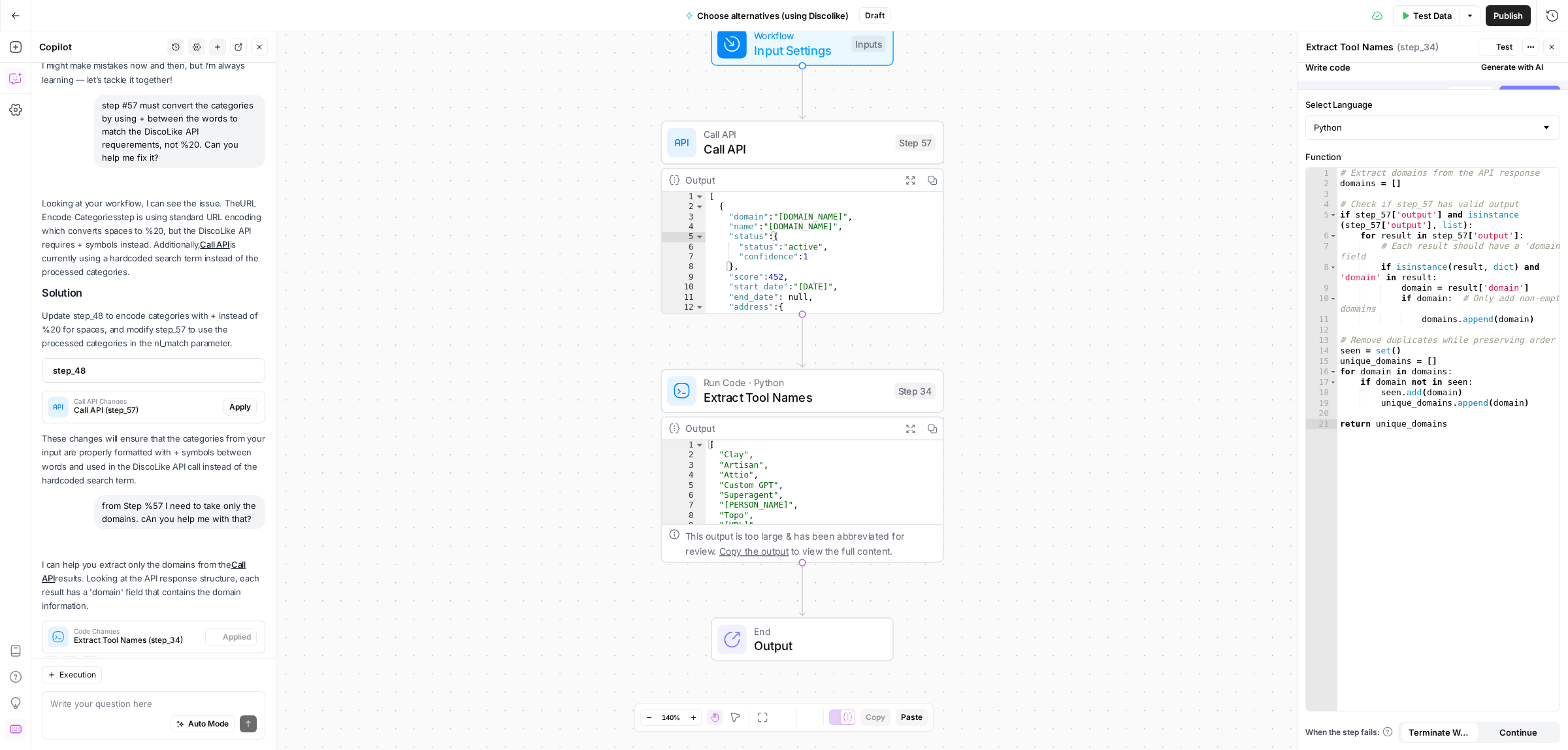
scroll to position [114, 0]
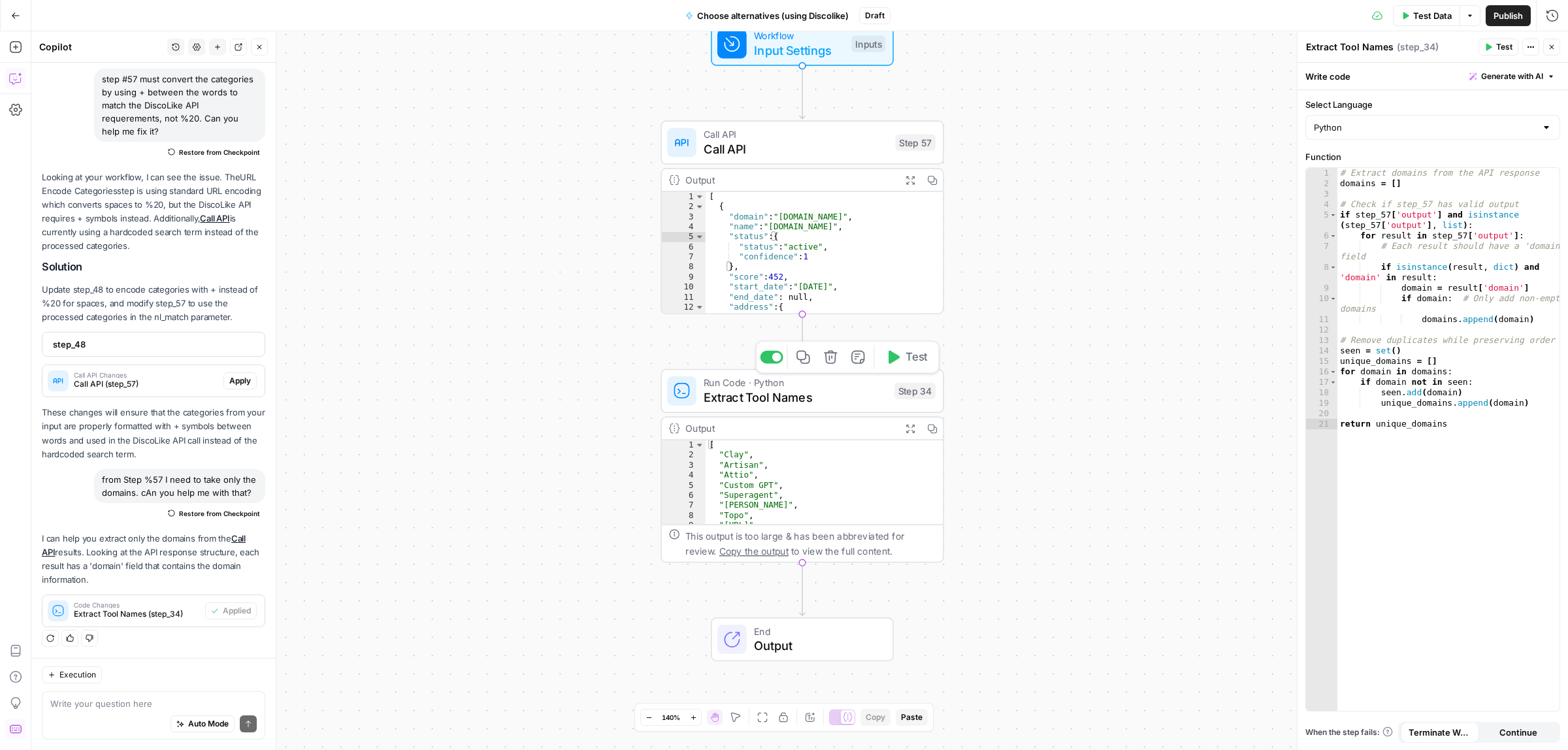
click at [906, 356] on span "Test" at bounding box center [916, 357] width 22 height 16
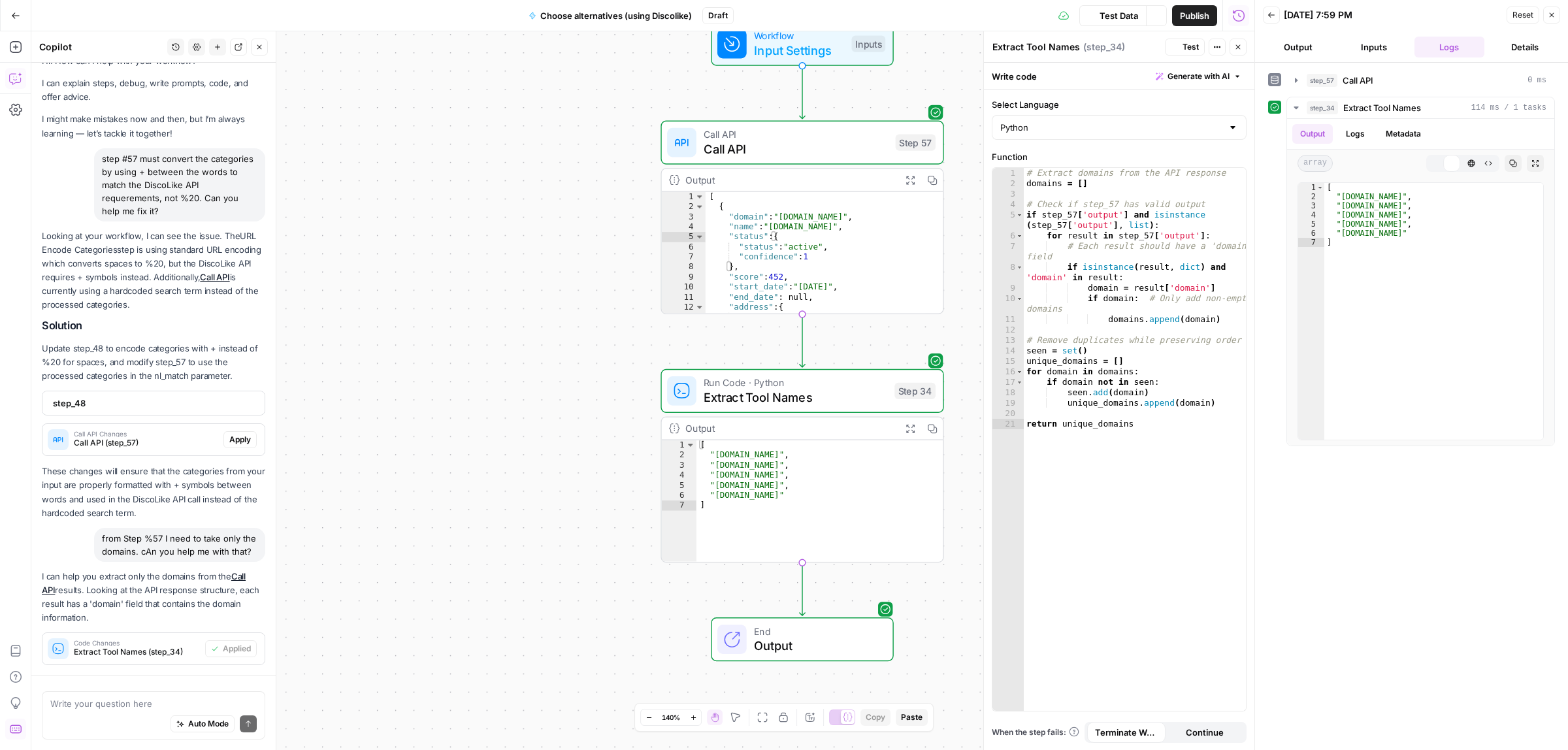
scroll to position [114, 0]
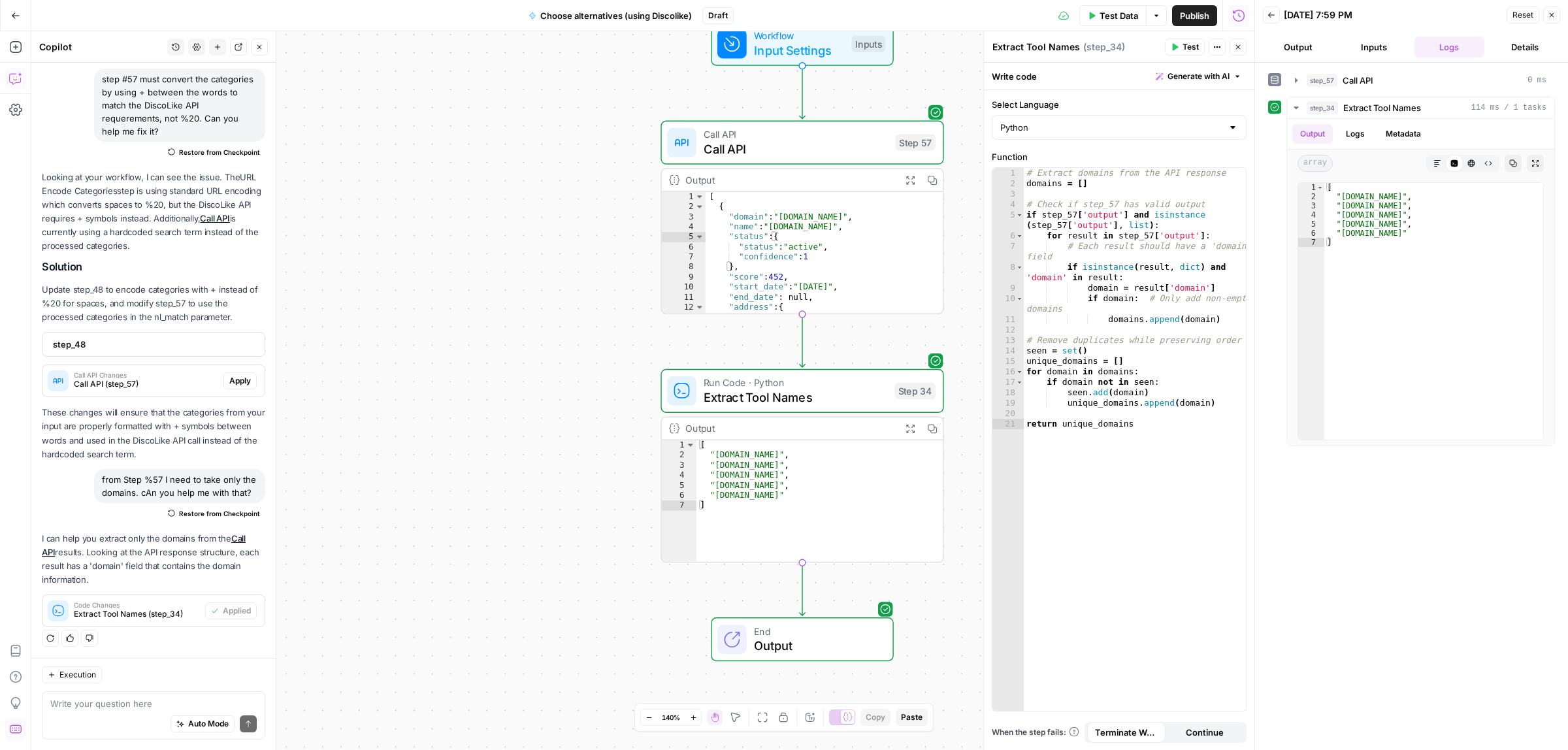
click at [1552, 16] on icon "button" at bounding box center [1552, 15] width 8 height 8
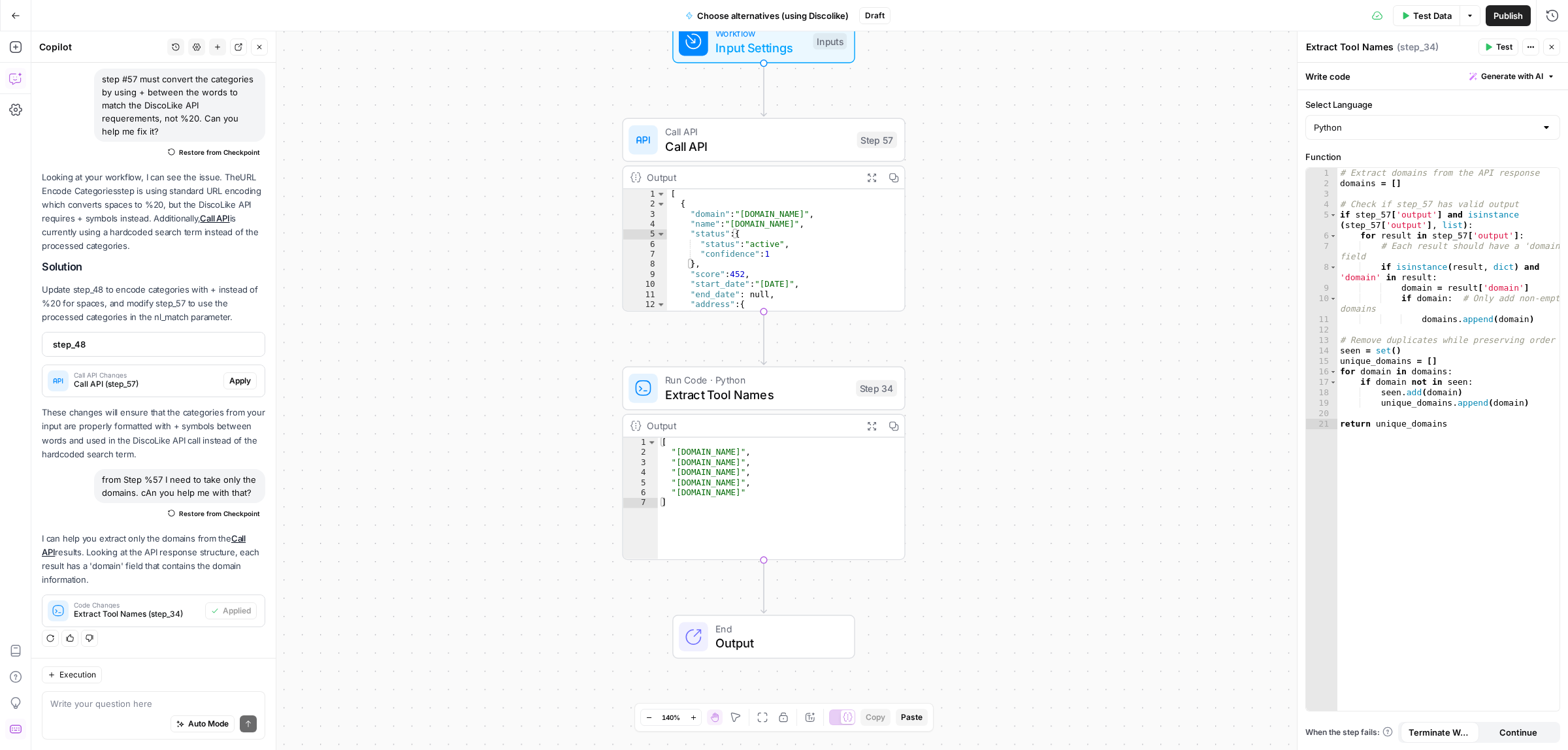
drag, startPoint x: 1027, startPoint y: 397, endPoint x: 988, endPoint y: 411, distance: 41.4
click at [988, 411] on div "**********" at bounding box center [800, 391] width 1537 height 719
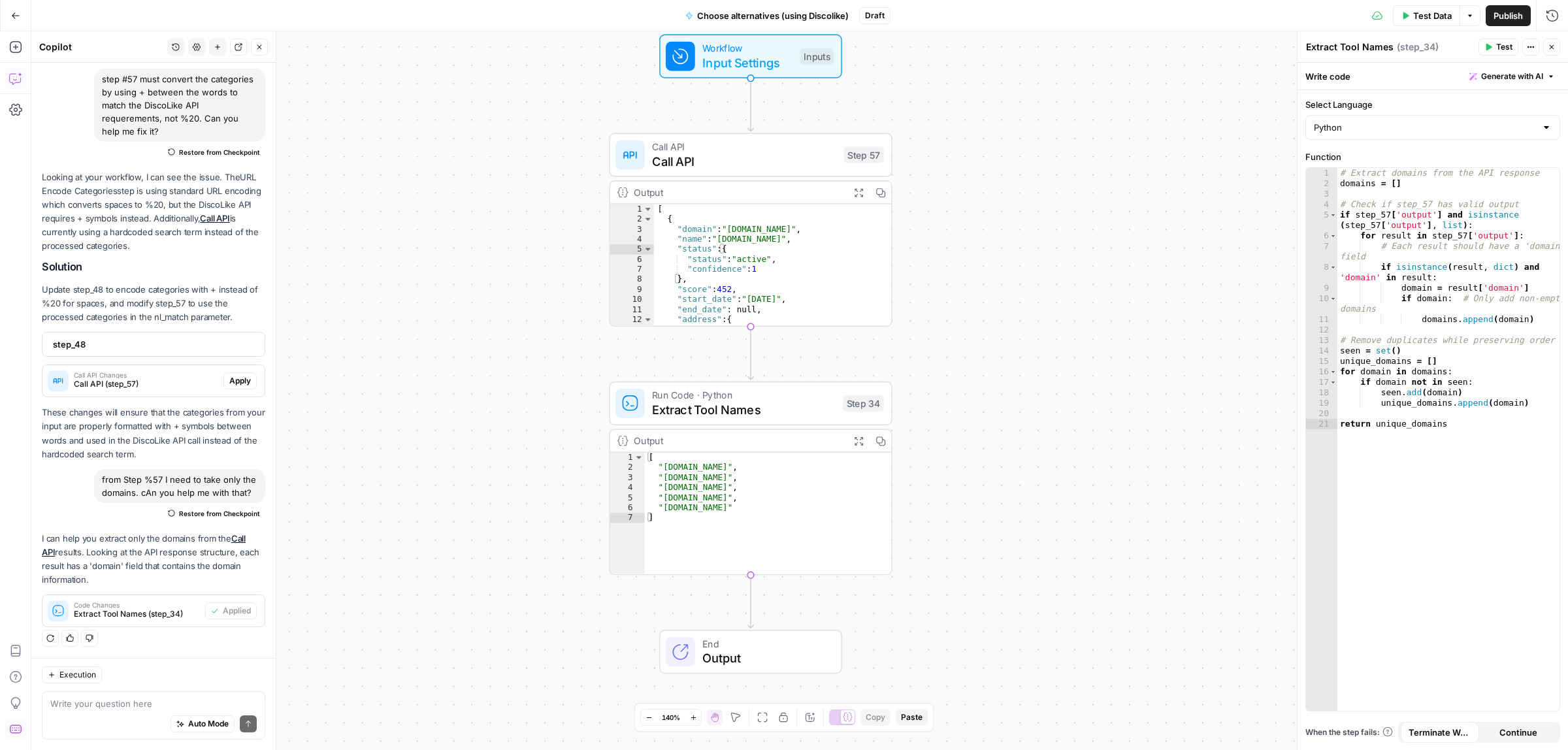
type textarea "**********"
drag, startPoint x: 736, startPoint y: 241, endPoint x: 714, endPoint y: 242, distance: 22.0
click at [714, 242] on div "[ { "domain" : "n8n.cloud" , "name" : "n.io" , "status" : { "status" : "active"…" at bounding box center [764, 275] width 220 height 141
click at [983, 285] on div "**********" at bounding box center [800, 391] width 1537 height 719
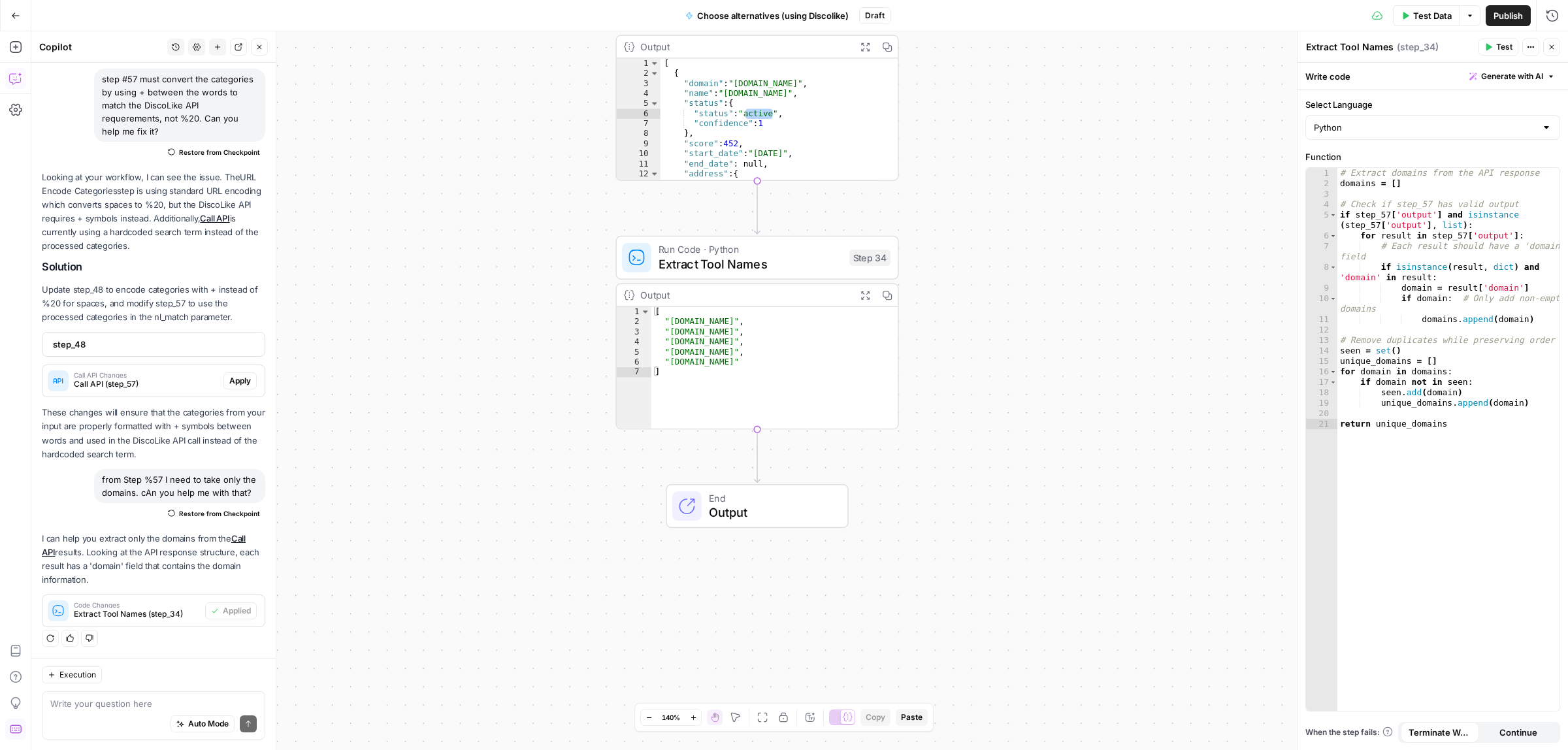
drag, startPoint x: 988, startPoint y: 509, endPoint x: 990, endPoint y: 369, distance: 140.0
click at [990, 369] on div "**********" at bounding box center [800, 391] width 1537 height 719
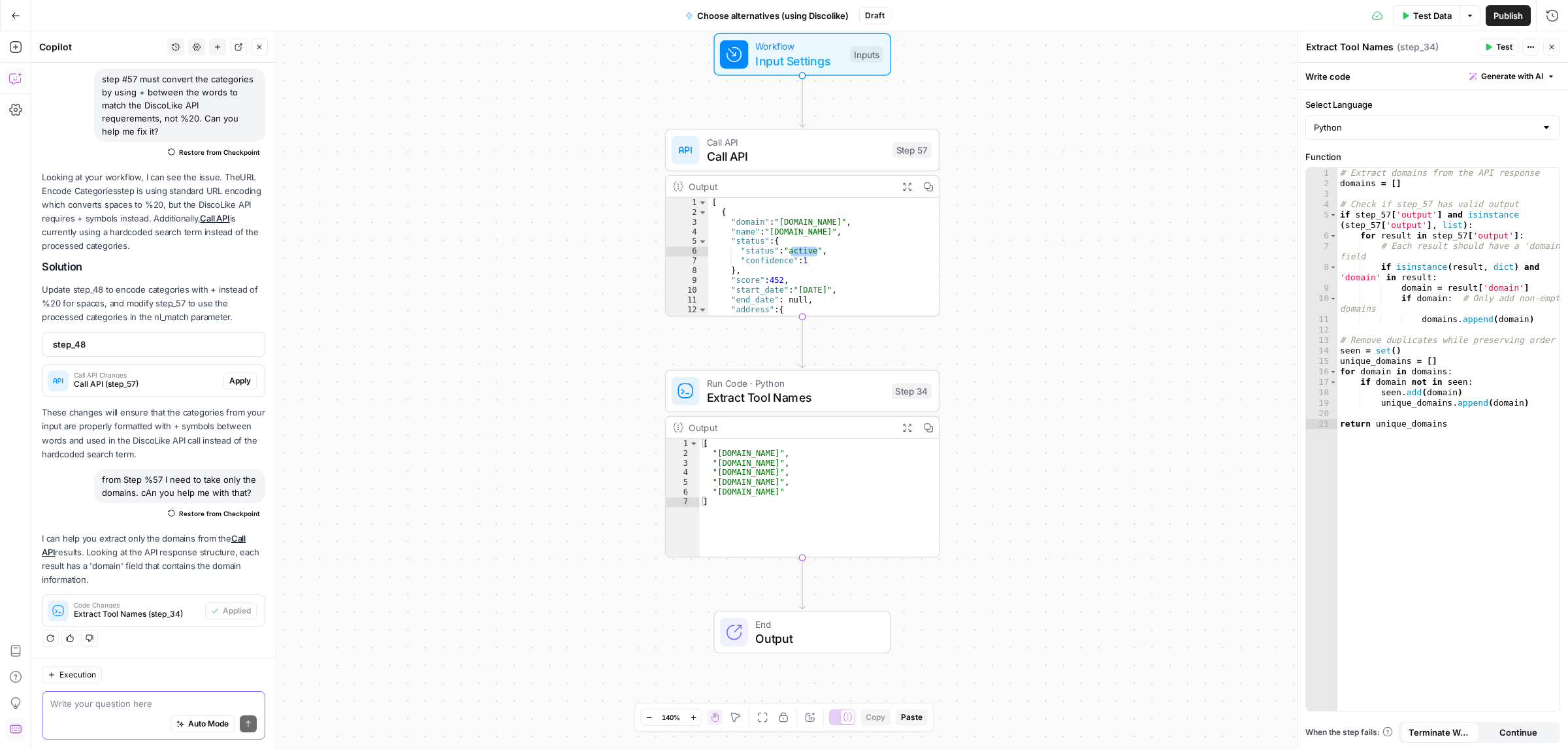
click at [100, 706] on textarea at bounding box center [153, 704] width 207 height 13
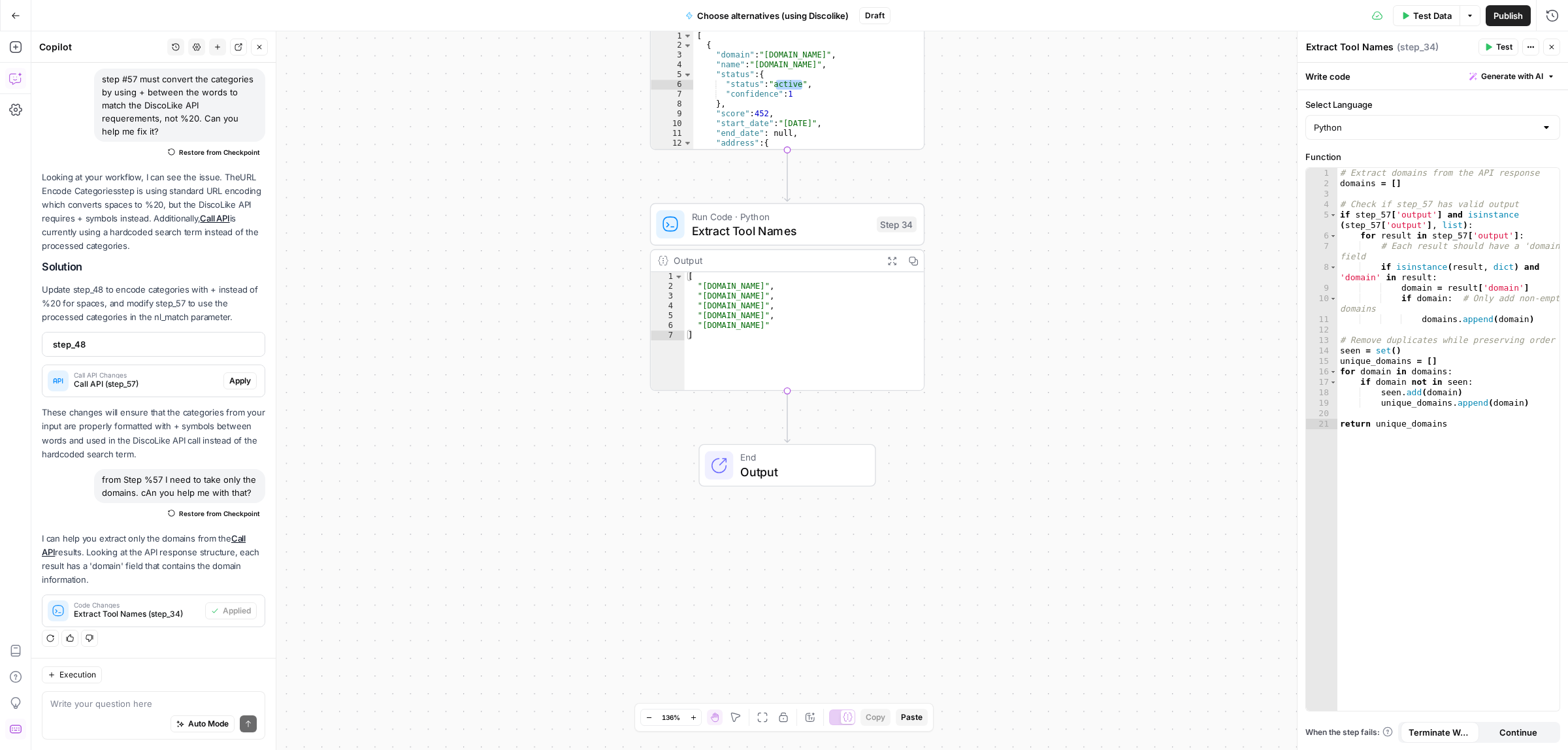
drag, startPoint x: 536, startPoint y: 429, endPoint x: 460, endPoint y: 265, distance: 180.8
click at [510, 277] on div "**********" at bounding box center [800, 391] width 1537 height 719
click at [15, 47] on icon "button" at bounding box center [15, 47] width 12 height 12
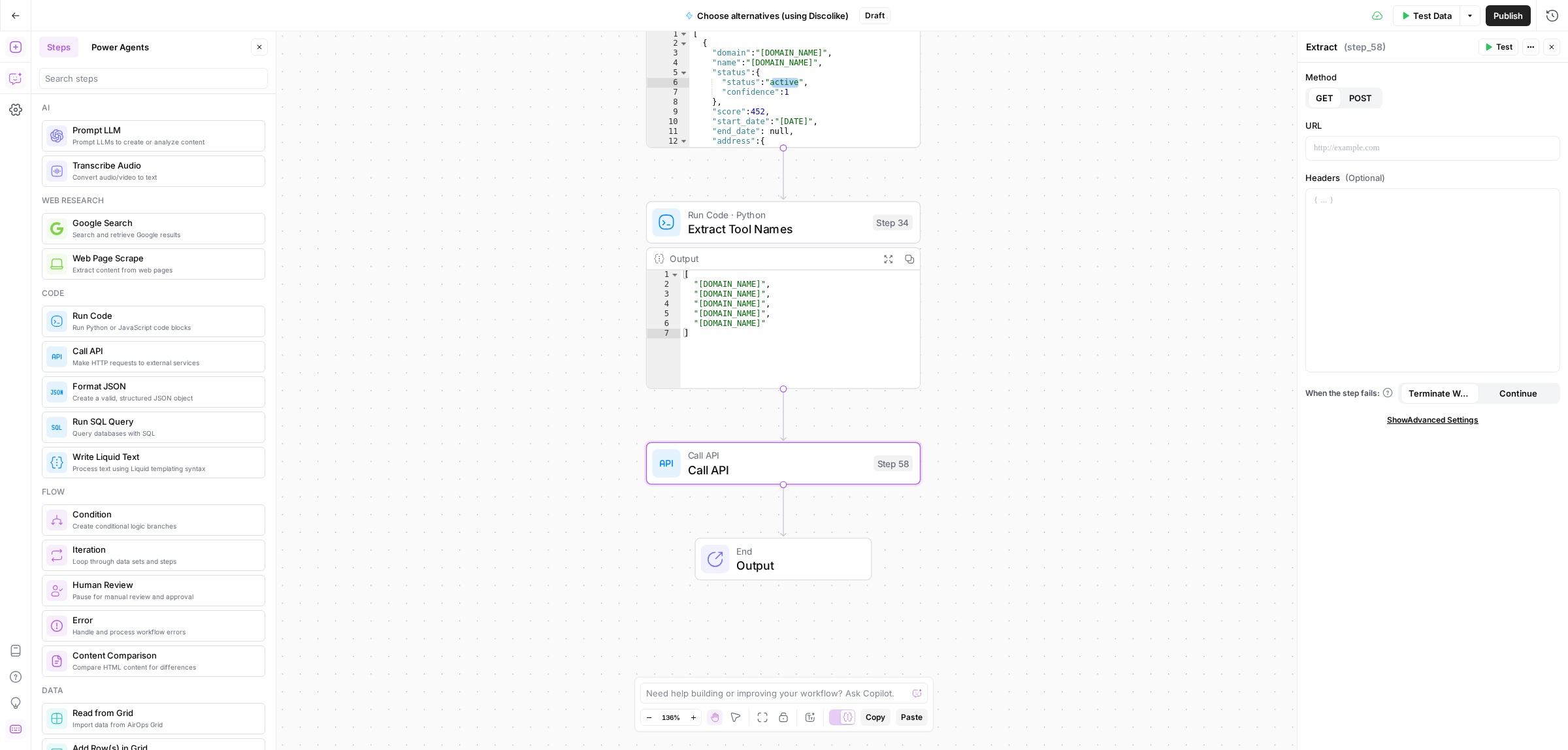
type textarea "Call API"
click at [1477, 293] on div at bounding box center [1433, 280] width 253 height 183
click at [758, 475] on span "Call API" at bounding box center [778, 469] width 179 height 17
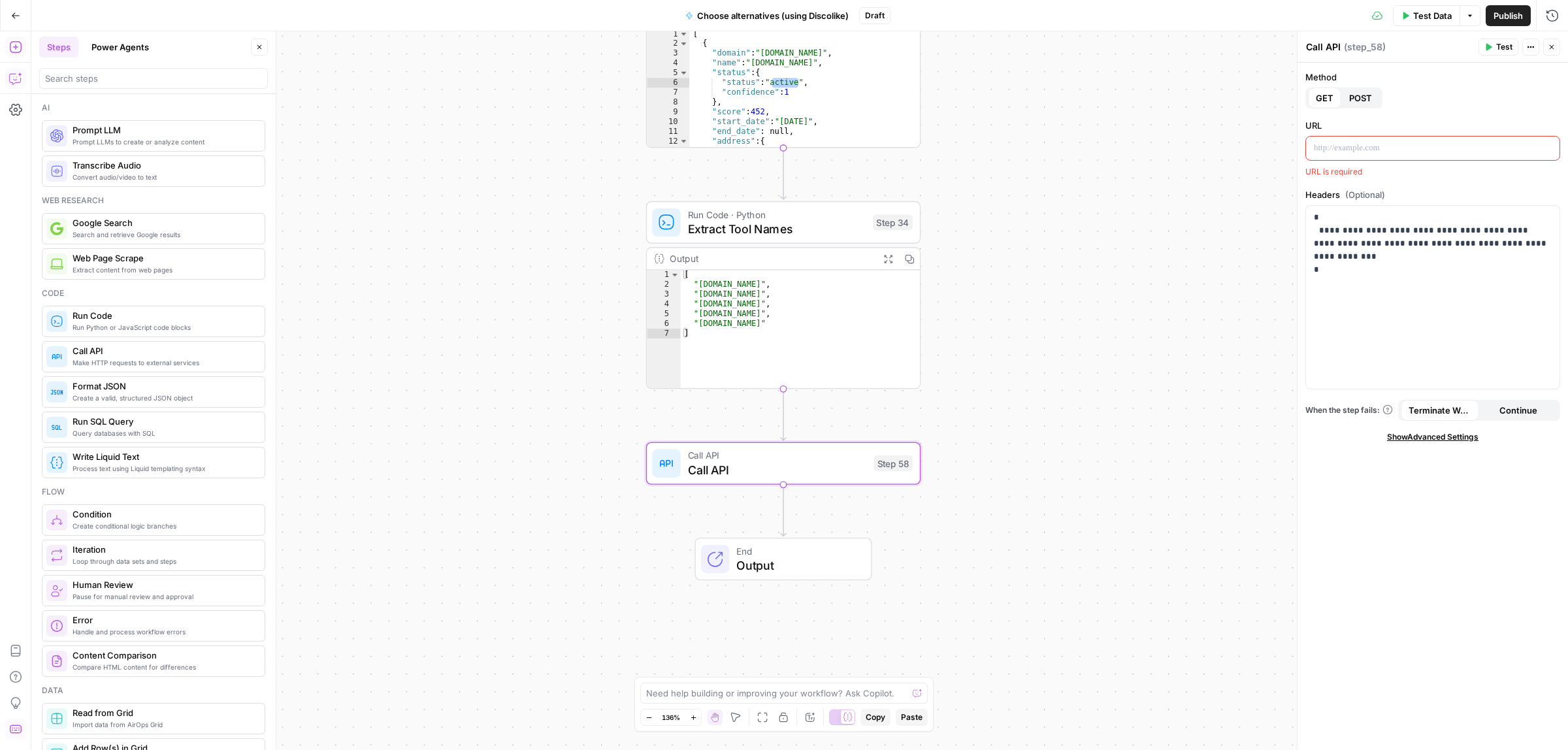
click at [1372, 145] on p at bounding box center [1433, 149] width 238 height 13
drag, startPoint x: 1395, startPoint y: 173, endPoint x: 1314, endPoint y: 155, distance: 83.0
click at [1314, 155] on p "**********" at bounding box center [1427, 147] width 225 height 52
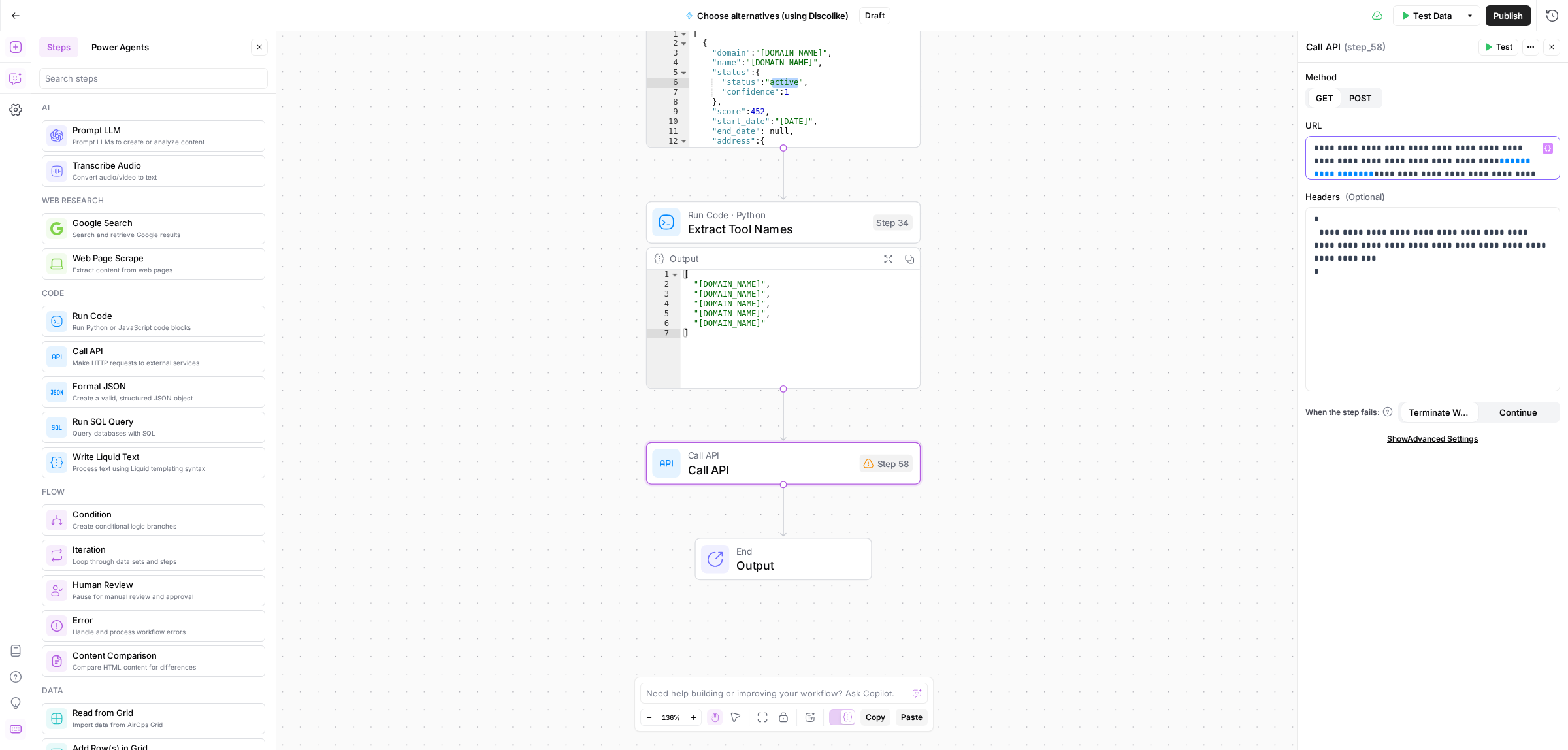
drag, startPoint x: 1428, startPoint y: 162, endPoint x: 1407, endPoint y: 160, distance: 21.1
click at [1407, 160] on p "**********" at bounding box center [1427, 168] width 225 height 52
drag, startPoint x: 1393, startPoint y: 155, endPoint x: 1314, endPoint y: 155, distance: 79.0
click at [1314, 155] on p "**********" at bounding box center [1427, 147] width 225 height 52
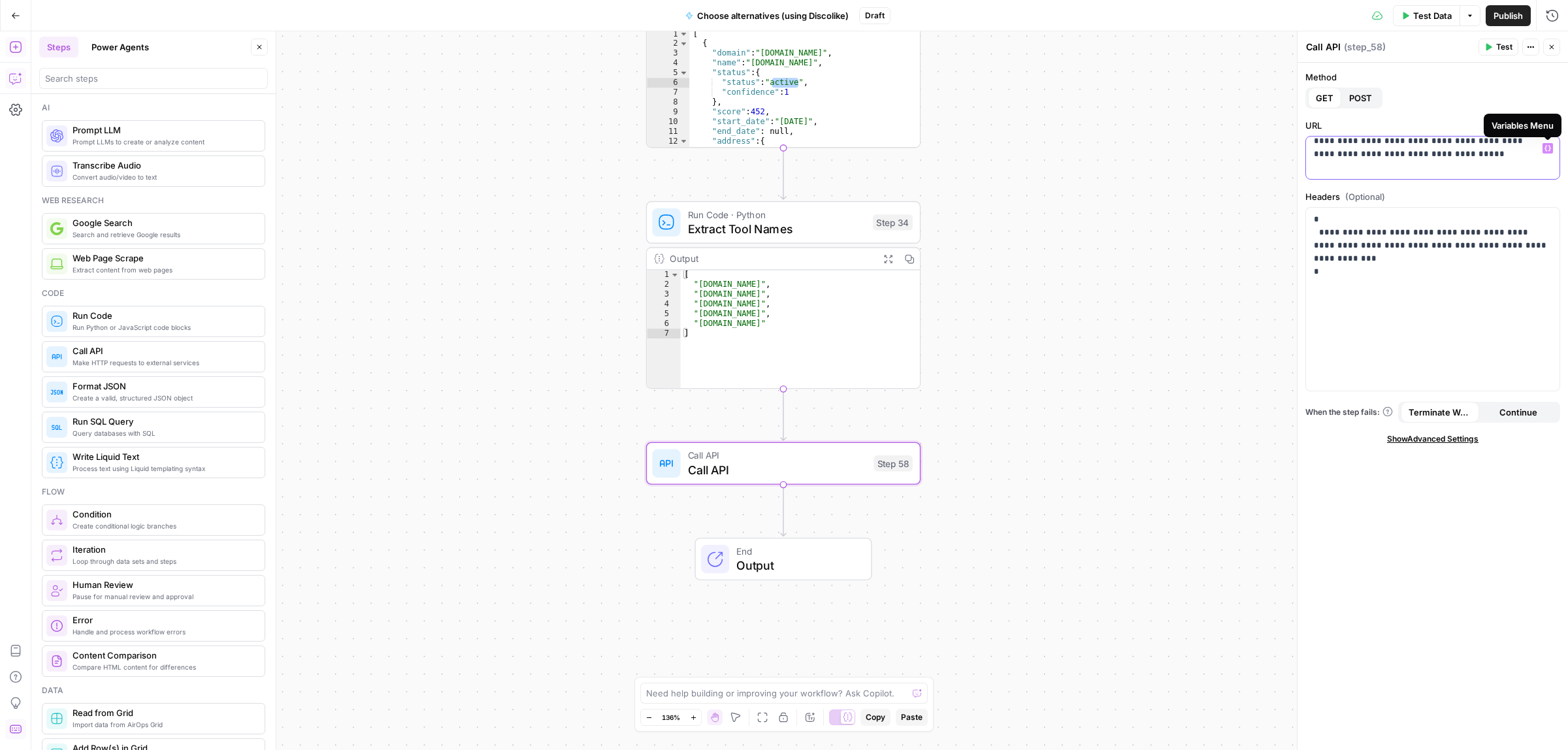
click at [1546, 148] on icon "button" at bounding box center [1548, 148] width 7 height 7
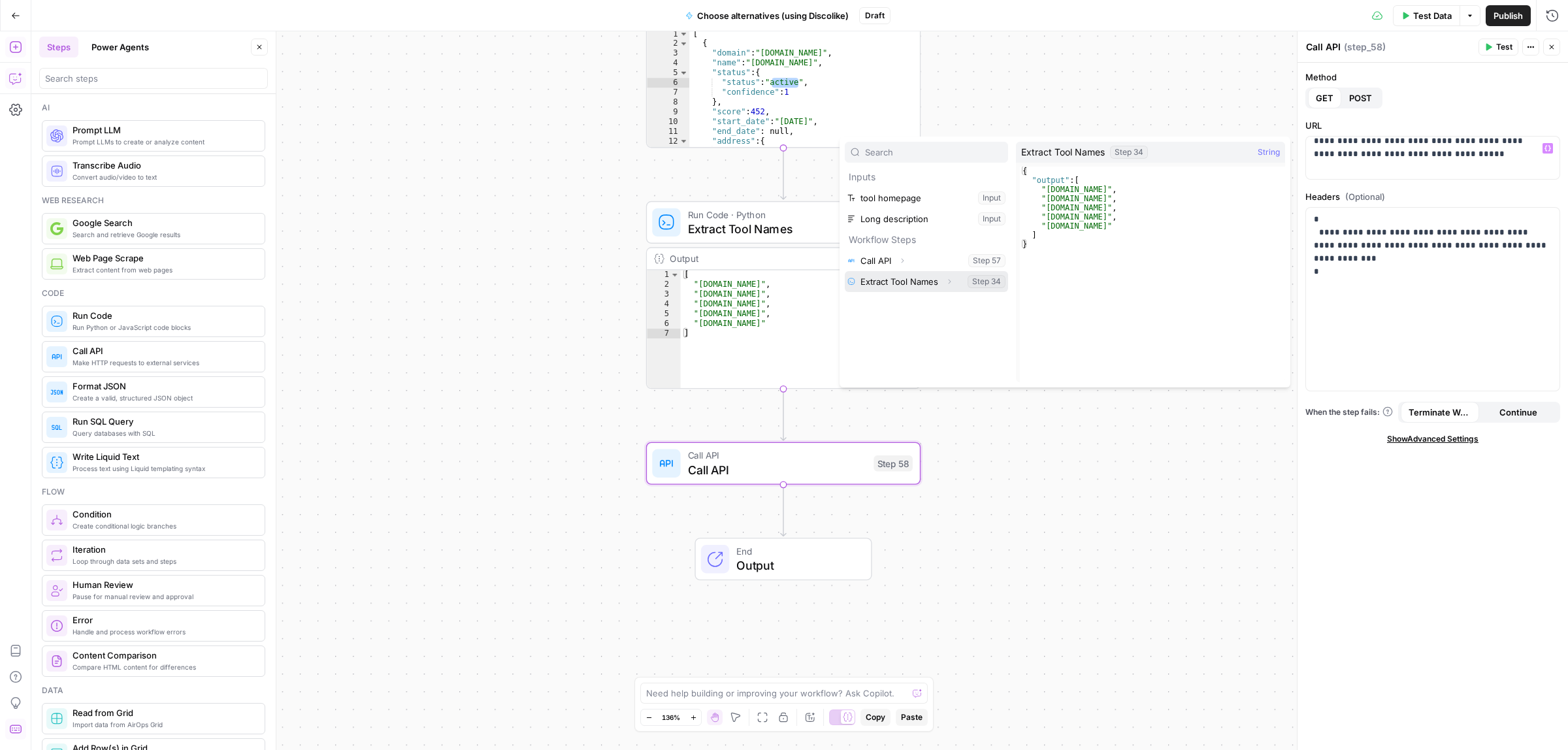
click at [897, 285] on button "Select variable Extract Tool Names" at bounding box center [926, 281] width 163 height 21
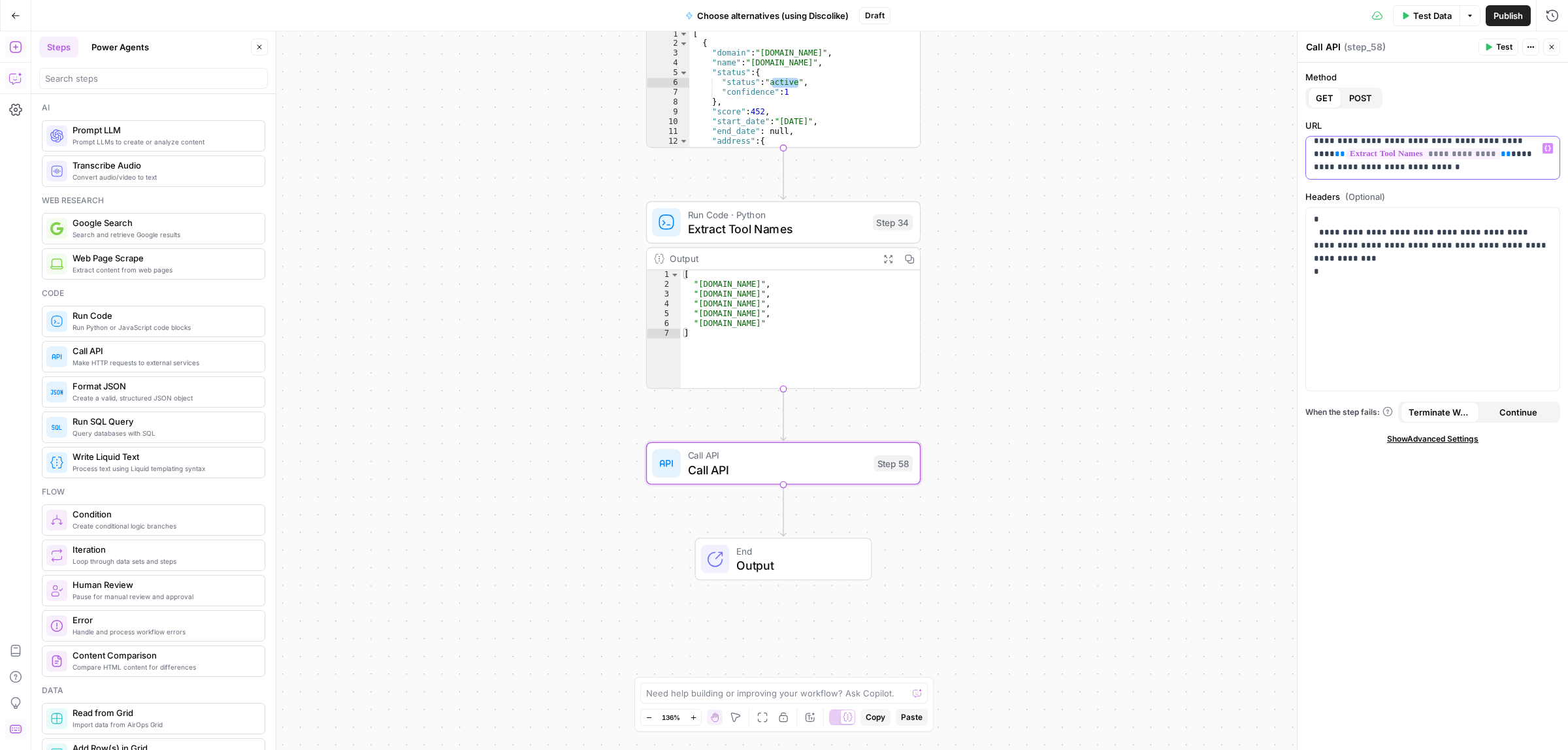
drag, startPoint x: 1472, startPoint y: 153, endPoint x: 1315, endPoint y: 153, distance: 157.0
click at [1315, 153] on p "**********" at bounding box center [1427, 147] width 225 height 52
click at [1501, 36] on header "Call API Call API ( step_58 ) Test Actions Close" at bounding box center [1433, 47] width 271 height 31
click at [1497, 47] on span "Test" at bounding box center [1504, 47] width 16 height 12
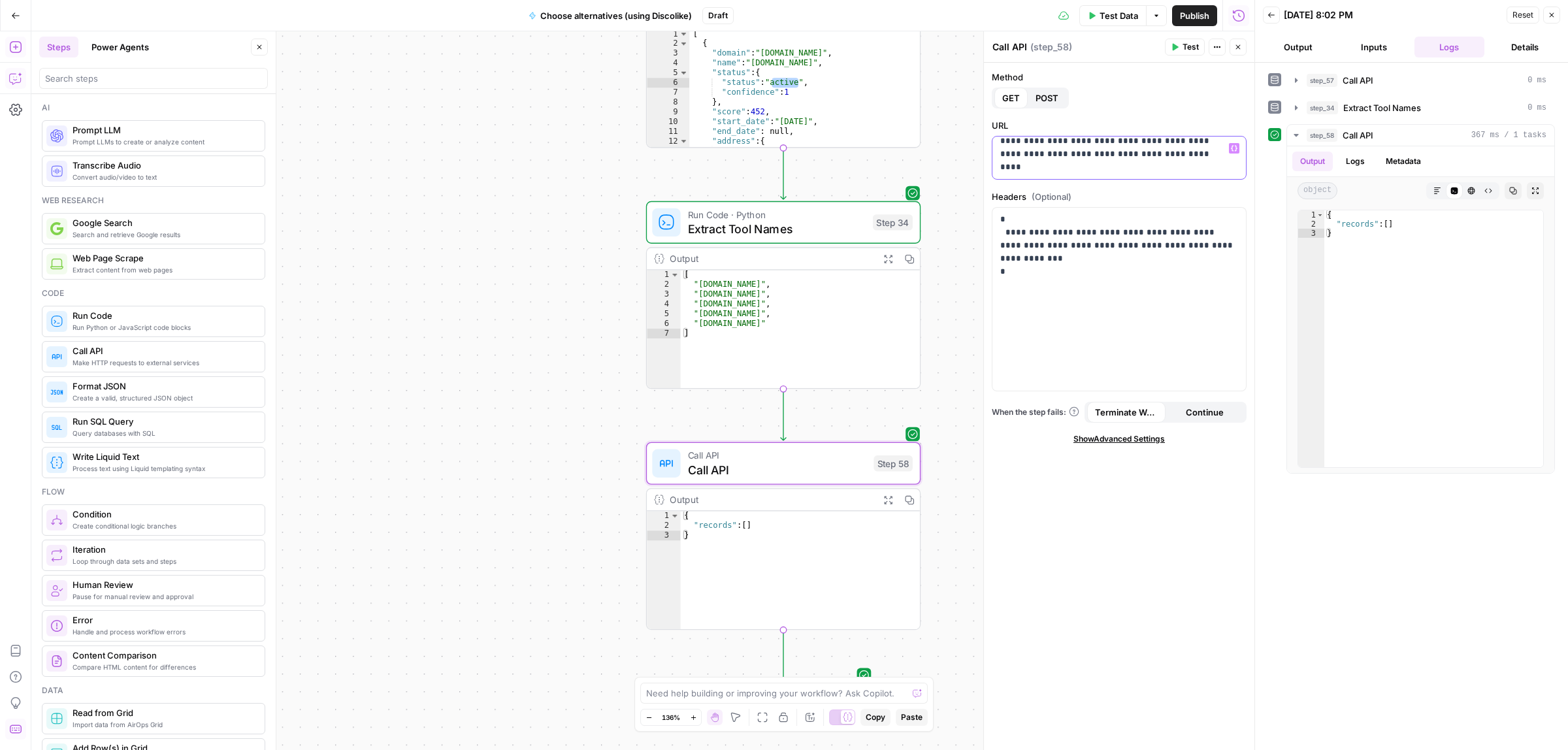
click at [1184, 163] on p "**********" at bounding box center [1113, 147] width 225 height 52
click at [1060, 138] on p "**********" at bounding box center [1113, 147] width 225 height 52
click at [1062, 159] on p "**********" at bounding box center [1113, 147] width 225 height 52
click at [1179, 47] on button "Test" at bounding box center [1185, 47] width 40 height 17
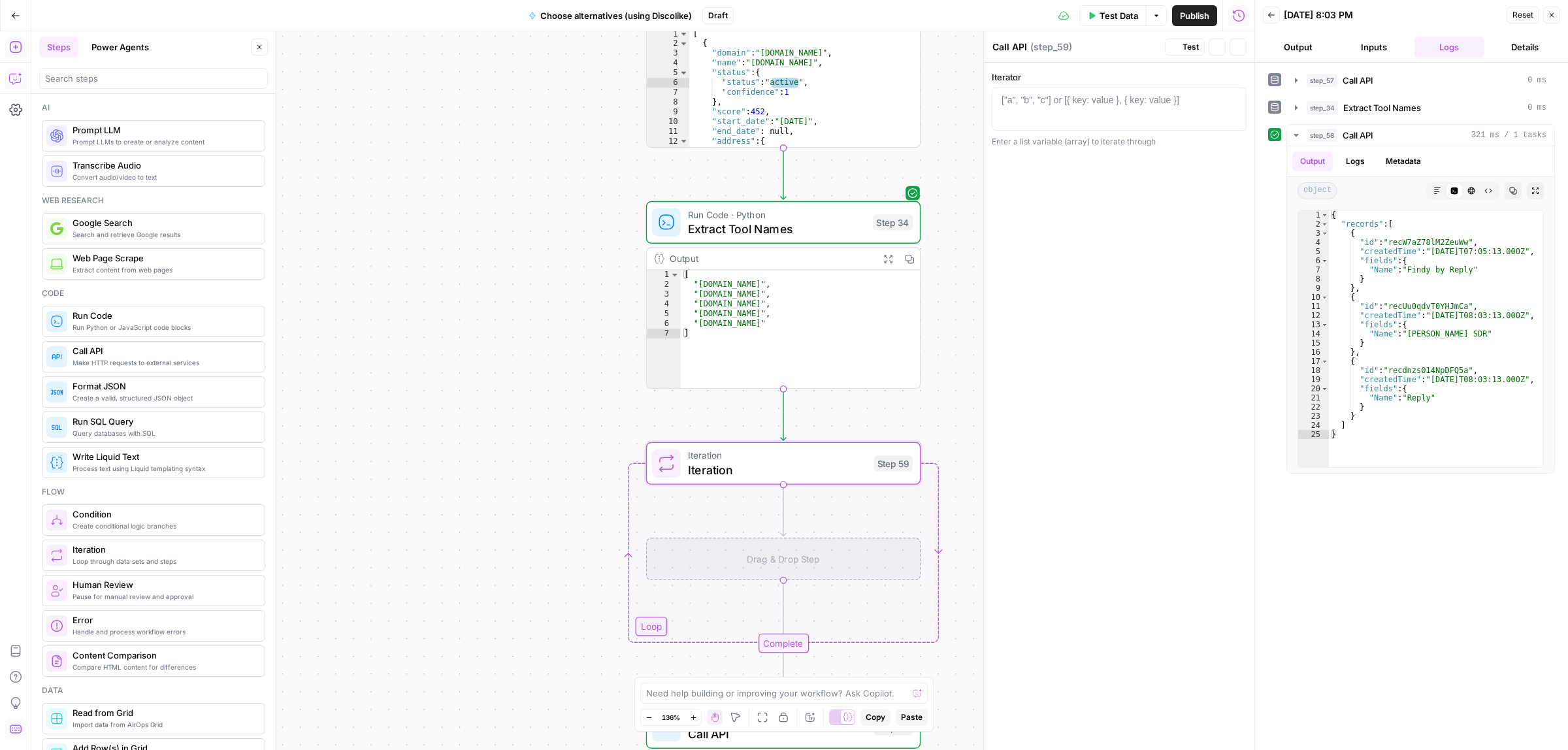
type textarea "Iteration"
drag, startPoint x: 1164, startPoint y: 479, endPoint x: 1108, endPoint y: 420, distance: 81.3
click at [1109, 420] on div "Iterator 1 ["a", "b", "c"] or [{ key: value }, { key: value }] XXXXXXXXXXXXXXXX…" at bounding box center [1119, 407] width 271 height 688
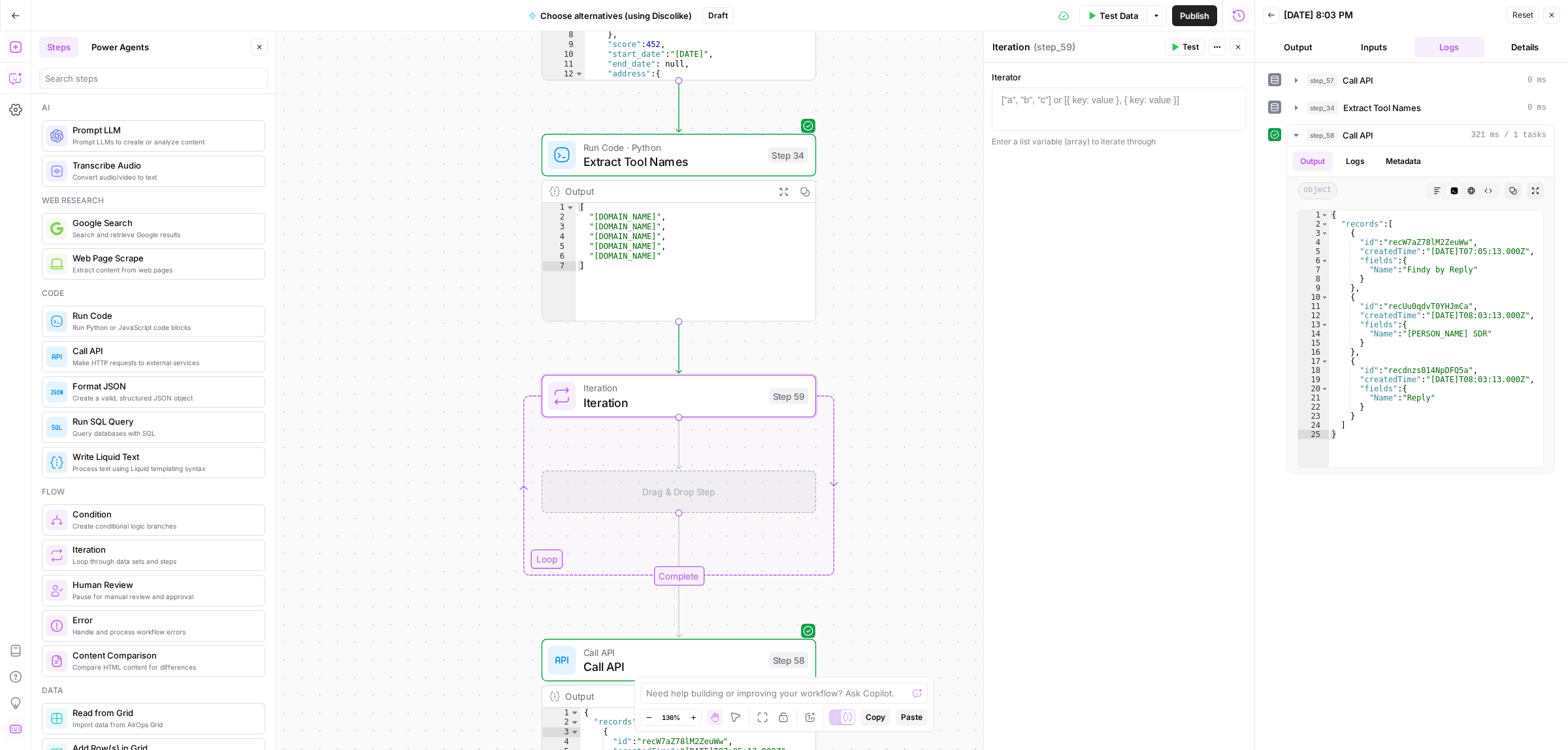
click at [517, 357] on div "**********" at bounding box center [643, 391] width 1223 height 719
click at [686, 408] on span "Iteration" at bounding box center [673, 402] width 179 height 17
click at [1067, 105] on div "["a", "b", "c"] or [{ key: value }, { key: value }]" at bounding box center [1090, 100] width 177 height 13
click at [1237, 100] on button "Variables Menu" at bounding box center [1233, 100] width 11 height 11
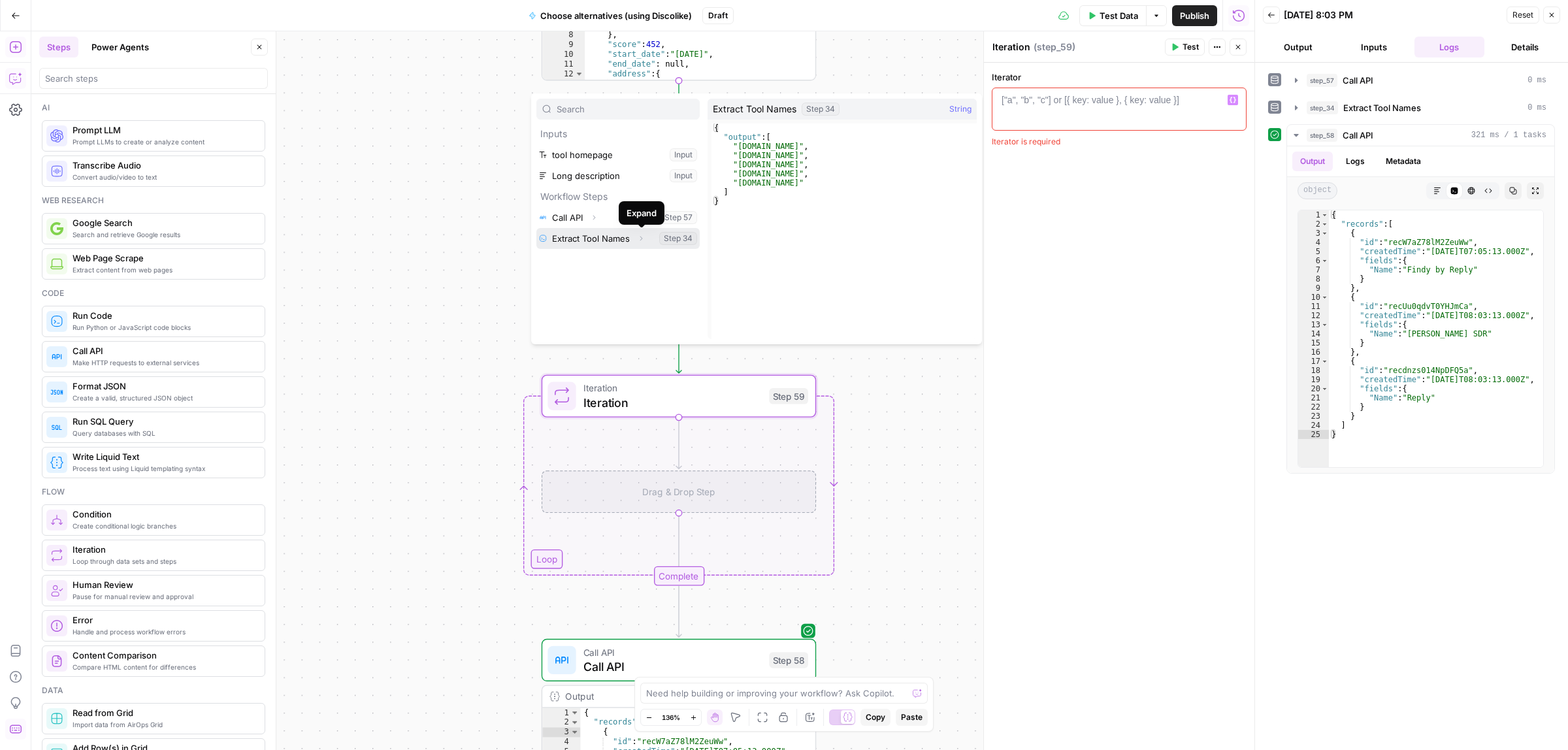
click at [644, 239] on icon "button" at bounding box center [641, 239] width 8 height 8
click at [592, 261] on icon "button" at bounding box center [591, 259] width 8 height 8
click at [563, 256] on button "Select variable Output" at bounding box center [624, 259] width 150 height 21
type textarea "**********"
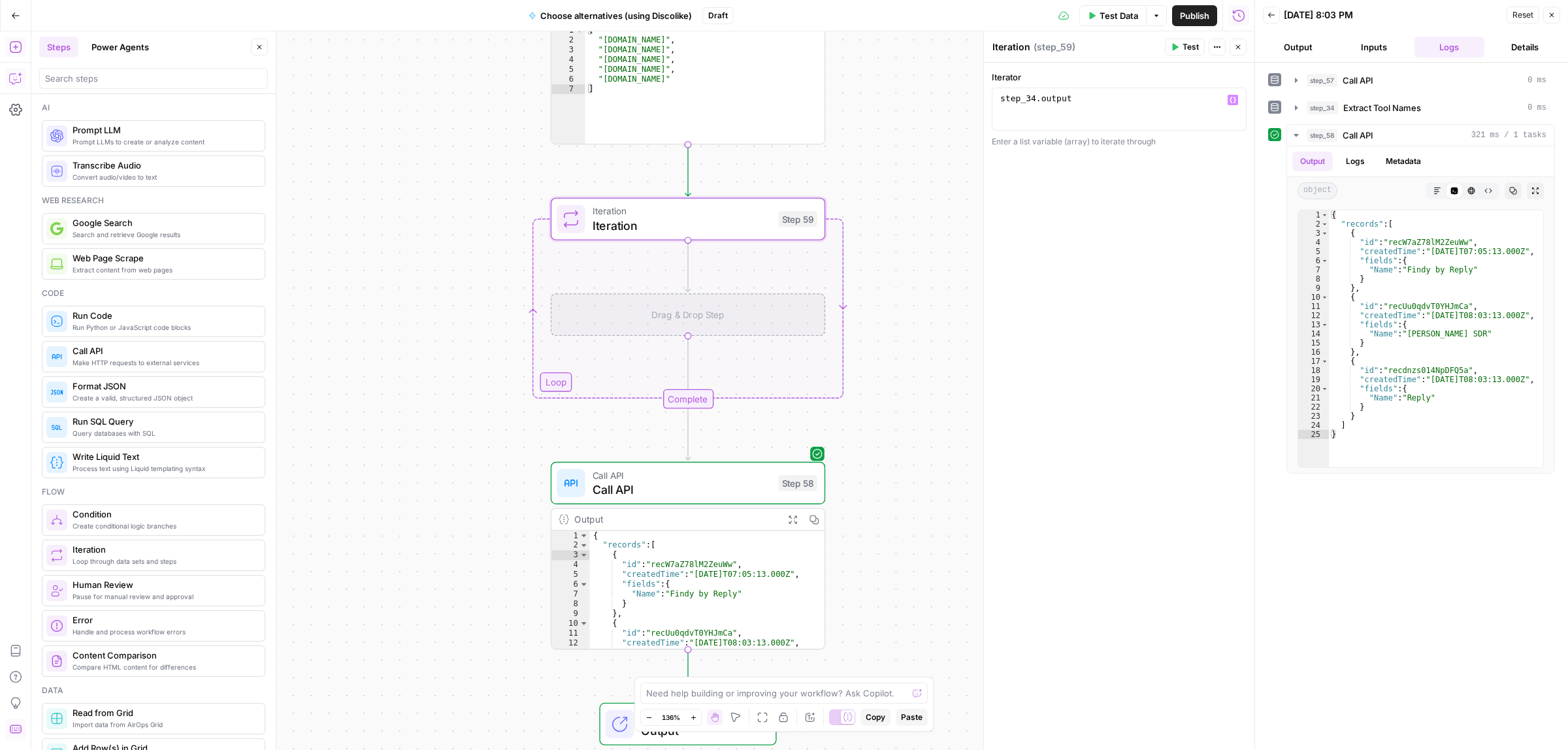
drag, startPoint x: 883, startPoint y: 255, endPoint x: 860, endPoint y: 297, distance: 47.9
click at [882, 253] on div "**********" at bounding box center [643, 391] width 1223 height 719
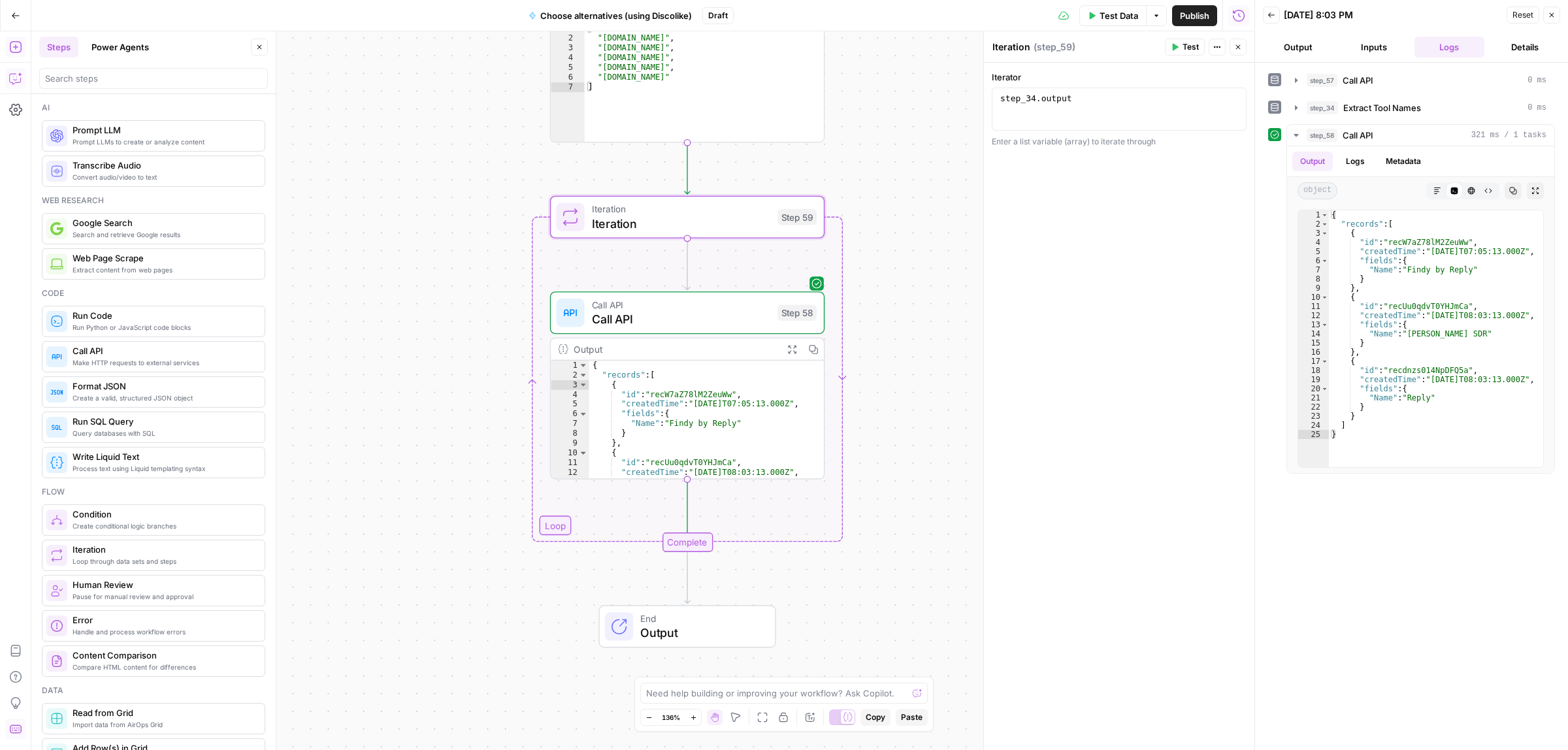
click at [668, 313] on span "Call API" at bounding box center [682, 319] width 179 height 17
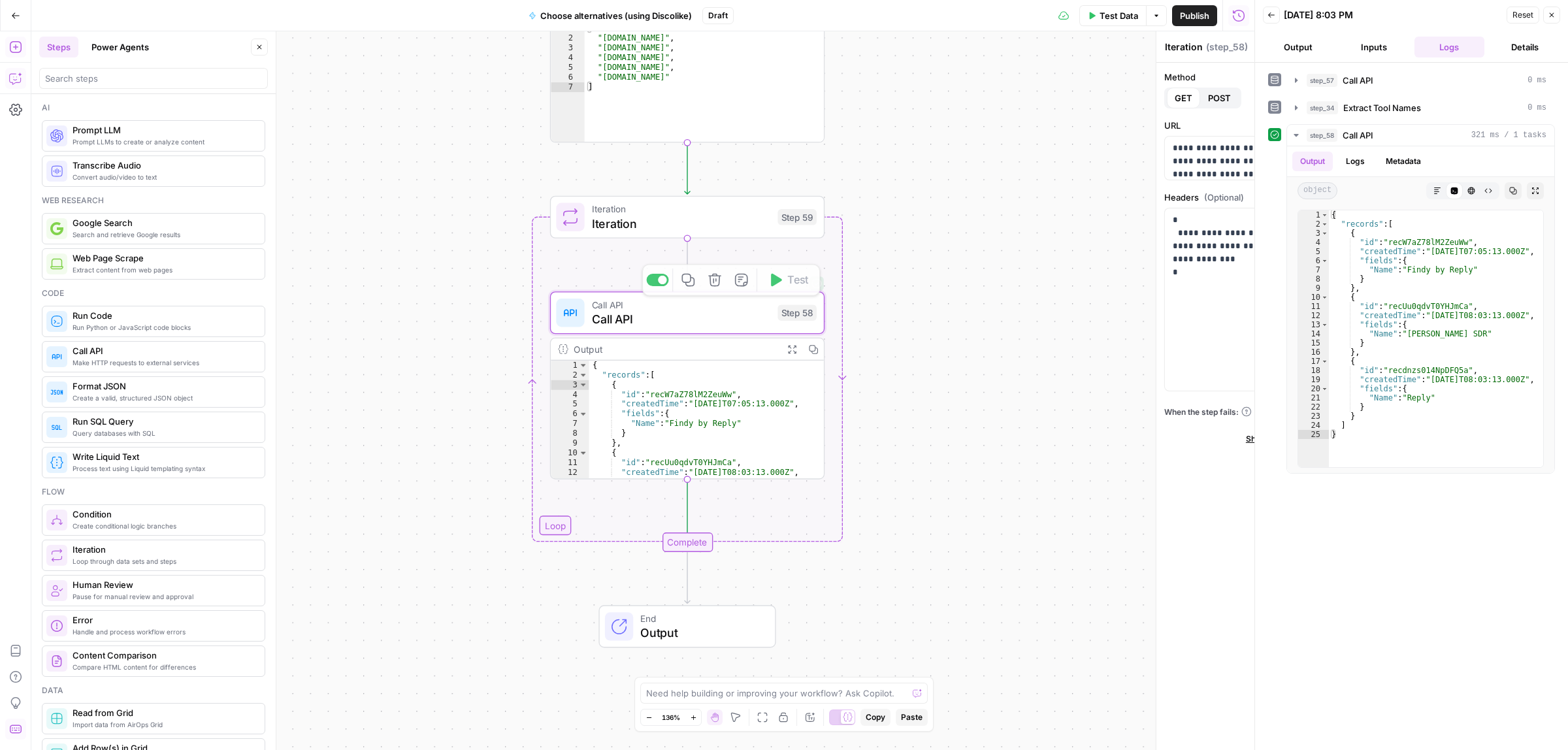
type textarea "Call API"
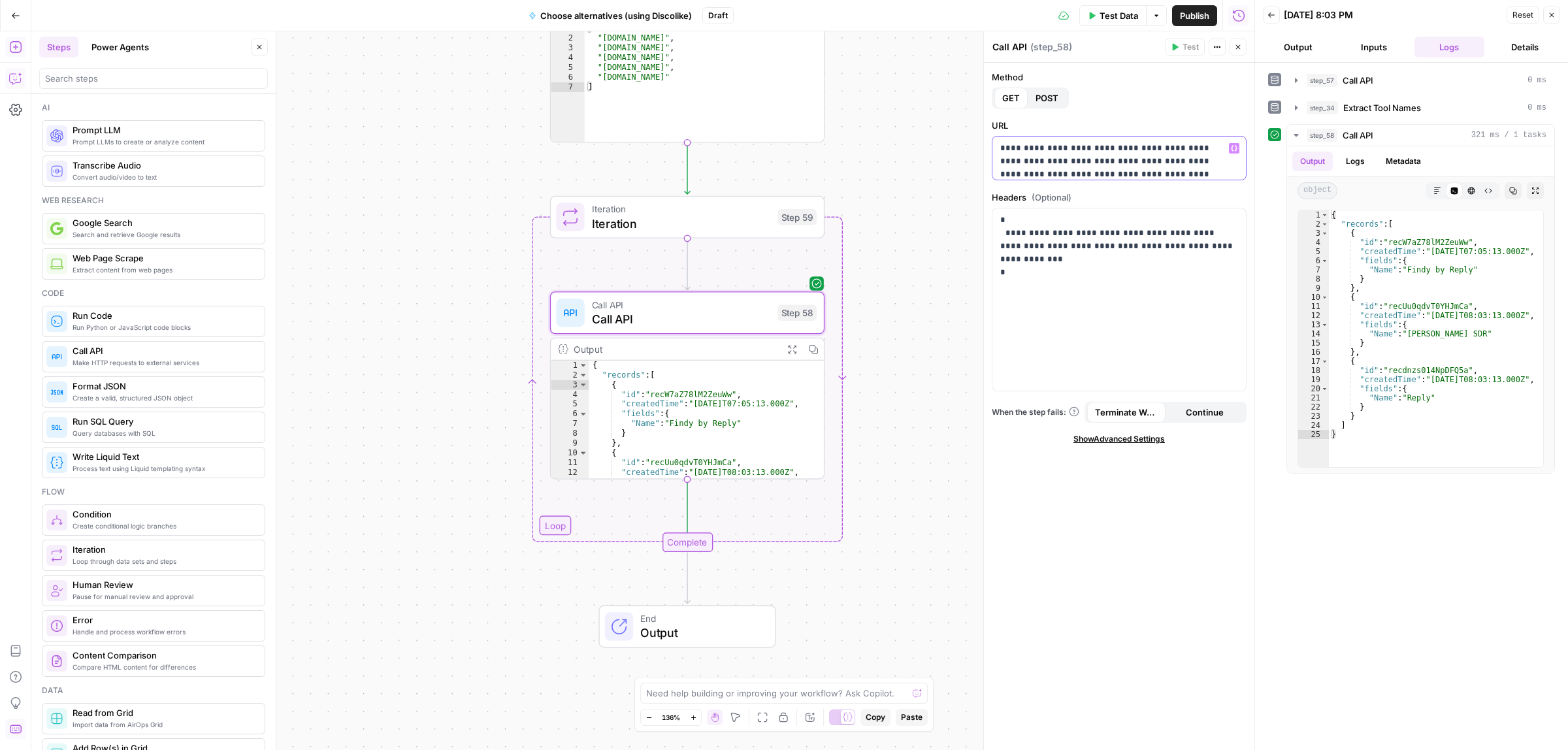
click at [1216, 168] on p "**********" at bounding box center [1113, 168] width 225 height 52
drag, startPoint x: 1209, startPoint y: 153, endPoint x: 1013, endPoint y: 170, distance: 196.7
click at [1013, 170] on p "**********" at bounding box center [1113, 147] width 225 height 52
click at [1234, 147] on icon "button" at bounding box center [1235, 148] width 7 height 7
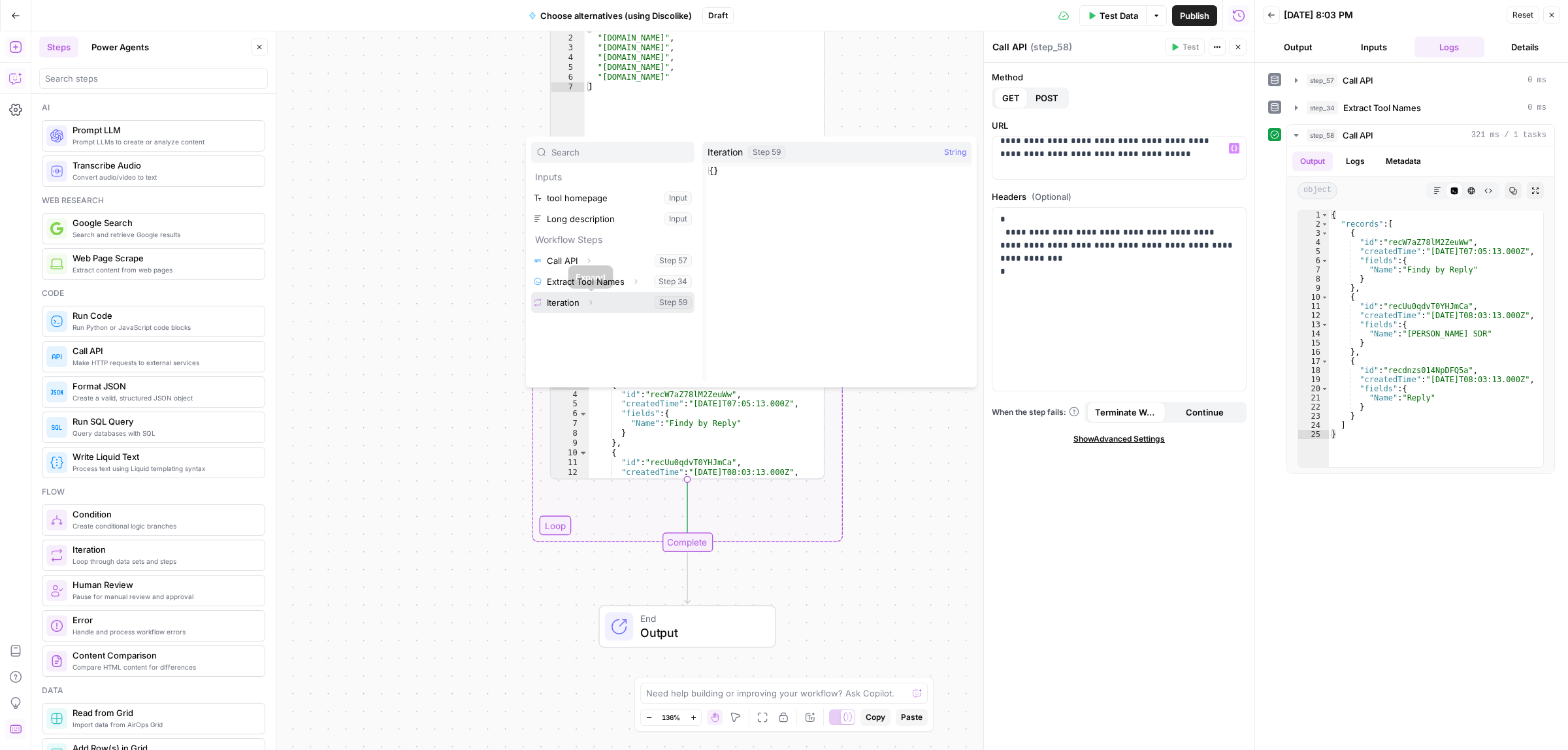
click at [592, 303] on icon "button" at bounding box center [592, 303] width 3 height 5
click at [576, 341] on button "Select variable Element" at bounding box center [619, 344] width 150 height 21
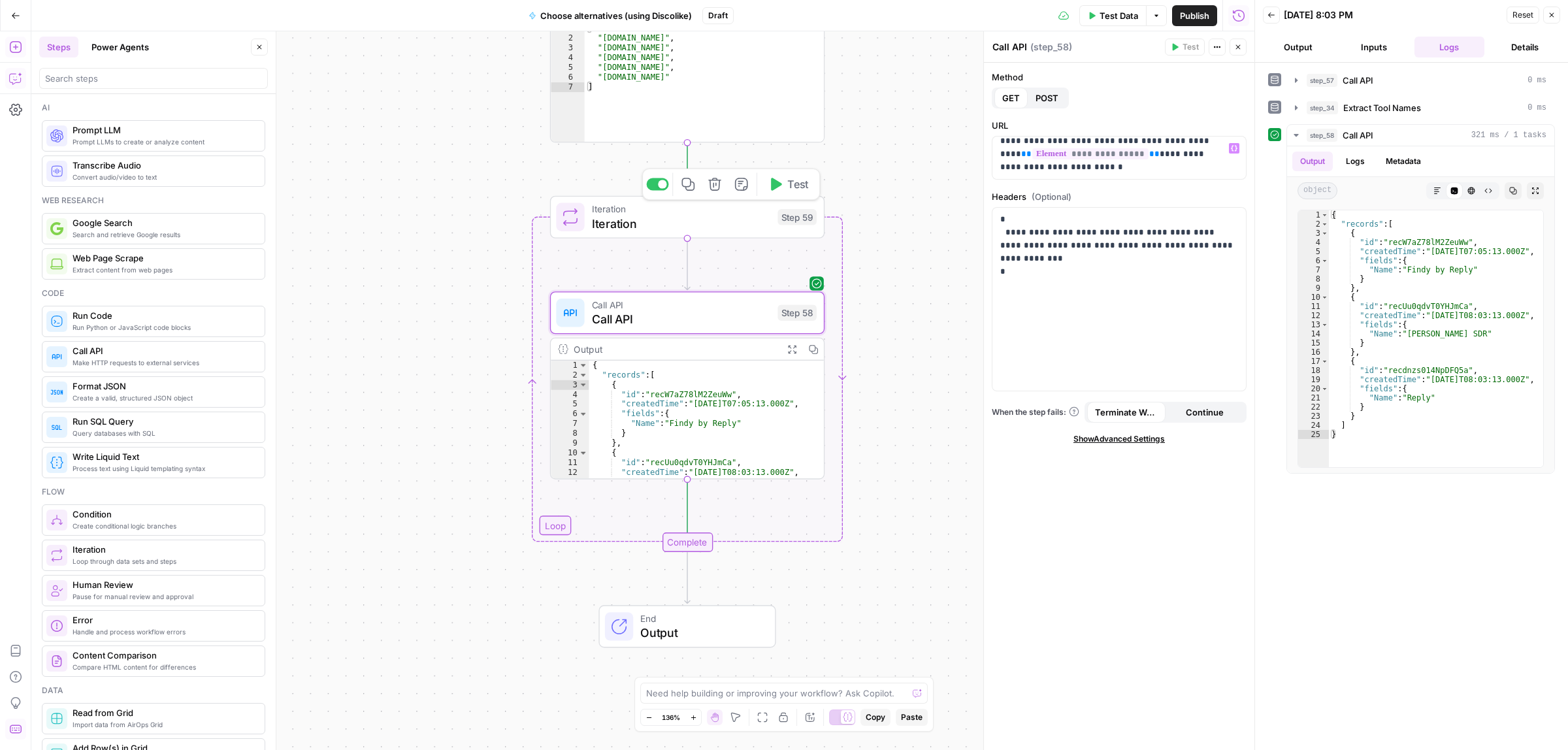
click at [789, 183] on span "Test" at bounding box center [798, 185] width 21 height 16
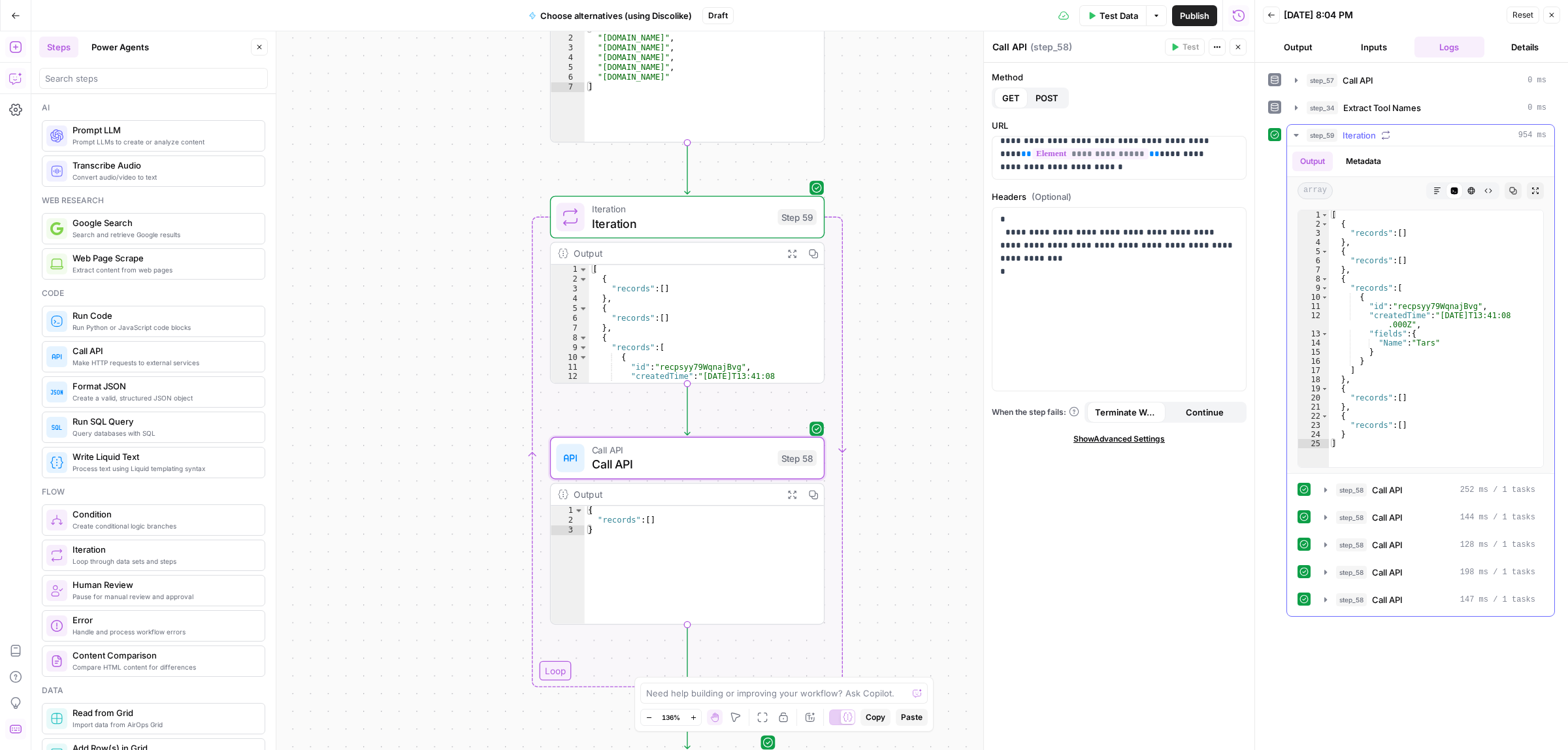
type textarea "**********"
drag, startPoint x: 1432, startPoint y: 347, endPoint x: 1418, endPoint y: 348, distance: 14.0
click at [1418, 348] on div "[ { "records" : [ ] } , { "records" : [ ] } , { "records" : [ { "id" : "recpsyy…" at bounding box center [1436, 347] width 214 height 274
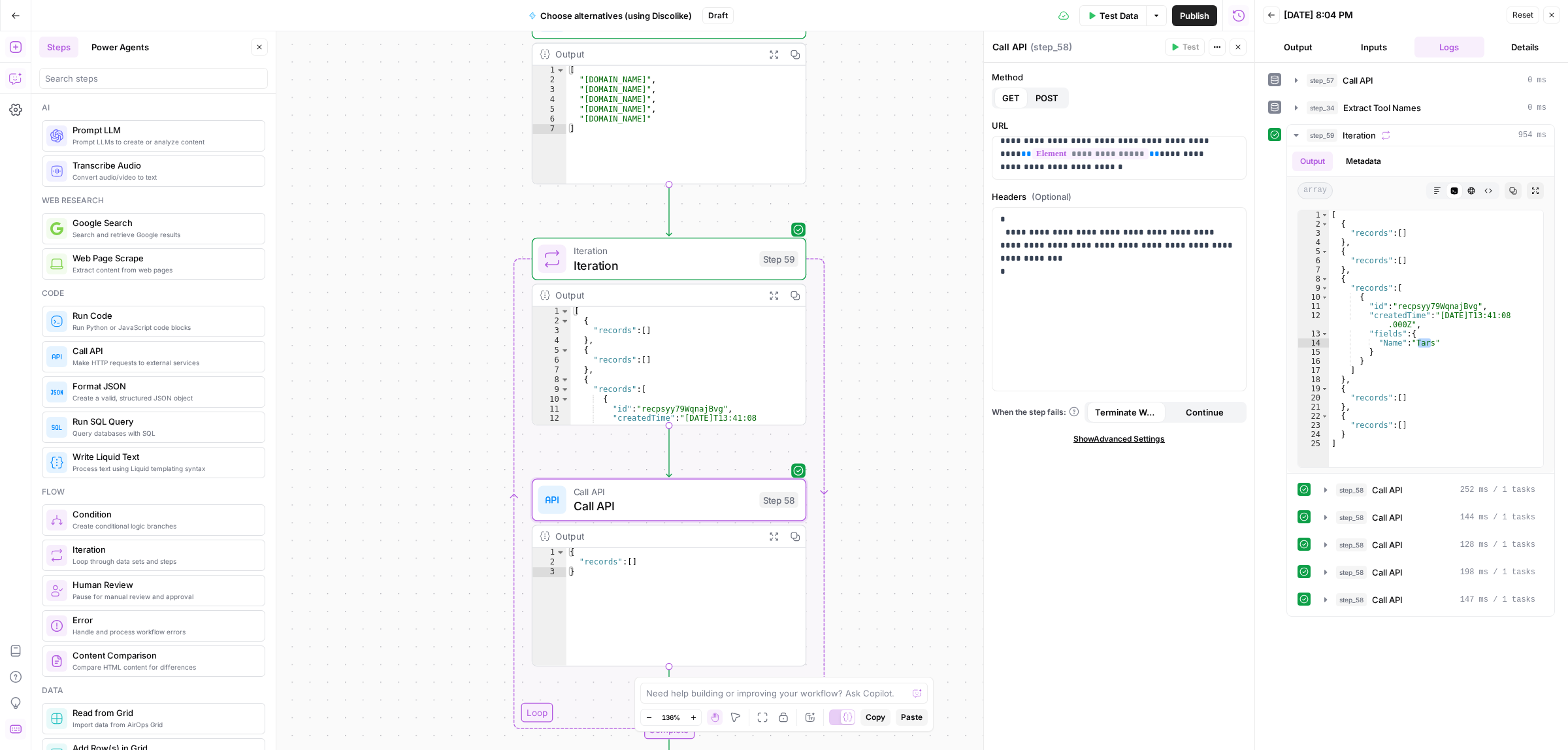
drag, startPoint x: 906, startPoint y: 231, endPoint x: 904, endPoint y: 241, distance: 10.2
click at [904, 241] on div "**********" at bounding box center [643, 391] width 1223 height 719
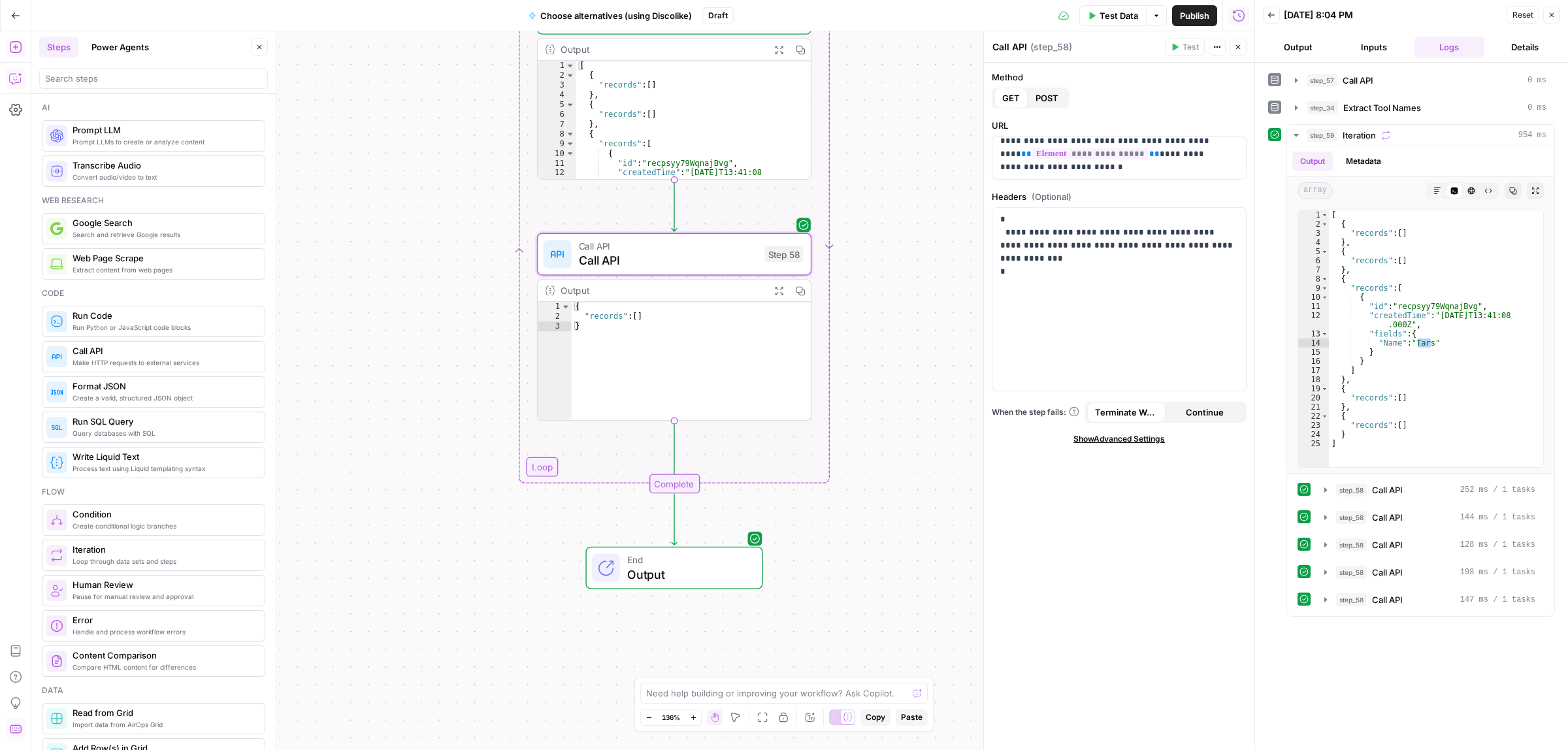
drag, startPoint x: 935, startPoint y: 387, endPoint x: 930, endPoint y: 274, distance: 113.1
click at [930, 274] on div "**********" at bounding box center [643, 391] width 1223 height 719
click at [688, 569] on span "Output" at bounding box center [687, 573] width 120 height 17
click at [14, 79] on icon "button" at bounding box center [16, 79] width 13 height 13
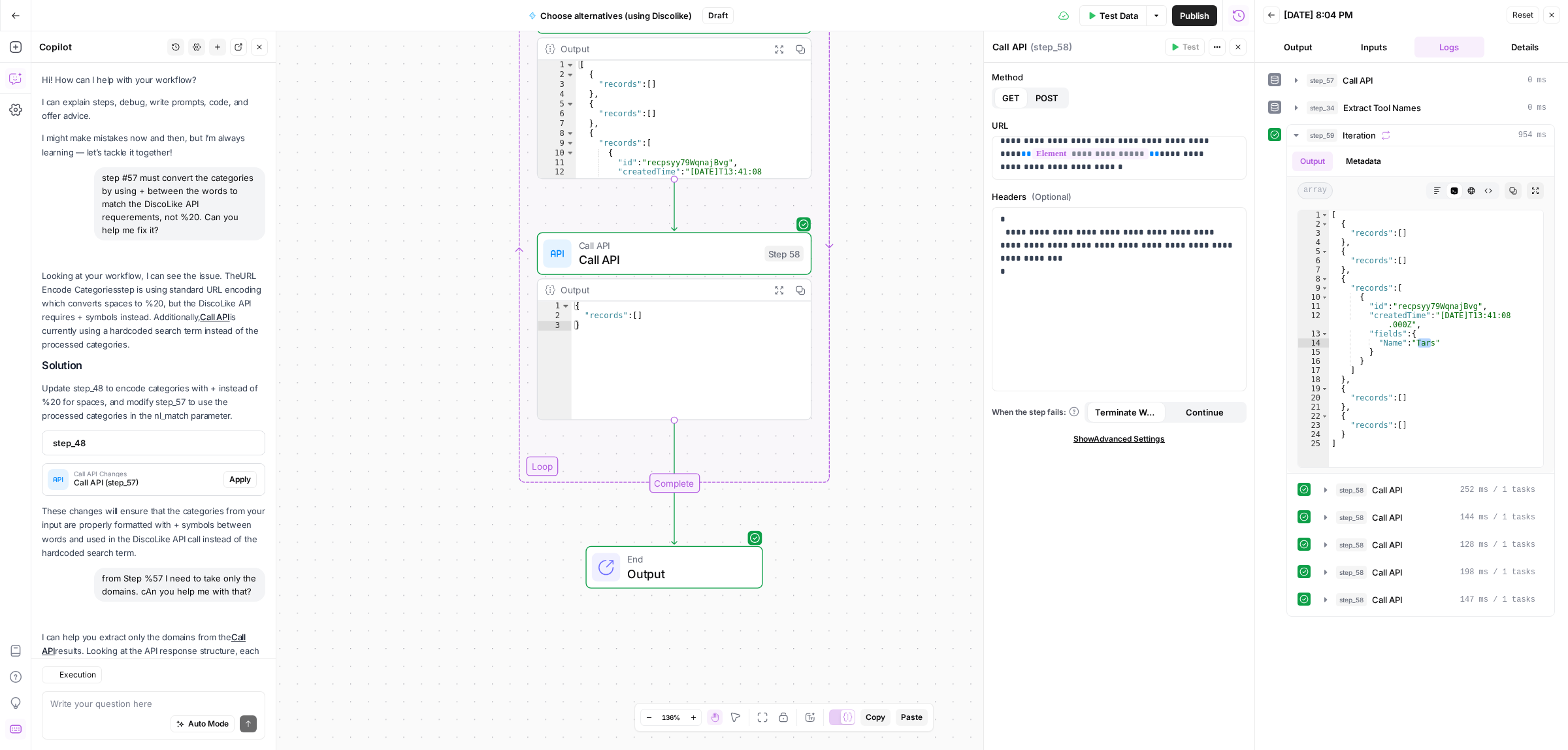
scroll to position [114, 0]
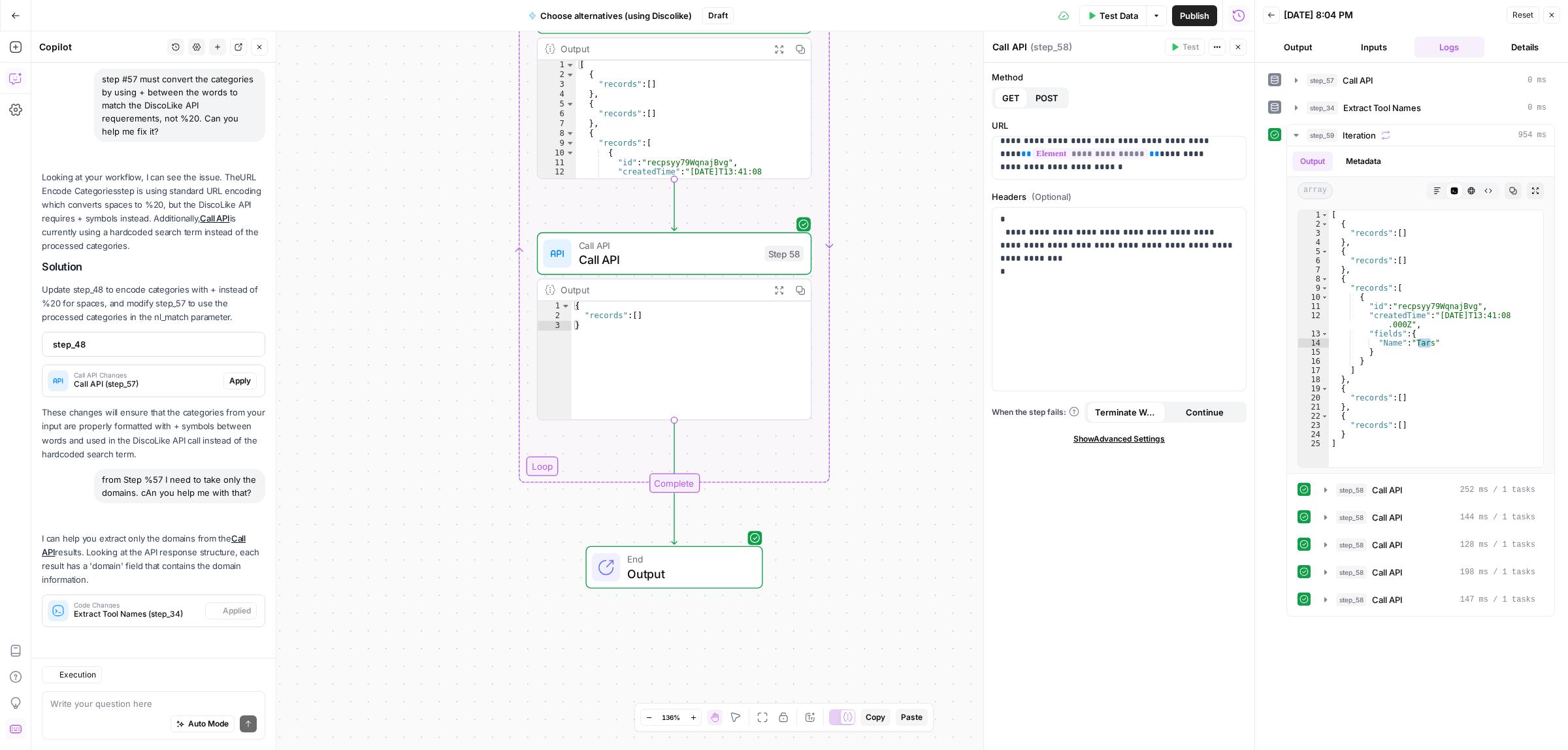
click at [79, 711] on div "Auto Mode Send" at bounding box center [153, 725] width 207 height 29
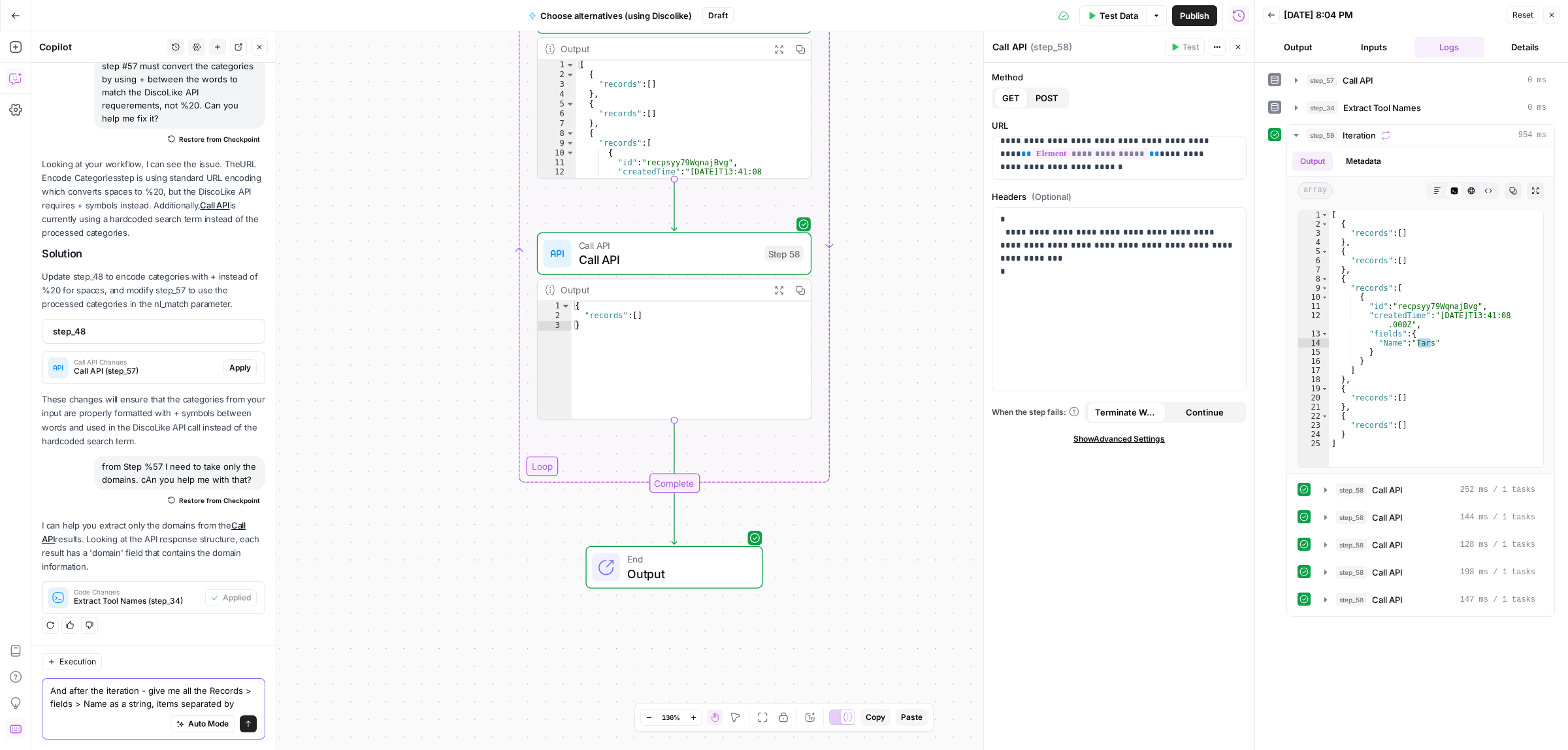
type textarea "And after the iteration - give me all the Records > fields > Name as a string, …"
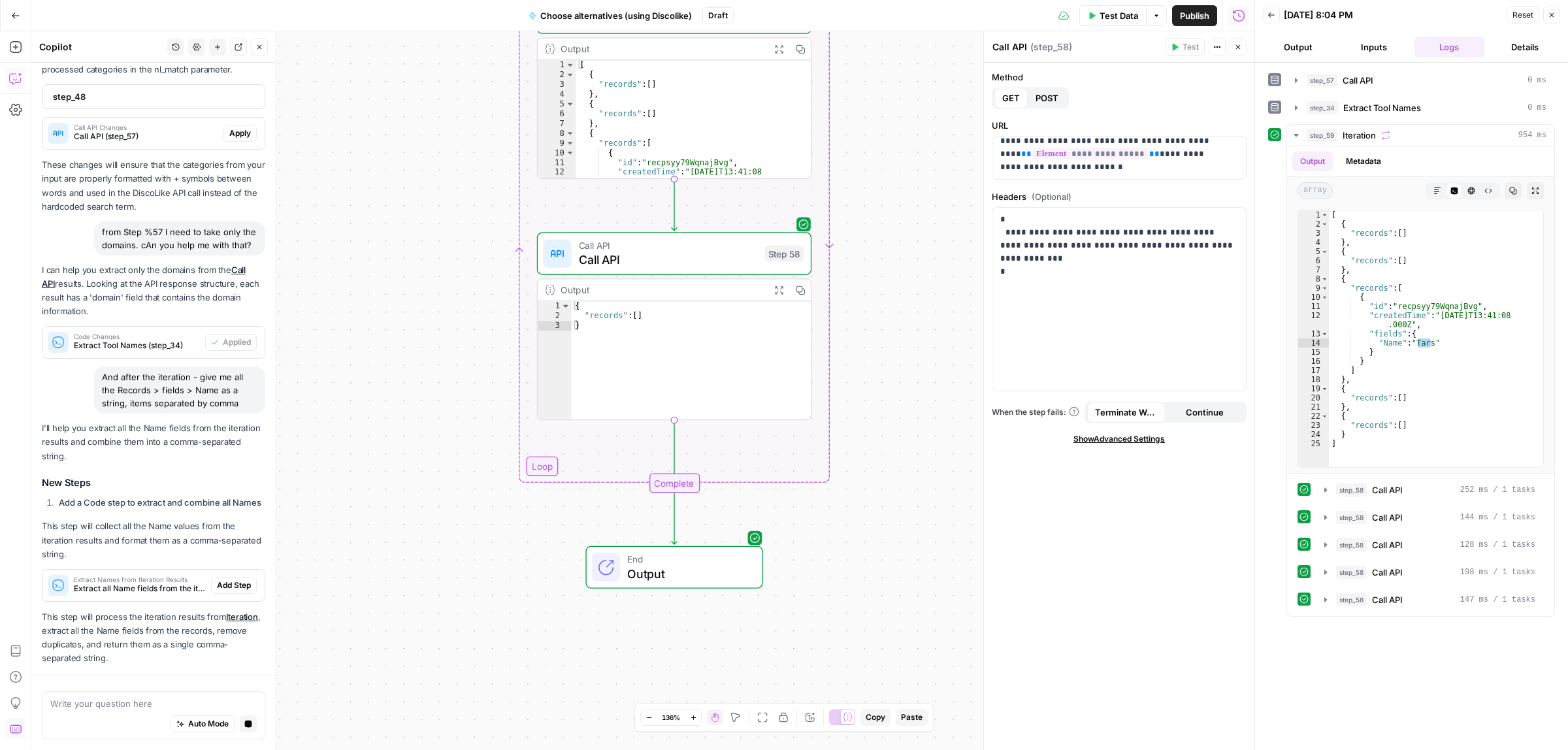
scroll to position [438, 0]
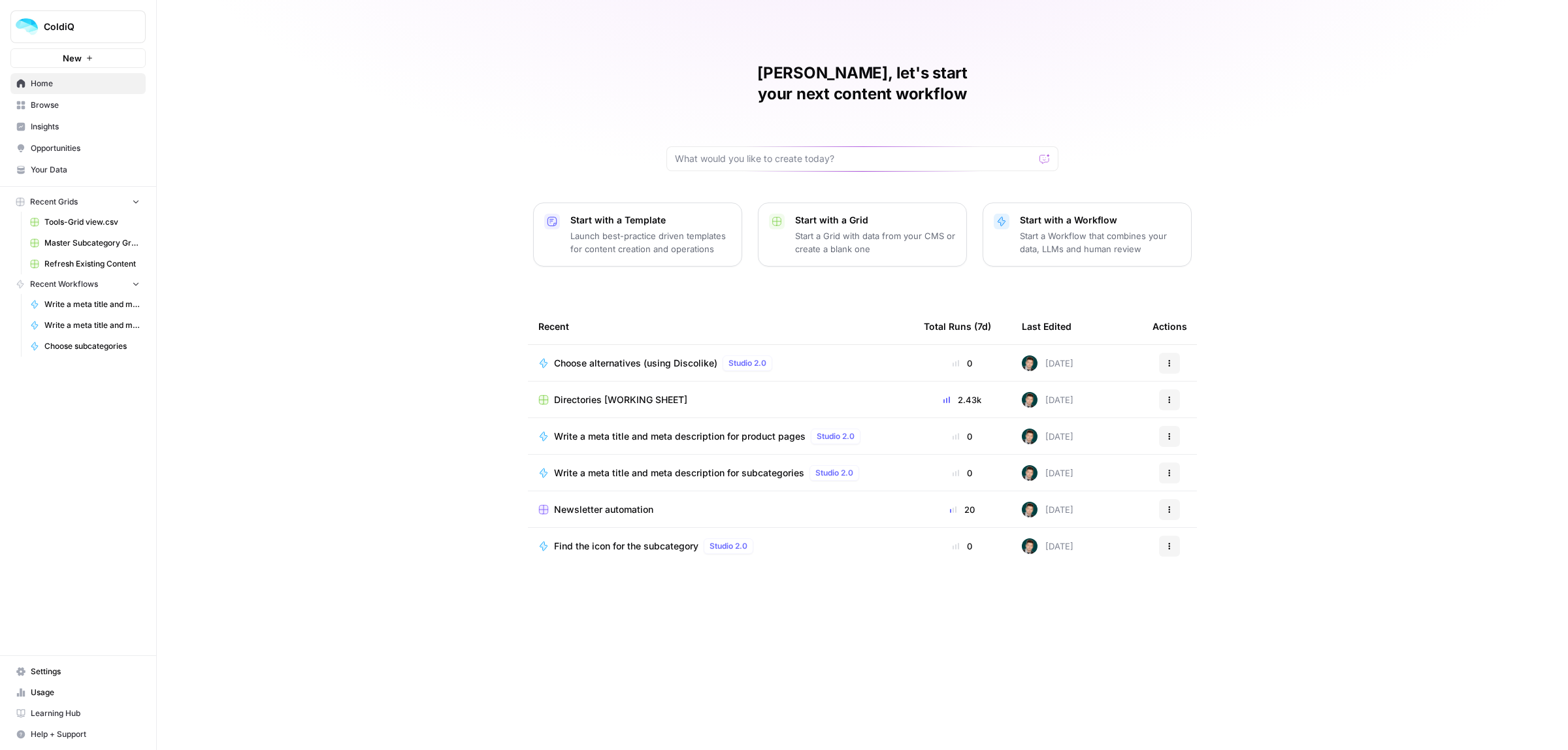
click at [44, 111] on span "Browse" at bounding box center [85, 105] width 109 height 12
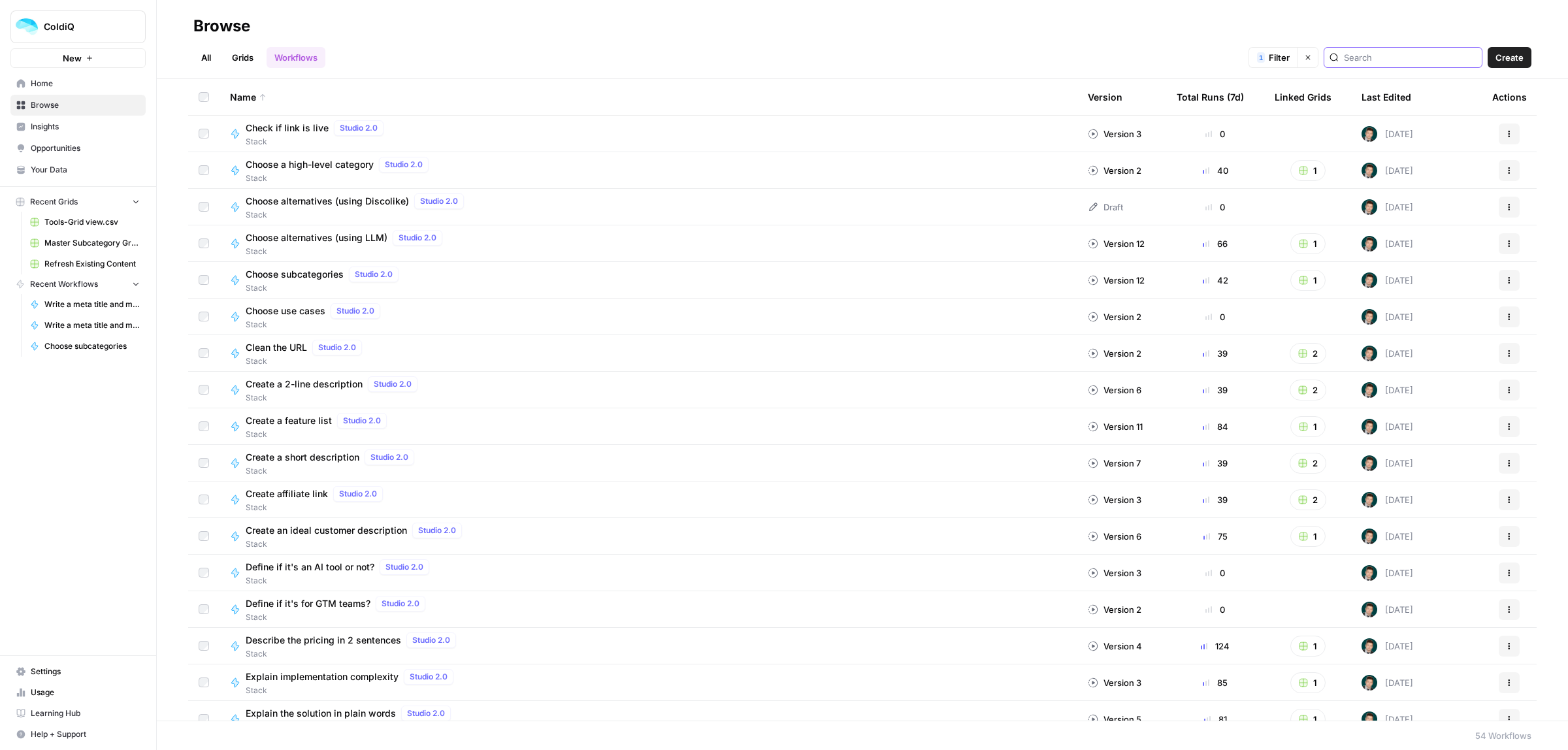
click at [1377, 57] on input "search" at bounding box center [1410, 57] width 133 height 13
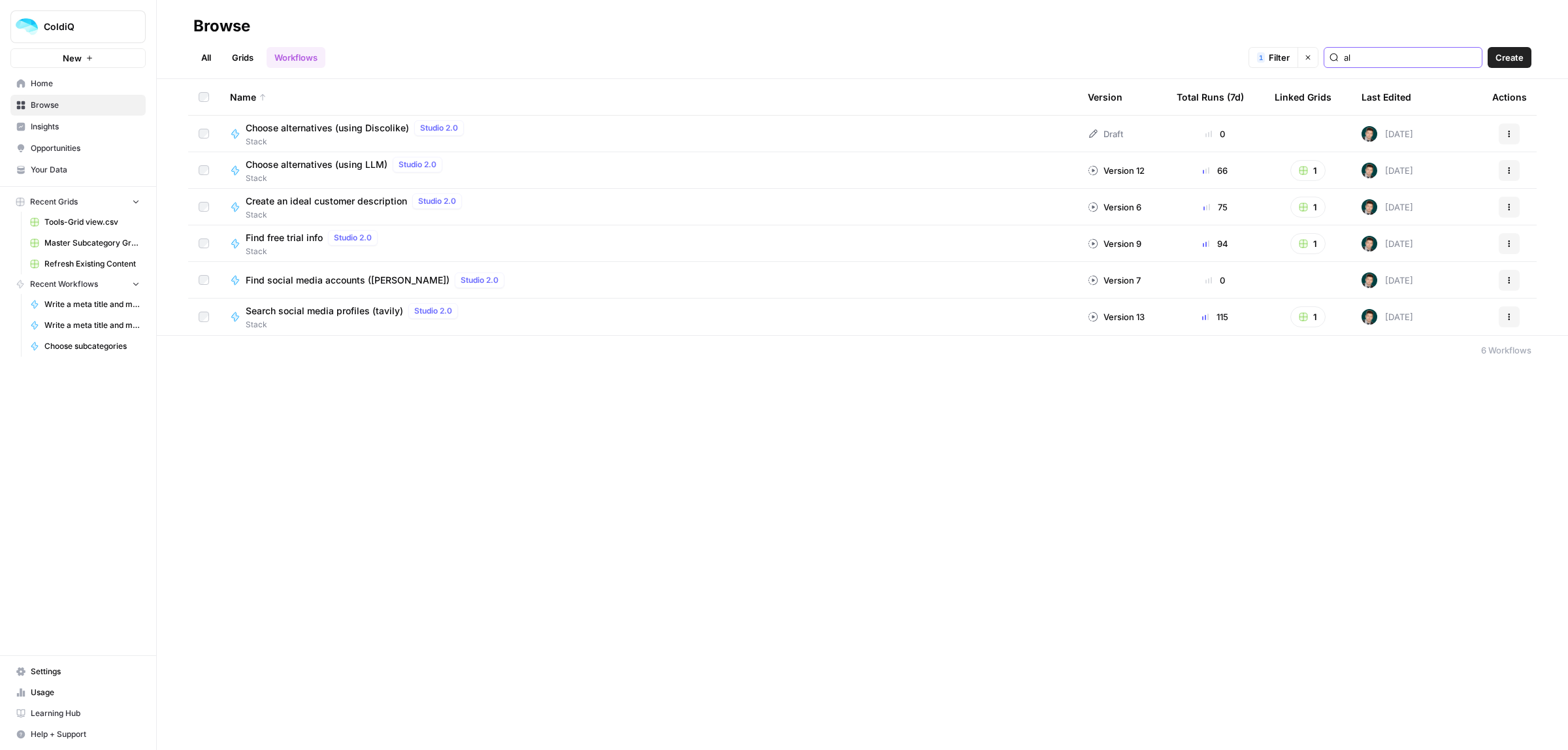
type input "al"
click at [1507, 165] on button "Actions" at bounding box center [1509, 170] width 21 height 21
click at [1453, 214] on span "Edit in Studio" at bounding box center [1451, 219] width 105 height 13
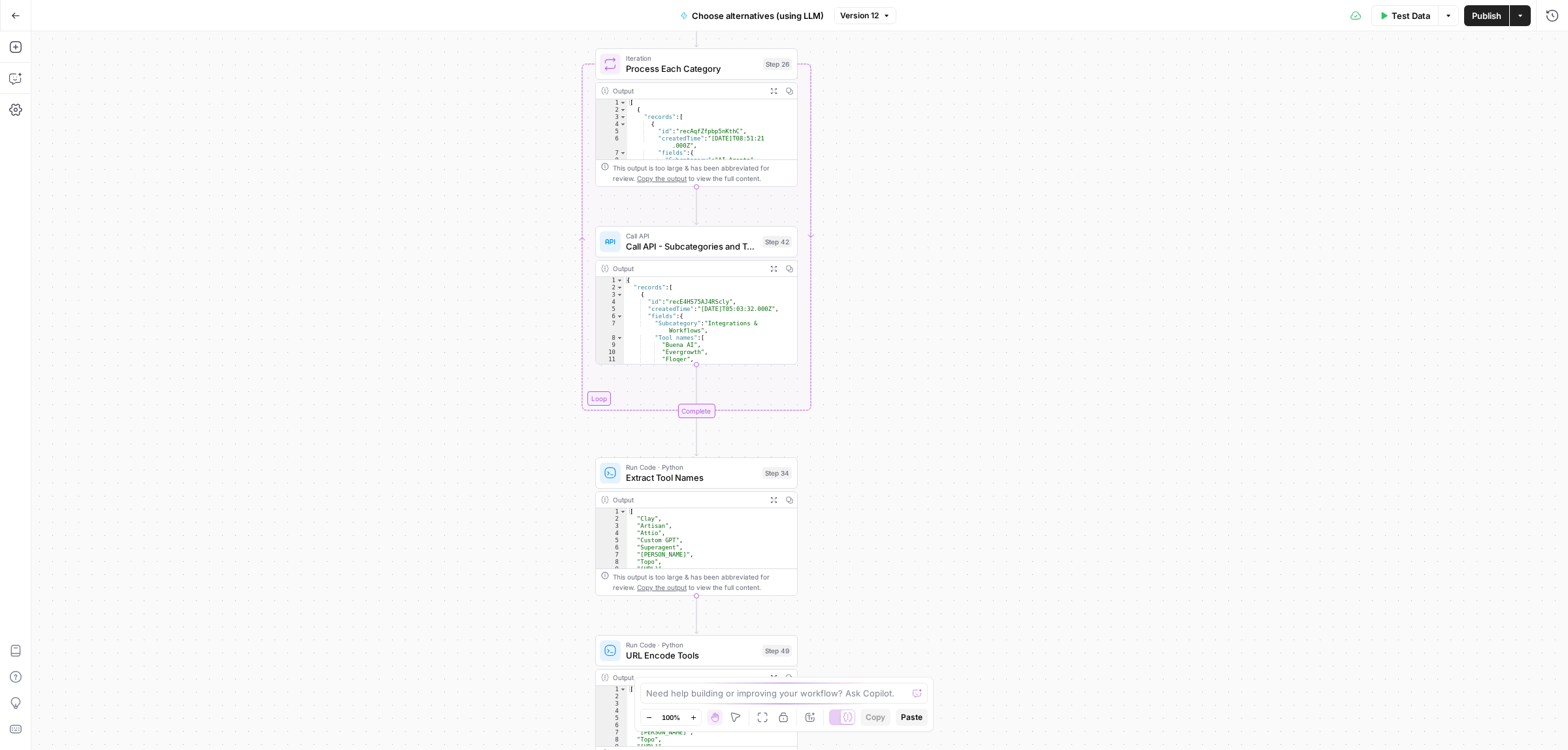
click at [598, 257] on div "Call API Call API - Subcategories and Tools from Airtable Step 42 Copy step Del…" at bounding box center [696, 241] width 203 height 31
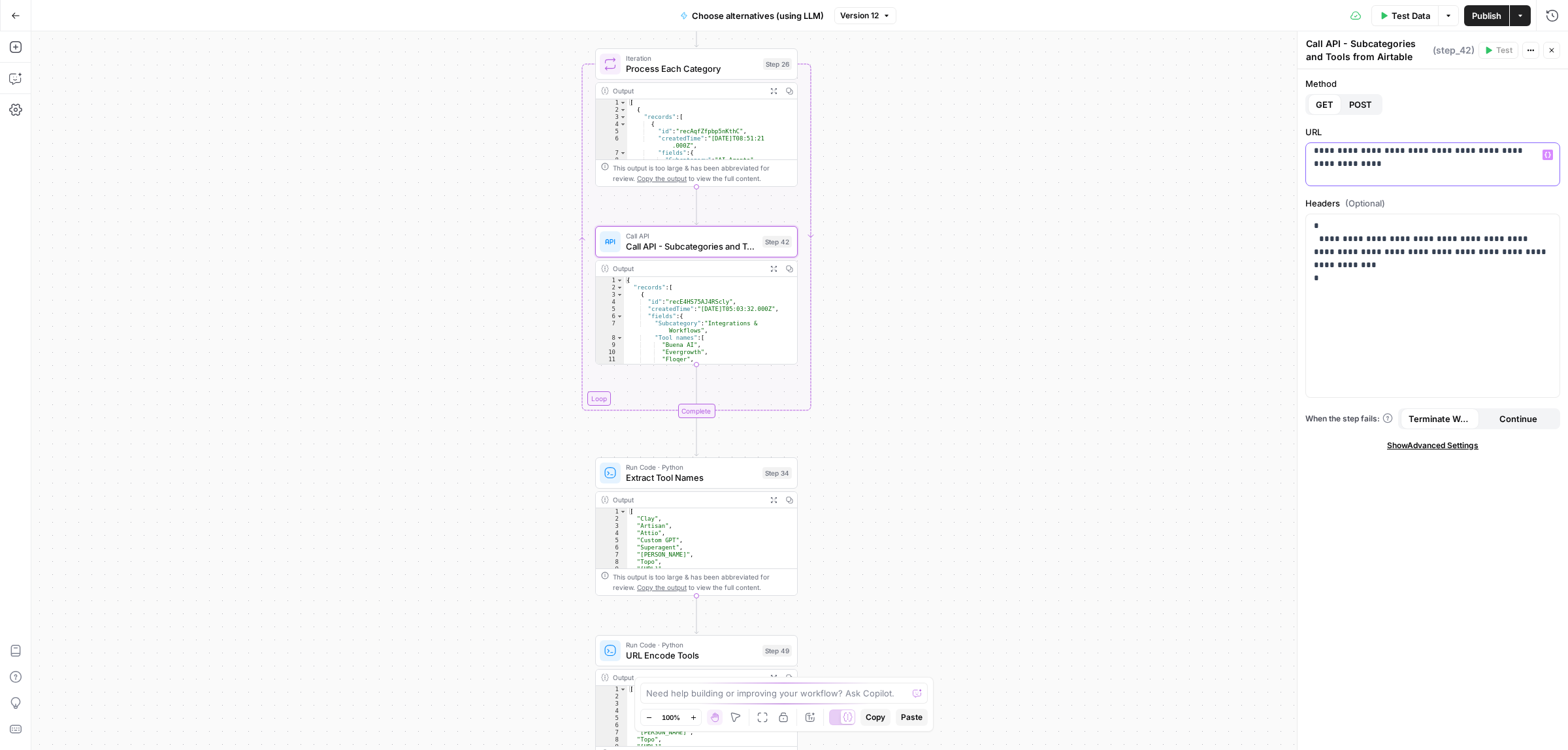
scroll to position [46, 0]
click at [1382, 163] on p "**********" at bounding box center [1427, 142] width 225 height 79
click at [1379, 265] on p "**********" at bounding box center [1433, 252] width 237 height 65
click at [1490, 158] on p "**********" at bounding box center [1427, 142] width 225 height 79
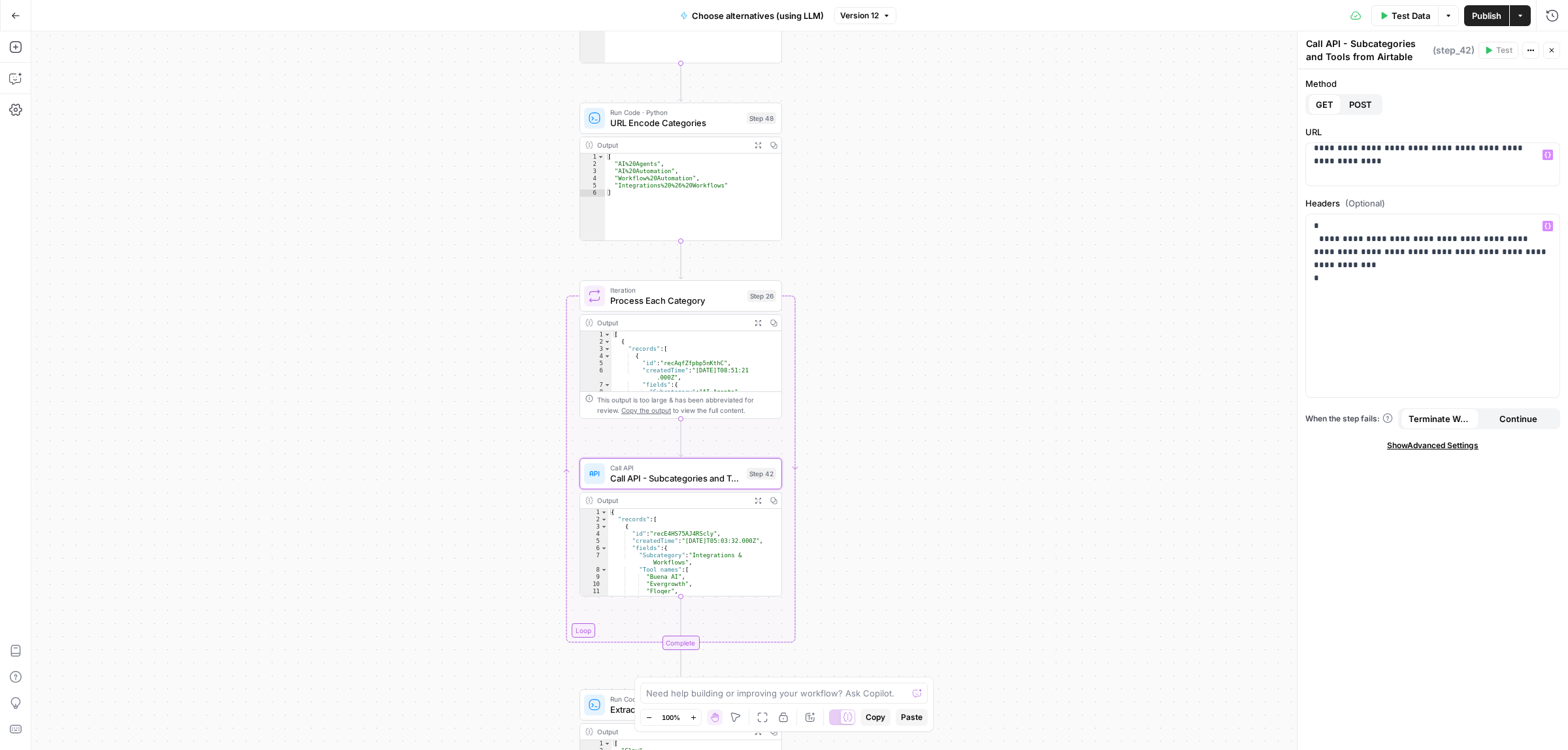
click at [878, 367] on div "Workflow Input Settings Inputs Call API Call API Step 41 Output Expand Output C…" at bounding box center [800, 391] width 1537 height 719
drag, startPoint x: 870, startPoint y: 593, endPoint x: 874, endPoint y: 627, distance: 34.2
click at [873, 650] on div "Workflow Input Settings Inputs Call API Call API Step 41 Output Expand Output C…" at bounding box center [800, 391] width 1537 height 719
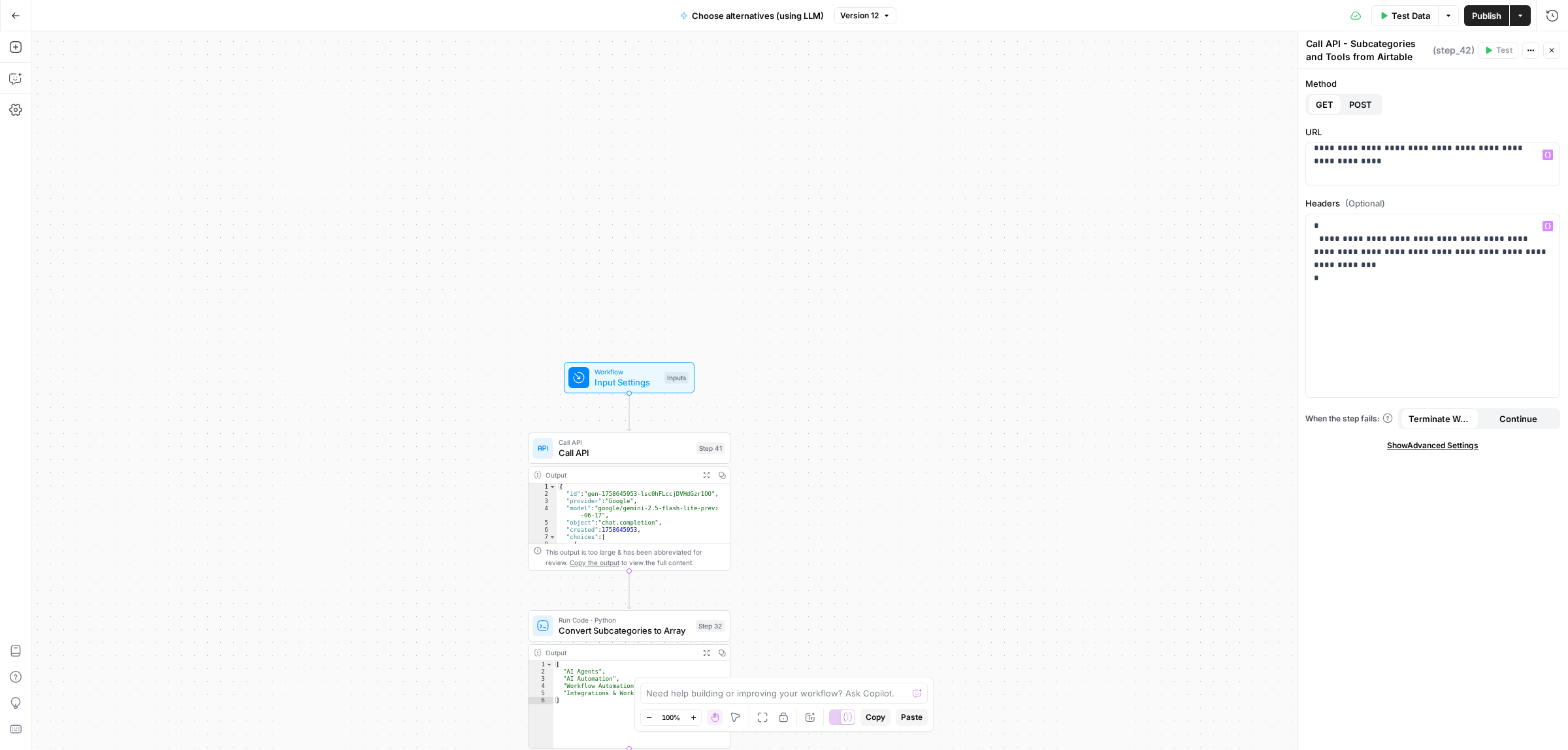
drag, startPoint x: 877, startPoint y: 641, endPoint x: 890, endPoint y: 109, distance: 532.2
click at [890, 103] on div "Workflow Input Settings Inputs Call API Call API Step 41 Output Expand Output C…" at bounding box center [800, 391] width 1537 height 719
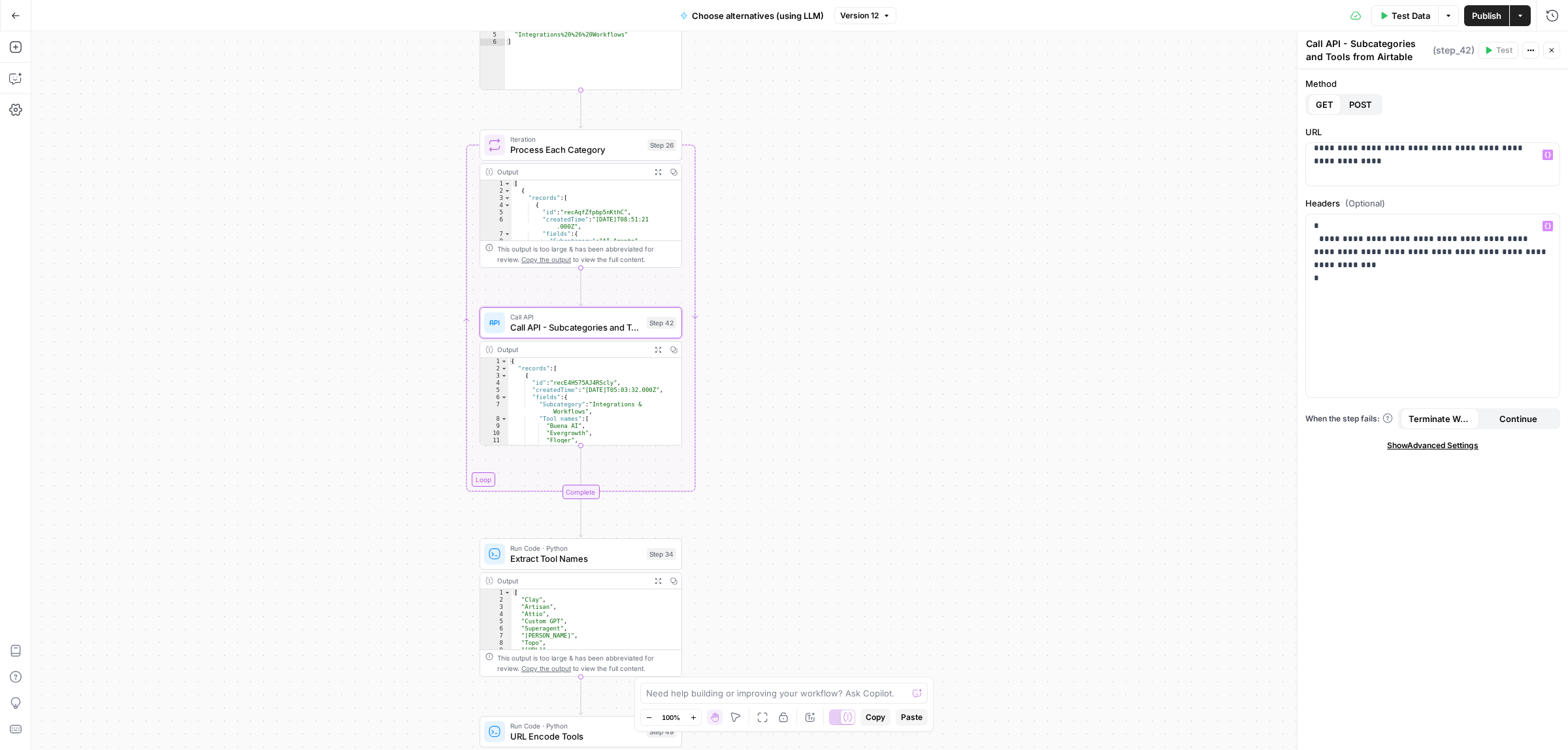
drag, startPoint x: 914, startPoint y: 132, endPoint x: 899, endPoint y: 91, distance: 43.7
click at [902, 82] on div "Workflow Input Settings Inputs Call API Call API Step 41 Output Expand Output C…" at bounding box center [800, 391] width 1537 height 719
click at [864, 154] on div "Workflow Input Settings Inputs Call API Call API Step 41 Output Expand Output C…" at bounding box center [800, 391] width 1537 height 719
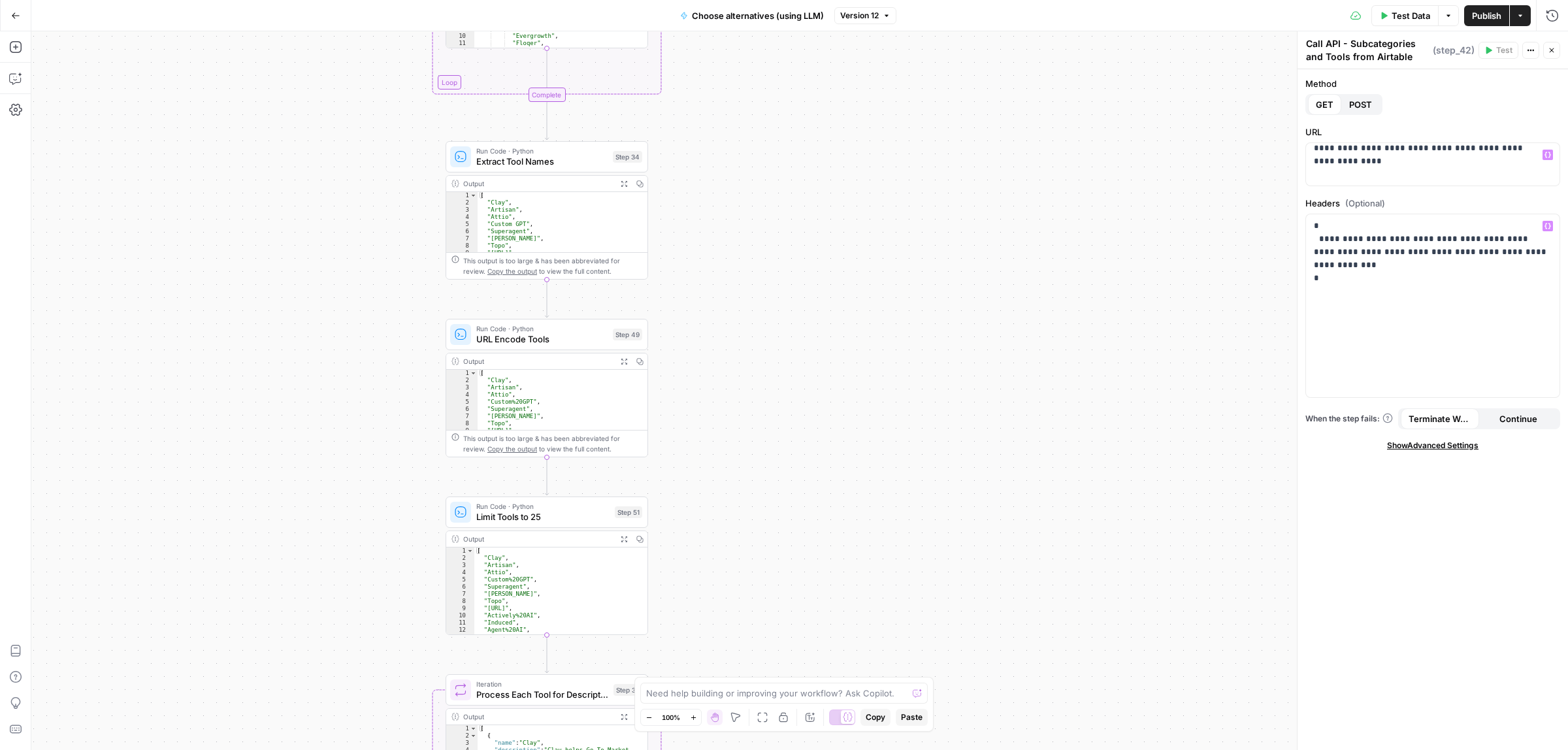
drag, startPoint x: 846, startPoint y: 260, endPoint x: 780, endPoint y: 566, distance: 313.0
click at [868, 215] on div "Workflow Input Settings Inputs Call API Call API Step 41 Output Expand Output C…" at bounding box center [800, 391] width 1537 height 719
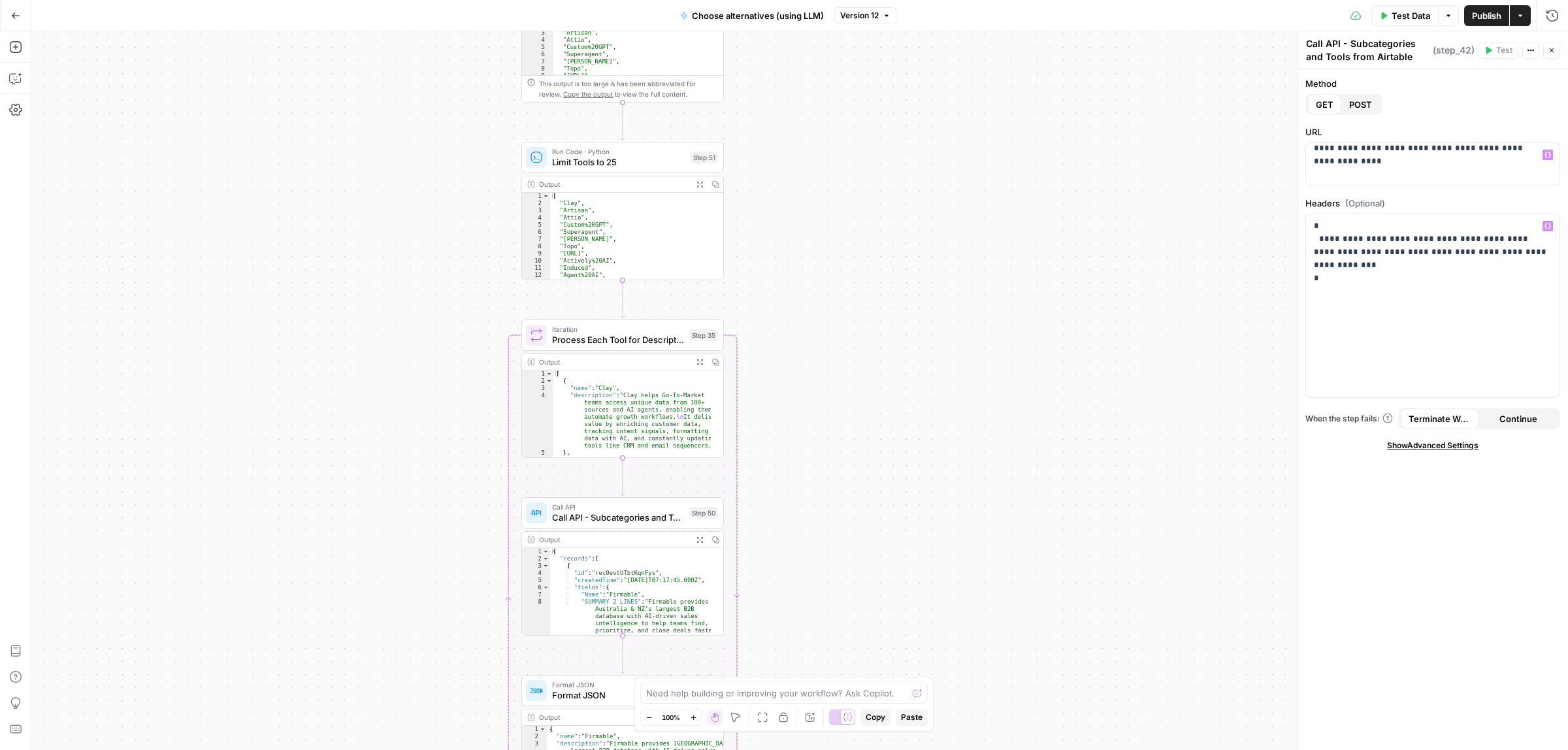
drag, startPoint x: 792, startPoint y: 265, endPoint x: 797, endPoint y: 275, distance: 11.2
click at [797, 215] on div "Workflow Input Settings Inputs Call API Call API Step 41 Output Expand Output C…" at bounding box center [800, 391] width 1537 height 719
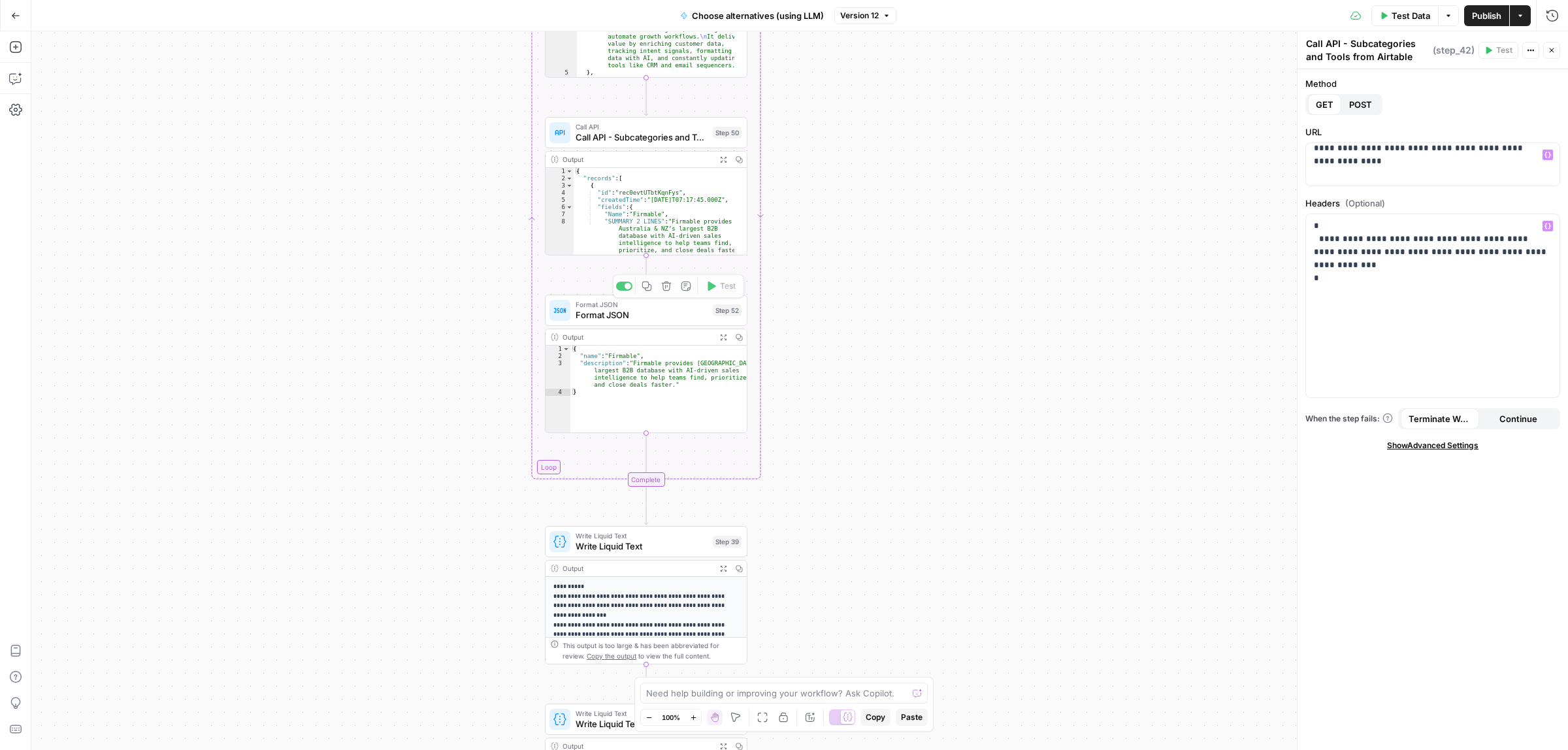
drag, startPoint x: 900, startPoint y: 223, endPoint x: 851, endPoint y: 351, distance: 137.1
click at [867, 371] on div "Workflow Input Settings Inputs Call API Call API Step 41 Output Expand Output C…" at bounding box center [800, 391] width 1537 height 719
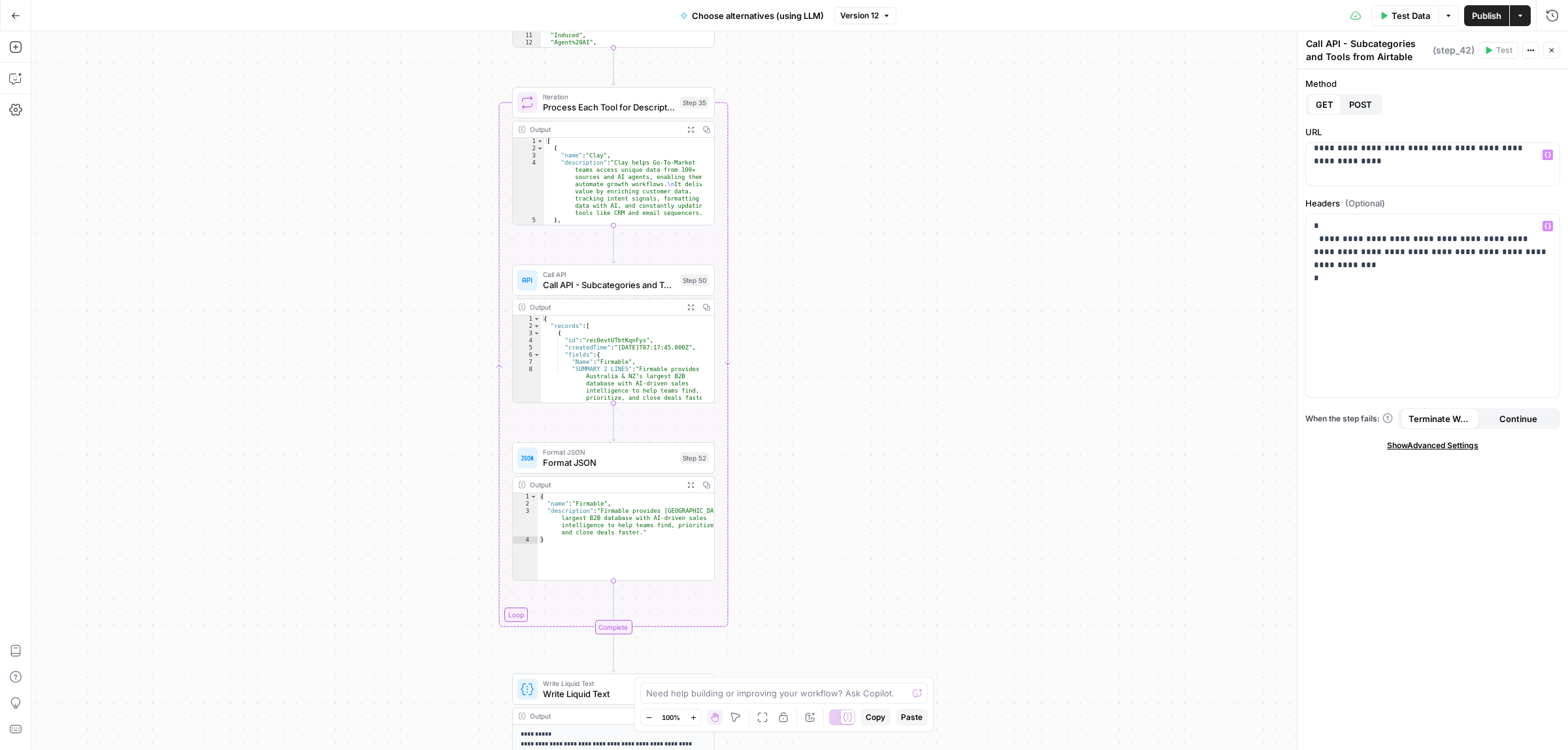
click at [626, 285] on span "Call API - Subcategories and Tools from Airtable" at bounding box center [609, 285] width 132 height 13
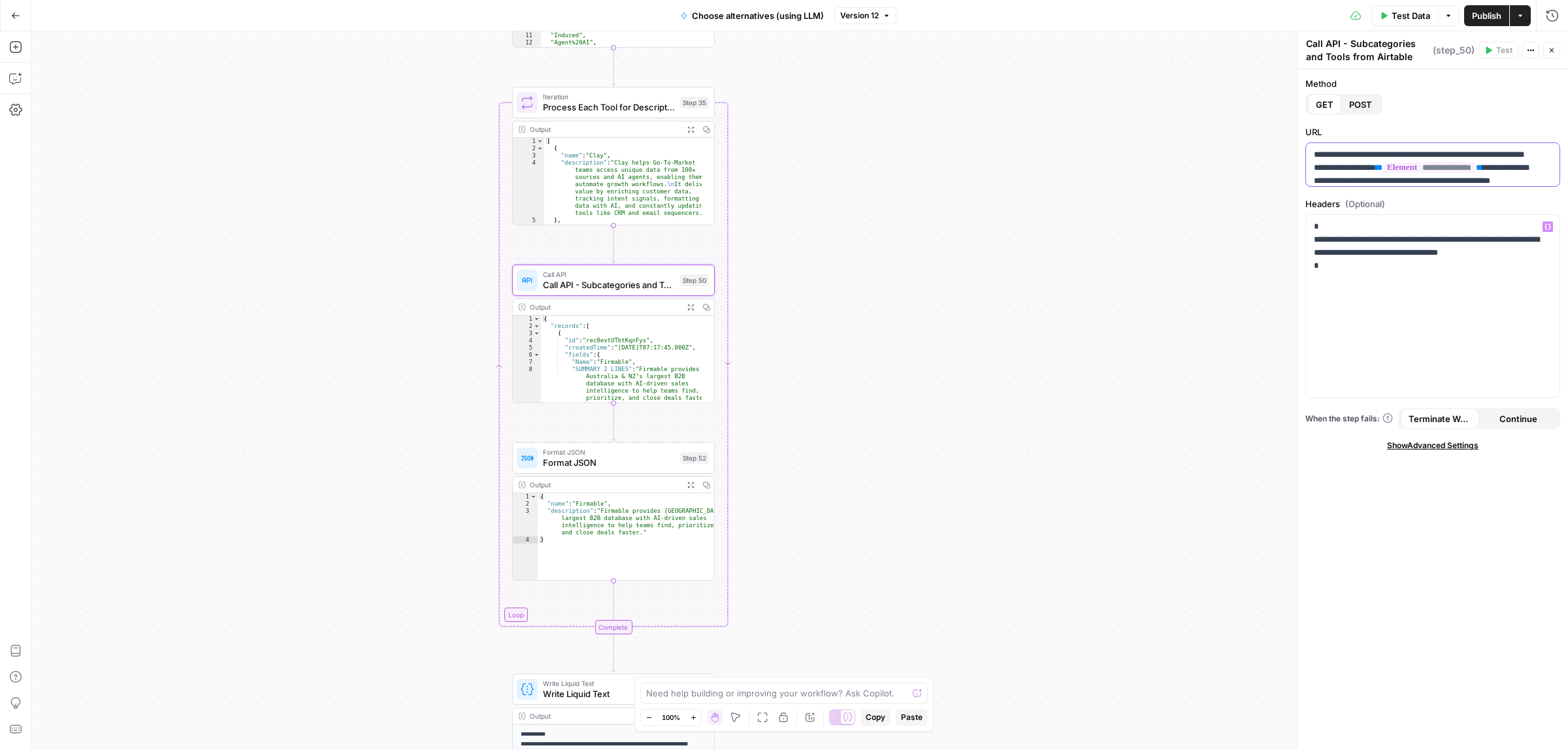
click at [1490, 151] on p "**********" at bounding box center [1427, 181] width 225 height 65
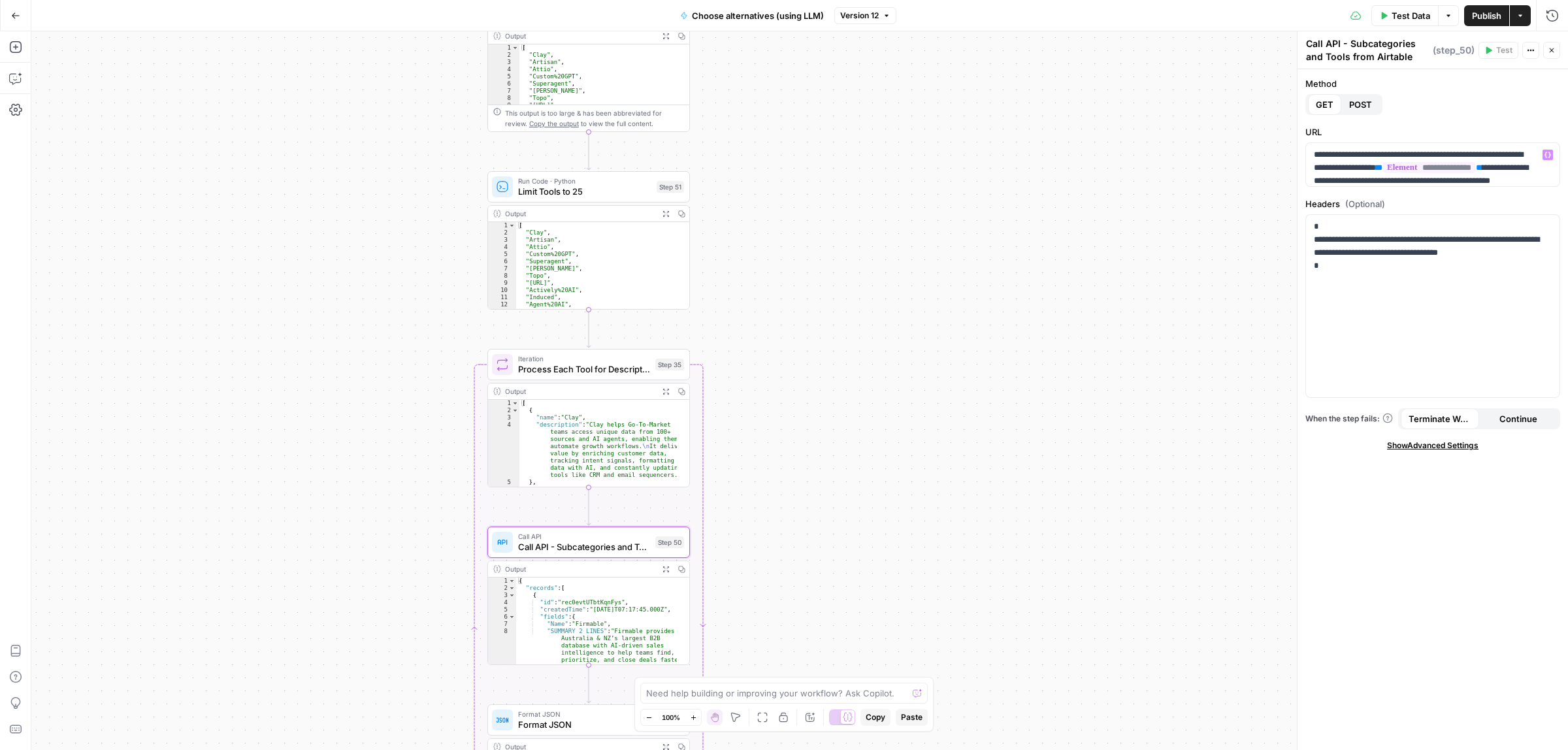
drag, startPoint x: 899, startPoint y: 165, endPoint x: 874, endPoint y: 427, distance: 263.2
click at [874, 427] on div "Workflow Input Settings Inputs Call API Call API Step 41 Output Expand Output C…" at bounding box center [800, 391] width 1537 height 719
click at [582, 193] on span "Limit Tools to 25" at bounding box center [585, 191] width 133 height 13
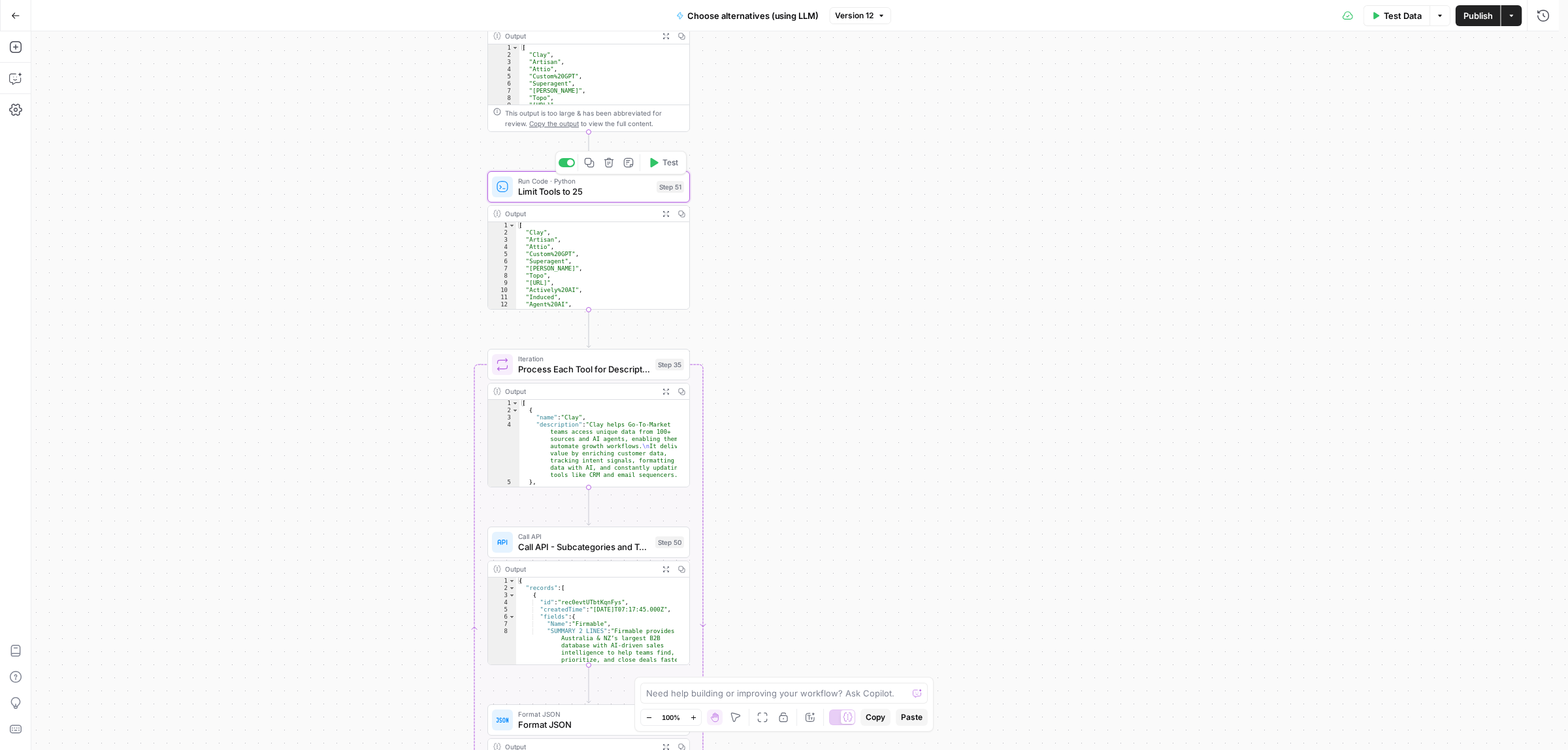
click at [577, 371] on span "Process Each Tool for Descriptions" at bounding box center [584, 369] width 132 height 13
type textarea "Process Each Tool for Descriptions"
click at [530, 189] on span "Limit Tools to 25" at bounding box center [585, 191] width 133 height 13
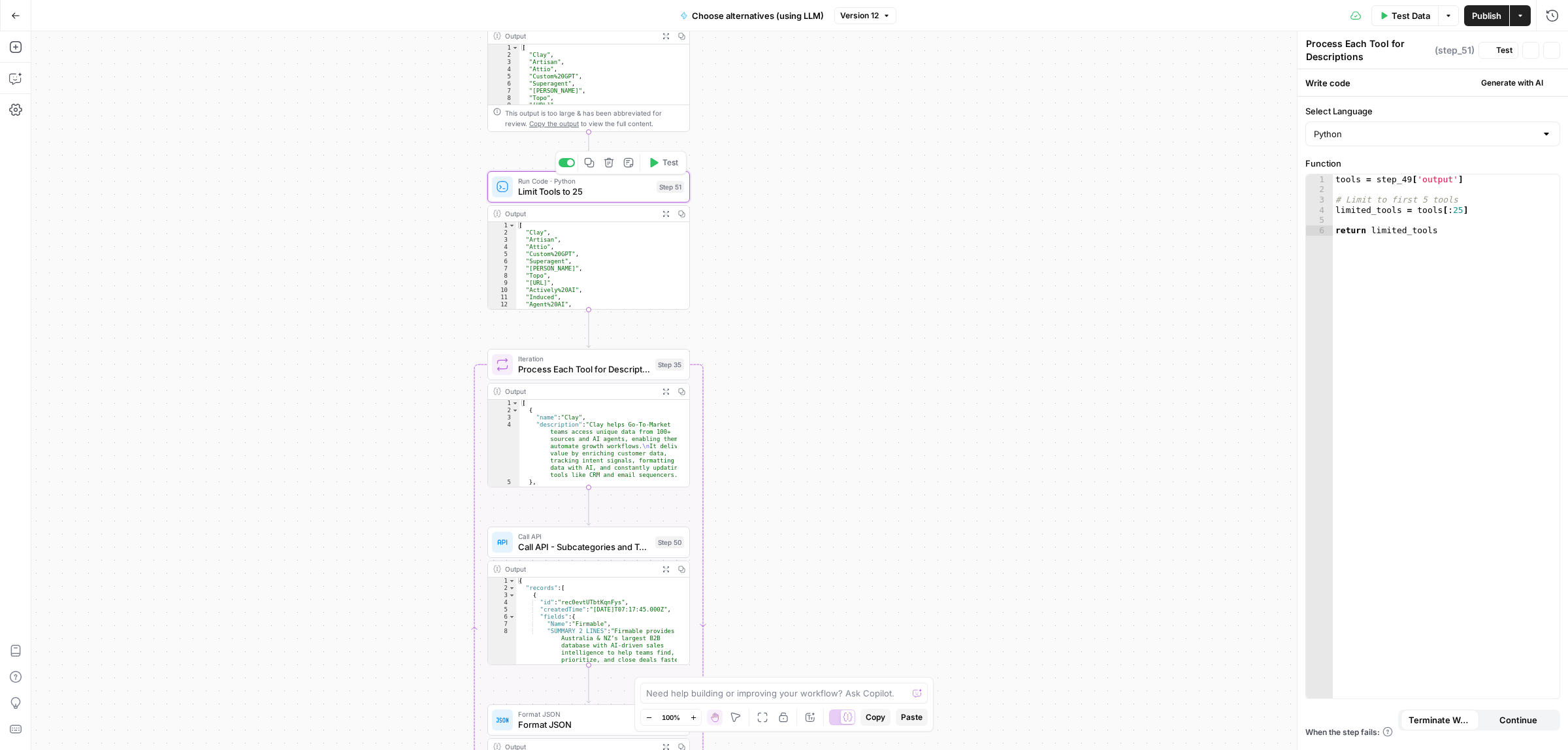
type textarea "Limit Tools to 25"
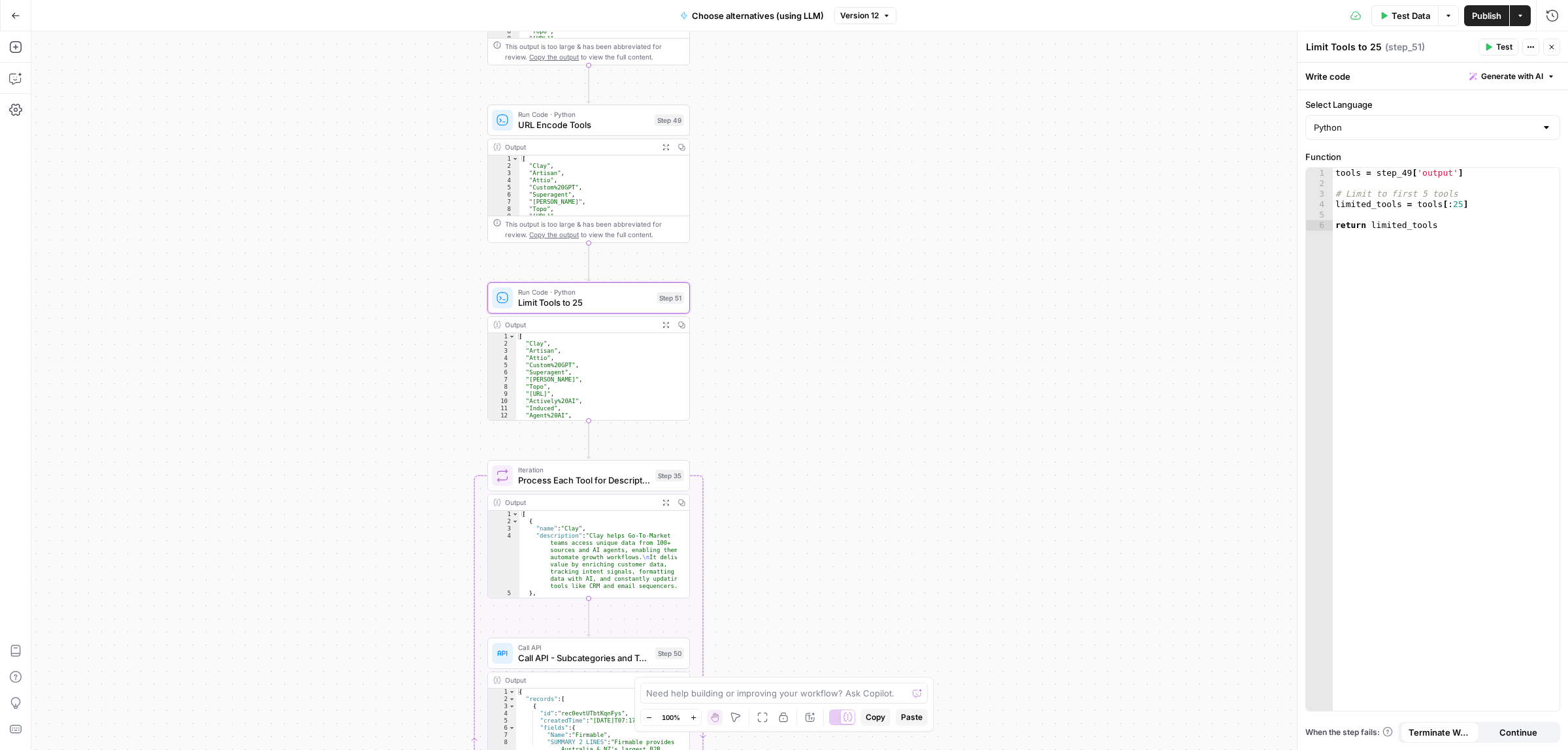
drag, startPoint x: 880, startPoint y: 272, endPoint x: 775, endPoint y: 298, distance: 108.2
click at [880, 386] on div "Workflow Input Settings Inputs Call API Call API Step 41 Output Expand Output C…" at bounding box center [800, 391] width 1537 height 719
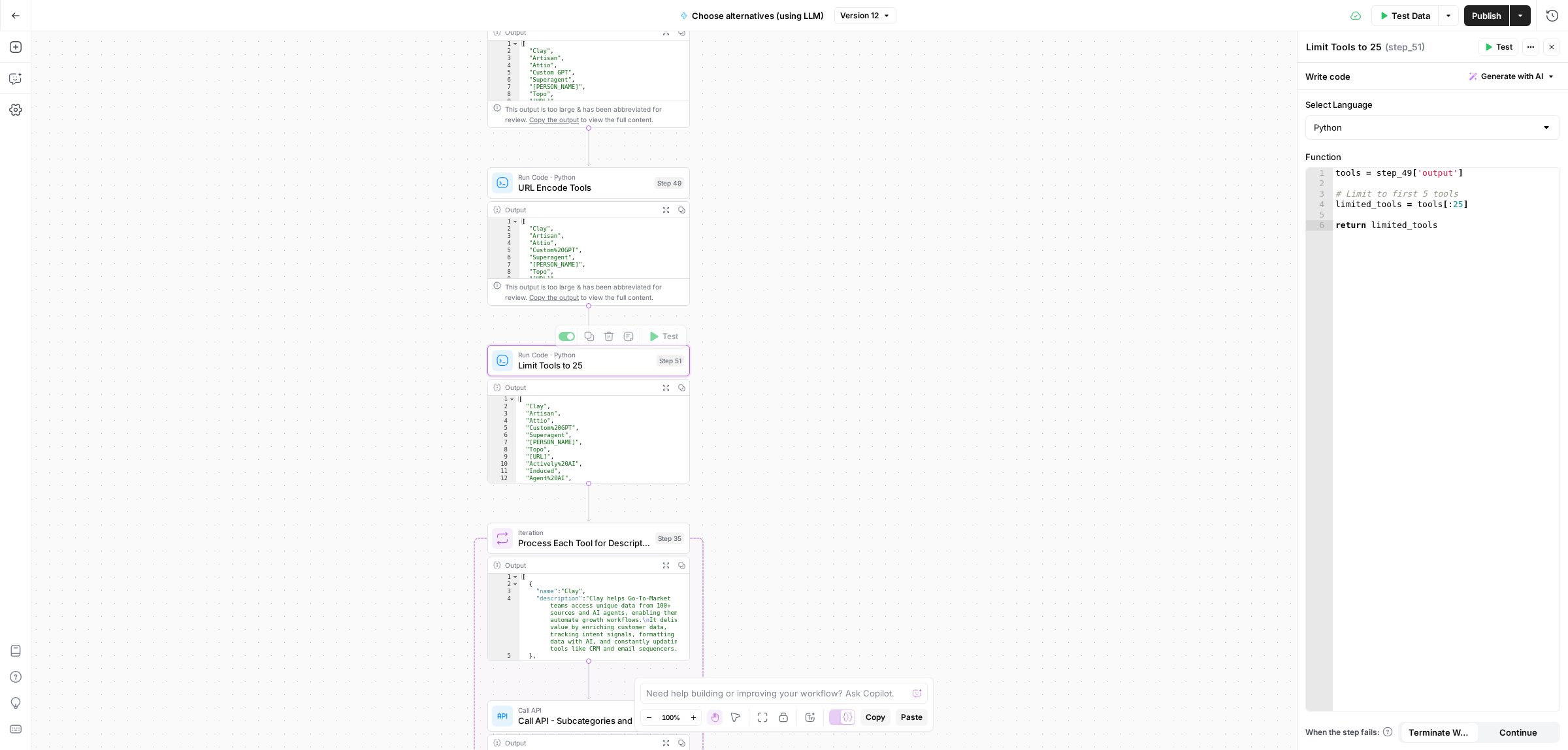
click at [560, 539] on span "Process Each Tool for Descriptions" at bounding box center [584, 543] width 132 height 13
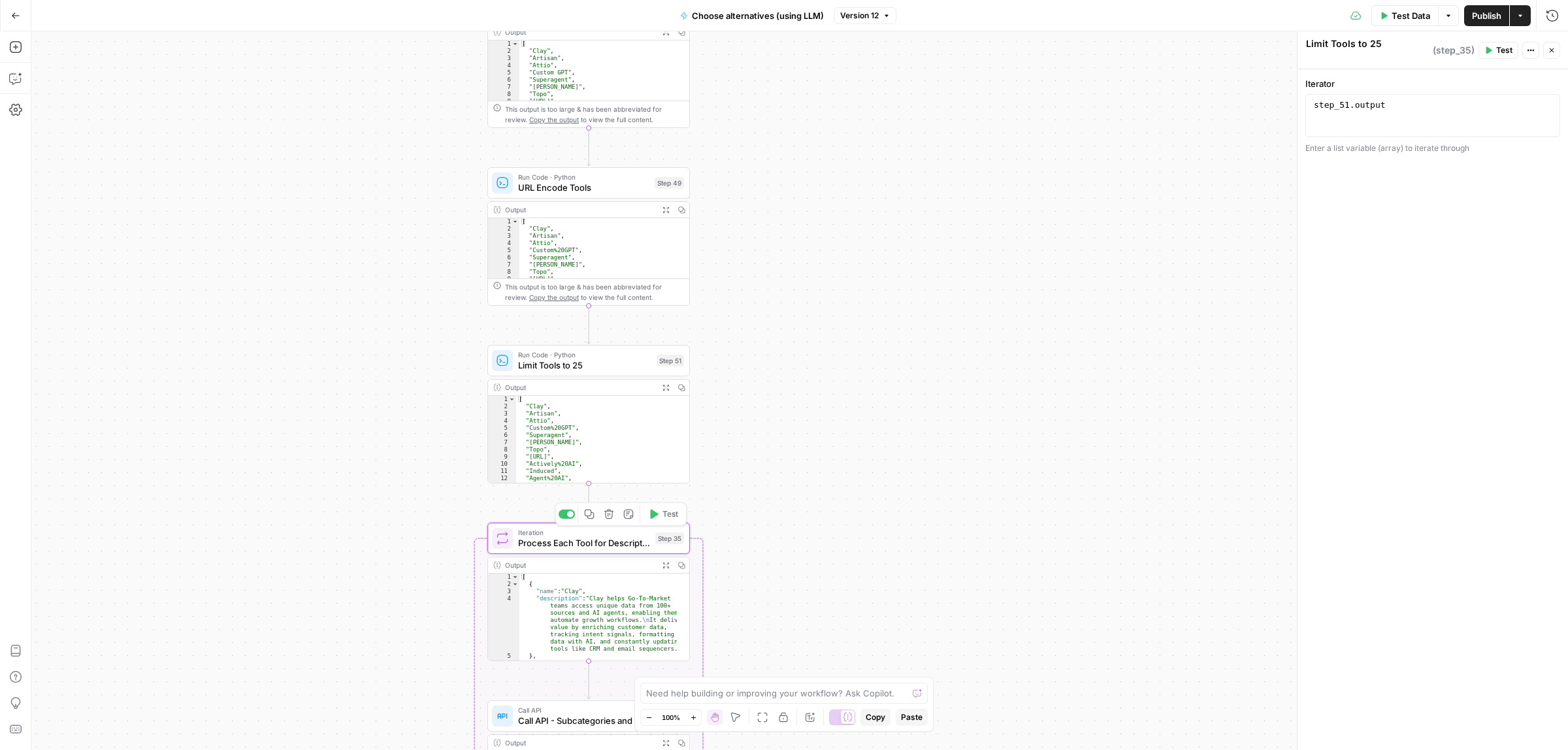
type textarea "Process Each Tool for Descriptions"
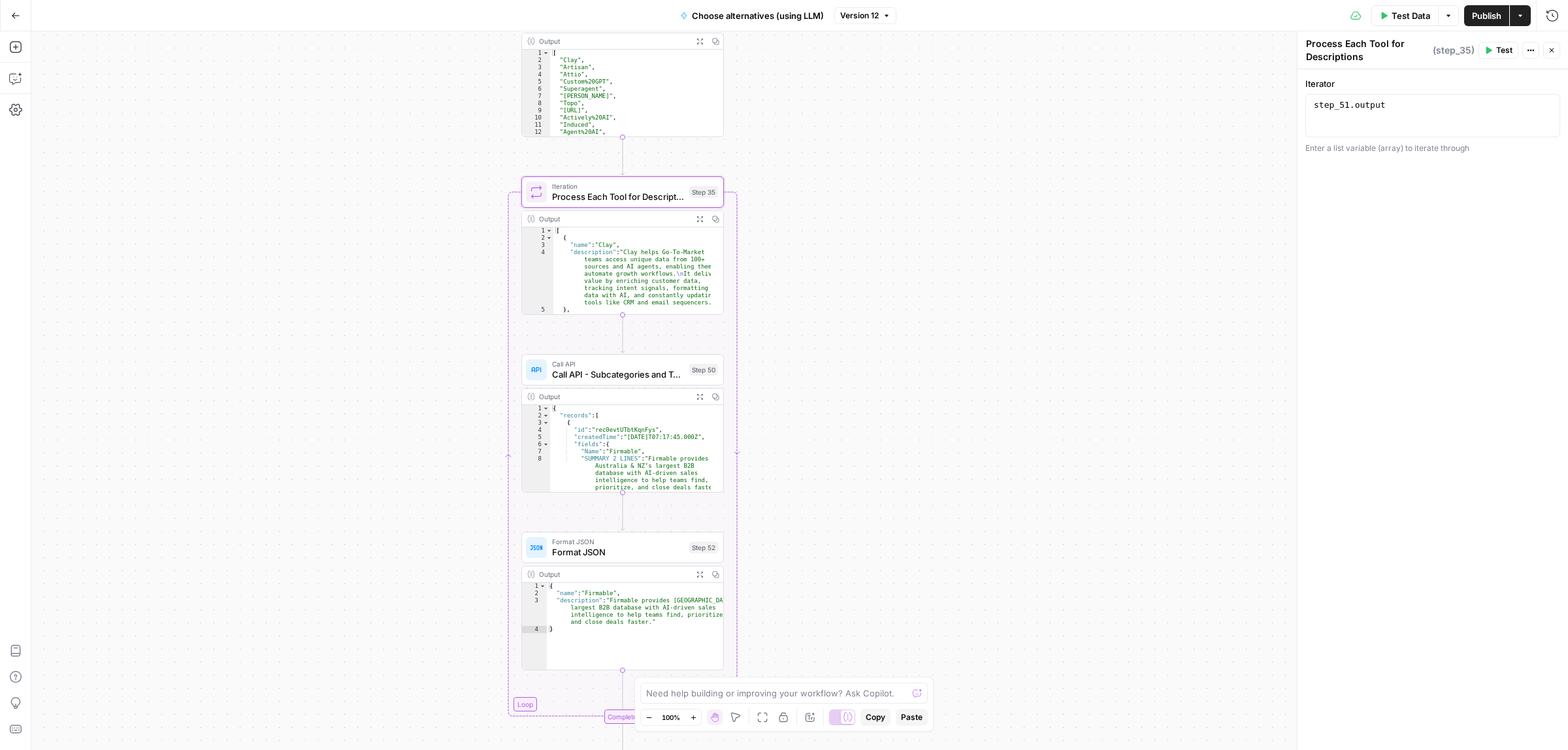
drag, startPoint x: 841, startPoint y: 236, endPoint x: 832, endPoint y: 57, distance: 179.2
click at [832, 57] on div "Workflow Input Settings Inputs Call API Call API Step 41 Output Expand Output C…" at bounding box center [800, 391] width 1537 height 719
click at [596, 374] on span "Call API - Subcategories and Tools from Airtable" at bounding box center [618, 375] width 132 height 13
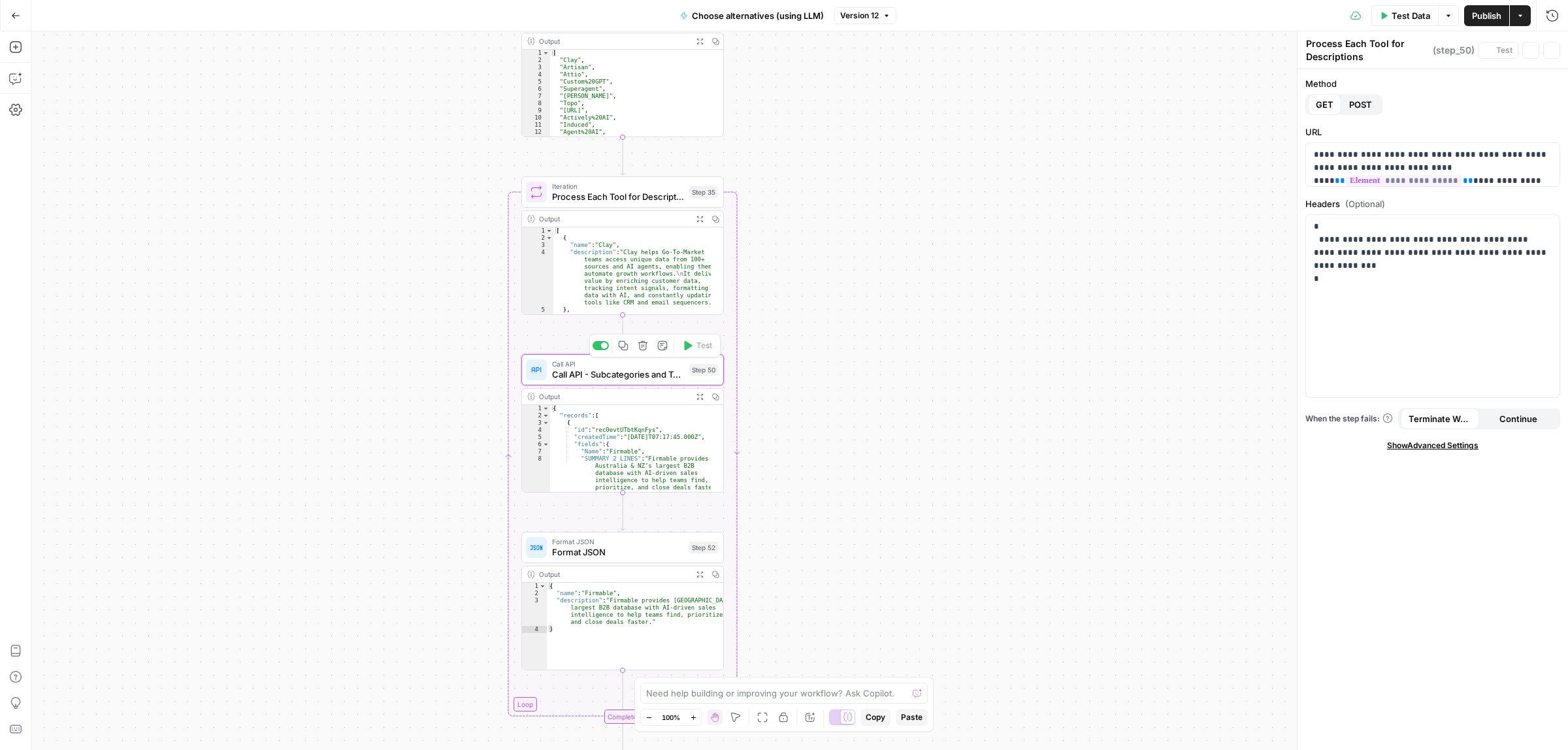
type textarea "Call API - Subcategories and Tools from Airtable"
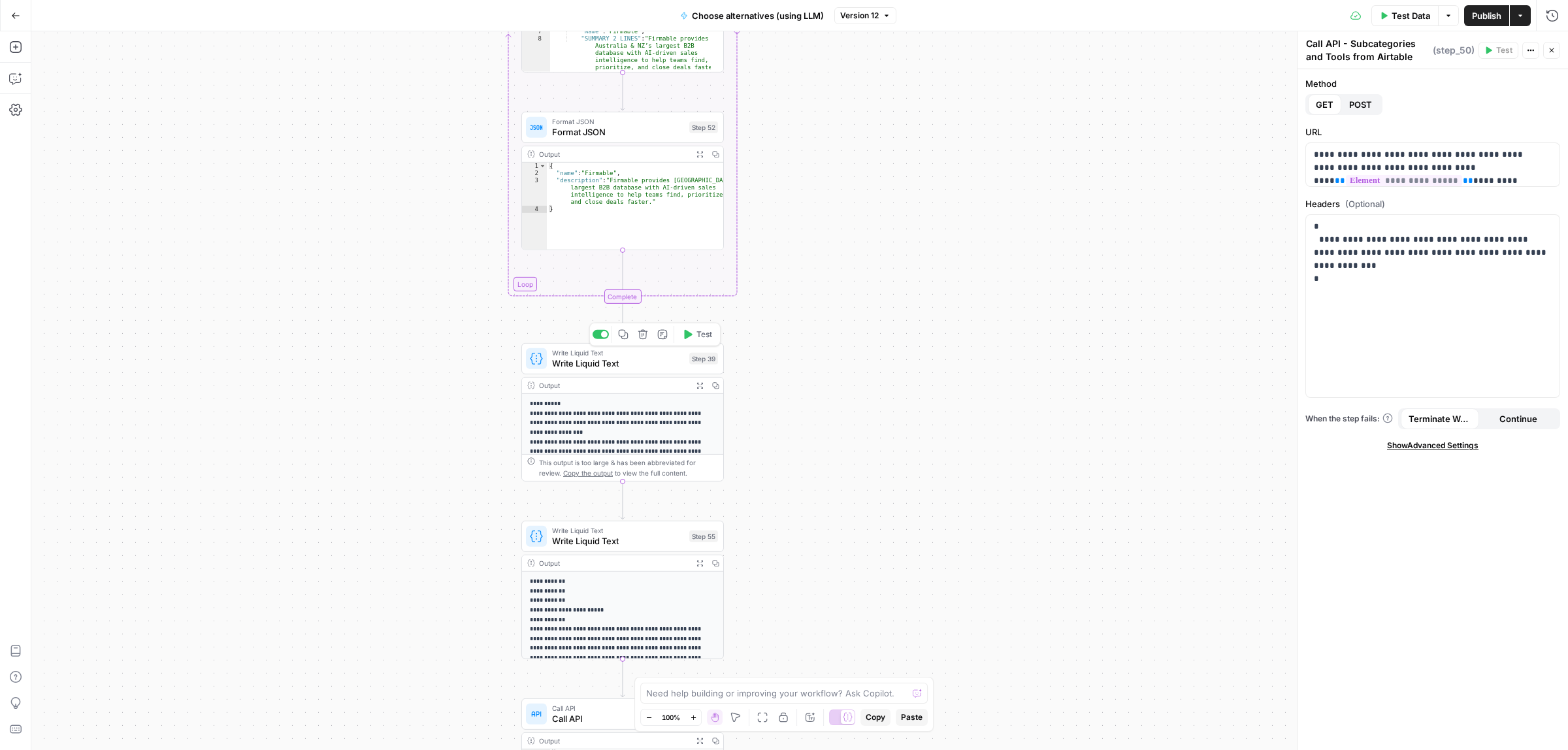
click at [592, 363] on span "Write Liquid Text" at bounding box center [618, 363] width 132 height 13
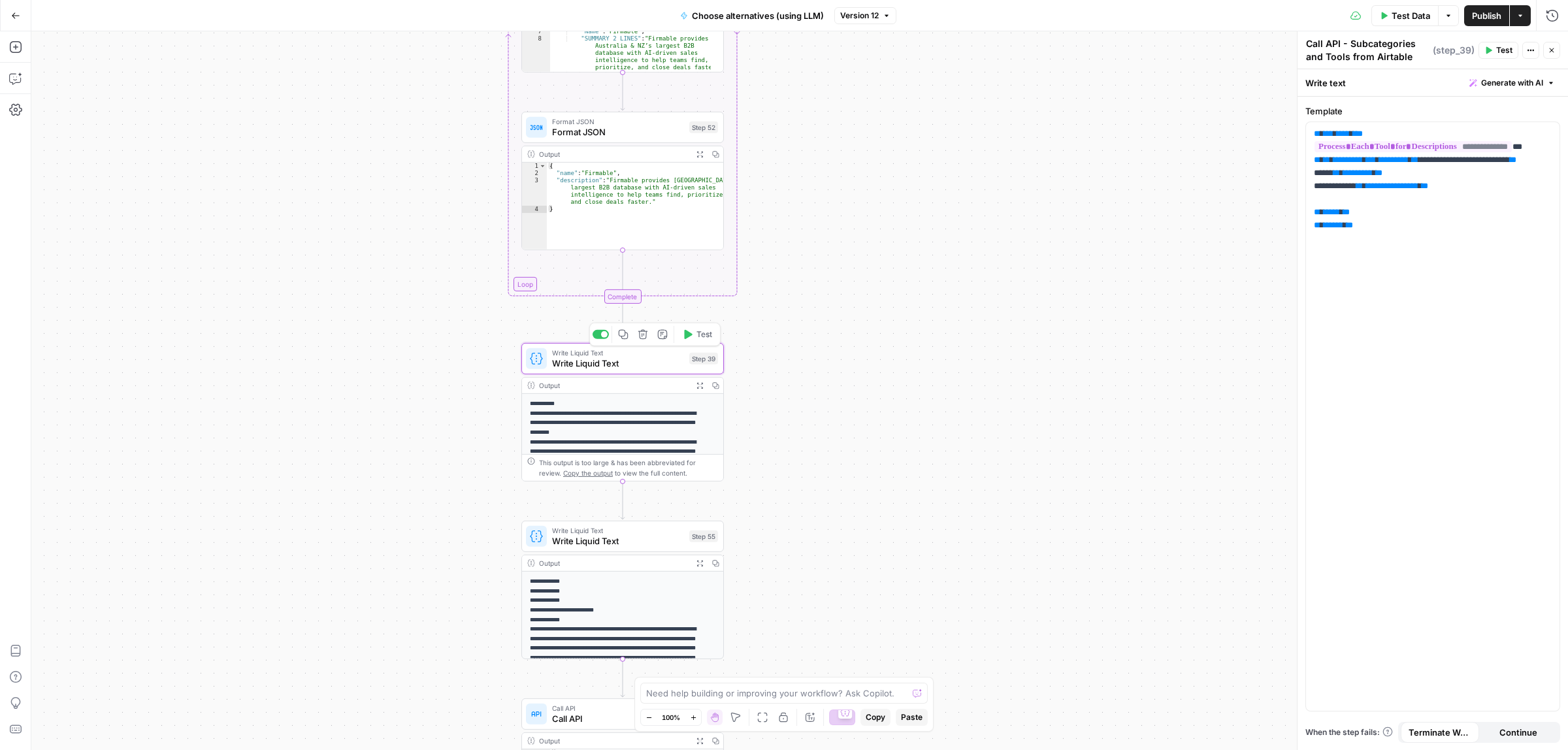
type textarea "Write Liquid Text"
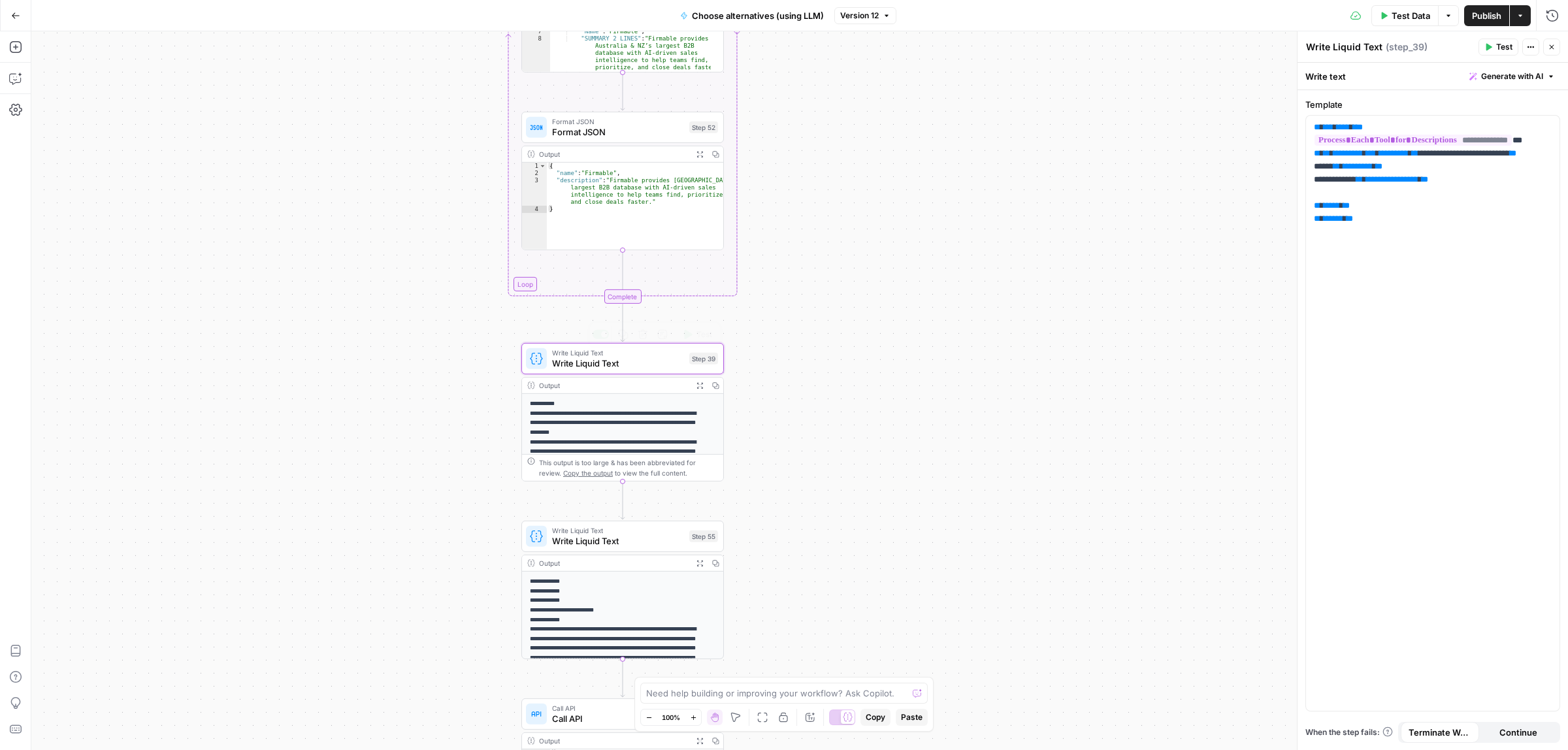
click at [636, 354] on span "Write Liquid Text" at bounding box center [618, 353] width 132 height 11
click at [569, 540] on span "Write Liquid Text" at bounding box center [618, 541] width 132 height 13
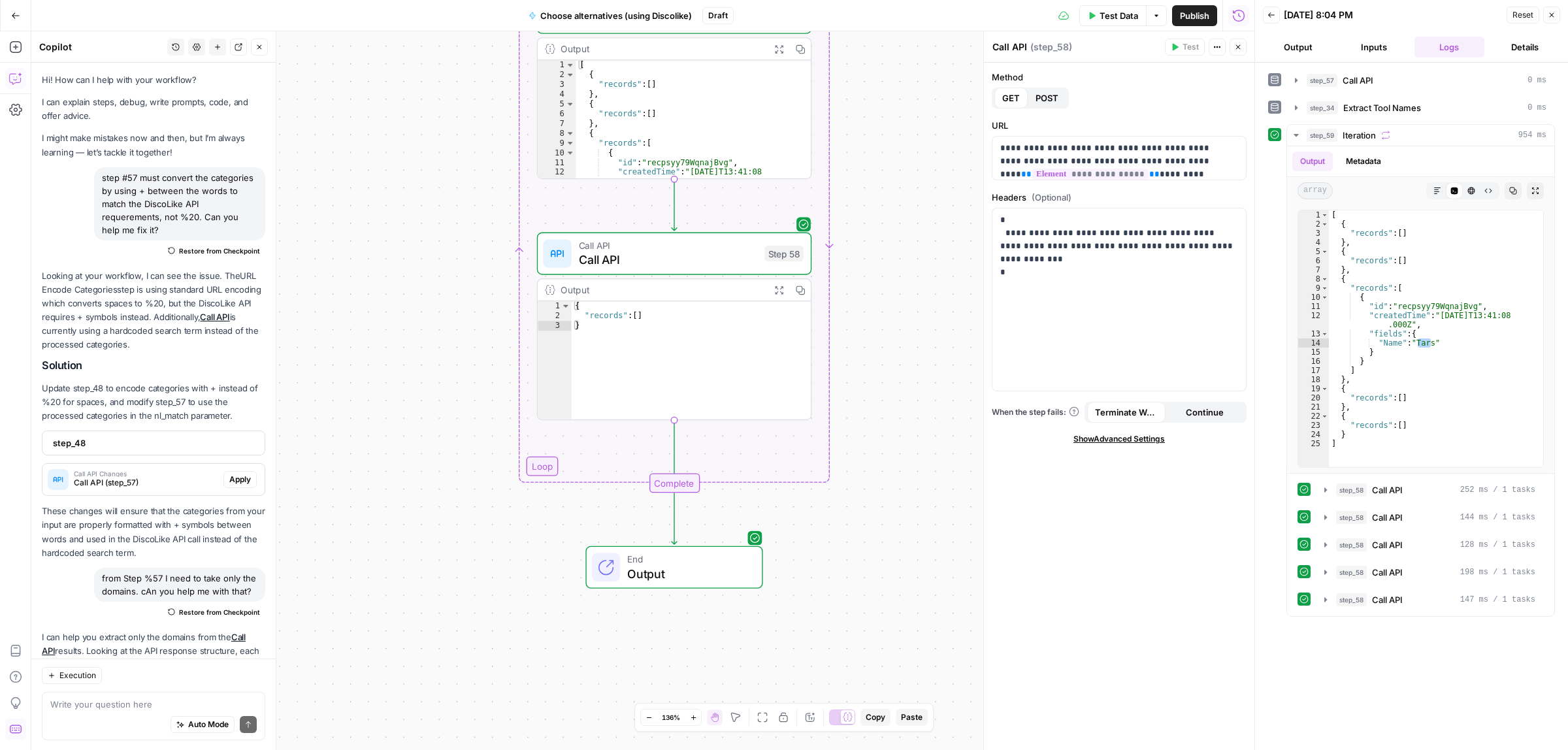
scroll to position [438, 0]
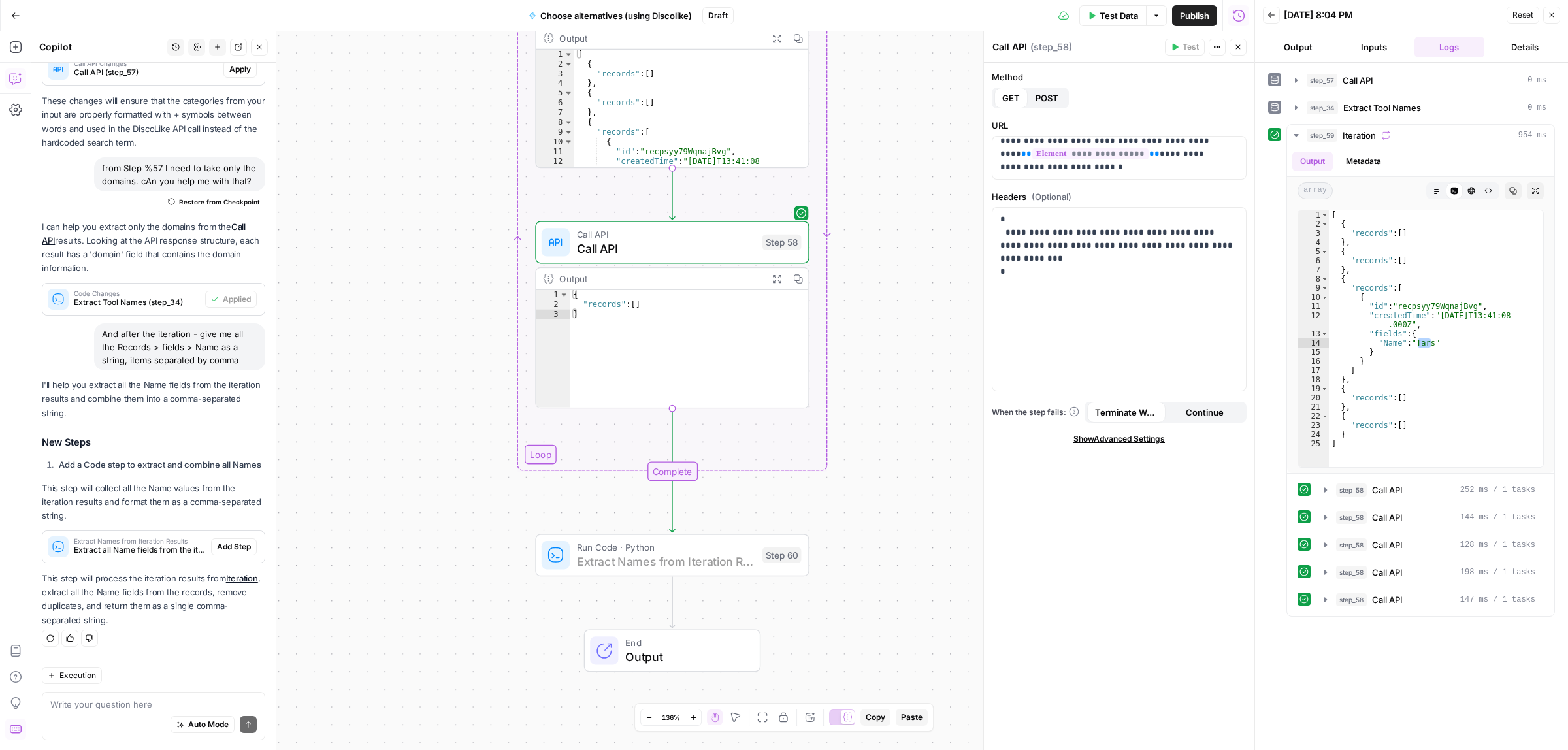
click at [219, 547] on span "Add Step" at bounding box center [233, 547] width 34 height 12
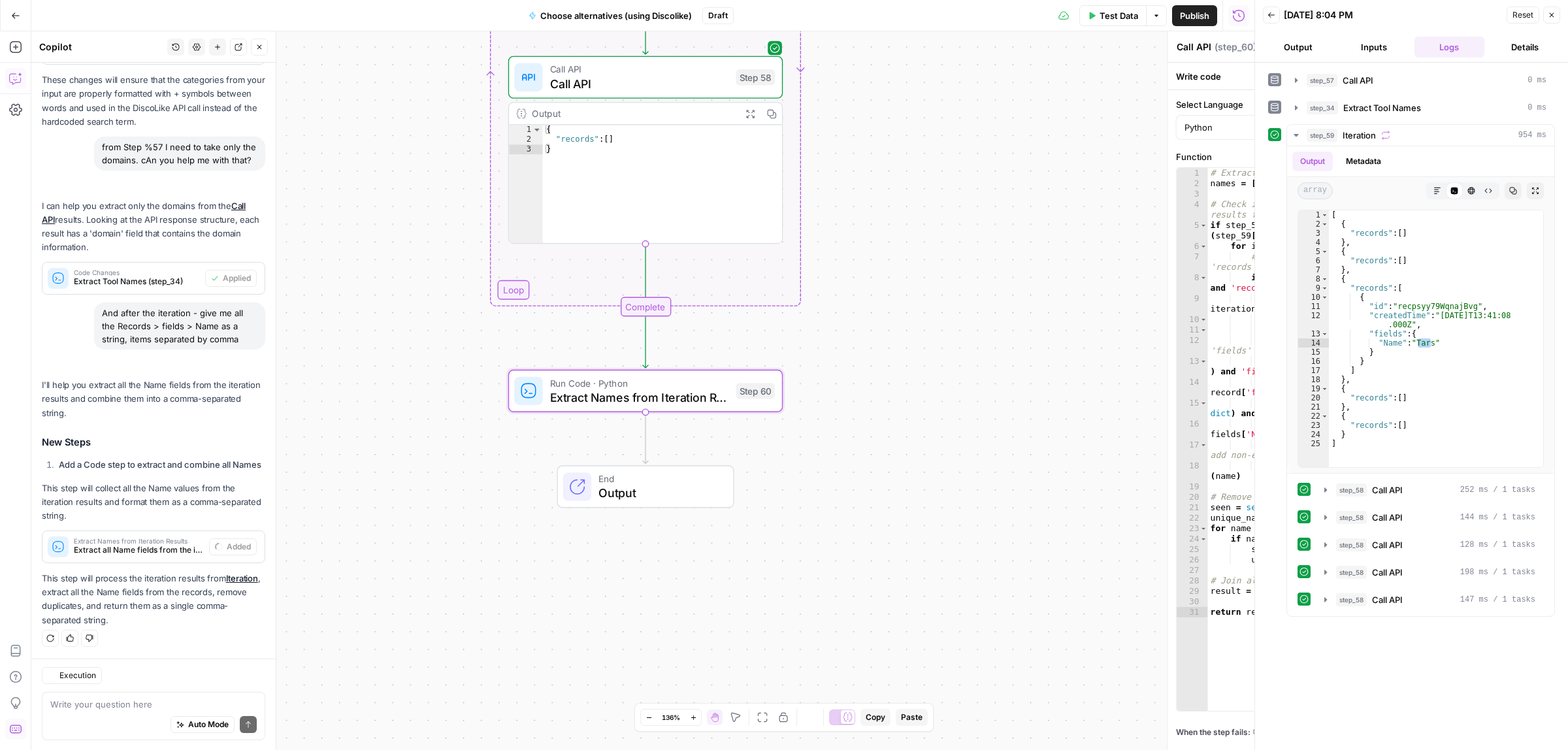
type textarea "Extract Names from Iteration Results"
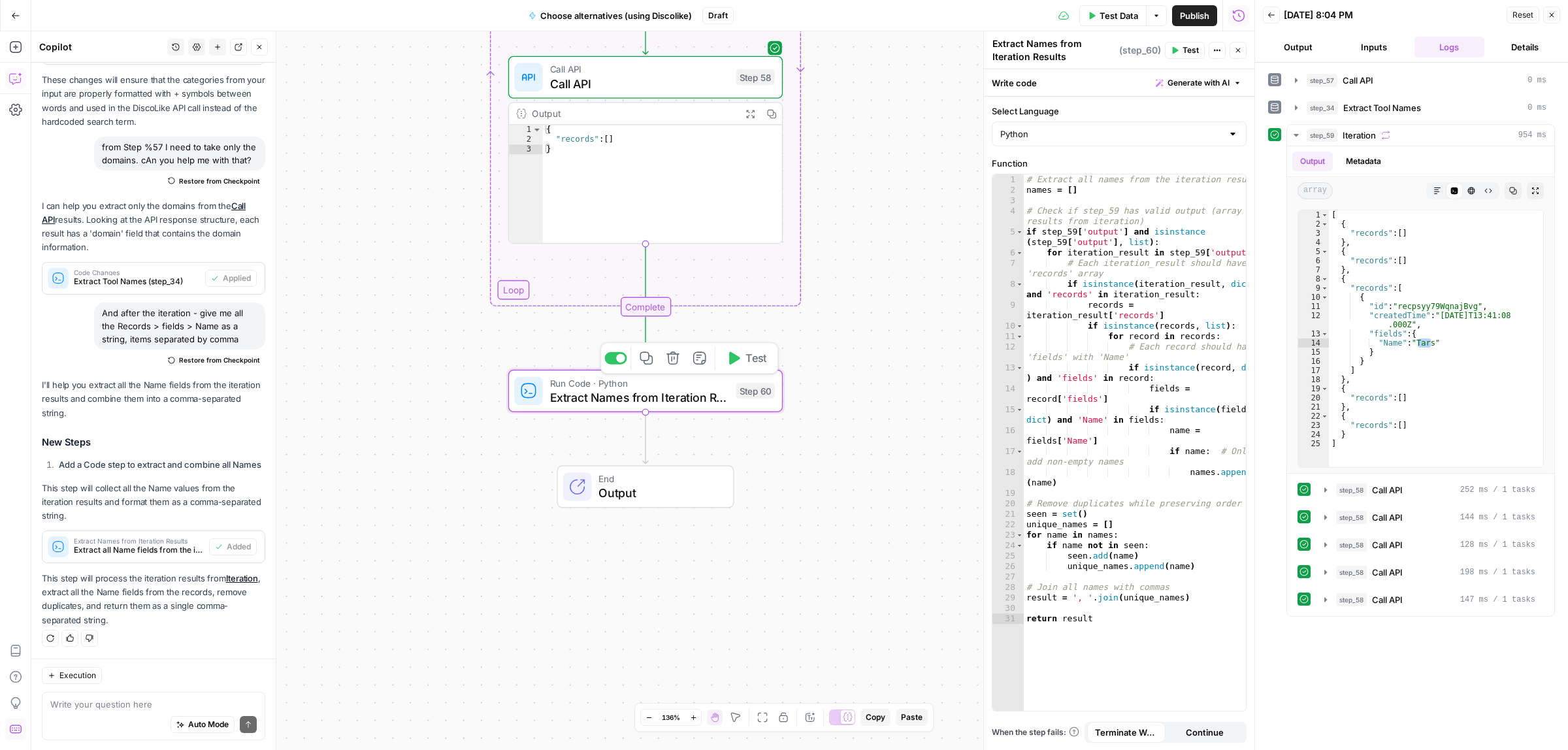
click at [747, 363] on span "Test" at bounding box center [756, 358] width 21 height 16
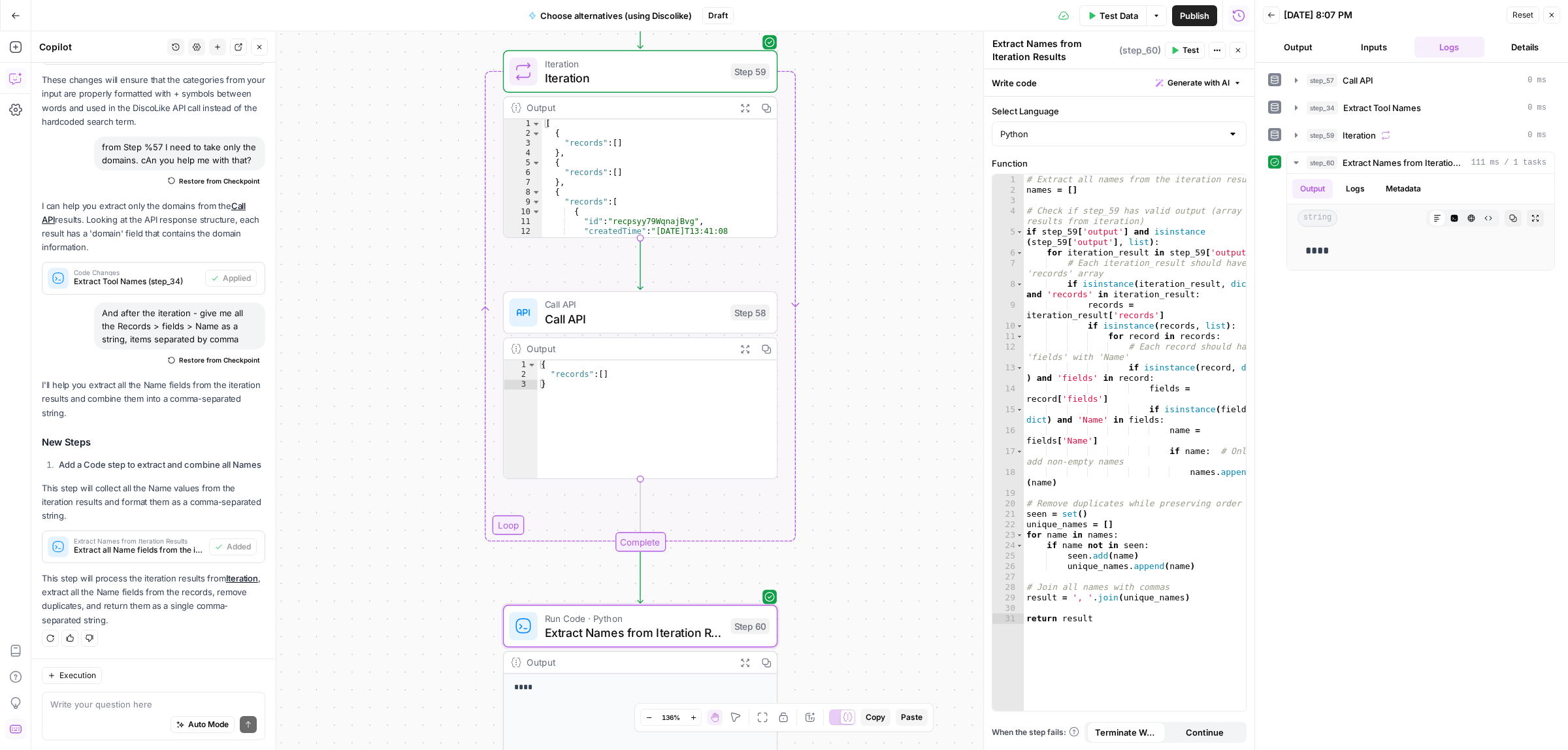
drag, startPoint x: 889, startPoint y: 285, endPoint x: 890, endPoint y: 482, distance: 197.0
click at [890, 482] on div "**********" at bounding box center [643, 391] width 1223 height 719
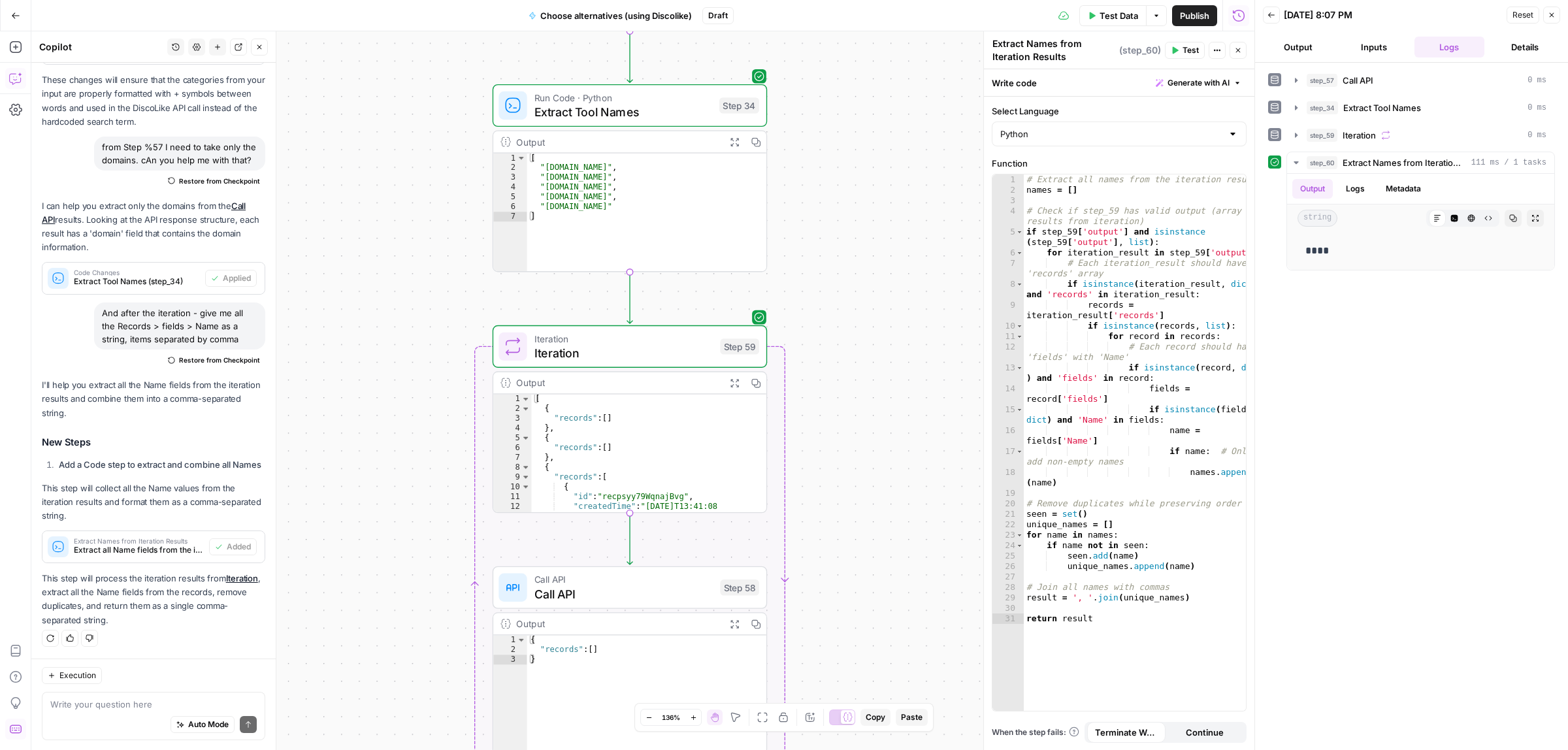
drag, startPoint x: 894, startPoint y: 260, endPoint x: 890, endPoint y: 511, distance: 251.0
click at [893, 526] on div "**********" at bounding box center [643, 391] width 1223 height 719
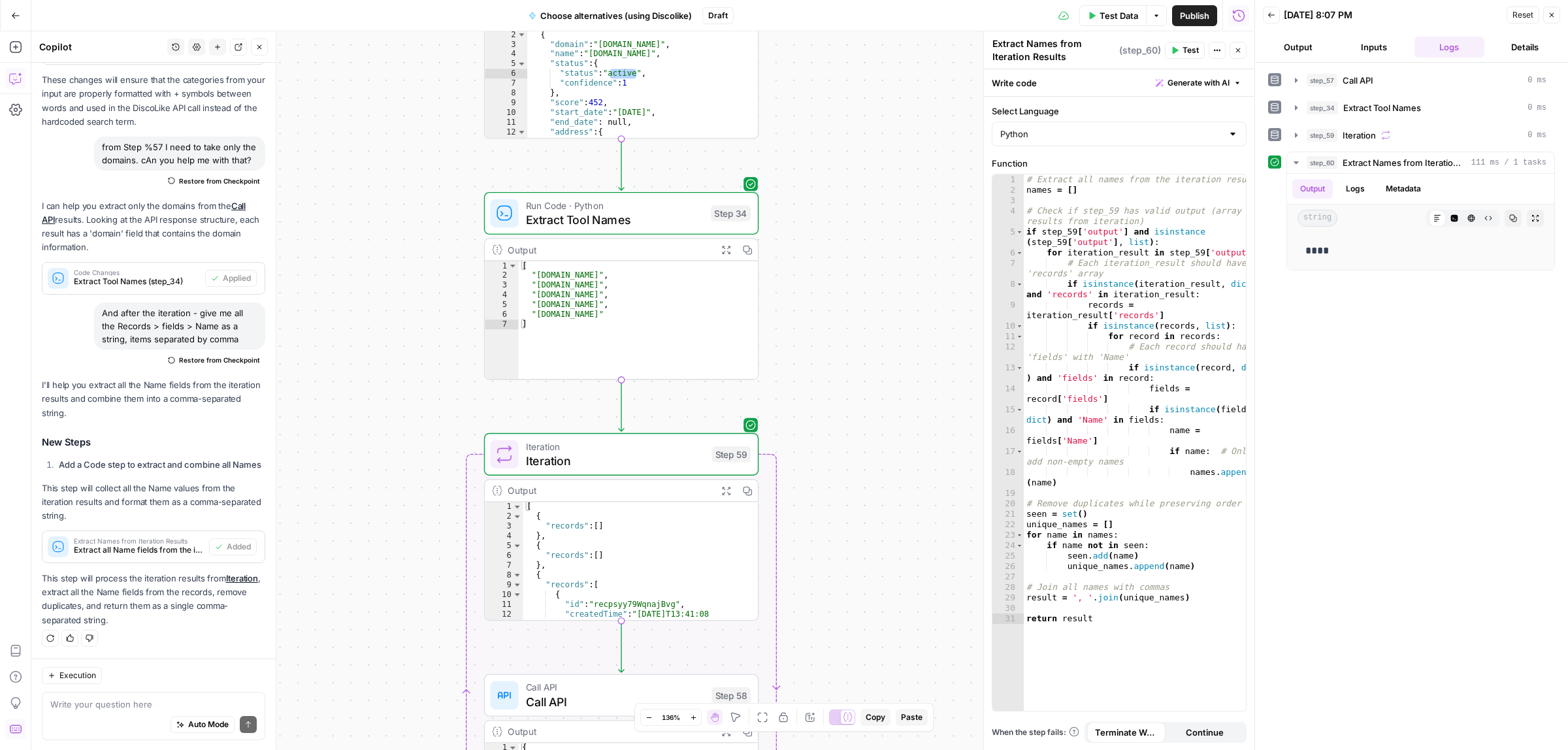
drag, startPoint x: 848, startPoint y: 305, endPoint x: 788, endPoint y: 523, distance: 226.1
click at [788, 523] on div "**********" at bounding box center [643, 391] width 1223 height 719
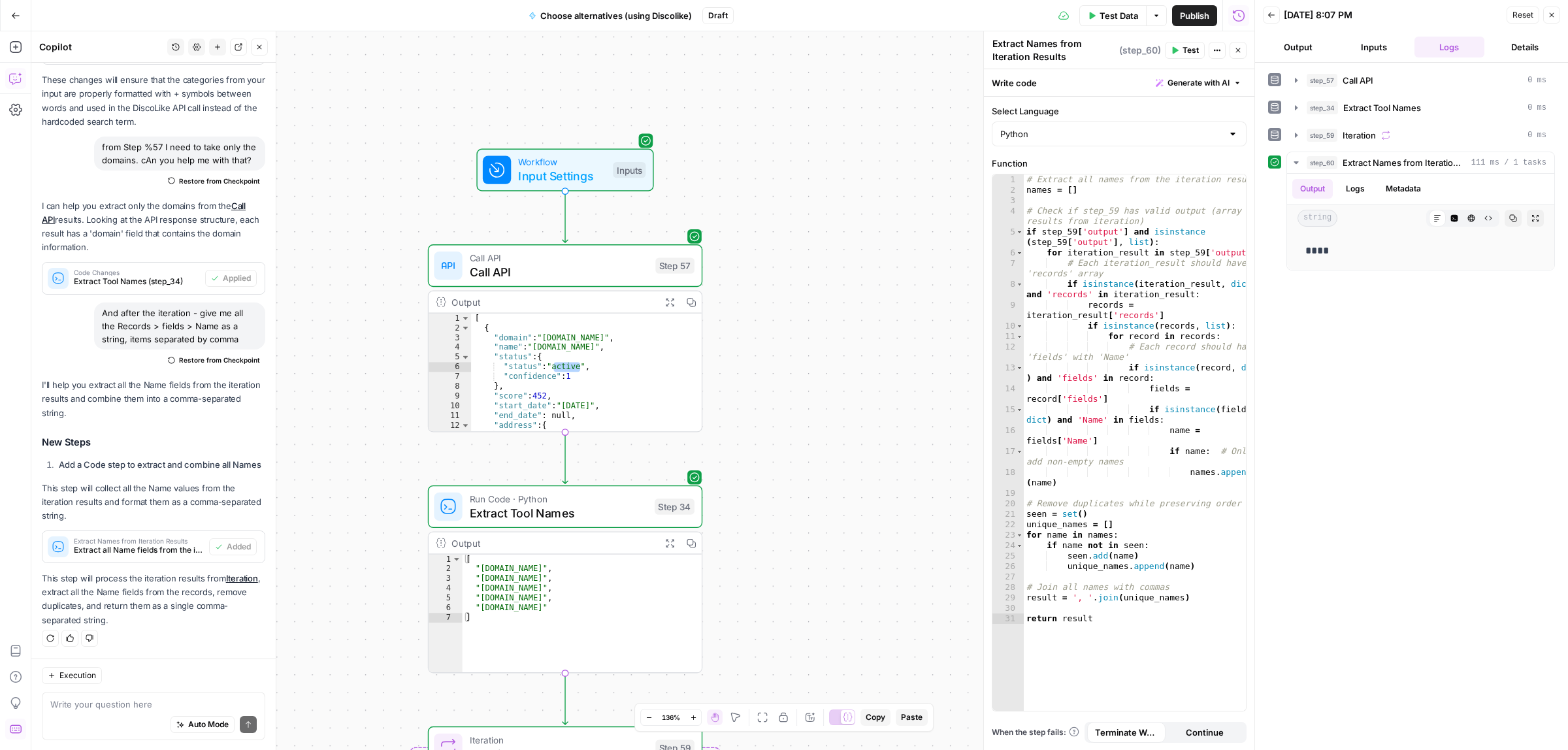
drag, startPoint x: 810, startPoint y: 405, endPoint x: 817, endPoint y: 439, distance: 34.7
click at [817, 439] on div "**********" at bounding box center [643, 391] width 1223 height 719
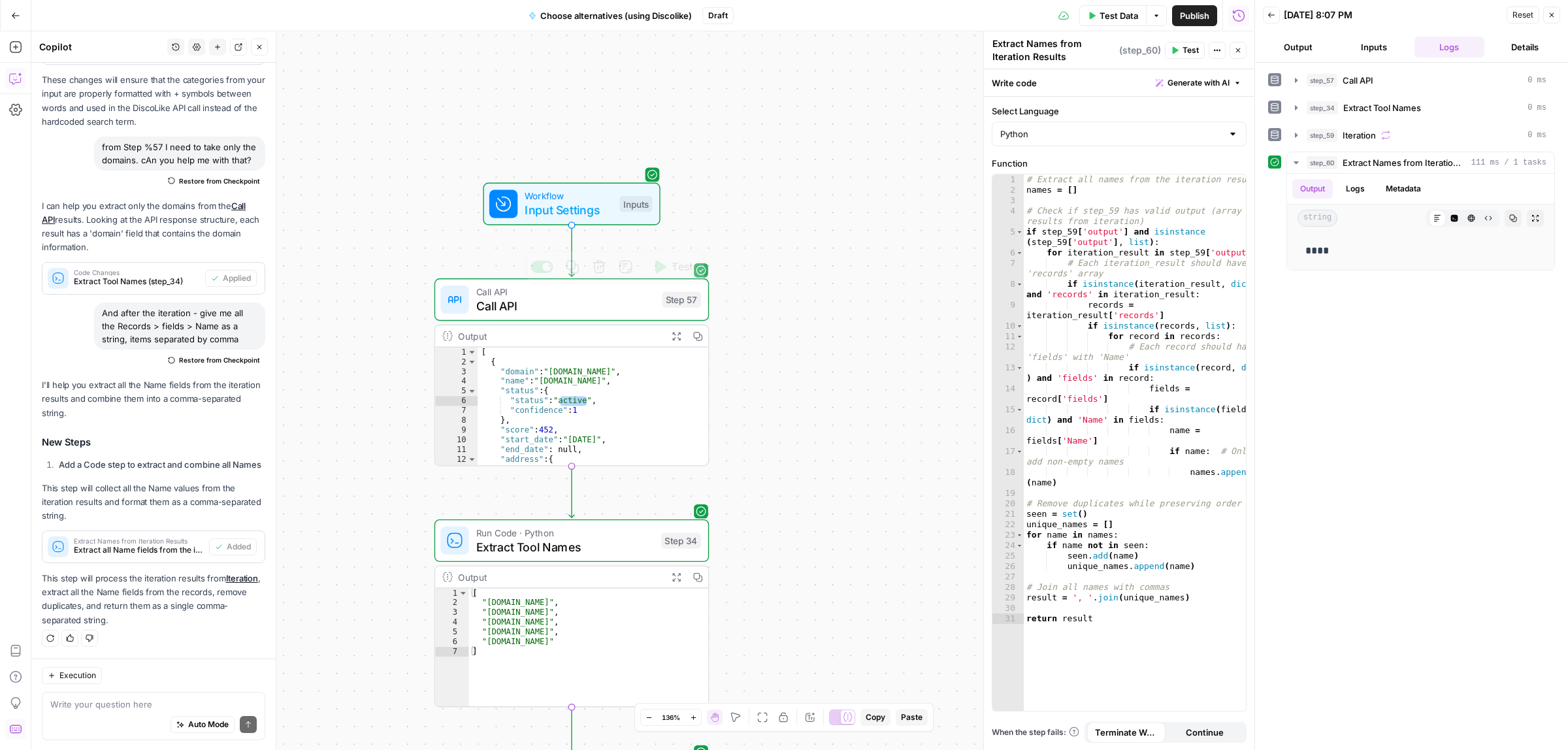
drag, startPoint x: 833, startPoint y: 544, endPoint x: 833, endPoint y: 246, distance: 298.0
click at [833, 246] on div "**********" at bounding box center [643, 391] width 1223 height 719
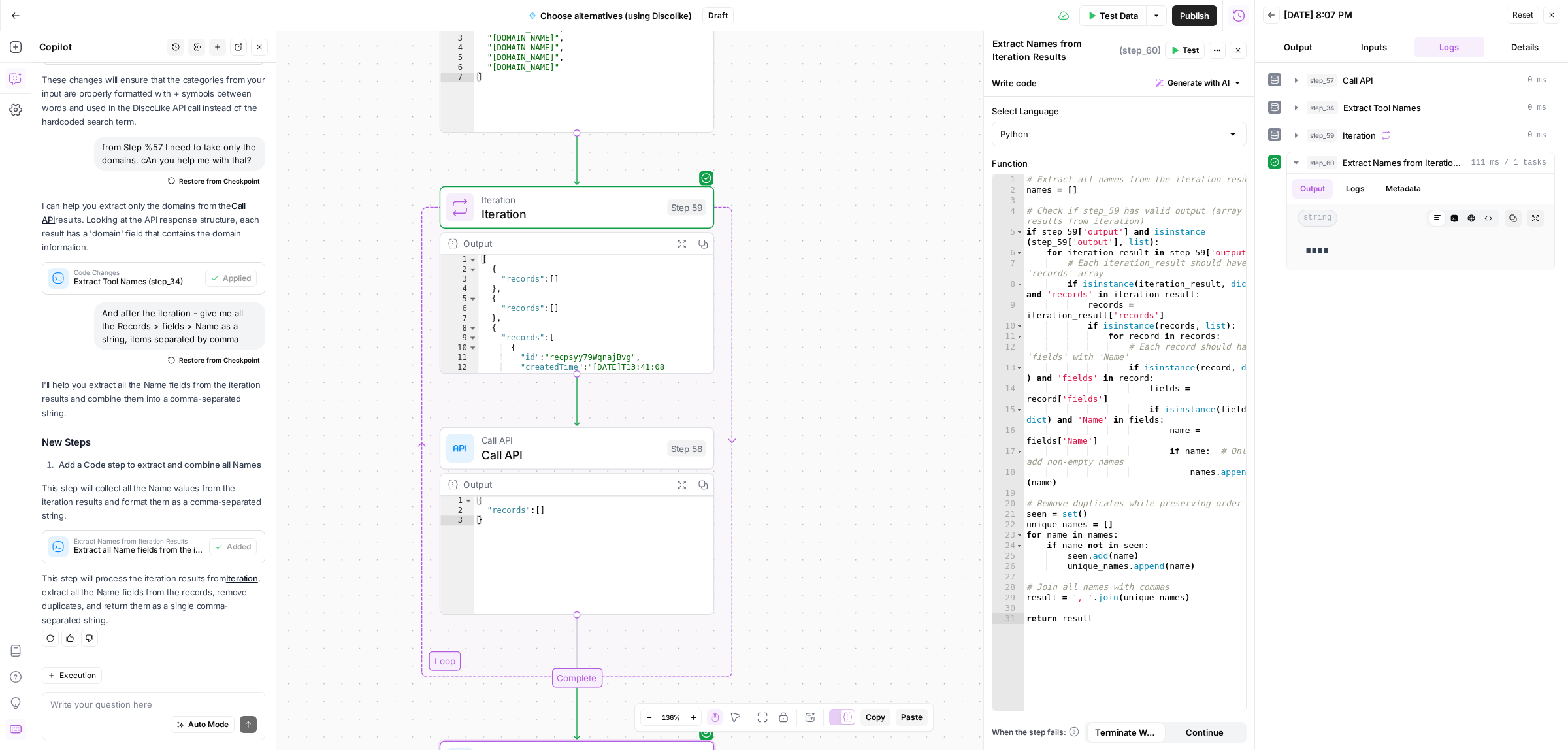
drag, startPoint x: 824, startPoint y: 239, endPoint x: 826, endPoint y: 211, distance: 28.1
click at [826, 211] on div "**********" at bounding box center [643, 391] width 1223 height 719
click at [1559, 15] on button "Close" at bounding box center [1551, 15] width 17 height 17
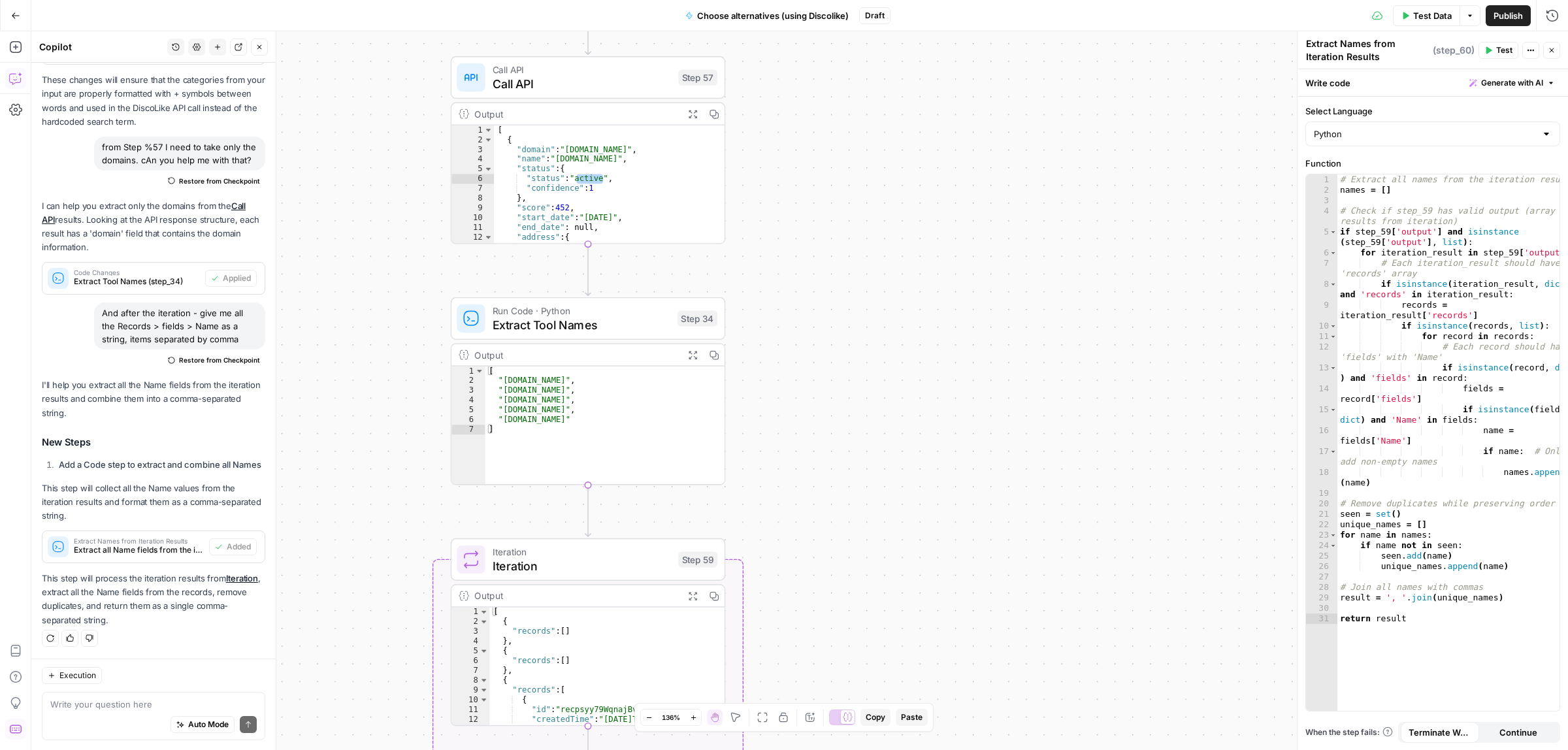
drag, startPoint x: 807, startPoint y: 540, endPoint x: 810, endPoint y: 614, distance: 74.1
click at [810, 614] on div "**********" at bounding box center [800, 391] width 1537 height 719
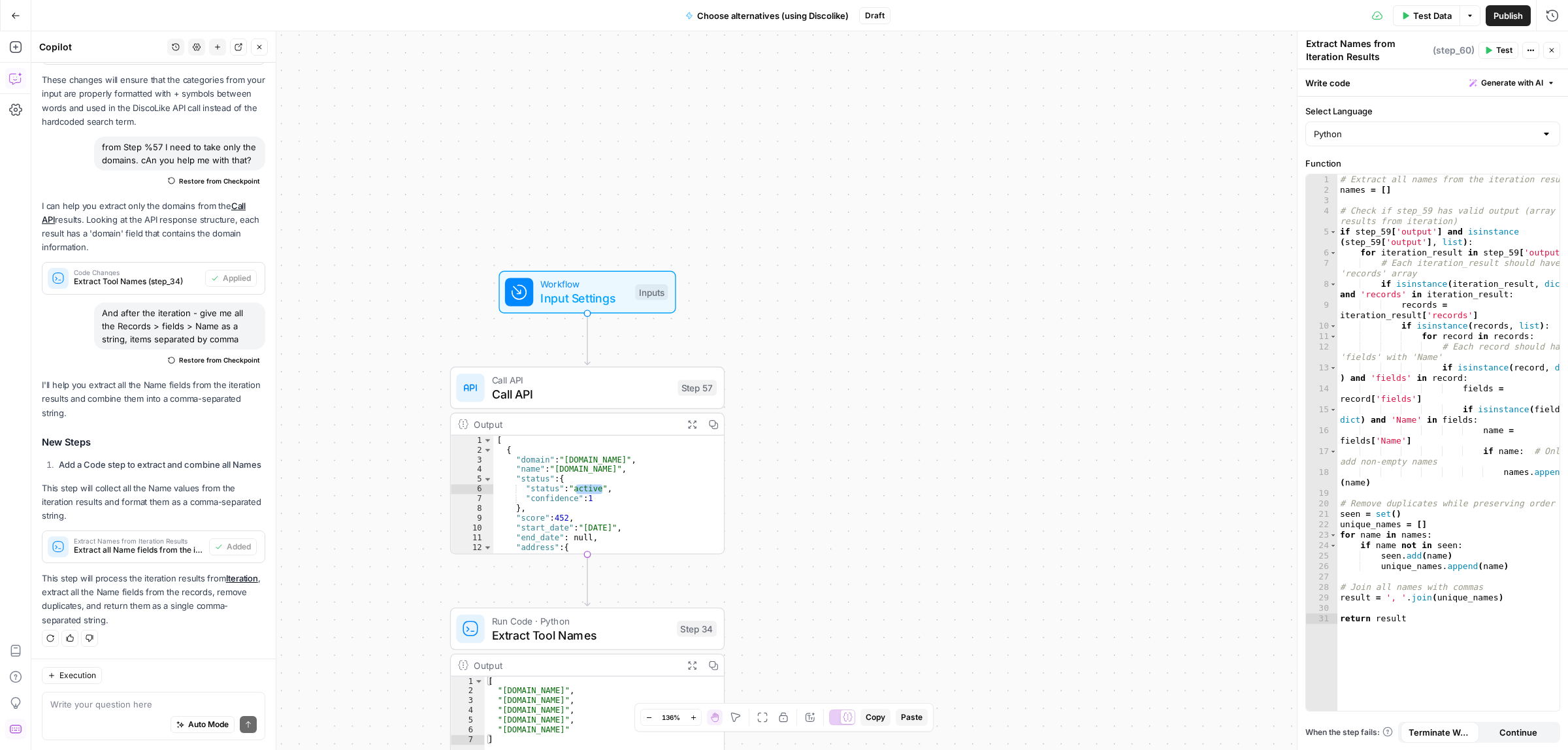
drag, startPoint x: 820, startPoint y: 380, endPoint x: 820, endPoint y: 690, distance: 310.0
click at [820, 690] on div "**********" at bounding box center [800, 391] width 1537 height 719
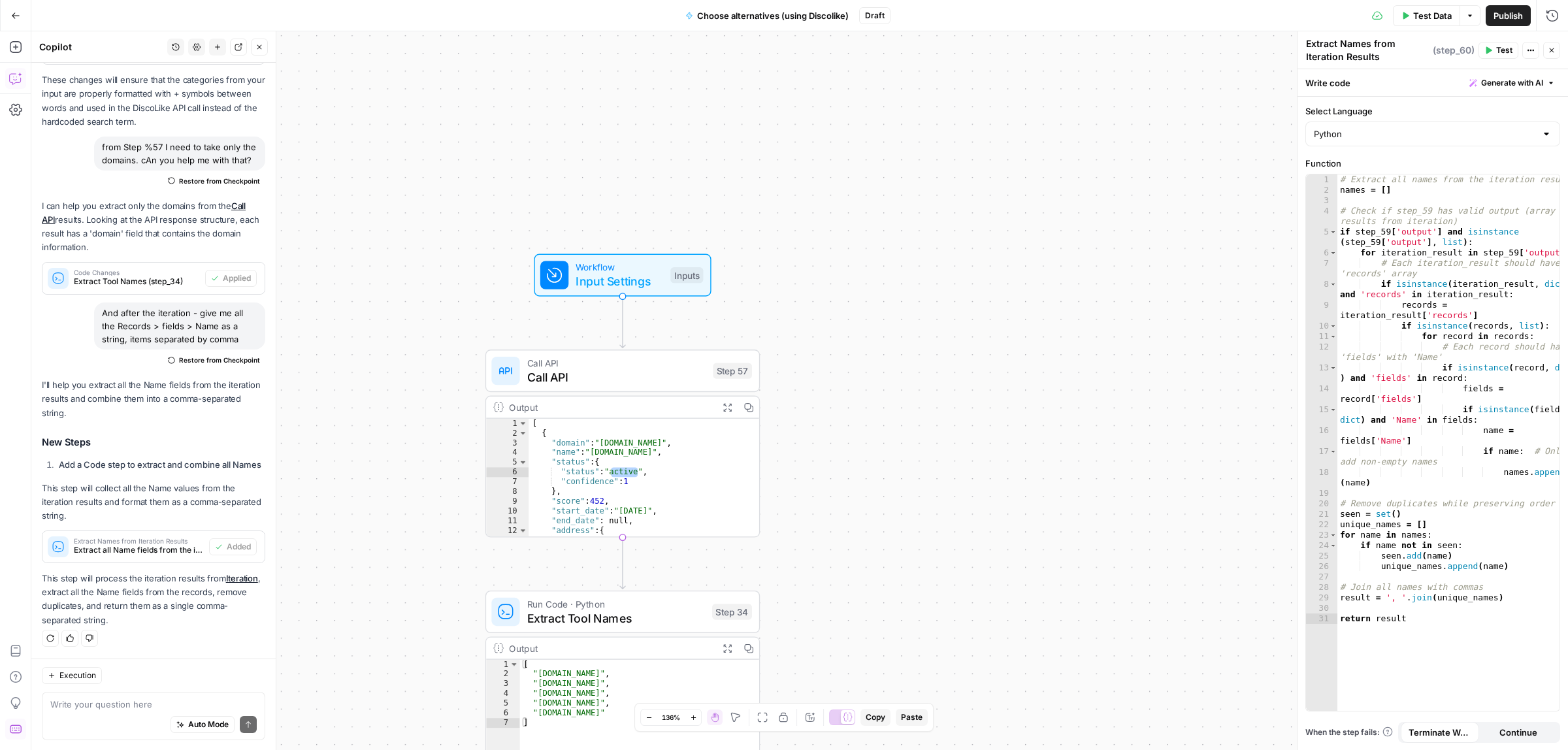
drag, startPoint x: 470, startPoint y: 285, endPoint x: 568, endPoint y: 168, distance: 152.6
click at [568, 168] on div "**********" at bounding box center [800, 391] width 1537 height 719
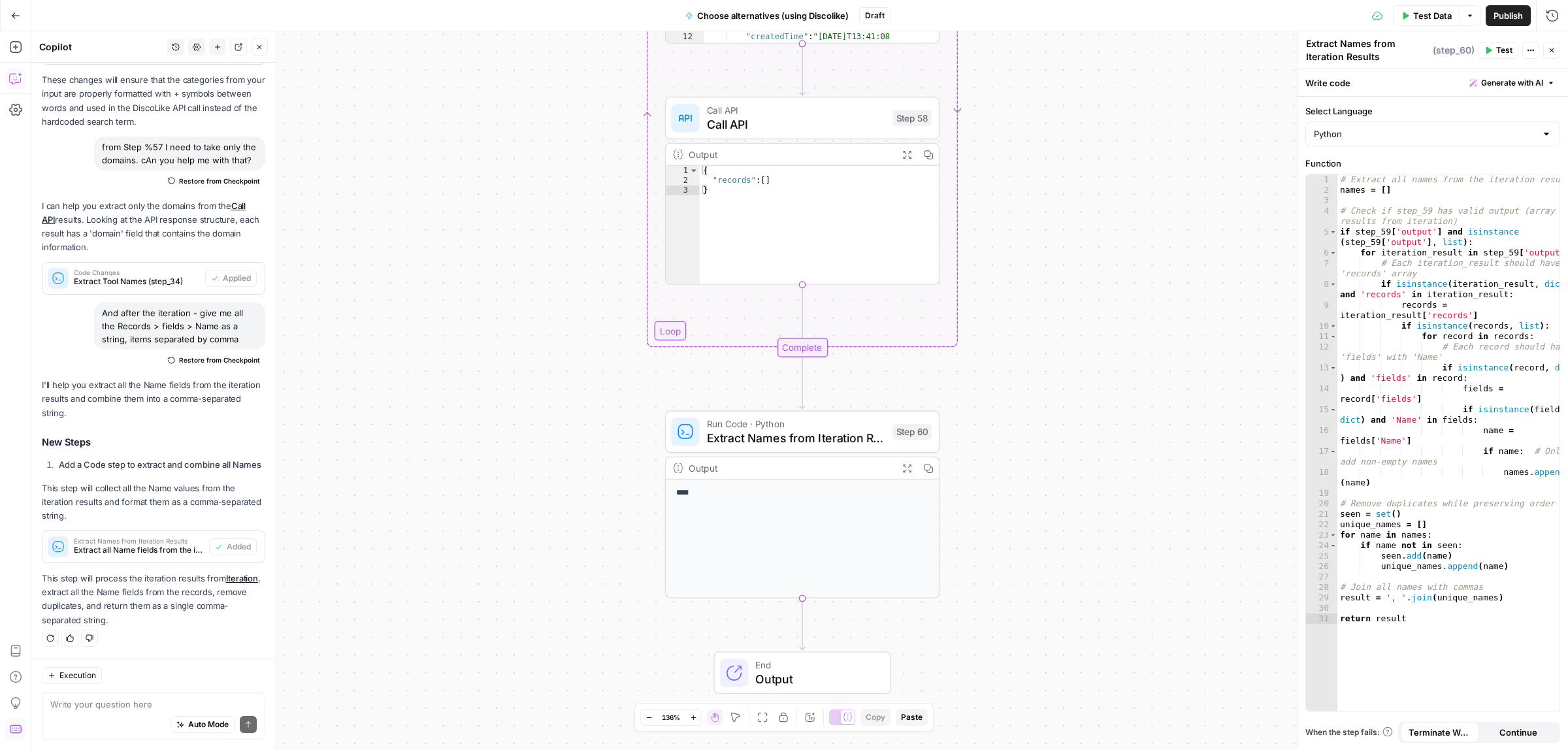
drag, startPoint x: 508, startPoint y: 499, endPoint x: 482, endPoint y: 598, distance: 102.4
click at [484, 599] on div "**********" at bounding box center [800, 391] width 1537 height 719
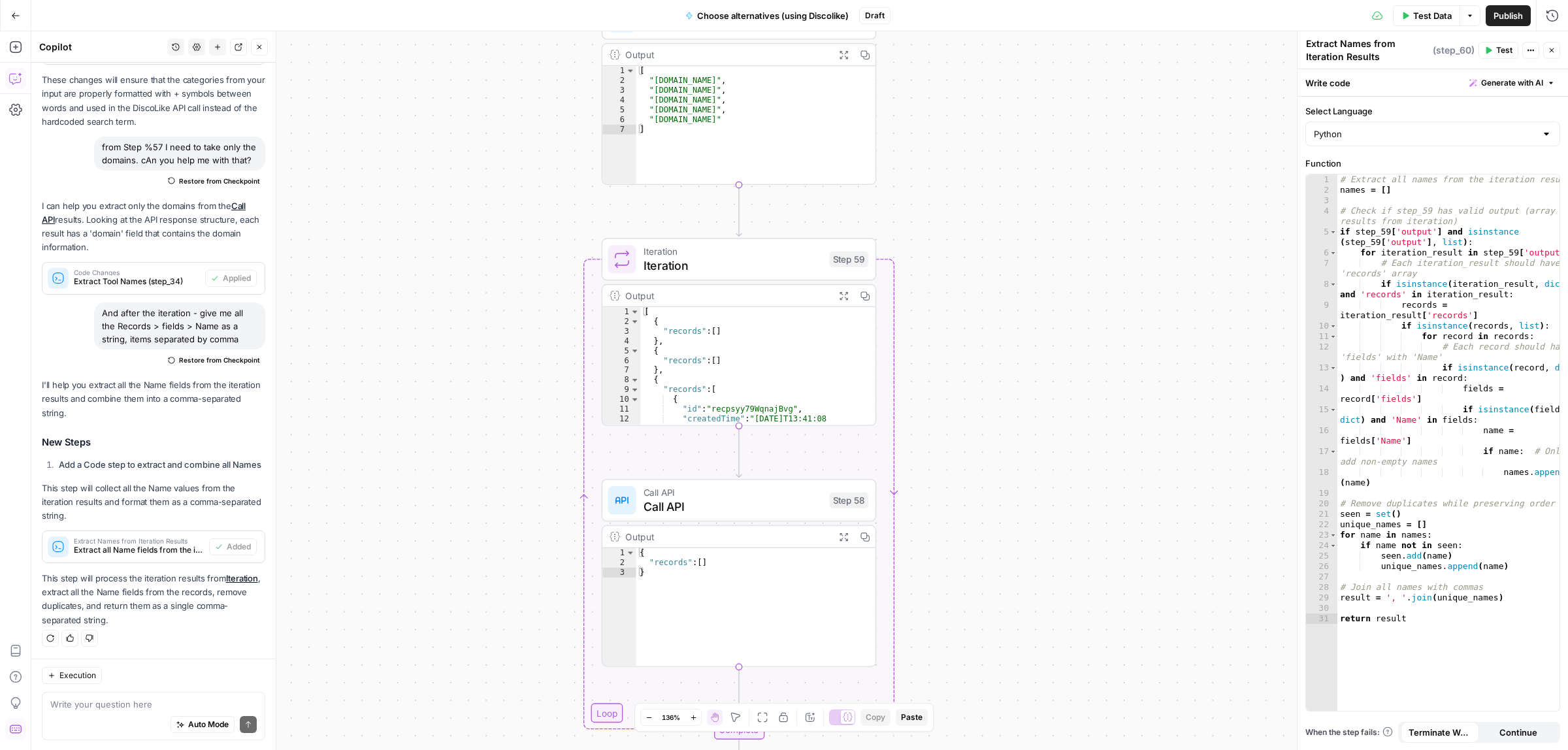
click at [1518, 11] on span "Publish" at bounding box center [1509, 16] width 29 height 13
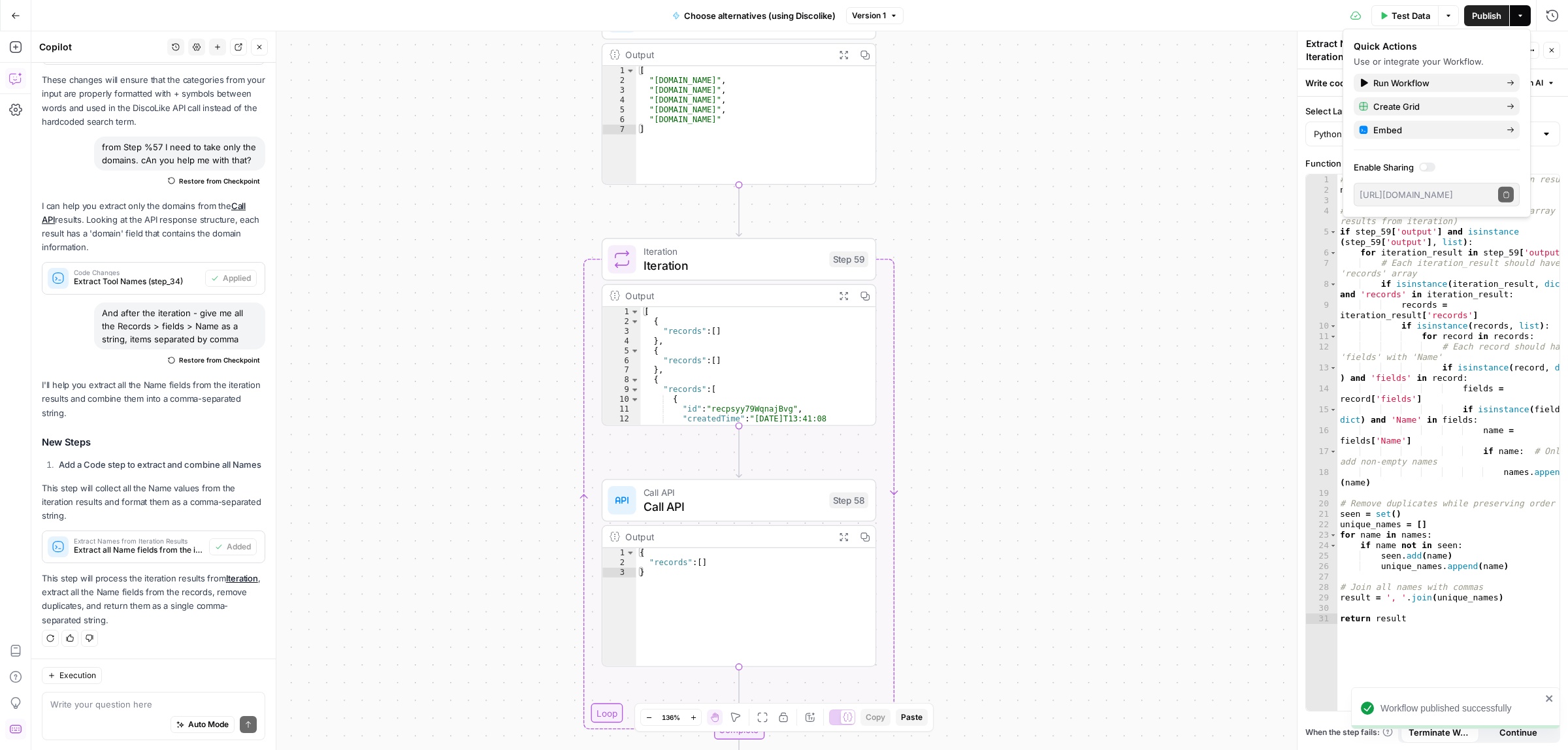
click at [9, 14] on button "Go Back" at bounding box center [15, 15] width 23 height 23
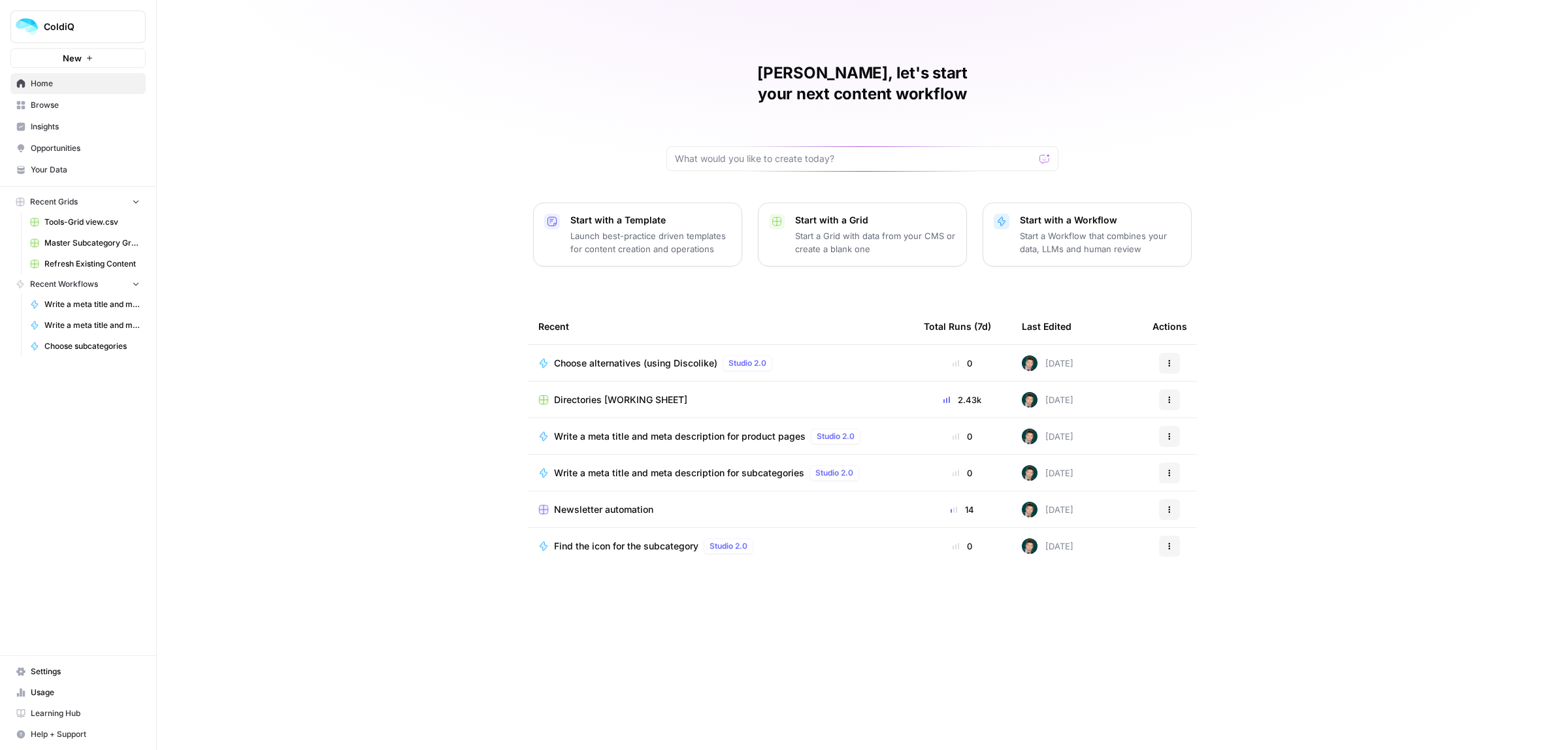
click at [596, 503] on span "Newsletter automation" at bounding box center [604, 509] width 99 height 13
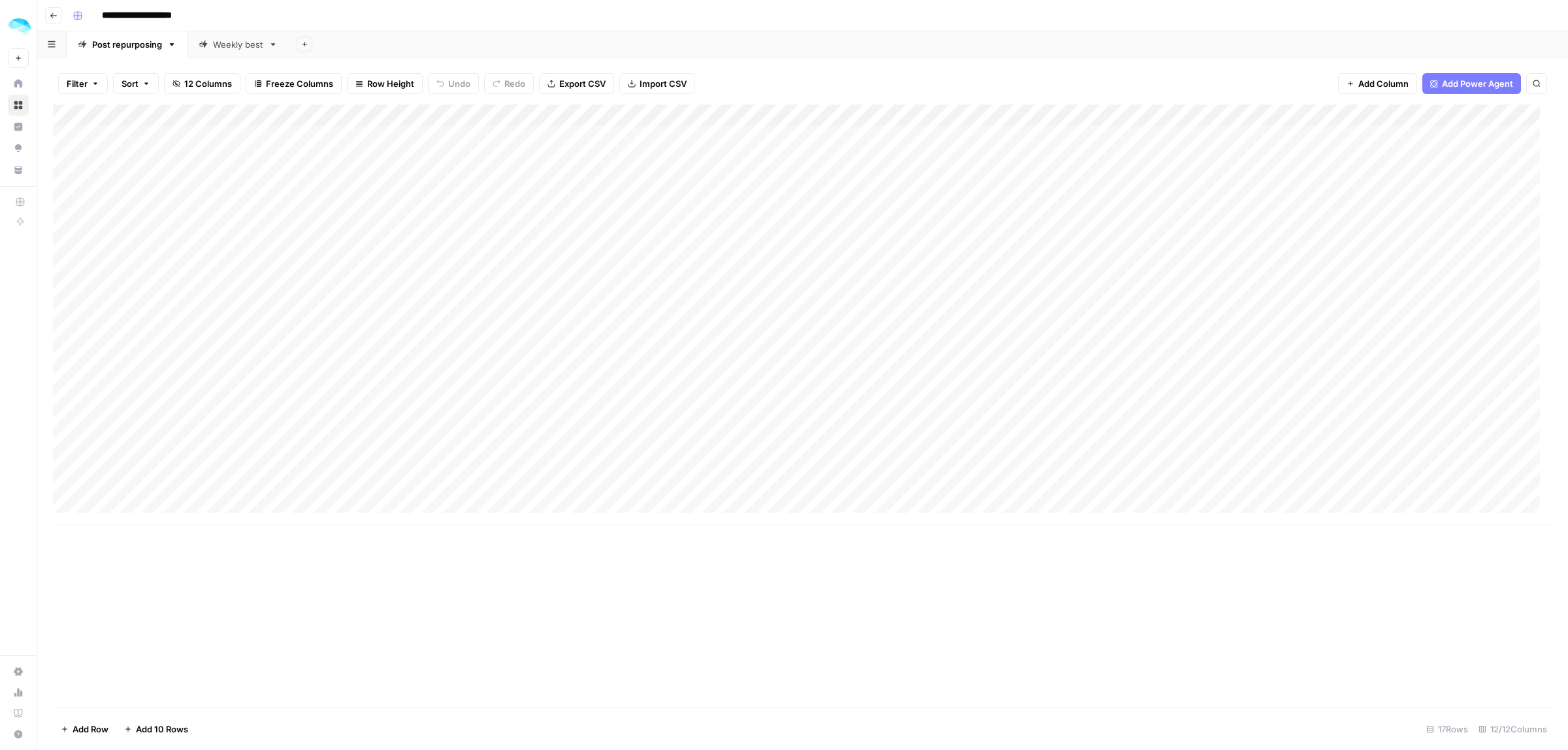
click at [229, 44] on div "Weekly best" at bounding box center [237, 45] width 50 height 13
type input "**********"
click at [137, 305] on div "Add Column" at bounding box center [802, 347] width 1499 height 485
type textarea "**"
click at [714, 299] on div "Add Column" at bounding box center [802, 347] width 1499 height 485
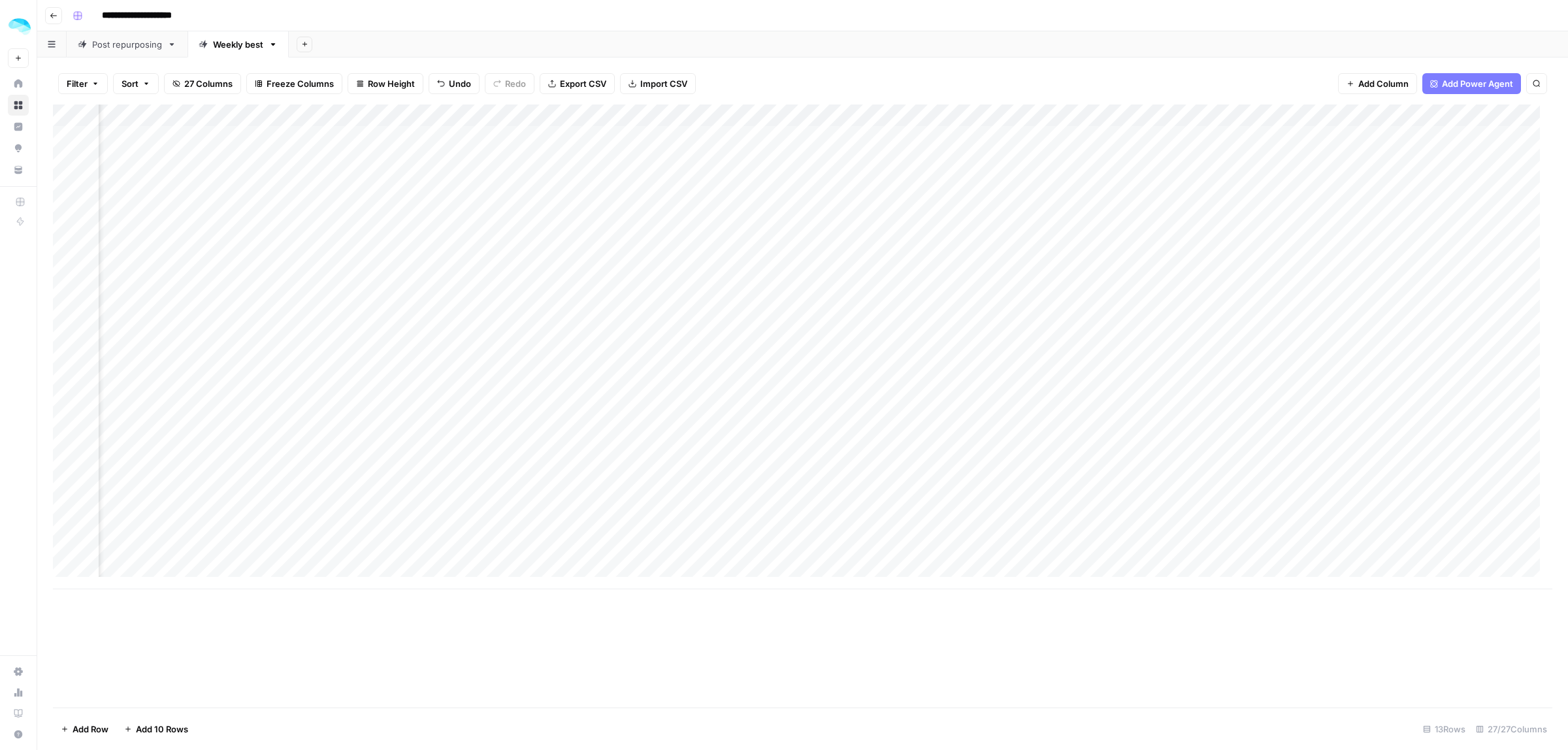
scroll to position [0, 807]
click at [696, 317] on div "Add Column" at bounding box center [802, 347] width 1499 height 485
click at [943, 307] on div "Add Column" at bounding box center [802, 347] width 1499 height 485
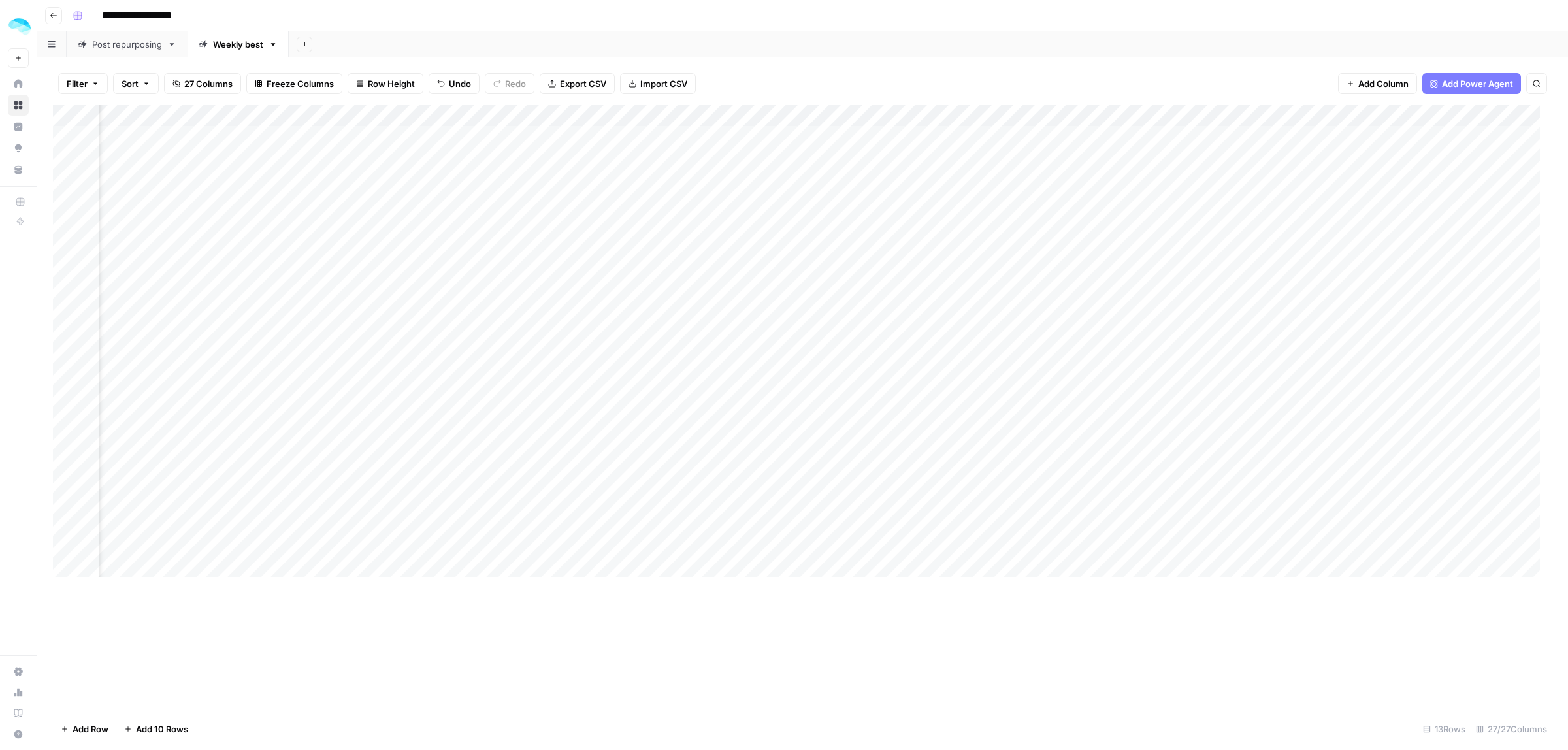
click at [1023, 309] on div "Add Column" at bounding box center [802, 347] width 1499 height 485
click at [906, 315] on div "Add Column" at bounding box center [802, 347] width 1499 height 485
click at [1174, 310] on div "Add Column" at bounding box center [802, 347] width 1499 height 485
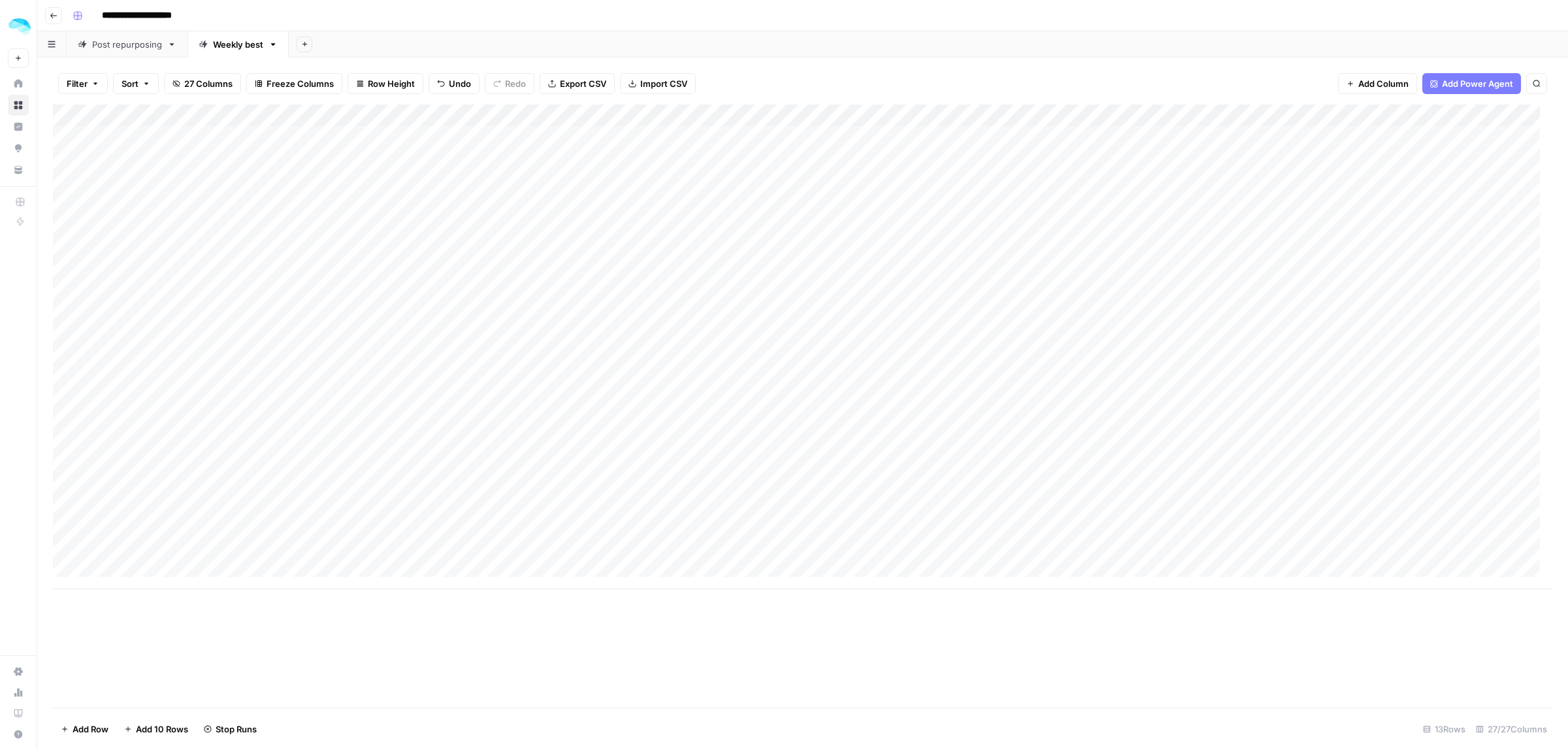
click at [213, 315] on div "Add Column" at bounding box center [802, 347] width 1499 height 485
type textarea "**********"
click at [605, 311] on div "Add Column" at bounding box center [802, 347] width 1499 height 485
type textarea "**********"
click at [844, 305] on div "Add Column" at bounding box center [802, 347] width 1499 height 485
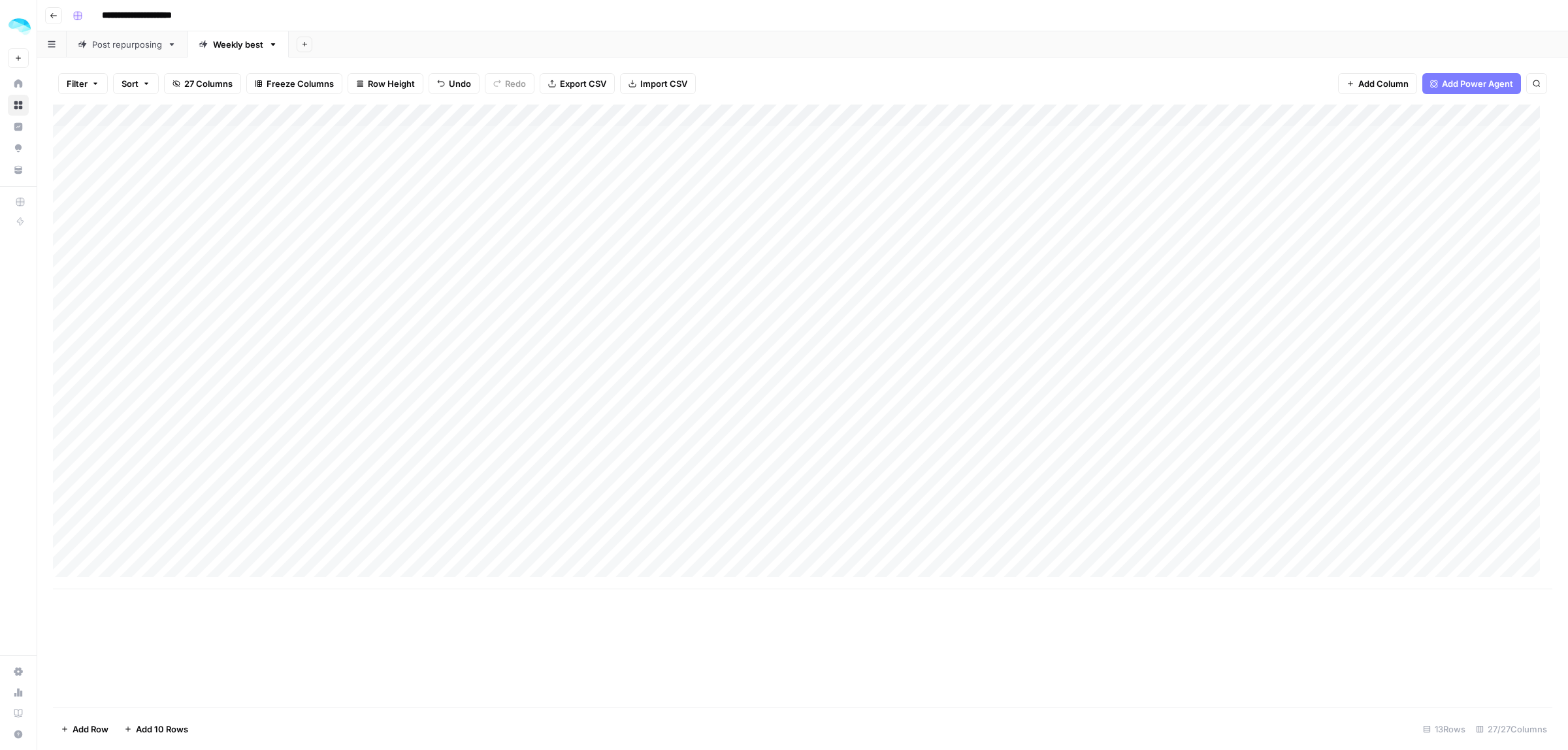
click at [626, 311] on div "Add Column" at bounding box center [802, 347] width 1499 height 485
type textarea "**********"
click at [468, 304] on div "Add Column" at bounding box center [802, 347] width 1499 height 485
click at [615, 317] on div "Add Column" at bounding box center [802, 347] width 1499 height 485
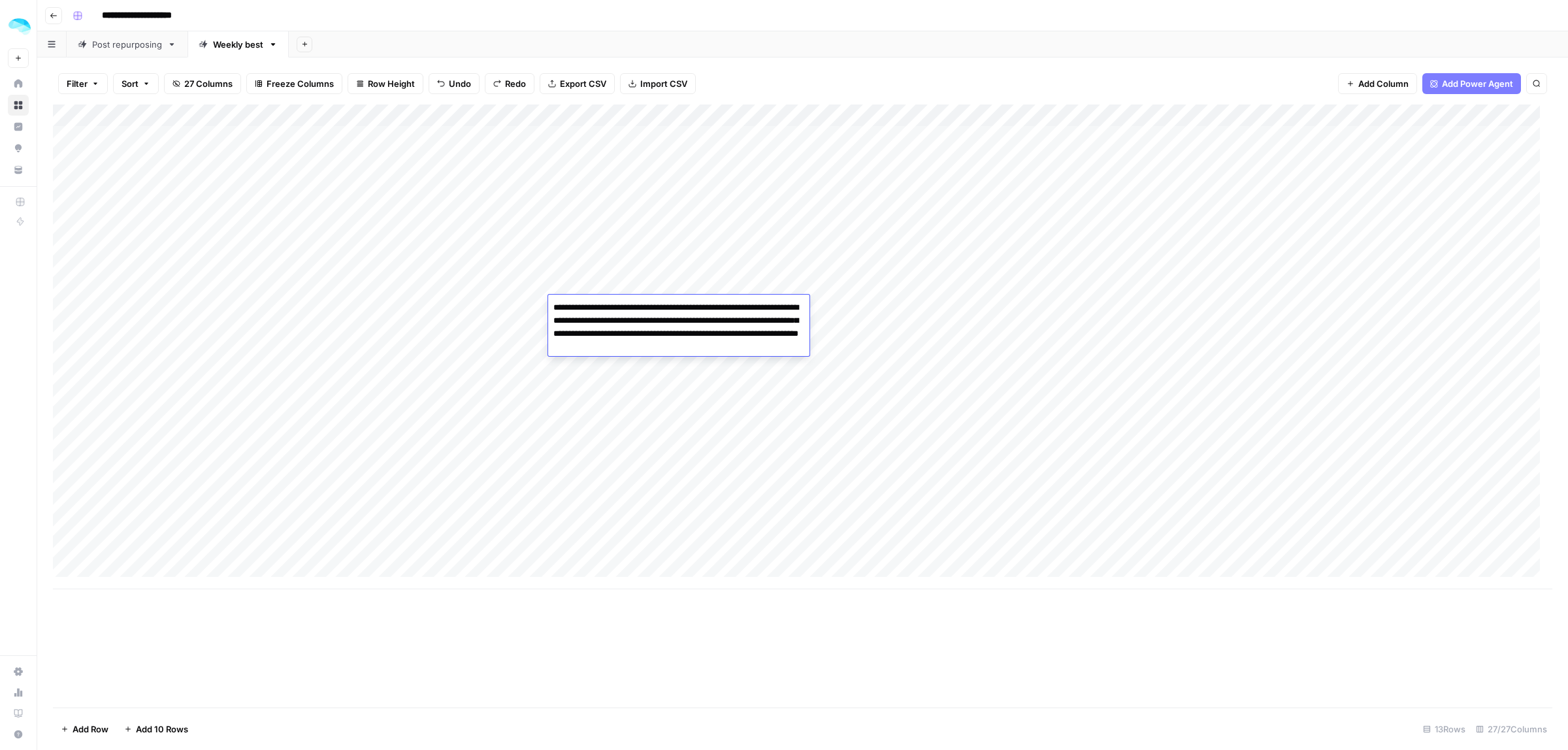
click at [915, 315] on div "Add Column" at bounding box center [802, 347] width 1499 height 485
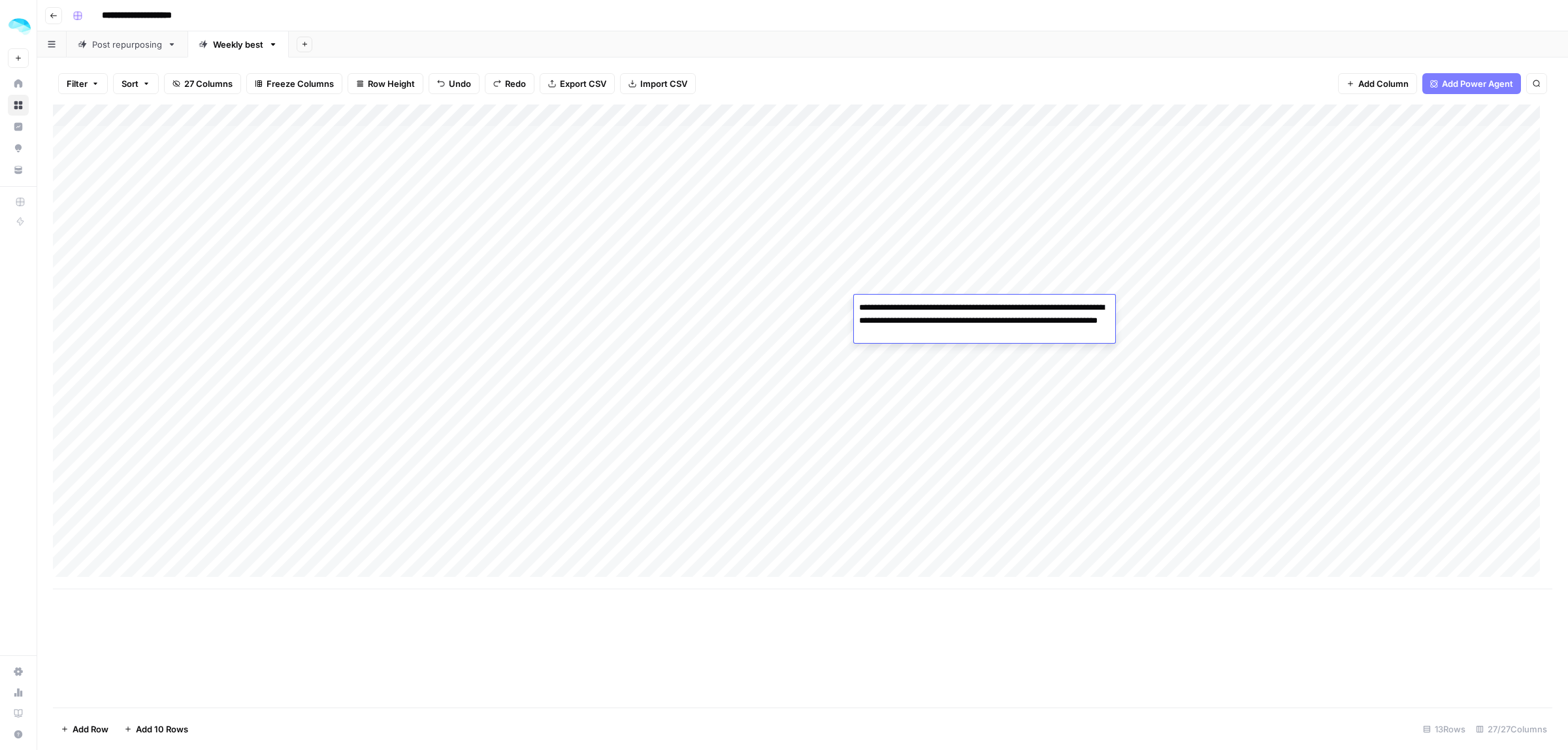
type textarea "**********"
click at [1160, 312] on div "Add Column" at bounding box center [802, 347] width 1499 height 485
click at [587, 305] on div "Add Column" at bounding box center [802, 347] width 1499 height 485
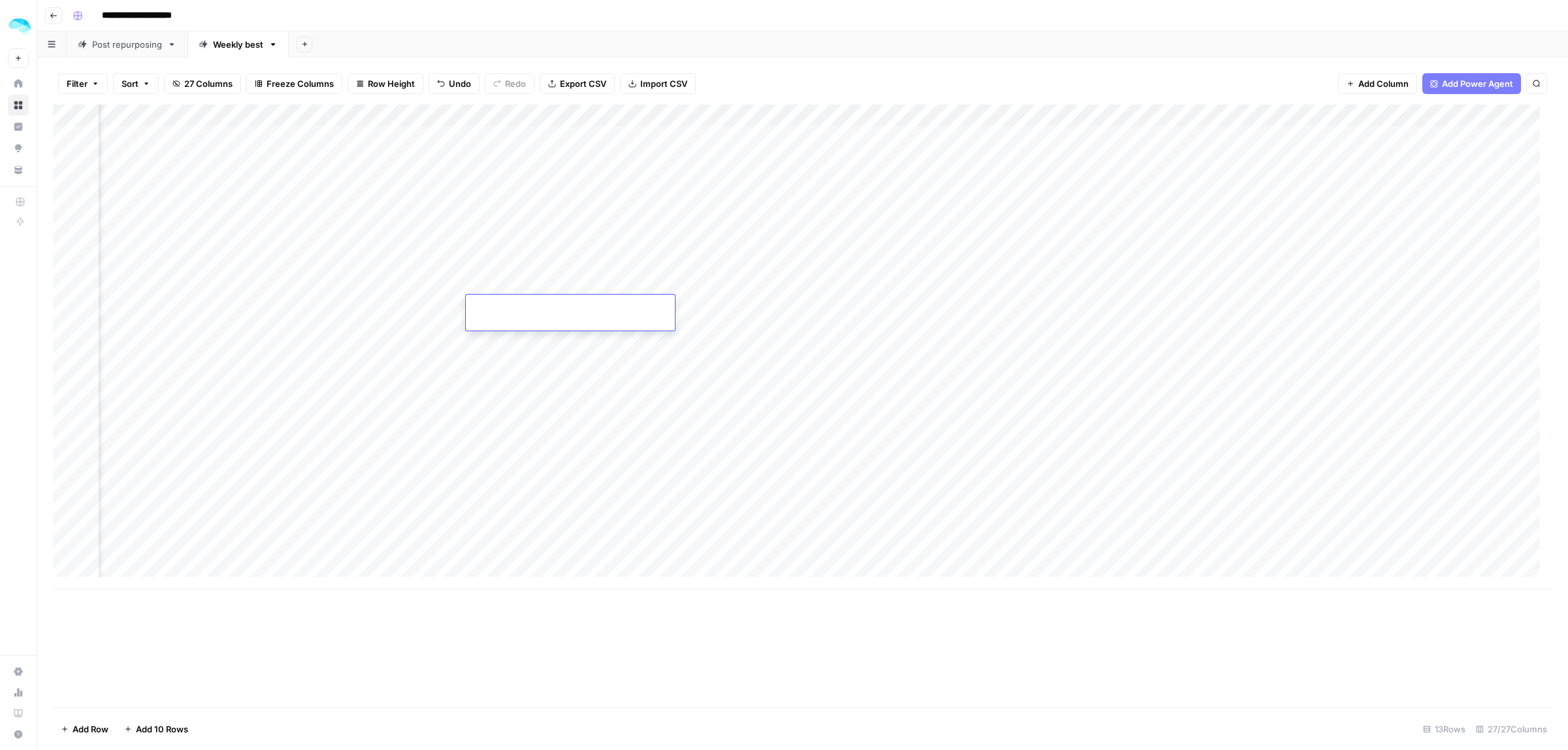
click at [454, 303] on div "Add Column" at bounding box center [802, 347] width 1499 height 485
click at [520, 311] on div "Add Column" at bounding box center [802, 347] width 1499 height 485
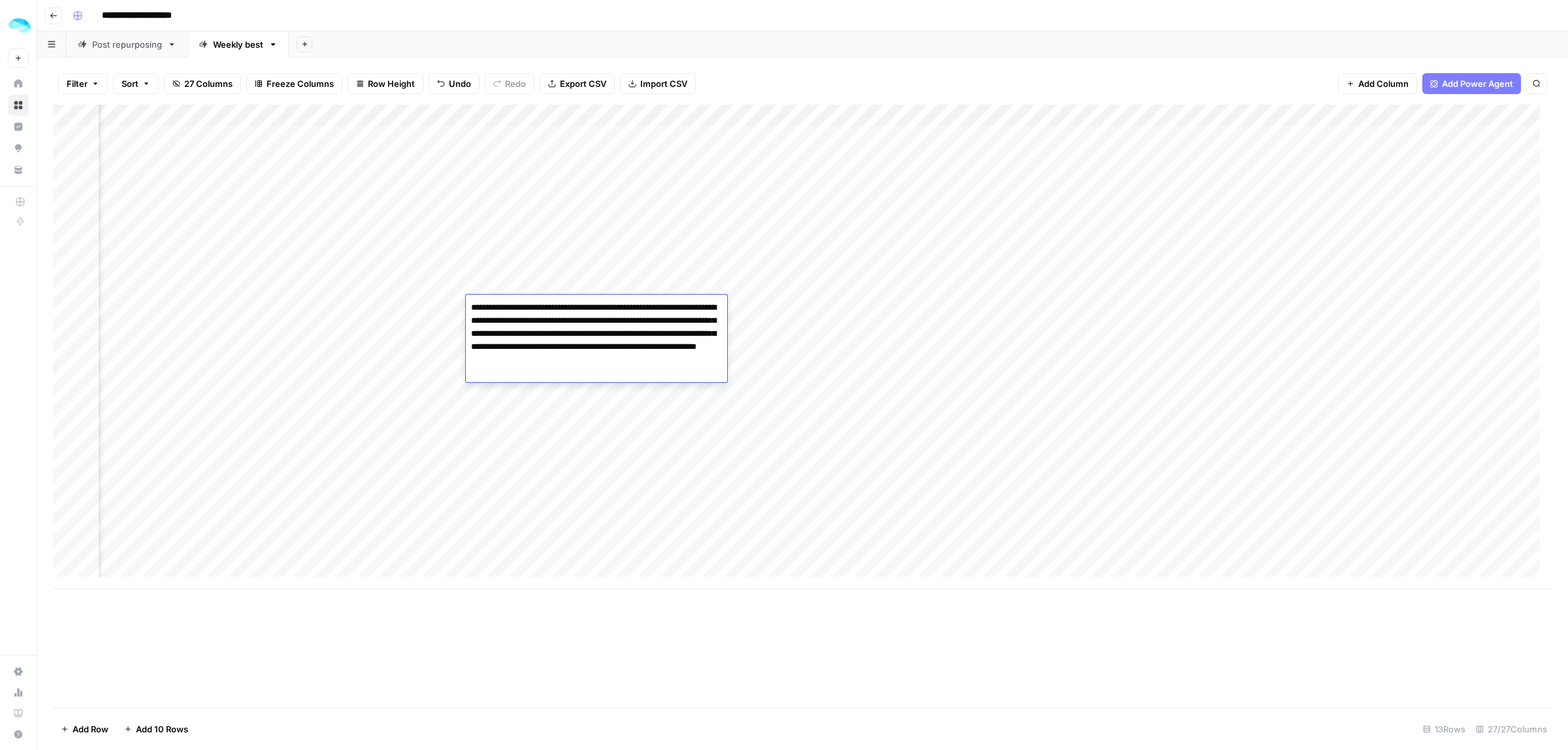
type textarea "**********"
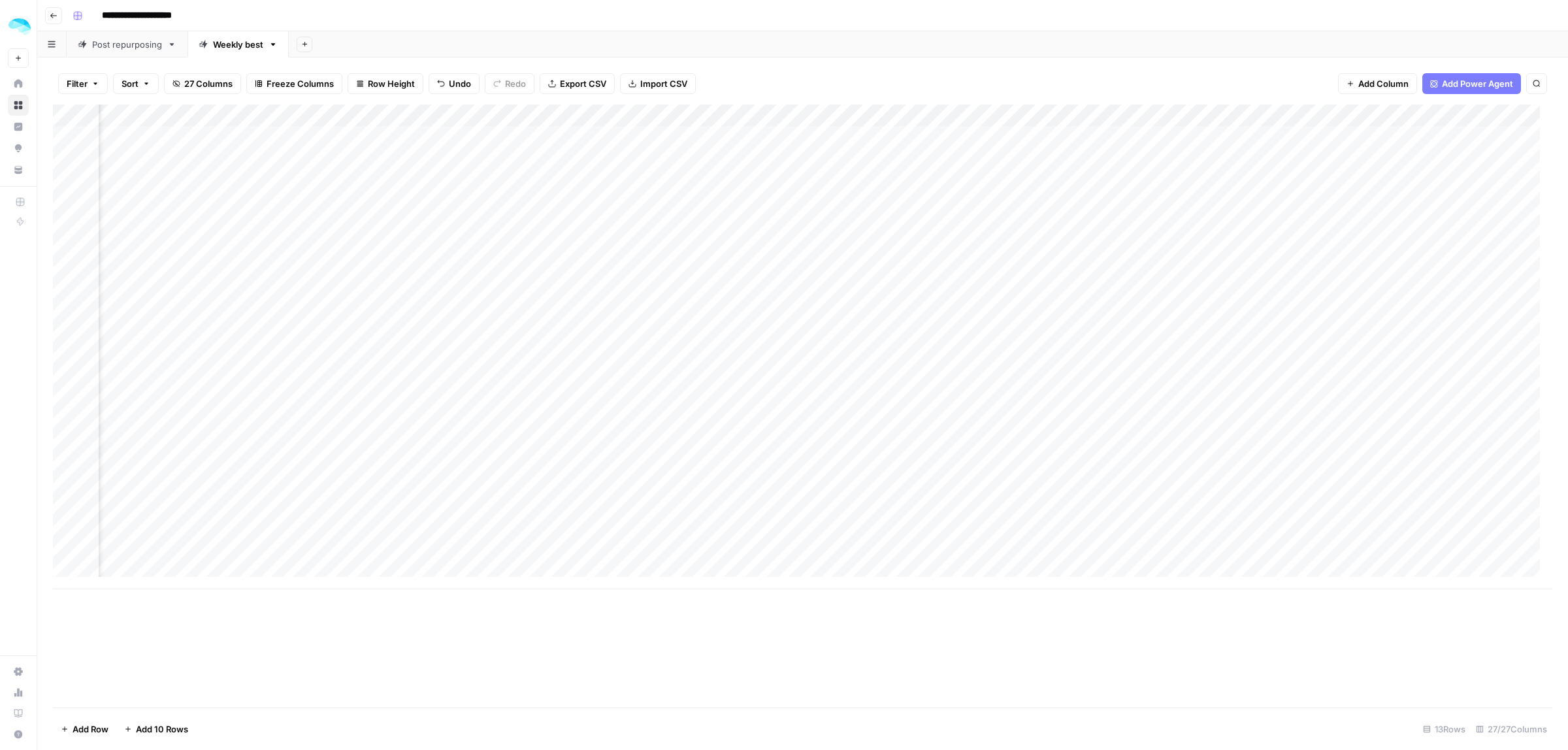
click at [808, 301] on div "Add Column" at bounding box center [802, 347] width 1499 height 485
click at [638, 310] on div "Add Column" at bounding box center [802, 347] width 1499 height 485
click at [700, 310] on div "Add Column" at bounding box center [802, 347] width 1499 height 485
type textarea "******"
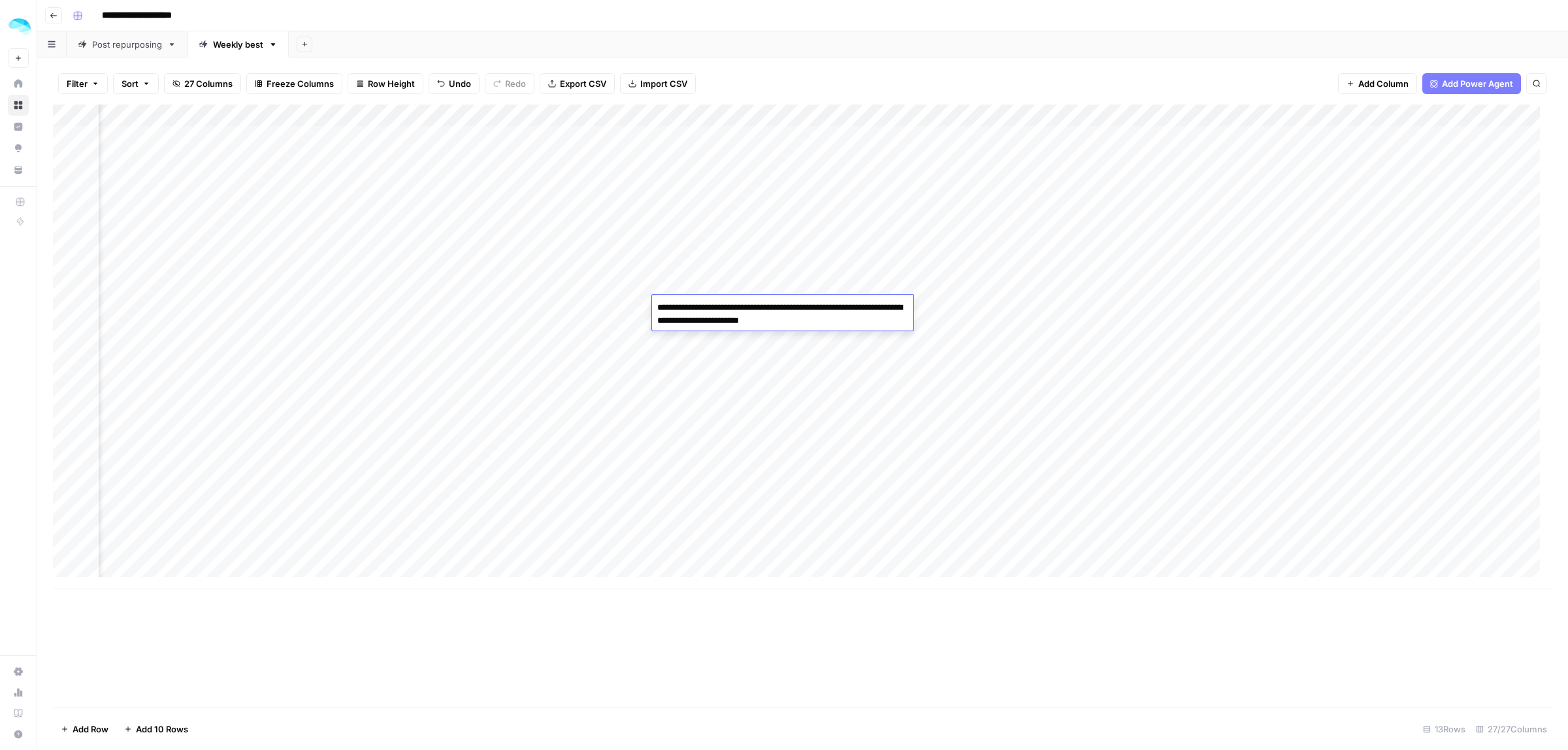
type textarea "**********"
click at [992, 311] on div "Add Column" at bounding box center [802, 347] width 1499 height 485
click at [734, 307] on div "Add Column" at bounding box center [802, 347] width 1499 height 485
click at [825, 305] on div "Add Column" at bounding box center [802, 347] width 1499 height 485
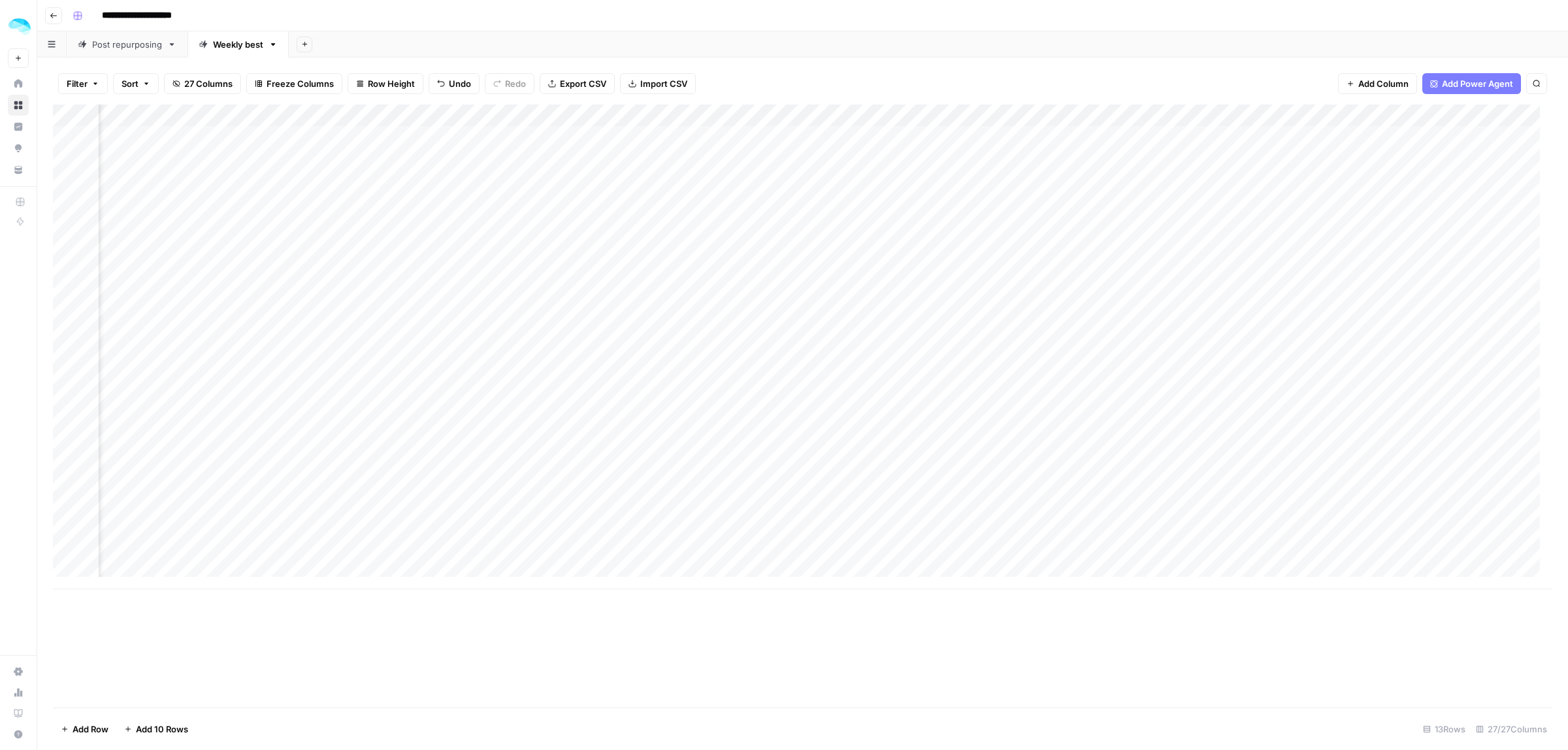
click at [825, 305] on div "Add Column" at bounding box center [802, 347] width 1499 height 485
type textarea "**********"
click at [1092, 305] on div "Add Column" at bounding box center [802, 347] width 1499 height 485
click at [959, 305] on div "Add Column" at bounding box center [802, 347] width 1499 height 485
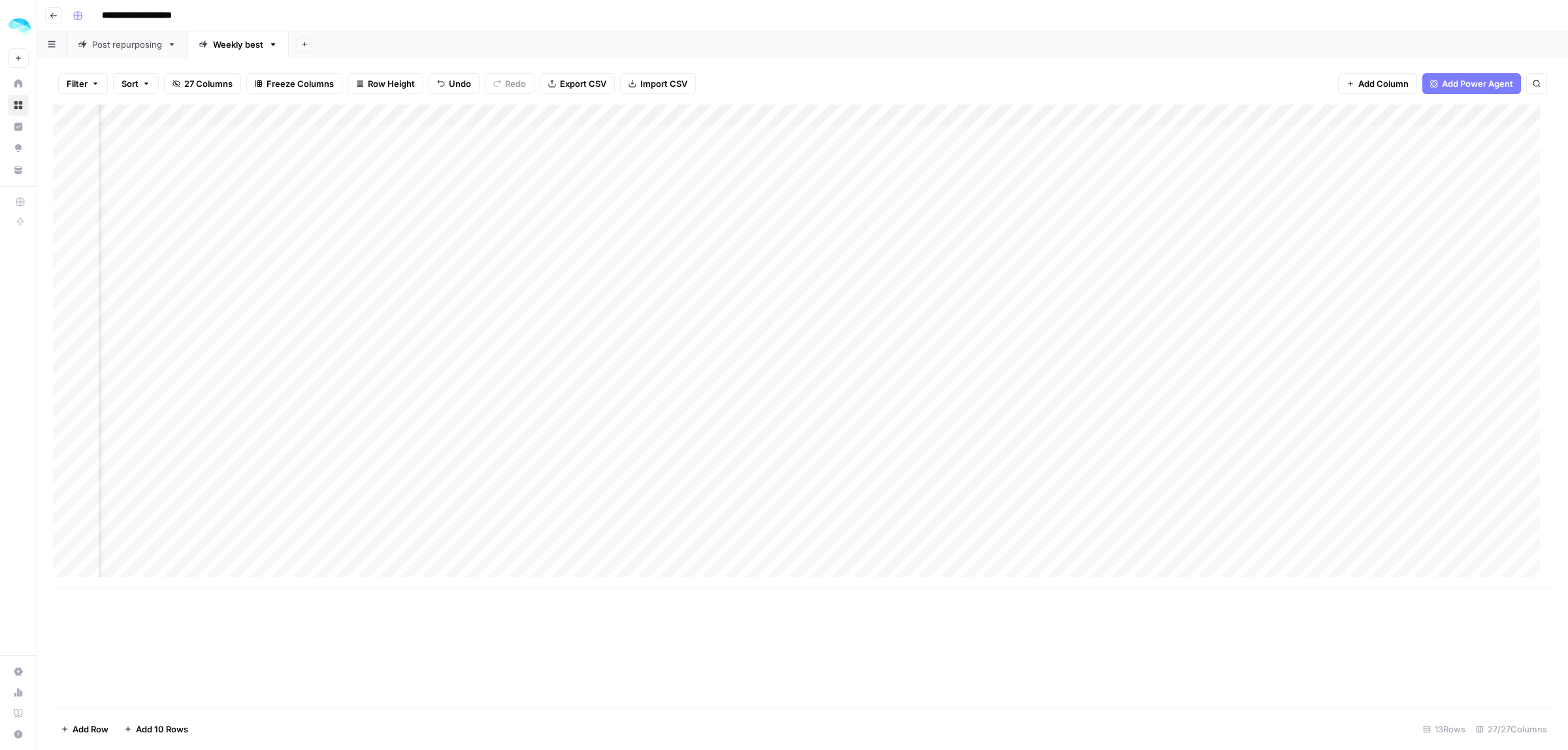
click at [1308, 311] on div "Add Column" at bounding box center [802, 347] width 1499 height 485
click at [1347, 309] on div "Add Column" at bounding box center [802, 347] width 1499 height 485
click at [233, 310] on div "Add Column" at bounding box center [802, 347] width 1499 height 485
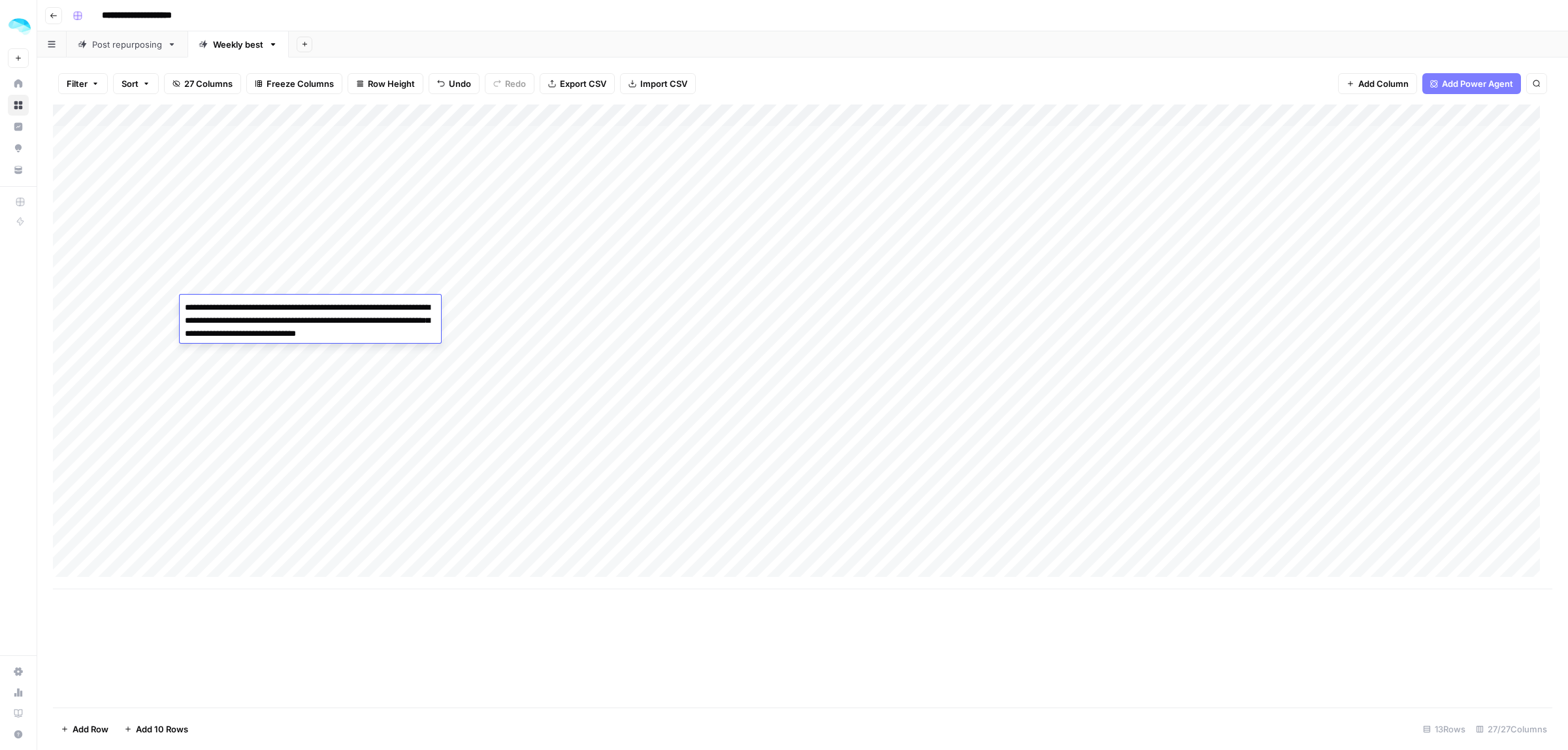
click at [905, 314] on div "Add Column" at bounding box center [802, 347] width 1499 height 485
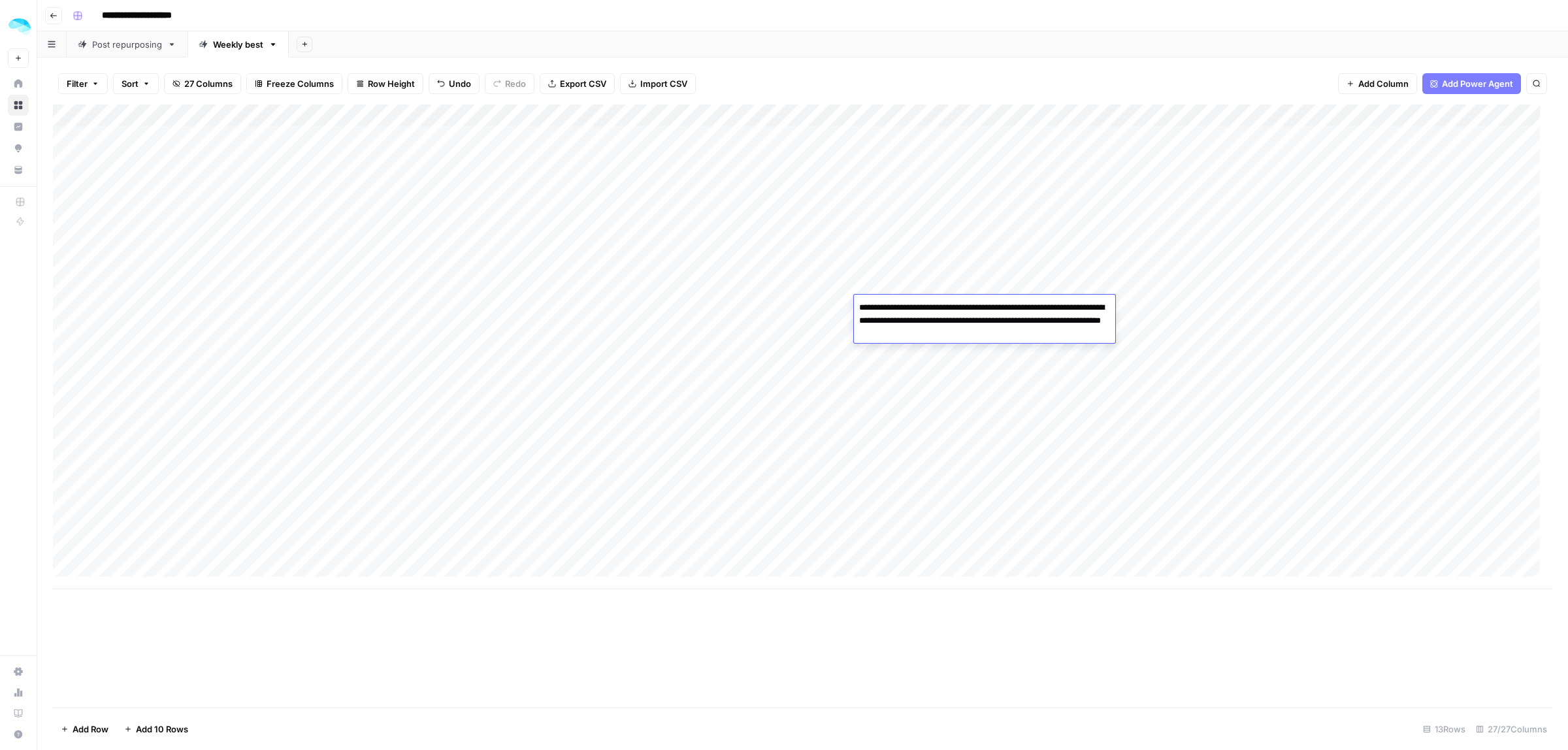
click at [1383, 309] on div "Add Column" at bounding box center [802, 347] width 1499 height 485
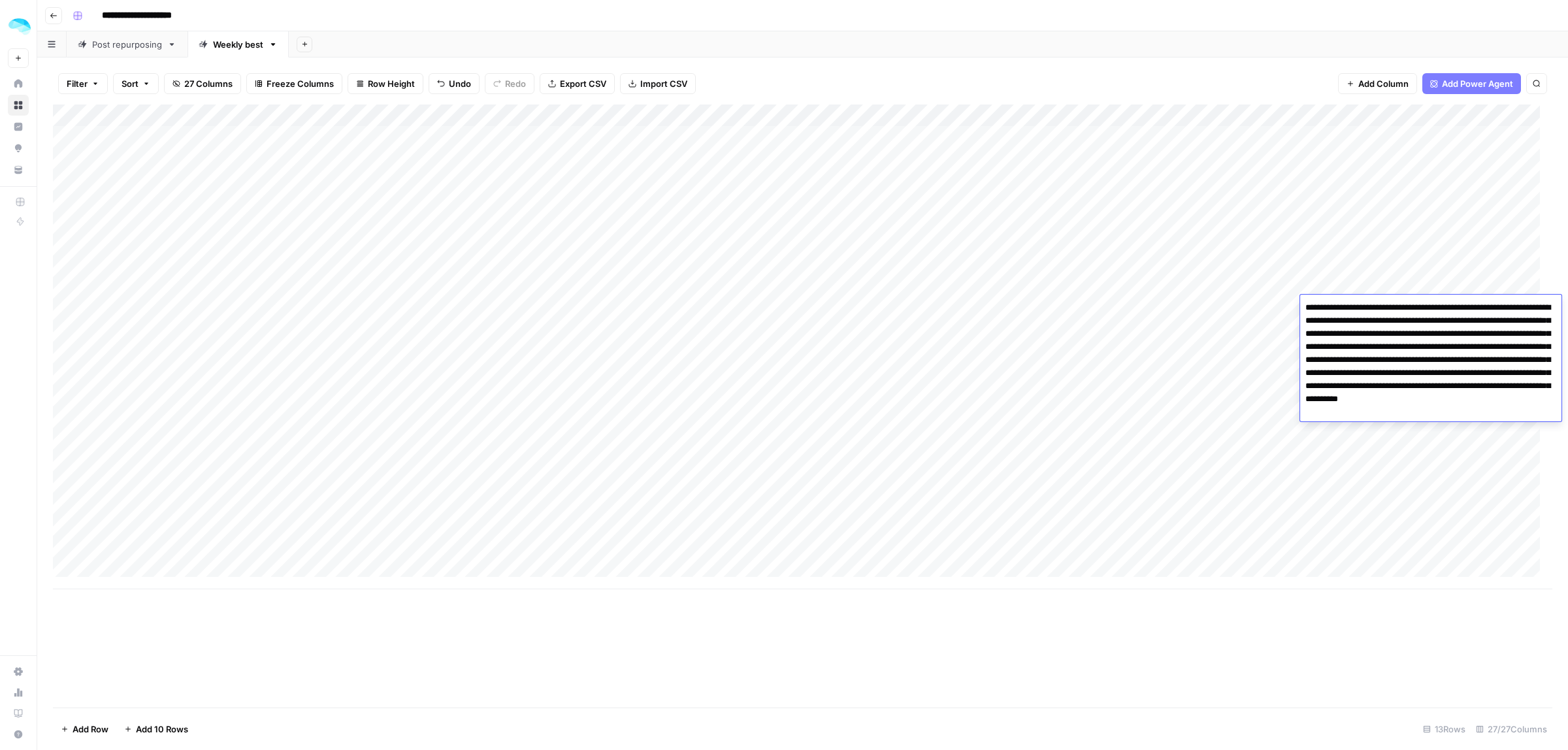
click at [1346, 603] on div "Add Column" at bounding box center [802, 406] width 1499 height 603
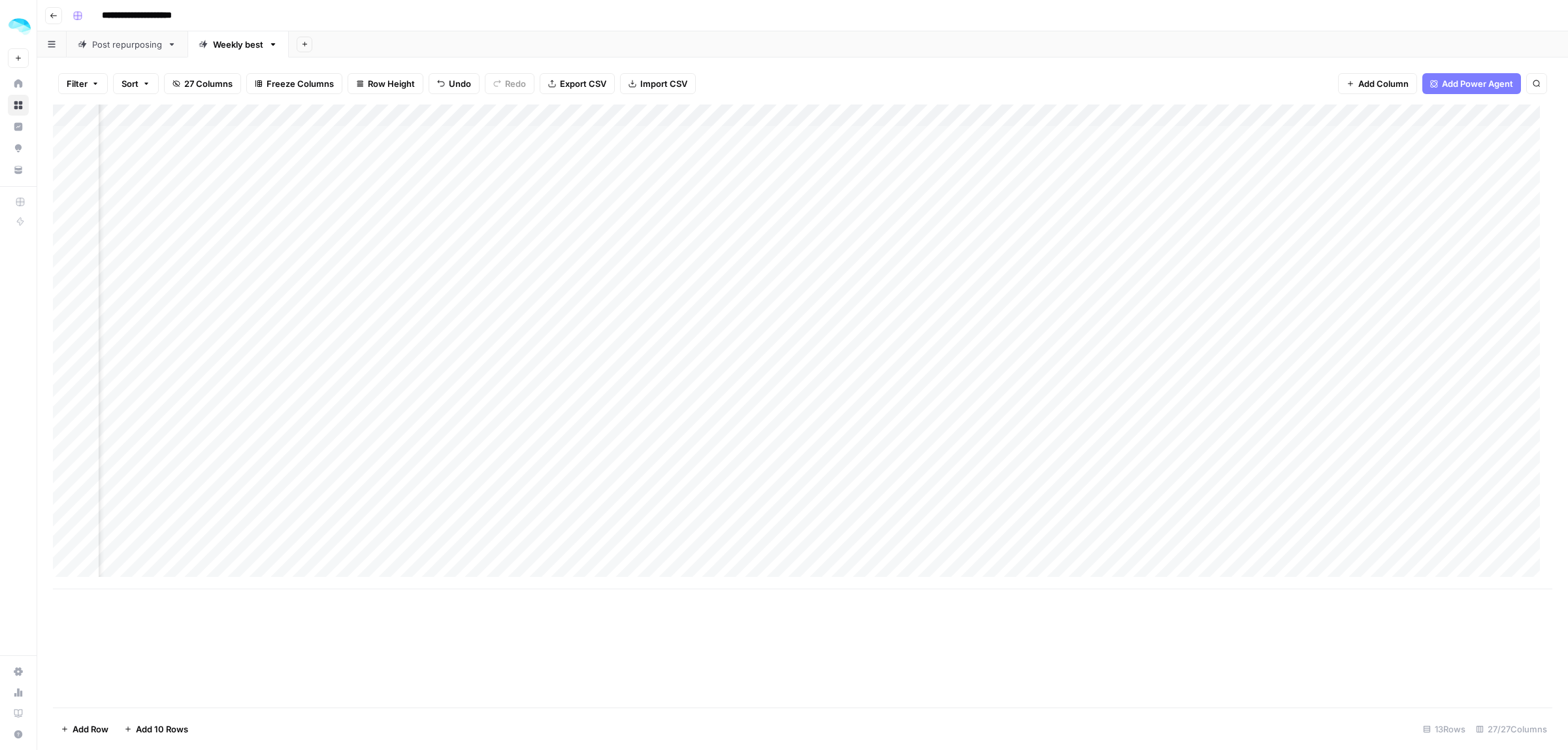
scroll to position [0, 958]
click at [1191, 315] on div "Add Column" at bounding box center [802, 347] width 1499 height 485
click at [1259, 309] on div "Add Column" at bounding box center [802, 347] width 1499 height 485
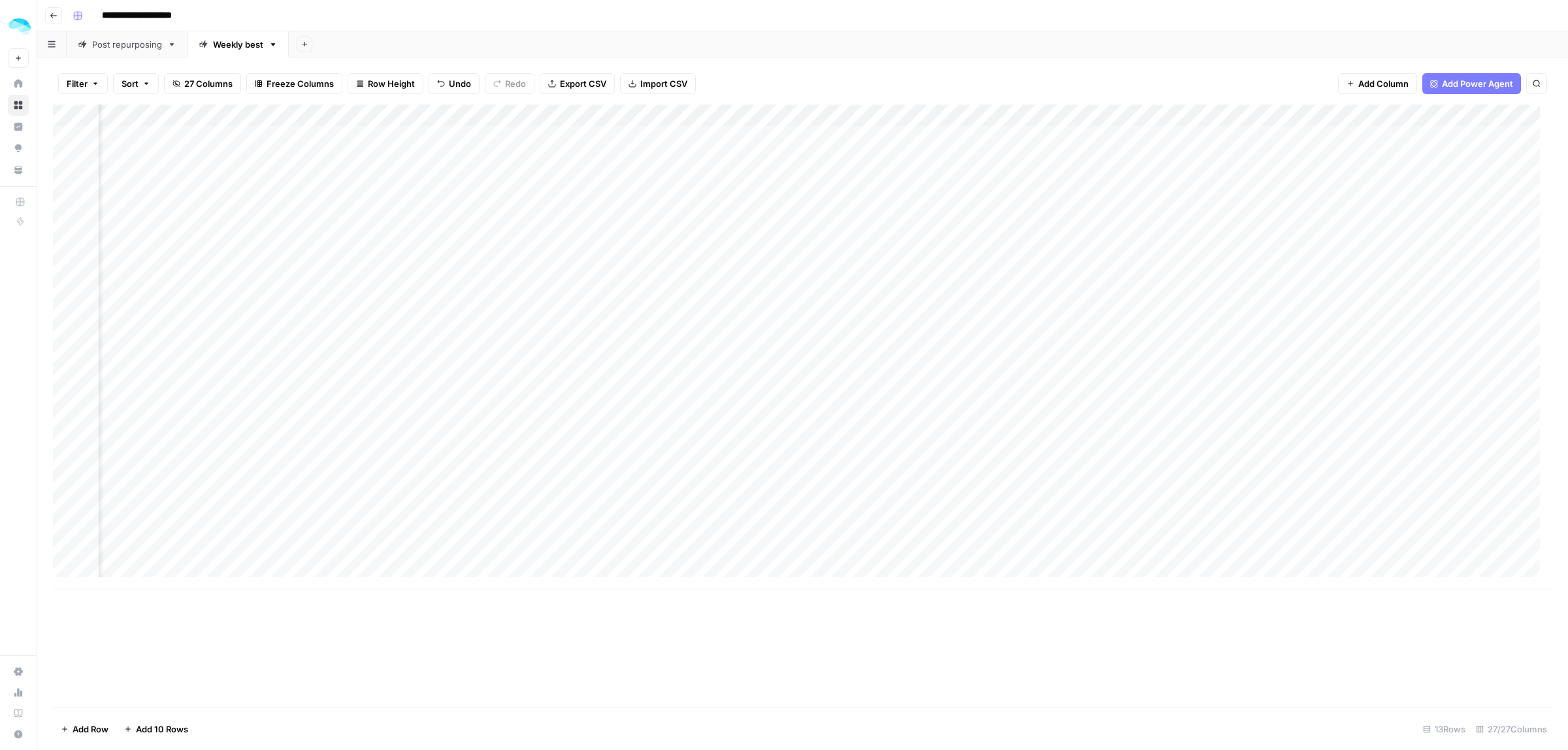
click at [1259, 309] on div "Add Column" at bounding box center [802, 347] width 1499 height 485
click at [1319, 305] on div "Add Column" at bounding box center [802, 347] width 1499 height 485
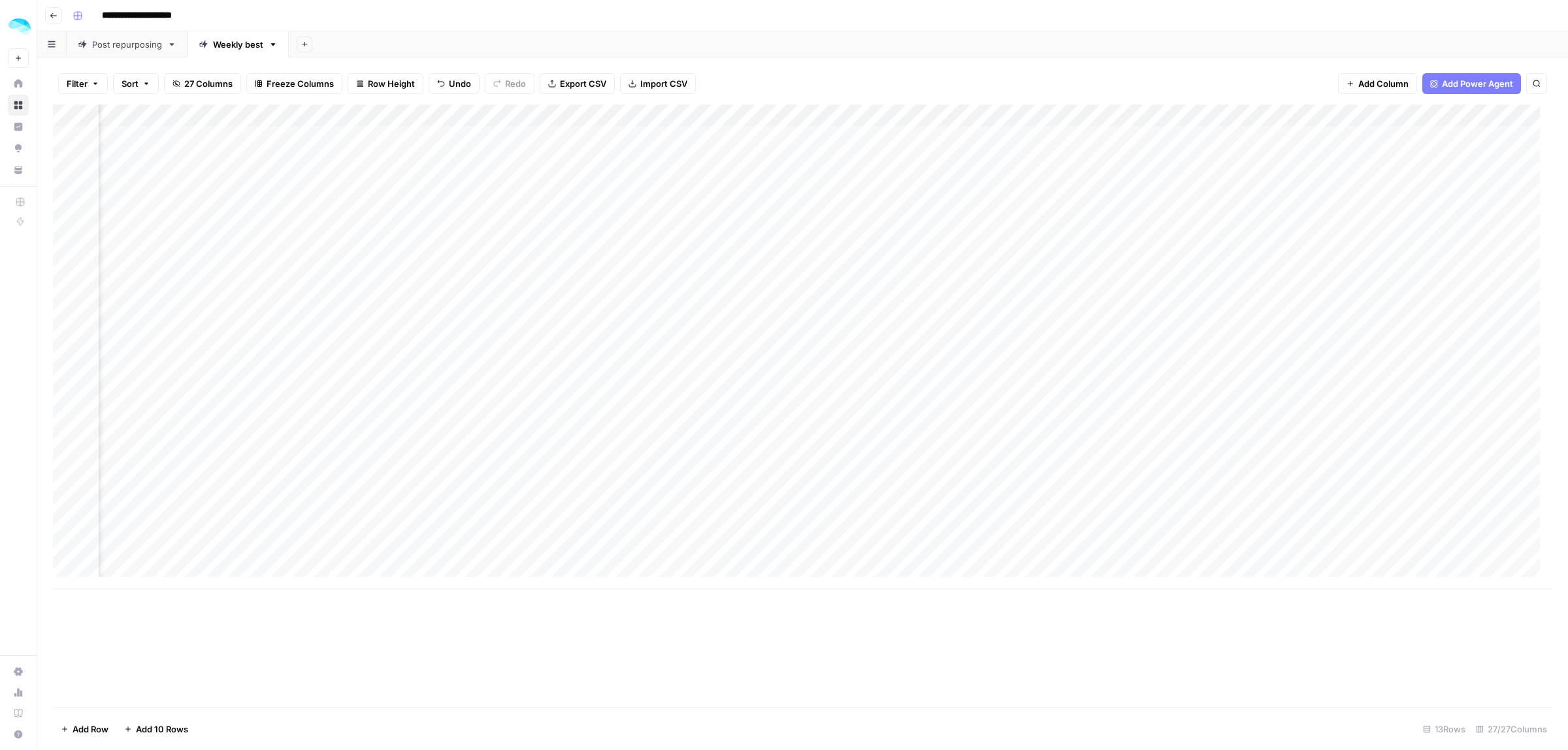
click at [987, 305] on div "Add Column" at bounding box center [802, 347] width 1499 height 485
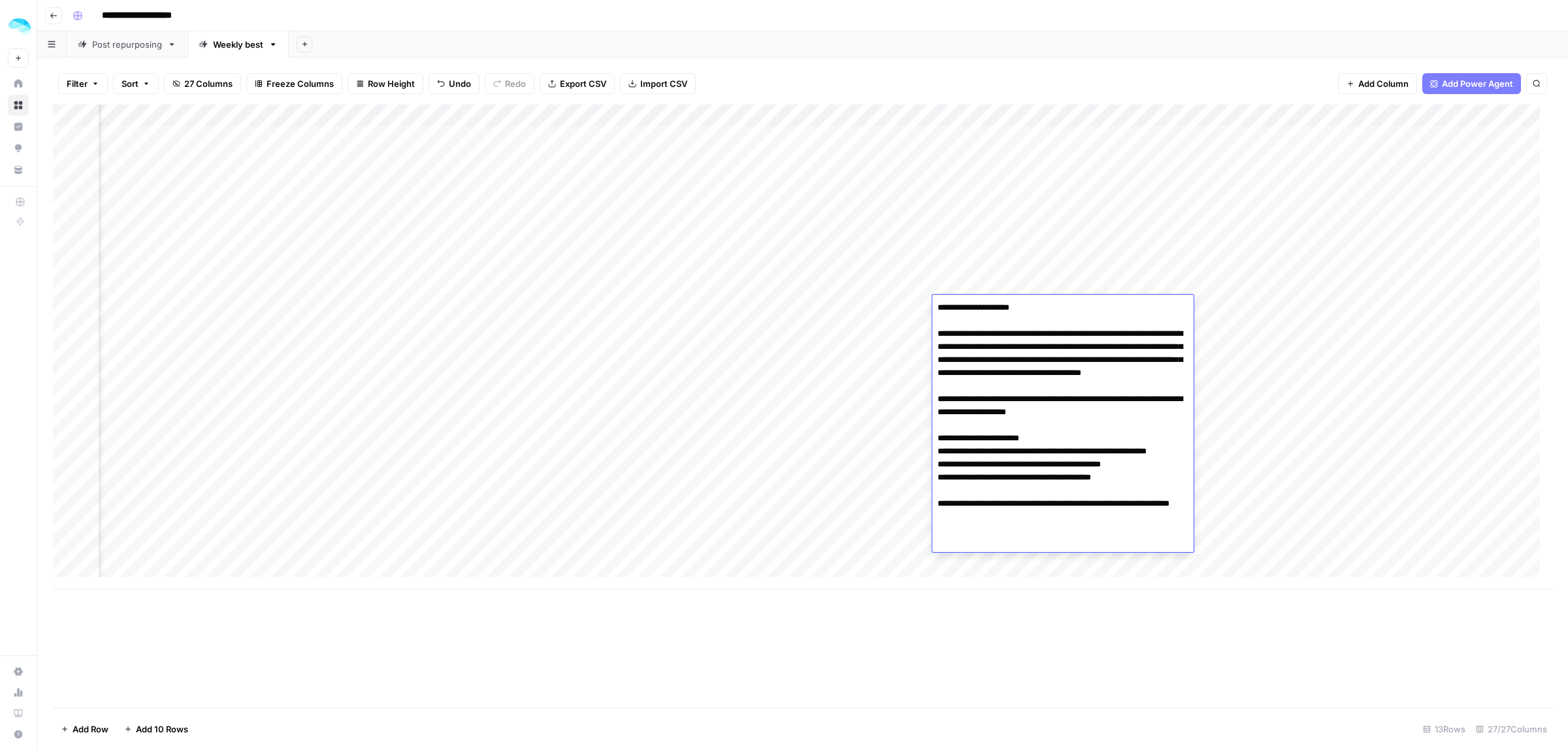
click at [1383, 343] on div "Add Column" at bounding box center [802, 347] width 1499 height 485
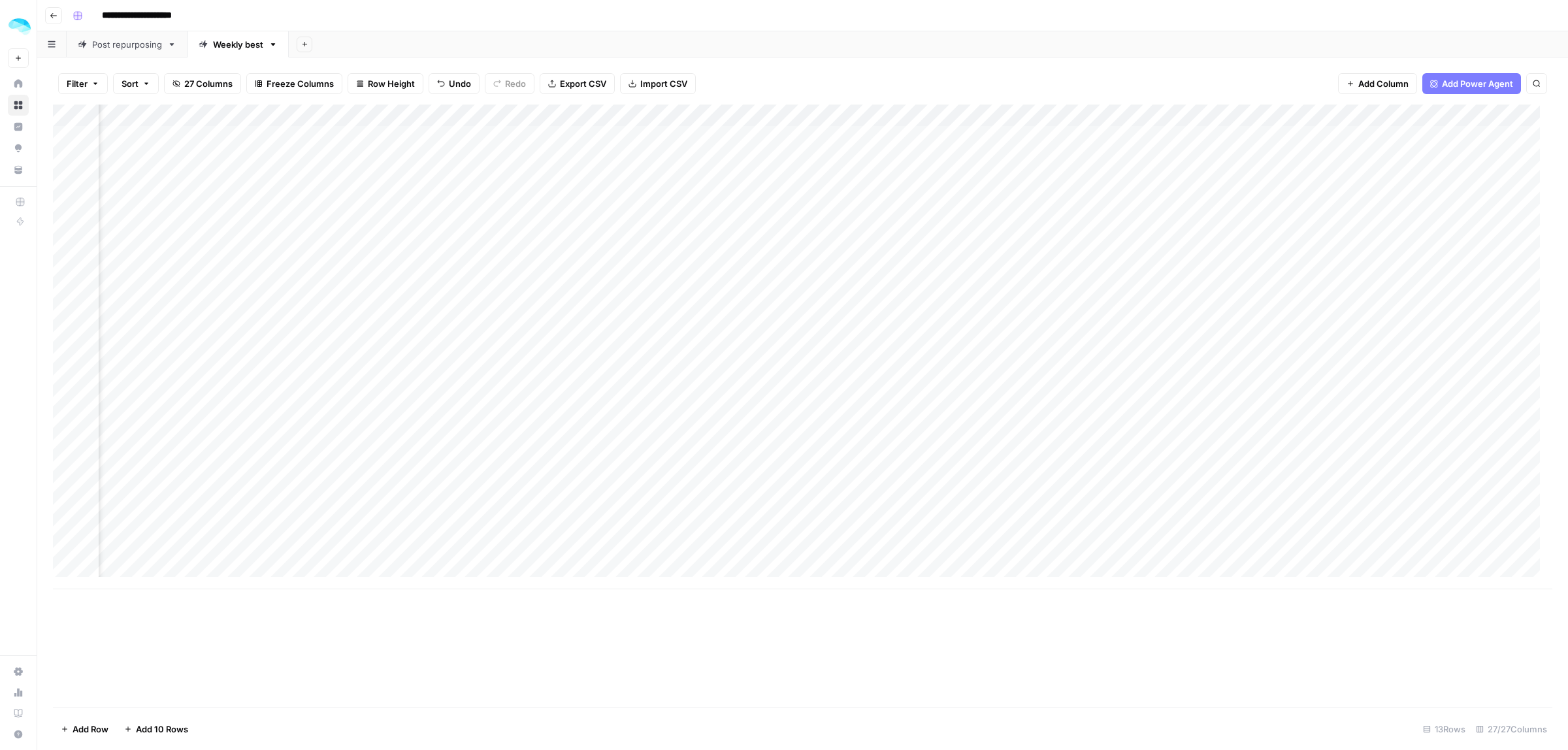
scroll to position [0, 3731]
click at [997, 315] on div "Add Column" at bounding box center [802, 347] width 1499 height 485
click at [1000, 663] on div "Add Column" at bounding box center [802, 406] width 1499 height 603
click at [1003, 345] on div "Add Column" at bounding box center [802, 347] width 1499 height 485
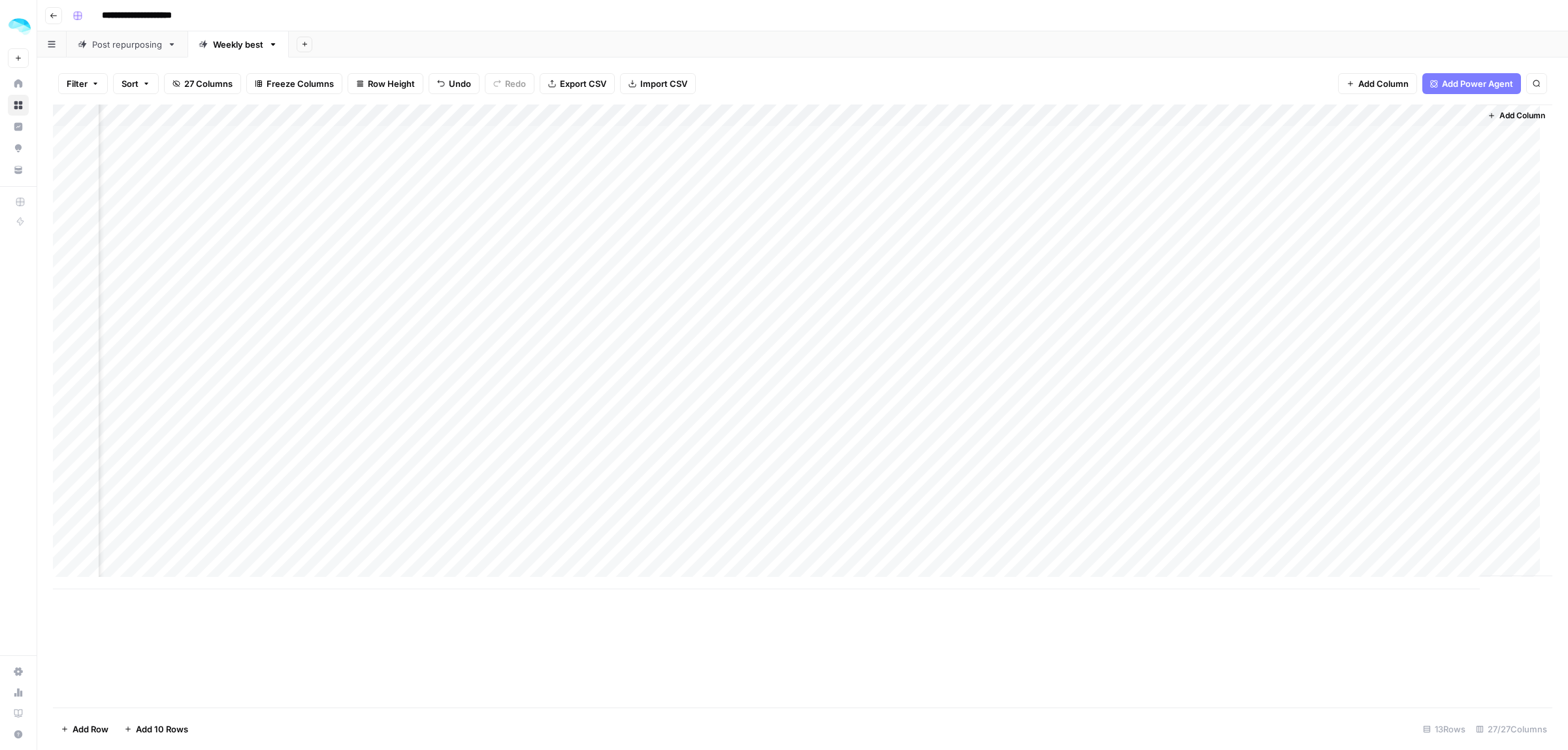
click at [1411, 351] on div "Add Column" at bounding box center [802, 347] width 1499 height 485
click at [1406, 389] on div "Add Column" at bounding box center [802, 347] width 1499 height 485
click at [1401, 343] on div "Add Column" at bounding box center [802, 347] width 1499 height 485
click at [932, 304] on div "Add Column" at bounding box center [802, 347] width 1499 height 485
click at [1338, 305] on div "Add Column" at bounding box center [802, 347] width 1499 height 485
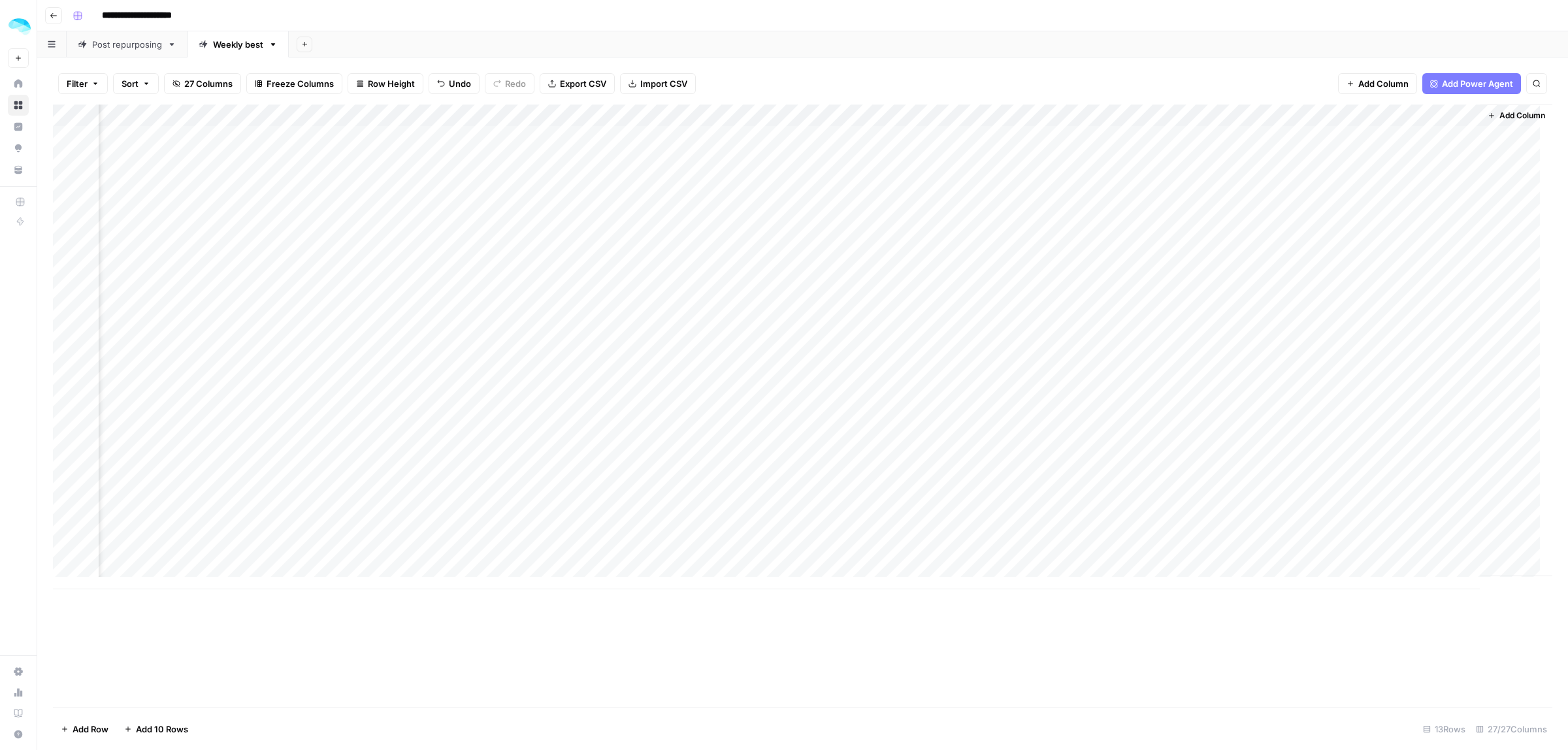
click at [1014, 310] on div "Add Column" at bounding box center [802, 347] width 1499 height 485
click at [1397, 309] on div "Add Column" at bounding box center [802, 347] width 1499 height 485
click at [1341, 633] on div "Add Column" at bounding box center [802, 406] width 1499 height 603
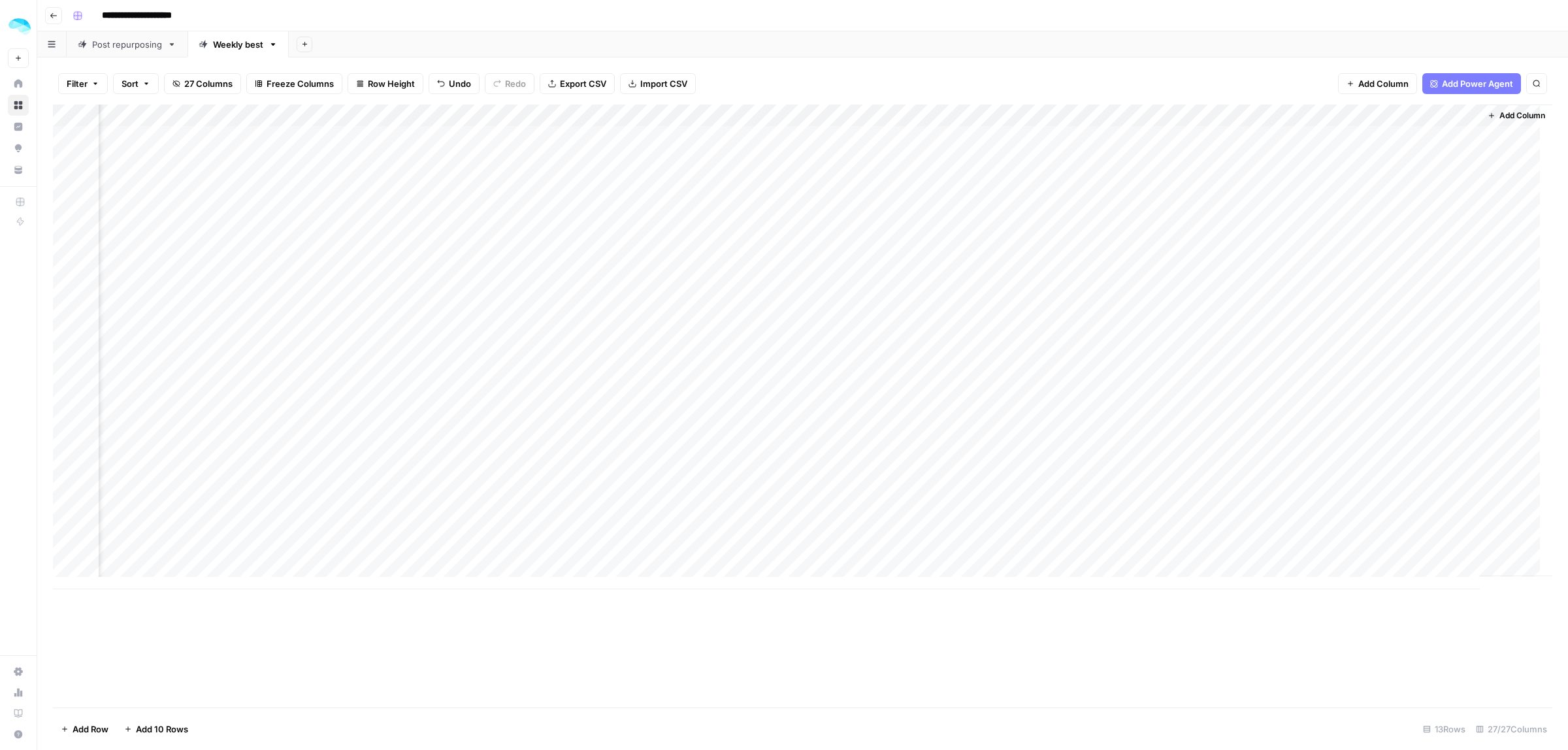
click at [1376, 314] on div "Add Column" at bounding box center [802, 347] width 1499 height 485
click at [1376, 314] on textarea "**********" at bounding box center [1453, 367] width 209 height 136
